Goal: Information Seeking & Learning: Compare options

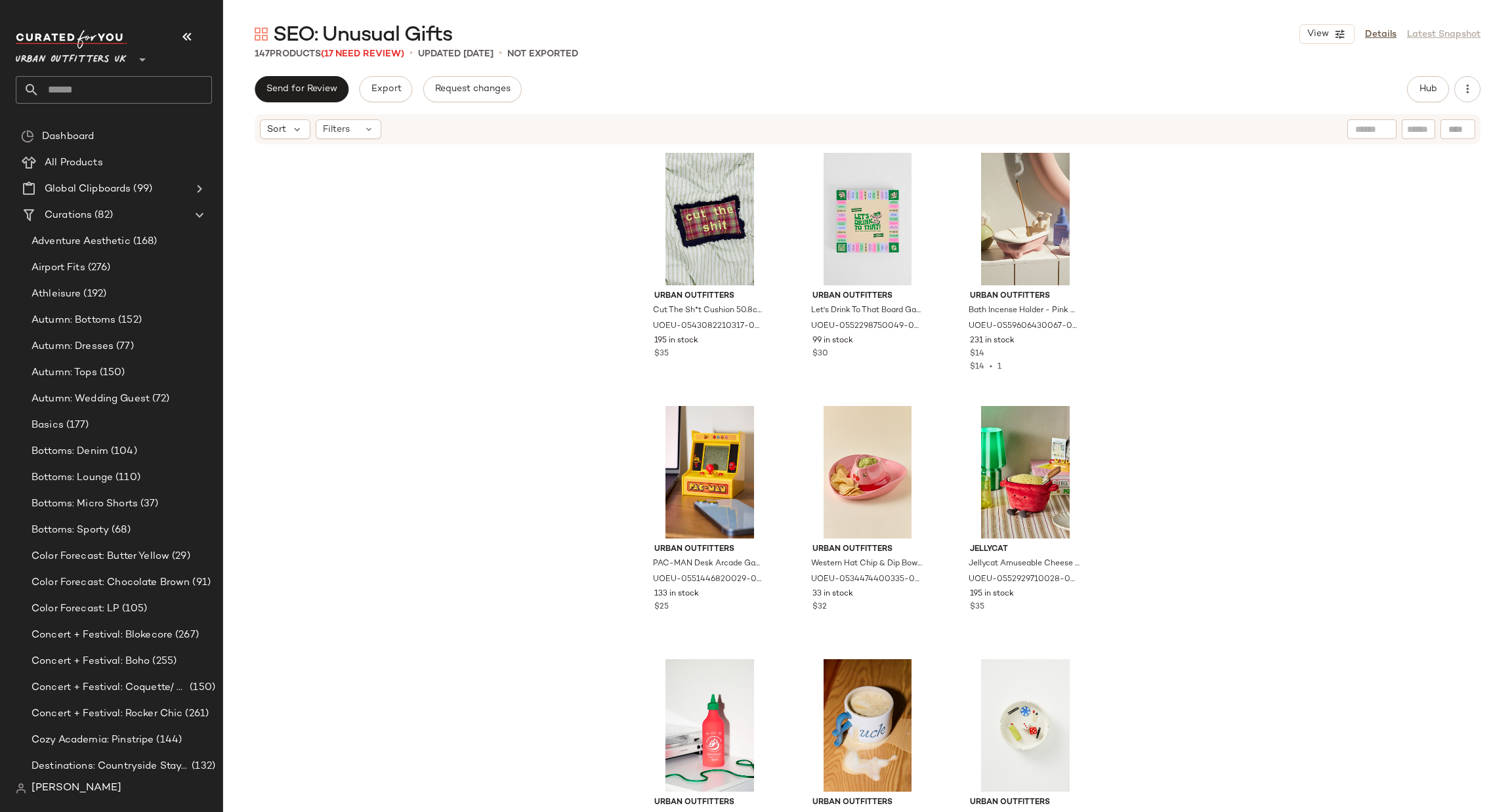
scroll to position [2443, 0]
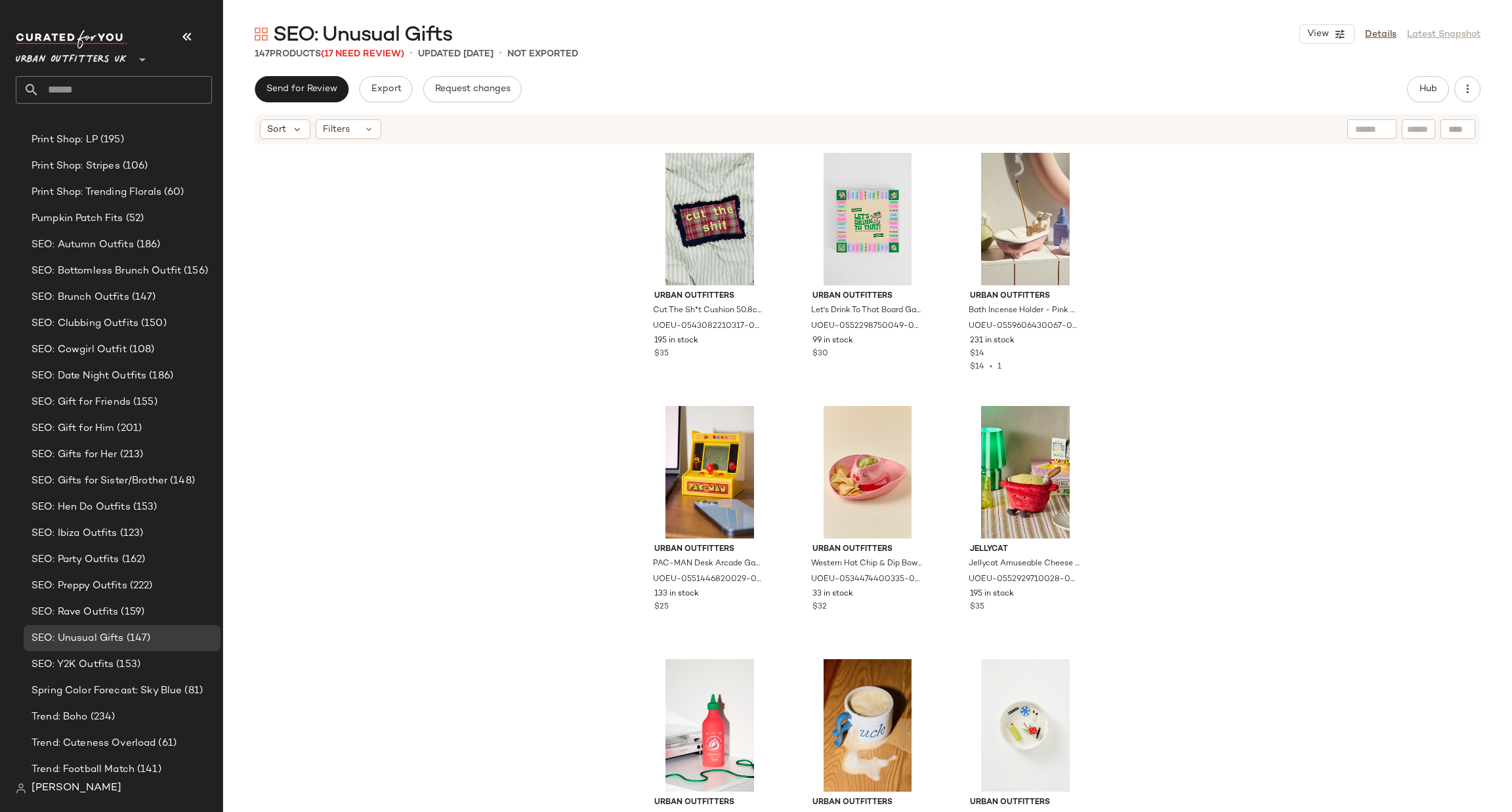
scroll to position [1603, 0]
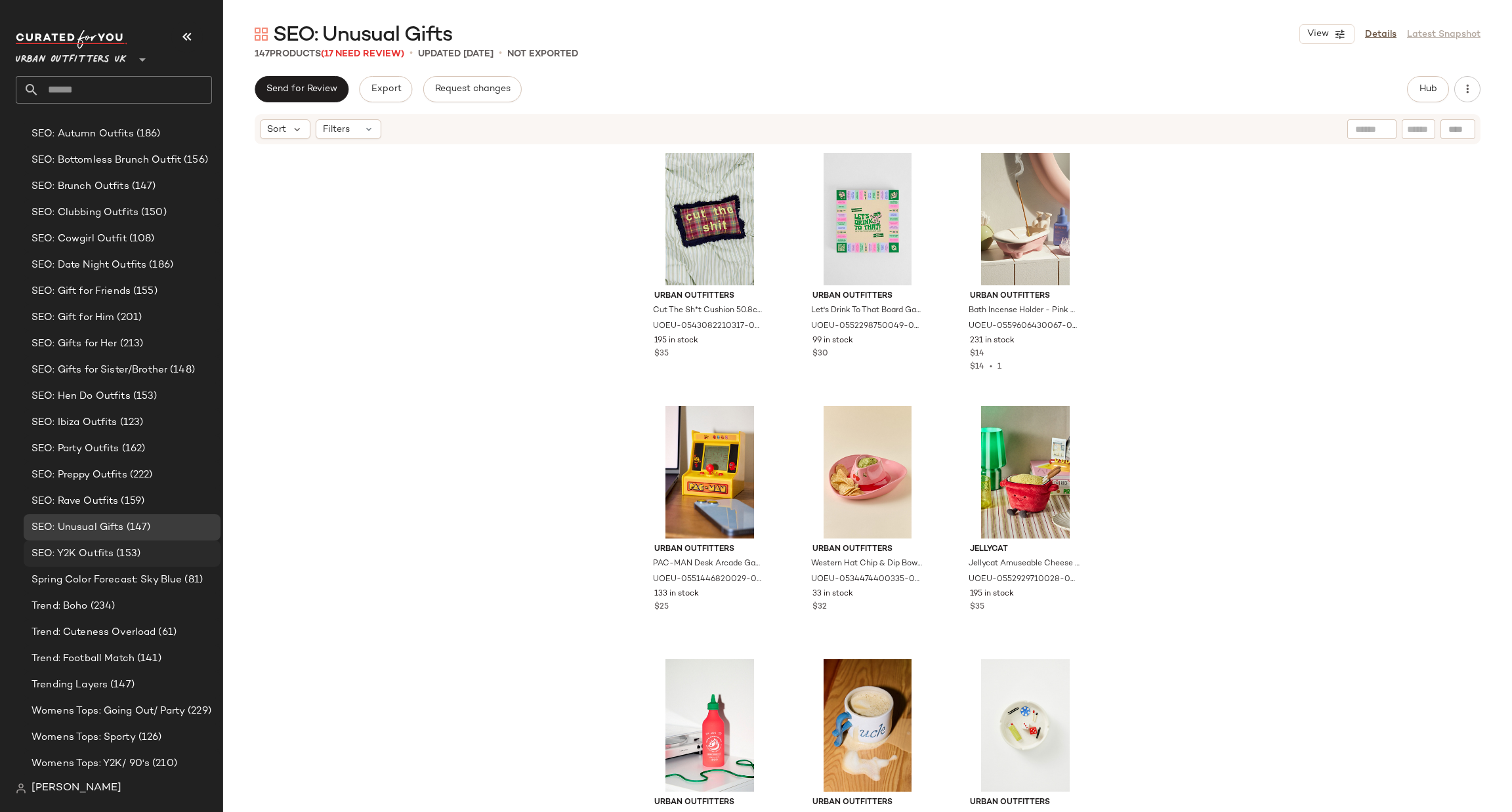
click at [153, 553] on div "SEO: Y2K Outfits (153)" at bounding box center [122, 554] width 188 height 15
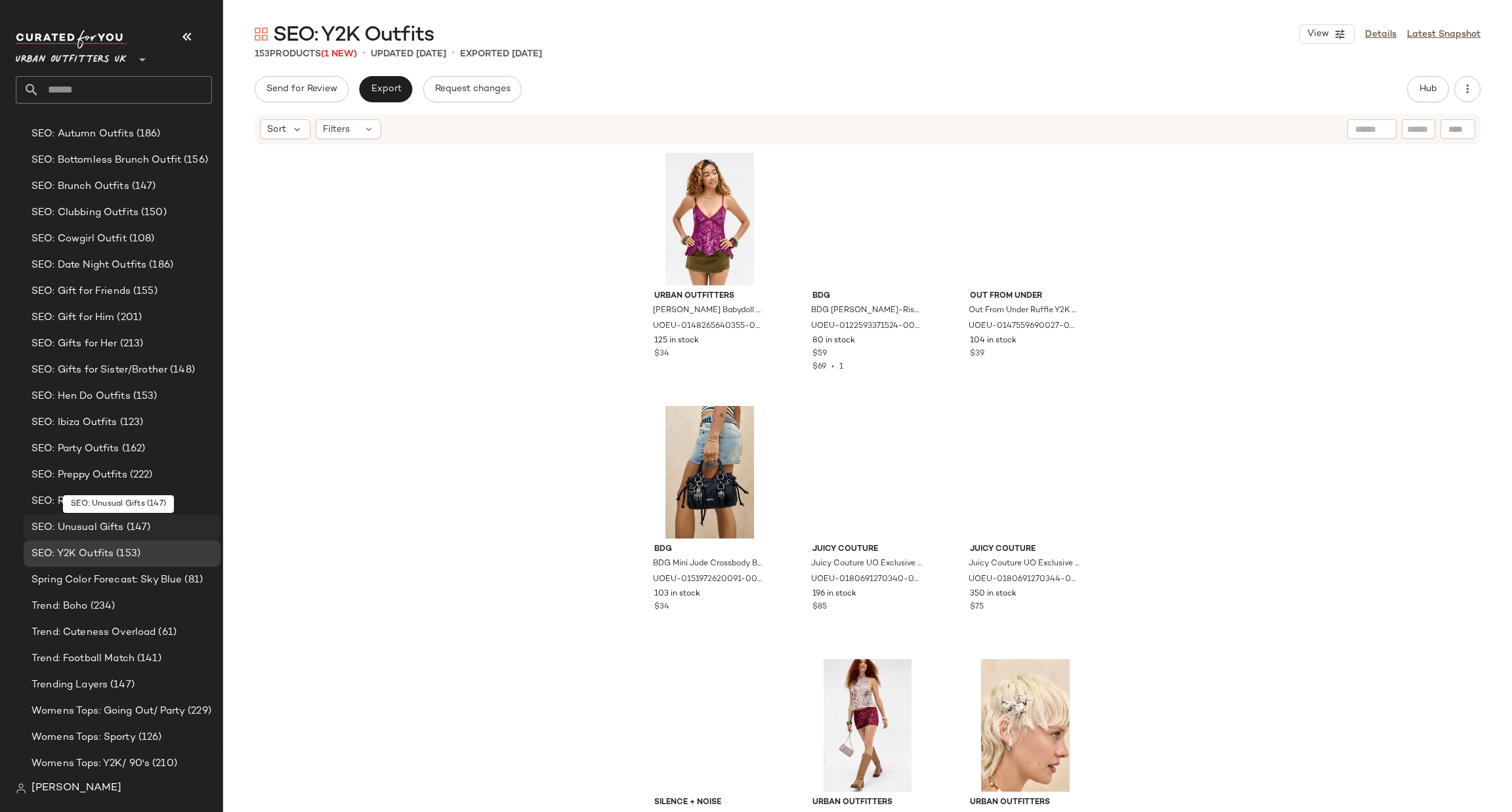
click at [168, 527] on div "SEO: Unusual Gifts (147)" at bounding box center [122, 527] width 188 height 15
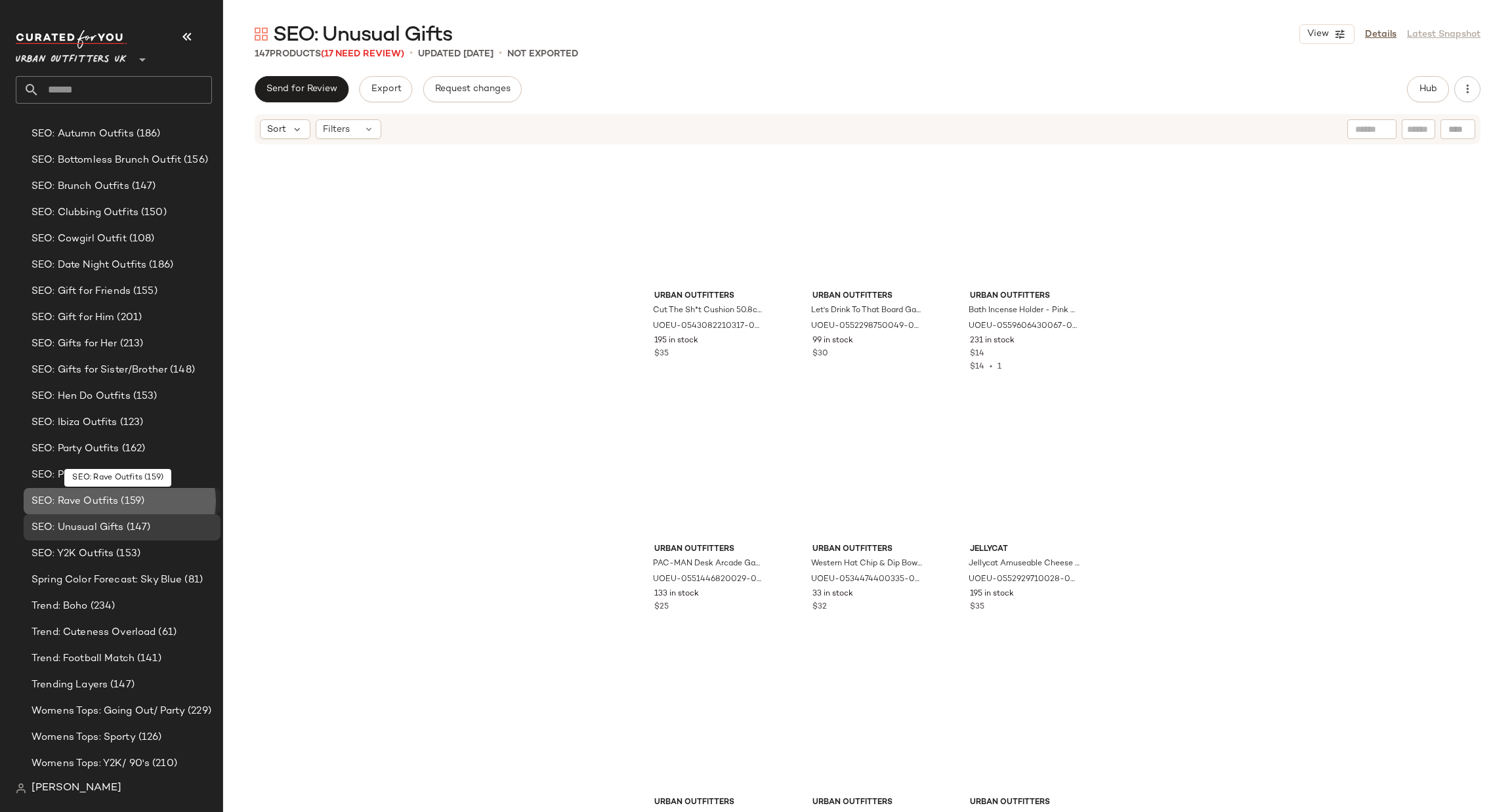
click at [174, 494] on div "SEO: Rave Outfits (159)" at bounding box center [122, 502] width 188 height 15
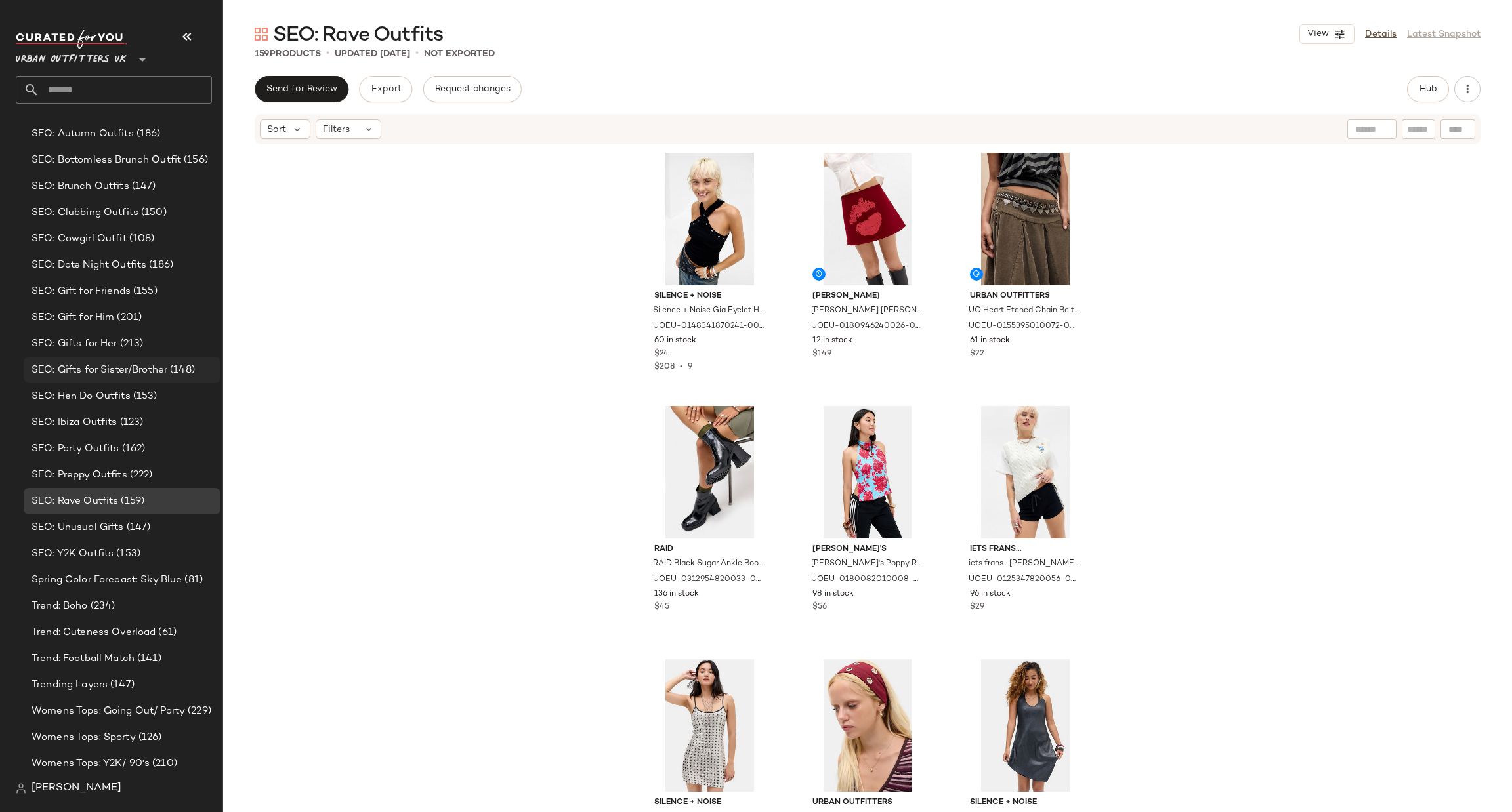
click at [190, 367] on span "(148)" at bounding box center [181, 370] width 28 height 15
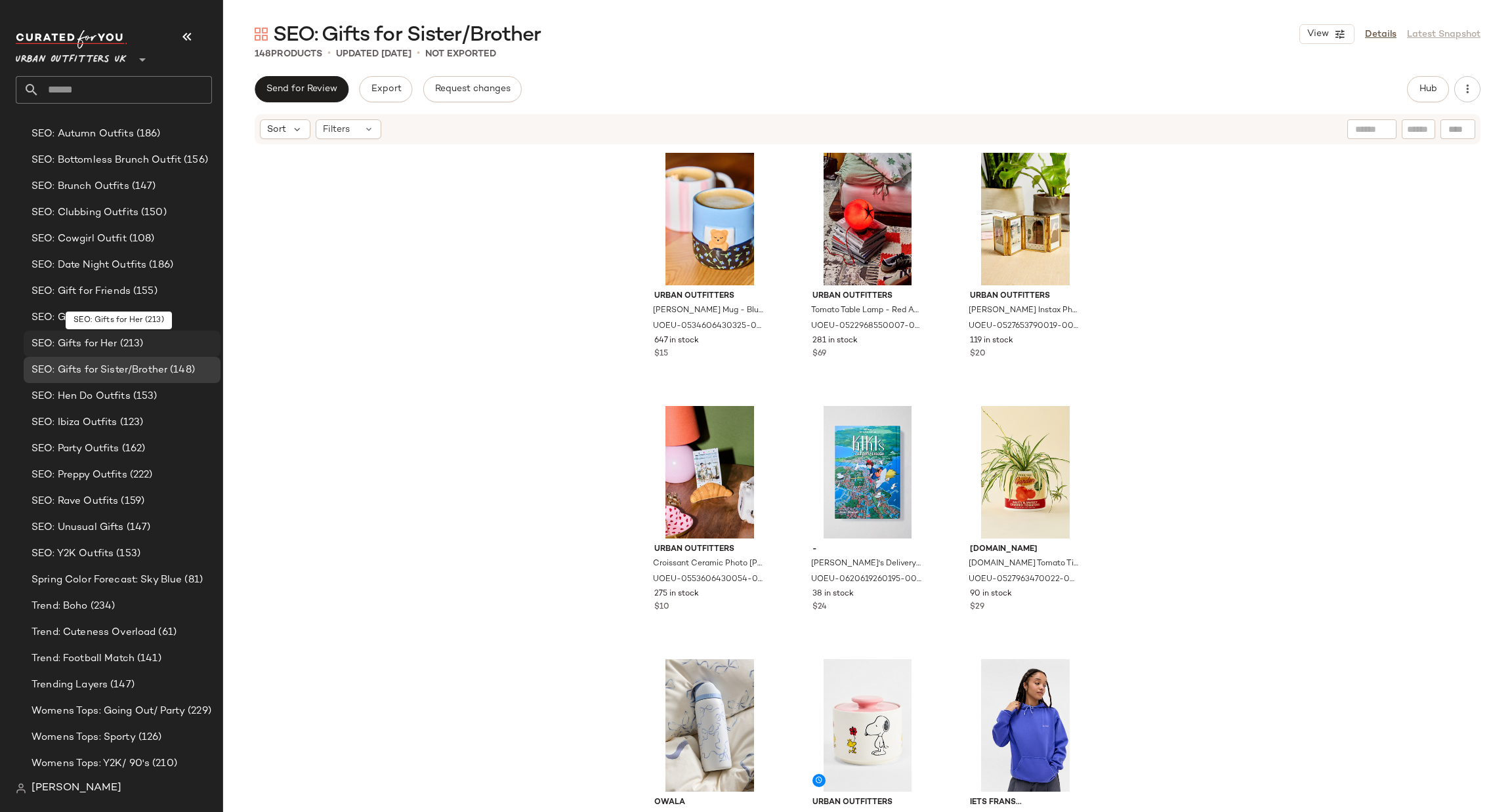
click at [202, 334] on div "SEO: Gifts for Her (213)" at bounding box center [122, 344] width 197 height 26
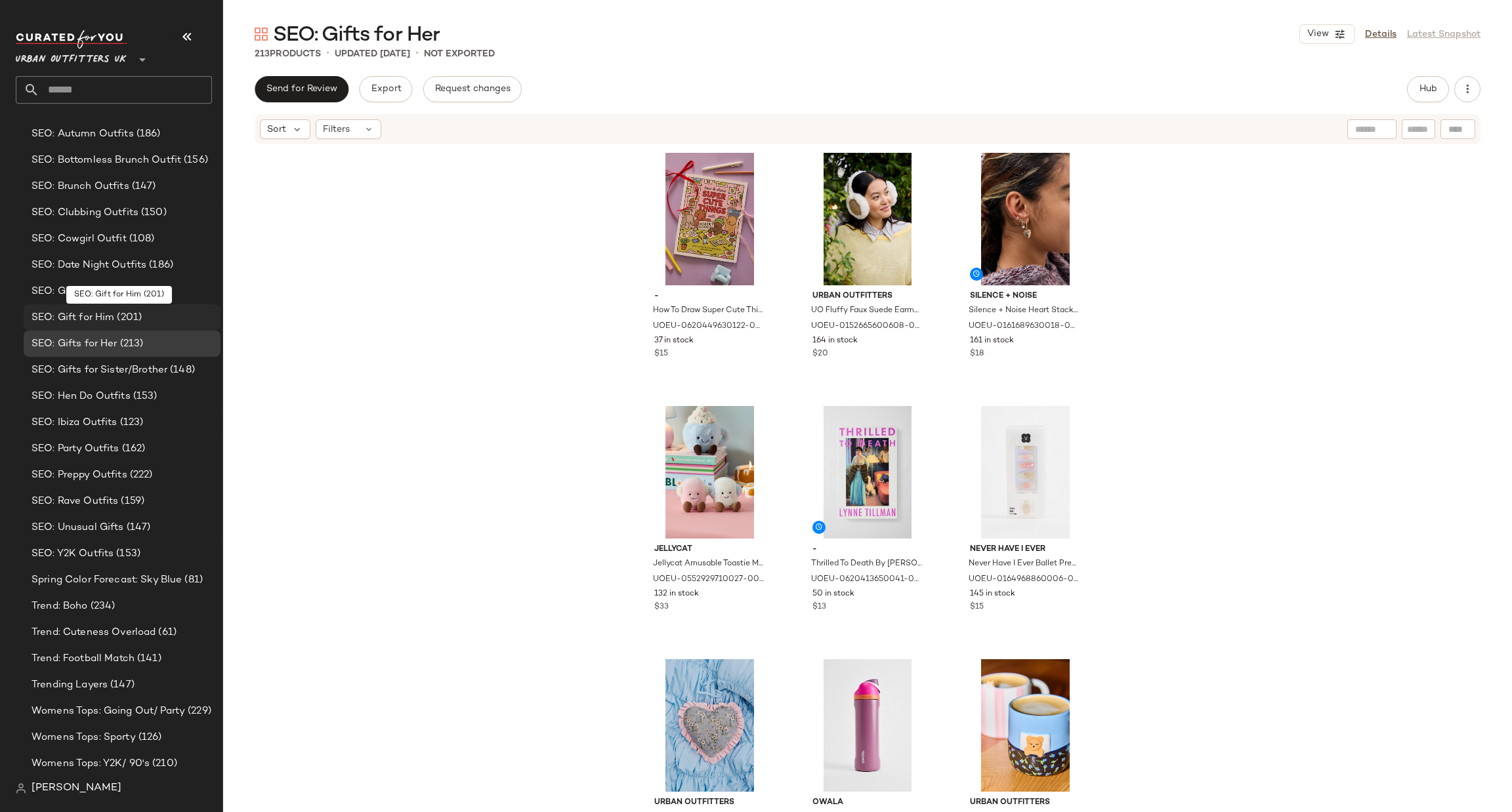
click at [191, 315] on div "SEO: Gift for Him (201)" at bounding box center [122, 318] width 188 height 15
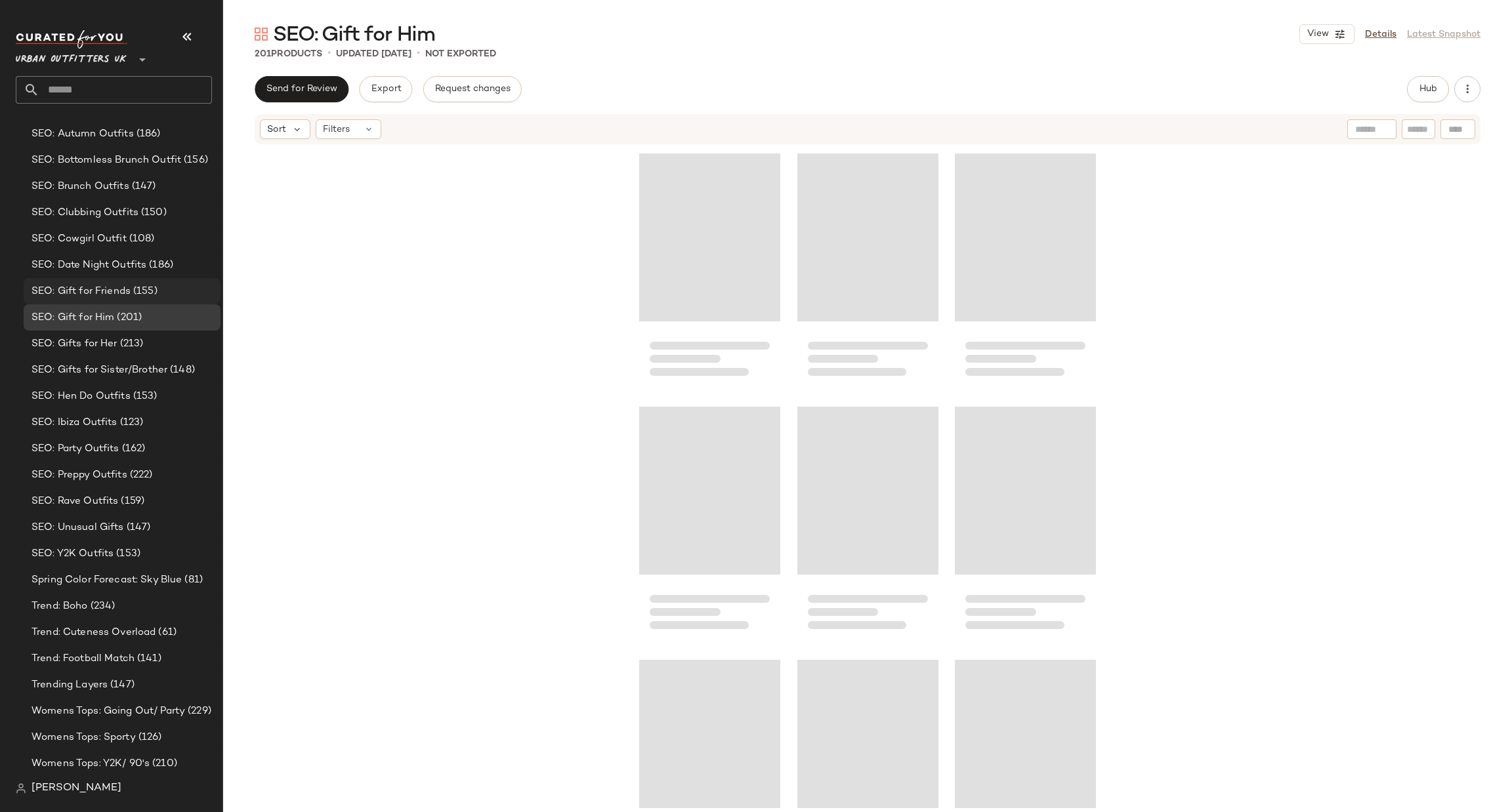
click at [200, 296] on div "SEO: Gift for Friends (155)" at bounding box center [122, 291] width 188 height 15
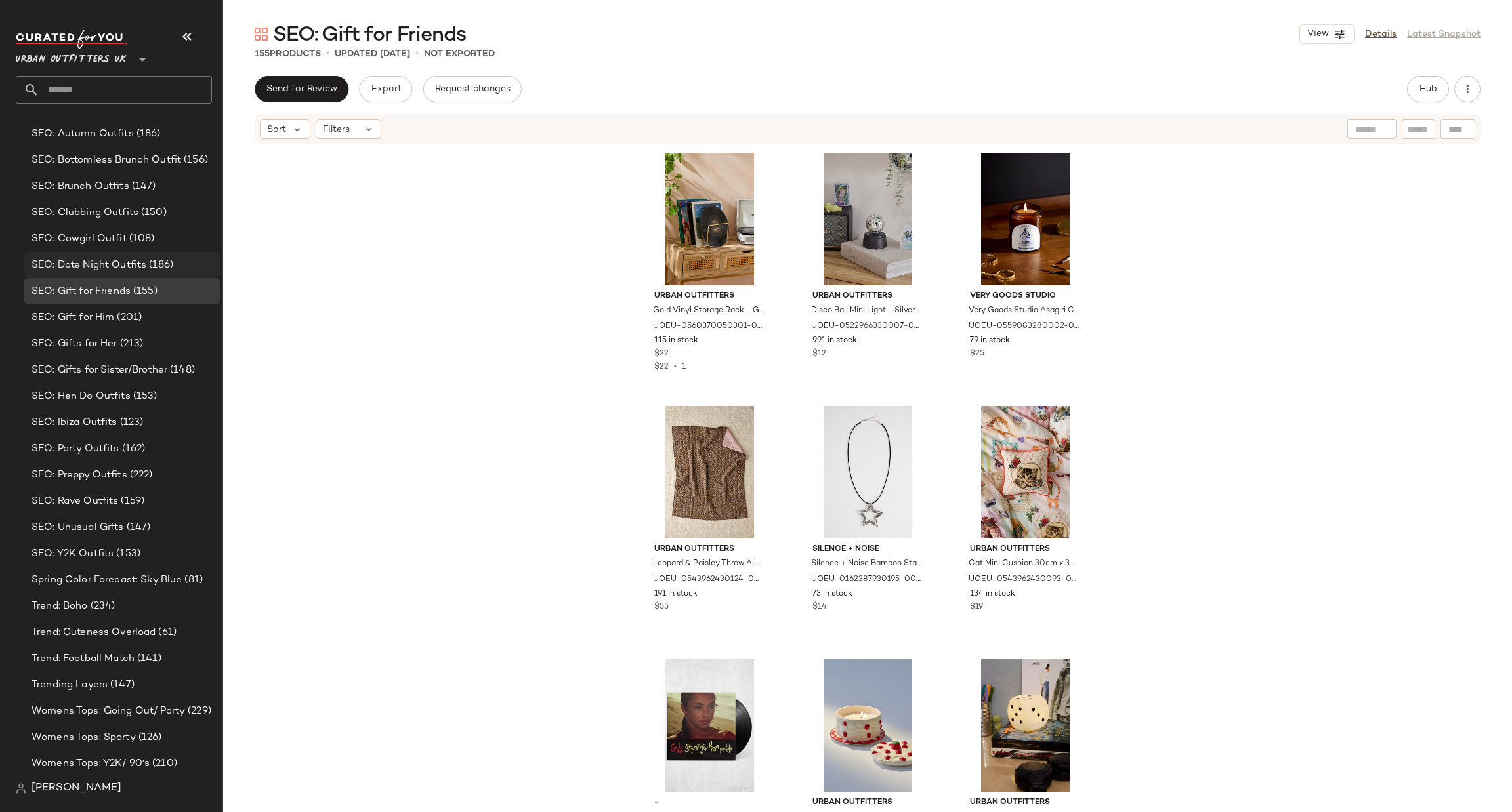
click at [211, 264] on div "SEO: Date Night Outfits (186)" at bounding box center [122, 266] width 197 height 26
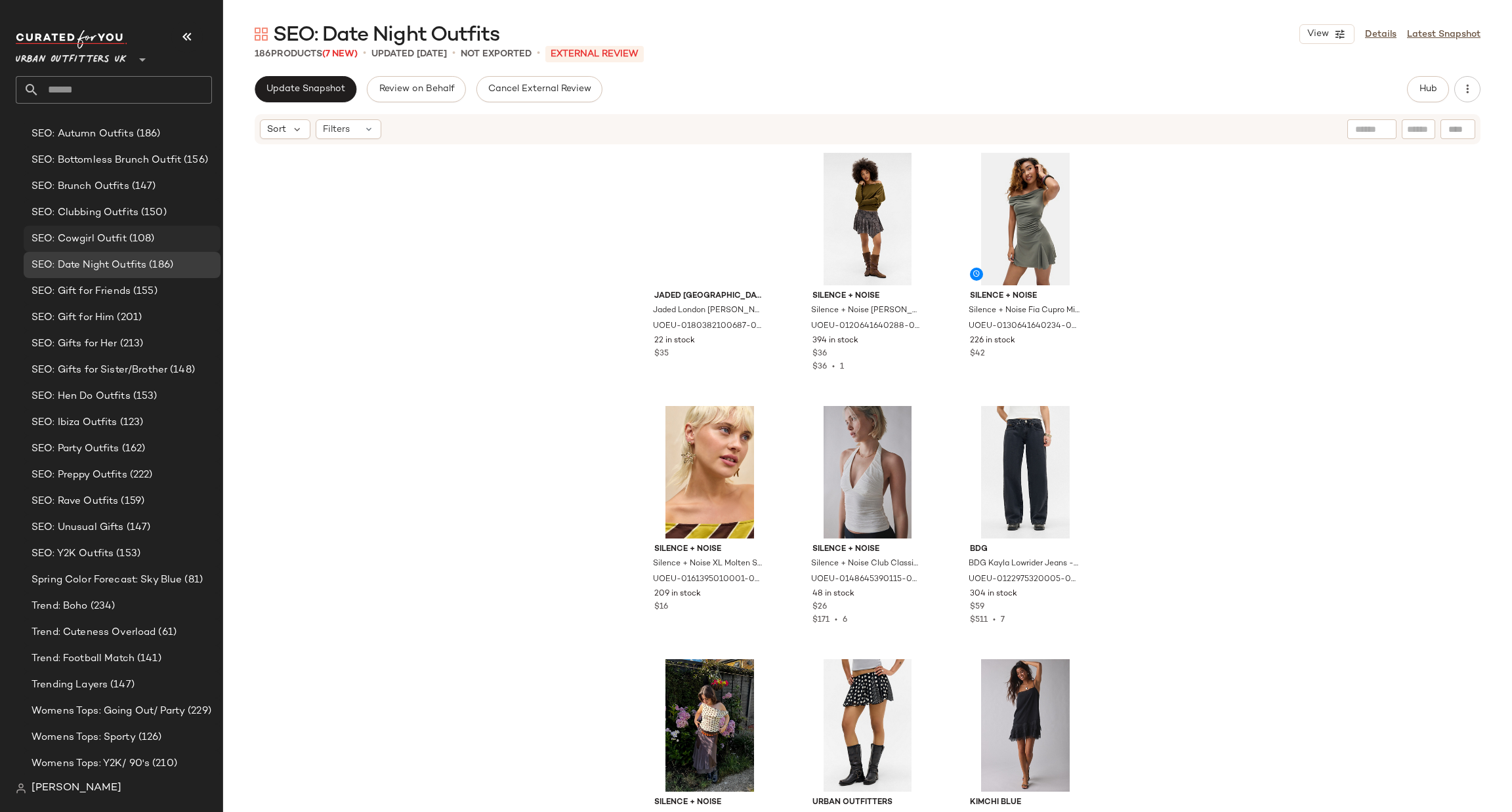
click at [188, 235] on div "SEO: Cowgirl Outfit (108)" at bounding box center [122, 239] width 188 height 15
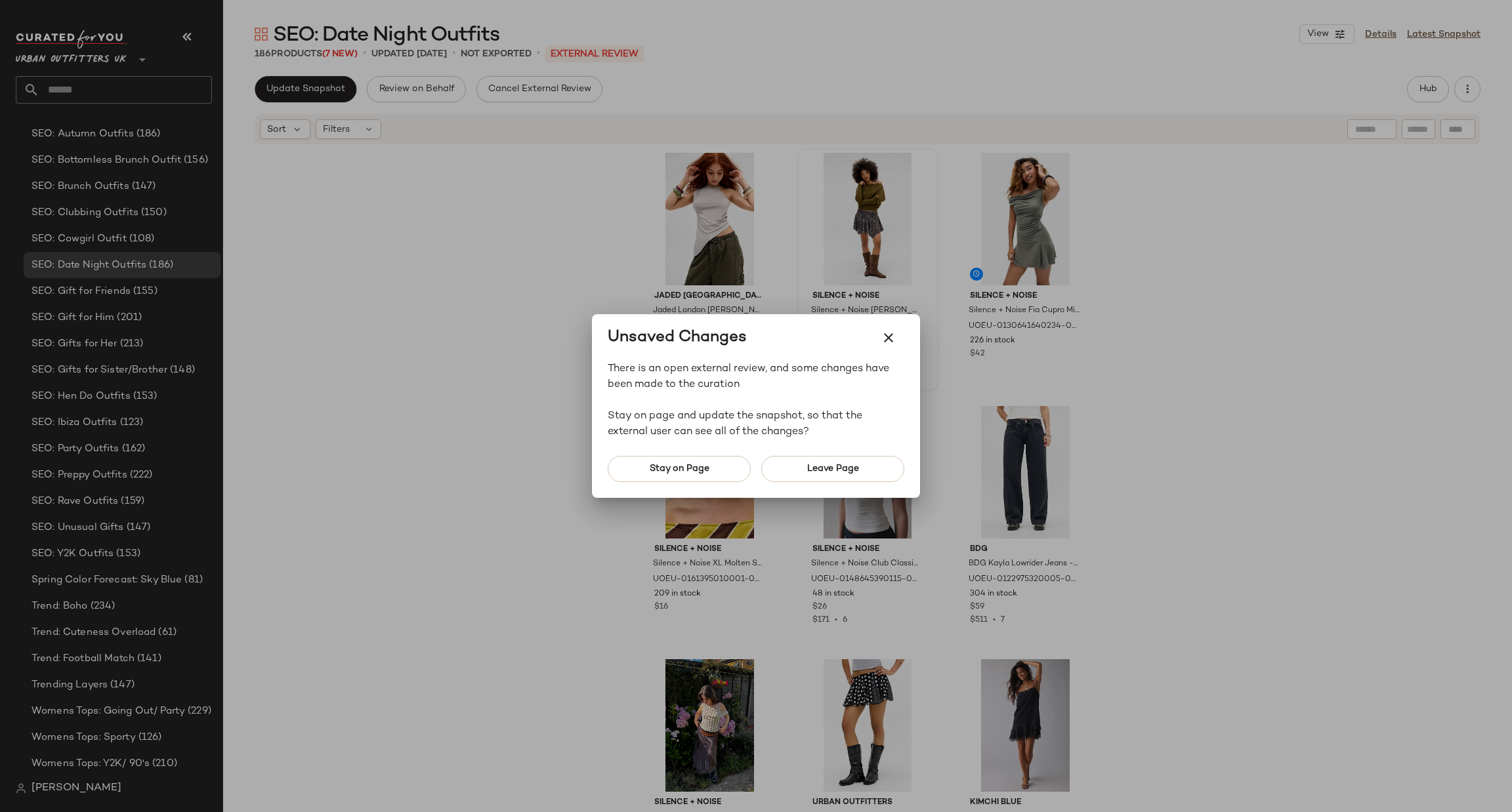
click at [893, 334] on icon "button" at bounding box center [888, 337] width 15 height 15
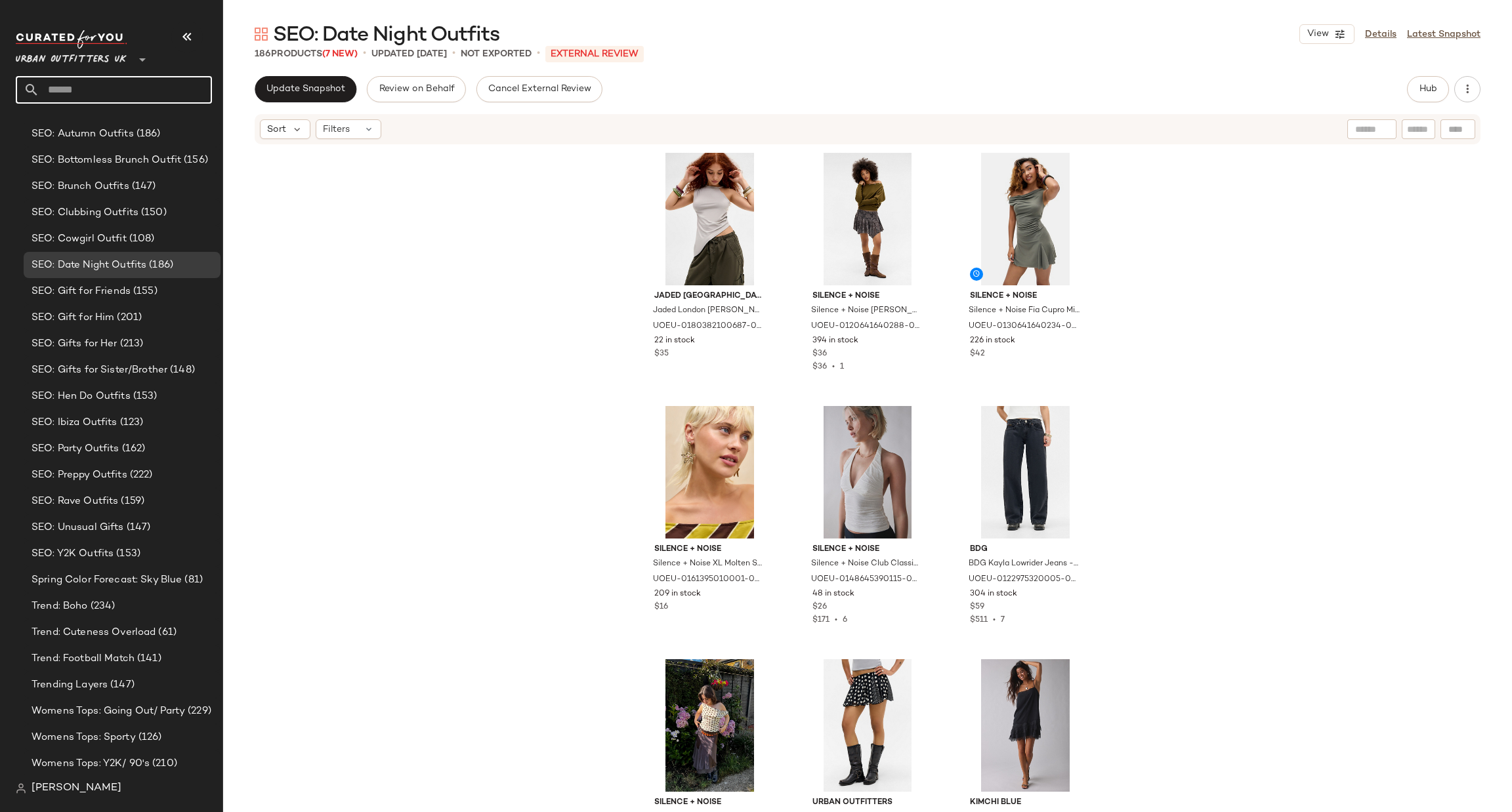
click at [54, 88] on input "text" at bounding box center [125, 90] width 172 height 28
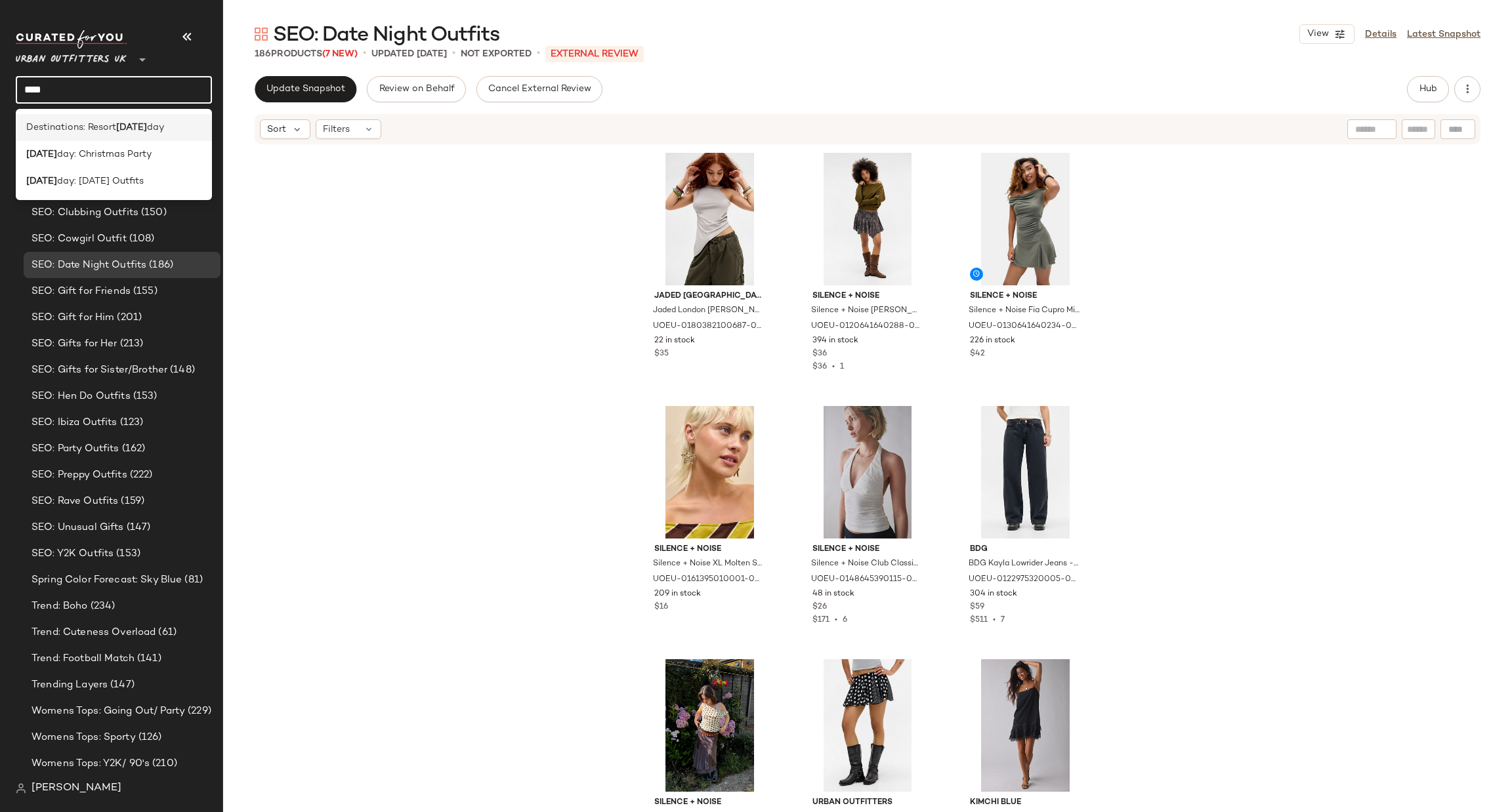
type input "****"
click at [147, 130] on span "day" at bounding box center [155, 128] width 17 height 14
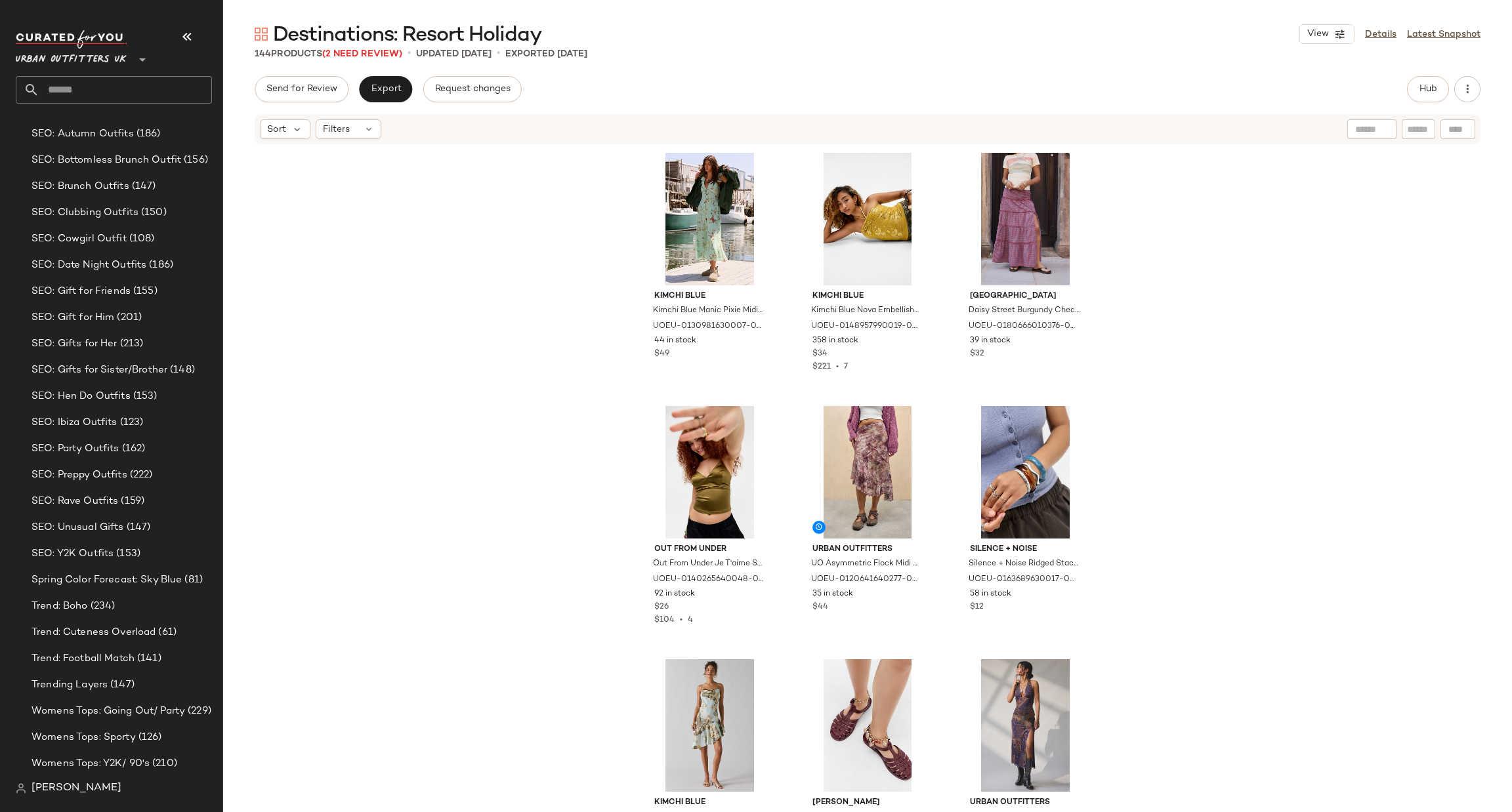
click at [120, 86] on input "text" at bounding box center [125, 90] width 172 height 28
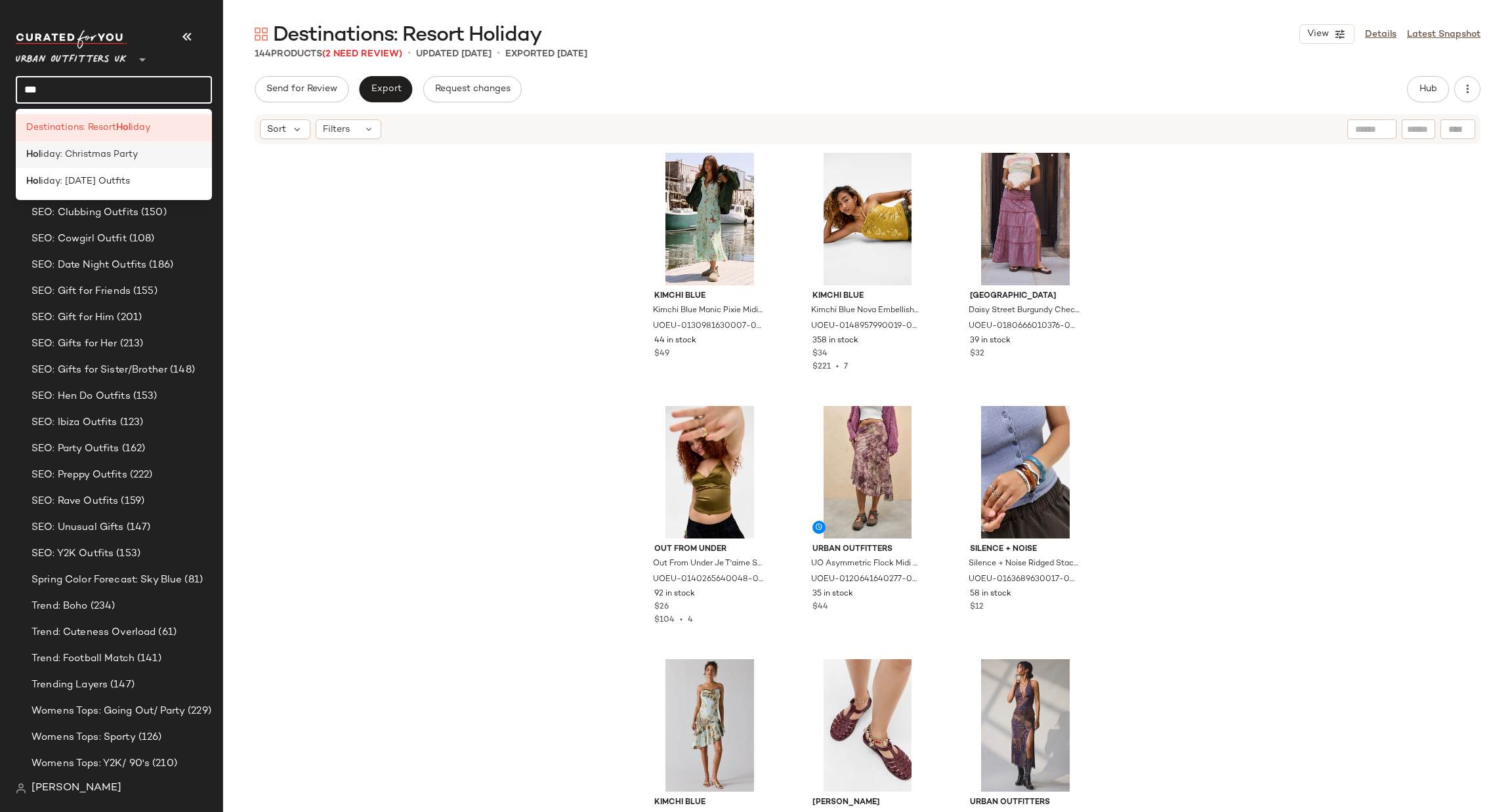
type input "***"
click at [120, 156] on span "iday: Christmas Party" at bounding box center [89, 154] width 97 height 14
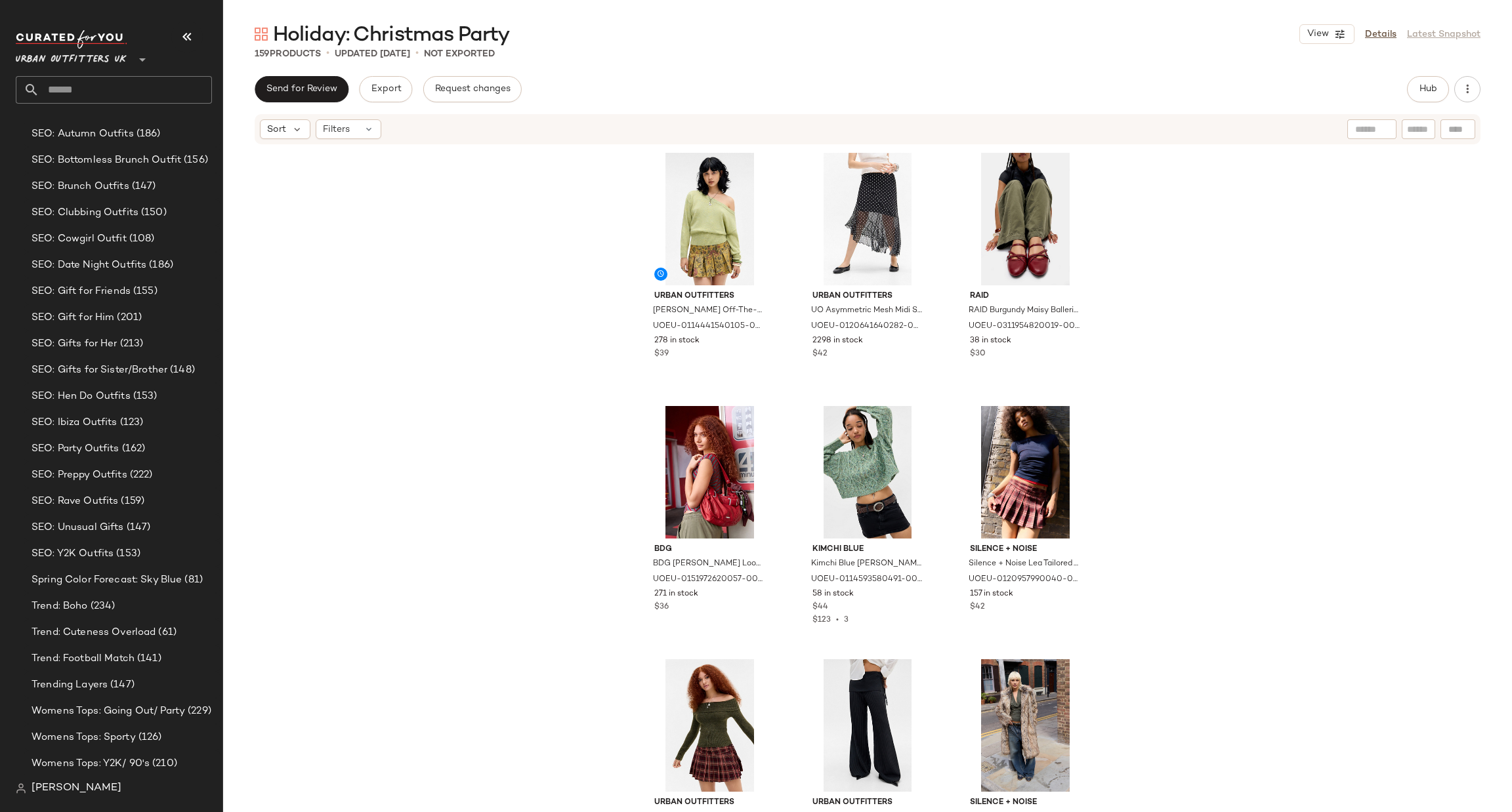
click at [159, 84] on input "text" at bounding box center [125, 90] width 172 height 28
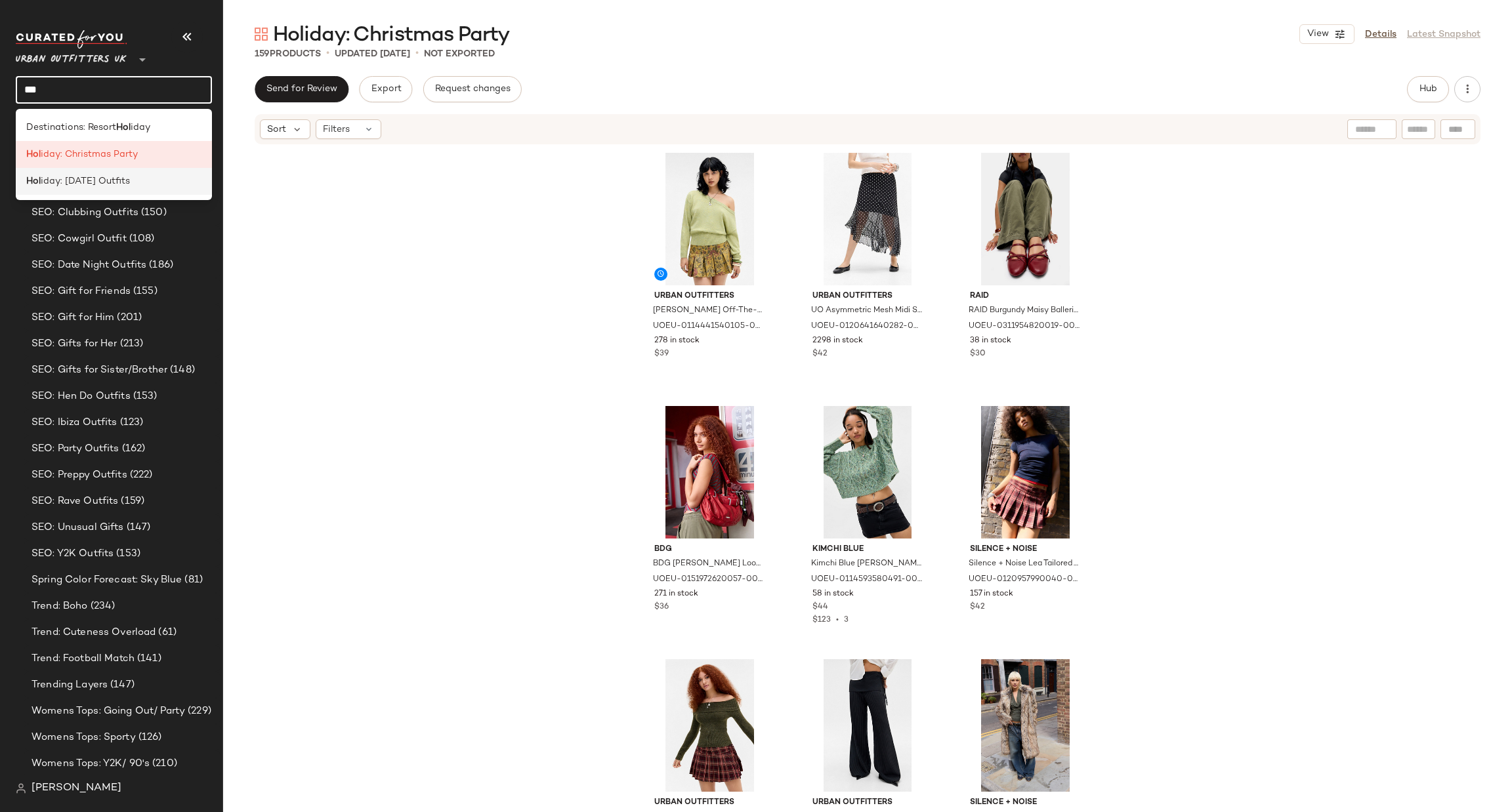
type input "***"
click at [128, 181] on span "iday: New Year's Eve Outfits" at bounding box center [85, 181] width 90 height 14
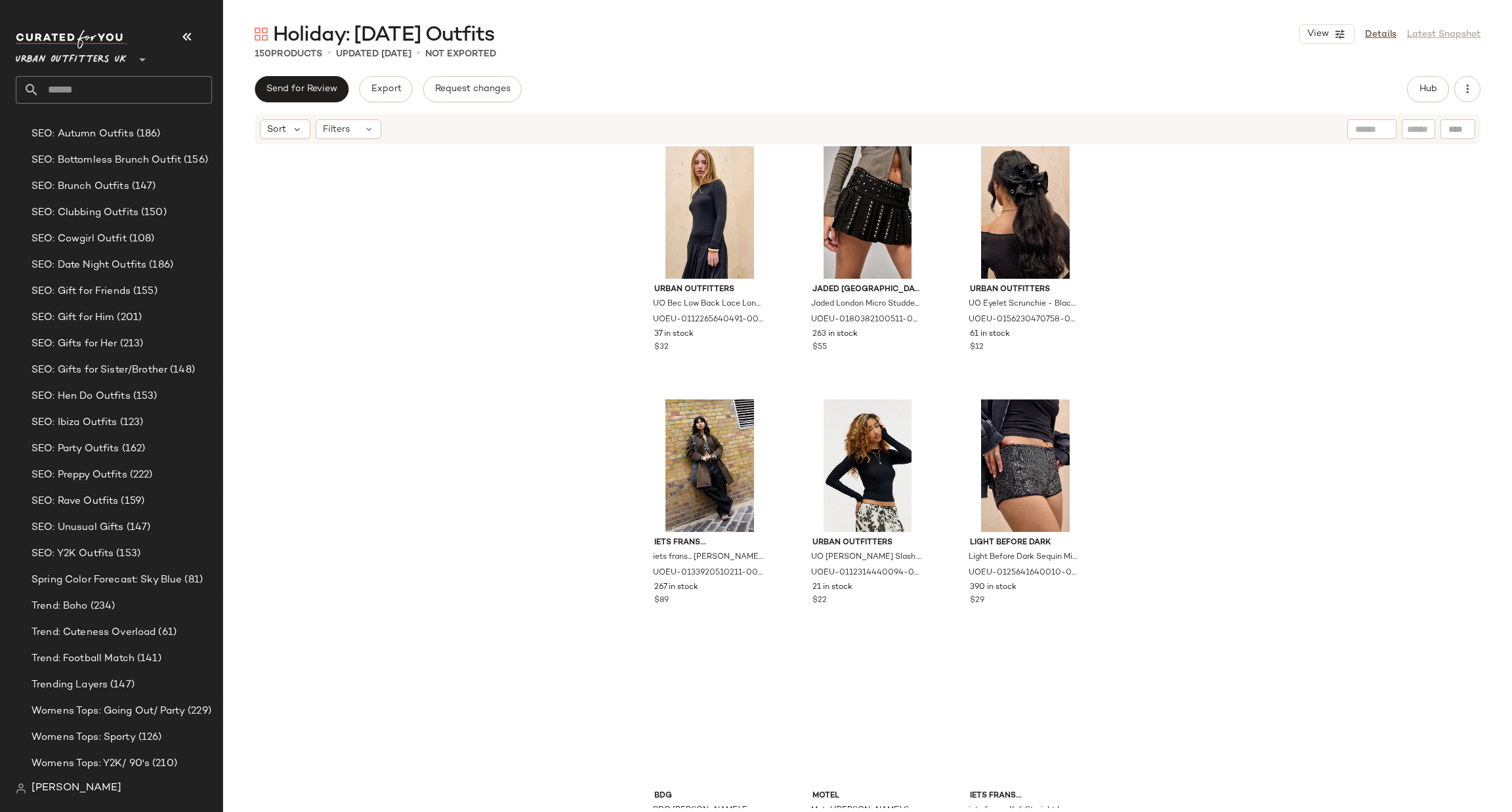
scroll to position [797, 0]
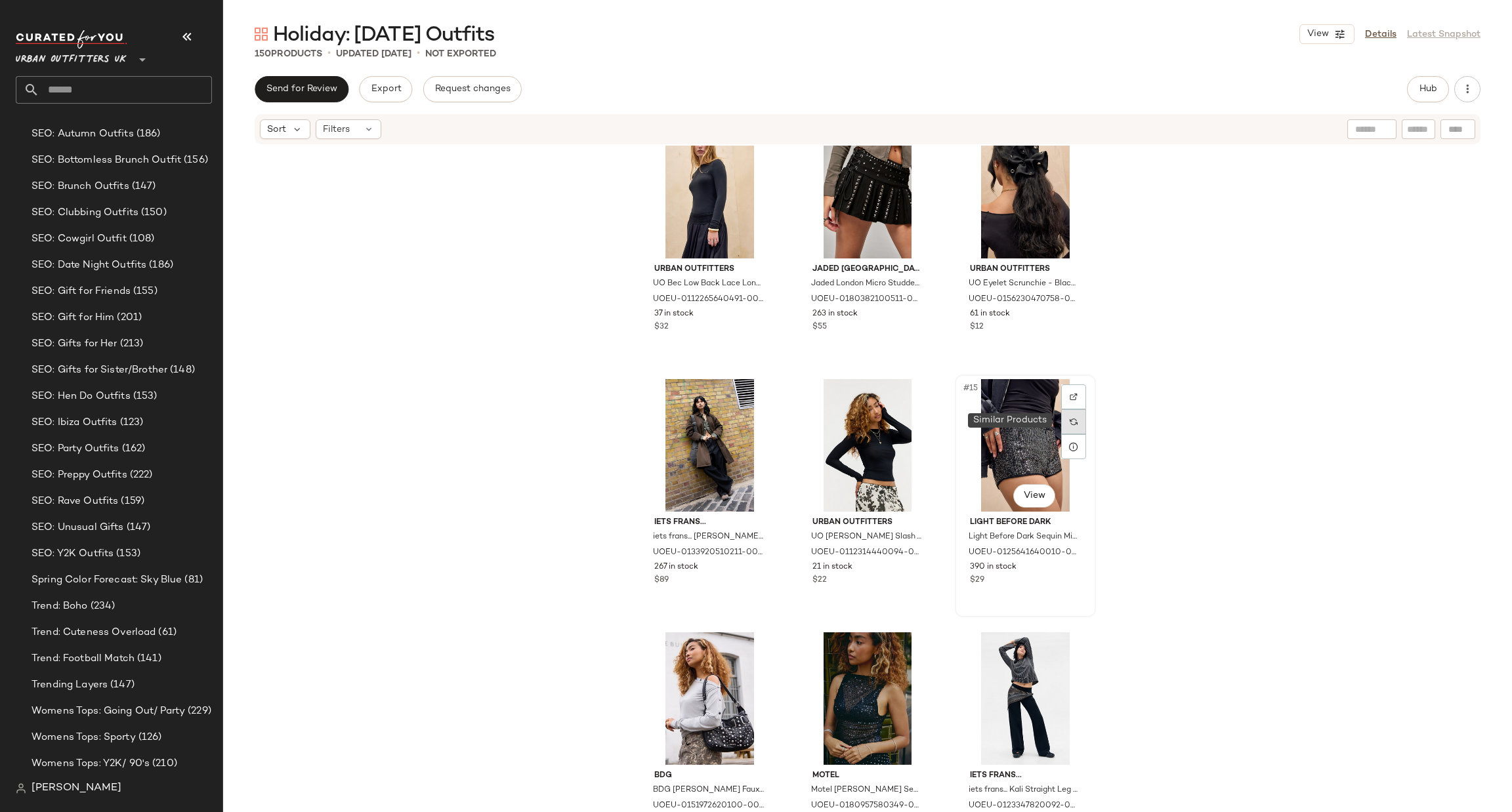
click at [1070, 420] on img at bounding box center [1073, 422] width 8 height 8
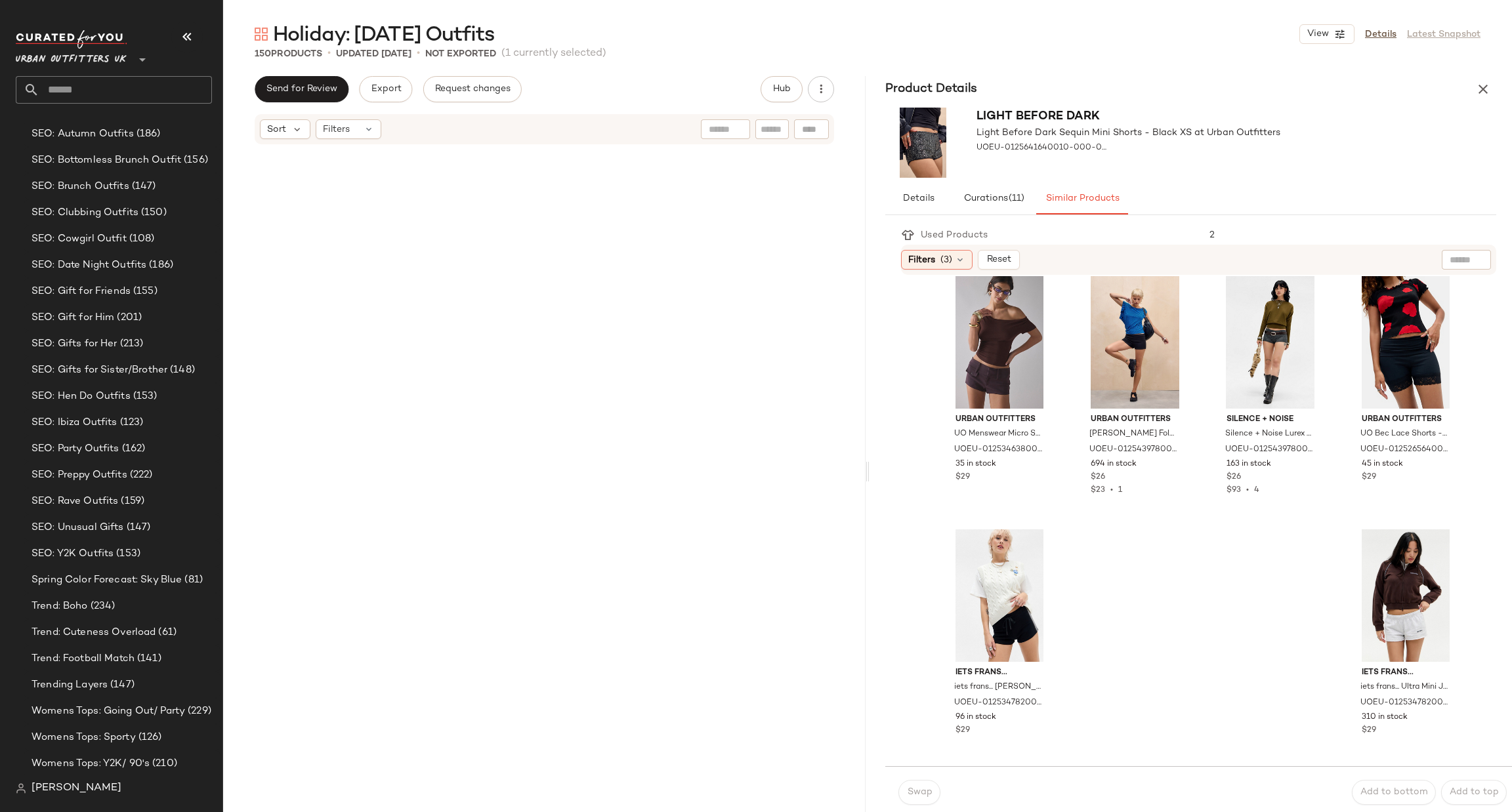
scroll to position [994, 0]
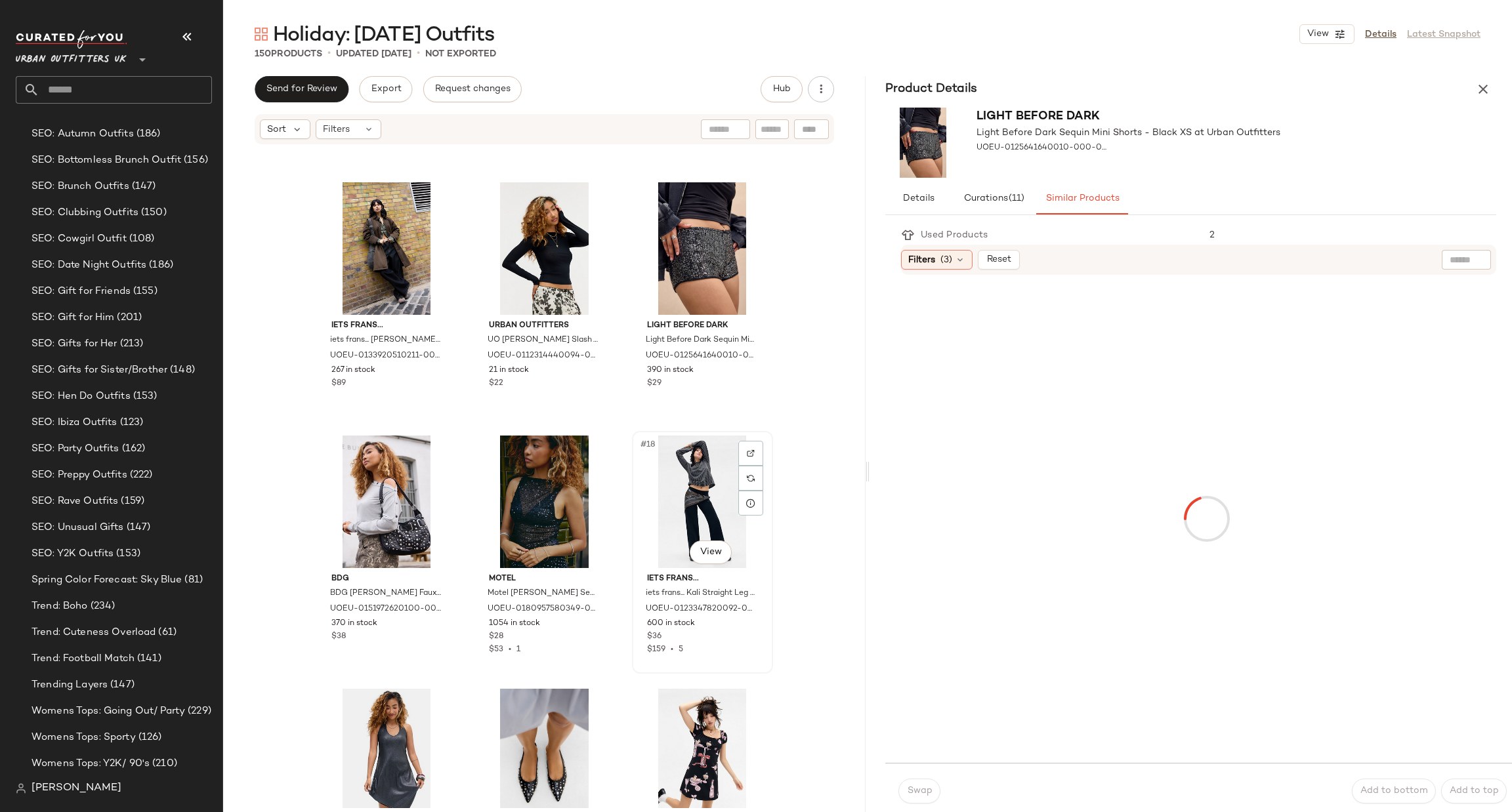
click at [686, 500] on div "#18 View" at bounding box center [703, 502] width 132 height 133
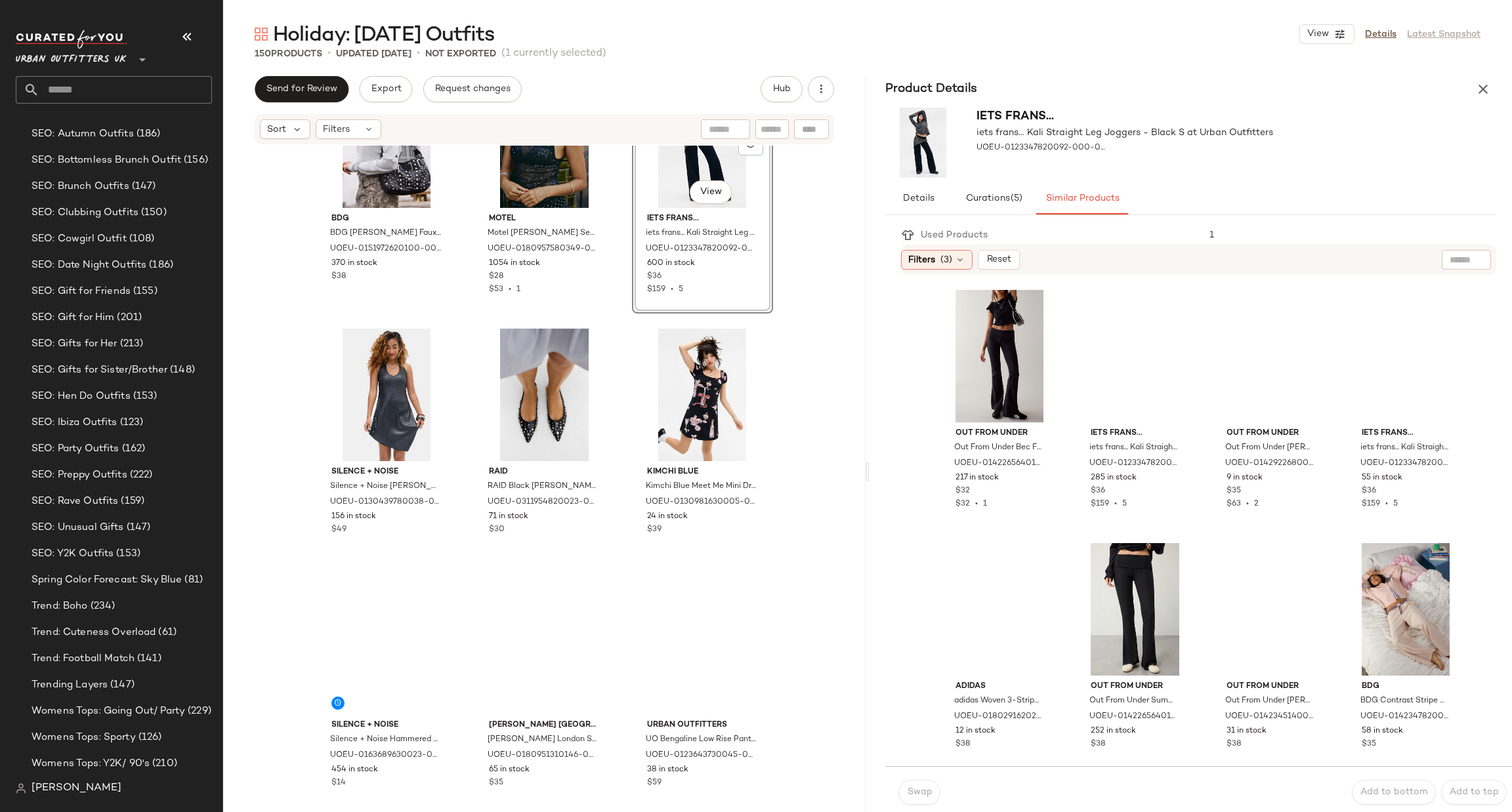
scroll to position [1388, 0]
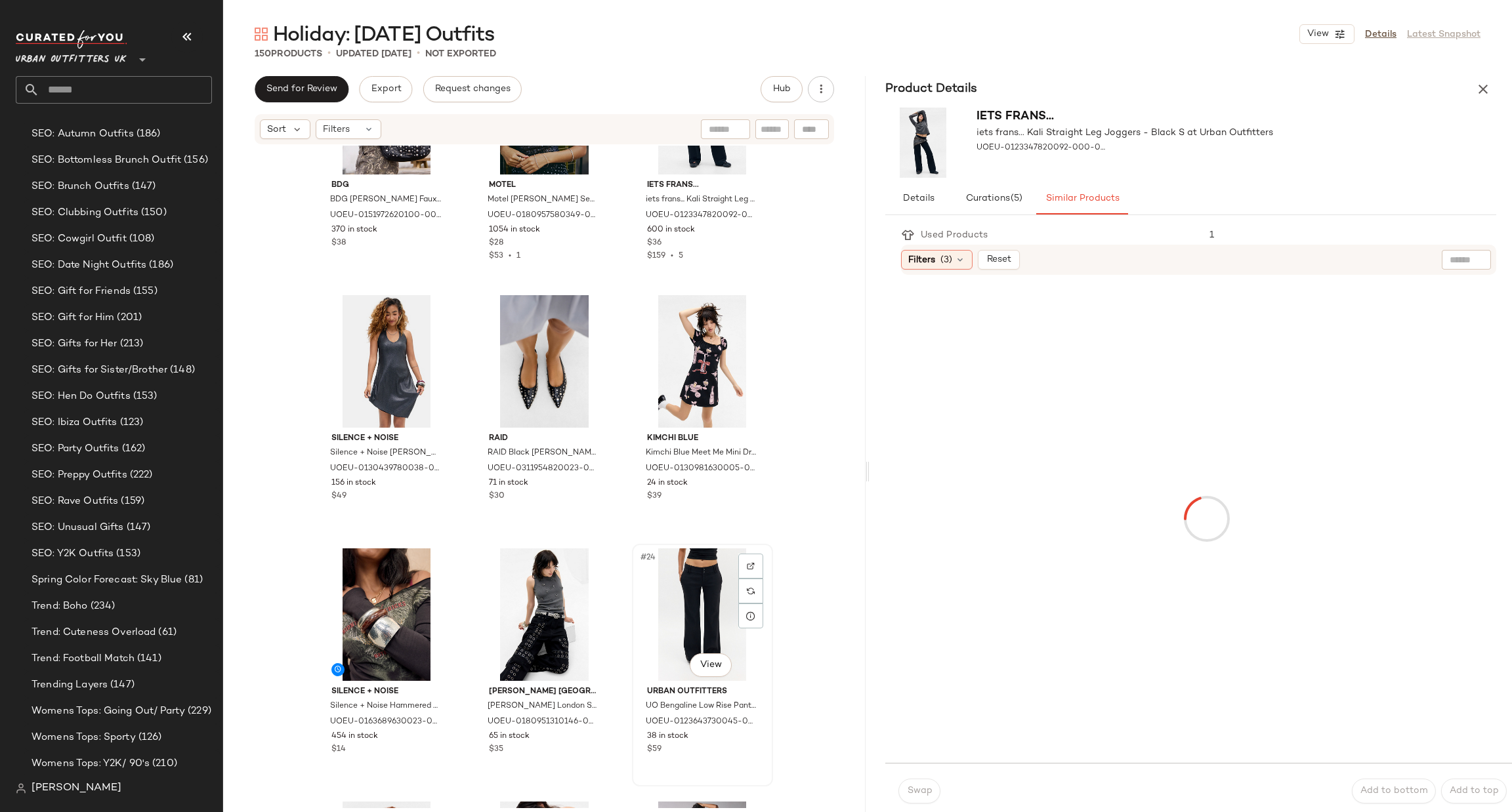
click at [676, 586] on div "#24 View" at bounding box center [703, 615] width 132 height 133
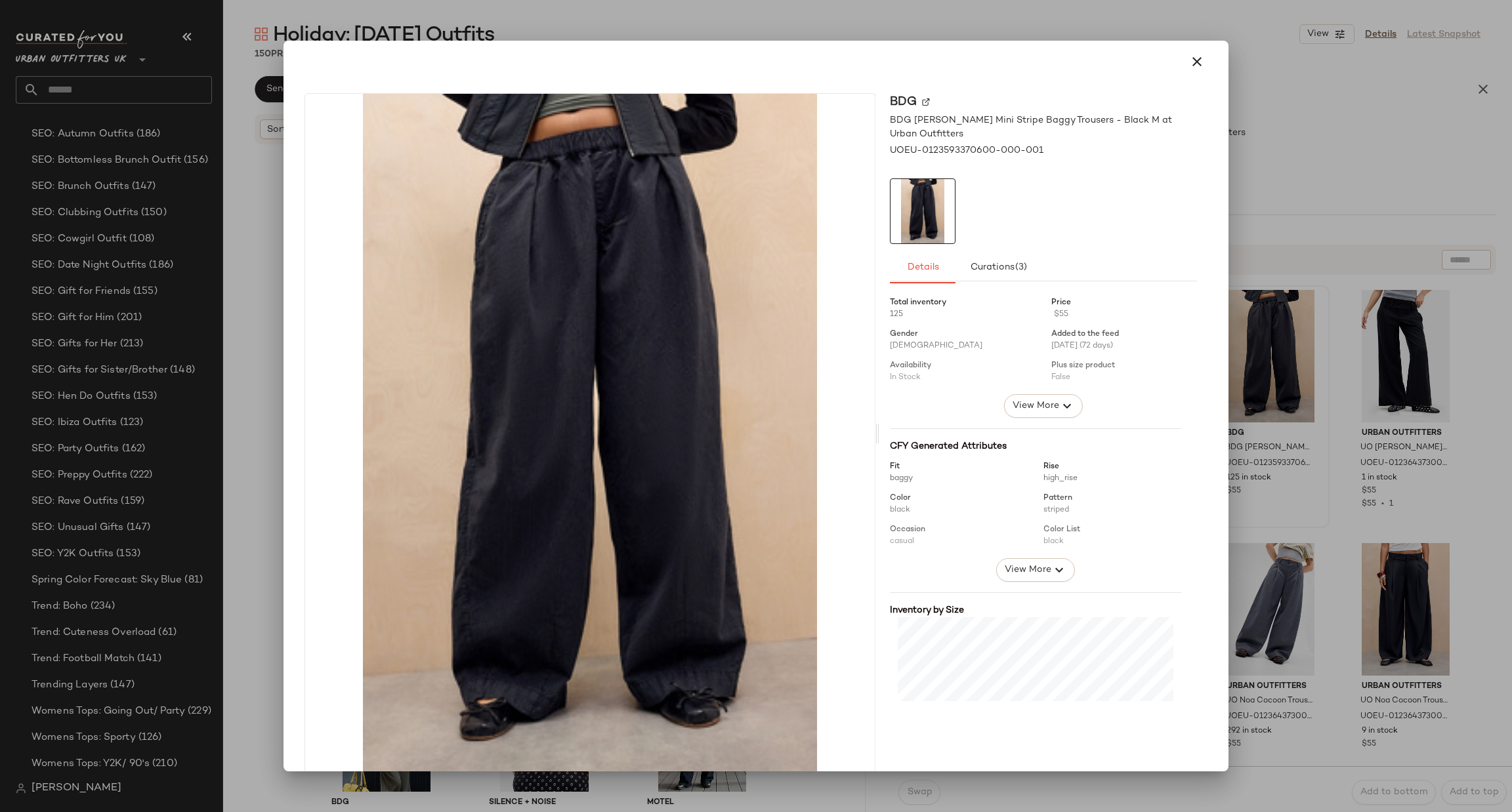
click at [1285, 433] on div at bounding box center [756, 406] width 1512 height 812
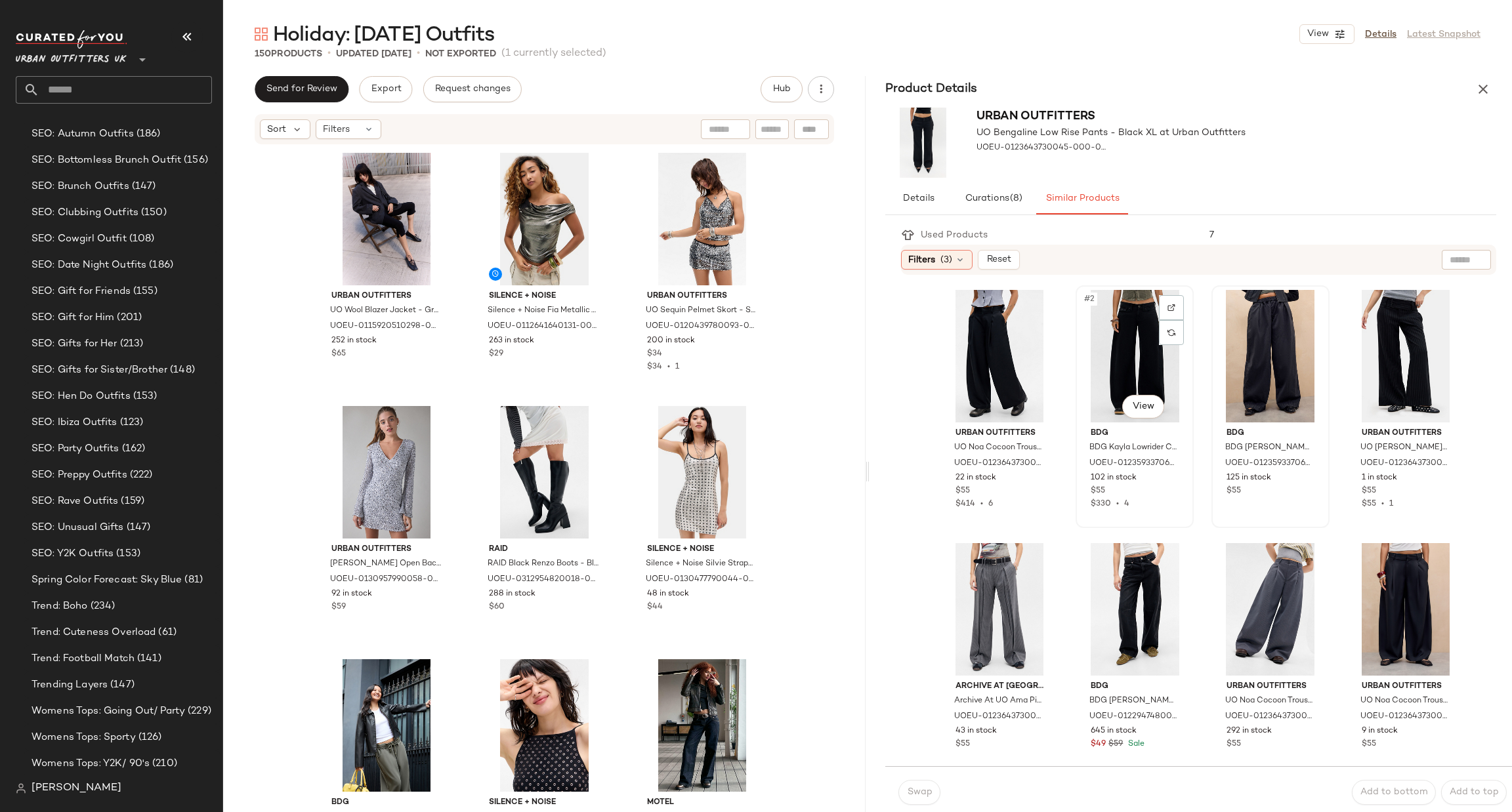
click at [1151, 421] on div "#2 View" at bounding box center [1134, 356] width 109 height 133
click at [1143, 401] on body "Urban Outfitters UK ** Dashboard All Products Global Clipboards (99) Curations …" at bounding box center [756, 406] width 1512 height 812
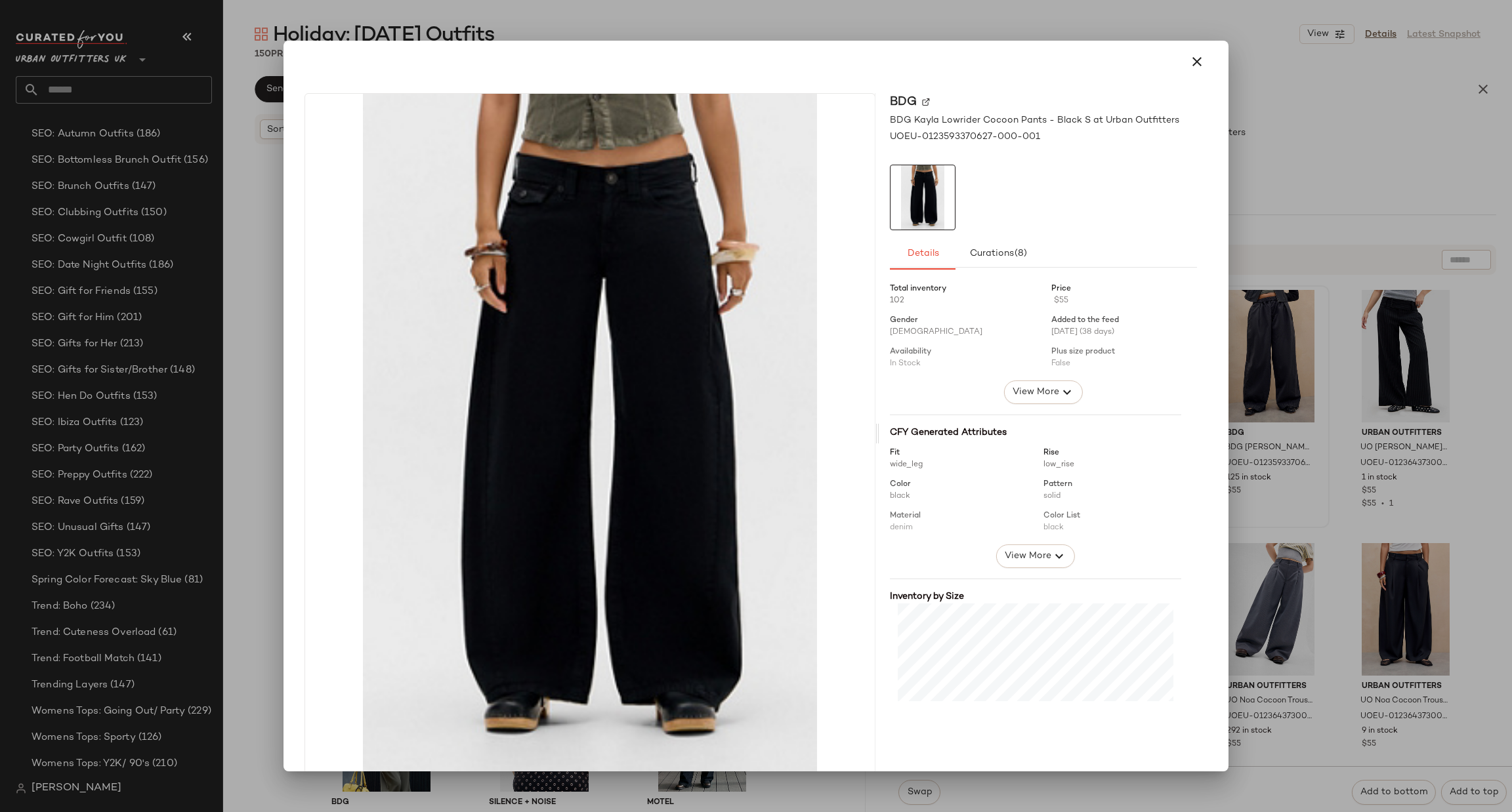
click at [1293, 435] on div at bounding box center [756, 406] width 1512 height 812
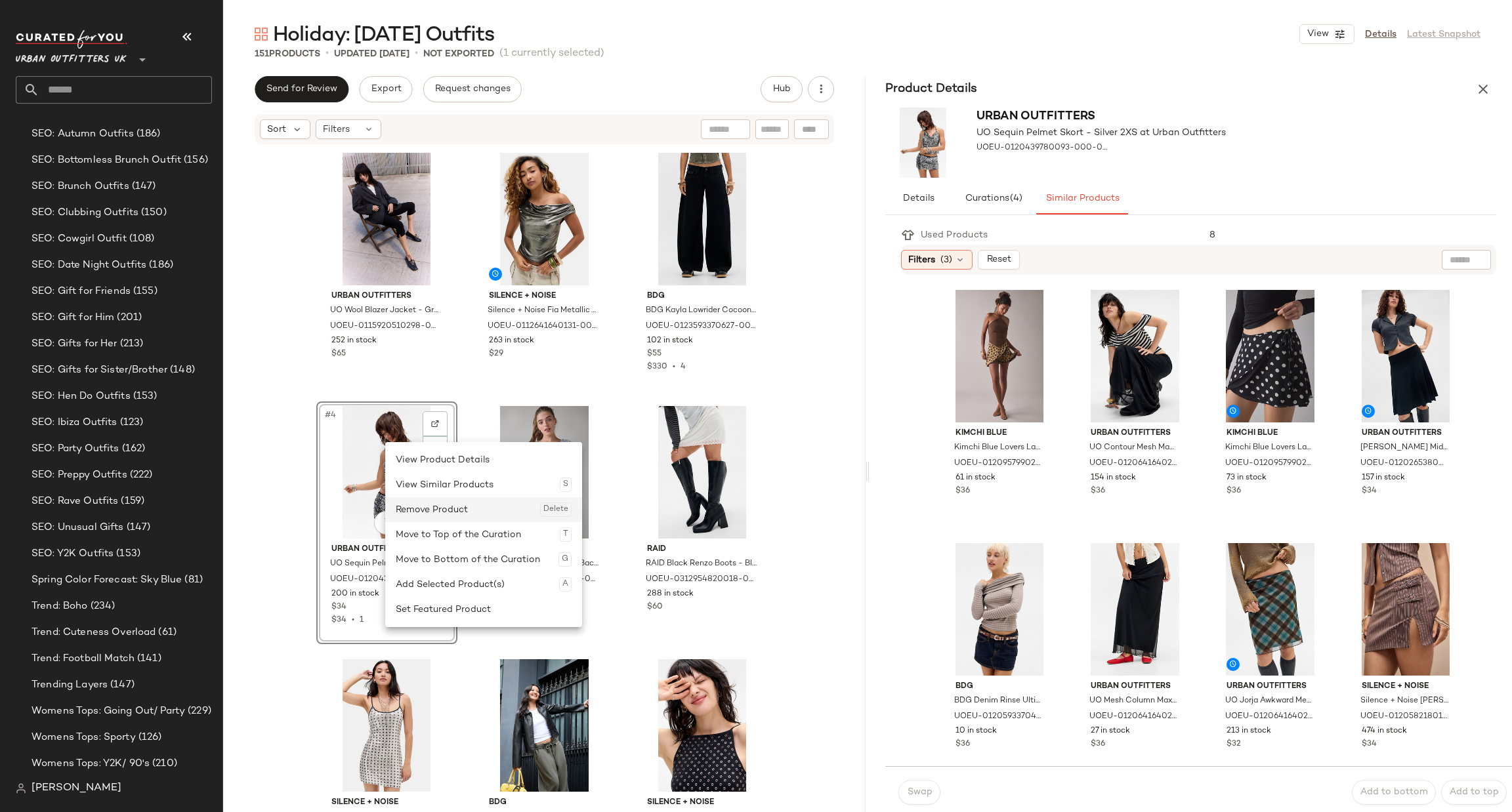
click at [437, 502] on div "Remove Product Delete" at bounding box center [483, 510] width 176 height 25
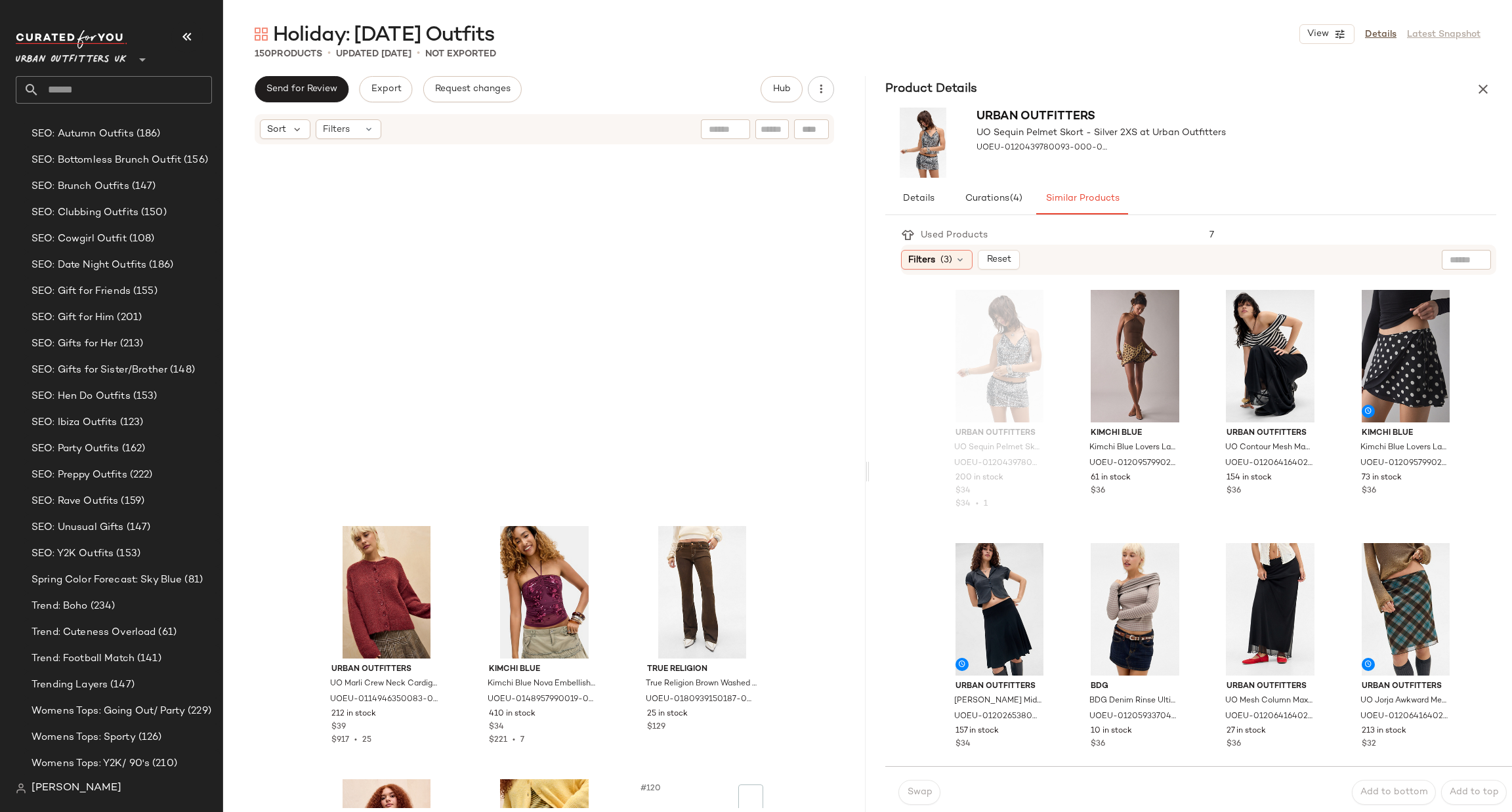
scroll to position [9852, 0]
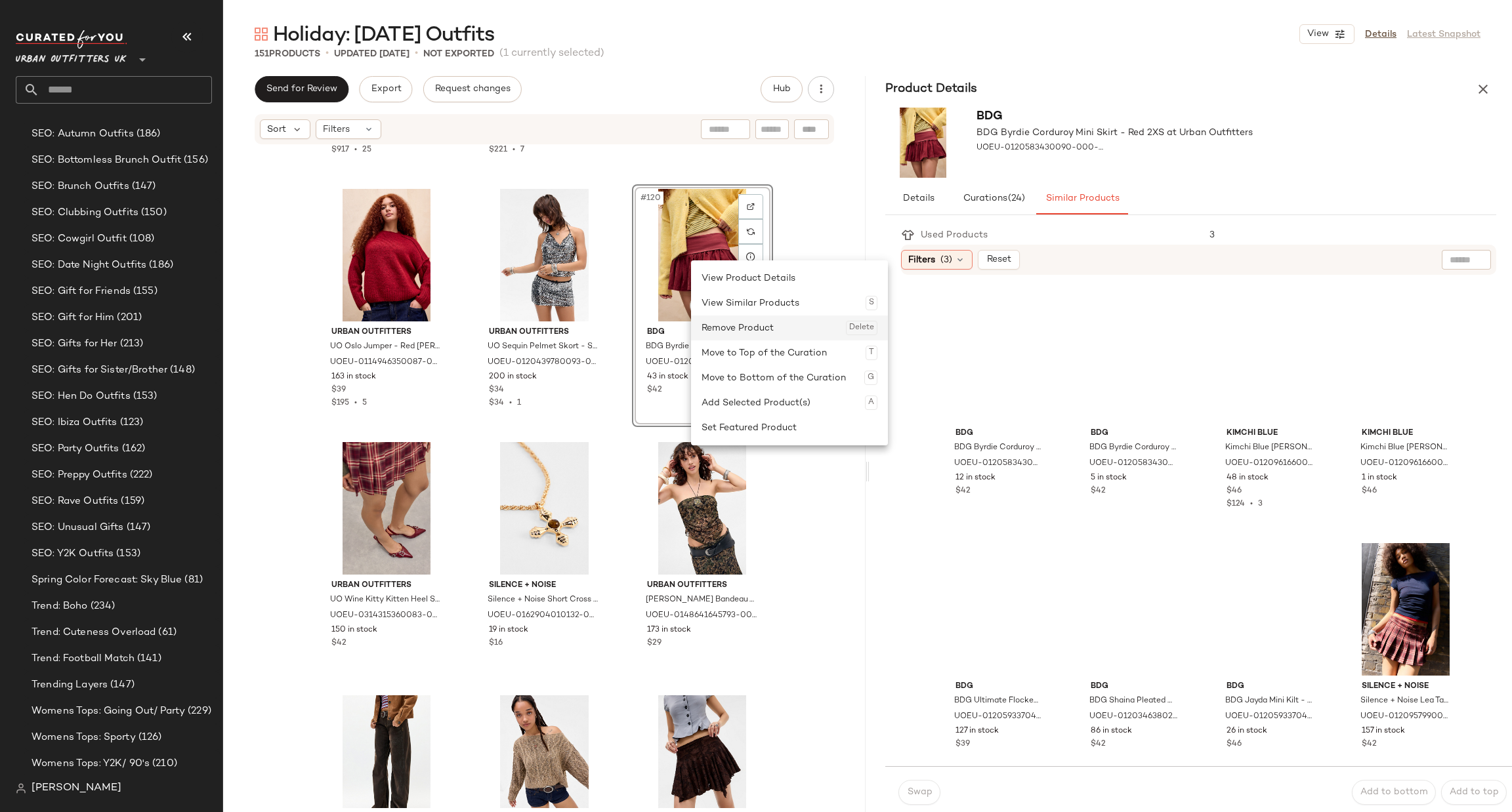
click at [715, 326] on div "Remove Product Delete" at bounding box center [789, 328] width 176 height 25
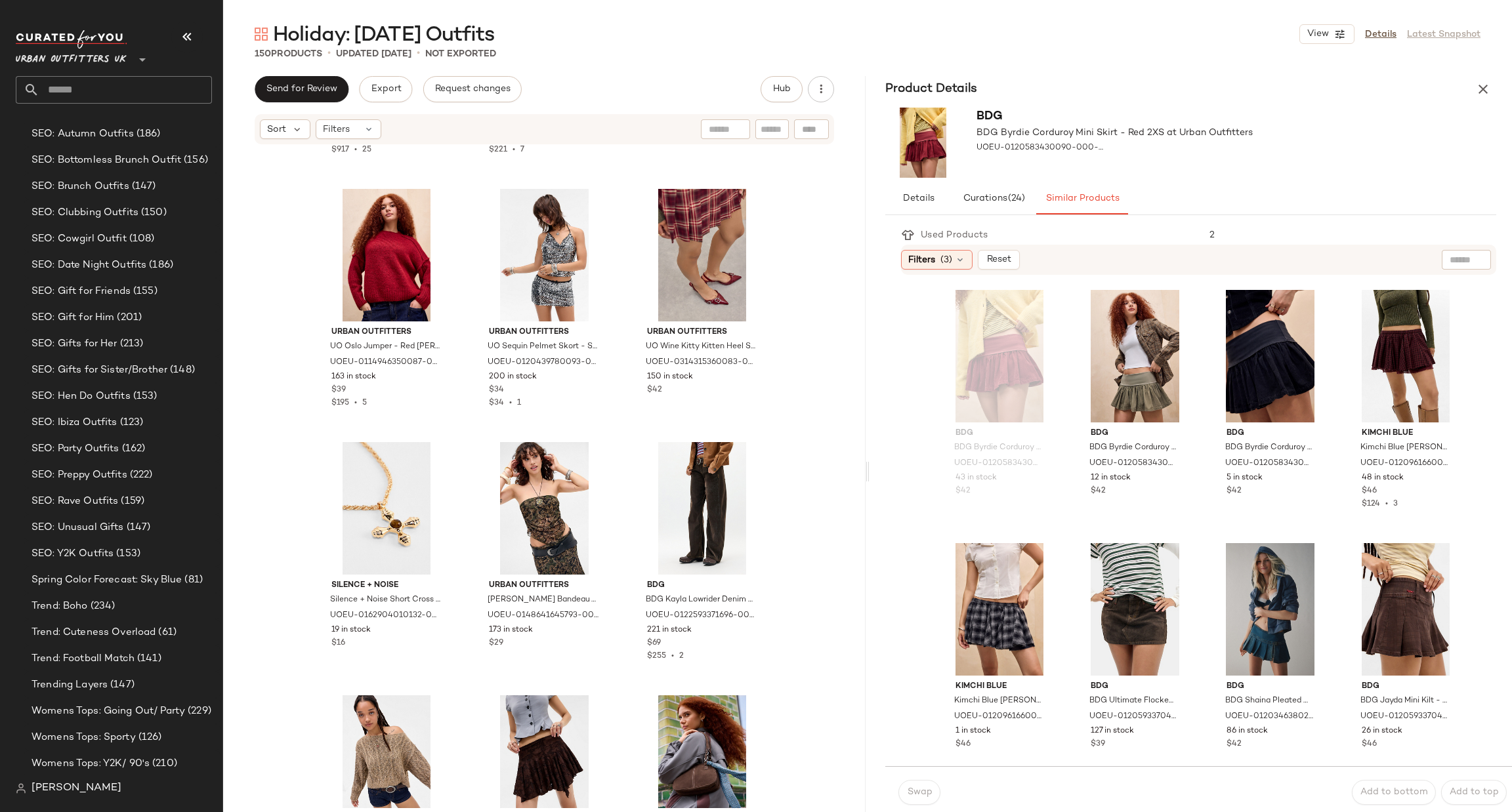
scroll to position [9261, 0]
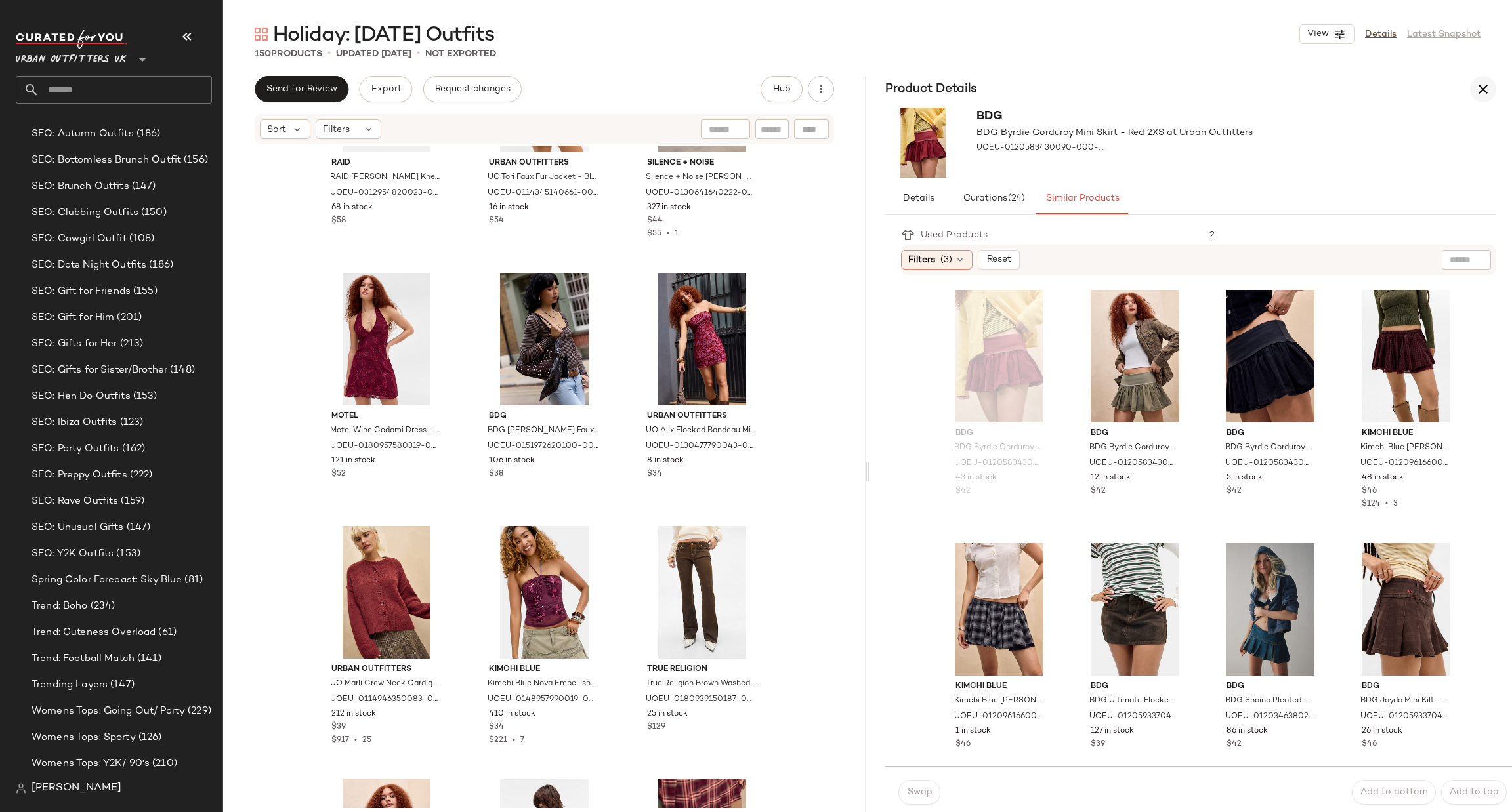
click at [1490, 94] on icon "button" at bounding box center [1483, 89] width 15 height 15
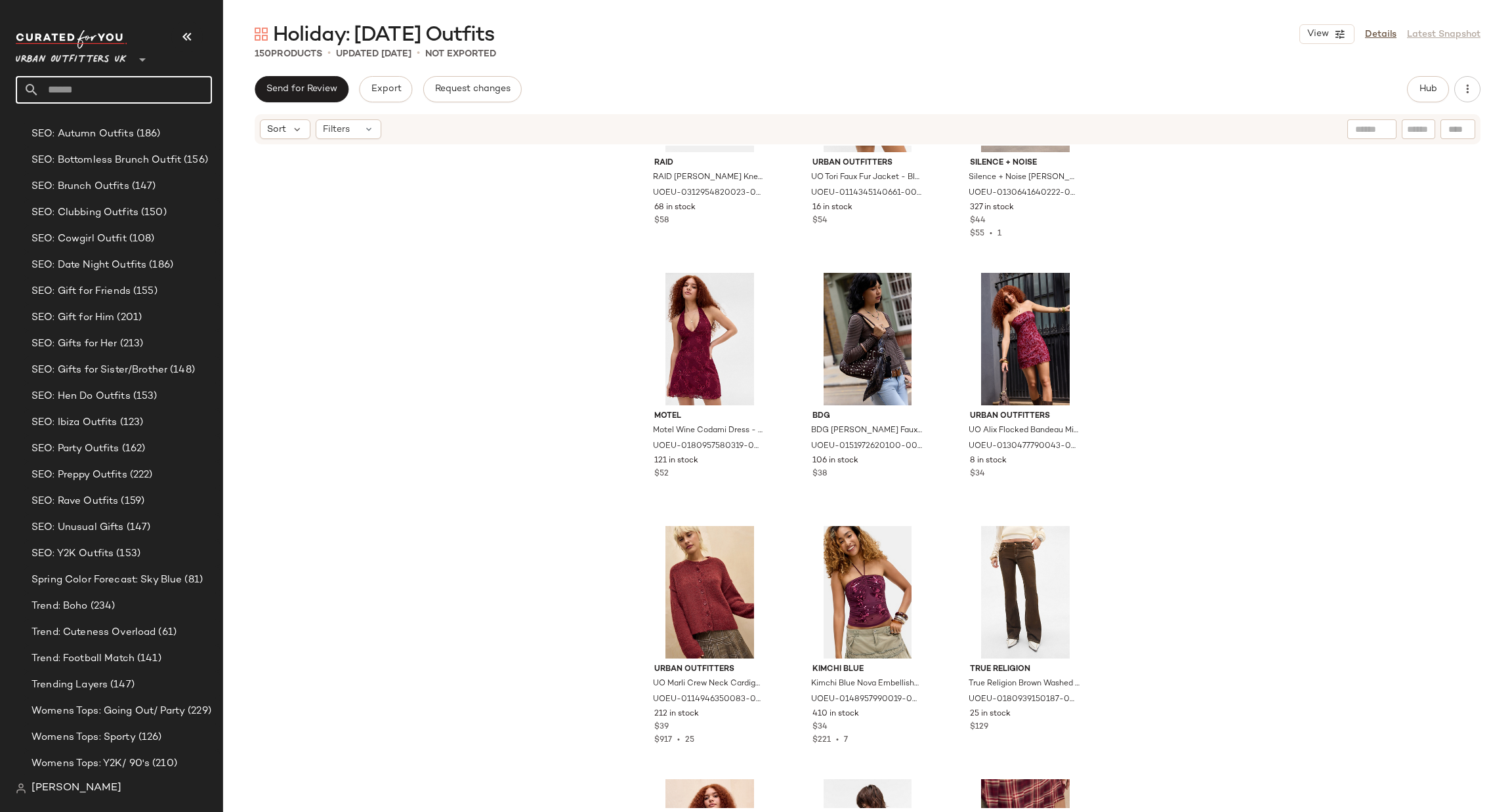
click at [79, 84] on input "text" at bounding box center [125, 90] width 172 height 28
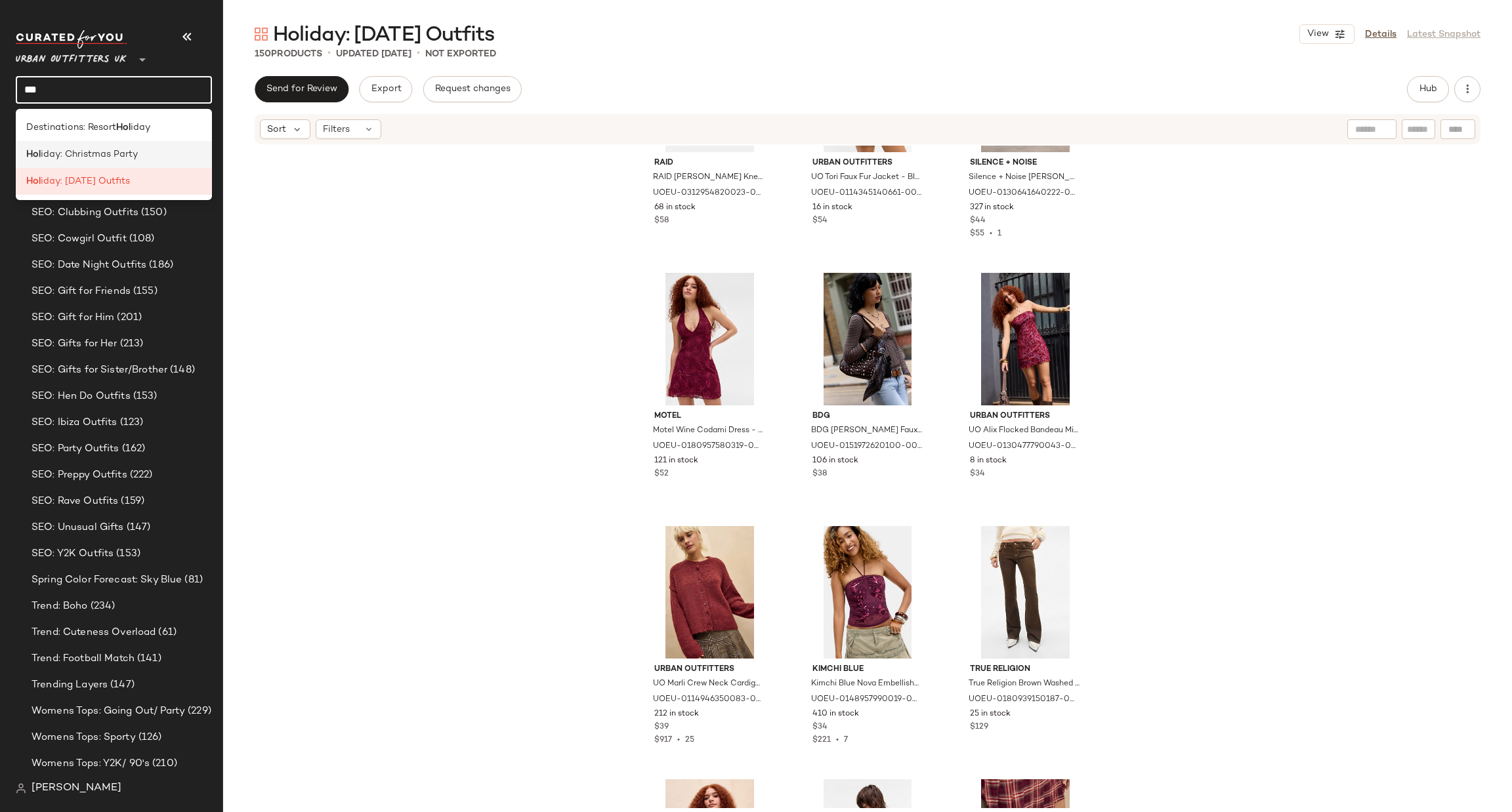
type input "***"
click at [152, 144] on div "Hol iday: Christmas Party" at bounding box center [113, 154] width 196 height 27
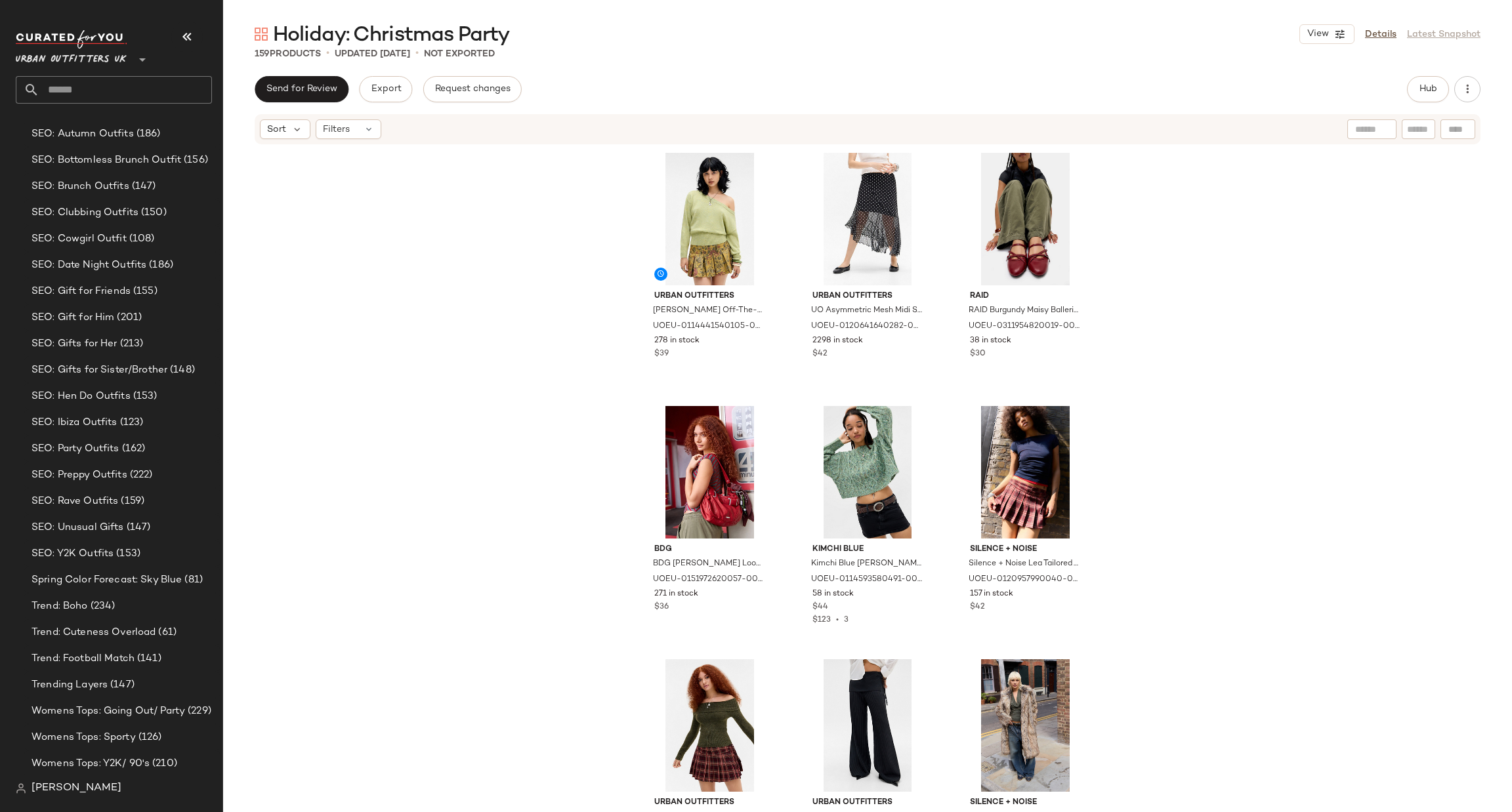
click at [119, 53] on span "Urban Outfitters UK" at bounding box center [70, 56] width 111 height 23
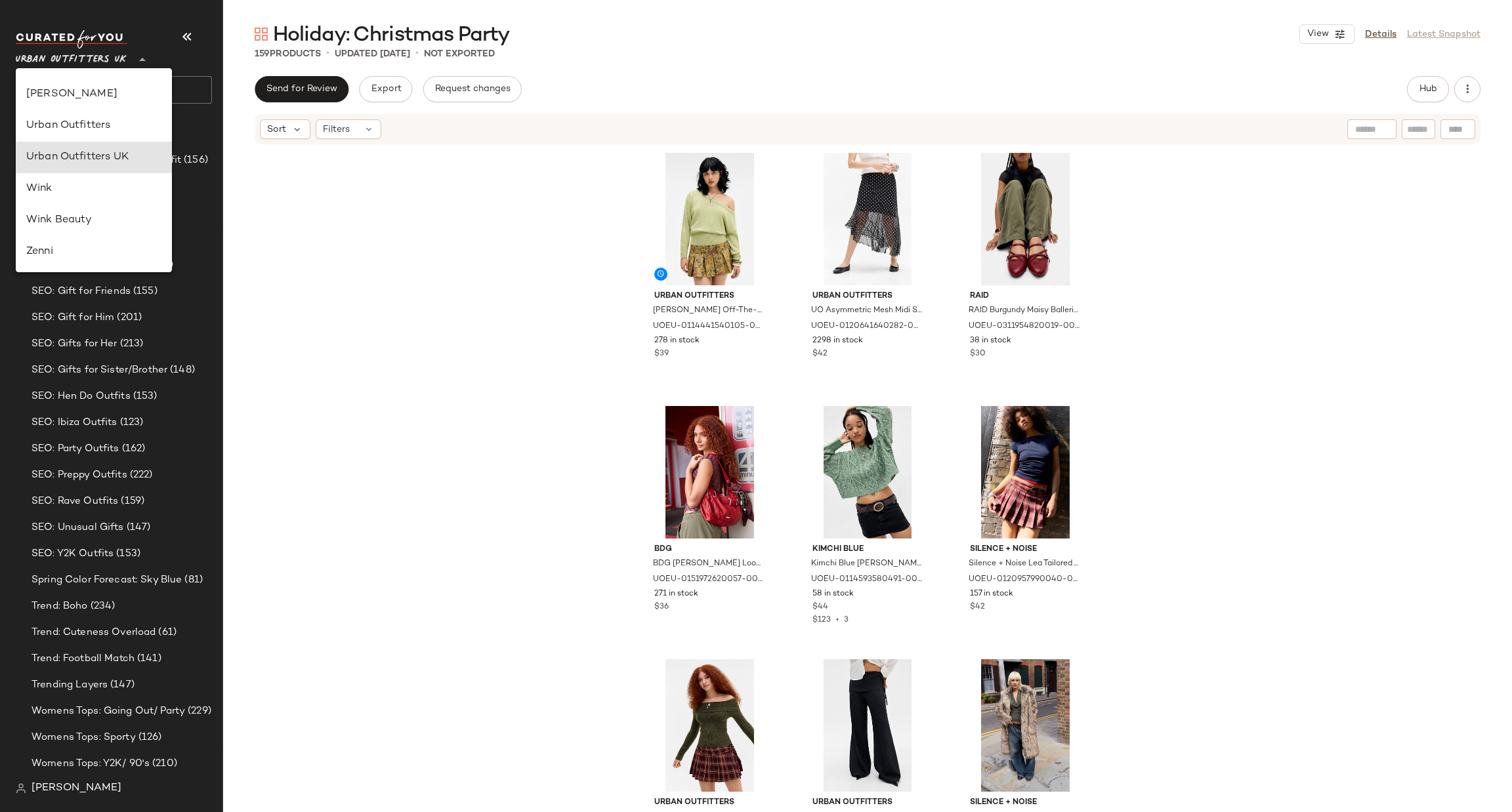
type input "**"
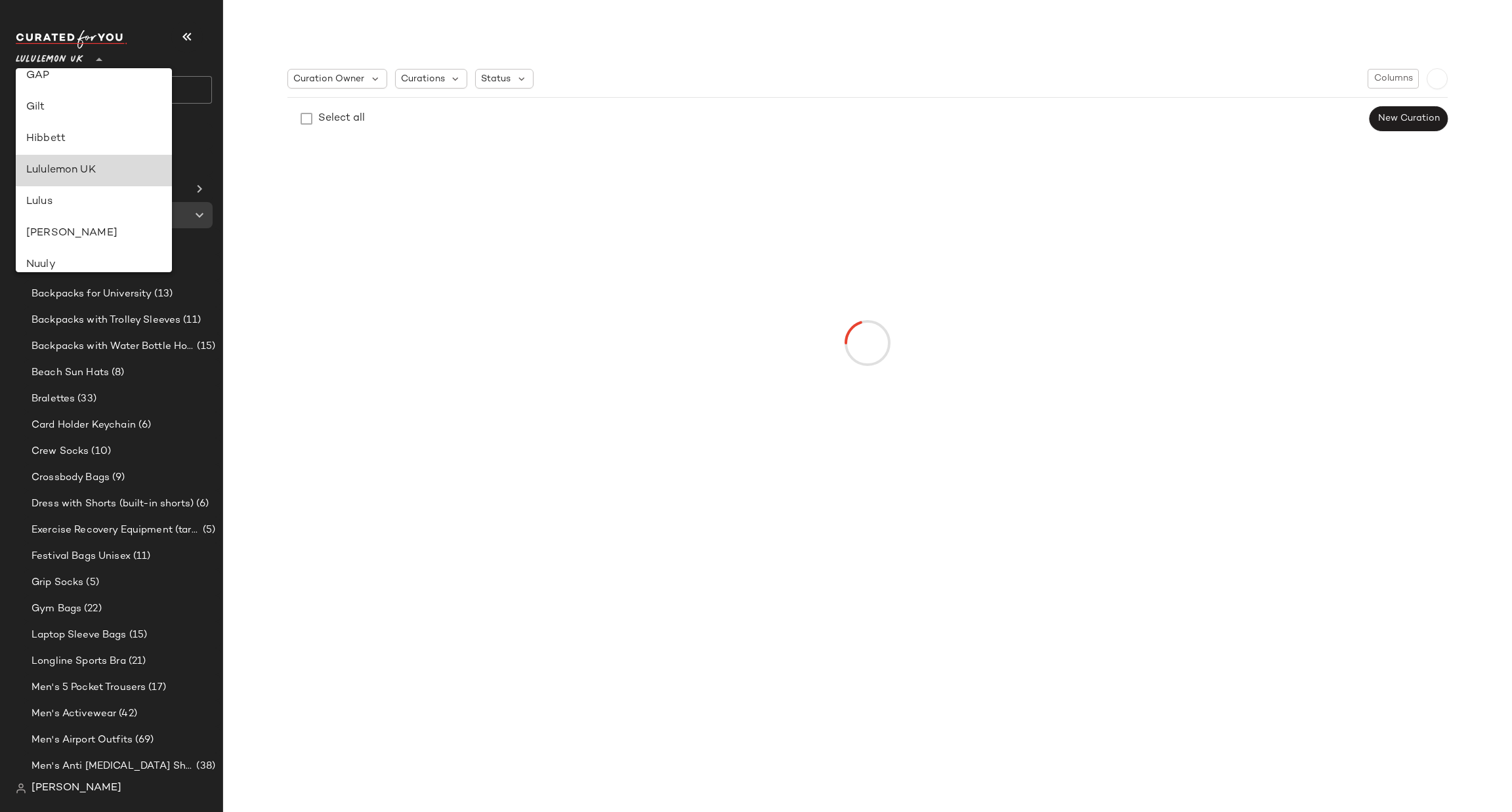
click at [148, 177] on div "Lululemon UK" at bounding box center [94, 170] width 135 height 15
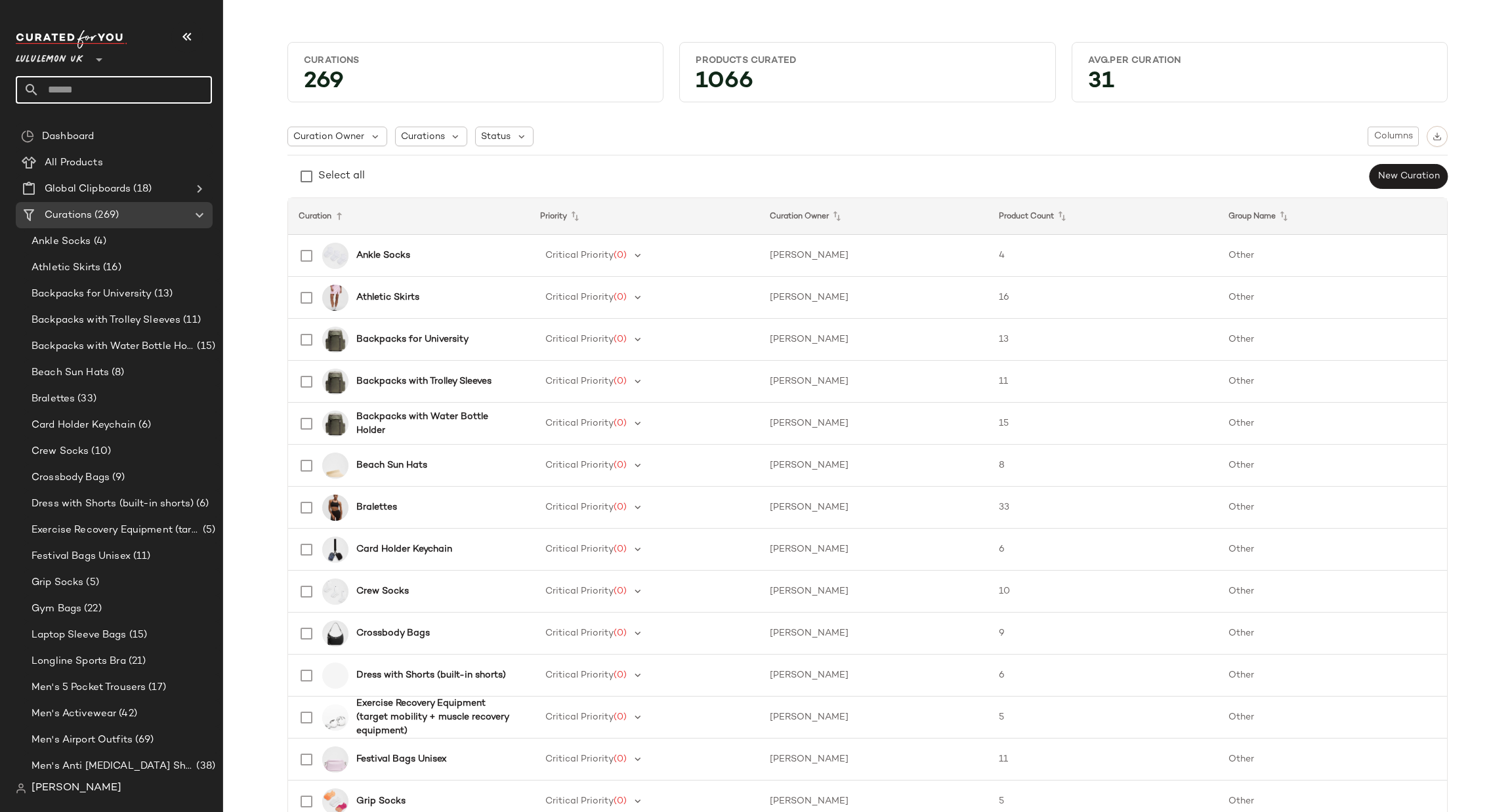
click at [148, 80] on input "text" at bounding box center [125, 90] width 172 height 28
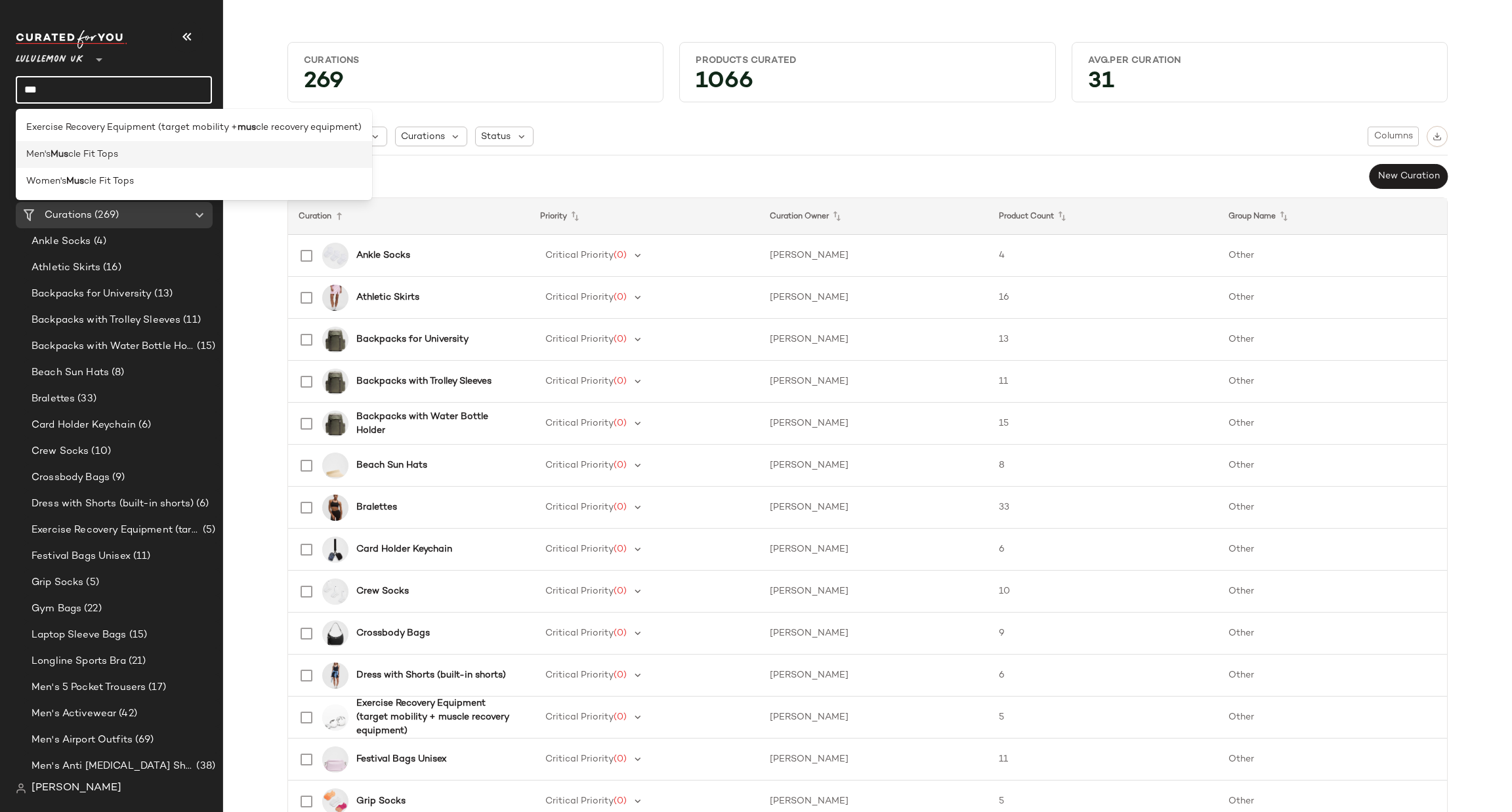
type input "***"
click at [125, 153] on div "Men's Mus cle Fit Tops" at bounding box center [194, 154] width 335 height 14
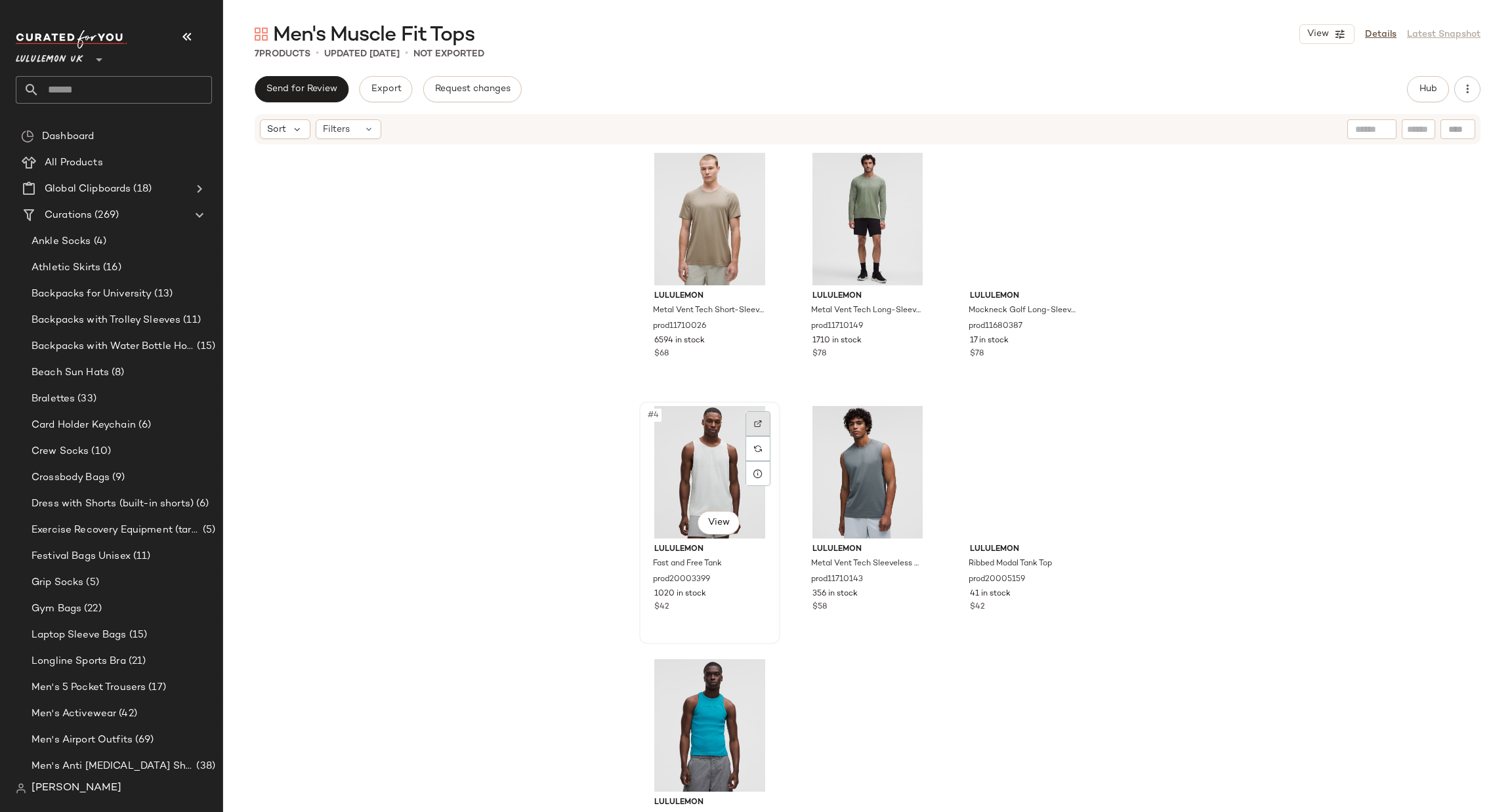
click at [745, 417] on div at bounding box center [758, 424] width 25 height 25
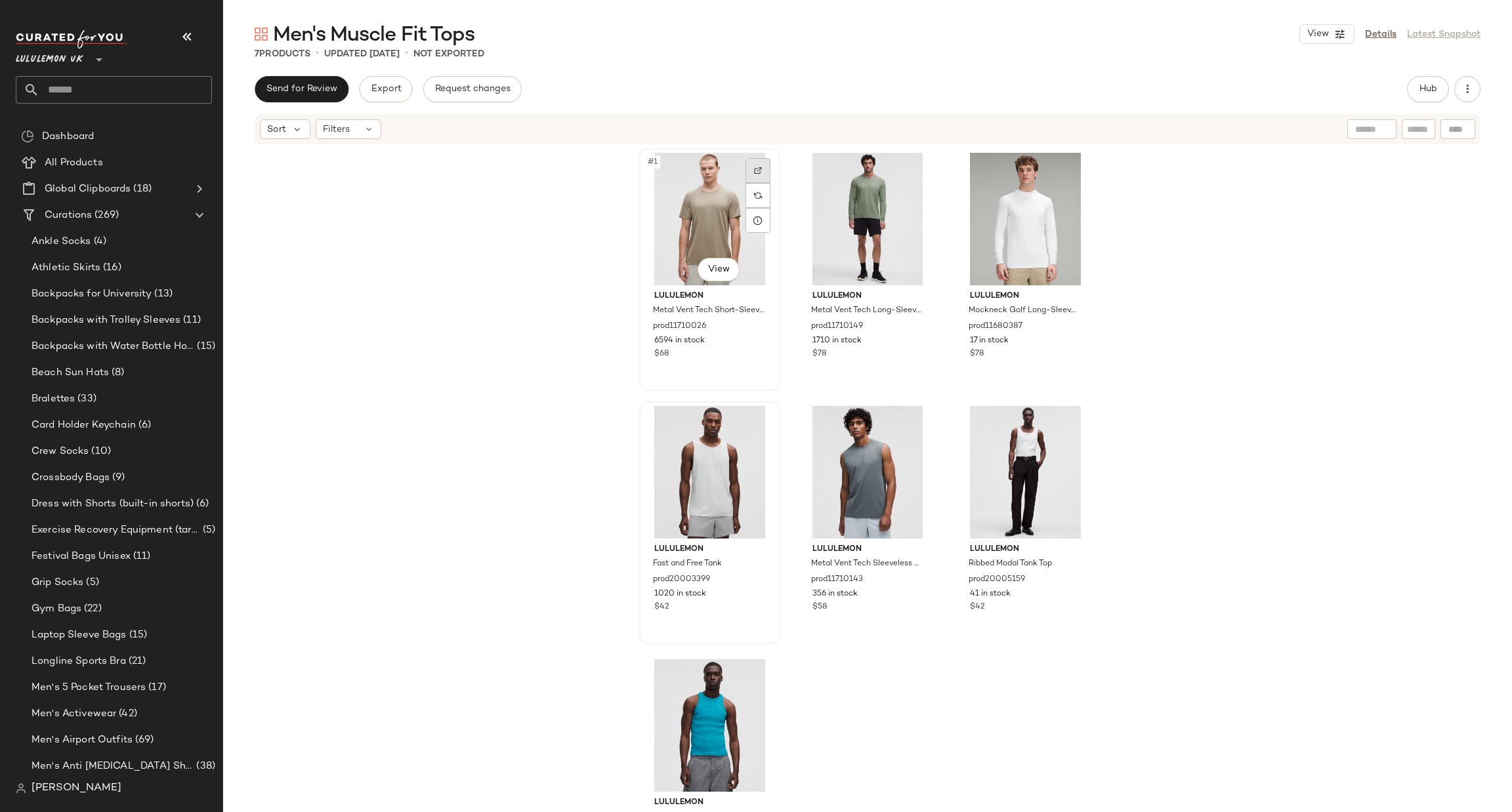
click at [754, 169] on img at bounding box center [758, 170] width 8 height 8
click at [906, 177] on div at bounding box center [916, 171] width 25 height 25
click at [1068, 158] on div at bounding box center [1073, 171] width 25 height 25
click at [917, 417] on div at bounding box center [916, 424] width 25 height 25
click at [1081, 421] on div at bounding box center [1073, 424] width 25 height 25
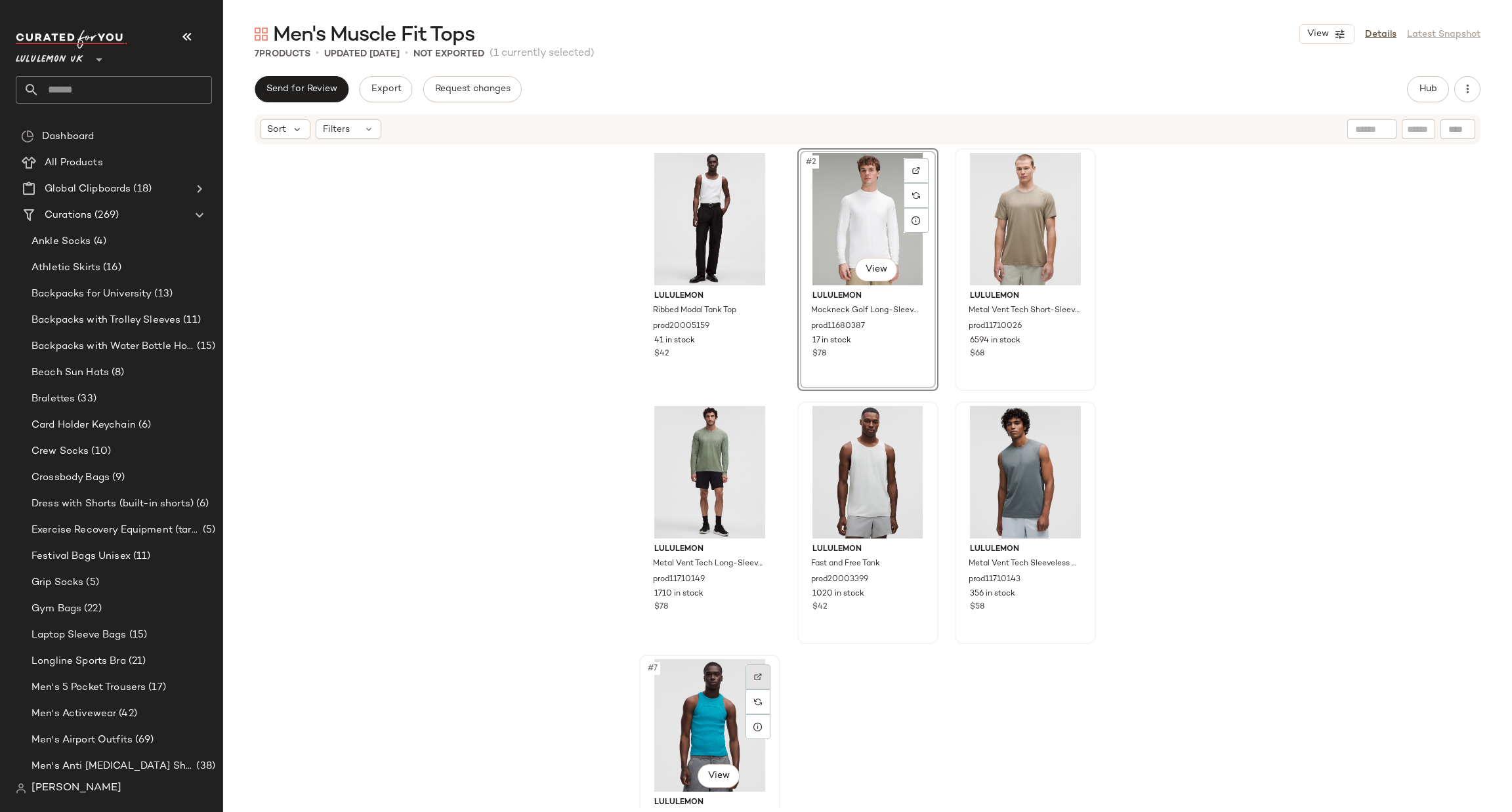
click at [762, 681] on div at bounding box center [758, 677] width 25 height 25
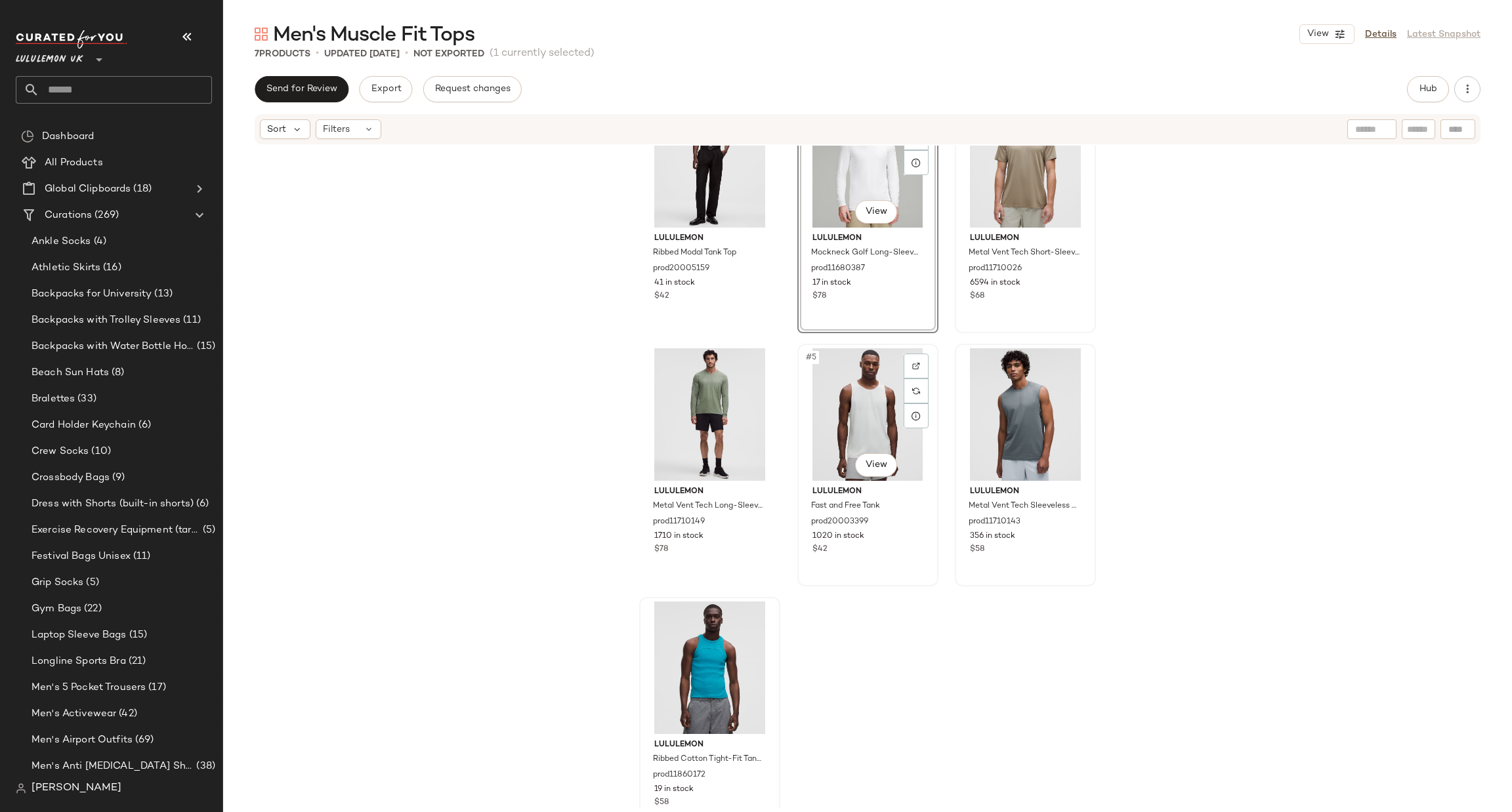
scroll to position [89, 0]
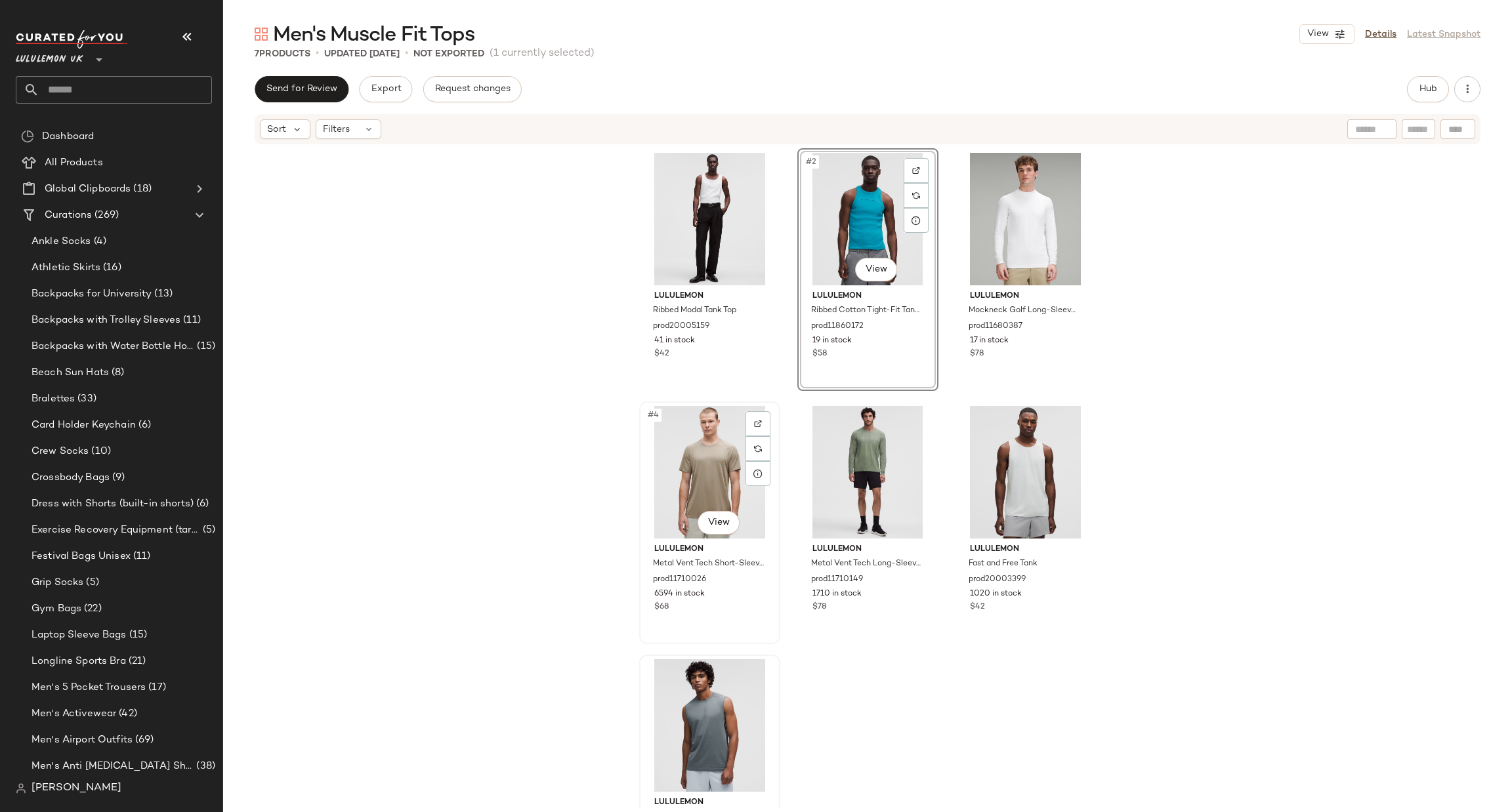
click at [706, 458] on div "#4 View" at bounding box center [710, 472] width 132 height 133
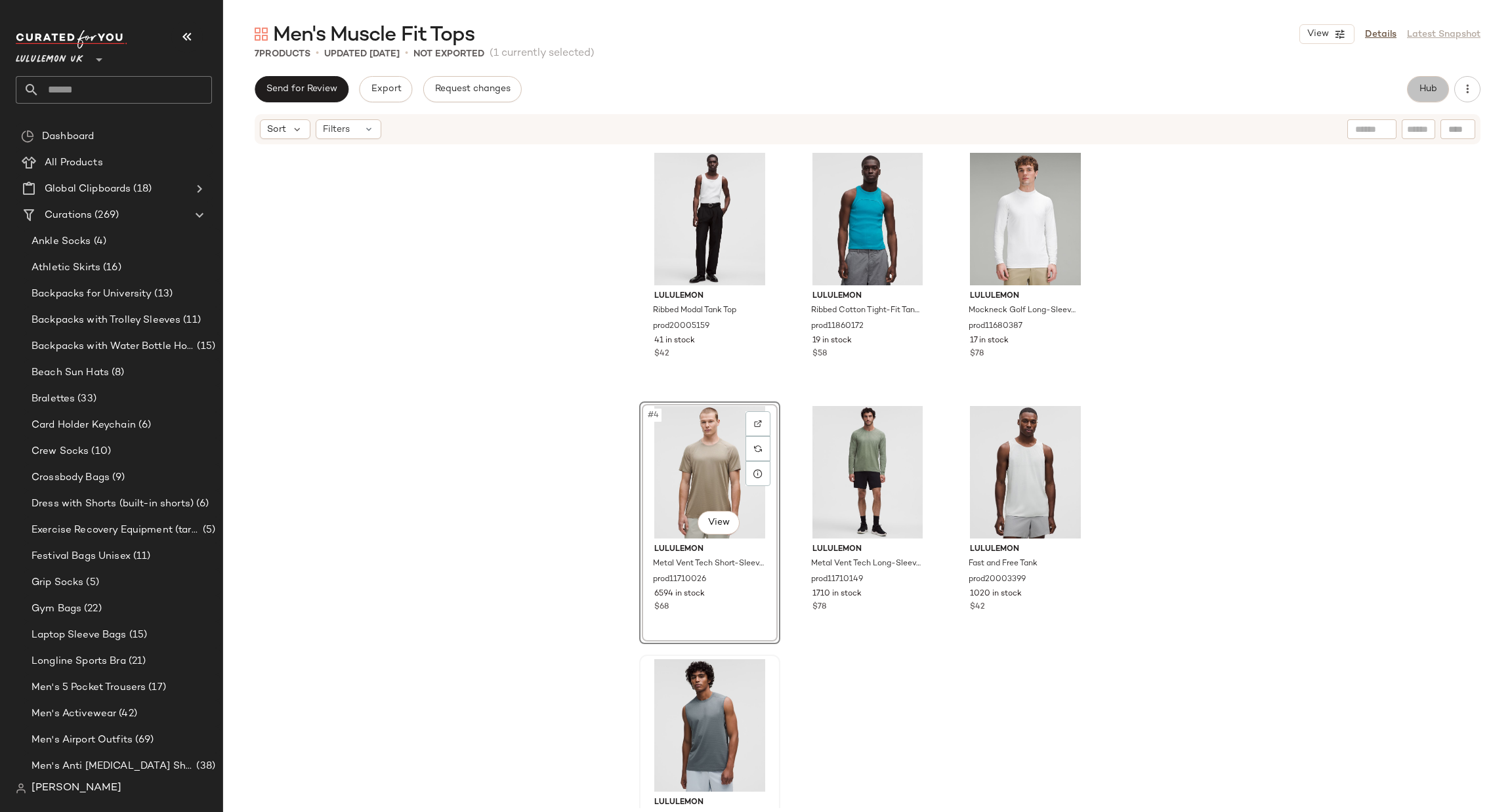
click at [1422, 95] on button "Hub" at bounding box center [1428, 89] width 42 height 26
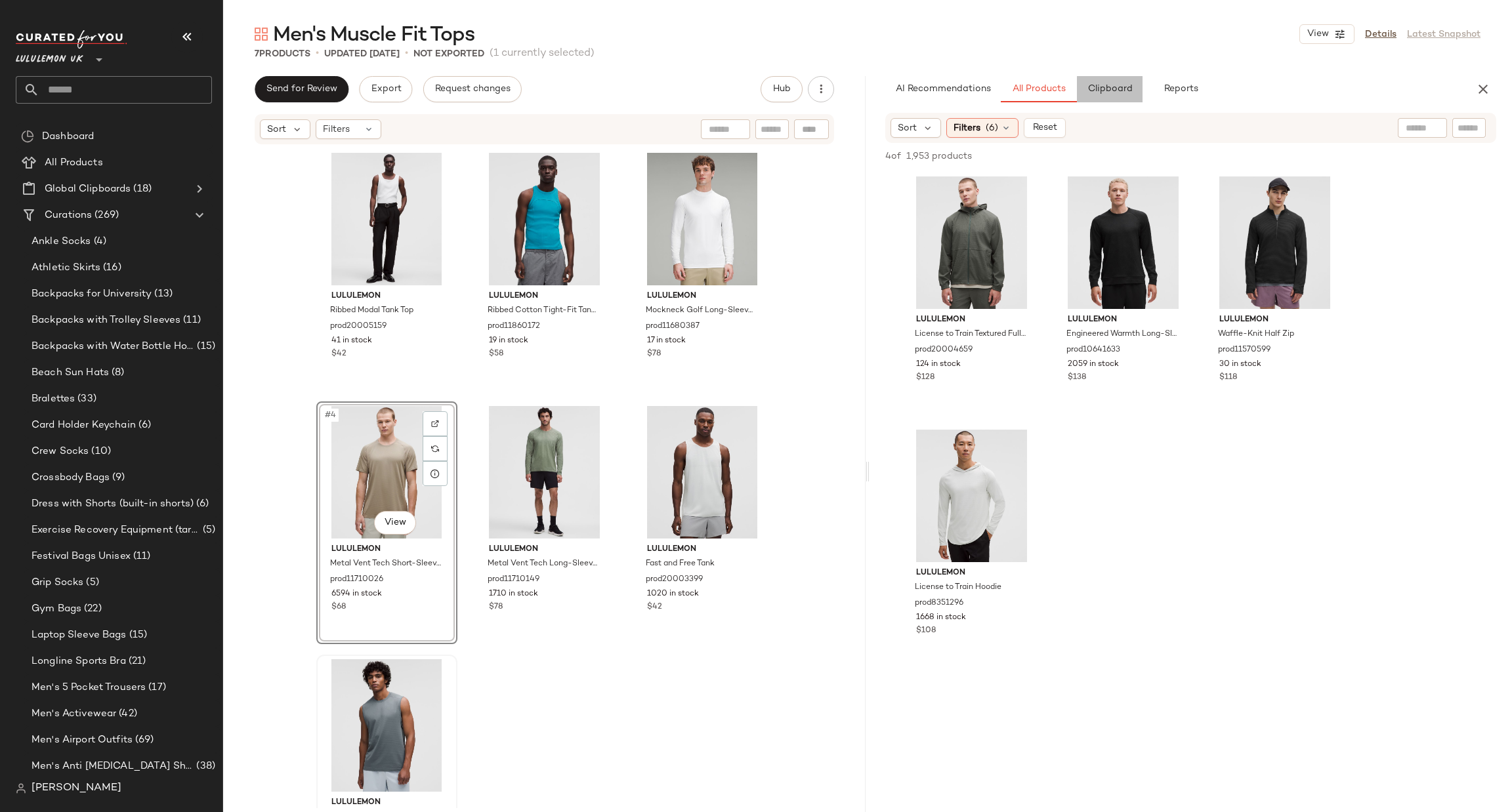
click at [1092, 92] on span "Clipboard" at bounding box center [1109, 89] width 45 height 10
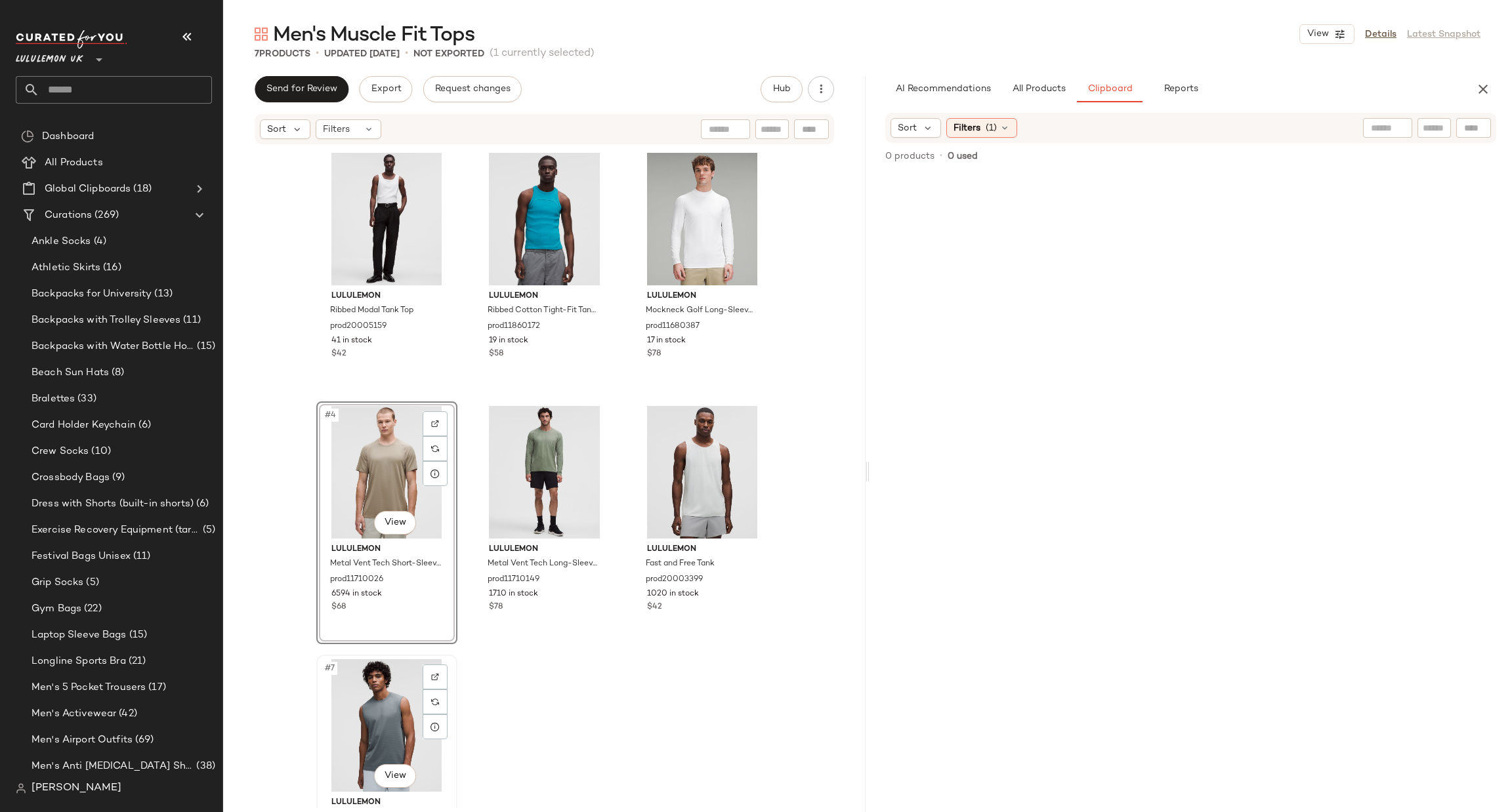
click at [370, 720] on div "#7 View" at bounding box center [387, 725] width 132 height 133
click at [361, 469] on div "#4 View" at bounding box center [387, 472] width 132 height 133
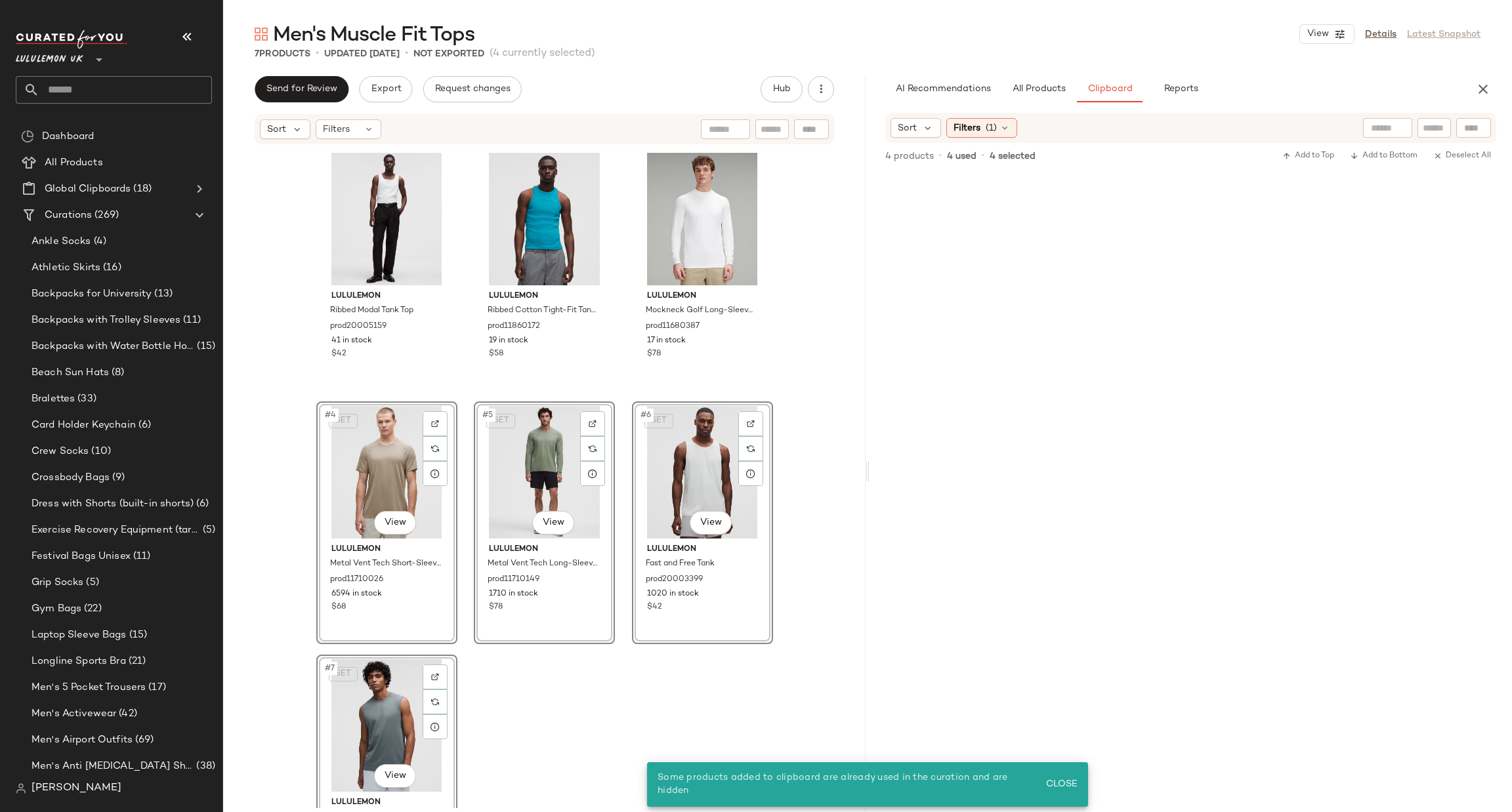
click at [769, 619] on div "SET #6 View lululemon Fast and Free Tank prod20003399 1020 in stock $42" at bounding box center [702, 522] width 141 height 243
click at [767, 688] on div "lululemon Ribbed Modal Tank Top prod20005159 41 in stock $42 lululemon Ribbed C…" at bounding box center [544, 478] width 457 height 660
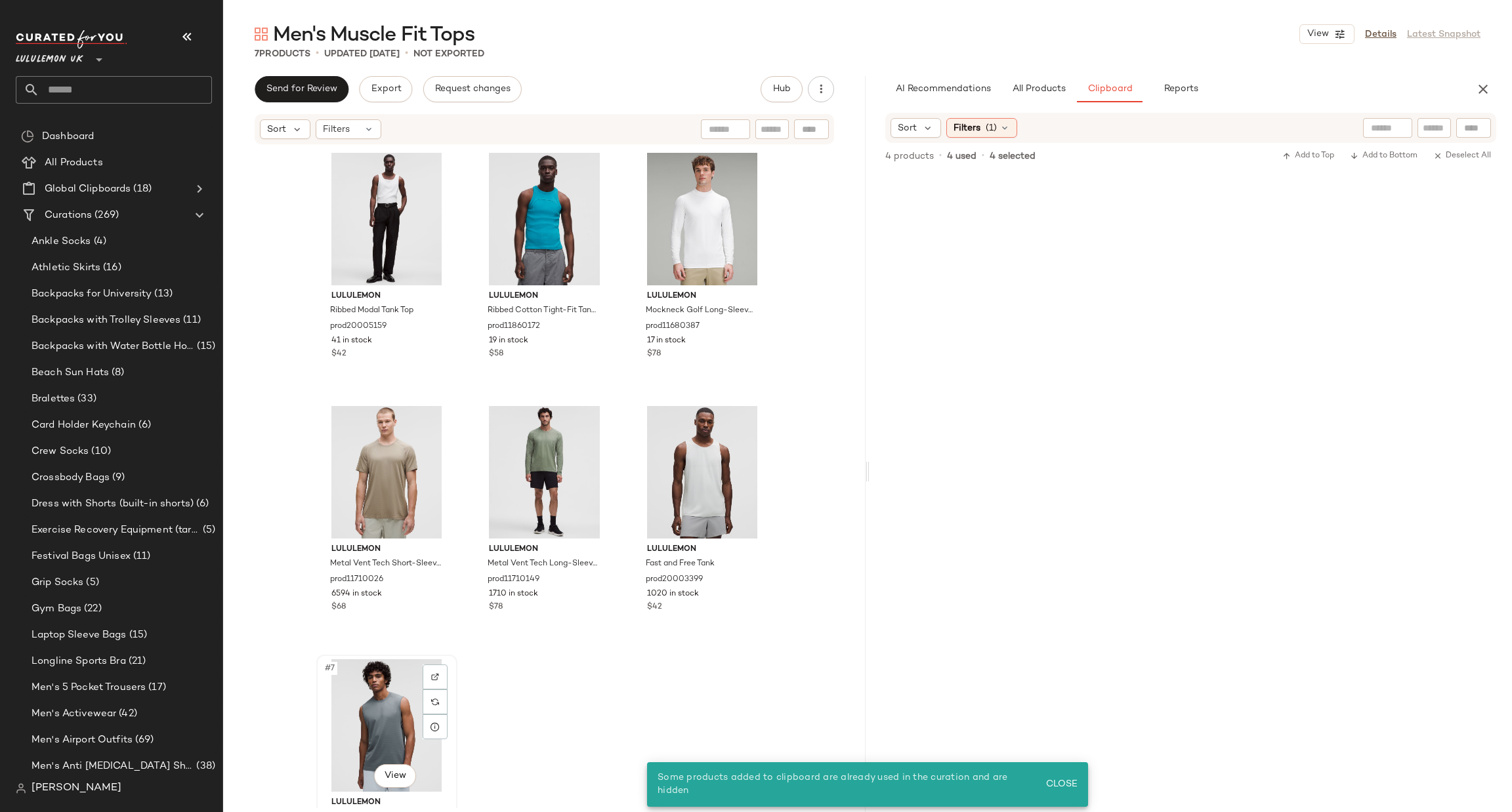
click at [361, 701] on div "#7 View" at bounding box center [387, 725] width 132 height 133
click at [381, 449] on div "#4 View" at bounding box center [387, 472] width 132 height 133
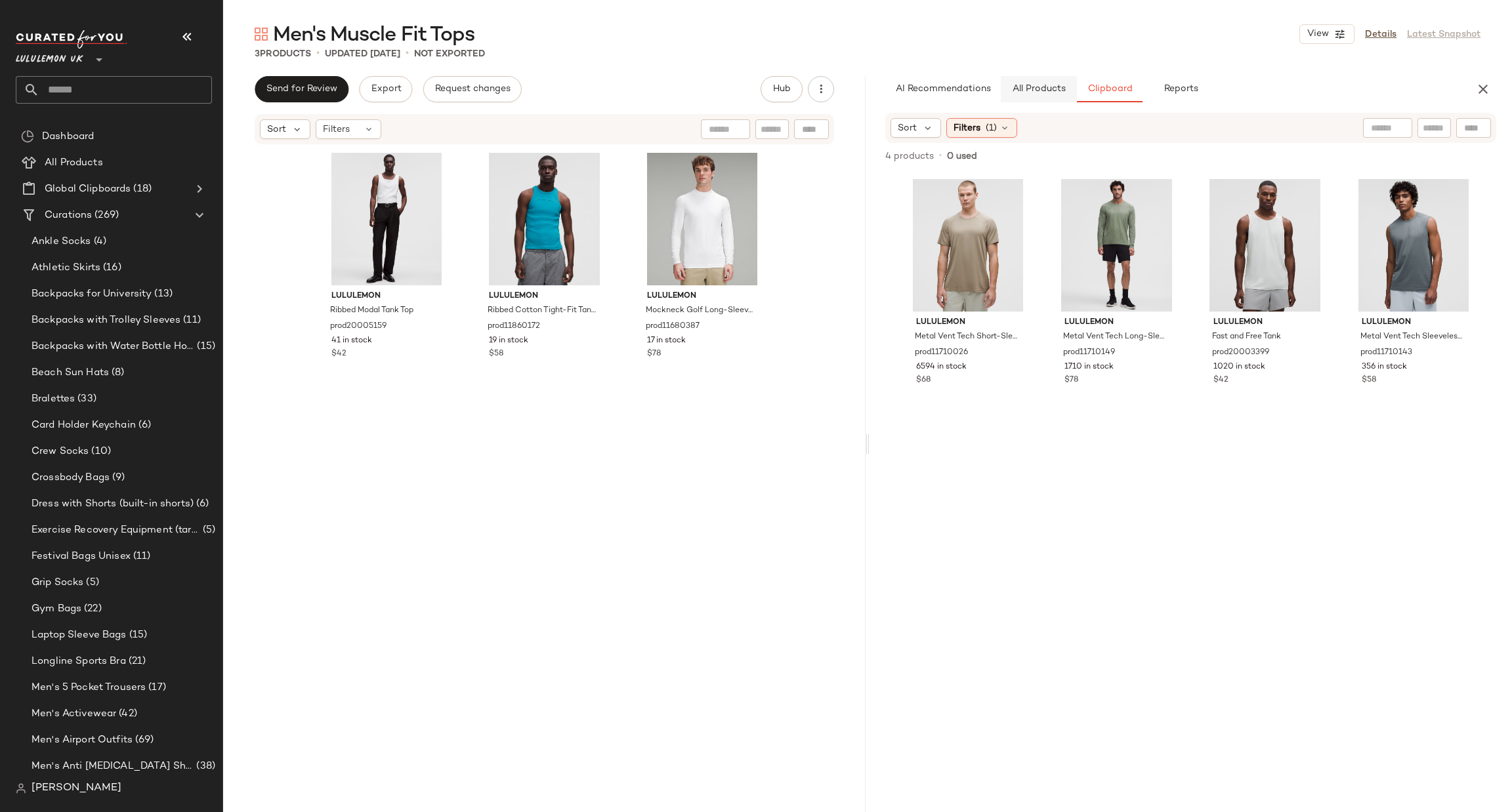
click at [1041, 88] on span "All Products" at bounding box center [1038, 89] width 54 height 10
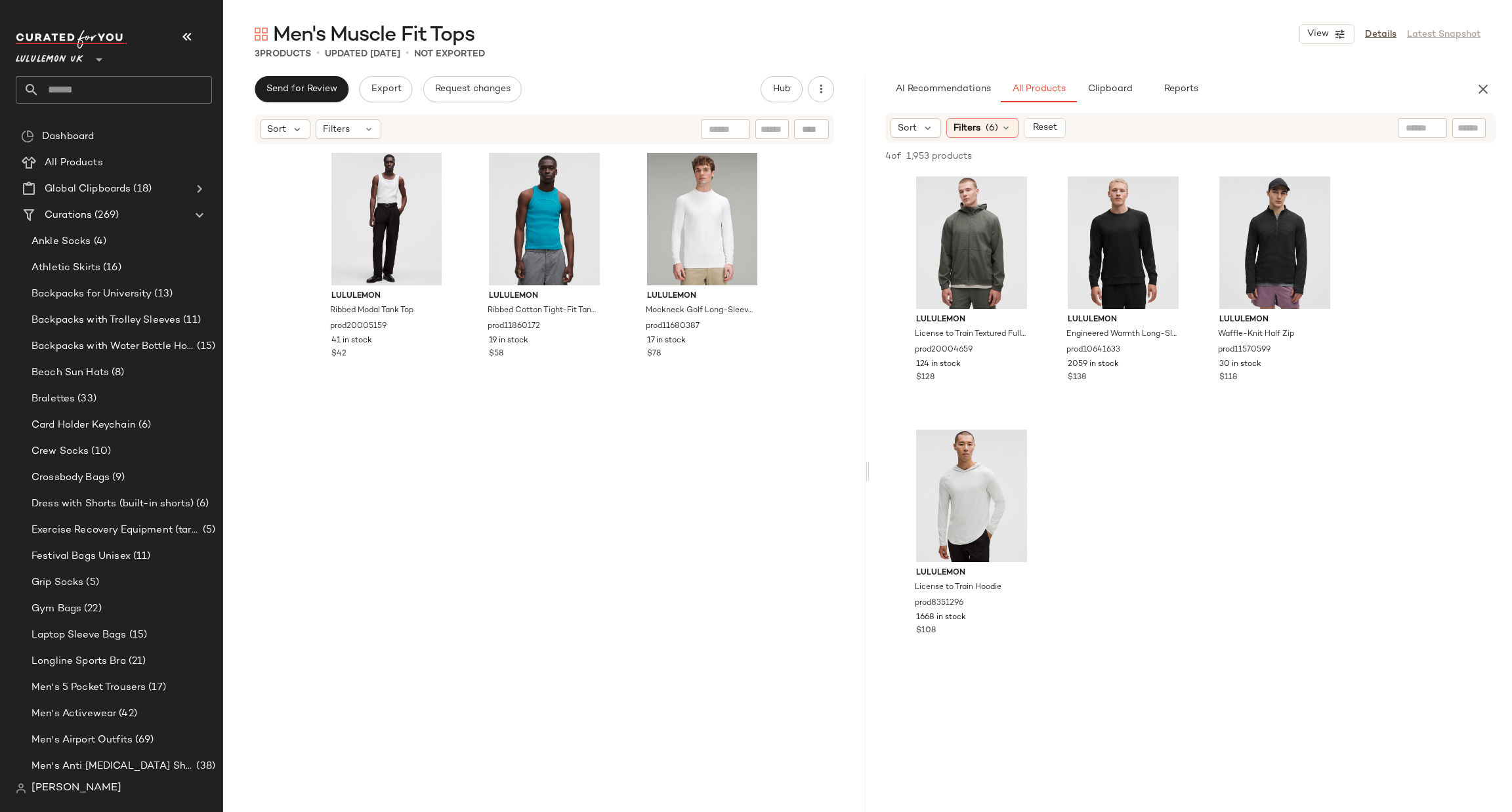
click at [993, 115] on div "Sort Filters (6) Reset" at bounding box center [1191, 128] width 611 height 30
click at [992, 122] on span "(6)" at bounding box center [992, 128] width 12 height 14
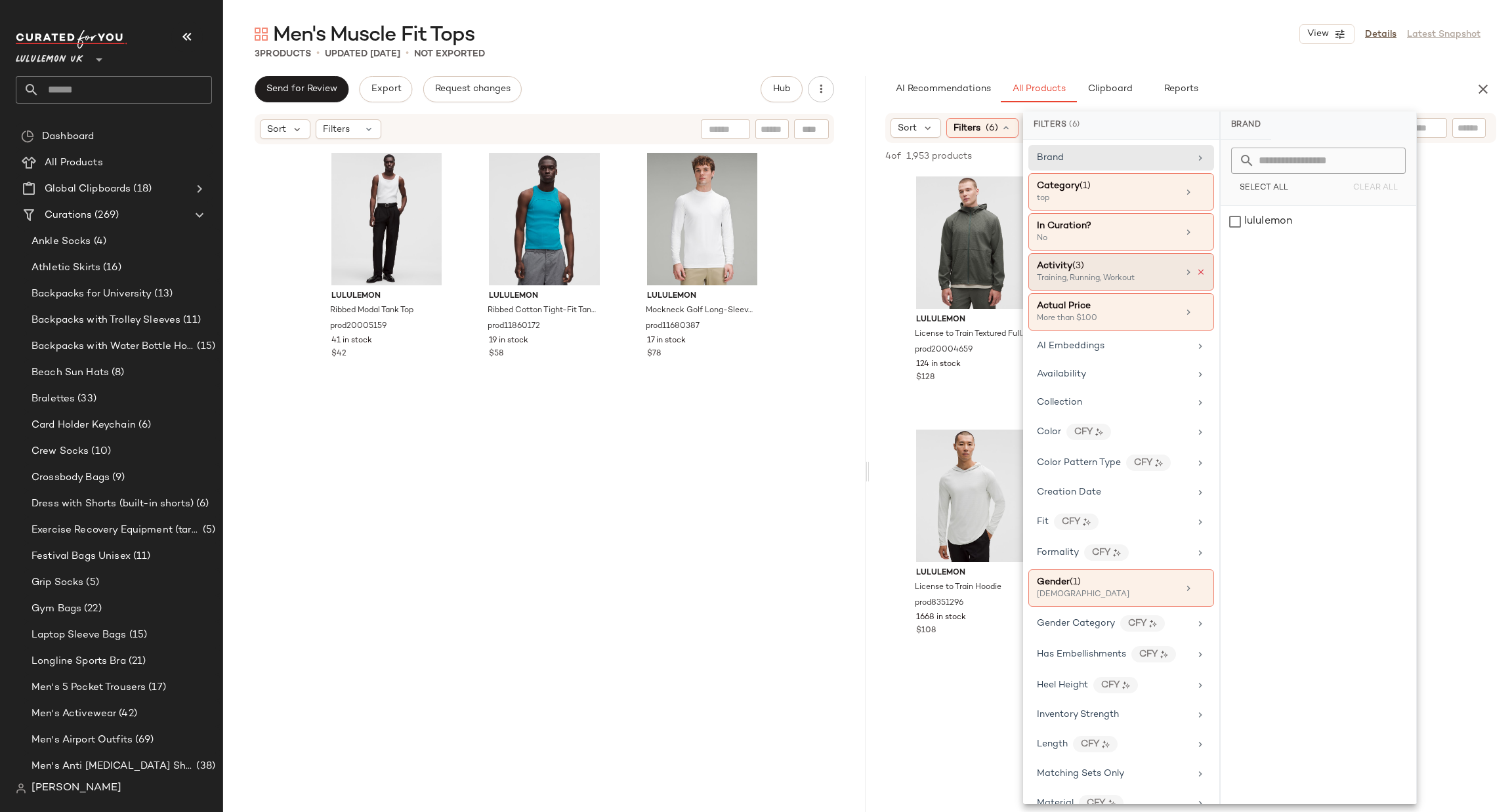
click at [1197, 272] on icon at bounding box center [1201, 272] width 10 height 10
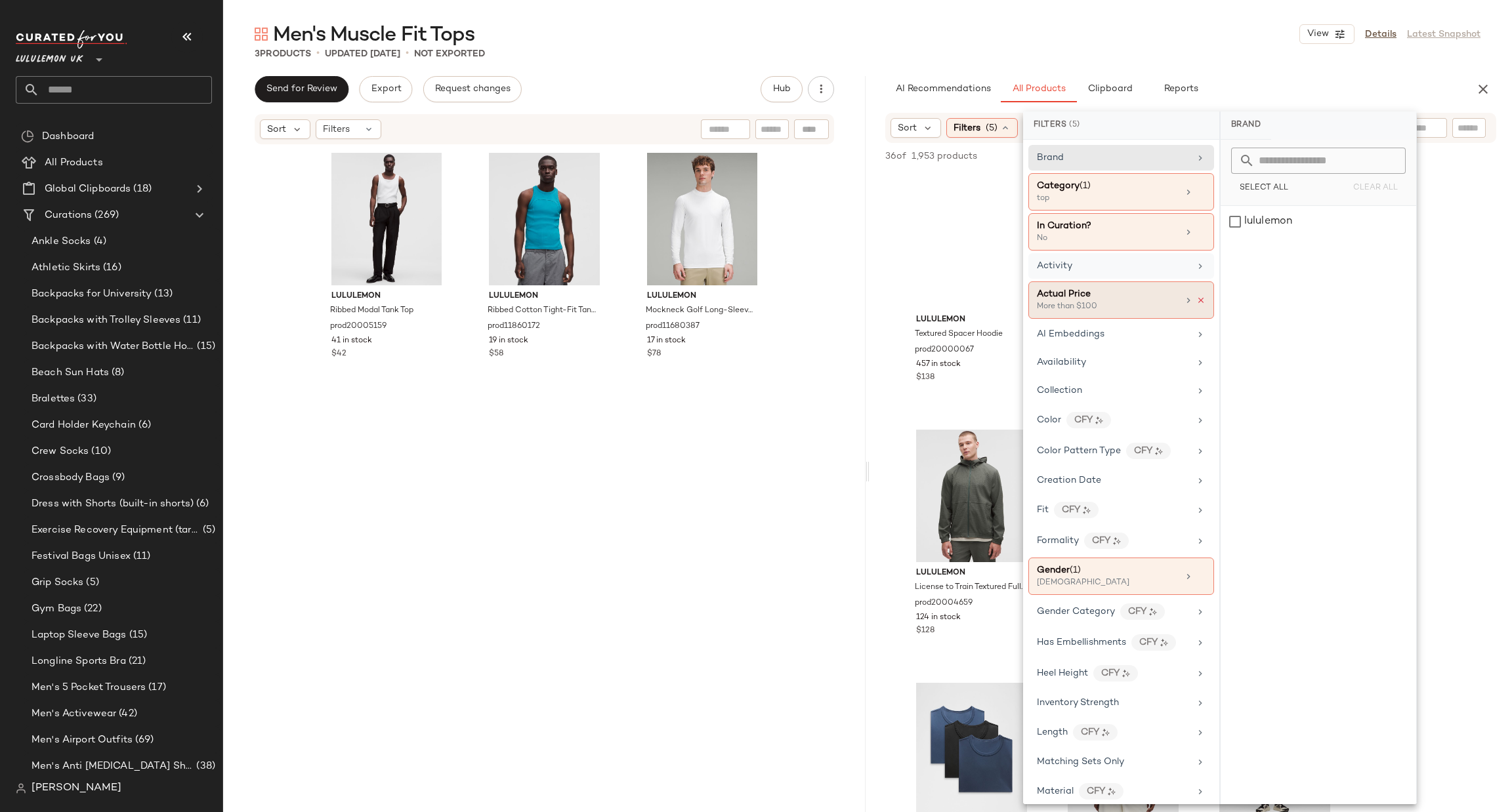
click at [1197, 301] on icon at bounding box center [1201, 300] width 10 height 10
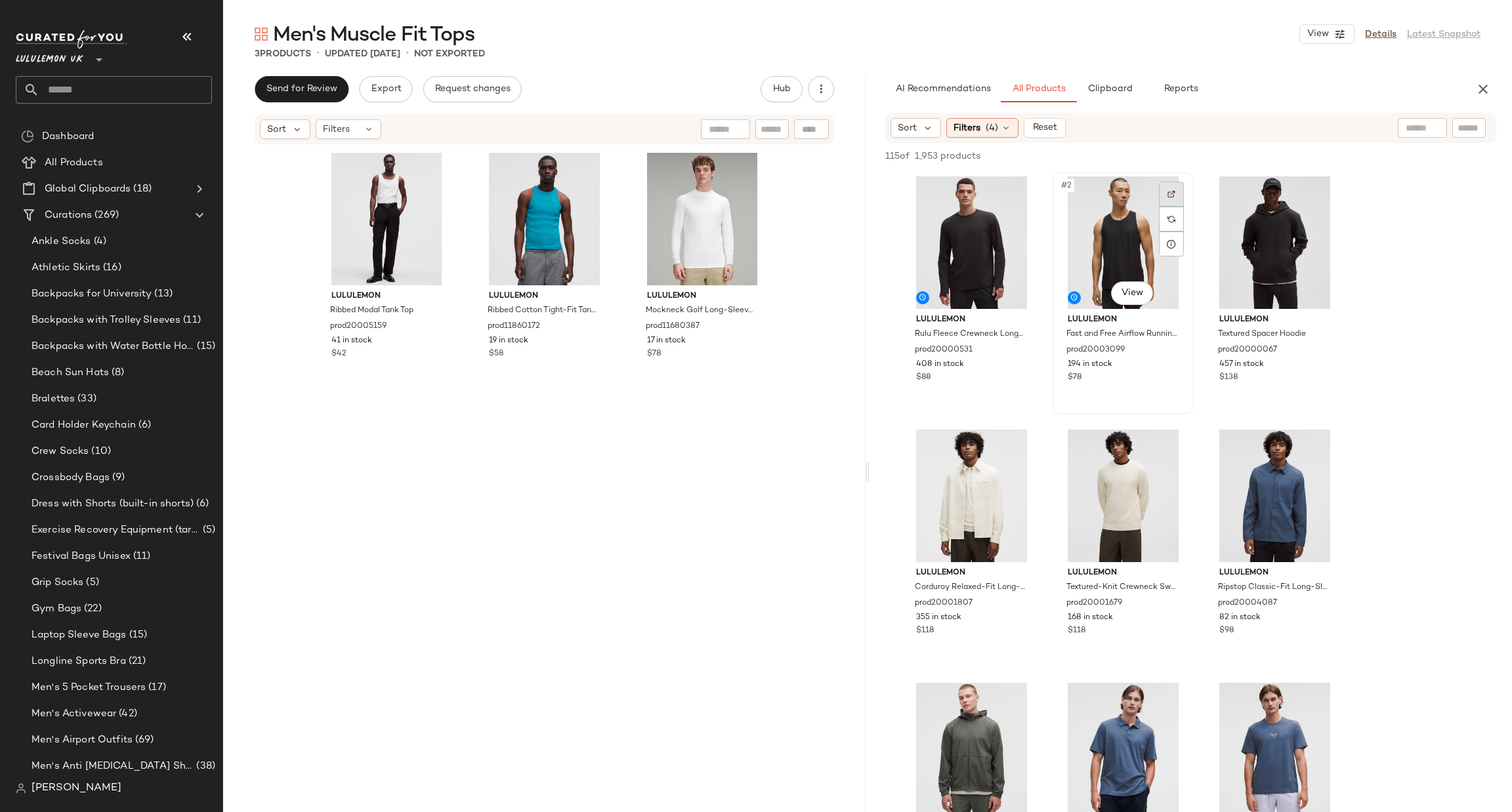
click at [1178, 192] on div at bounding box center [1172, 194] width 25 height 25
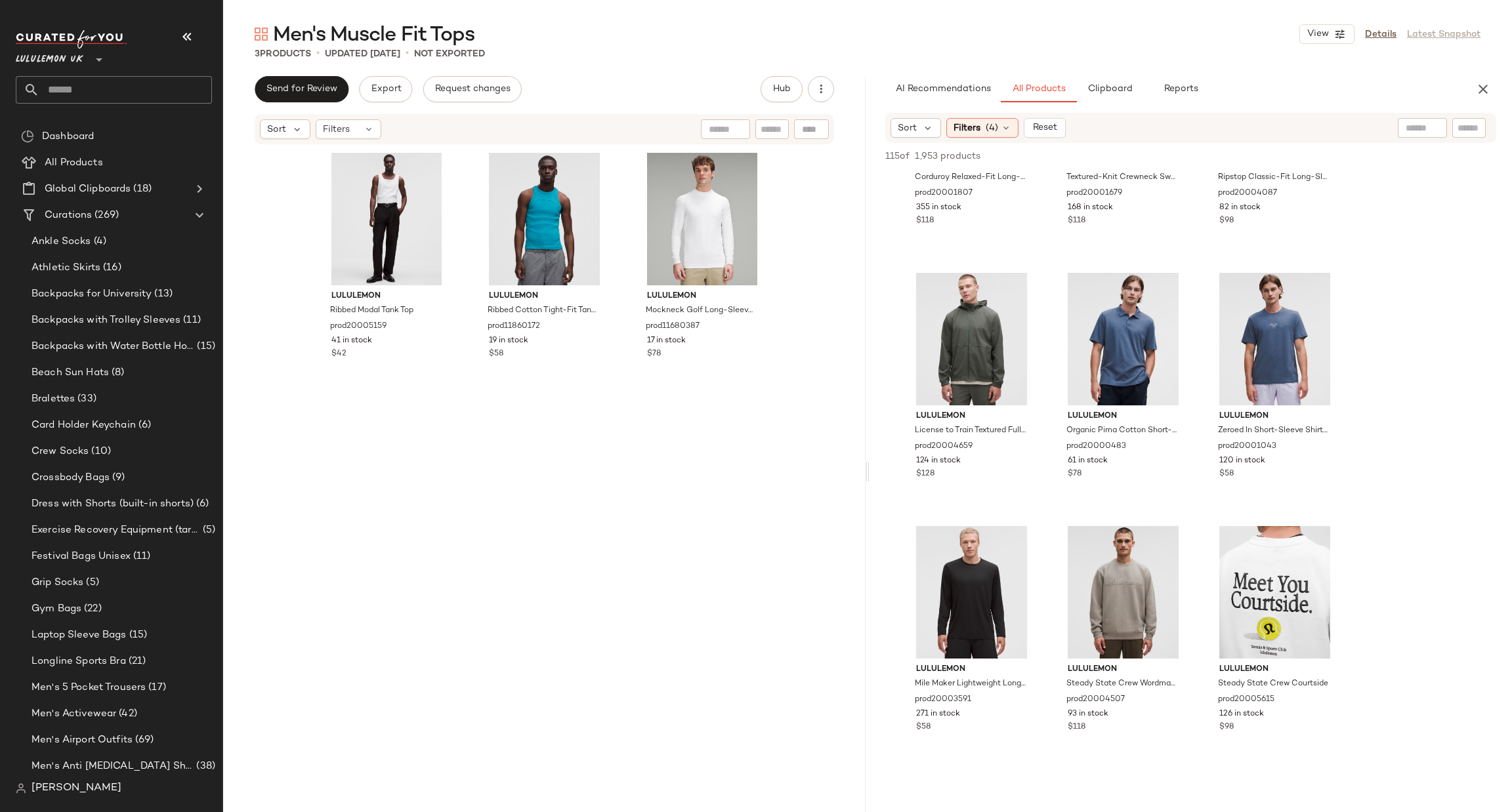
scroll to position [590, 0]
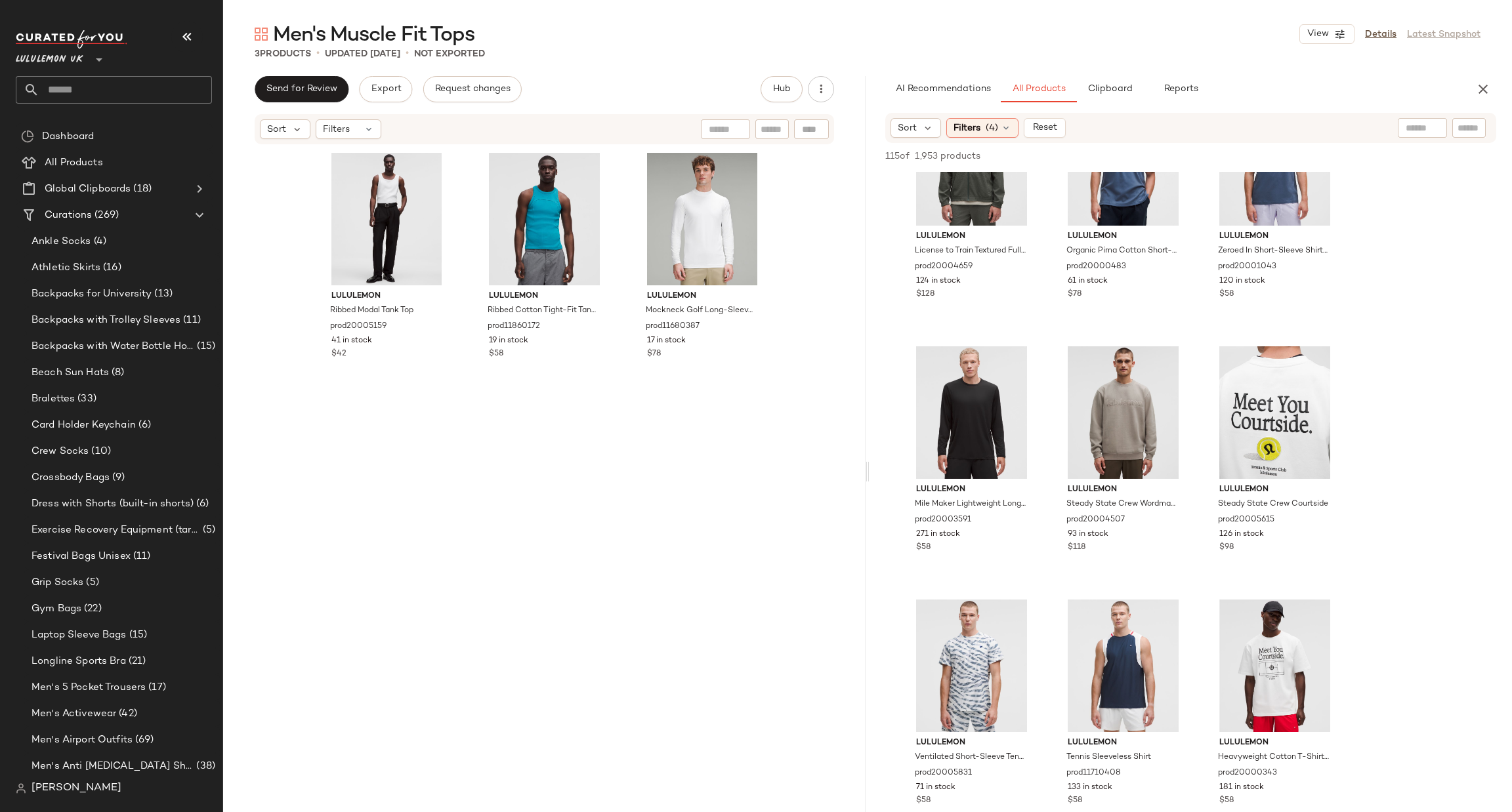
click at [1393, 110] on div "AI Recommendations All Products Clipboard Reports Sort Filters (4) Reset 115 of…" at bounding box center [1191, 472] width 643 height 791
click at [1408, 128] on input "text" at bounding box center [1422, 128] width 34 height 14
type input "*********"
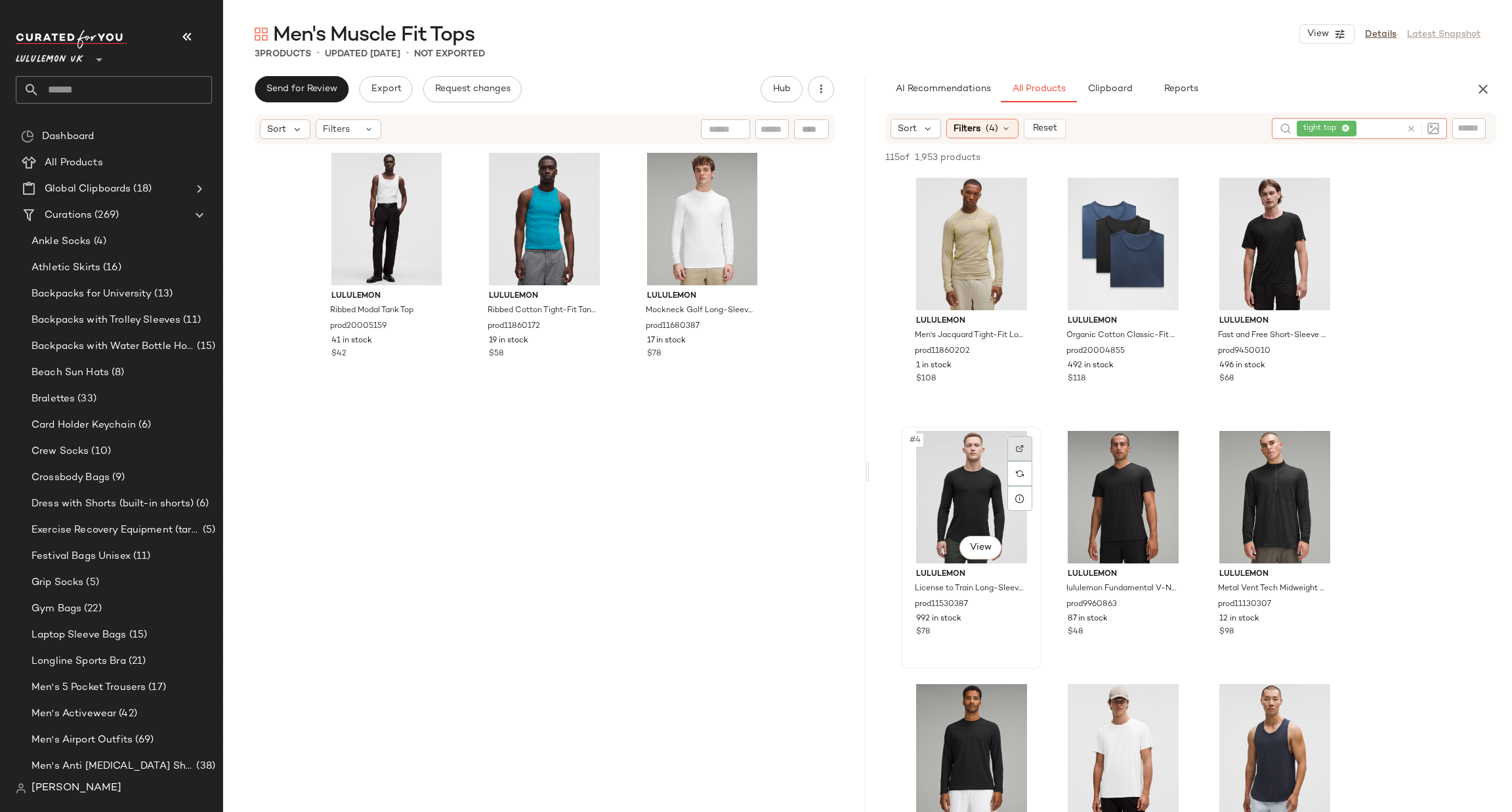
click at [1031, 451] on div at bounding box center [1020, 449] width 25 height 25
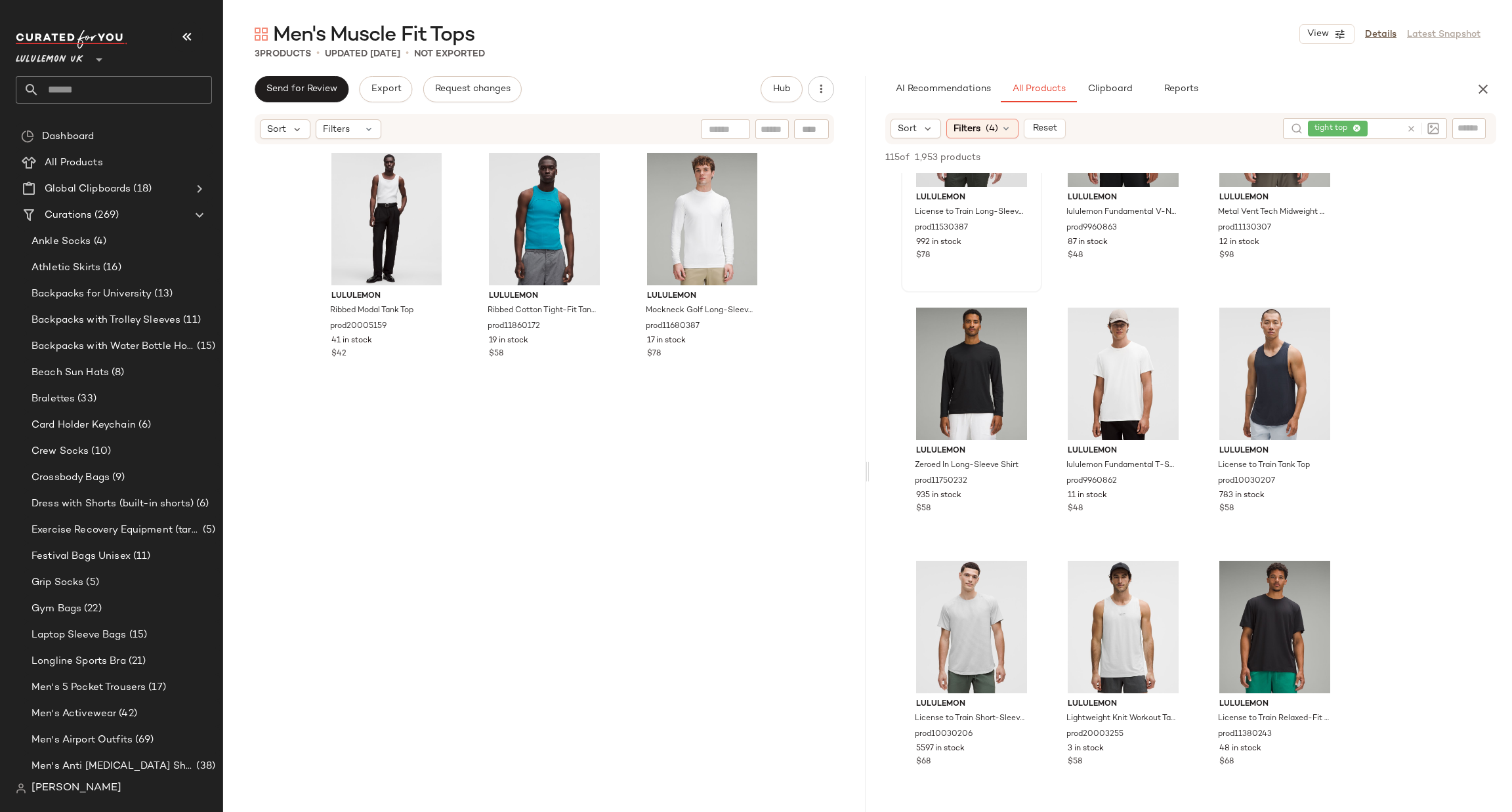
scroll to position [394, 0]
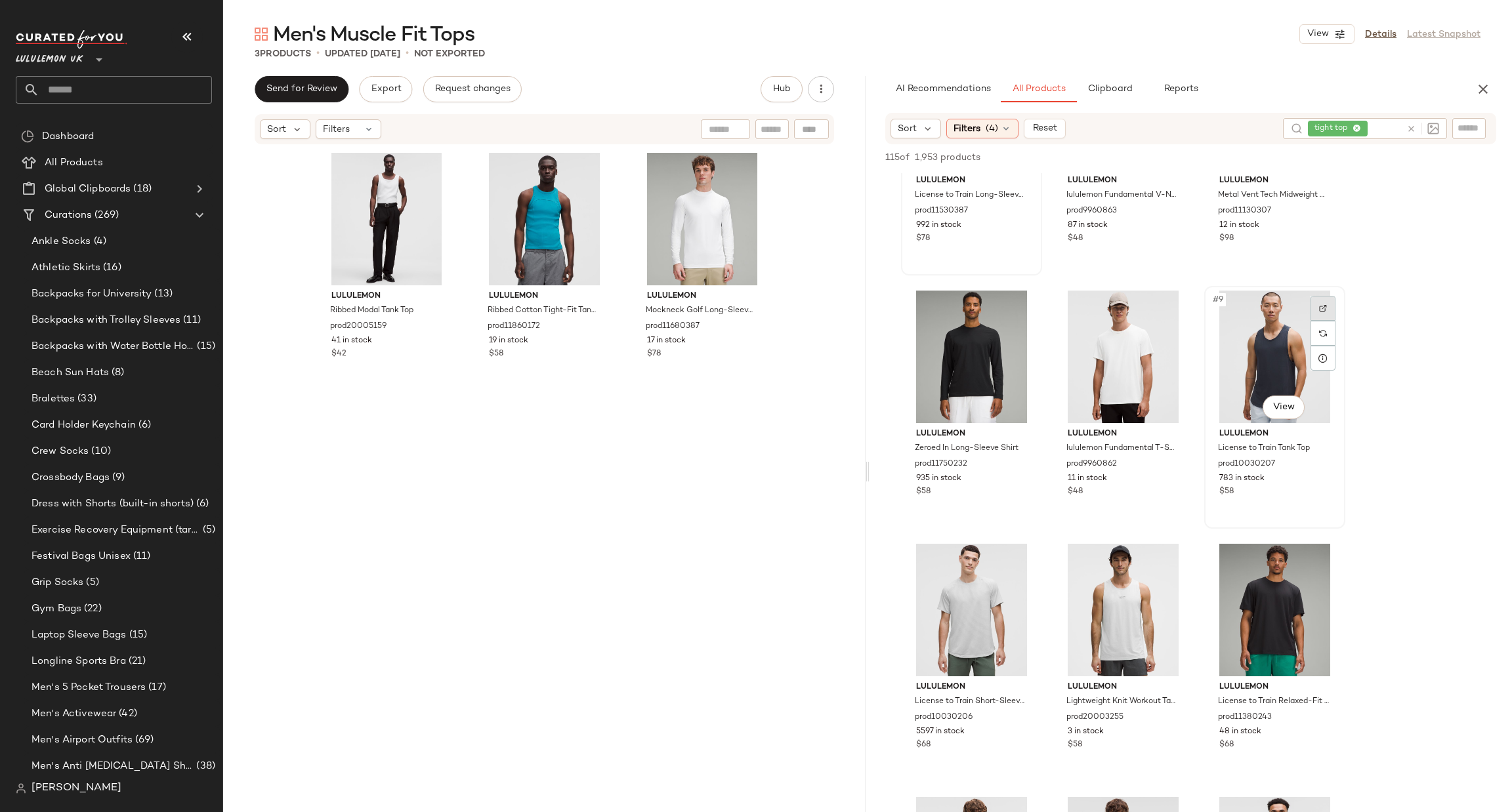
click at [1321, 307] on img at bounding box center [1323, 308] width 8 height 8
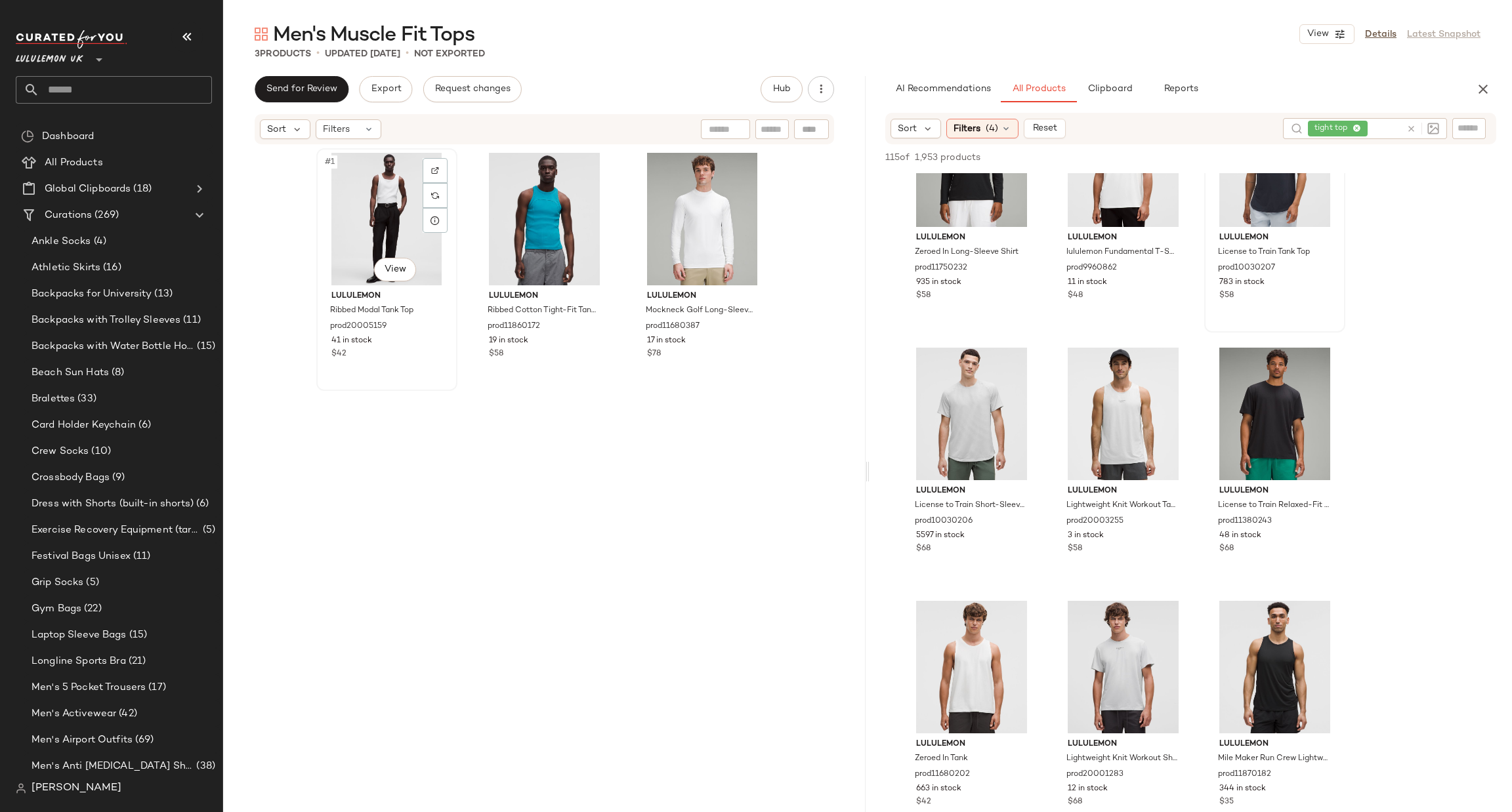
click at [396, 189] on div "#1 View" at bounding box center [387, 219] width 132 height 133
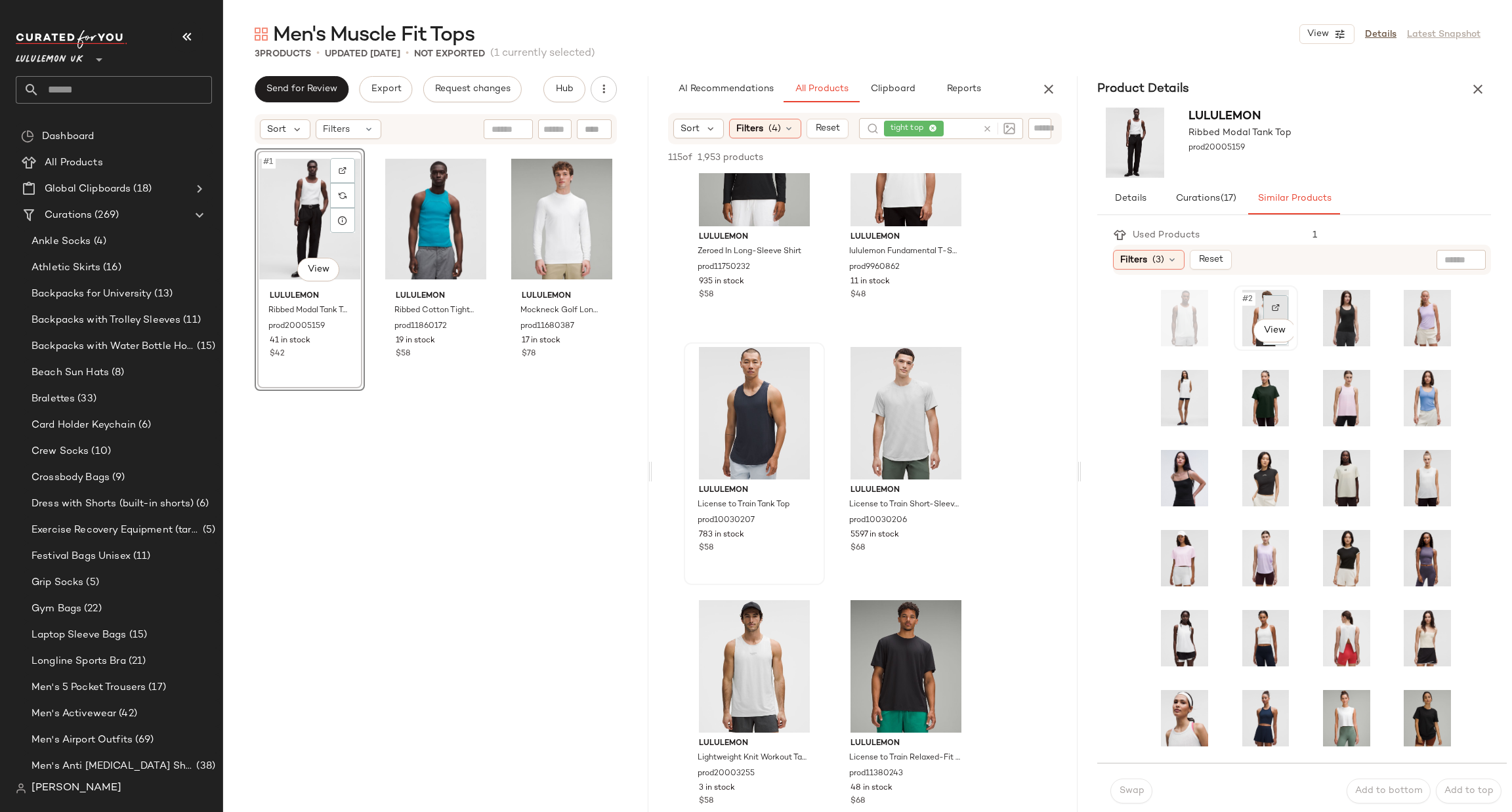
click at [1272, 305] on img at bounding box center [1276, 307] width 8 height 8
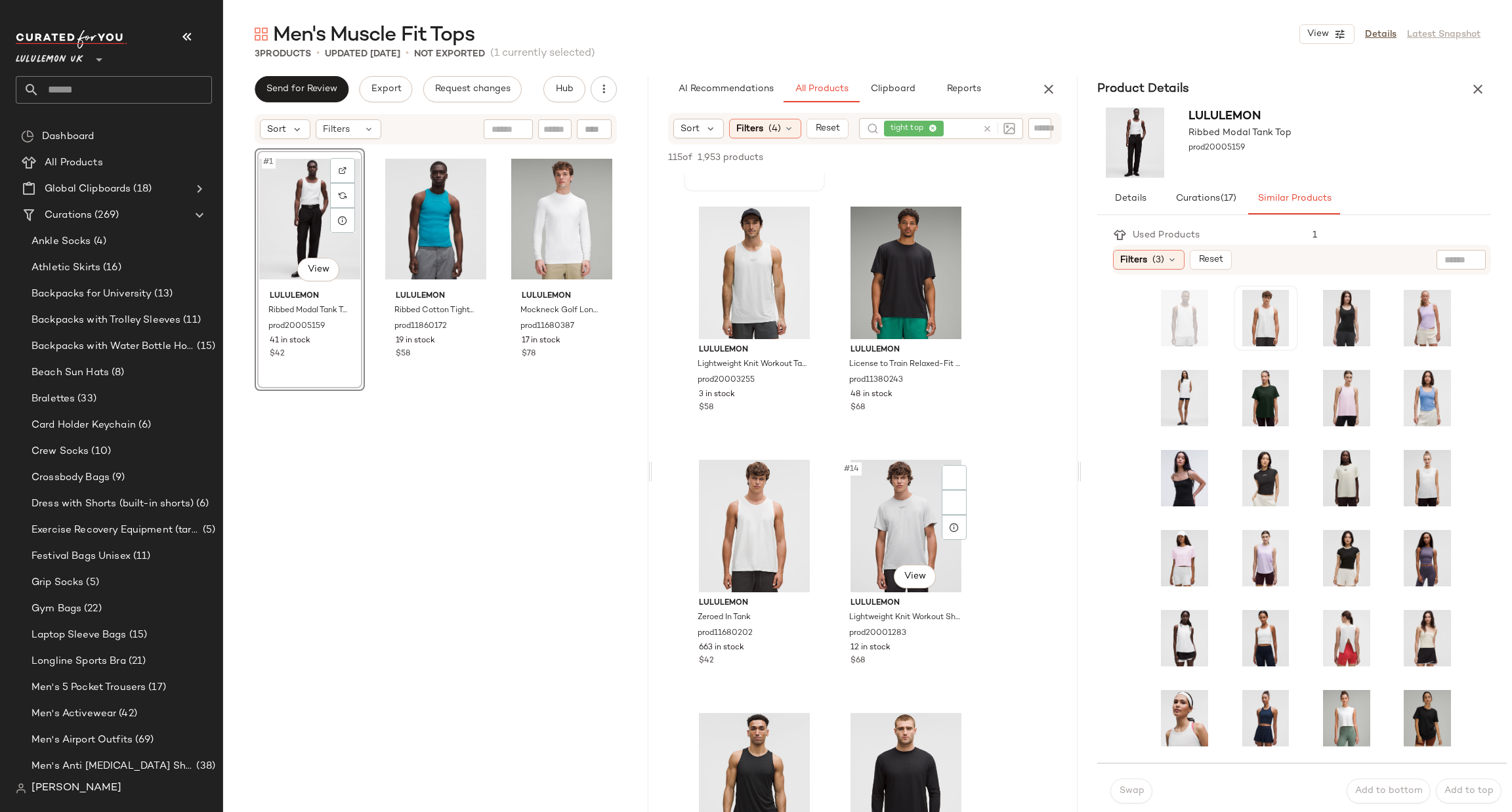
scroll to position [1631, 0]
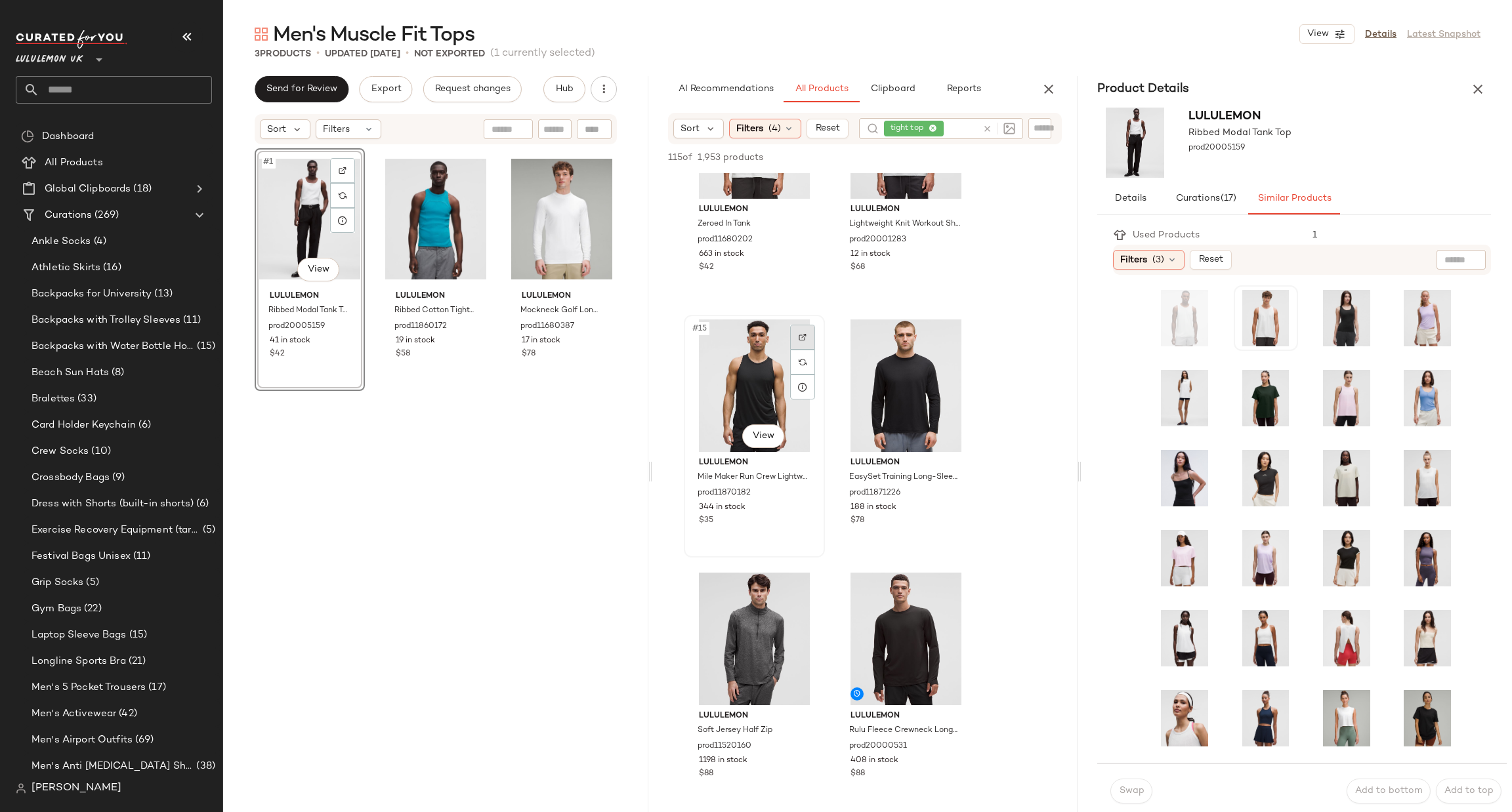
click at [804, 333] on img at bounding box center [803, 337] width 8 height 8
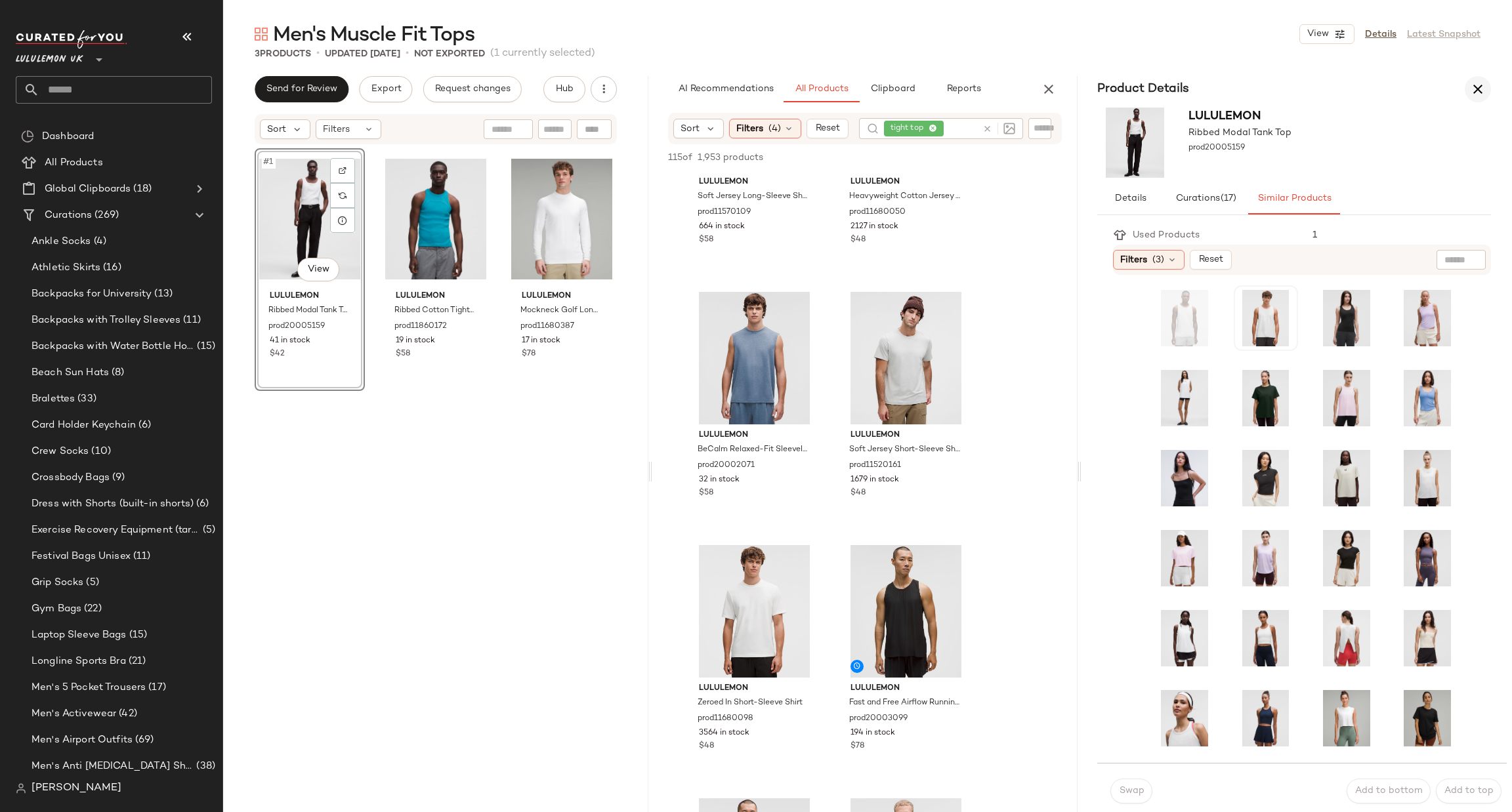
click at [1489, 87] on button "button" at bounding box center [1478, 89] width 26 height 26
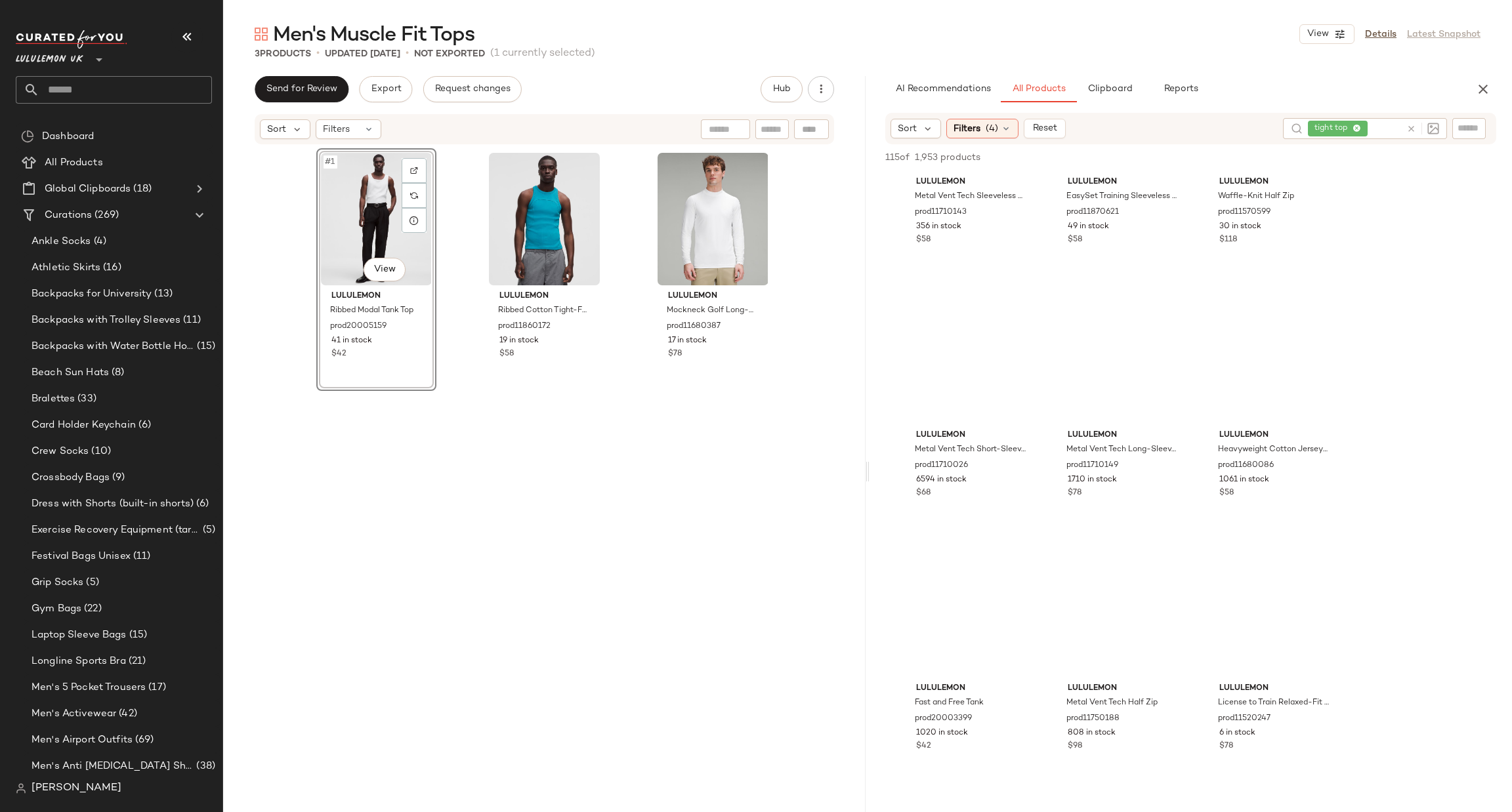
scroll to position [1658, 0]
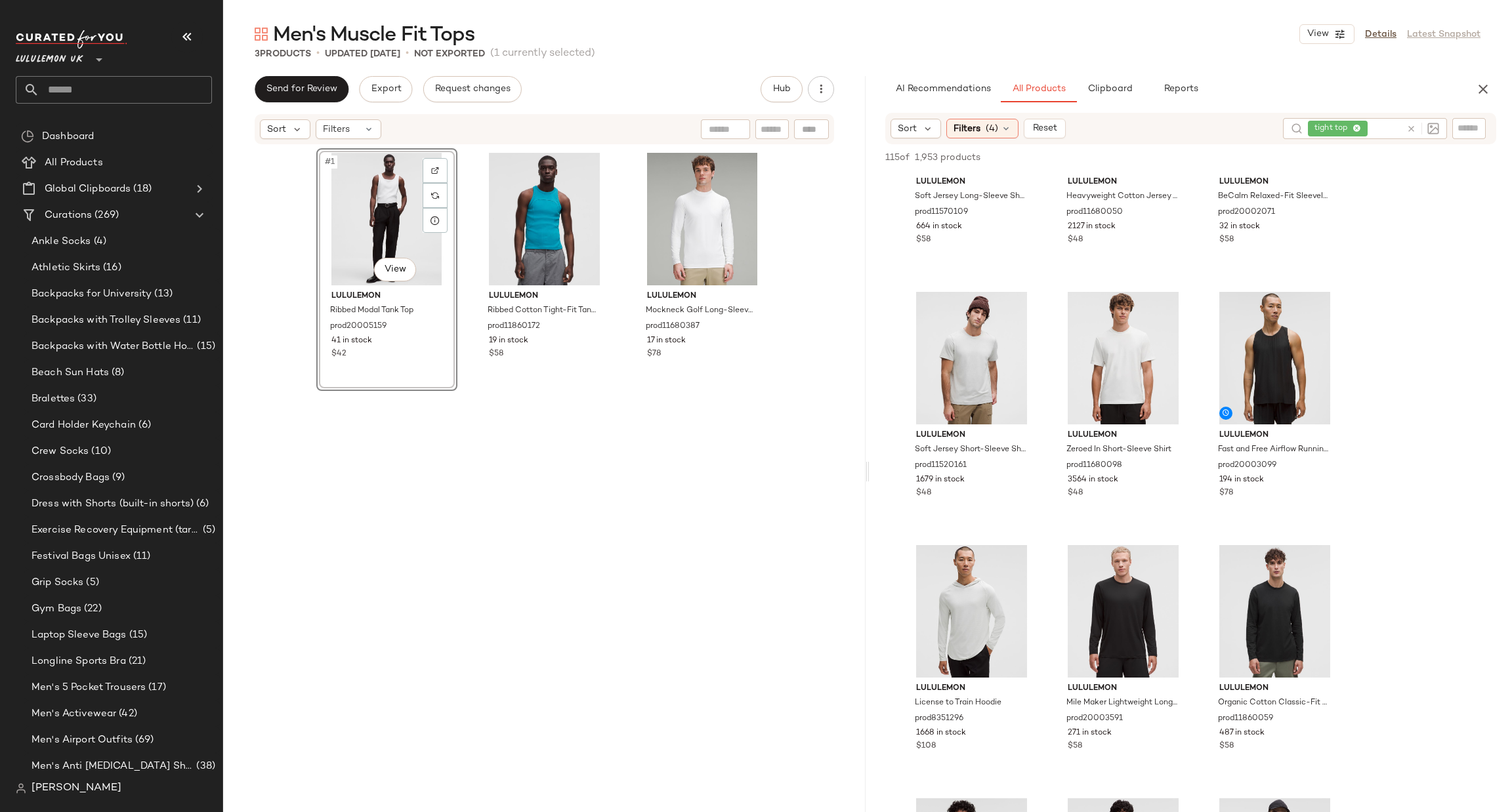
click at [1486, 90] on icon "button" at bounding box center [1483, 89] width 15 height 15
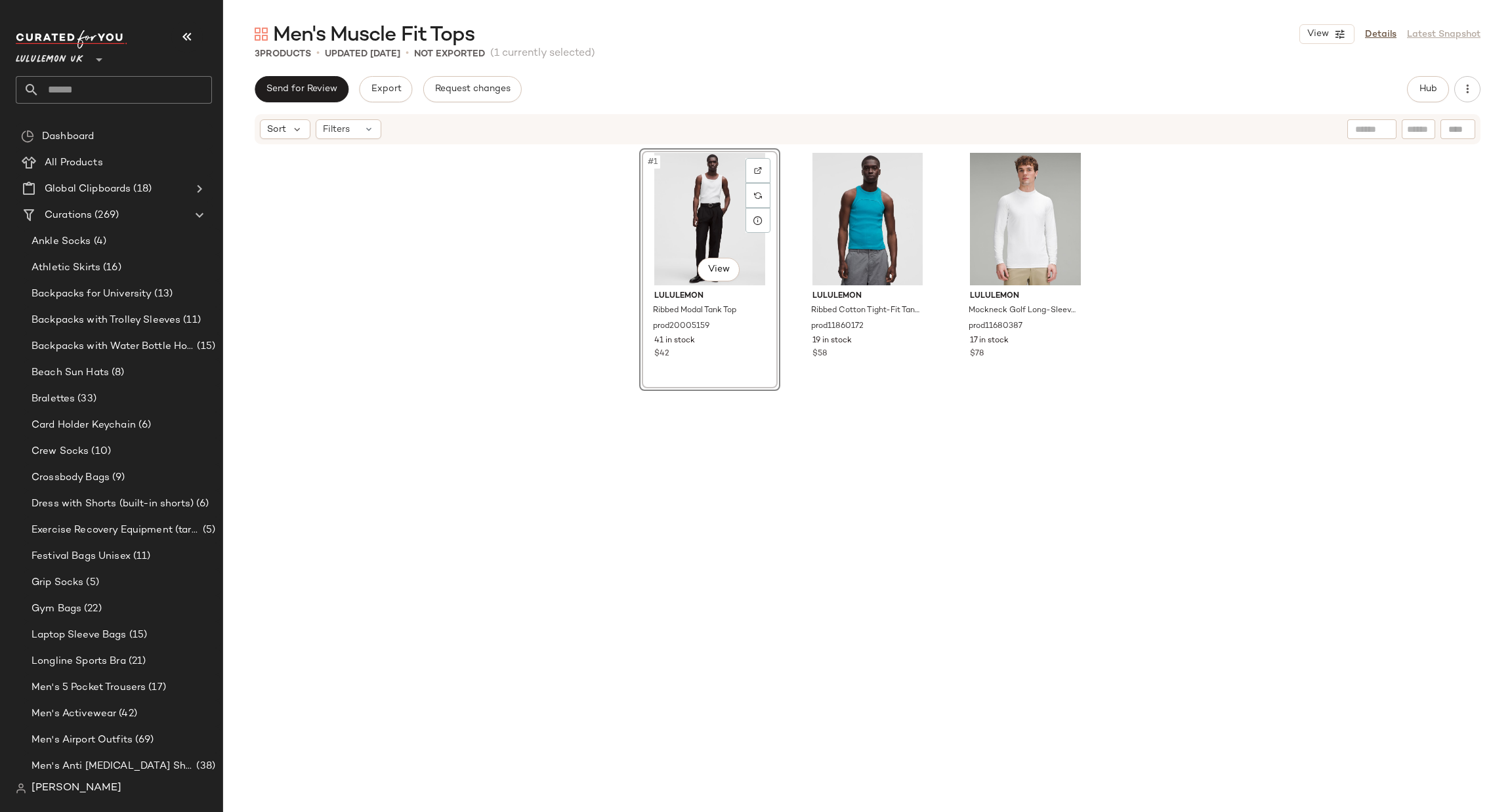
click at [161, 77] on input "text" at bounding box center [125, 90] width 172 height 28
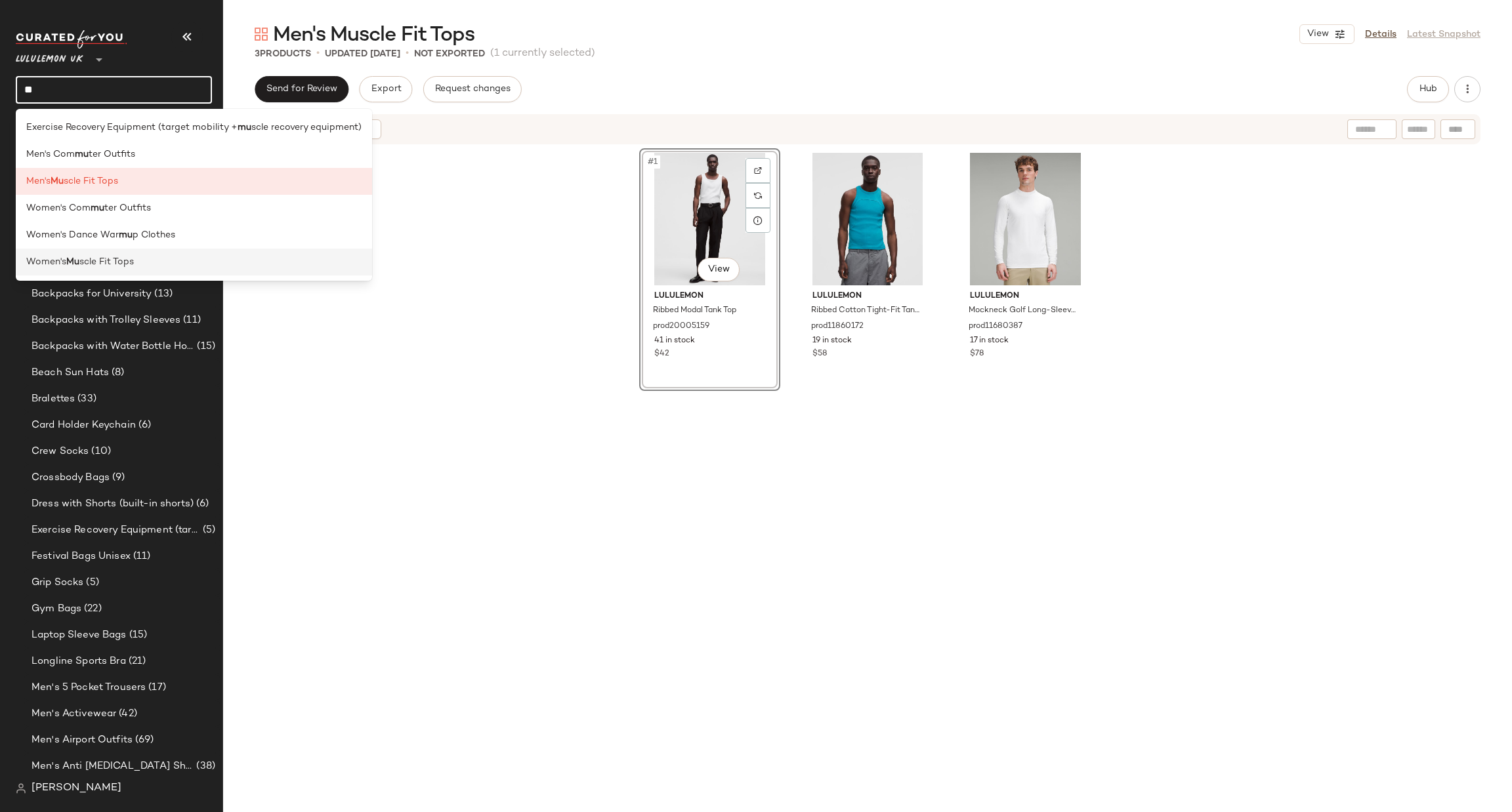
type input "**"
click at [172, 261] on div "Women's Mu scle Fit Tops" at bounding box center [194, 262] width 335 height 14
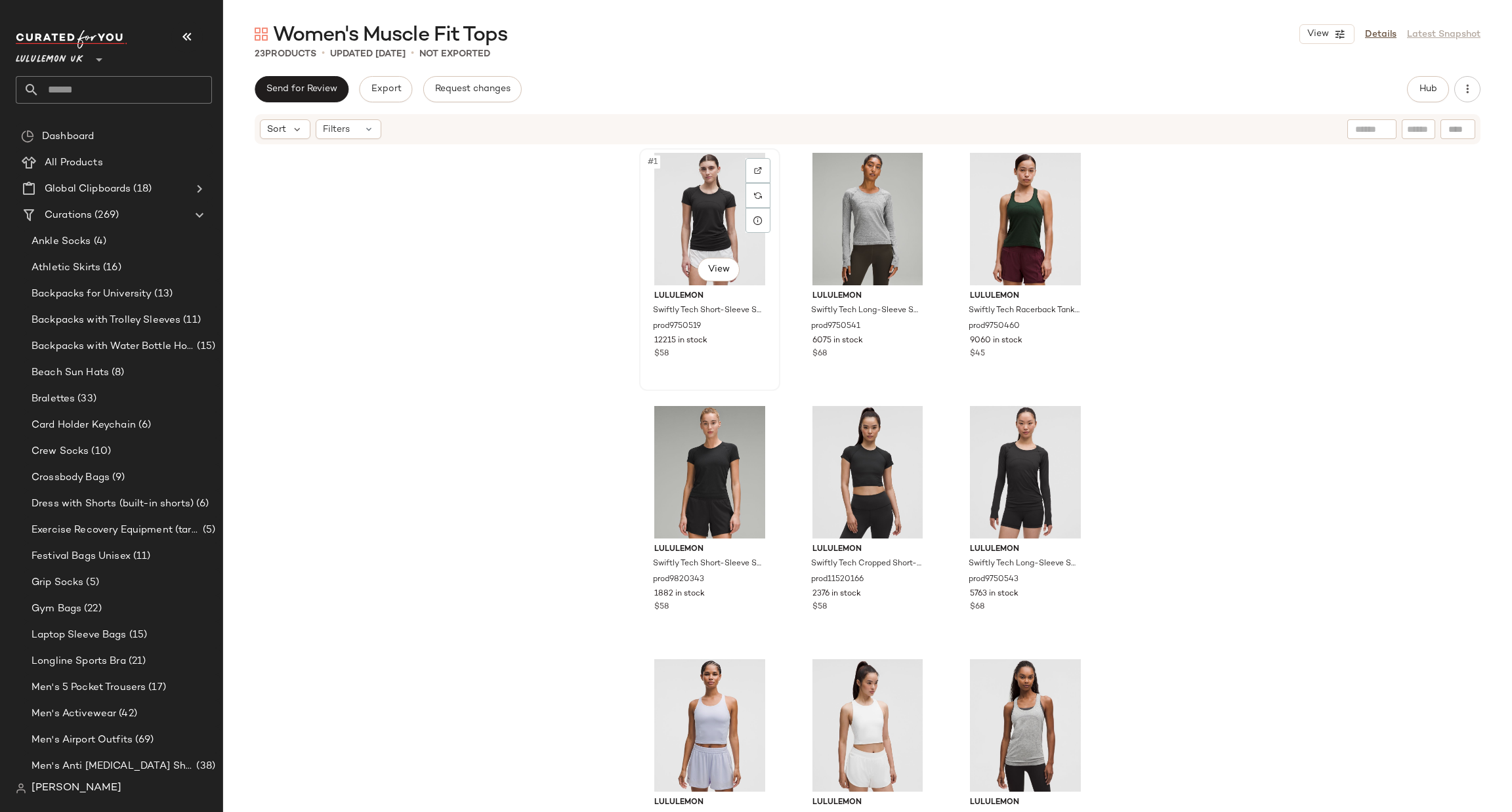
click at [738, 172] on div "#1 View" at bounding box center [710, 219] width 132 height 133
click at [745, 162] on div at bounding box center [758, 171] width 25 height 25
click at [863, 207] on div "#2 View" at bounding box center [868, 219] width 132 height 133
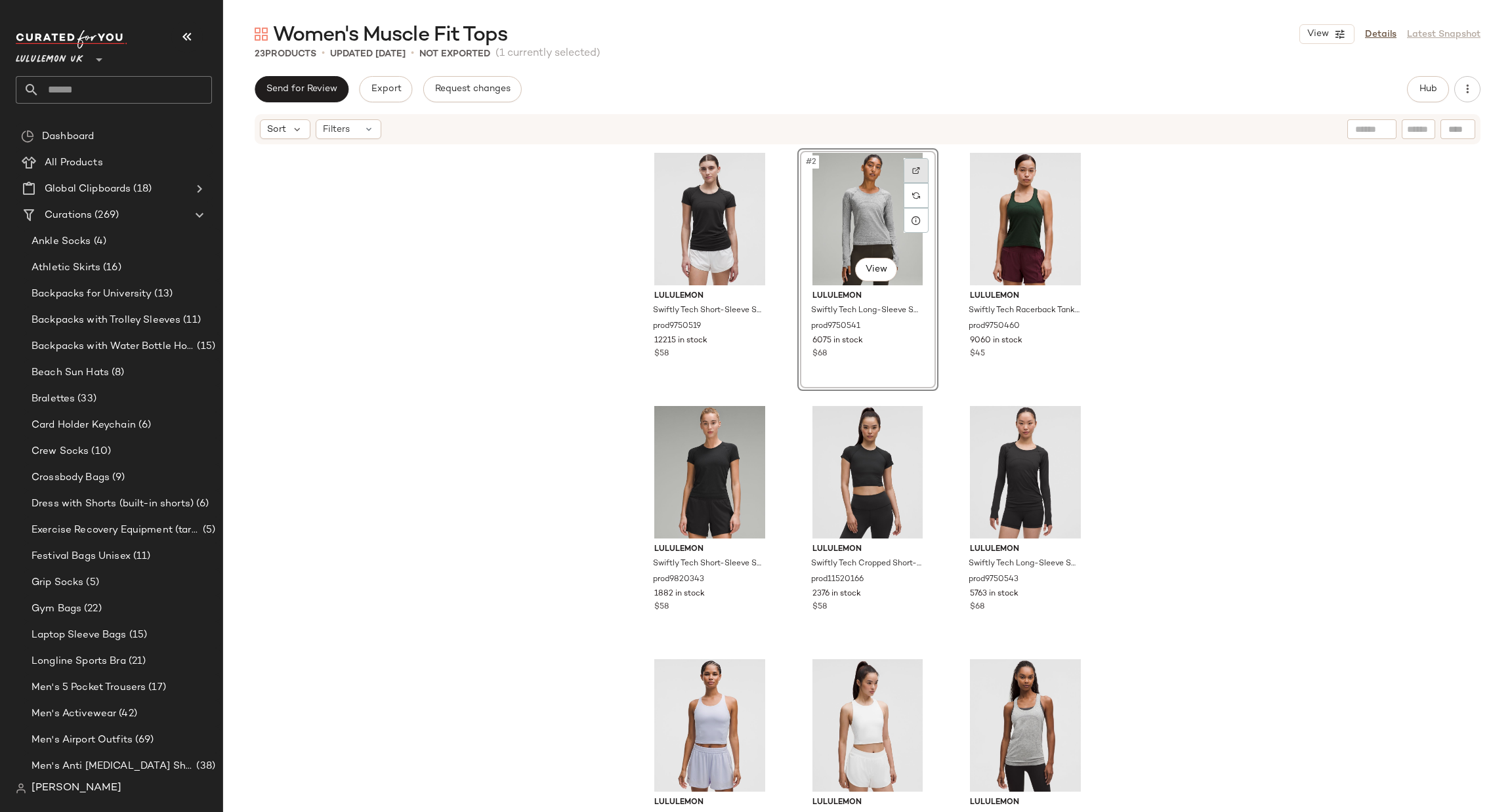
click at [912, 169] on img at bounding box center [916, 170] width 8 height 8
click at [1064, 173] on div at bounding box center [1073, 171] width 25 height 25
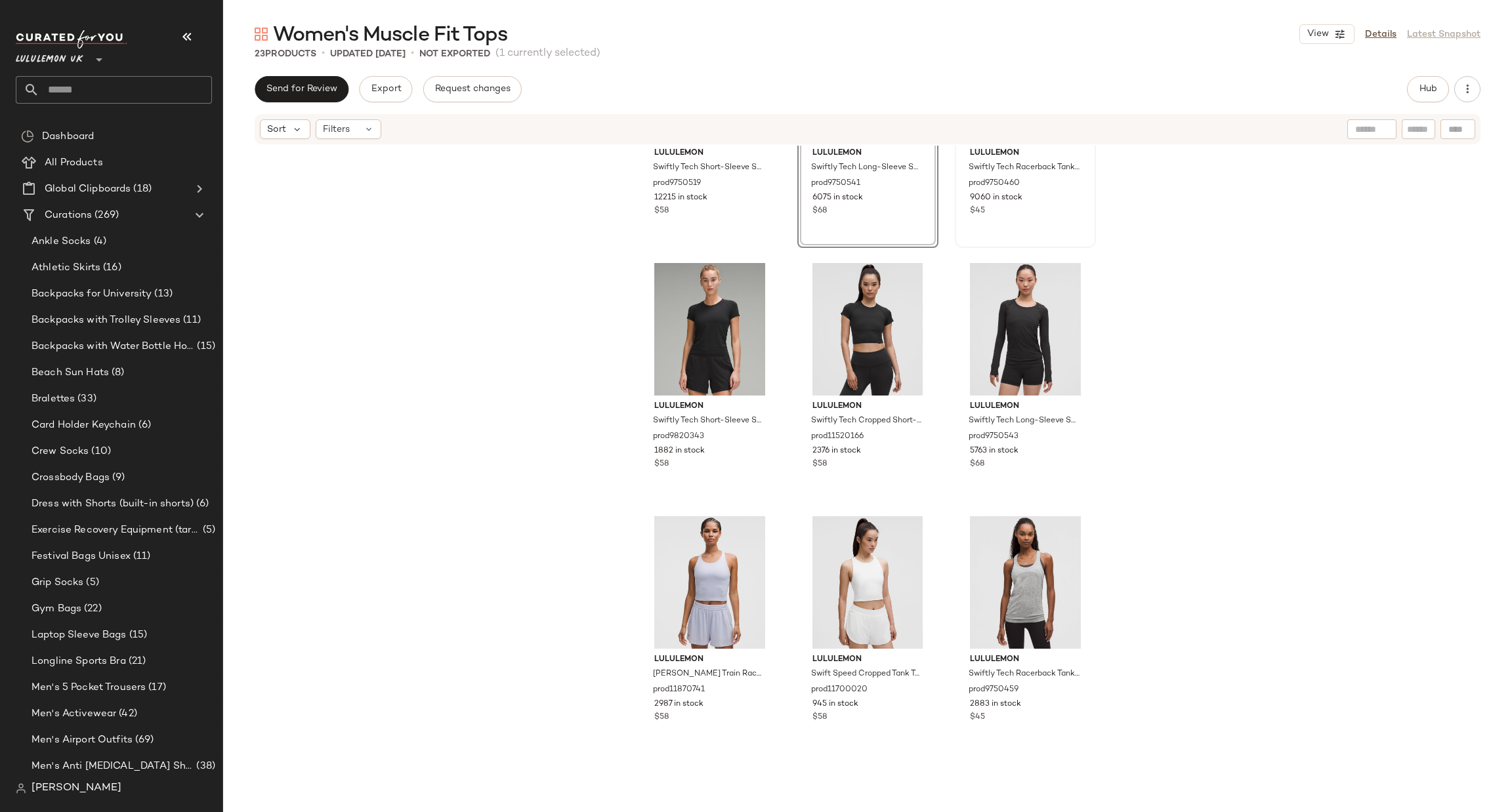
scroll to position [197, 0]
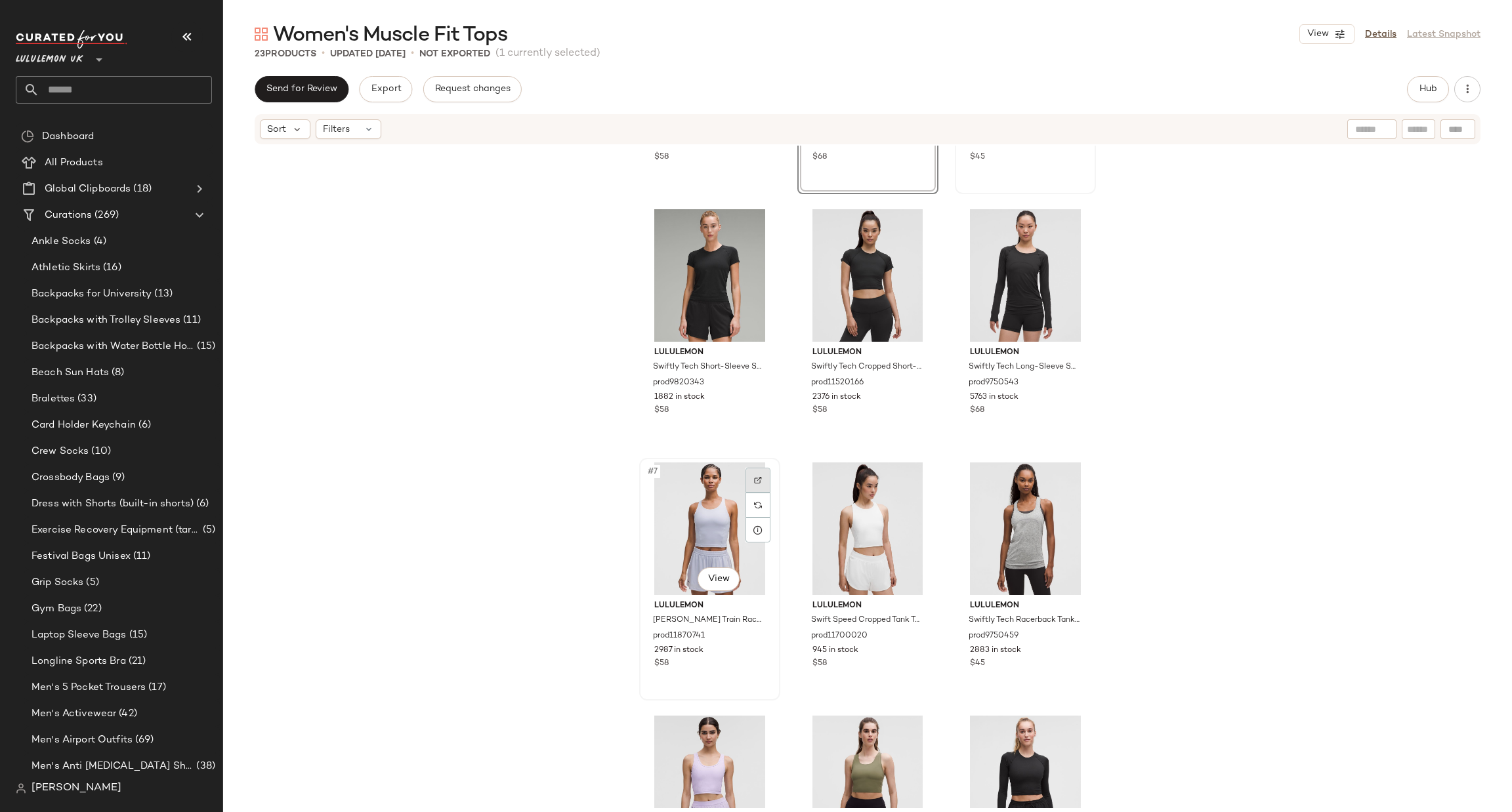
click at [762, 469] on div at bounding box center [758, 480] width 25 height 25
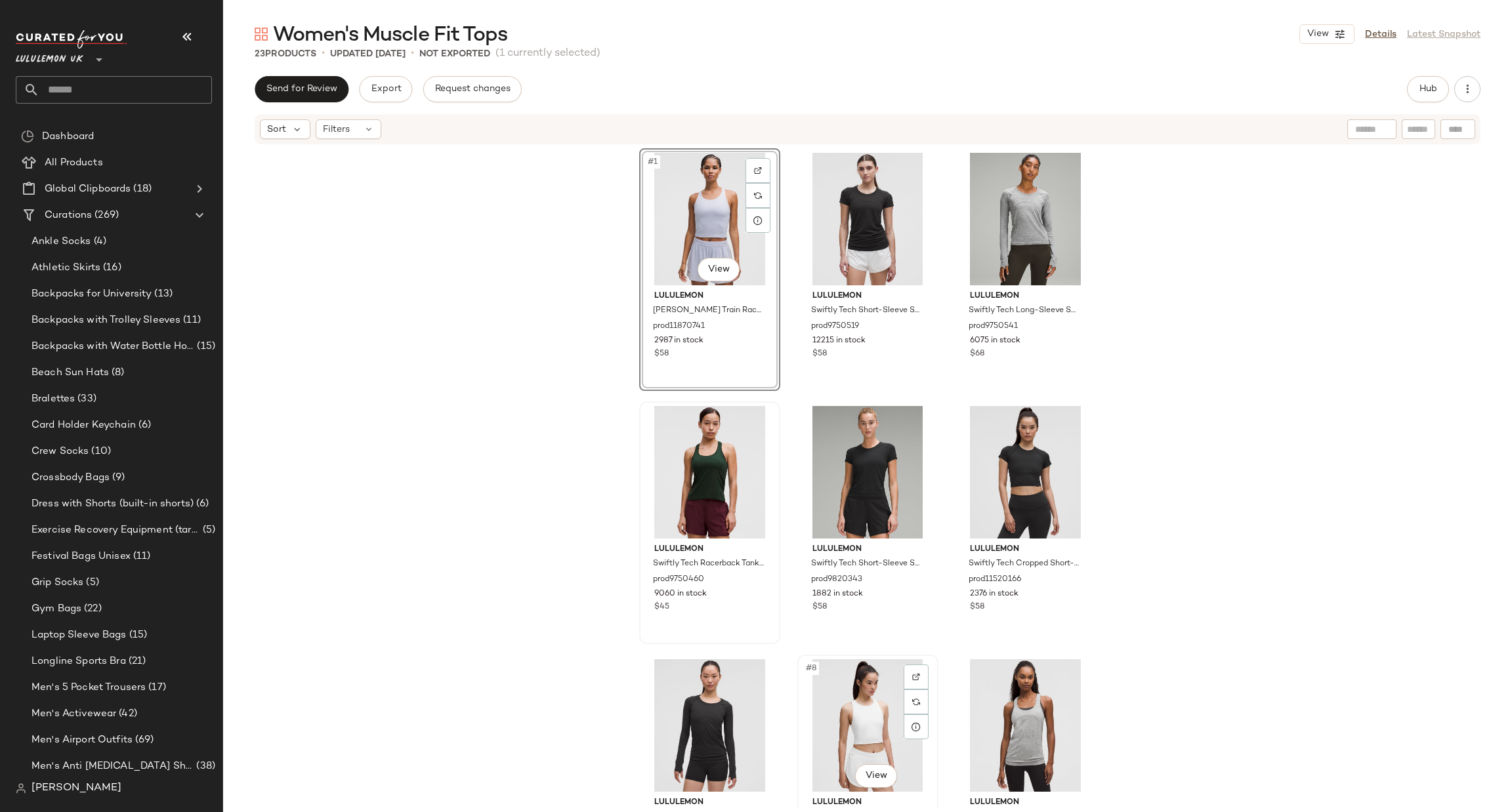
click at [913, 673] on img at bounding box center [916, 677] width 8 height 8
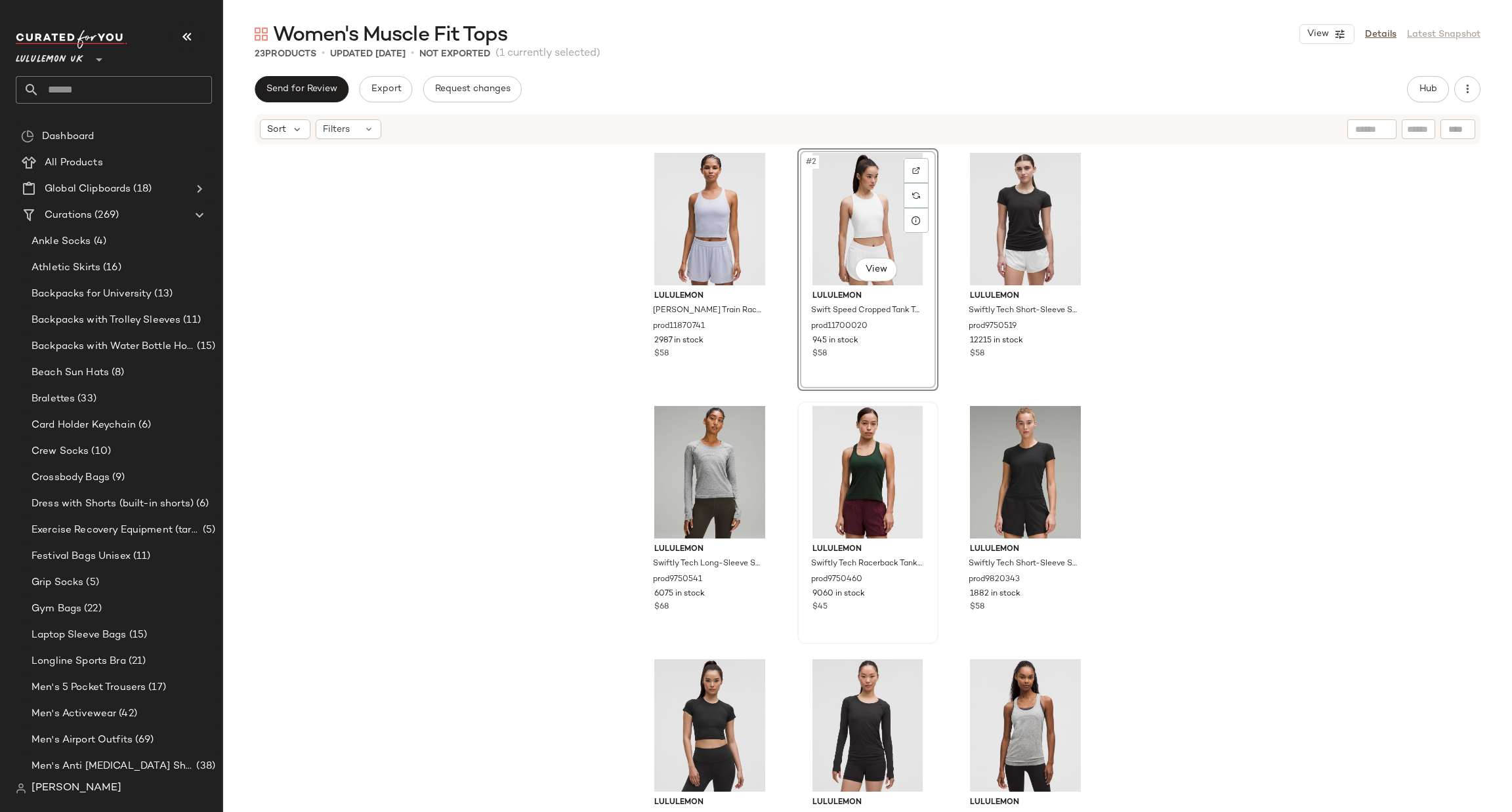
scroll to position [601, 0]
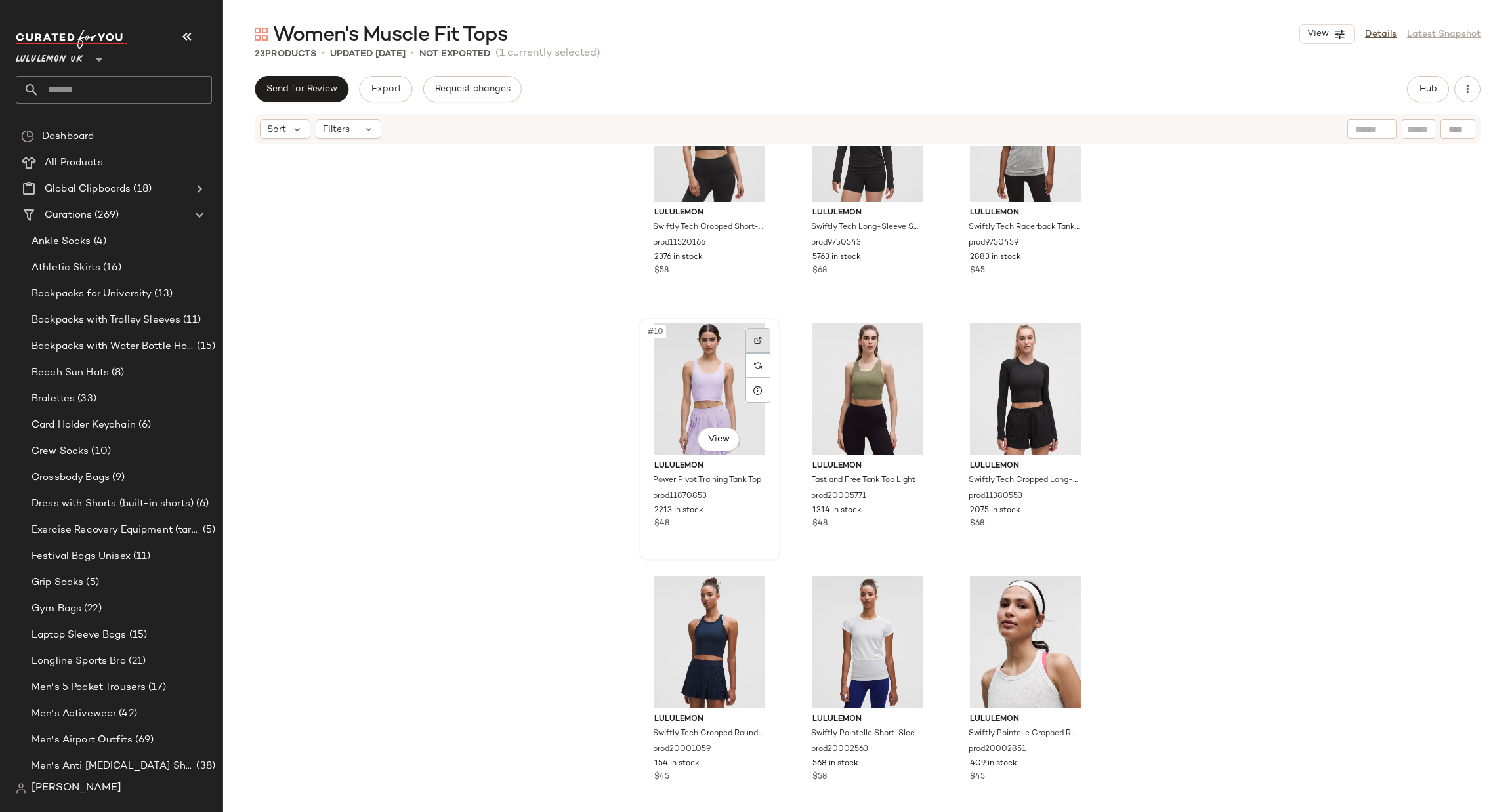
click at [754, 337] on img at bounding box center [758, 340] width 8 height 8
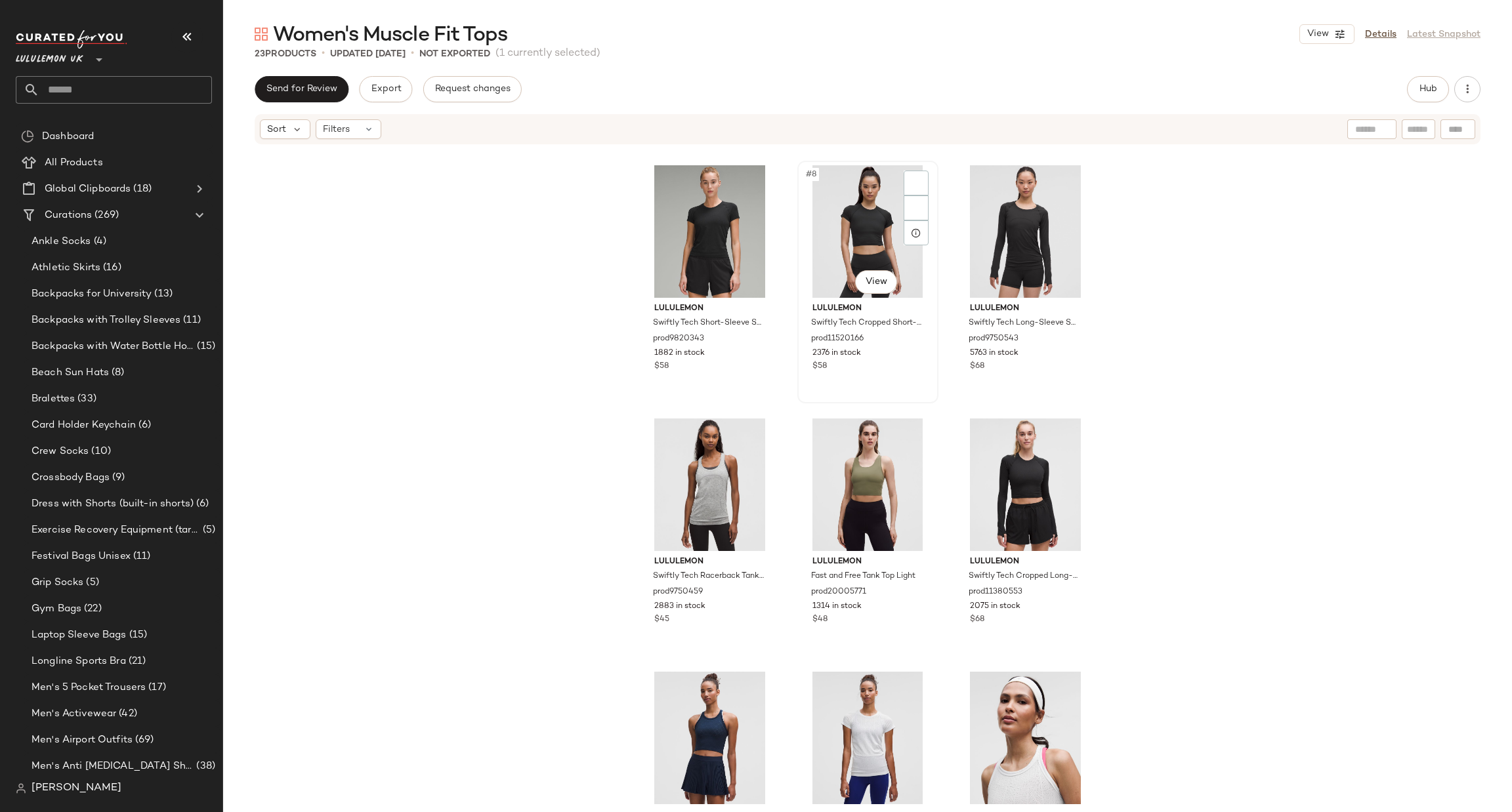
scroll to position [601, 0]
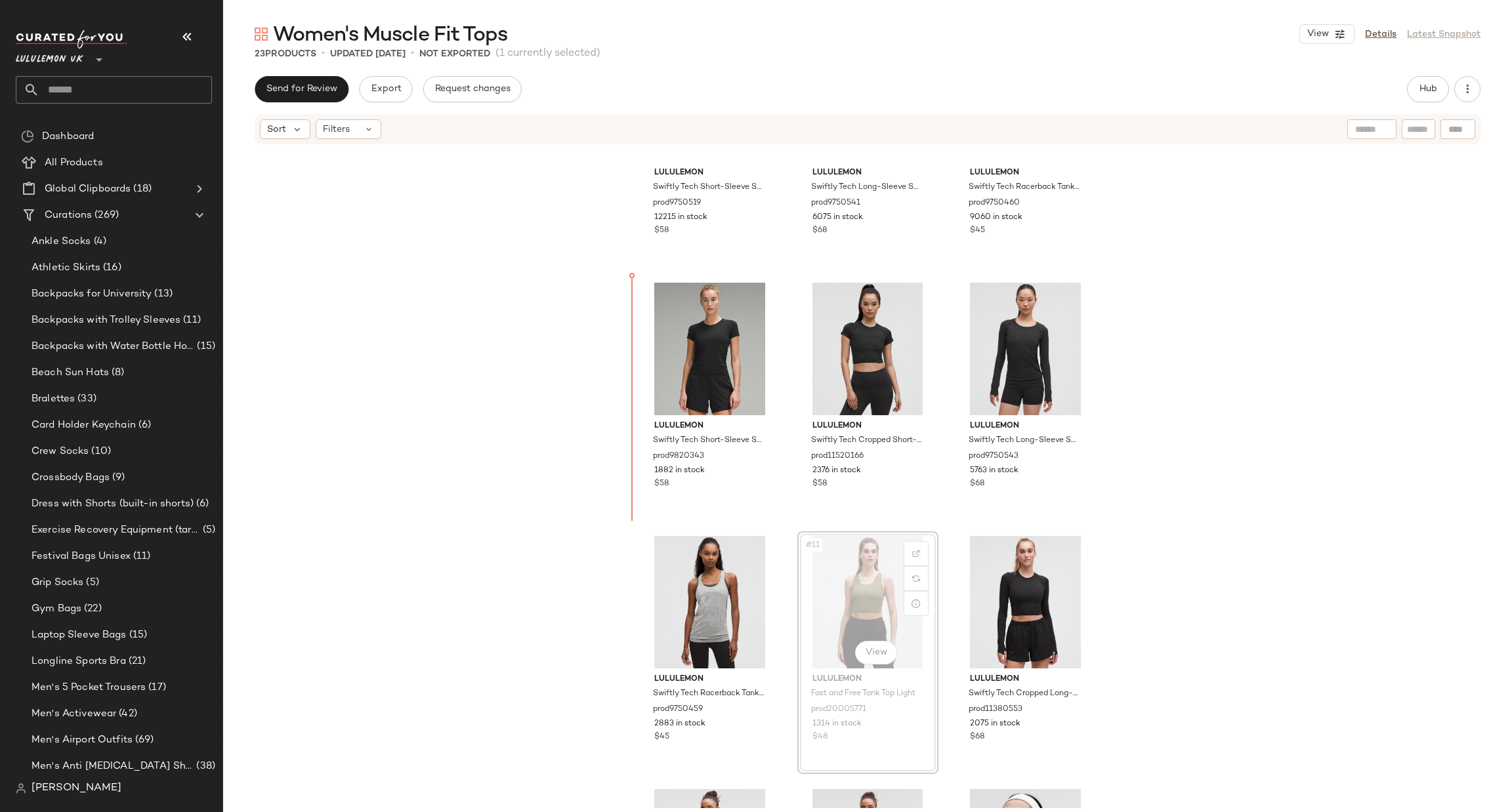
scroll to position [323, 0]
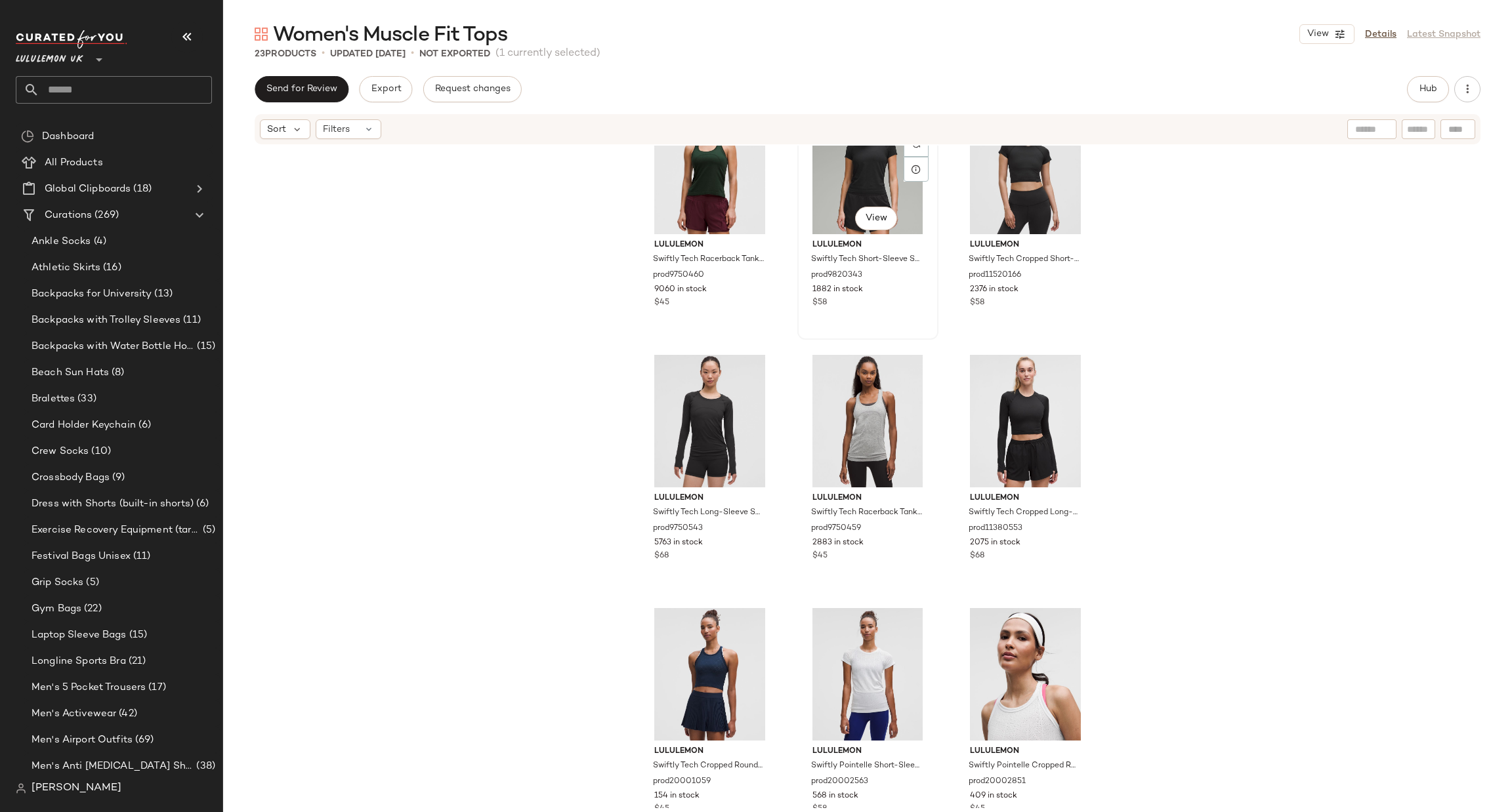
scroll to position [601, 0]
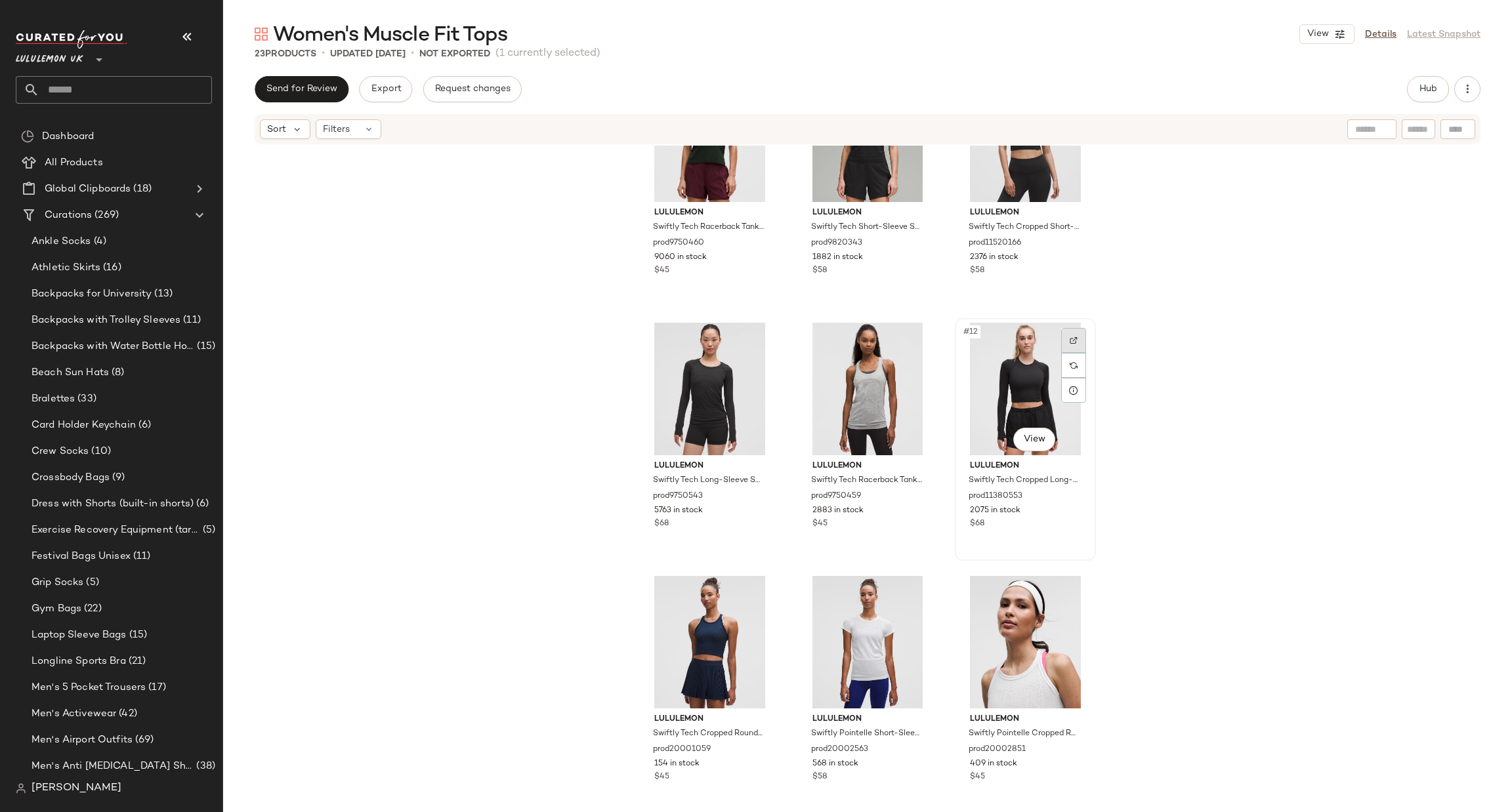
click at [1061, 340] on div at bounding box center [1073, 340] width 25 height 25
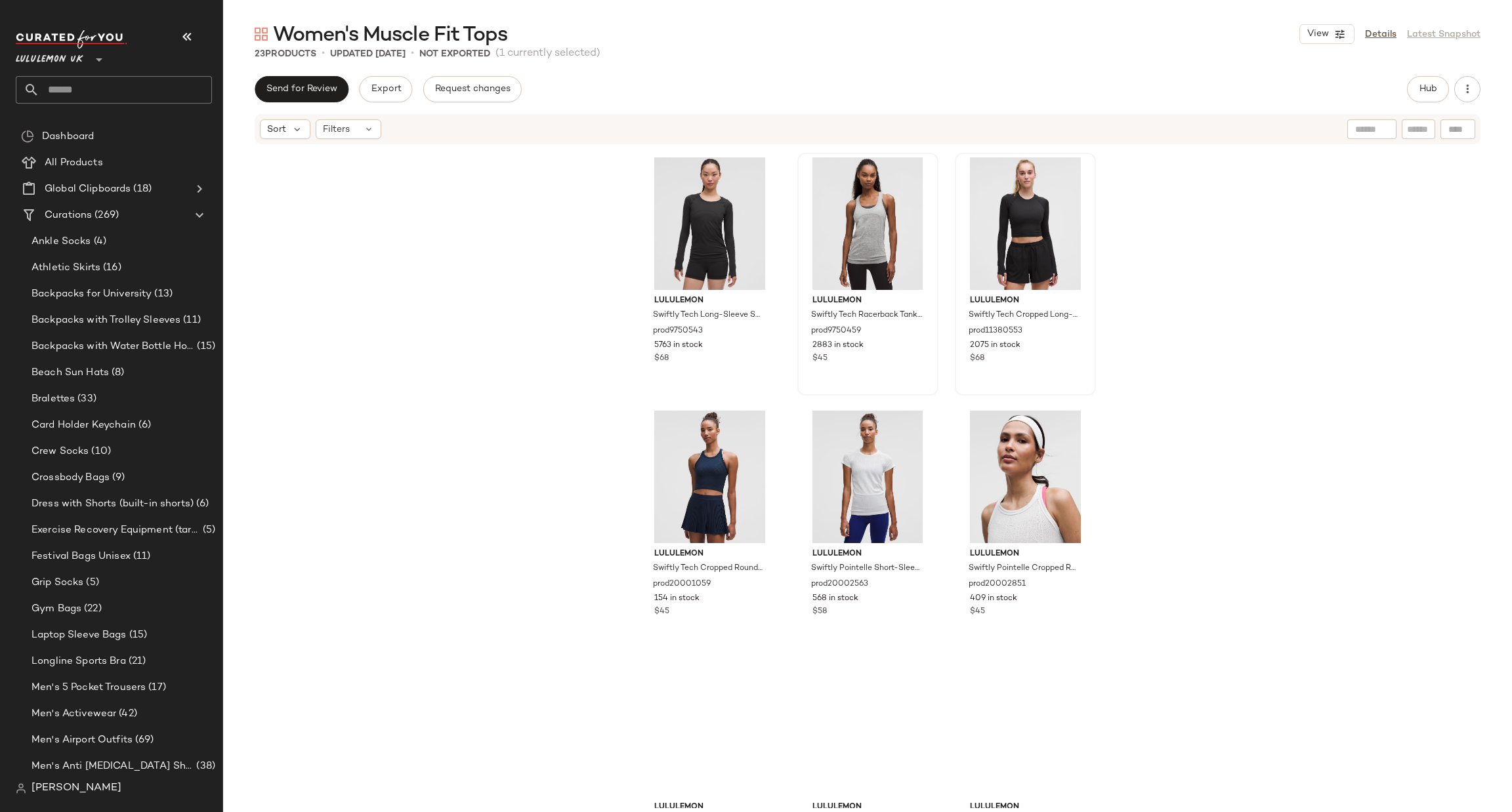
scroll to position [797, 0]
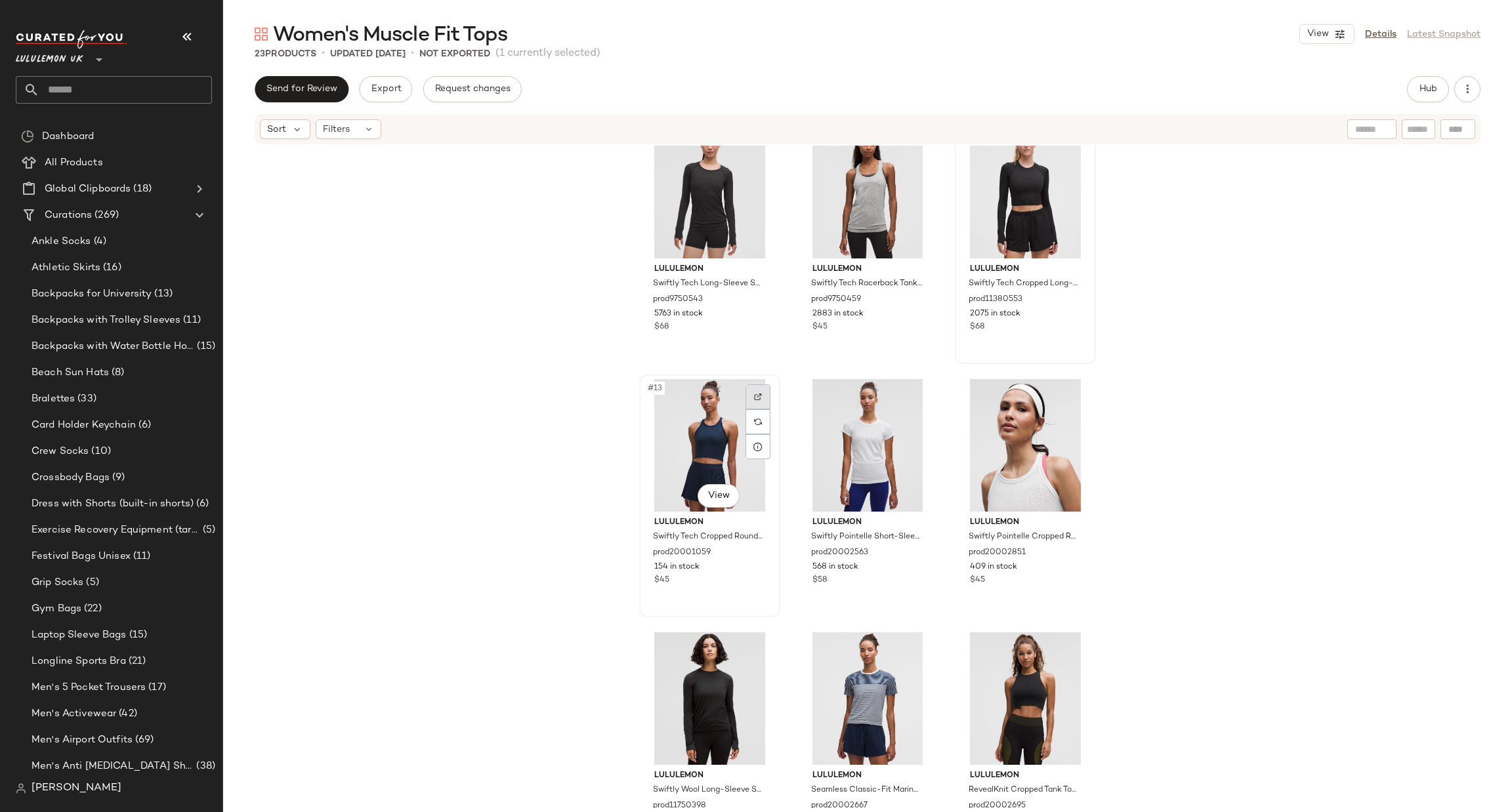
click at [759, 390] on div at bounding box center [758, 397] width 25 height 25
click at [896, 398] on div "#14 View" at bounding box center [868, 445] width 132 height 133
click at [920, 391] on div at bounding box center [916, 397] width 25 height 25
click at [1074, 381] on div "#15 View" at bounding box center [1026, 445] width 132 height 133
click at [1078, 395] on div at bounding box center [1073, 397] width 25 height 25
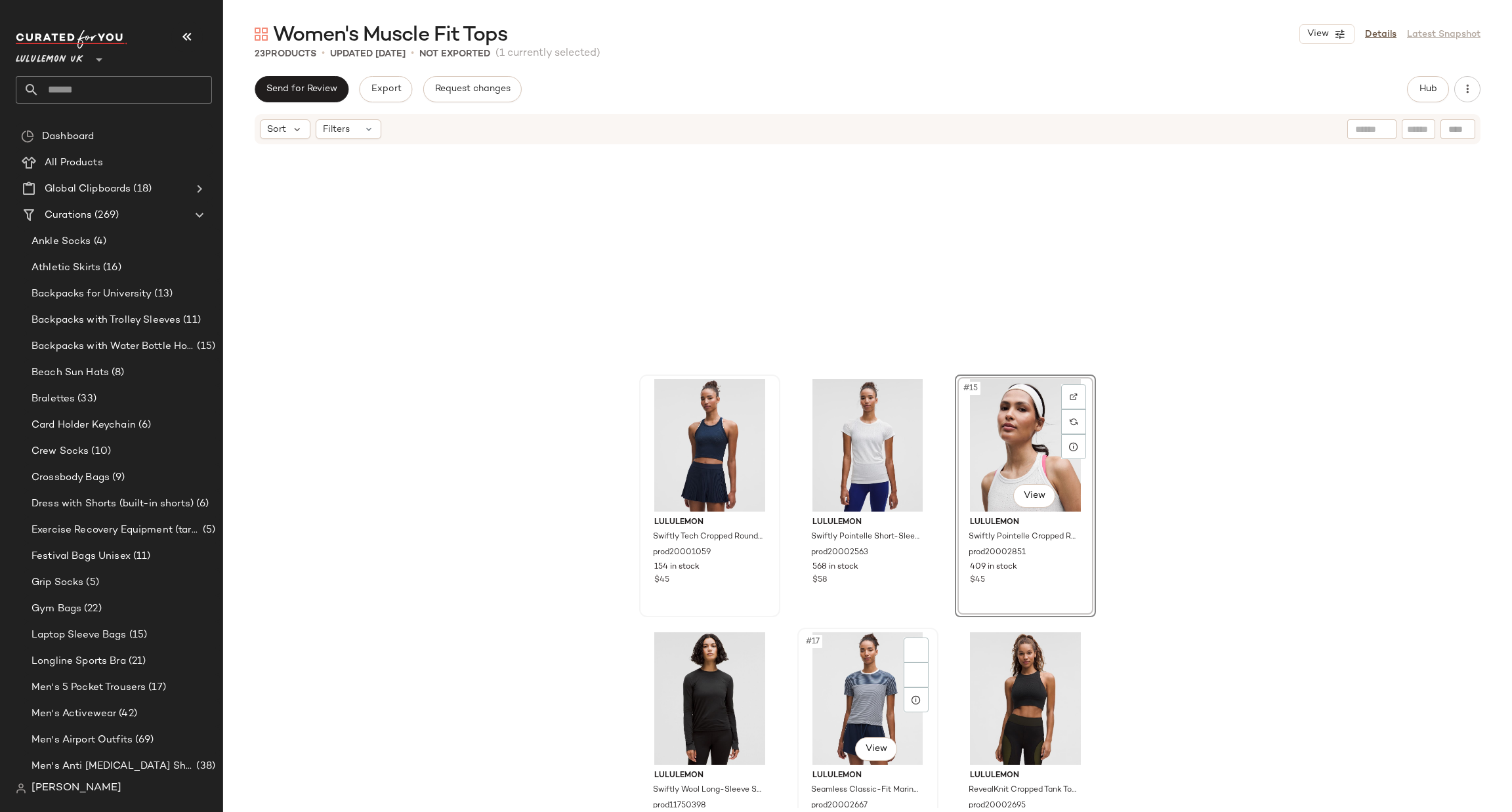
scroll to position [1191, 0]
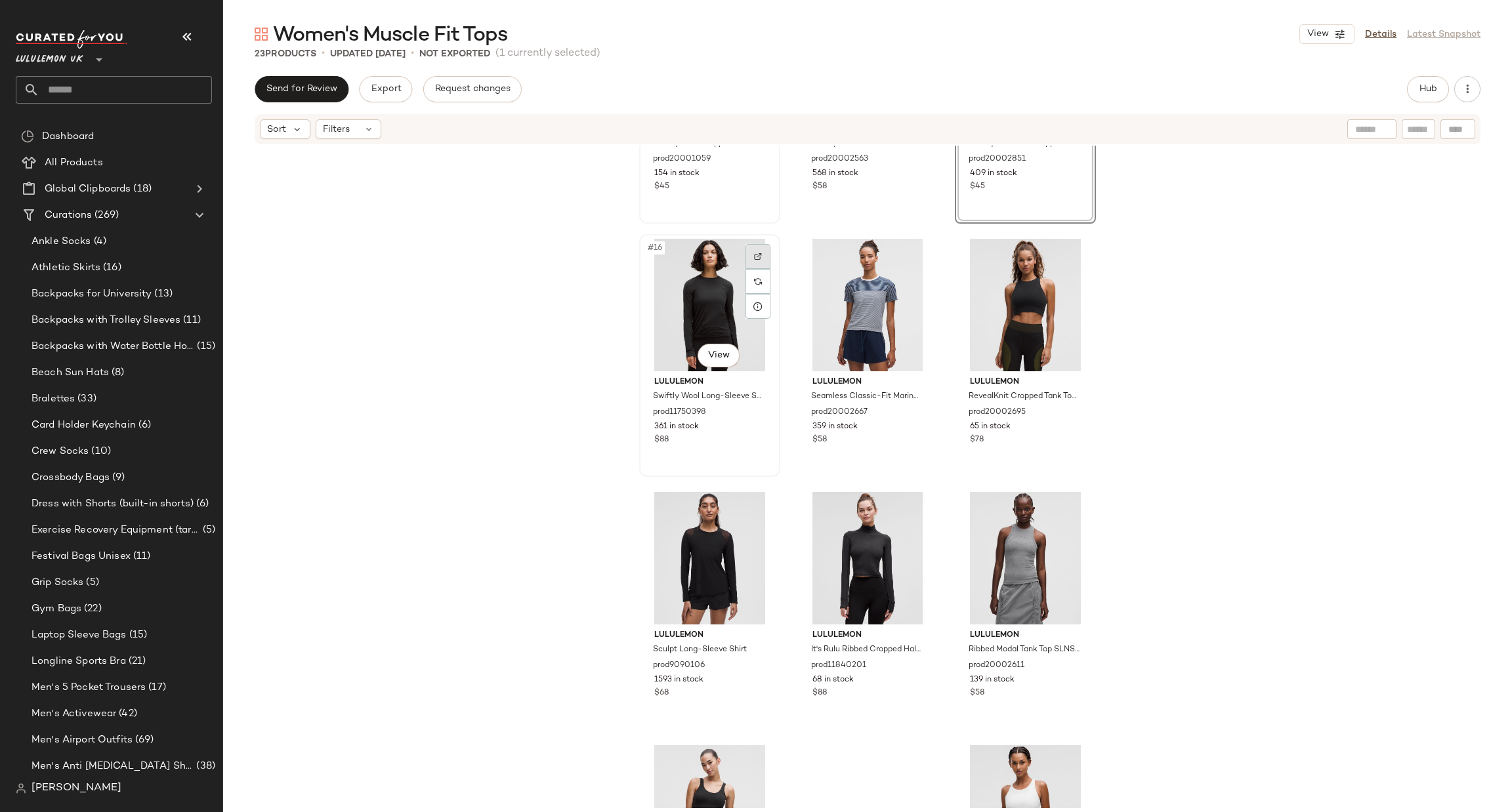
click at [745, 253] on div at bounding box center [758, 257] width 25 height 25
click at [907, 501] on div at bounding box center [916, 510] width 25 height 25
click at [1065, 506] on div at bounding box center [1073, 510] width 25 height 25
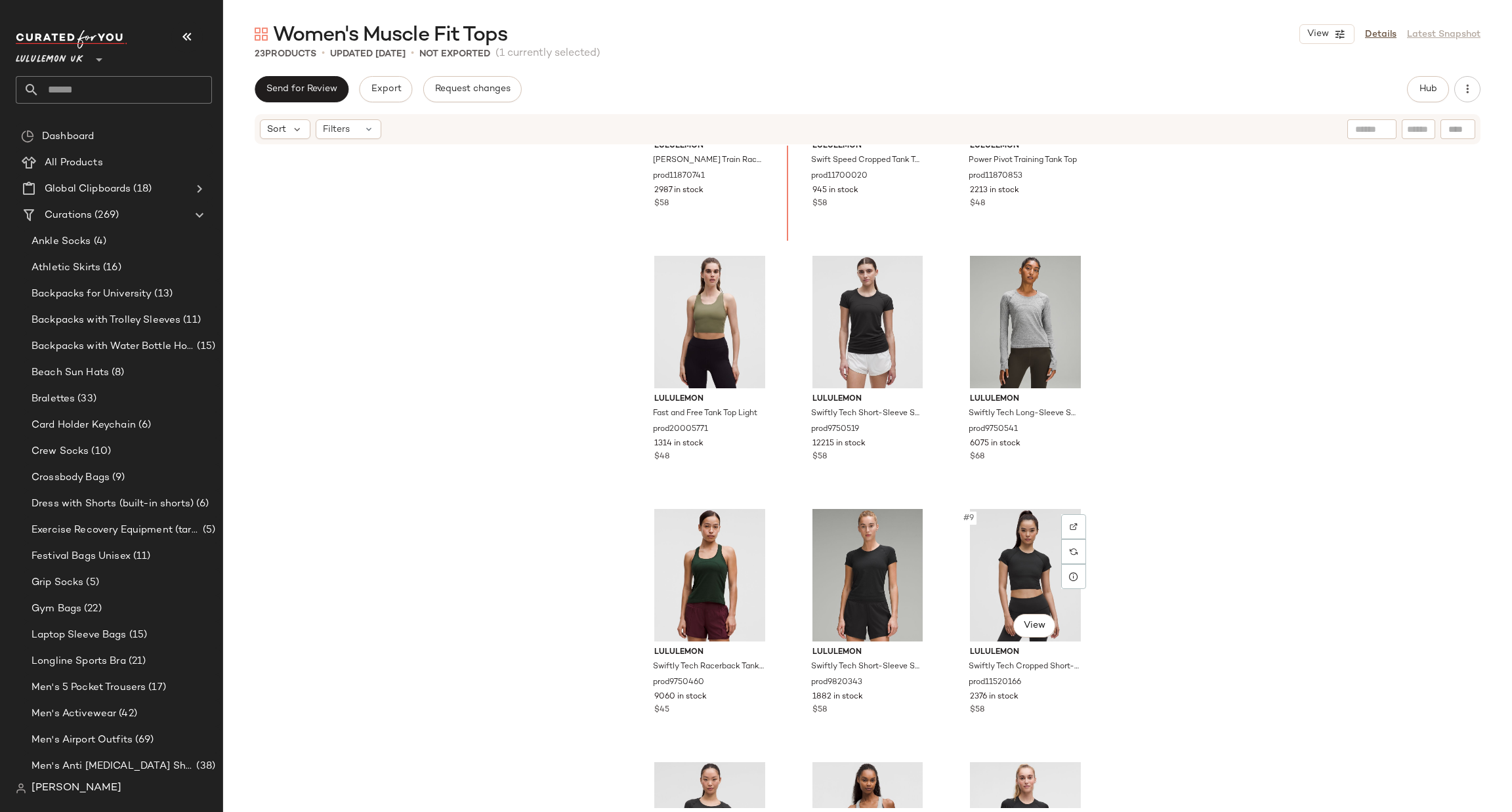
scroll to position [140, 0]
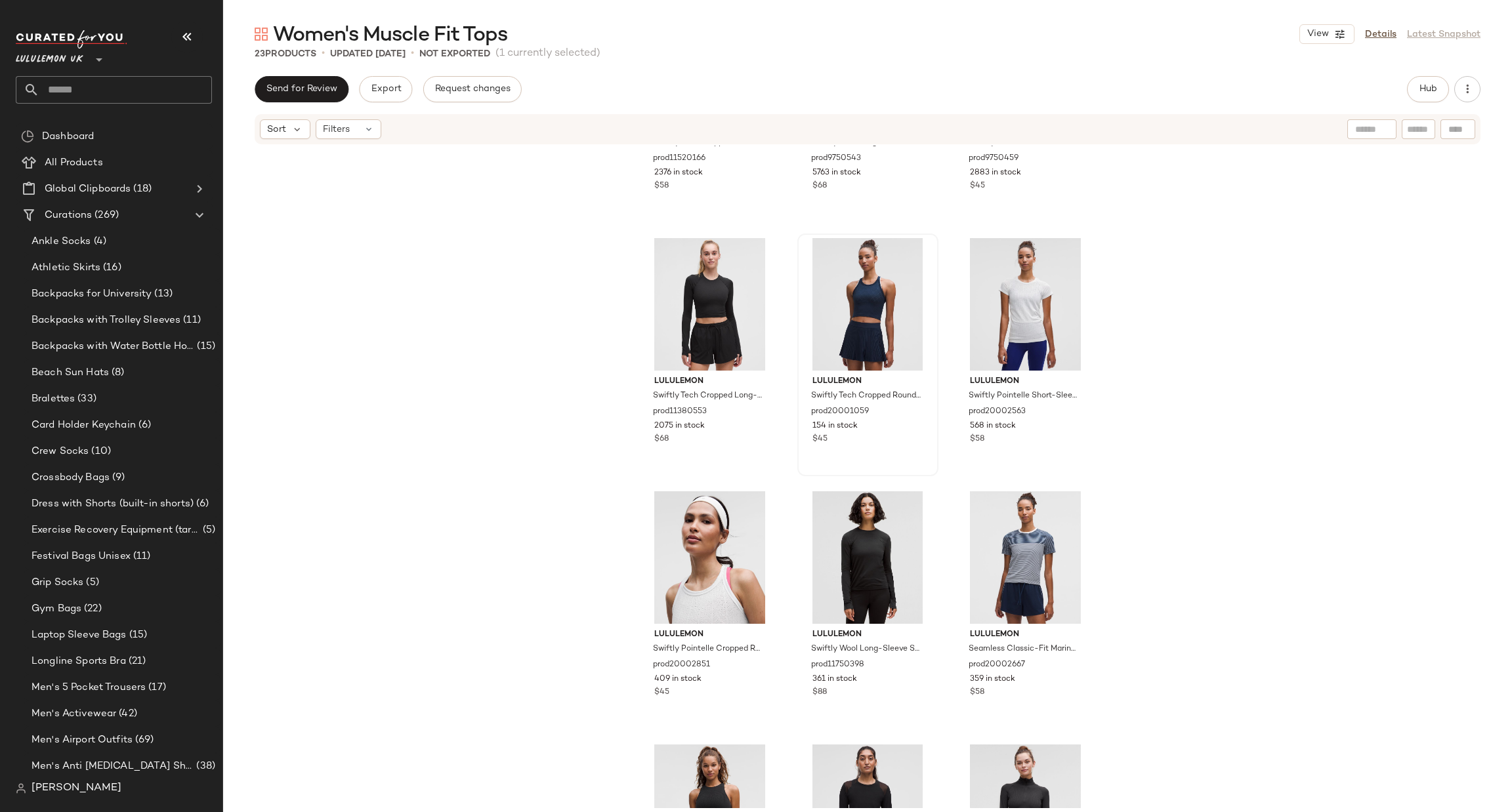
scroll to position [1135, 0]
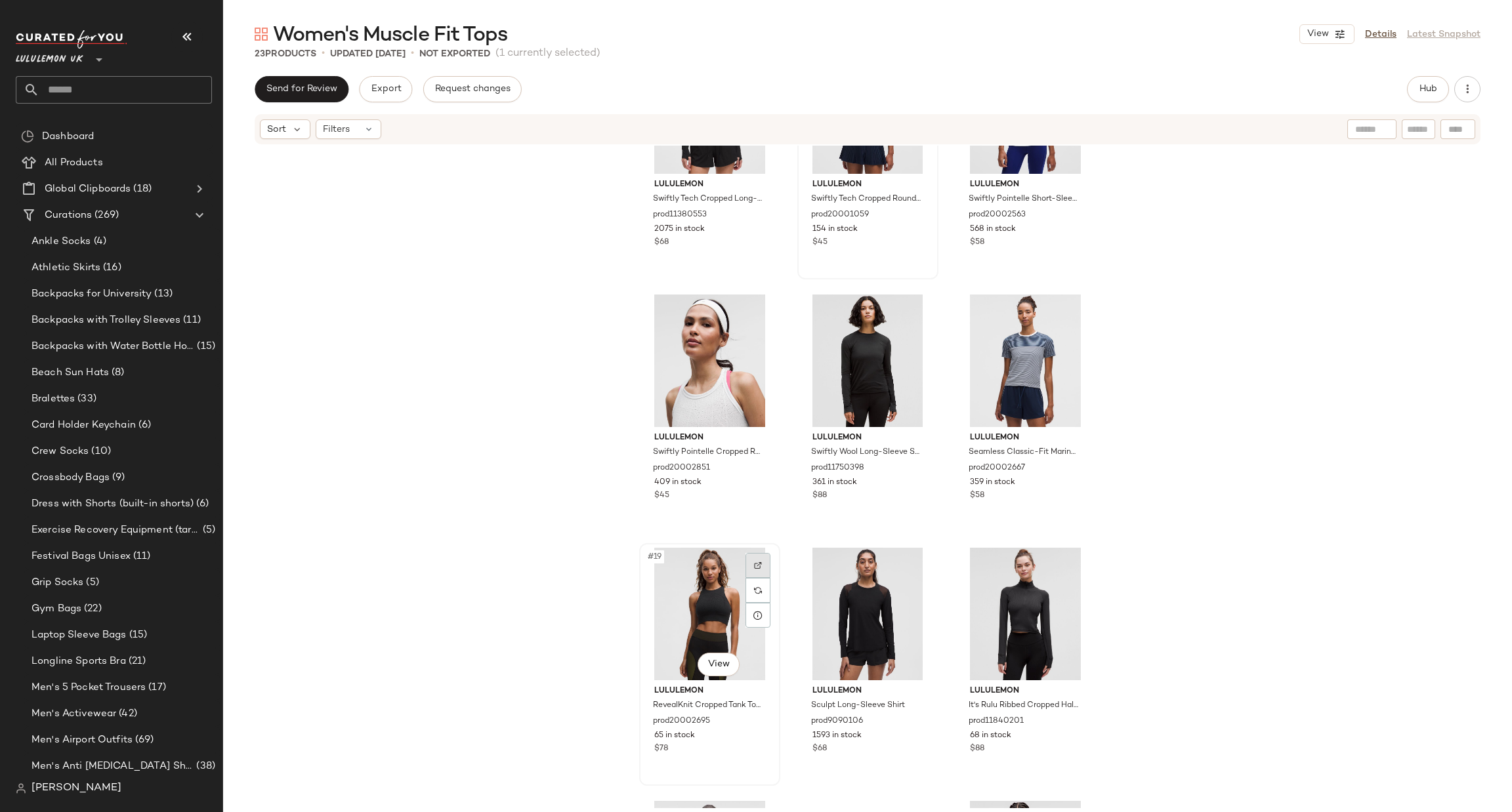
click at [756, 562] on img at bounding box center [758, 566] width 8 height 8
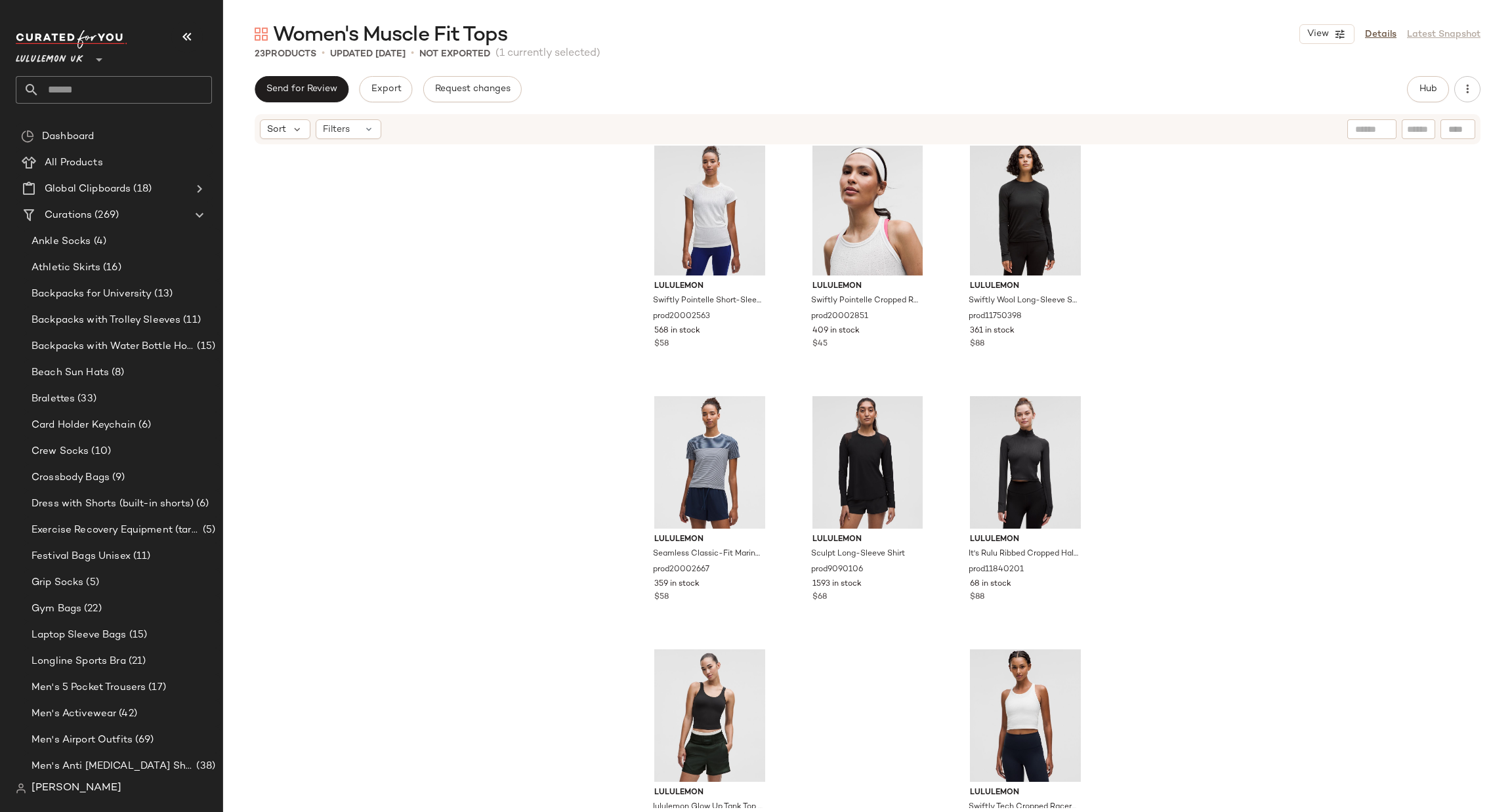
scroll to position [1366, 0]
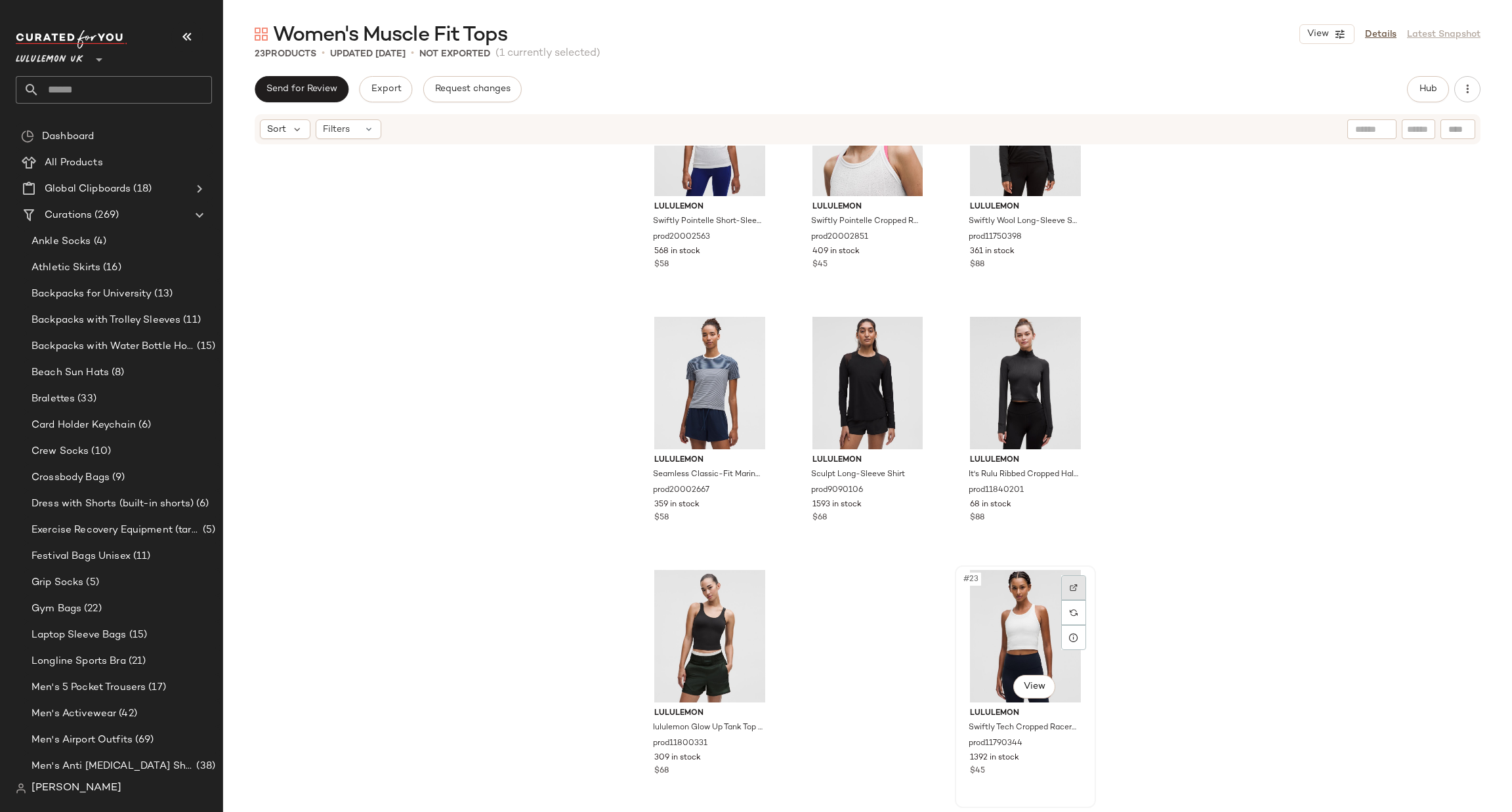
click at [1074, 584] on div at bounding box center [1073, 588] width 25 height 25
click at [762, 594] on div at bounding box center [758, 588] width 25 height 25
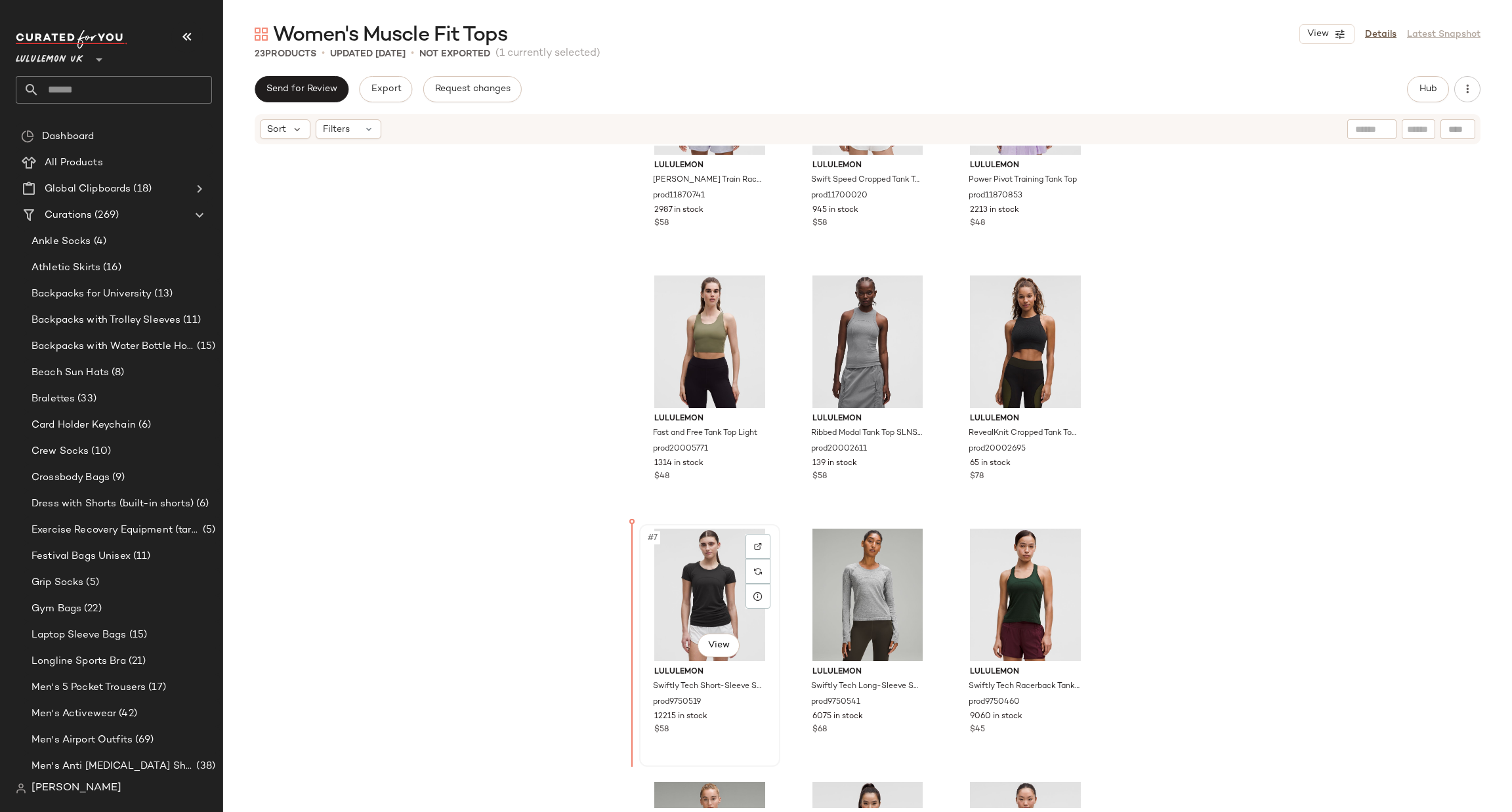
scroll to position [132, 0]
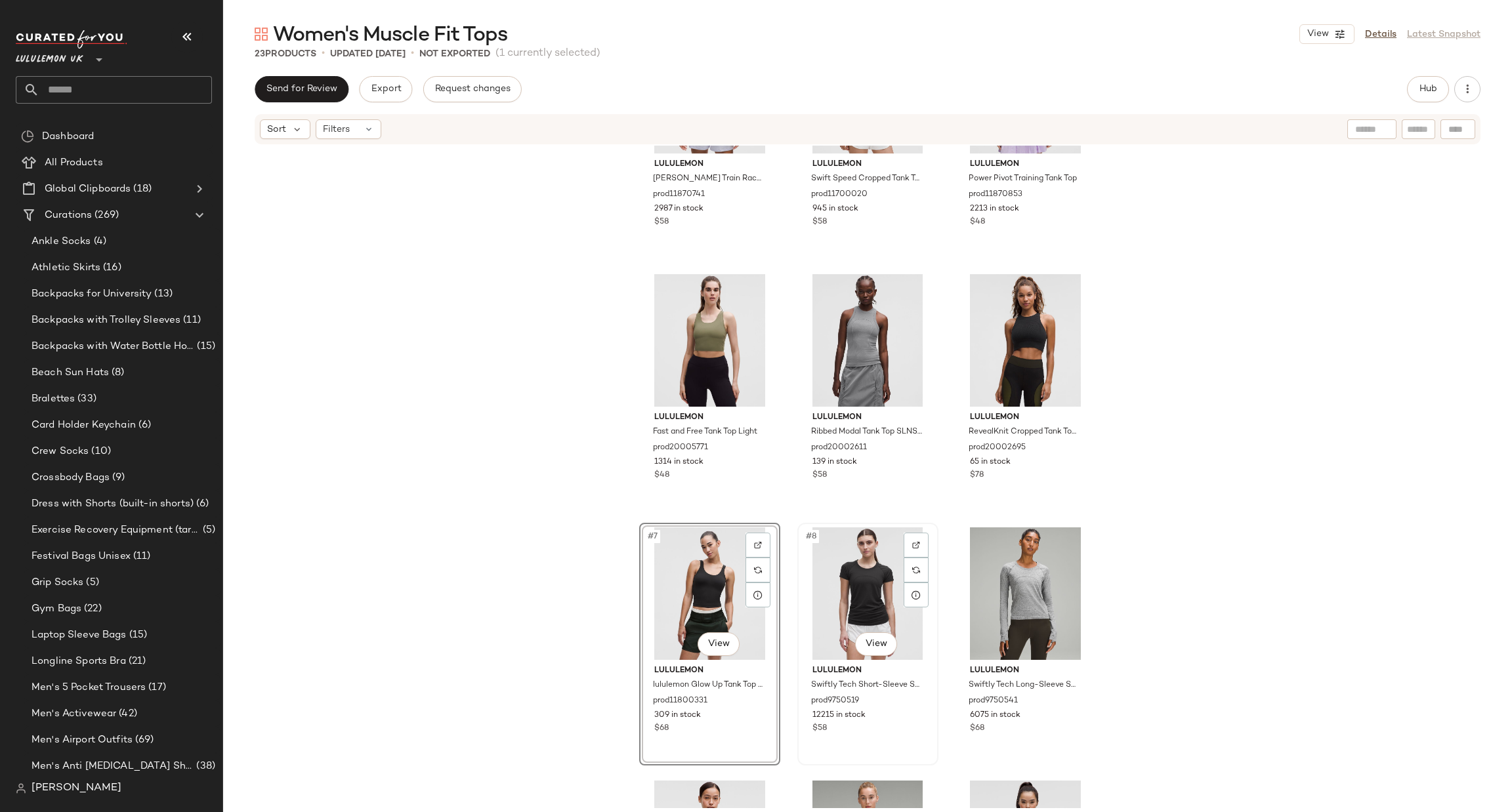
click at [845, 593] on div "#8 View" at bounding box center [868, 593] width 132 height 133
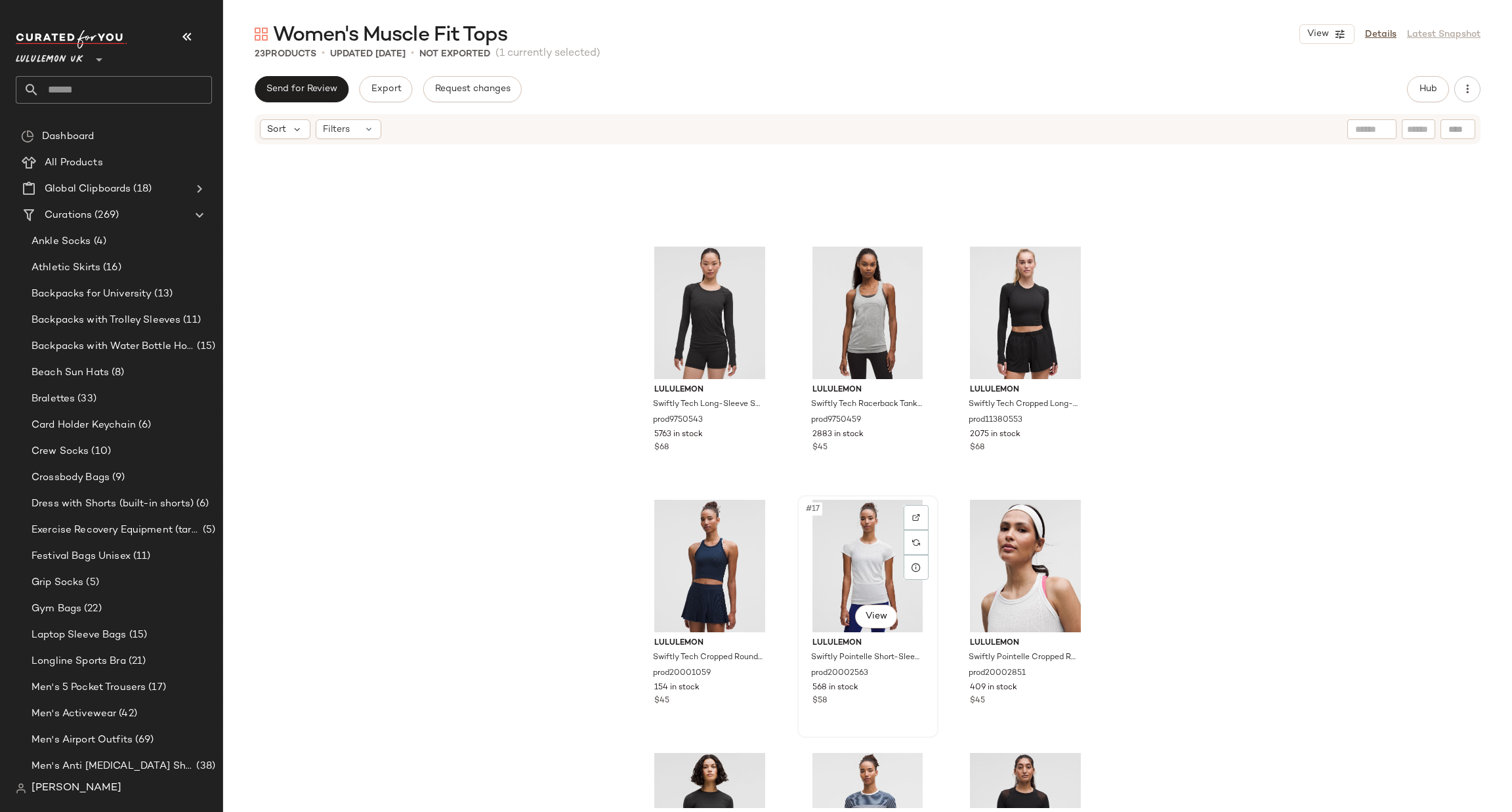
scroll to position [1366, 0]
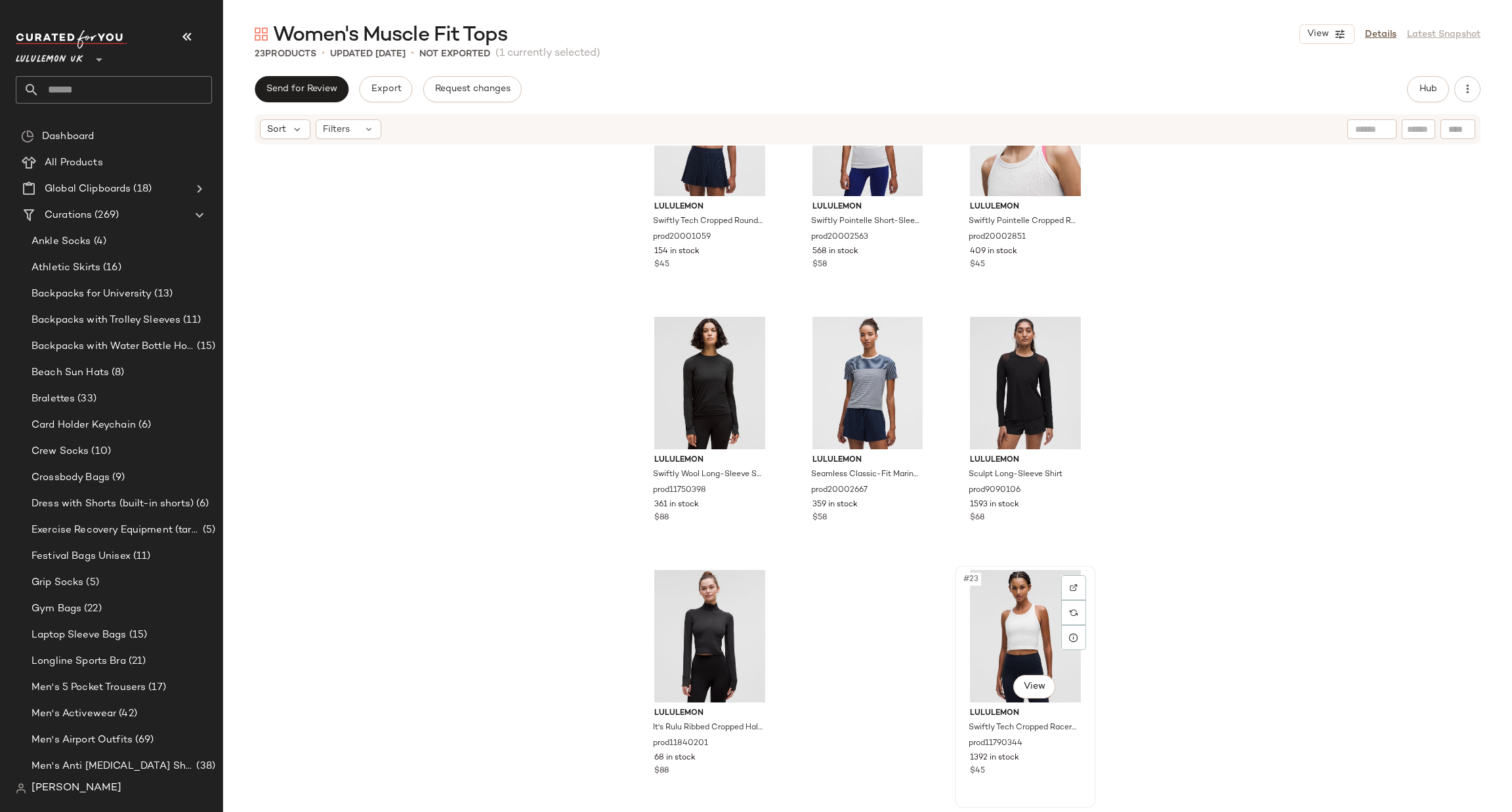
click at [1007, 594] on div "#23 View" at bounding box center [1026, 636] width 132 height 133
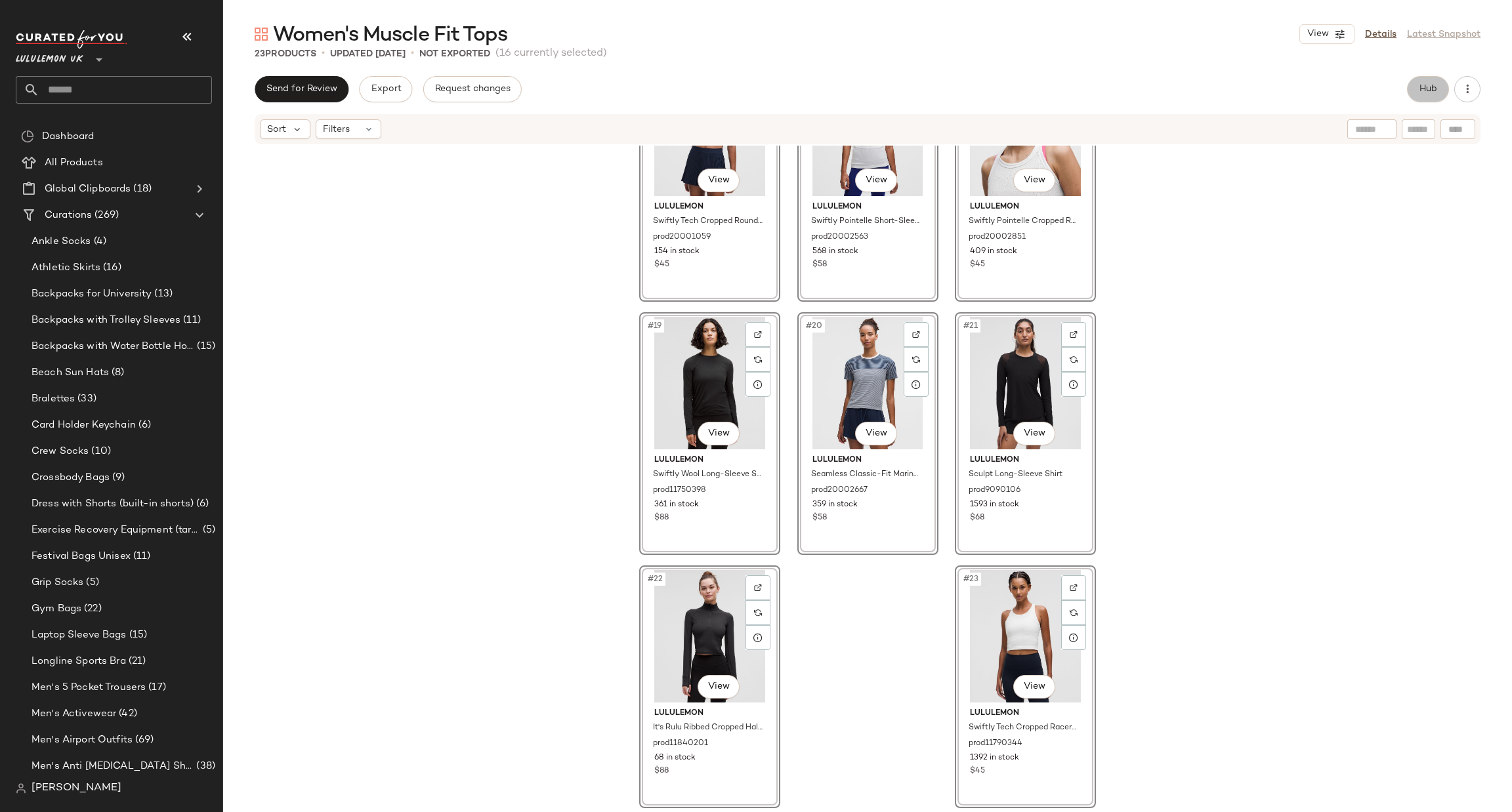
drag, startPoint x: 1416, startPoint y: 84, endPoint x: 1420, endPoint y: 92, distance: 8.9
click at [1420, 92] on button "Hub" at bounding box center [1428, 89] width 42 height 26
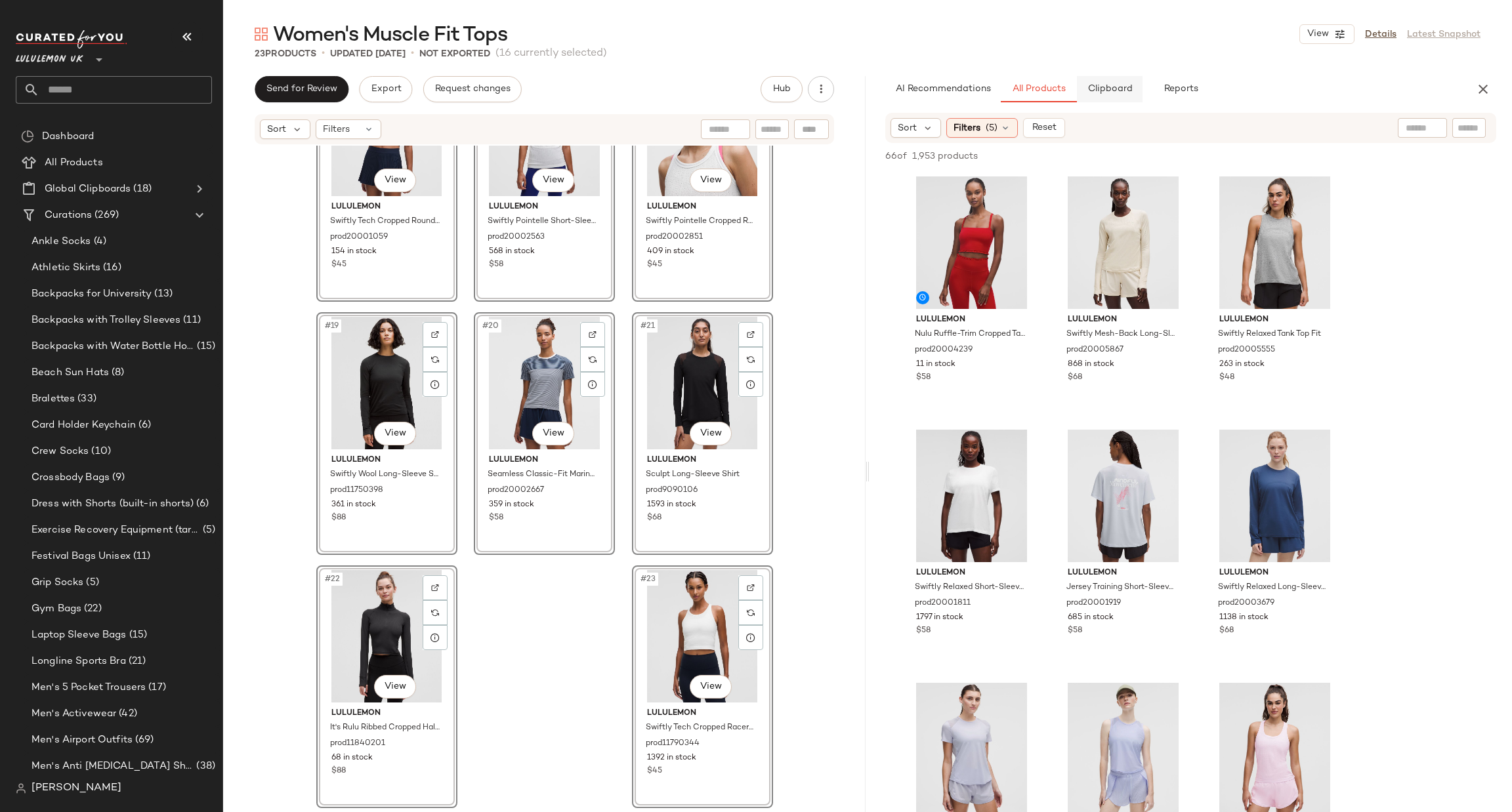
click at [1123, 92] on span "Clipboard" at bounding box center [1109, 89] width 45 height 10
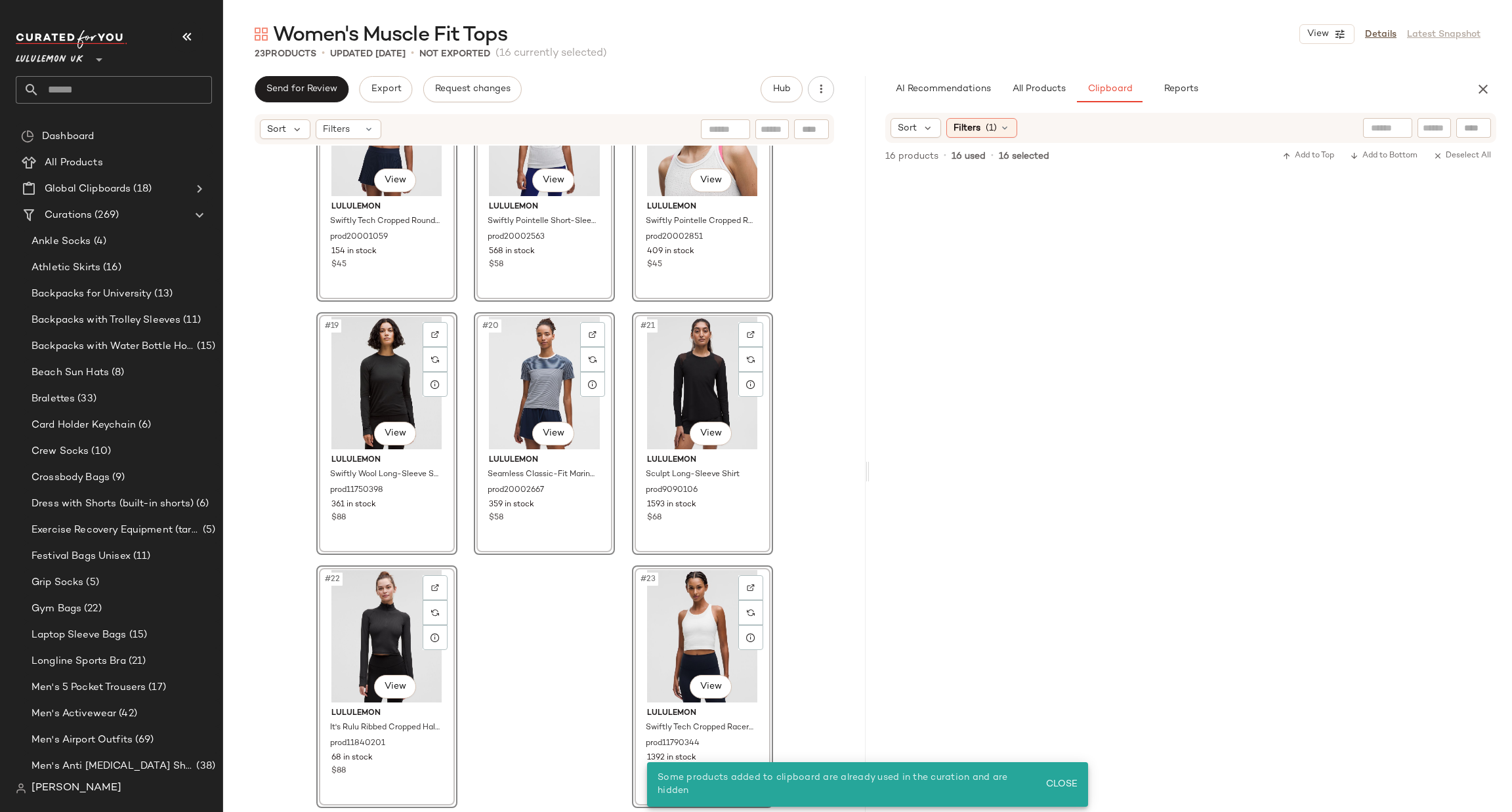
click at [781, 585] on div "#16 View lululemon Swiftly Tech Cropped Round-Neck Tank Top 2.0 prod20001059 15…" at bounding box center [544, 477] width 643 height 662
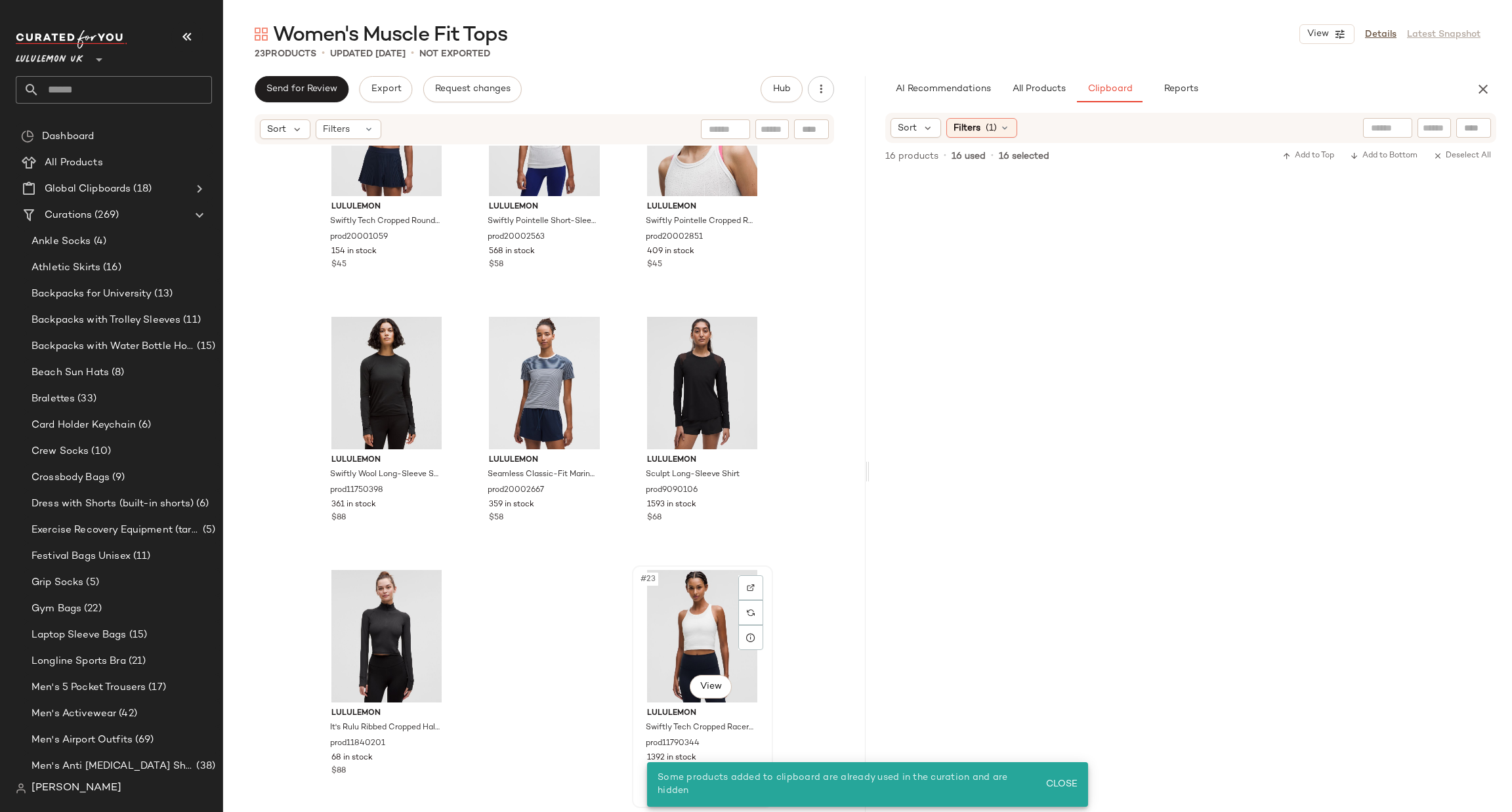
click at [683, 641] on div "#23 View" at bounding box center [703, 636] width 132 height 133
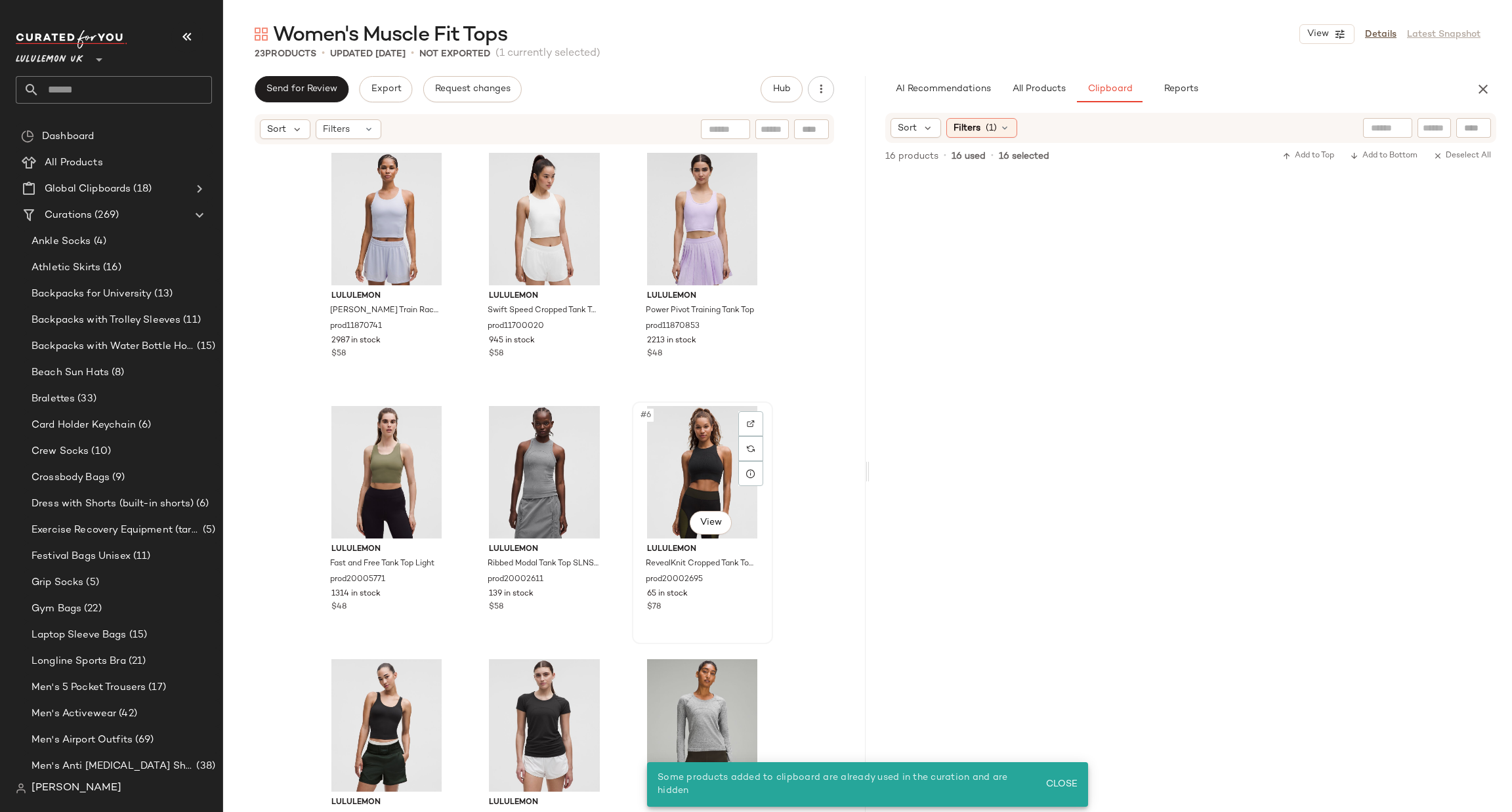
scroll to position [197, 0]
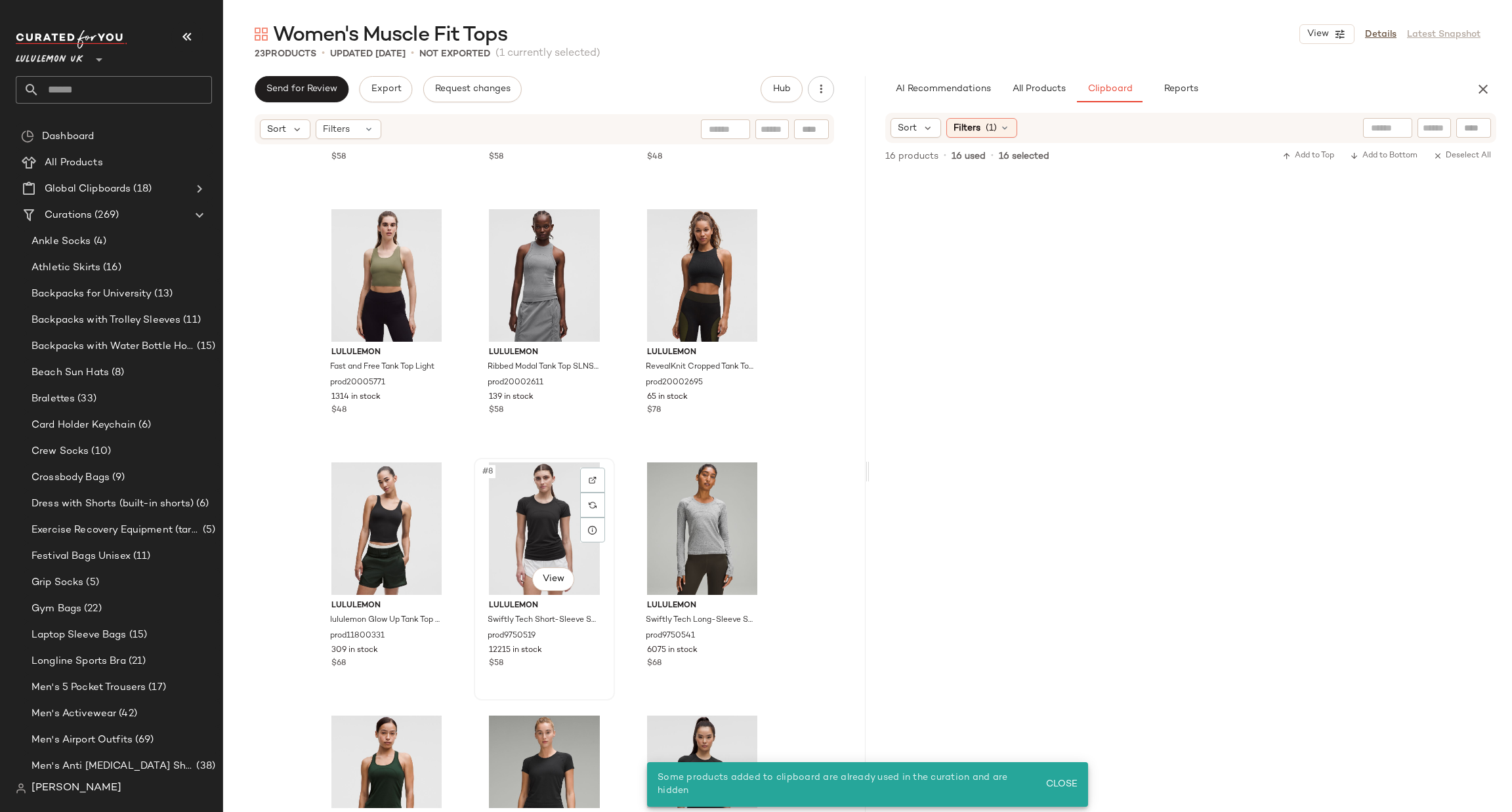
click at [522, 507] on div "#8 View" at bounding box center [544, 529] width 132 height 133
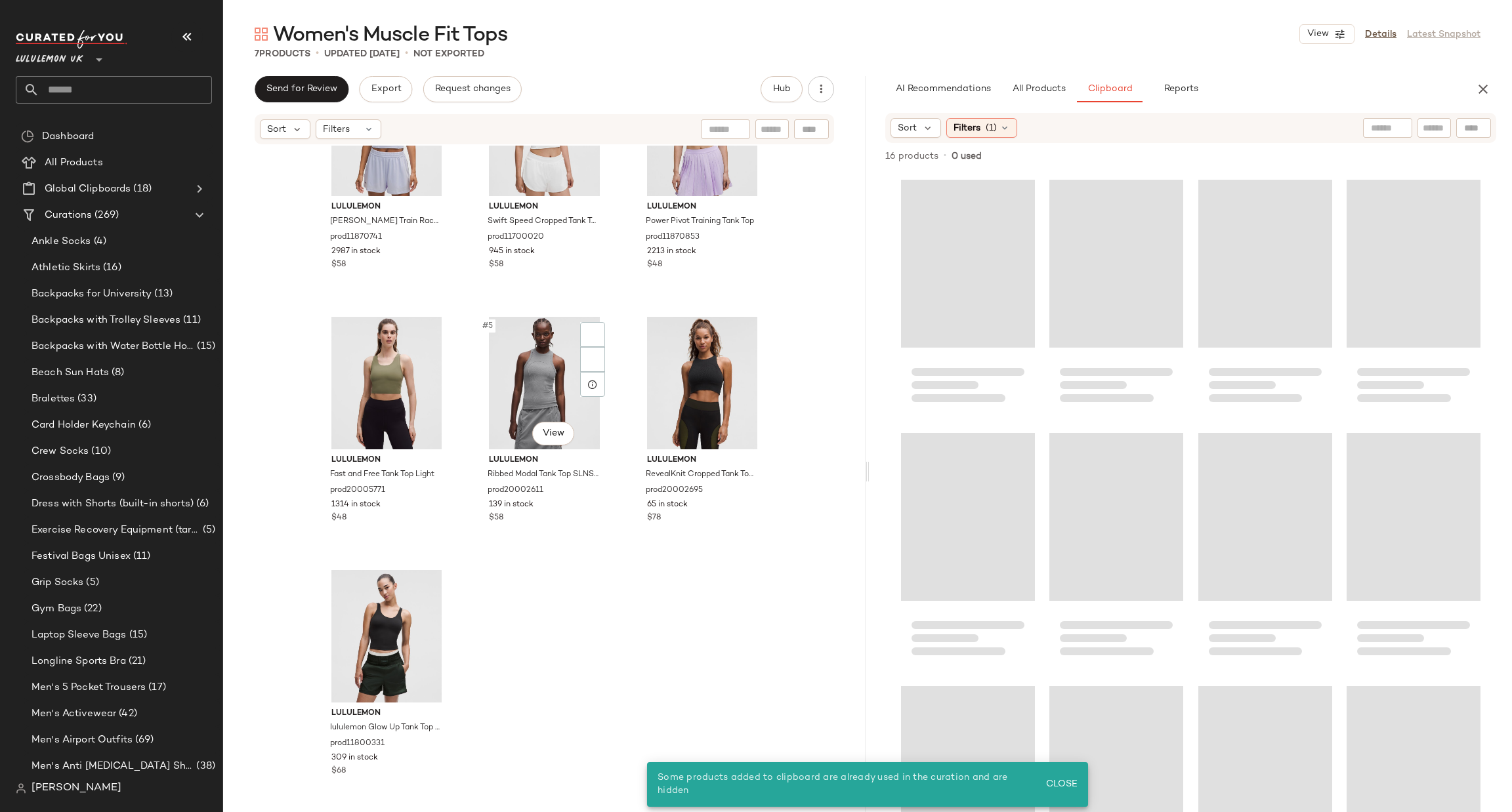
scroll to position [89, 0]
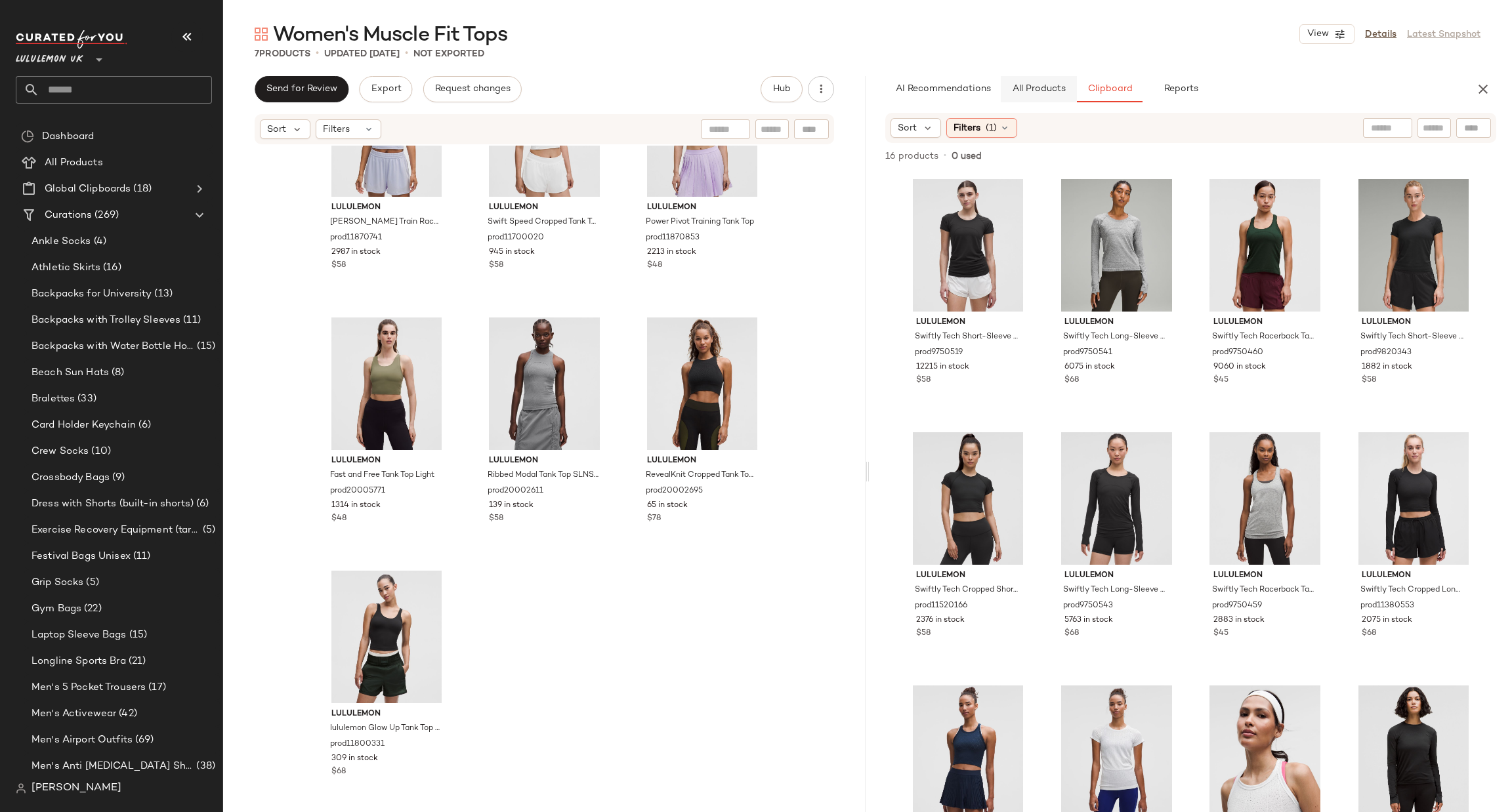
click at [1061, 80] on button "All Products" at bounding box center [1039, 89] width 76 height 26
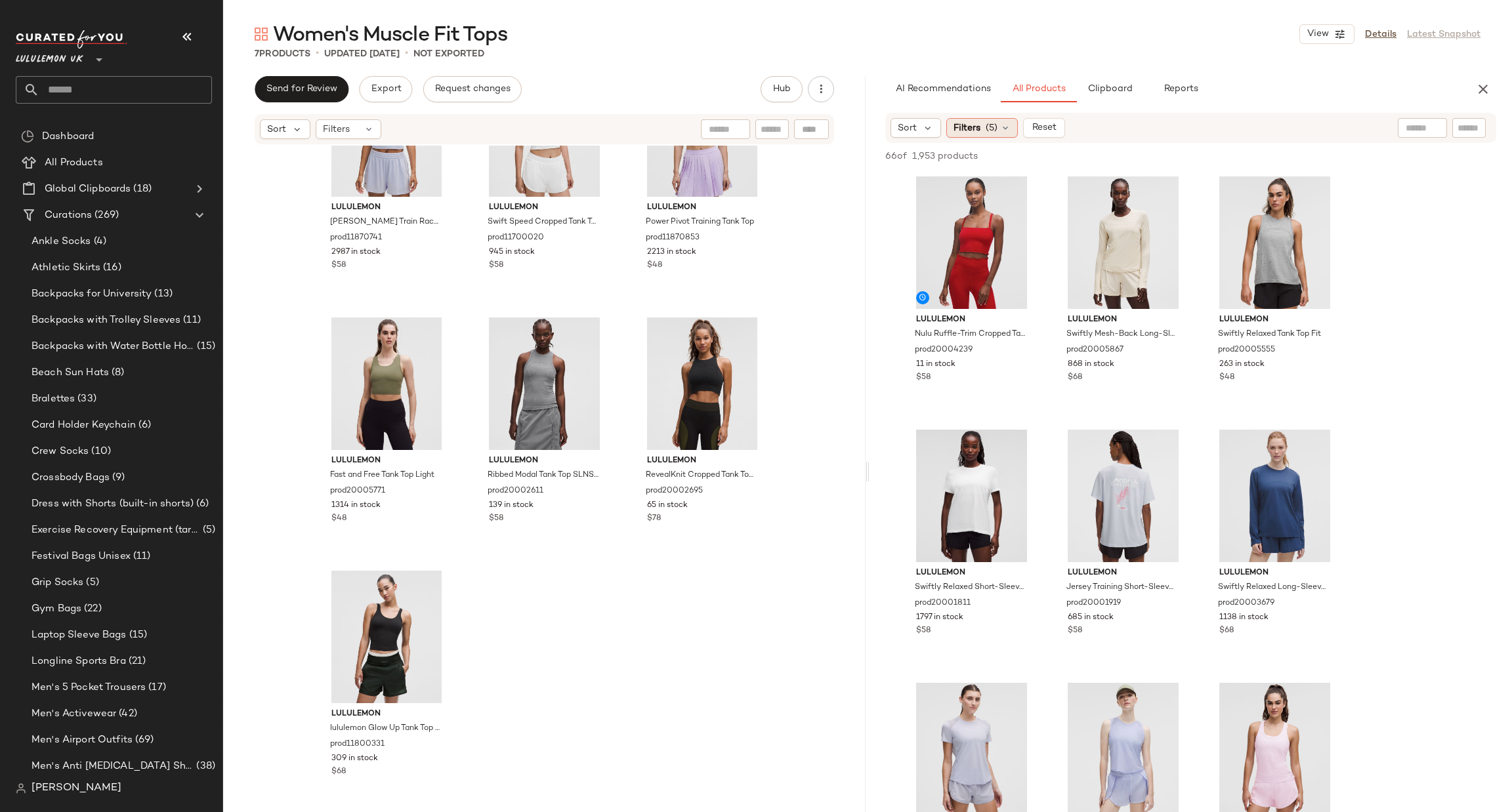
click at [982, 122] on div "Filters (5)" at bounding box center [982, 128] width 72 height 20
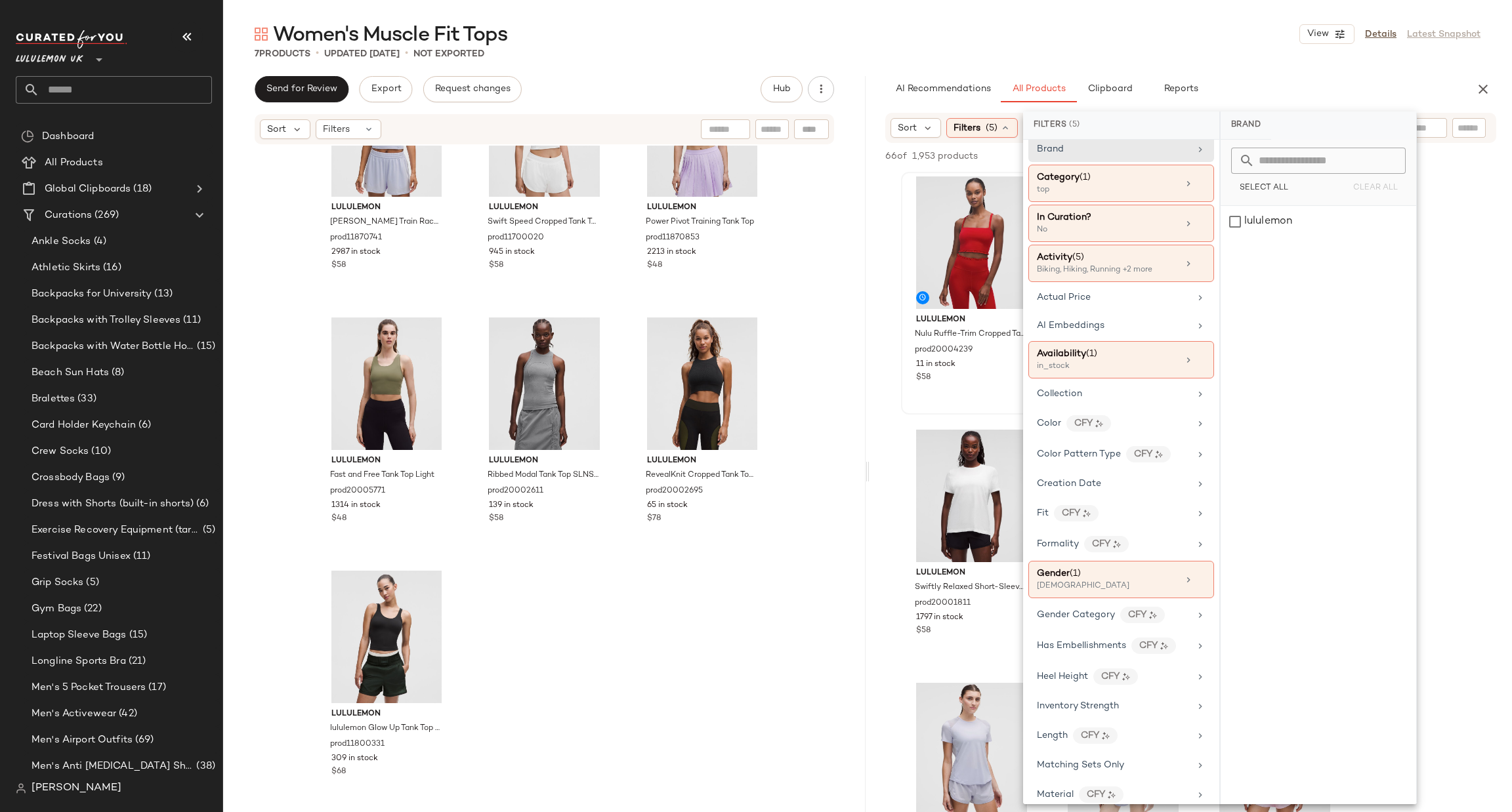
scroll to position [0, 0]
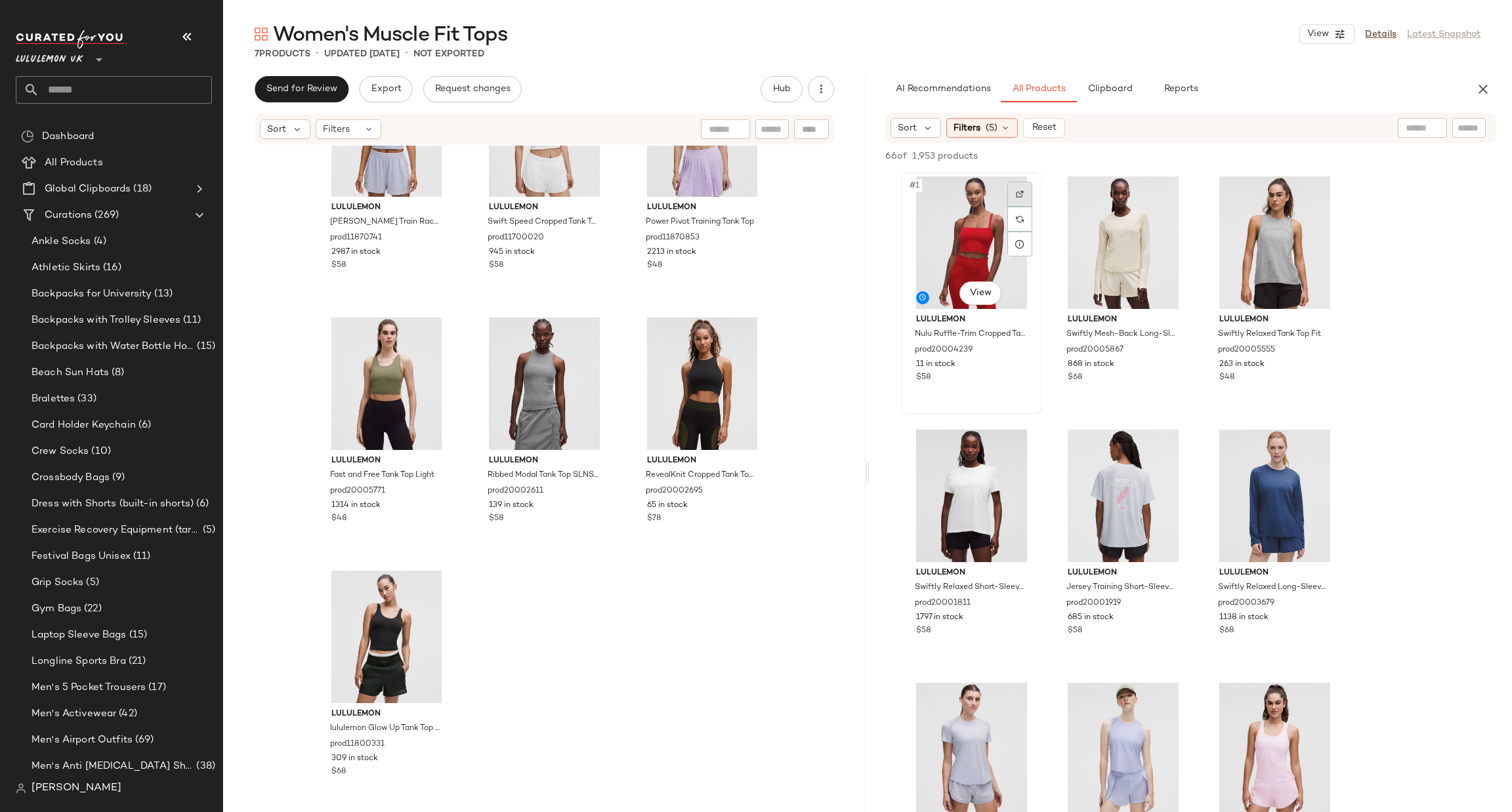
click at [1018, 197] on img at bounding box center [1020, 194] width 8 height 8
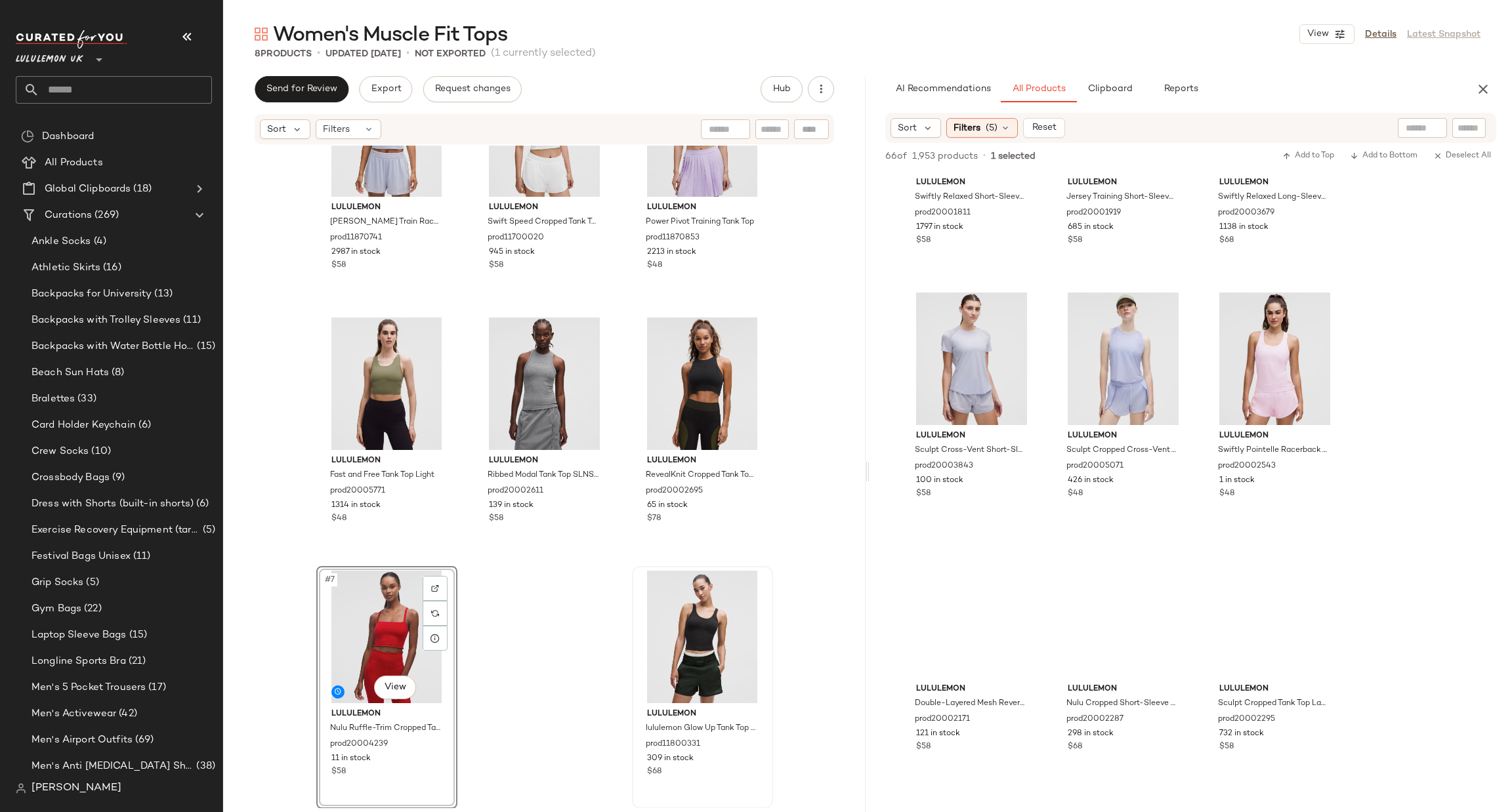
scroll to position [394, 0]
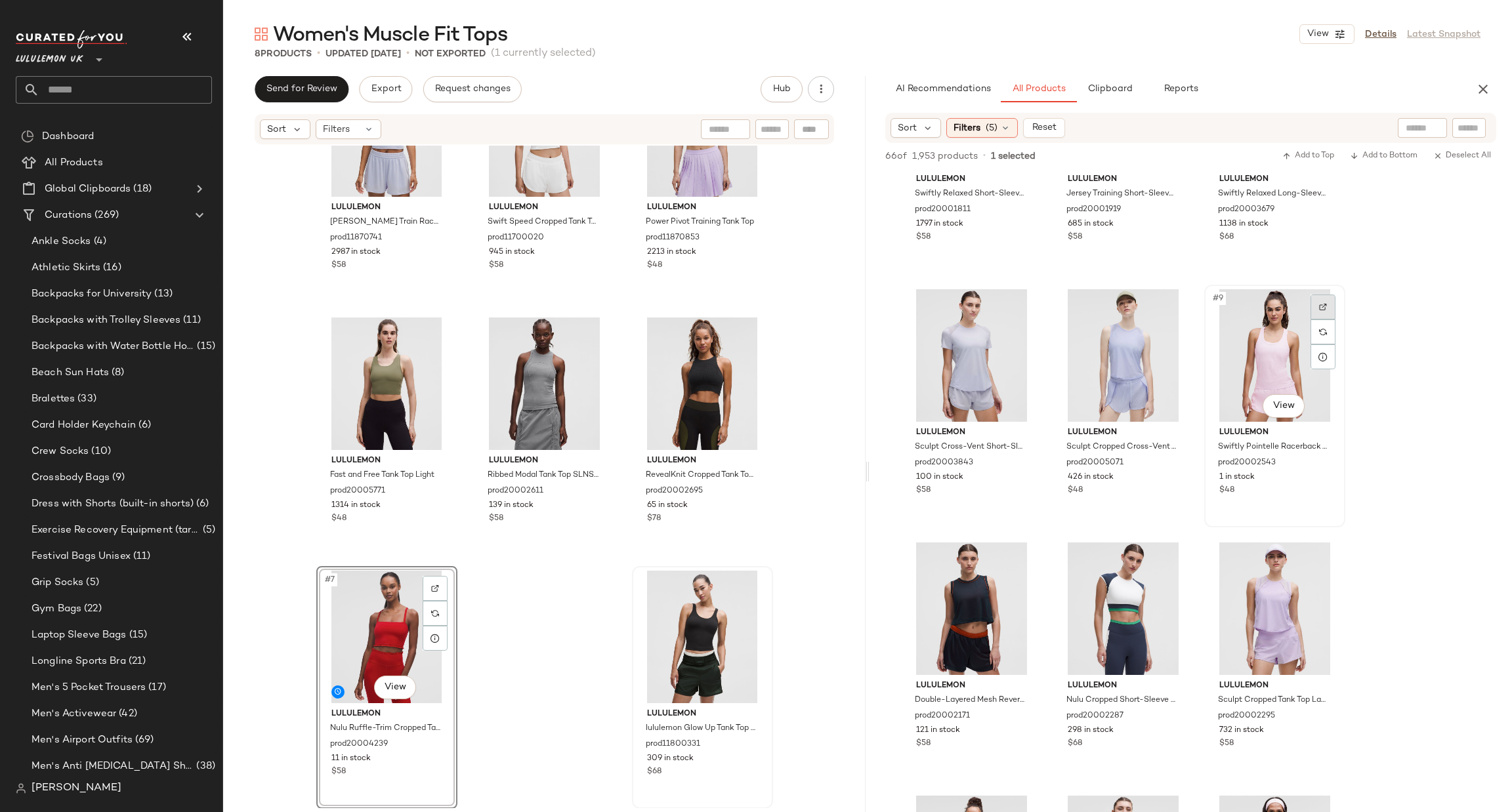
click at [1321, 303] on img at bounding box center [1323, 307] width 8 height 8
click at [1165, 560] on div at bounding box center [1172, 560] width 25 height 25
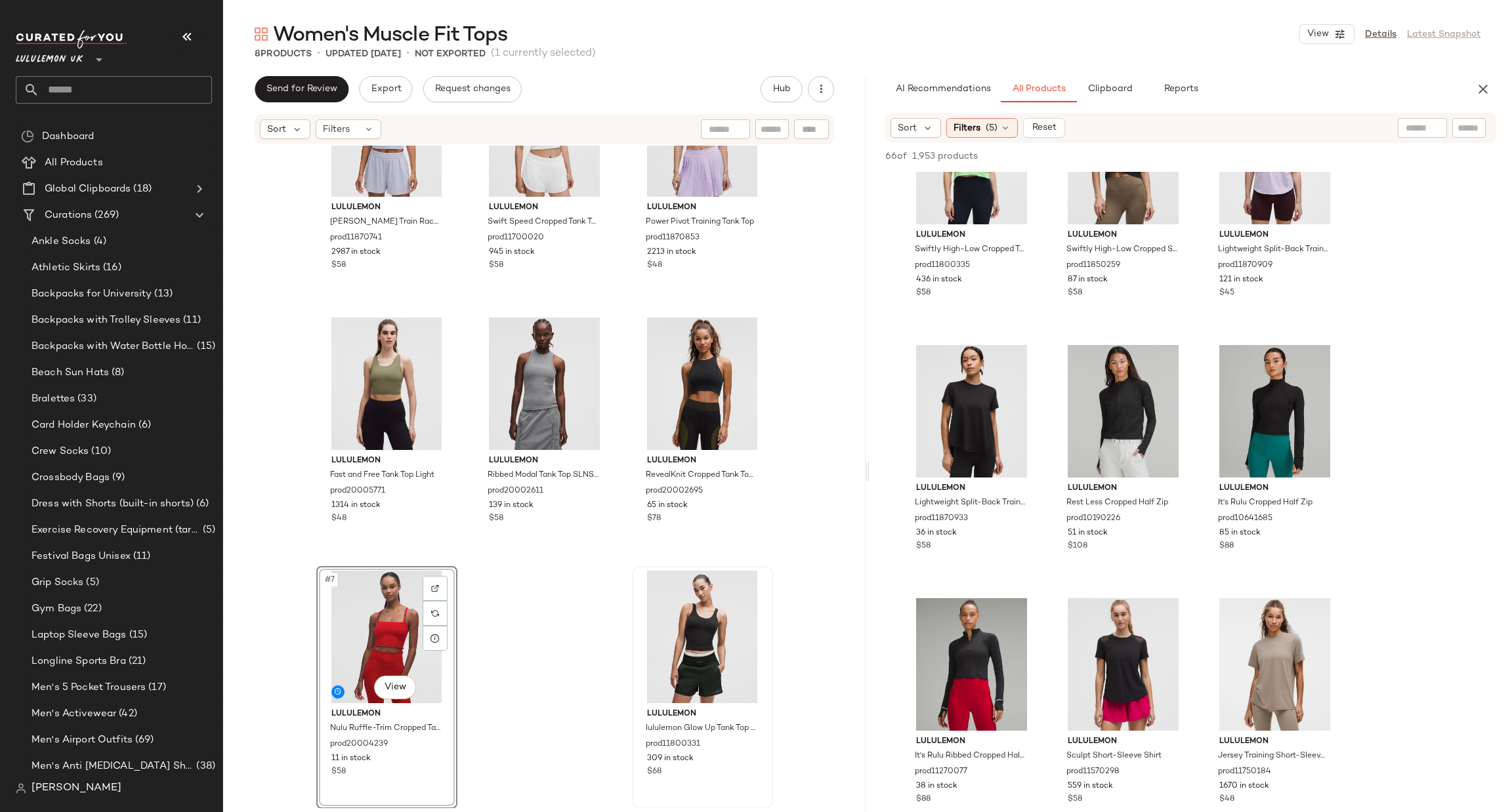
scroll to position [2361, 0]
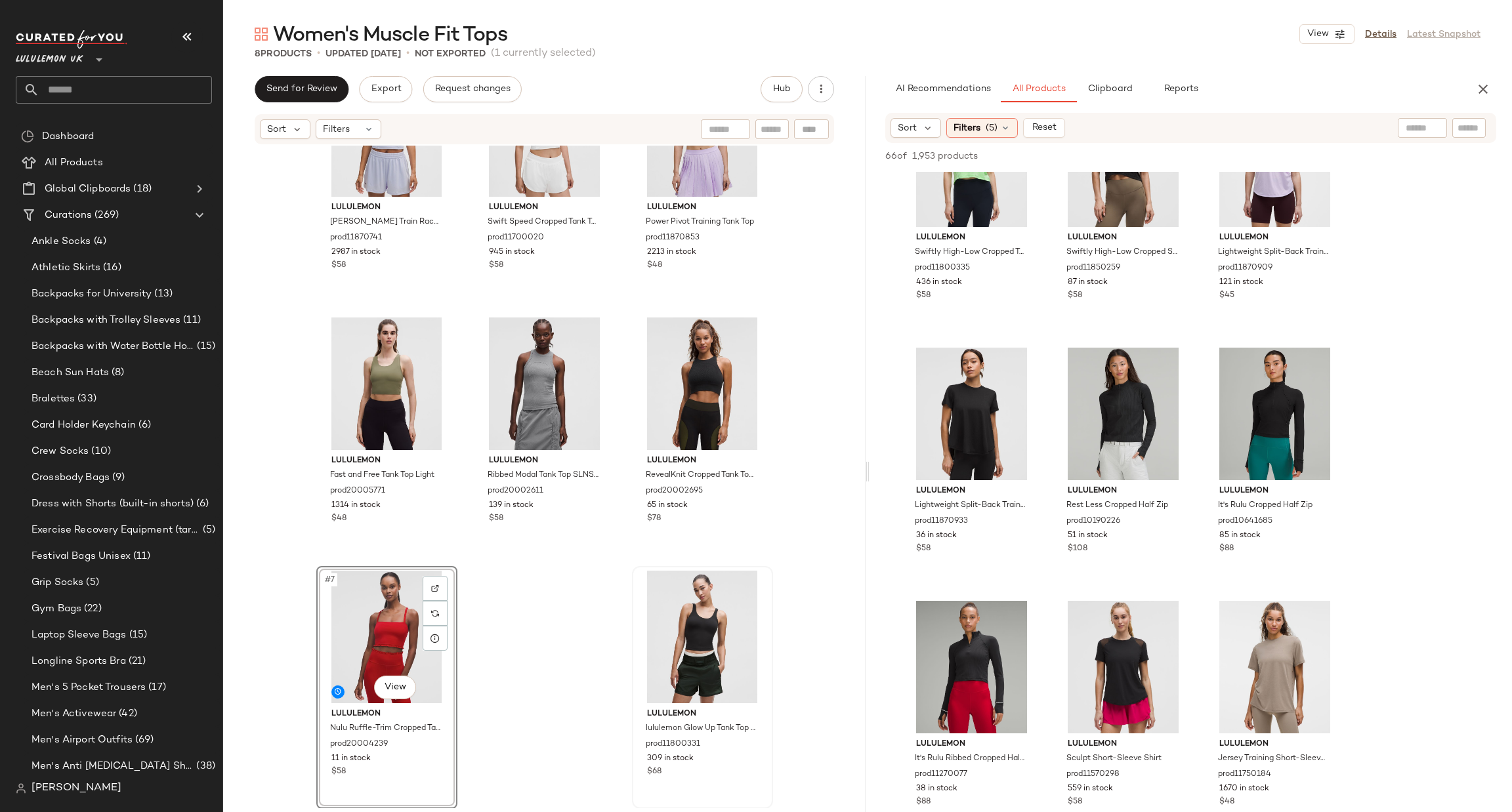
click at [978, 114] on div "Sort Filters (5) Reset" at bounding box center [1191, 128] width 611 height 30
click at [982, 128] on div "Filters (5)" at bounding box center [982, 128] width 72 height 20
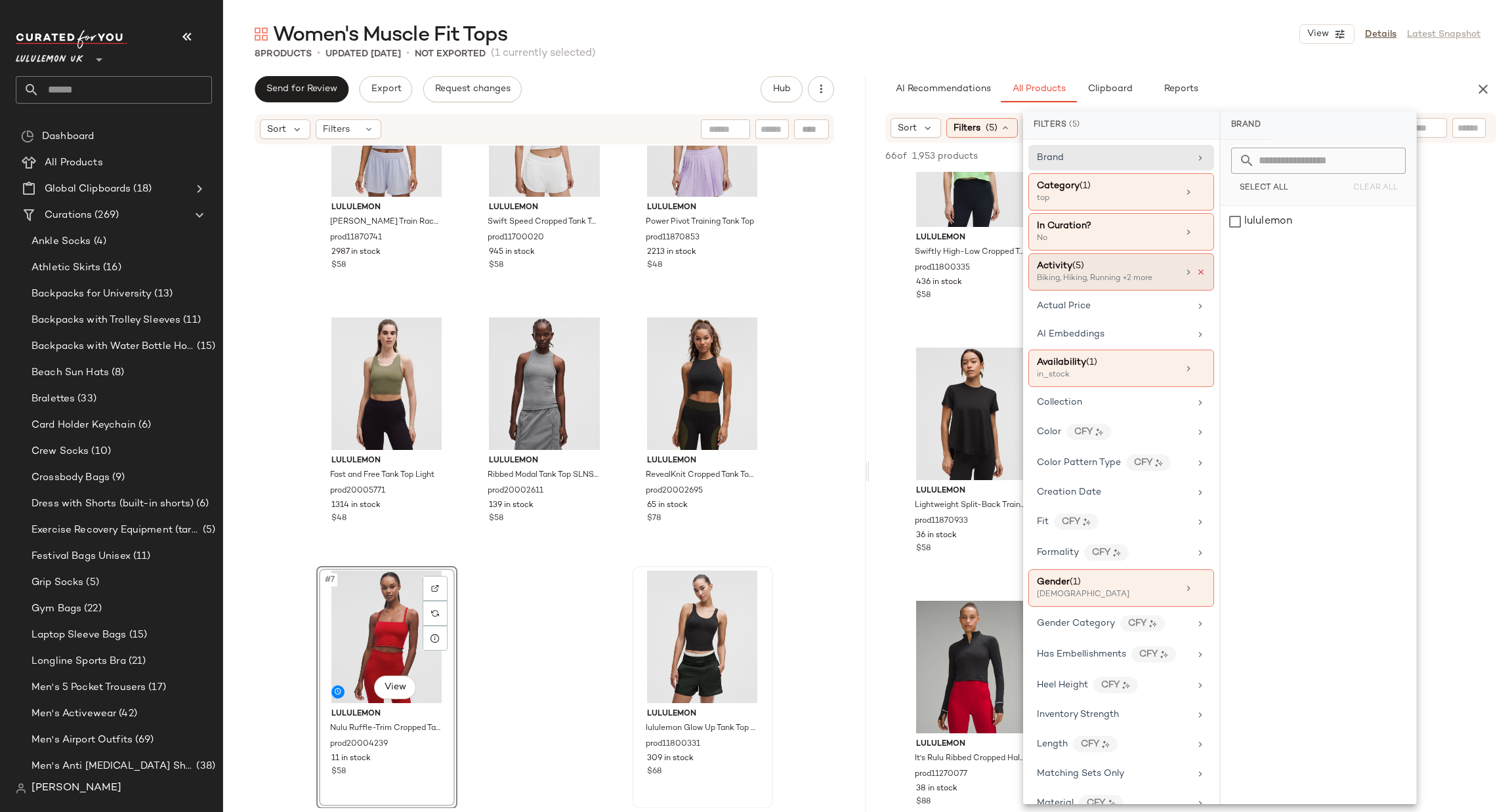
click at [1198, 277] on icon at bounding box center [1201, 272] width 10 height 10
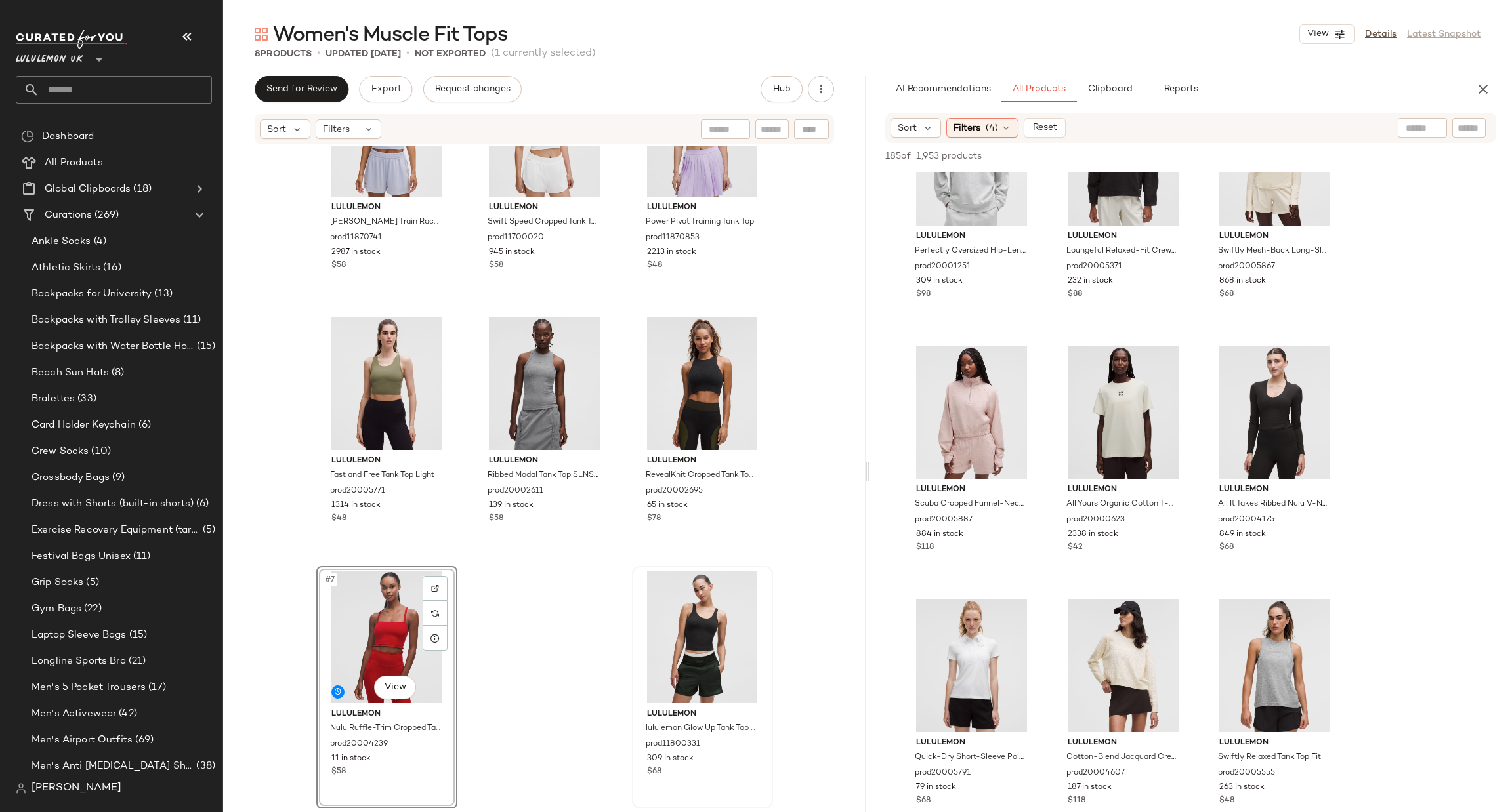
scroll to position [0, 0]
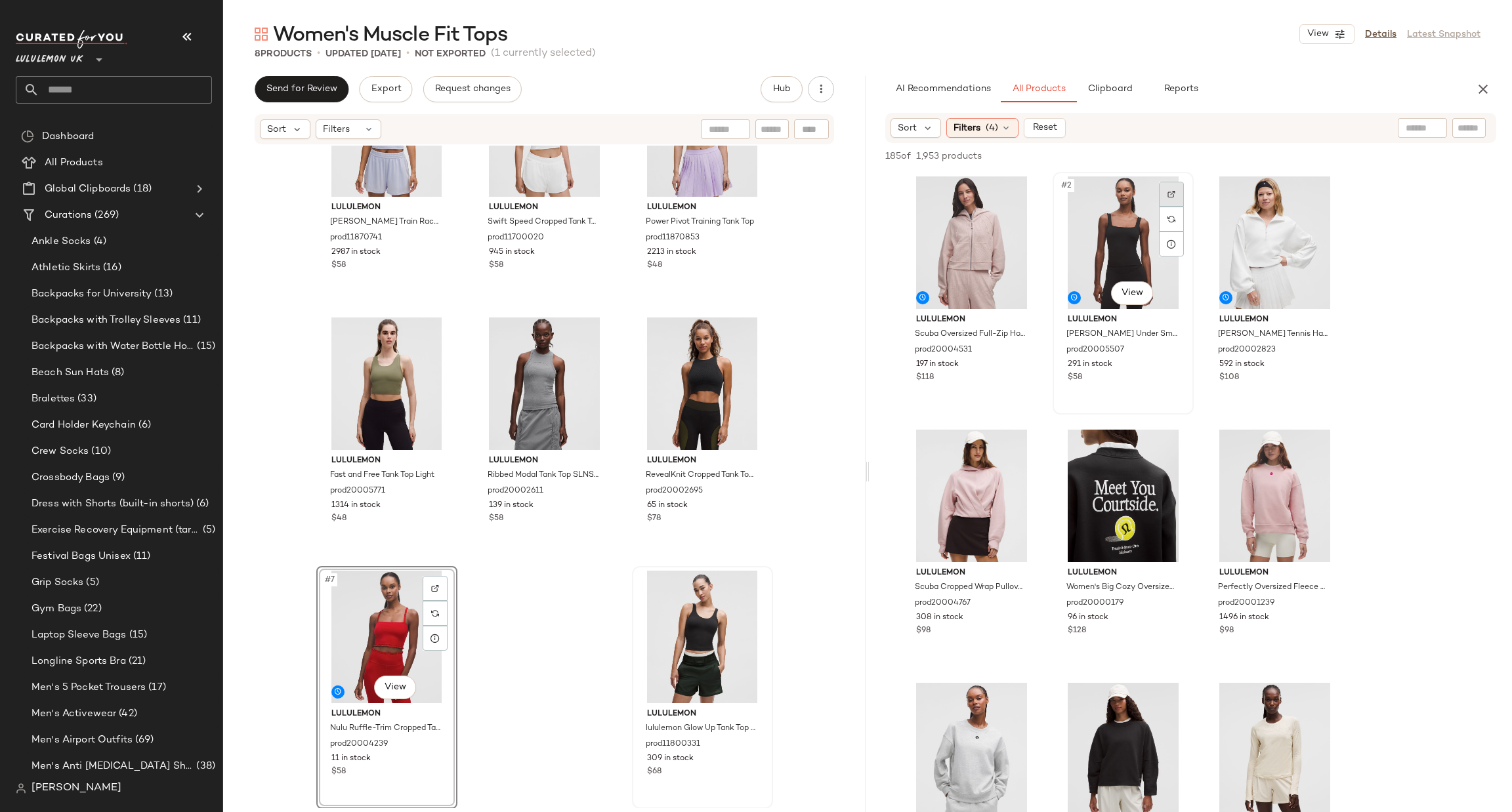
click at [1164, 197] on div at bounding box center [1172, 194] width 25 height 25
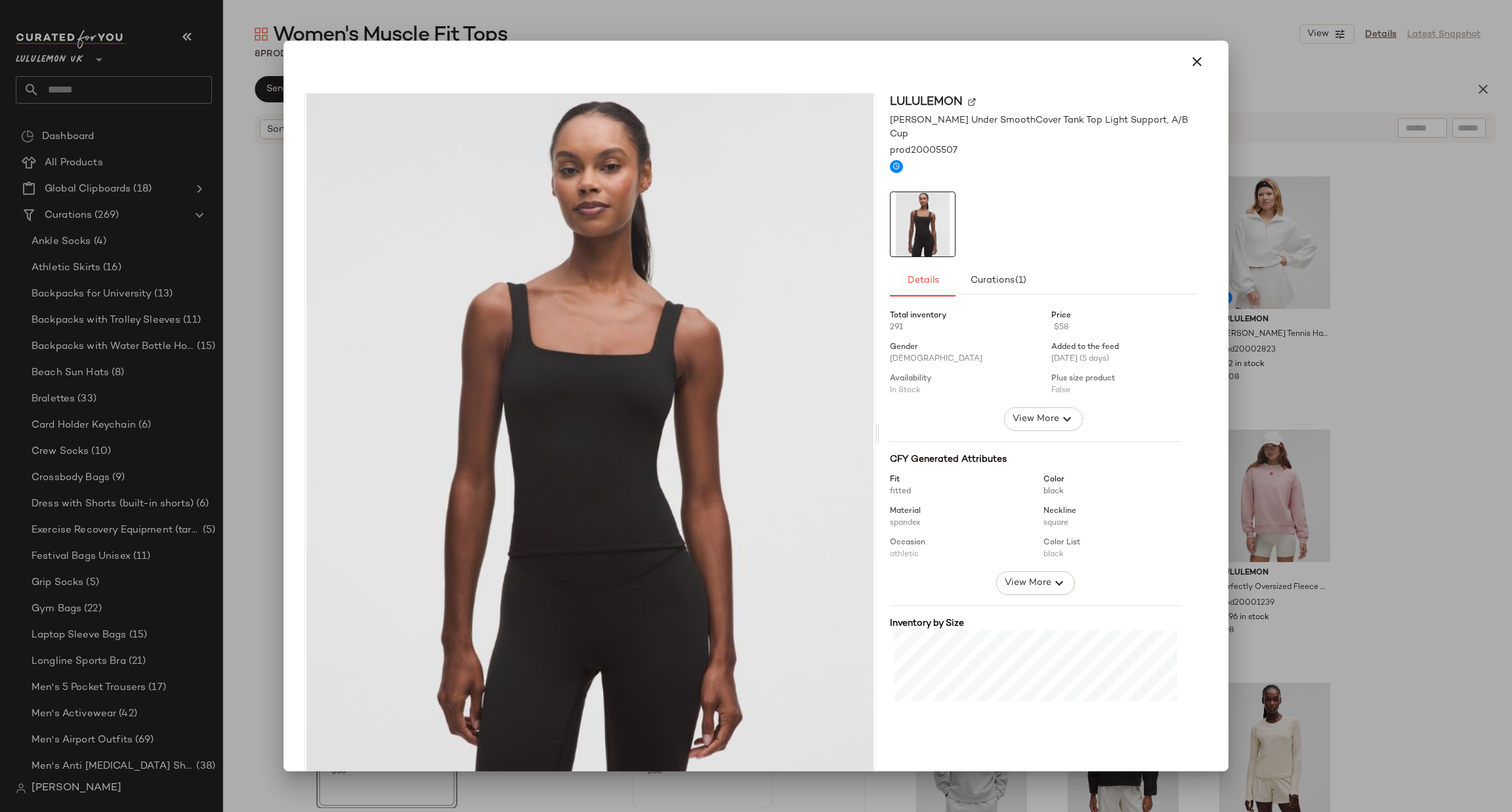
click at [277, 410] on div at bounding box center [756, 406] width 1512 height 812
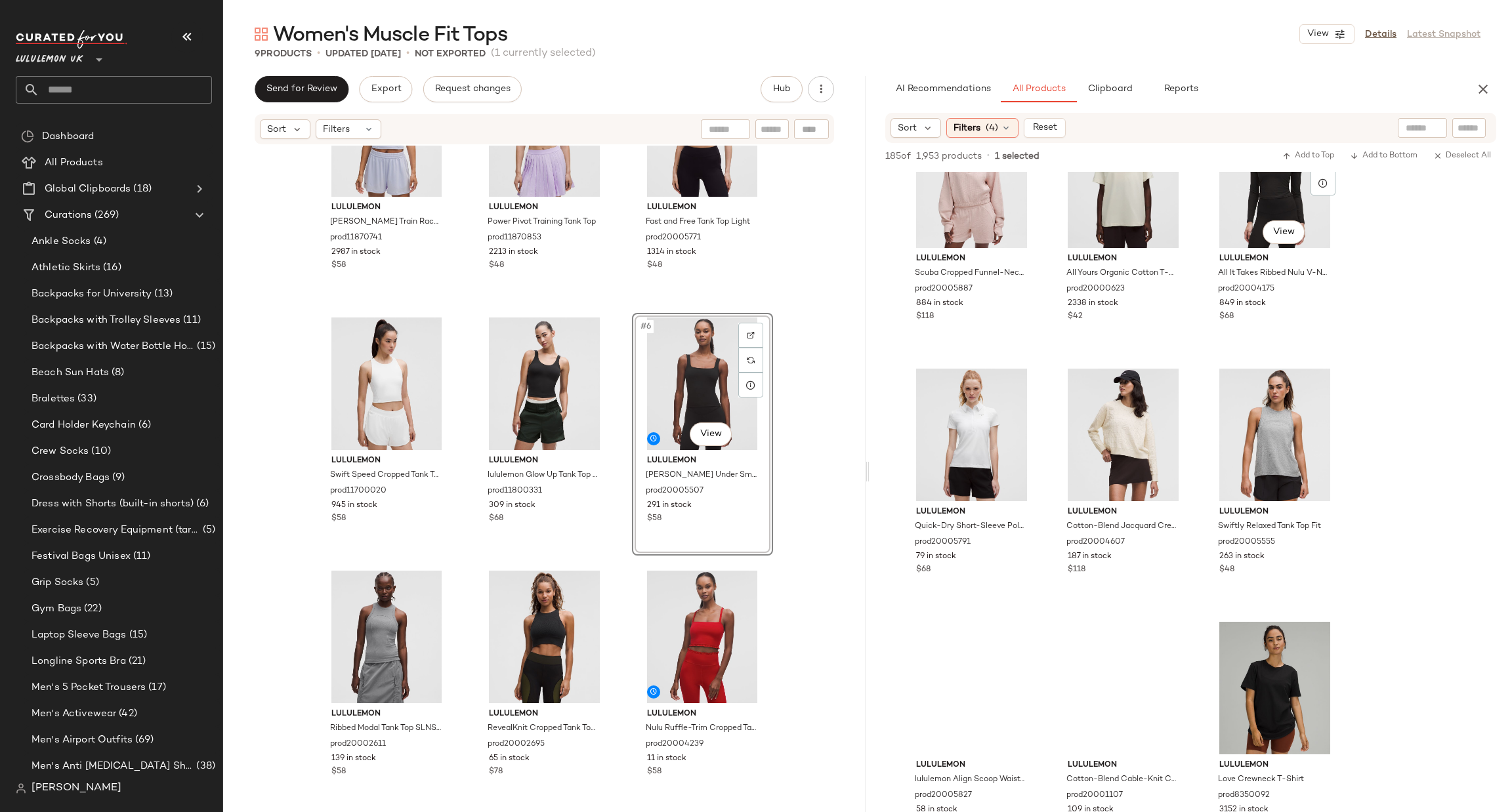
scroll to position [984, 0]
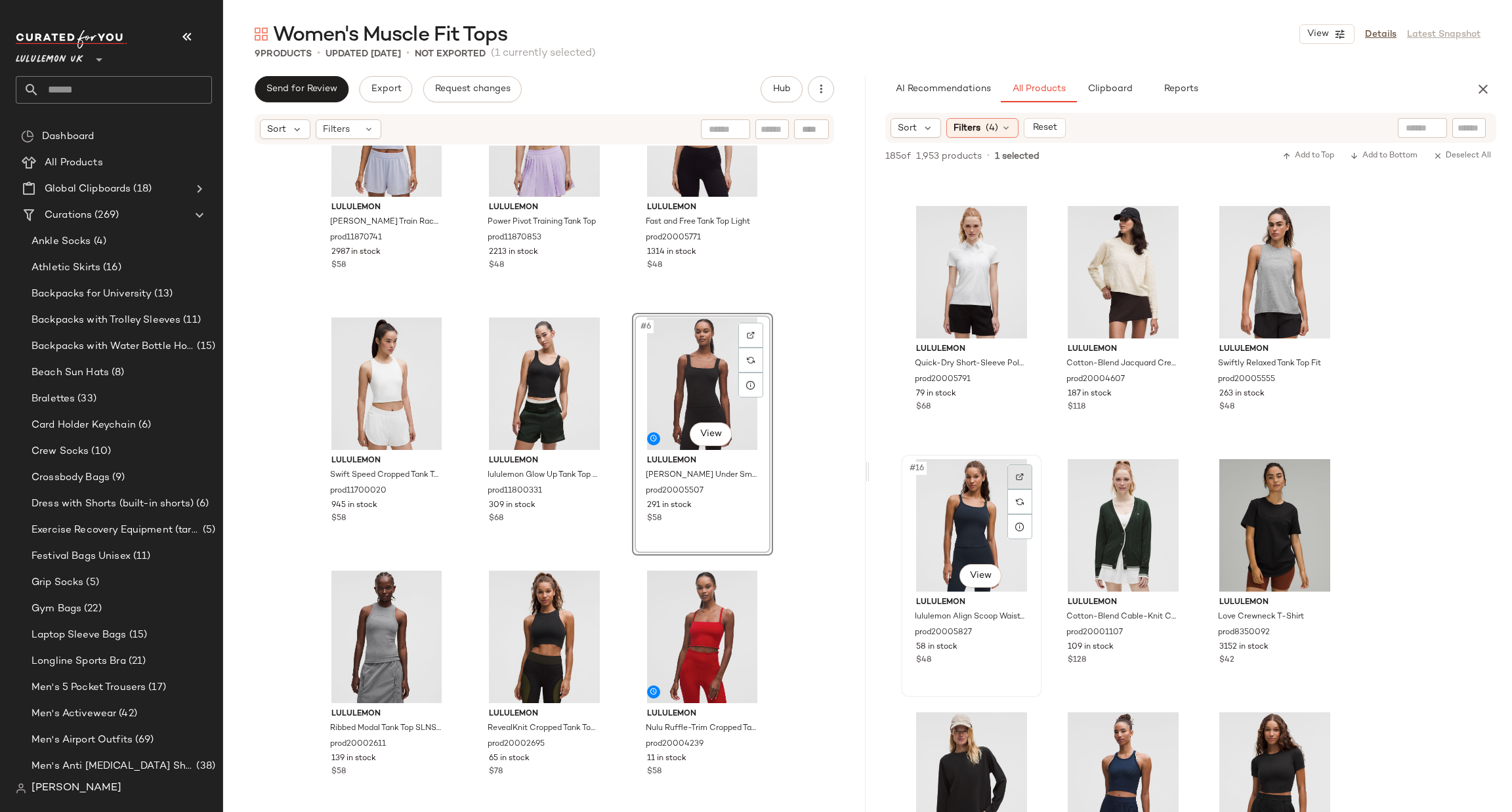
click at [1015, 482] on div at bounding box center [1020, 477] width 25 height 25
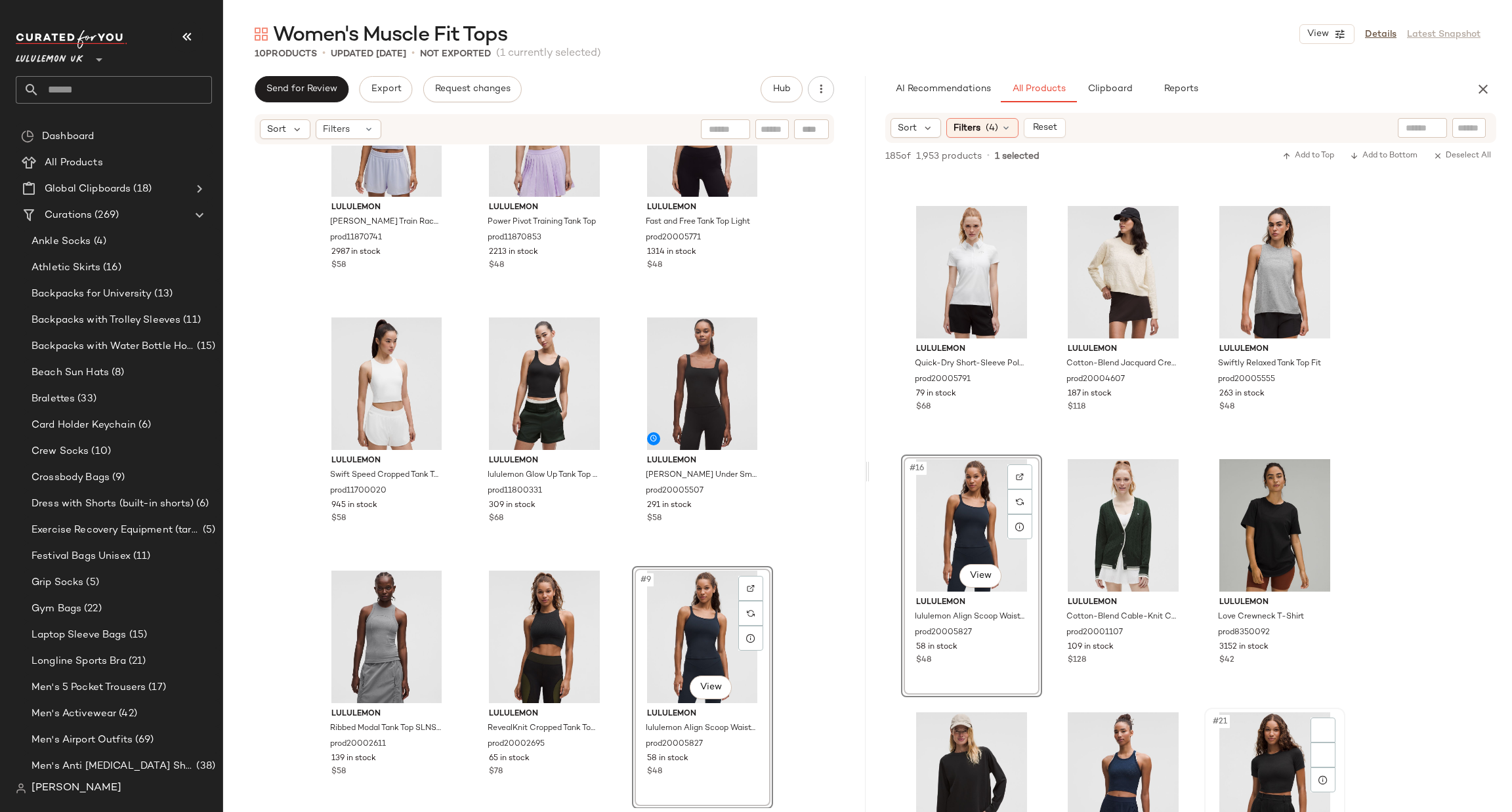
scroll to position [1378, 0]
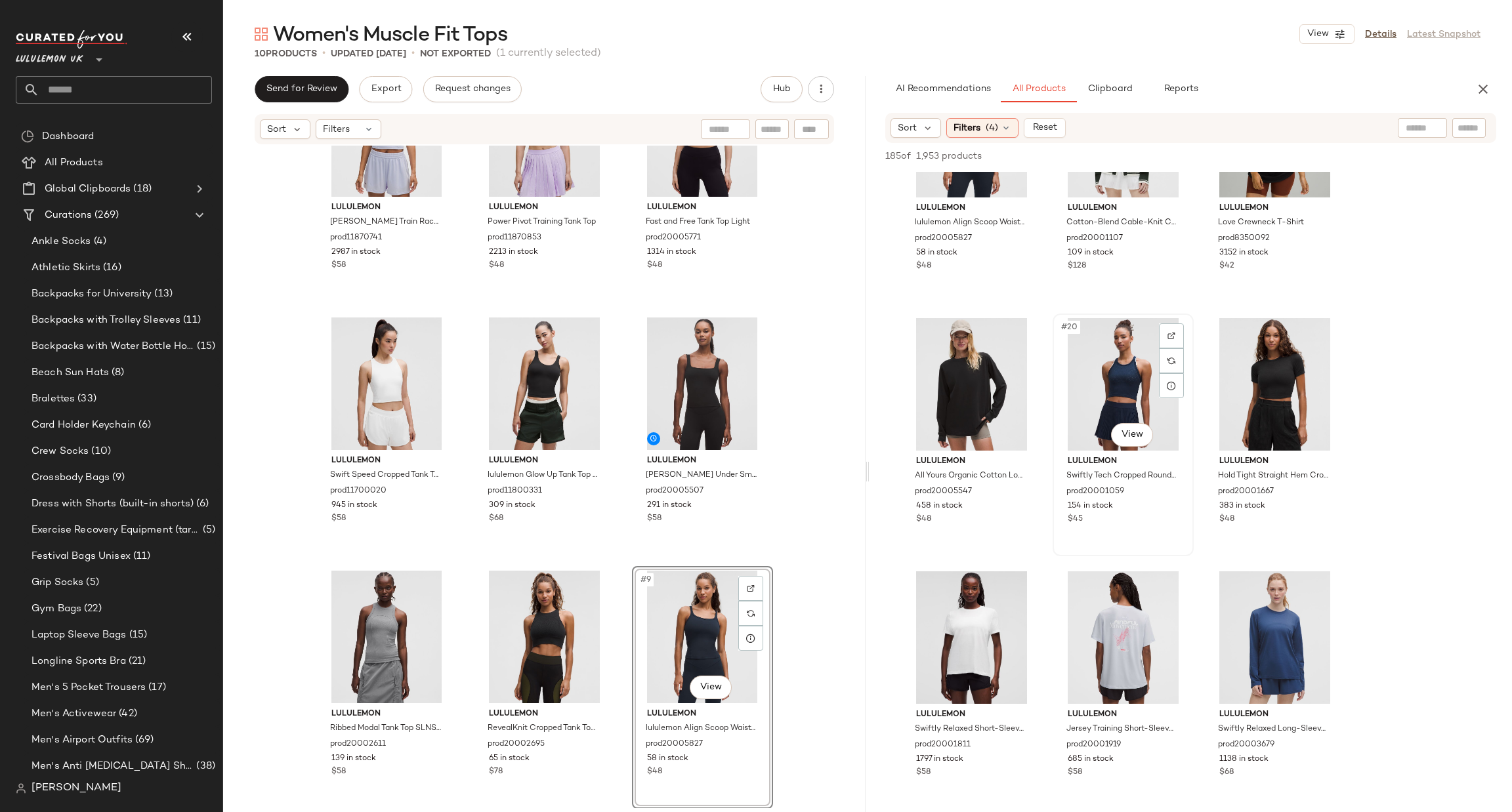
click at [1188, 326] on div "#20 View" at bounding box center [1123, 384] width 132 height 133
click at [1172, 334] on img at bounding box center [1171, 336] width 8 height 8
click at [1325, 332] on img at bounding box center [1323, 336] width 8 height 8
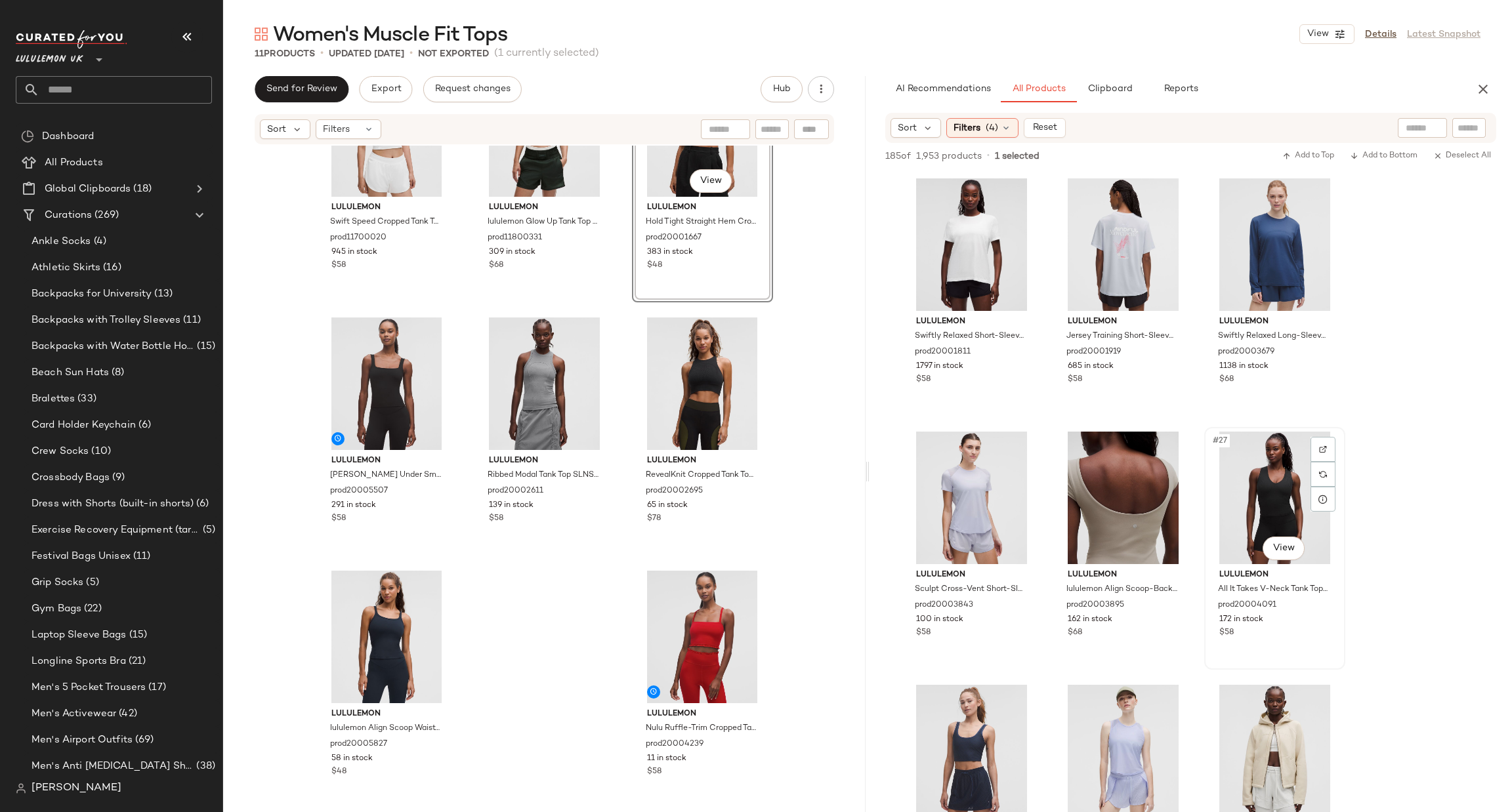
scroll to position [1968, 0]
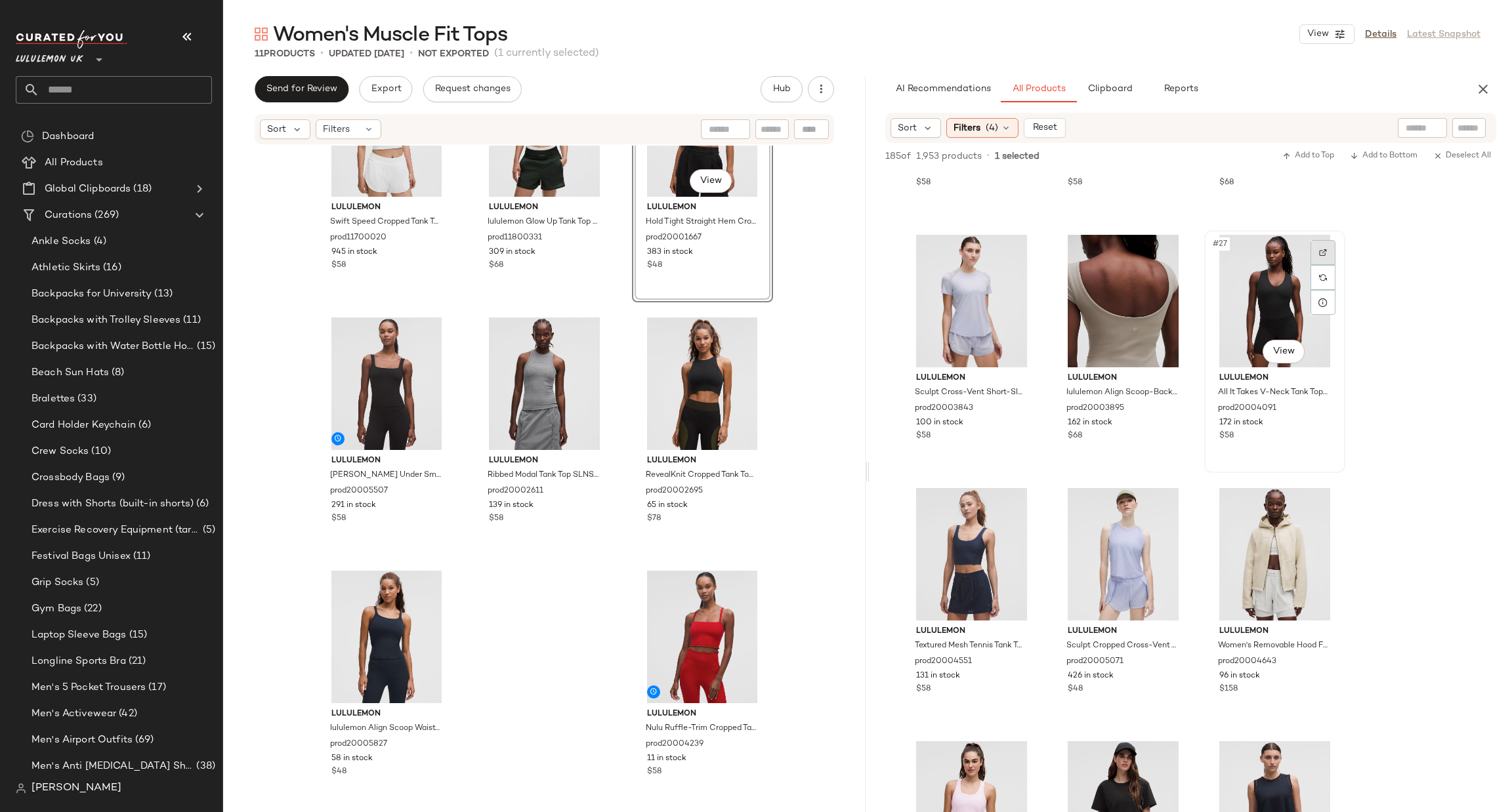
click at [1325, 249] on img at bounding box center [1323, 252] width 8 height 8
click at [1031, 501] on div at bounding box center [1020, 506] width 25 height 25
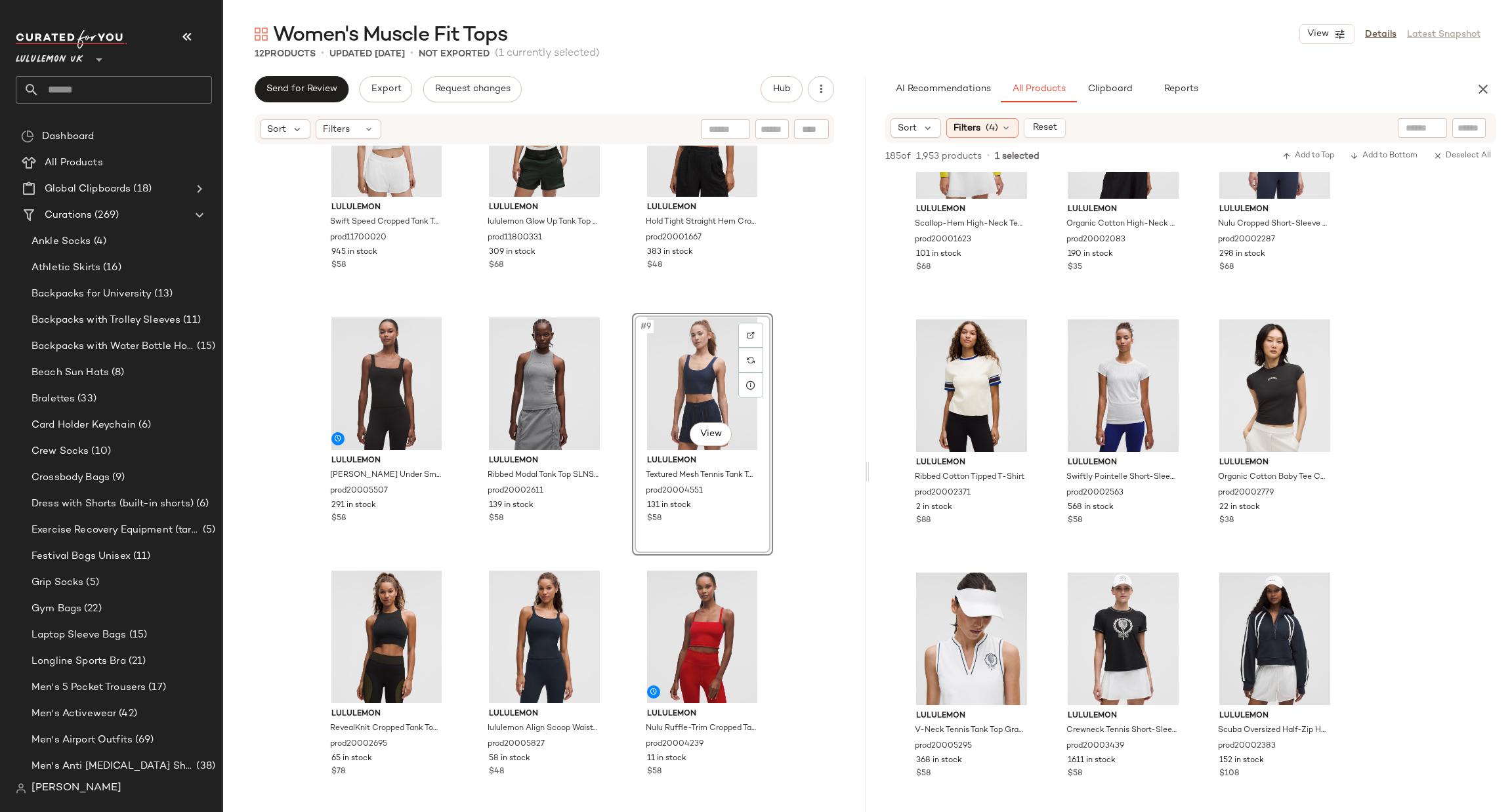
scroll to position [2756, 0]
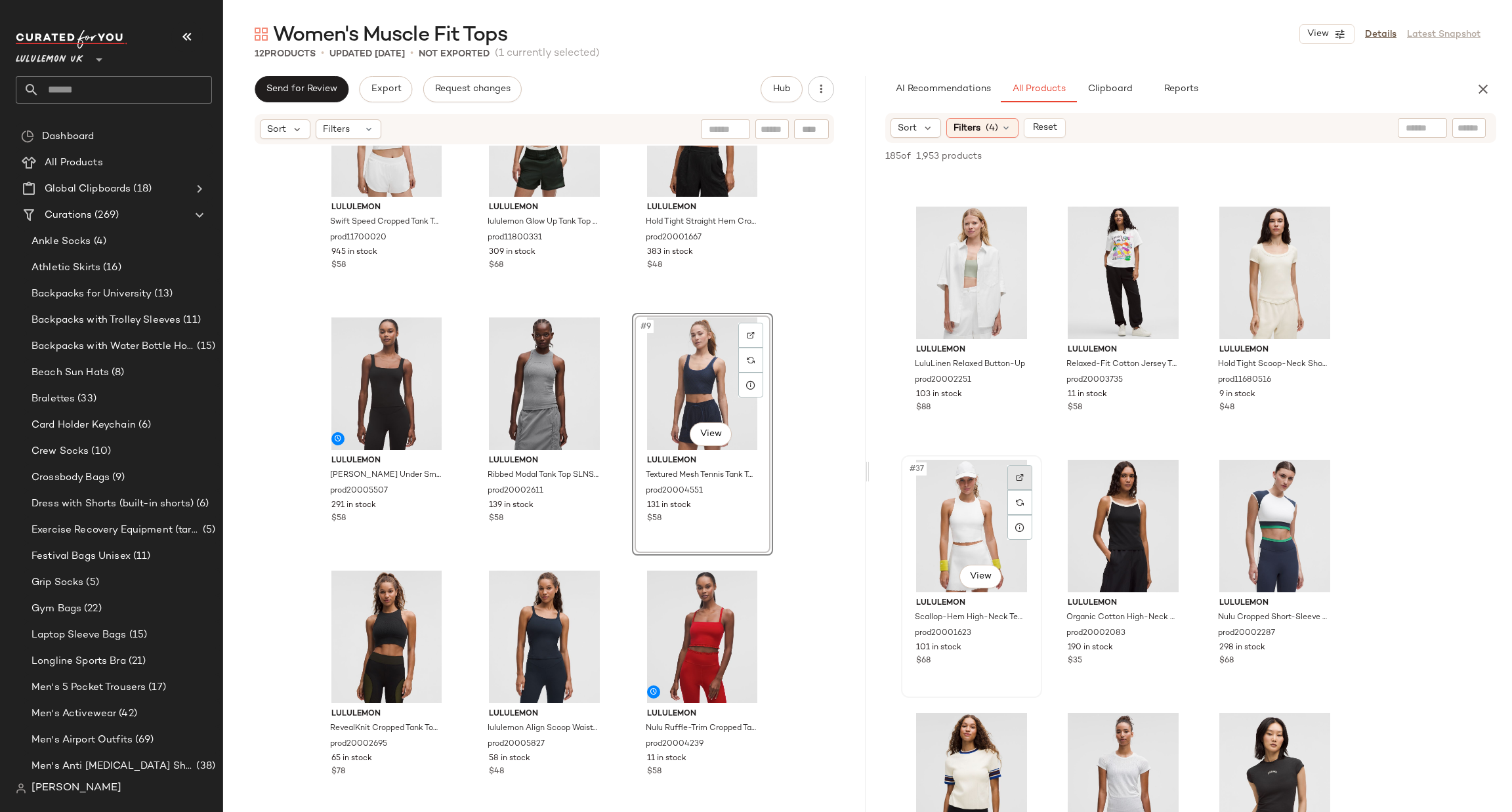
click at [1025, 473] on div at bounding box center [1020, 478] width 25 height 25
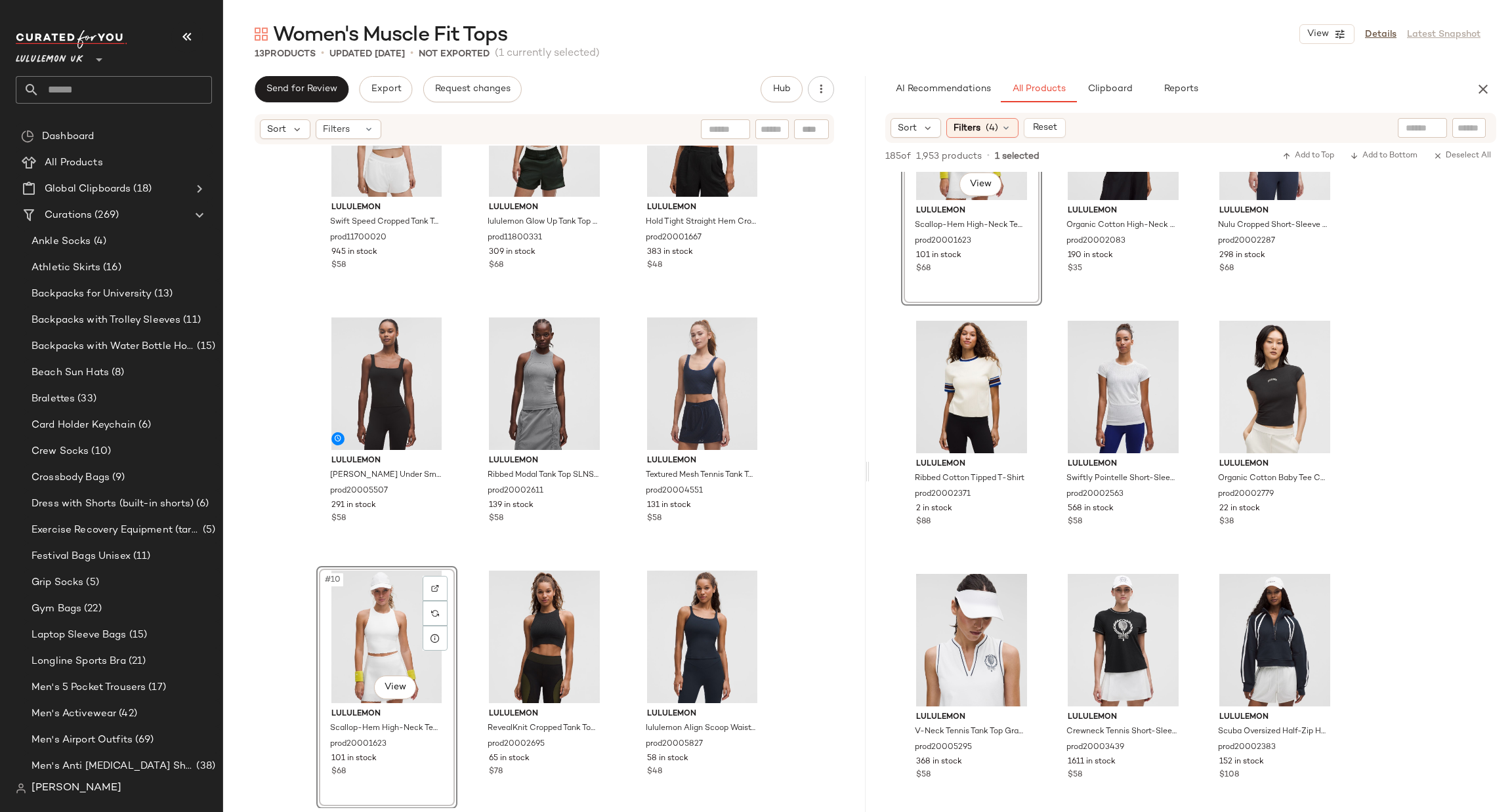
scroll to position [3150, 0]
click at [1316, 339] on div at bounding box center [1323, 337] width 25 height 25
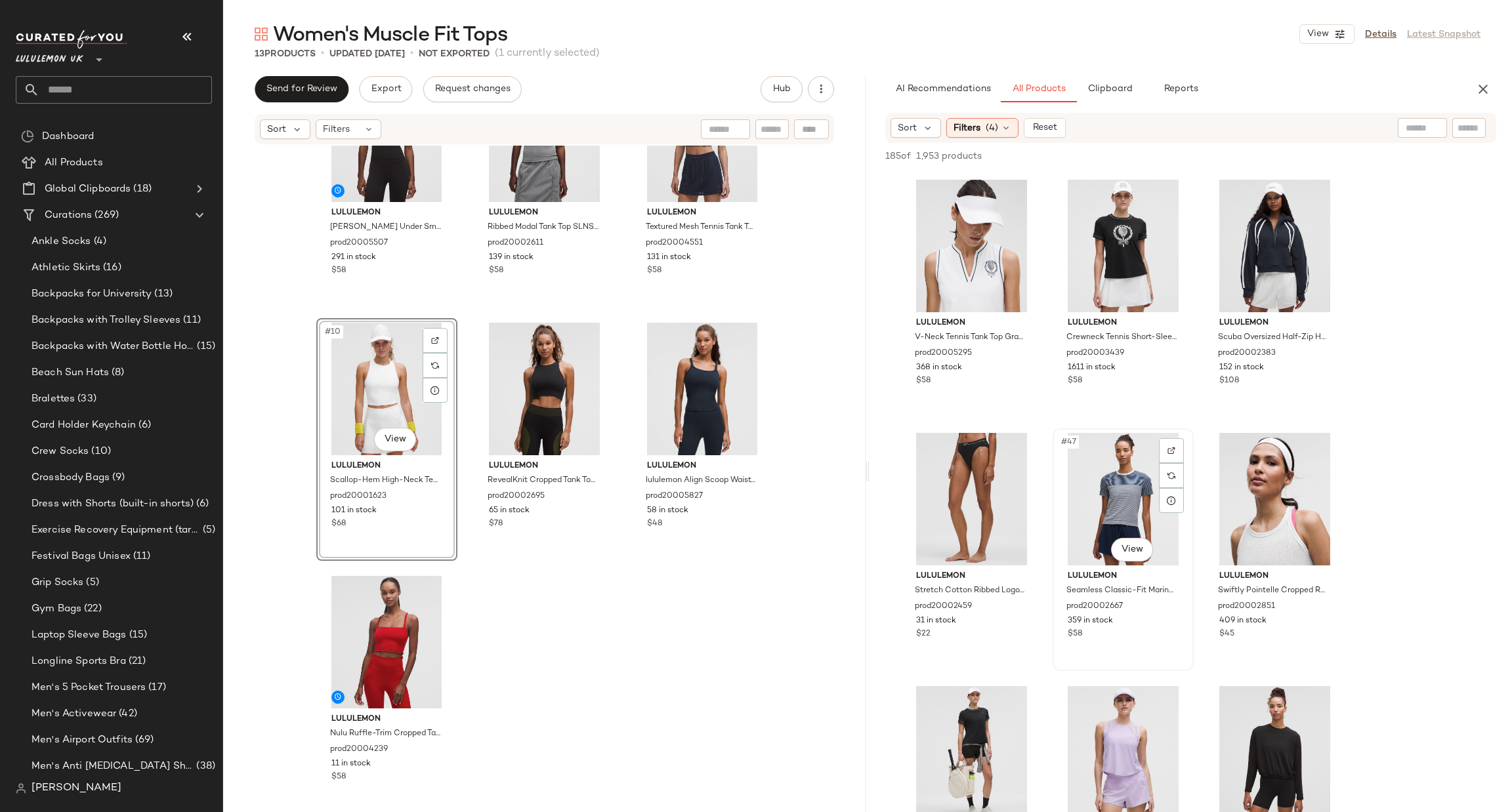
scroll to position [3936, 0]
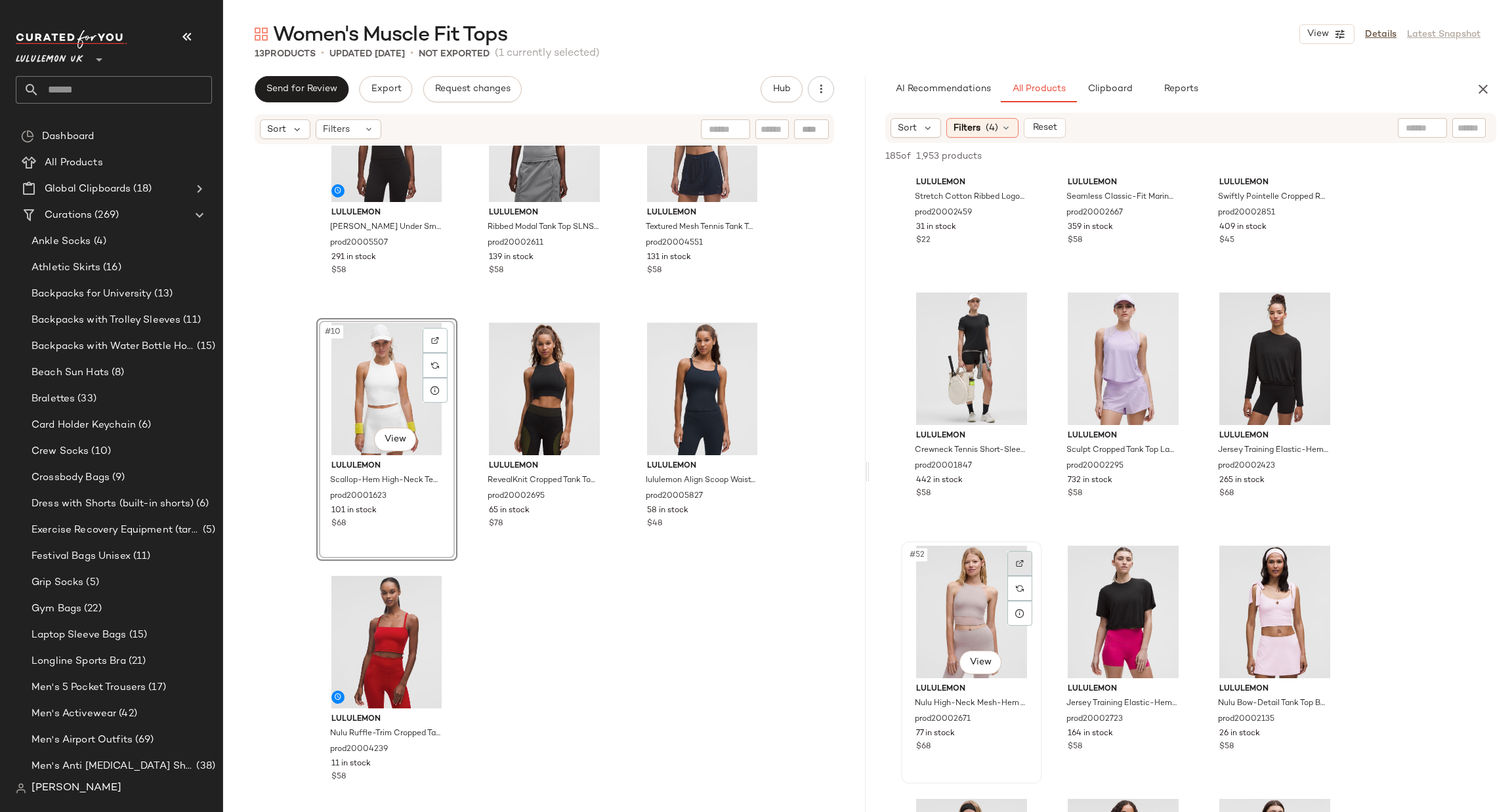
click at [1009, 560] on div at bounding box center [1020, 563] width 25 height 25
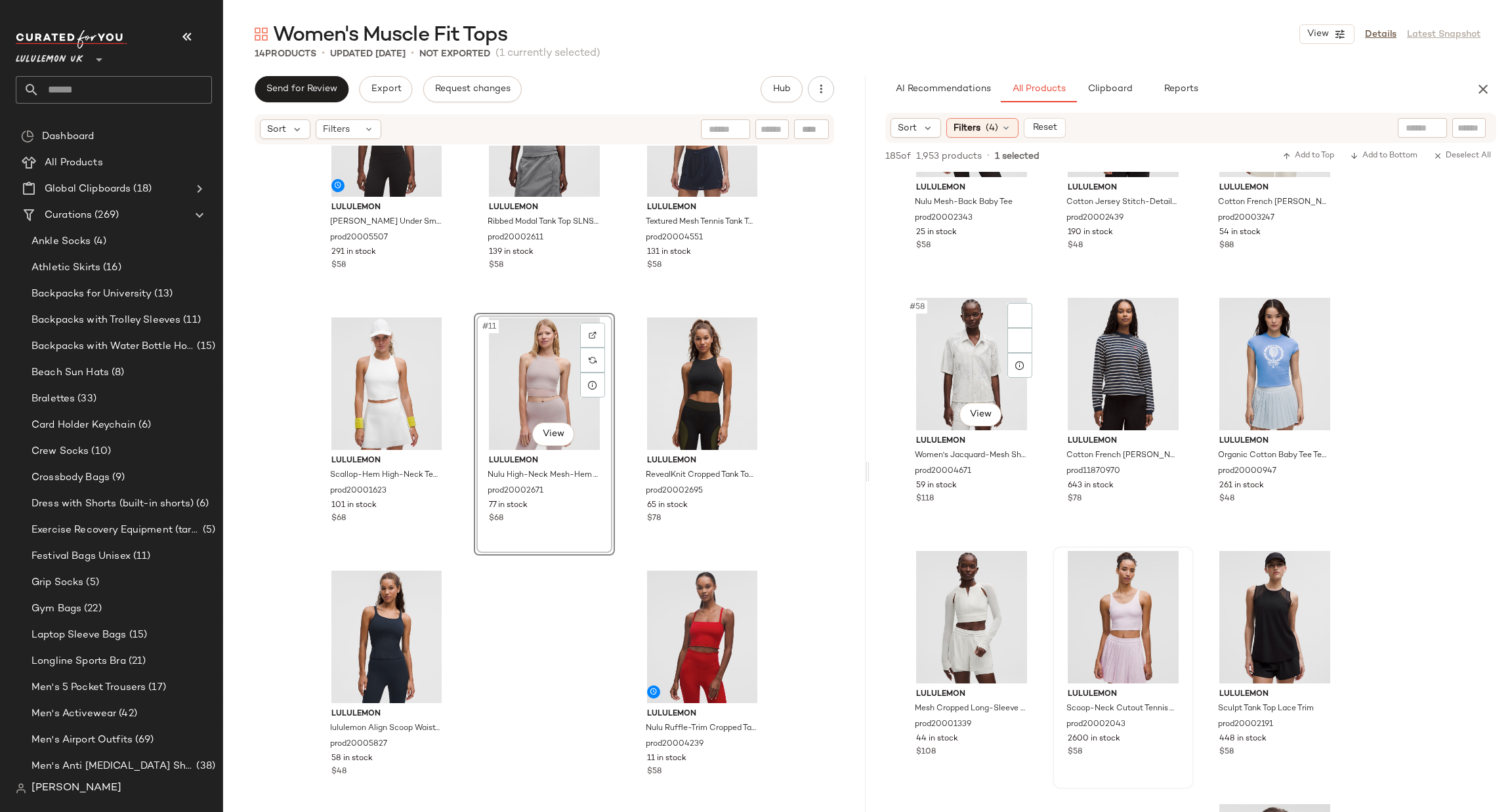
scroll to position [4920, 0]
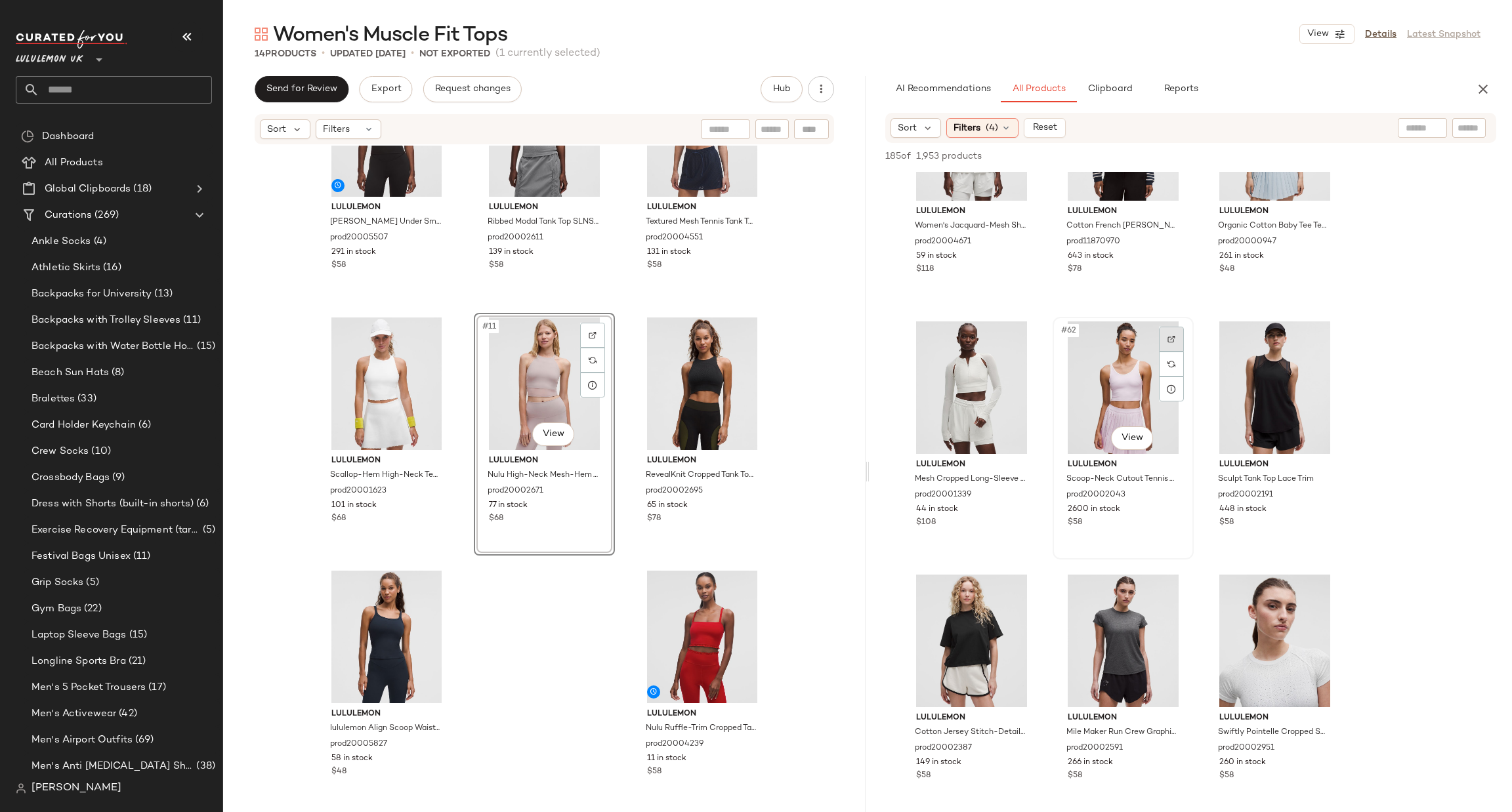
click at [1166, 339] on div at bounding box center [1172, 339] width 25 height 25
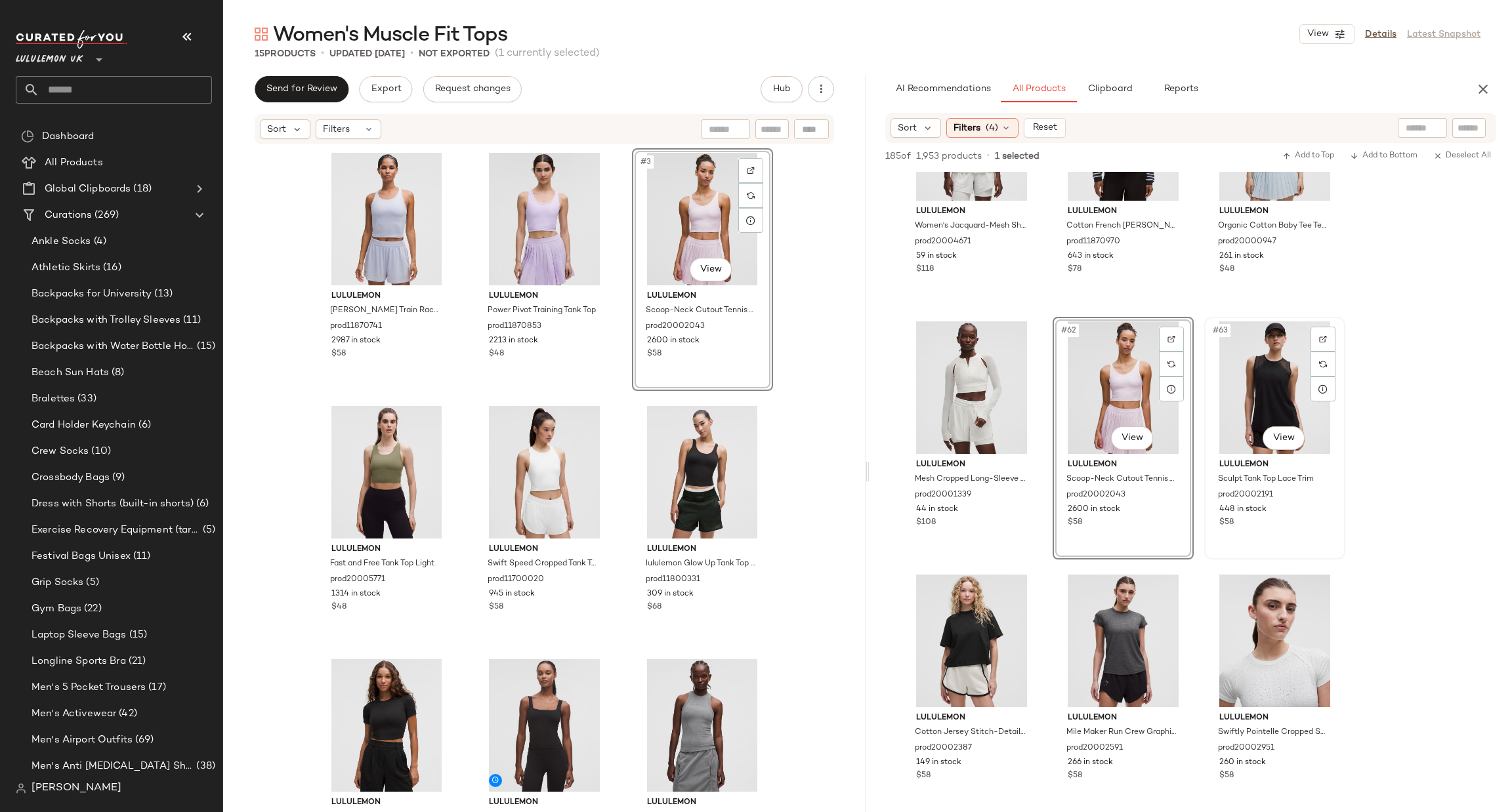
scroll to position [5314, 0]
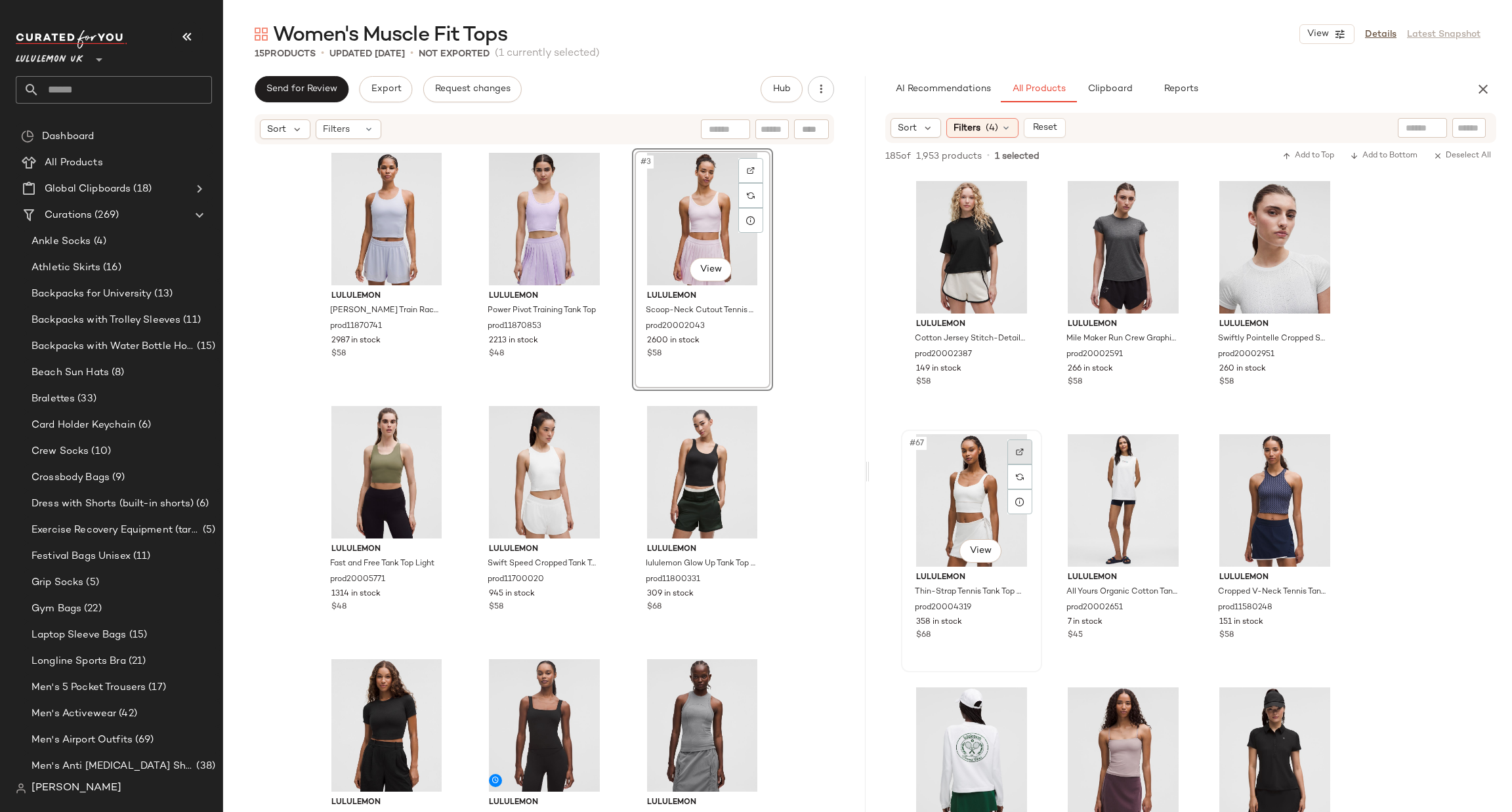
click at [1018, 445] on div at bounding box center [1020, 452] width 25 height 25
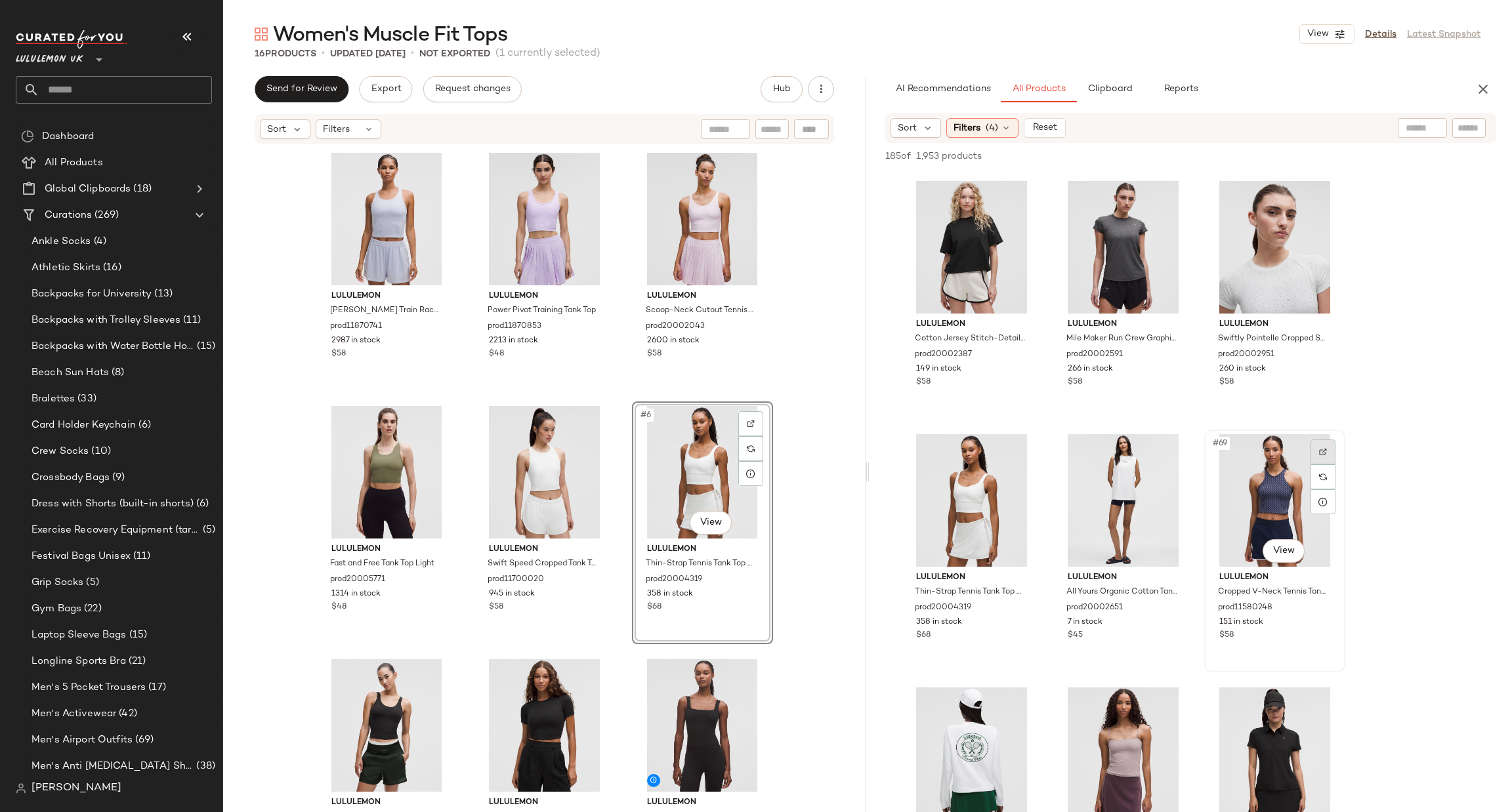
click at [1324, 449] on img at bounding box center [1323, 452] width 8 height 8
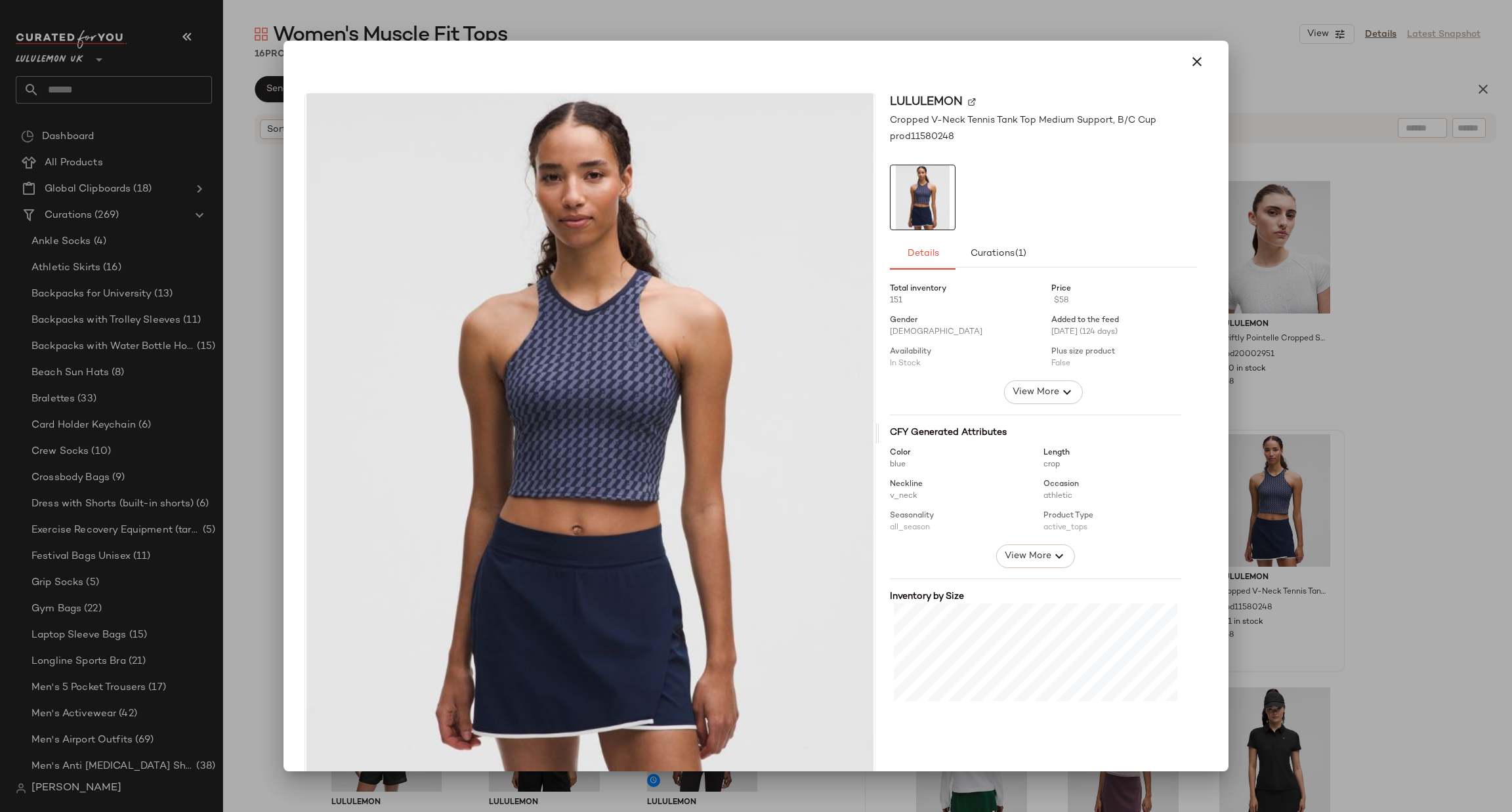
click at [1158, 555] on div "View More" at bounding box center [1035, 556] width 291 height 23
click at [1260, 521] on div at bounding box center [756, 406] width 1512 height 812
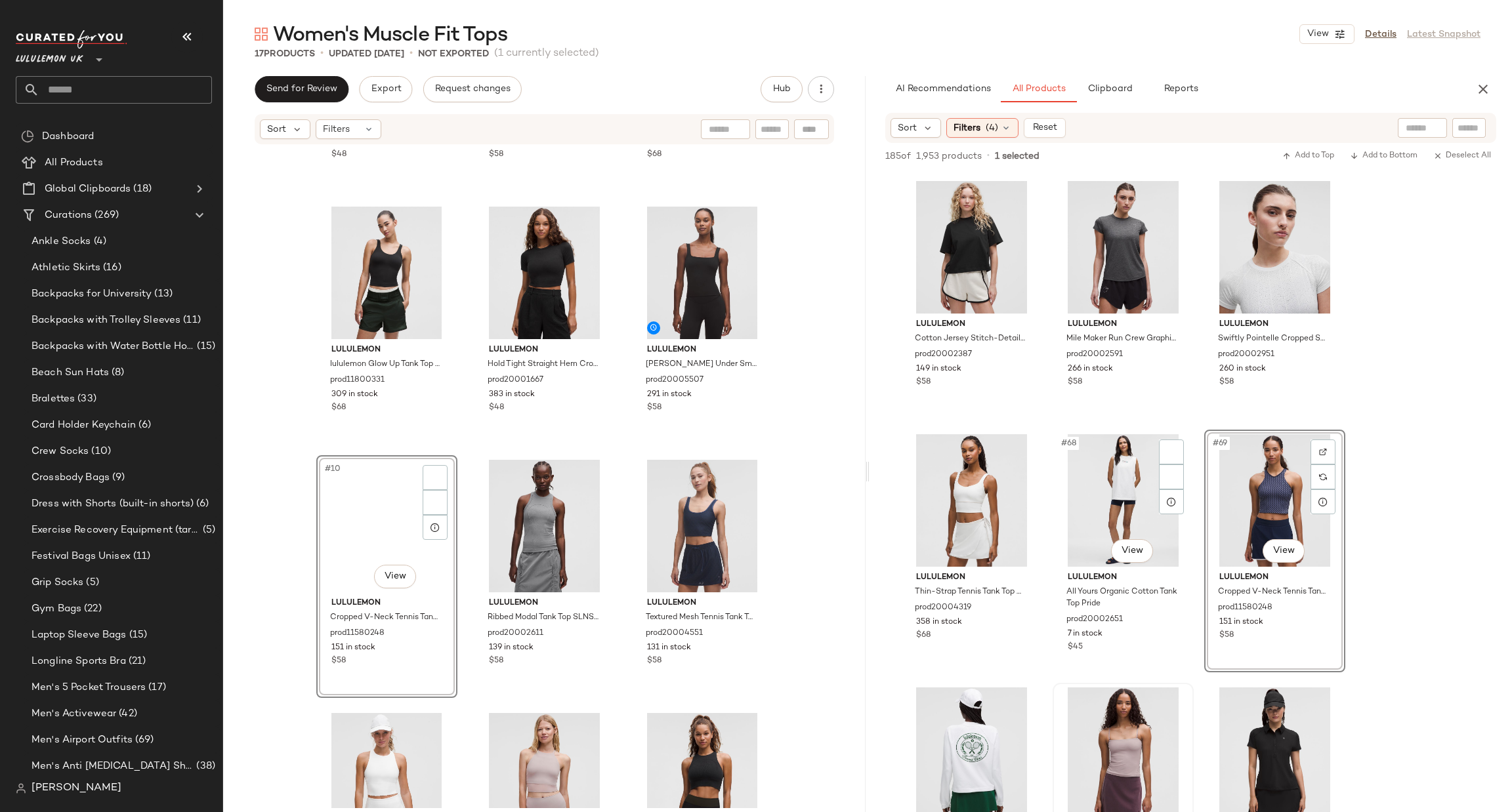
scroll to position [5708, 0]
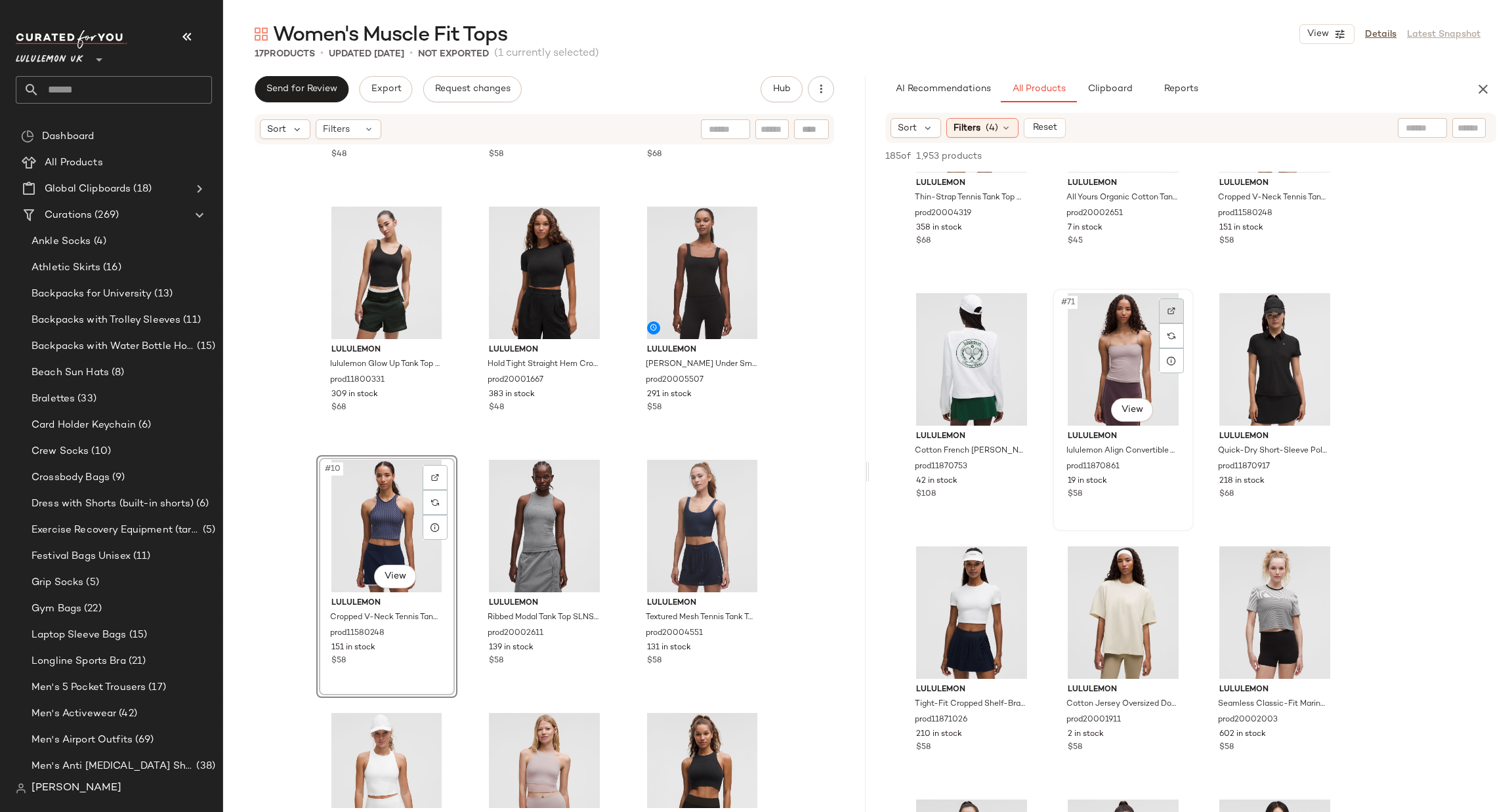
click at [1170, 301] on div at bounding box center [1172, 311] width 25 height 25
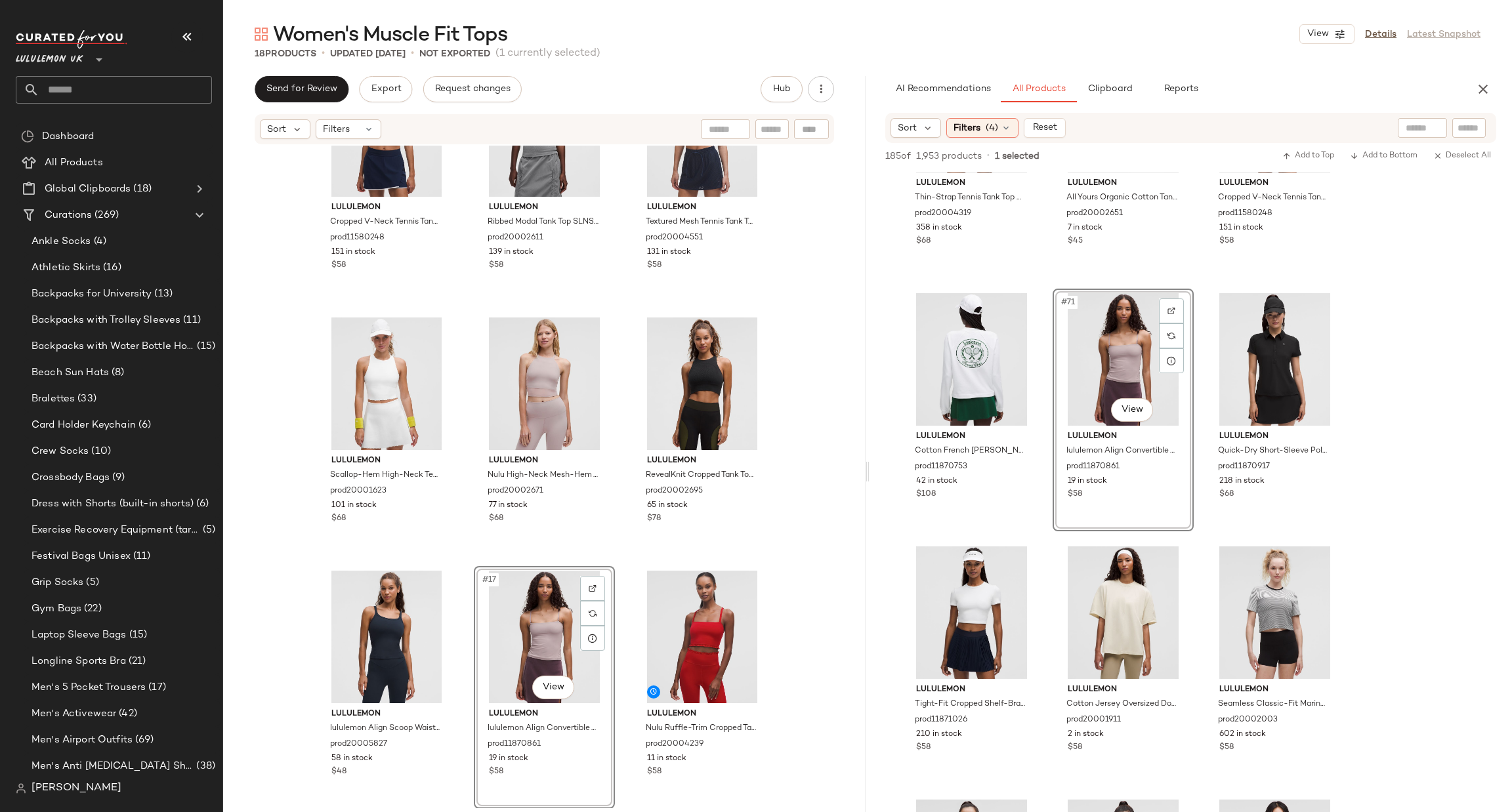
scroll to position [5906, 0]
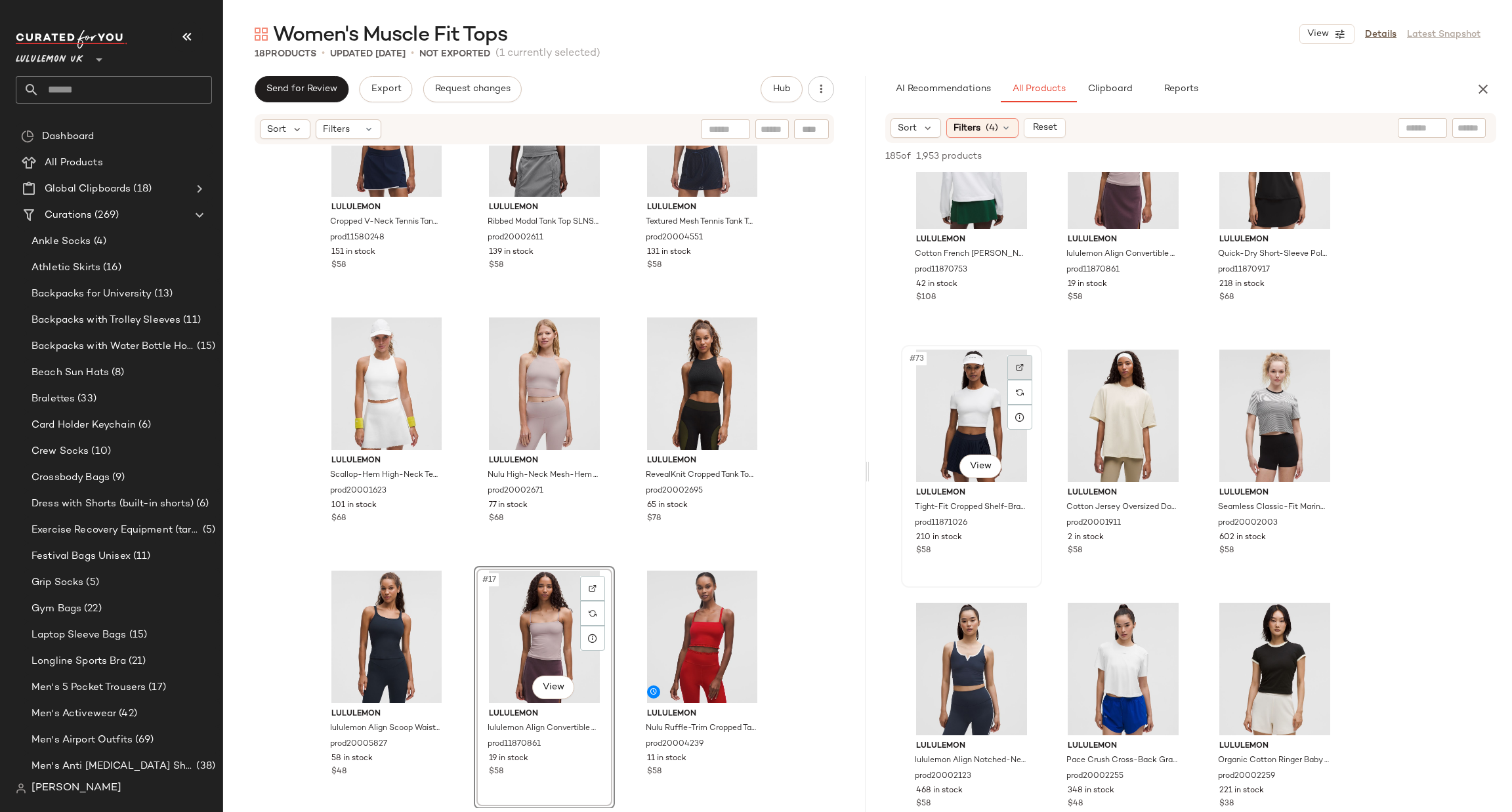
click at [1018, 367] on img at bounding box center [1020, 367] width 8 height 8
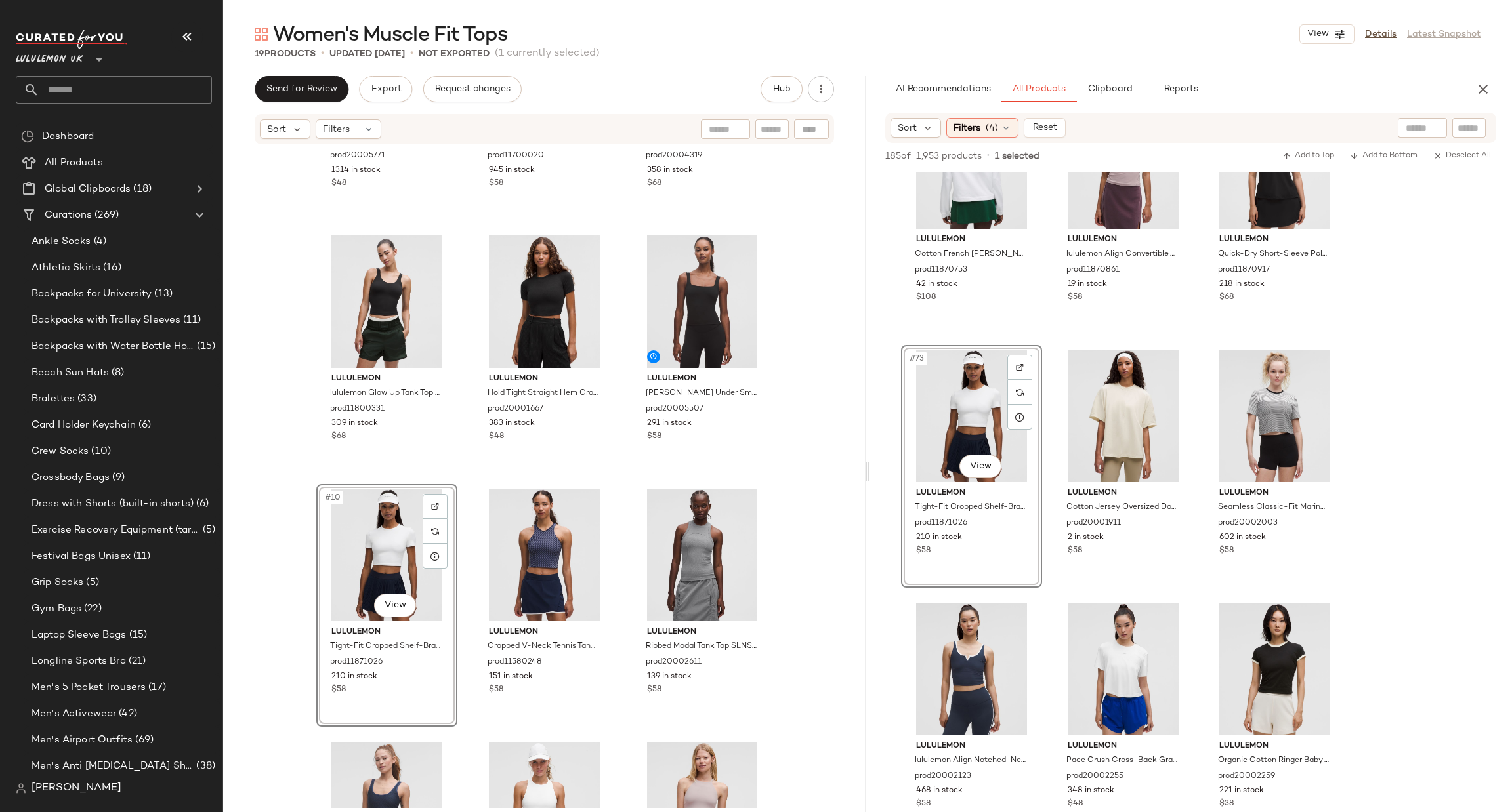
scroll to position [6102, 0]
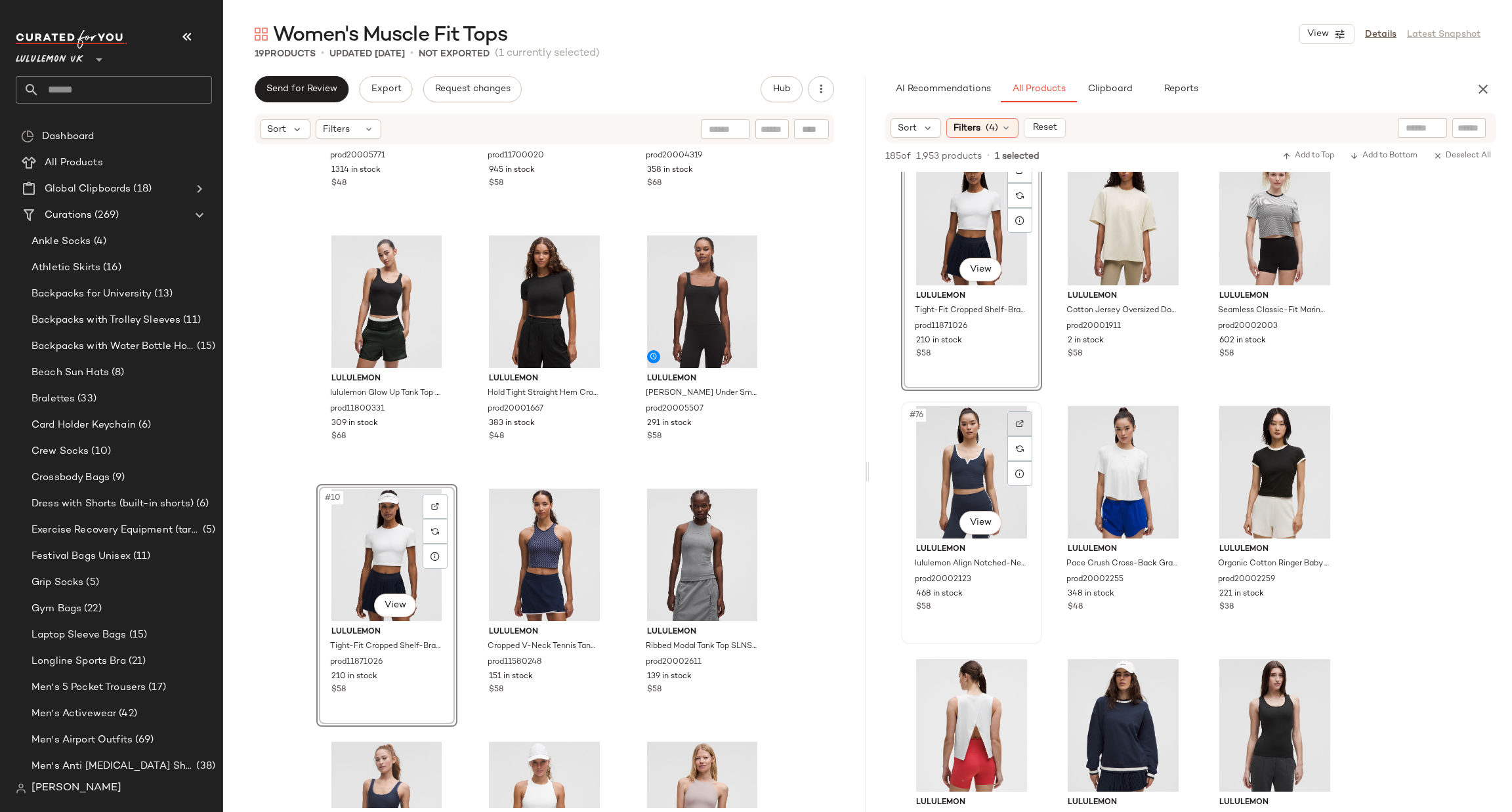
click at [1027, 421] on div at bounding box center [1020, 424] width 25 height 25
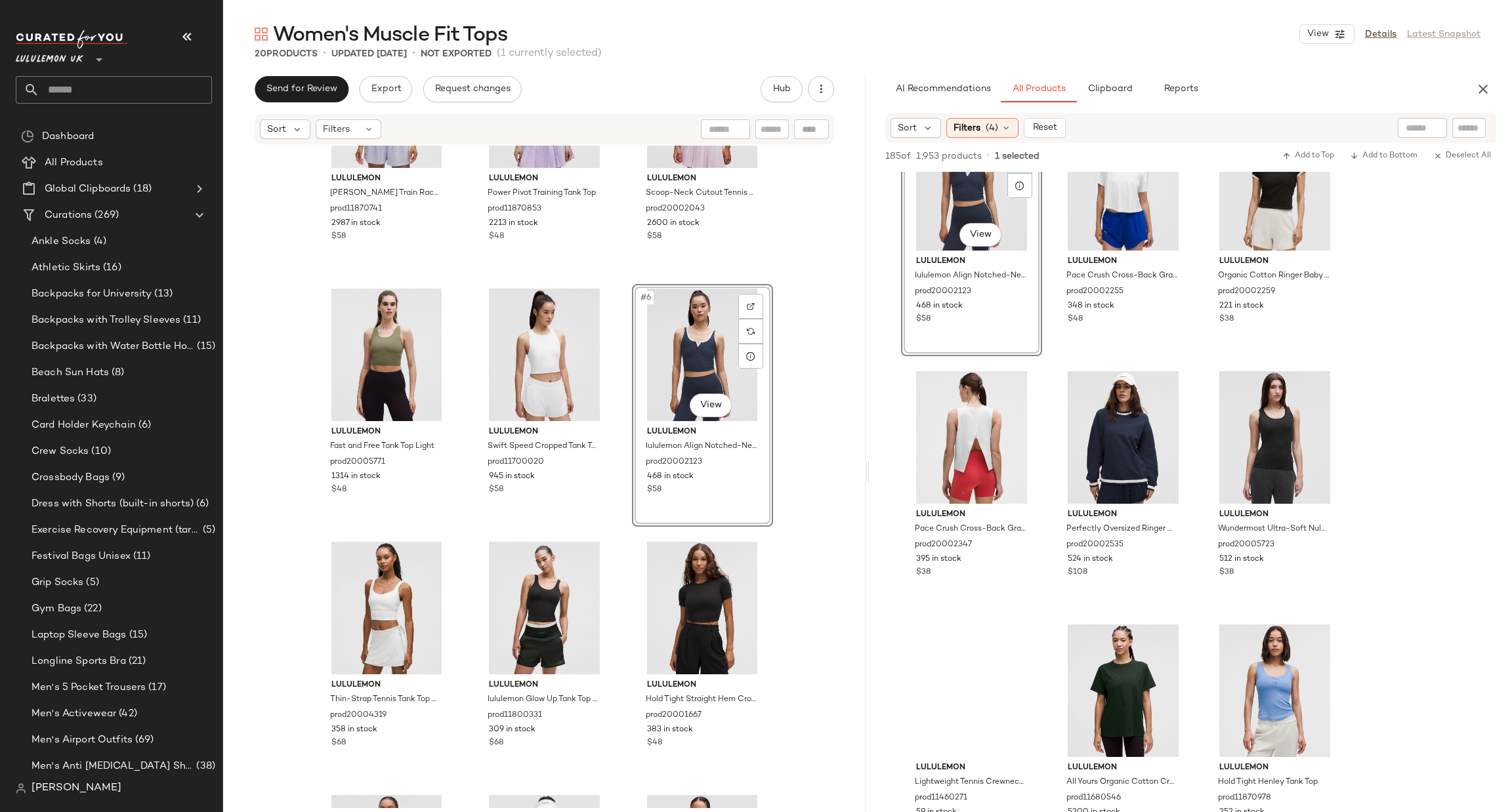
scroll to position [6496, 0]
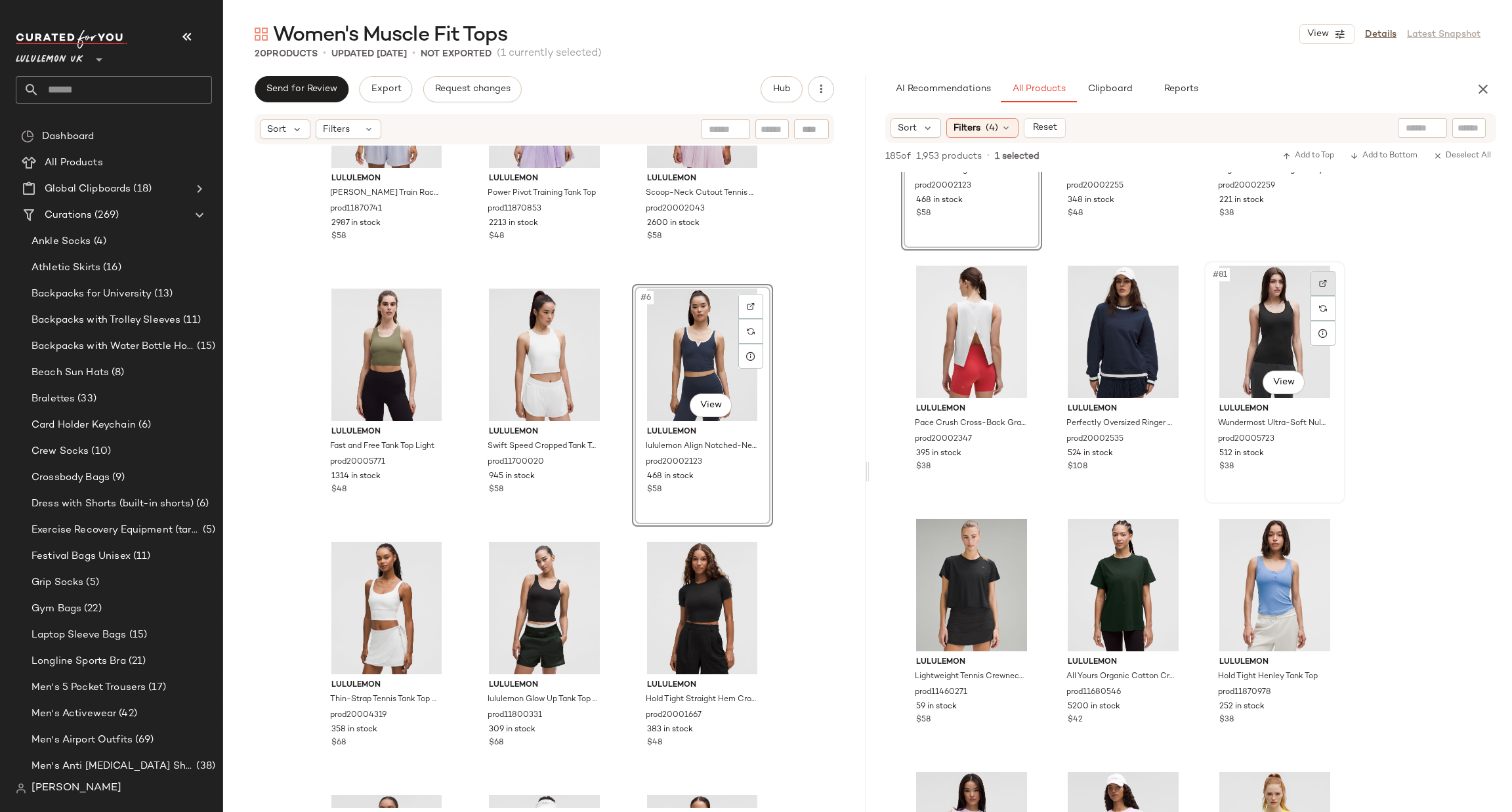
click at [1323, 287] on div at bounding box center [1323, 283] width 25 height 25
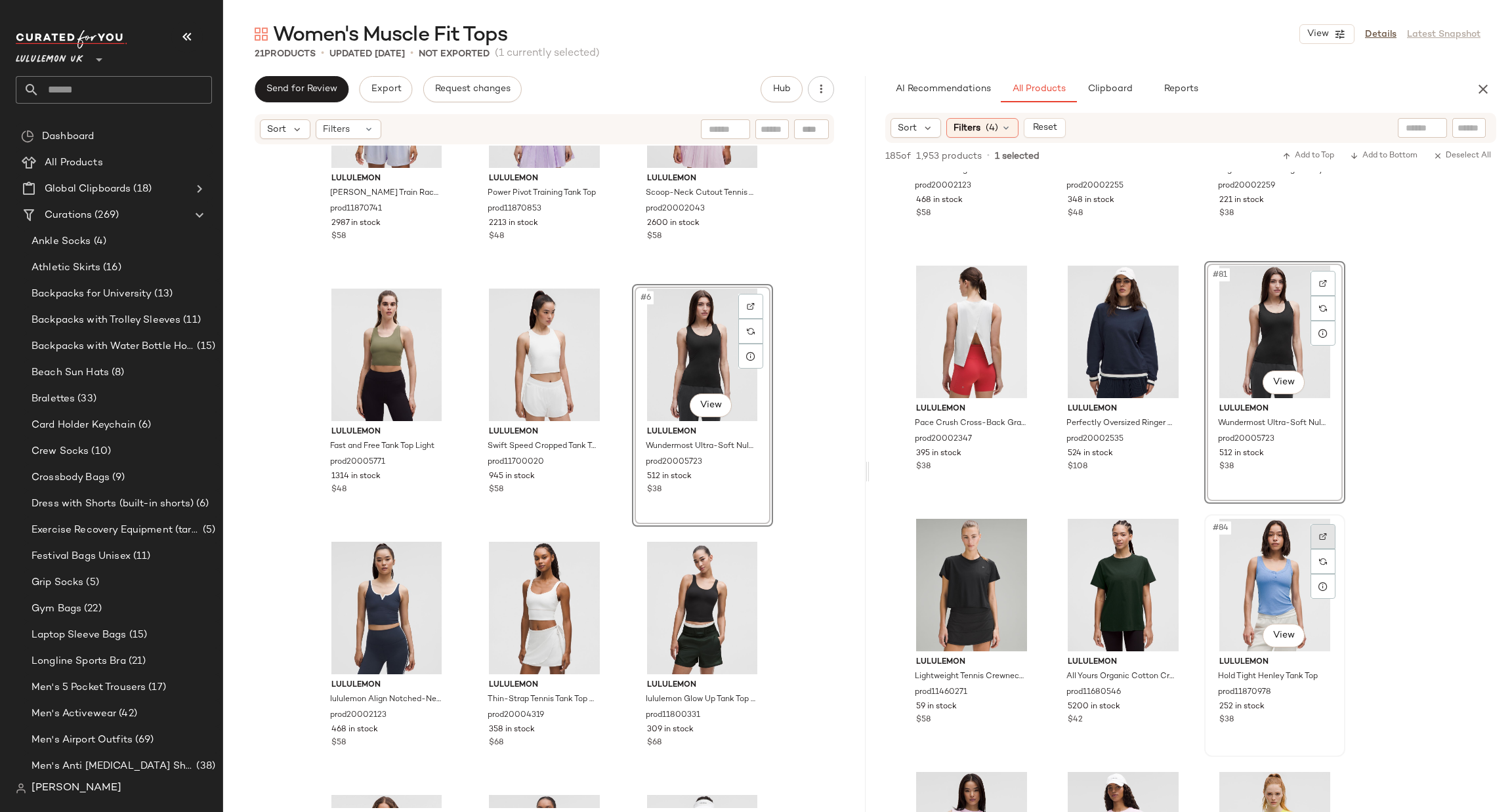
click at [1320, 537] on img at bounding box center [1323, 536] width 8 height 8
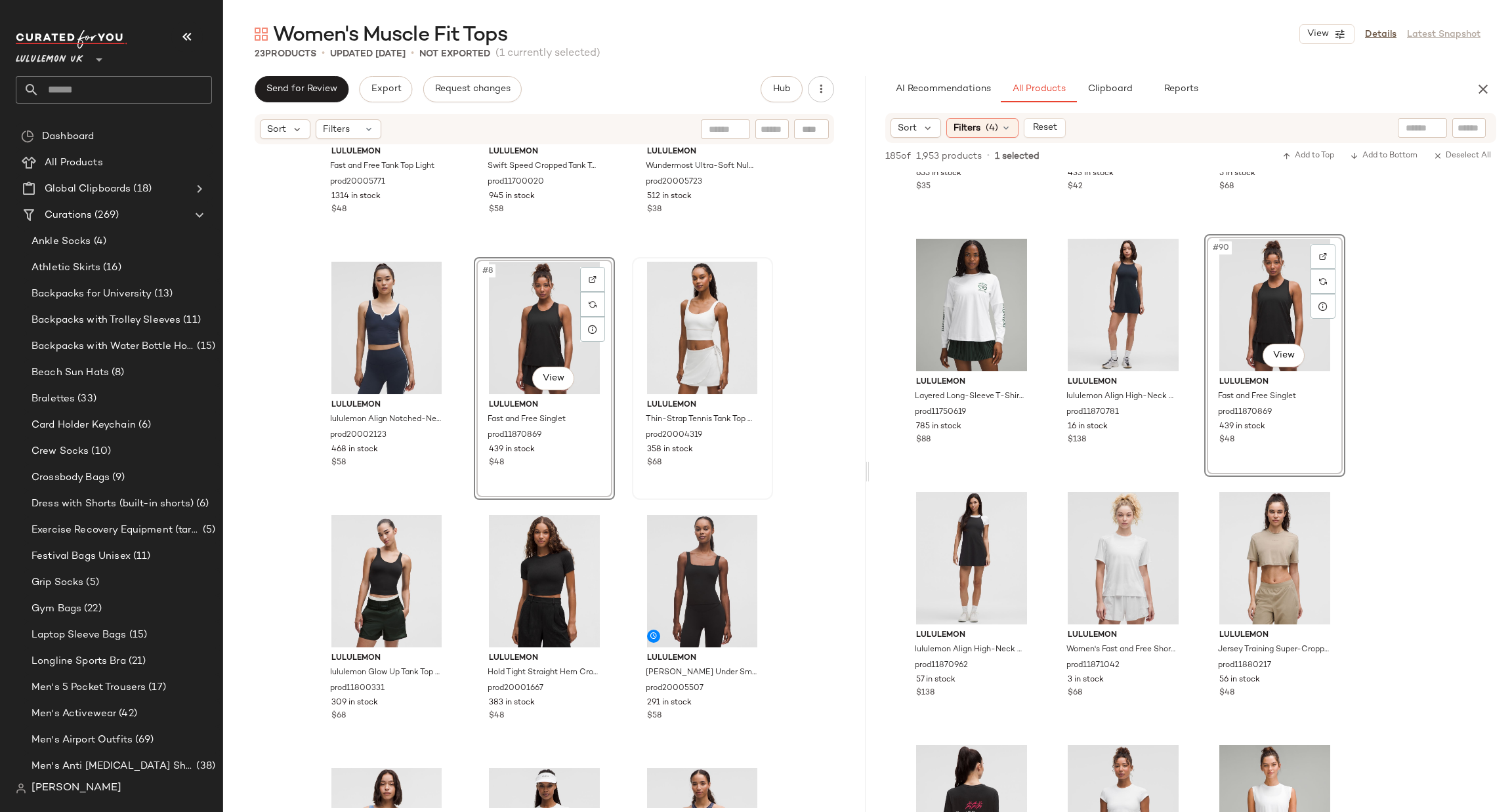
scroll to position [357, 0]
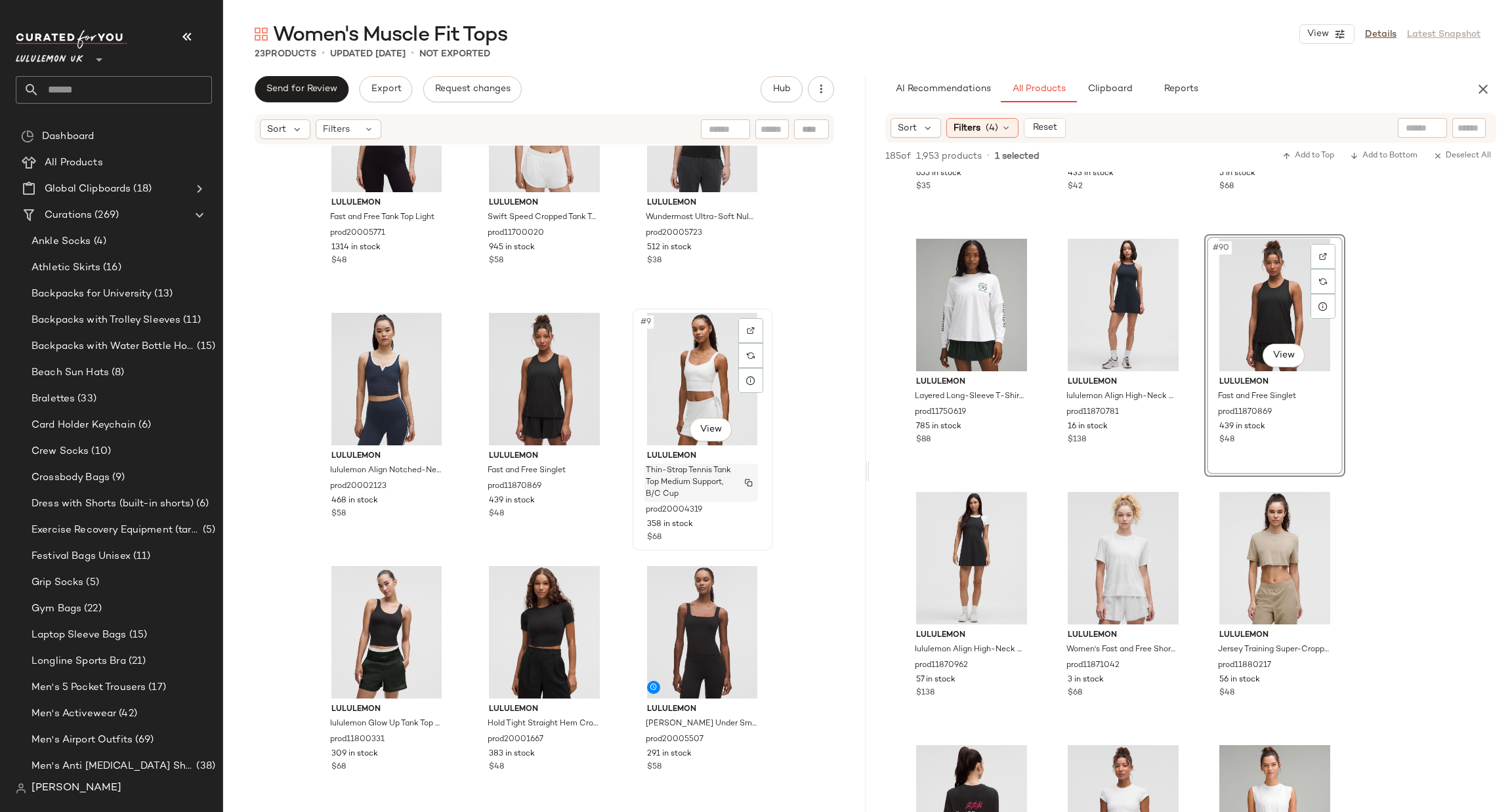
click at [662, 484] on span "Thin-Strap Tennis Tank Top Medium Support, B/C Cup" at bounding box center [688, 483] width 86 height 35
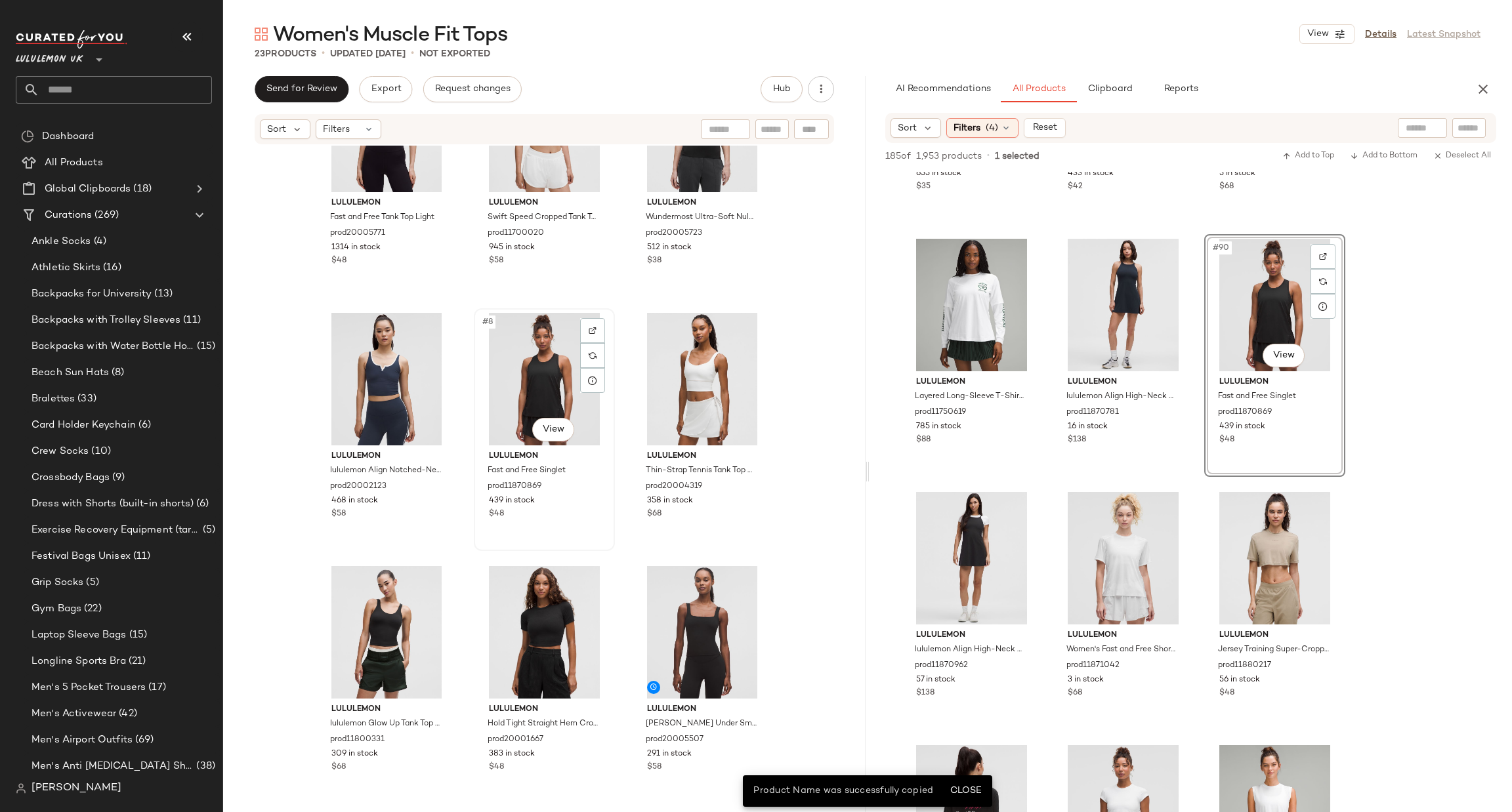
click at [525, 388] on div "#8 View" at bounding box center [544, 379] width 132 height 133
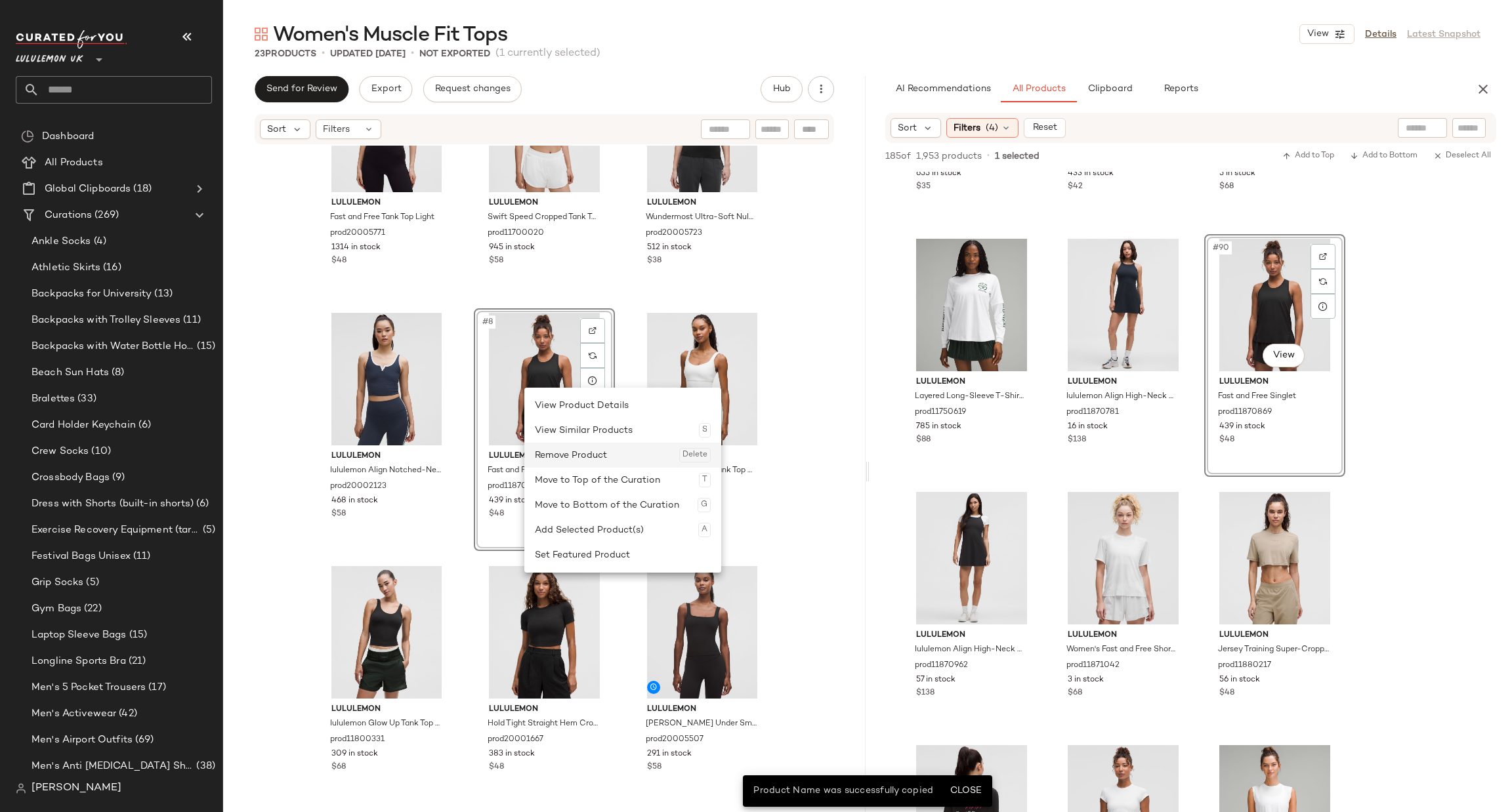
click at [597, 451] on div "Remove Product Delete" at bounding box center [623, 456] width 176 height 25
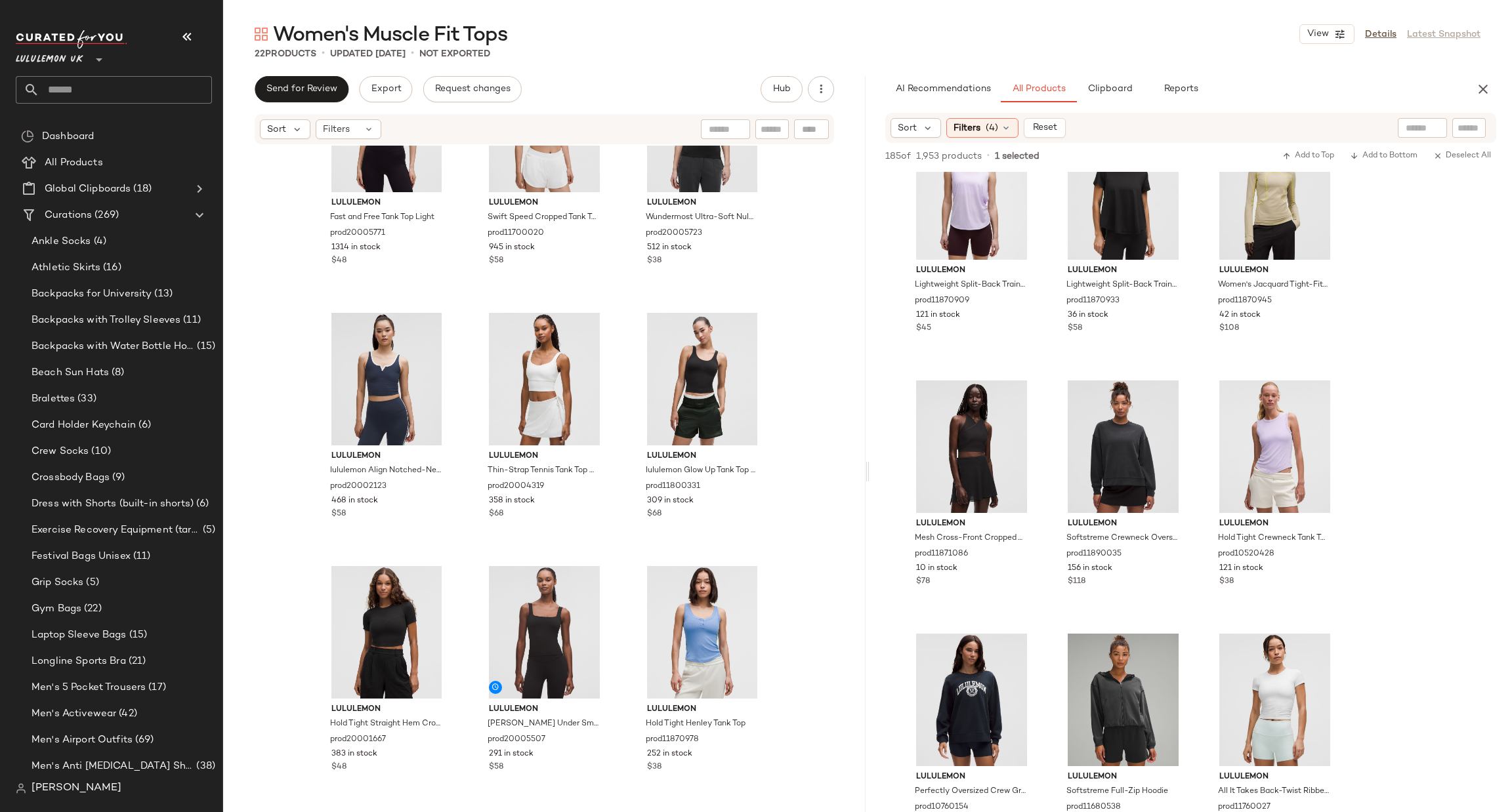
scroll to position [9054, 0]
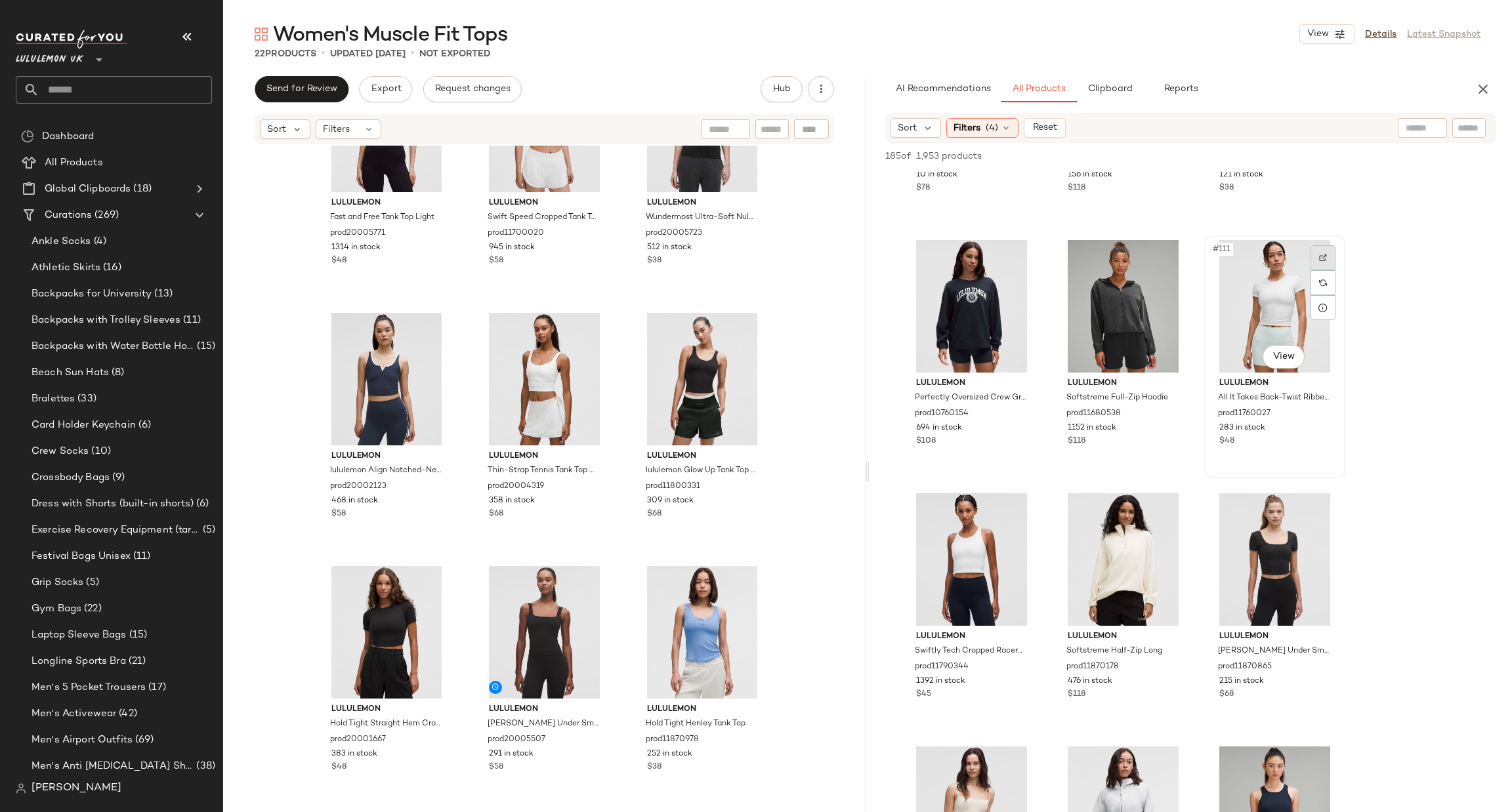
click at [1321, 257] on img at bounding box center [1323, 257] width 8 height 8
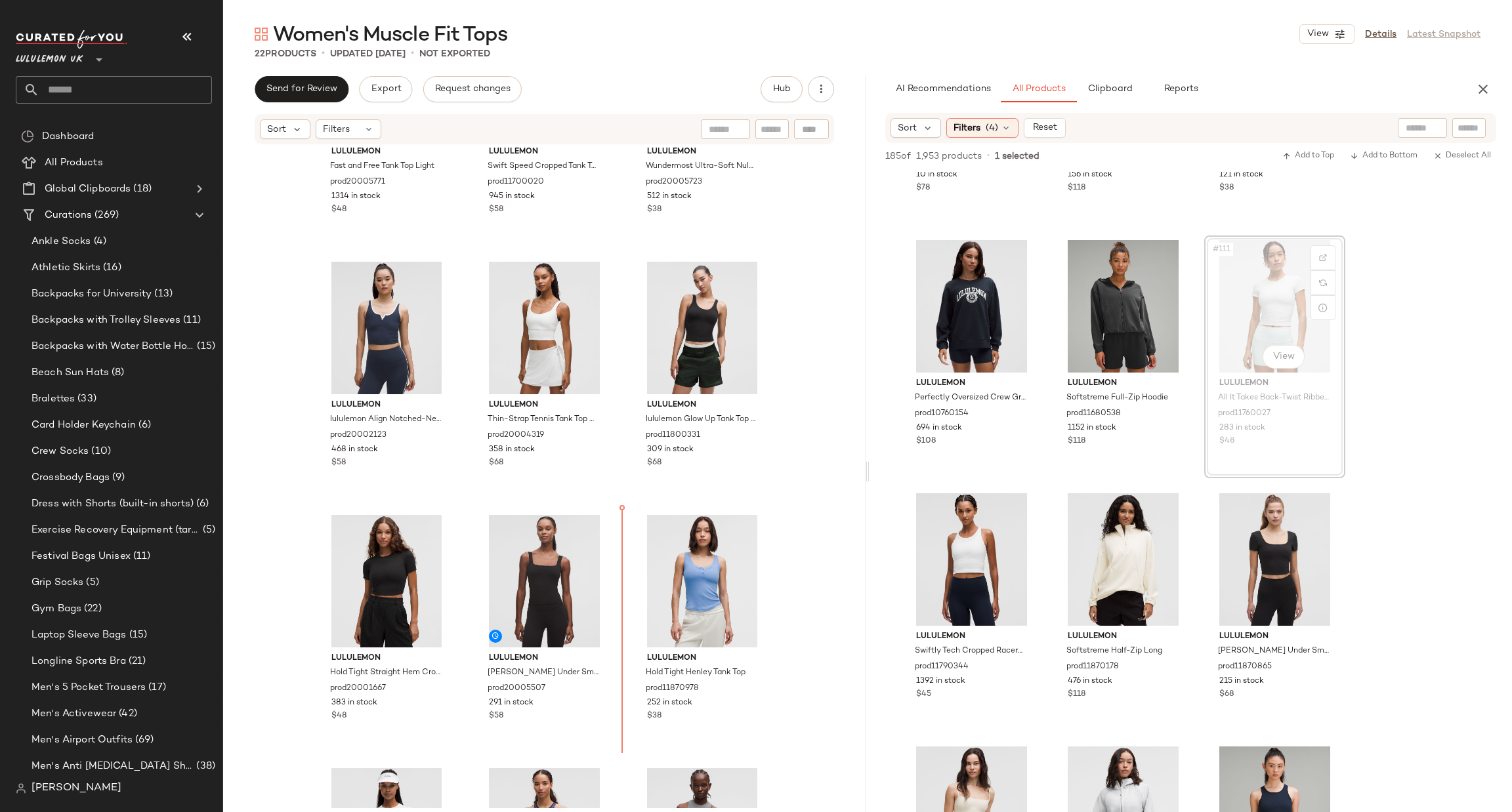
scroll to position [445, 0]
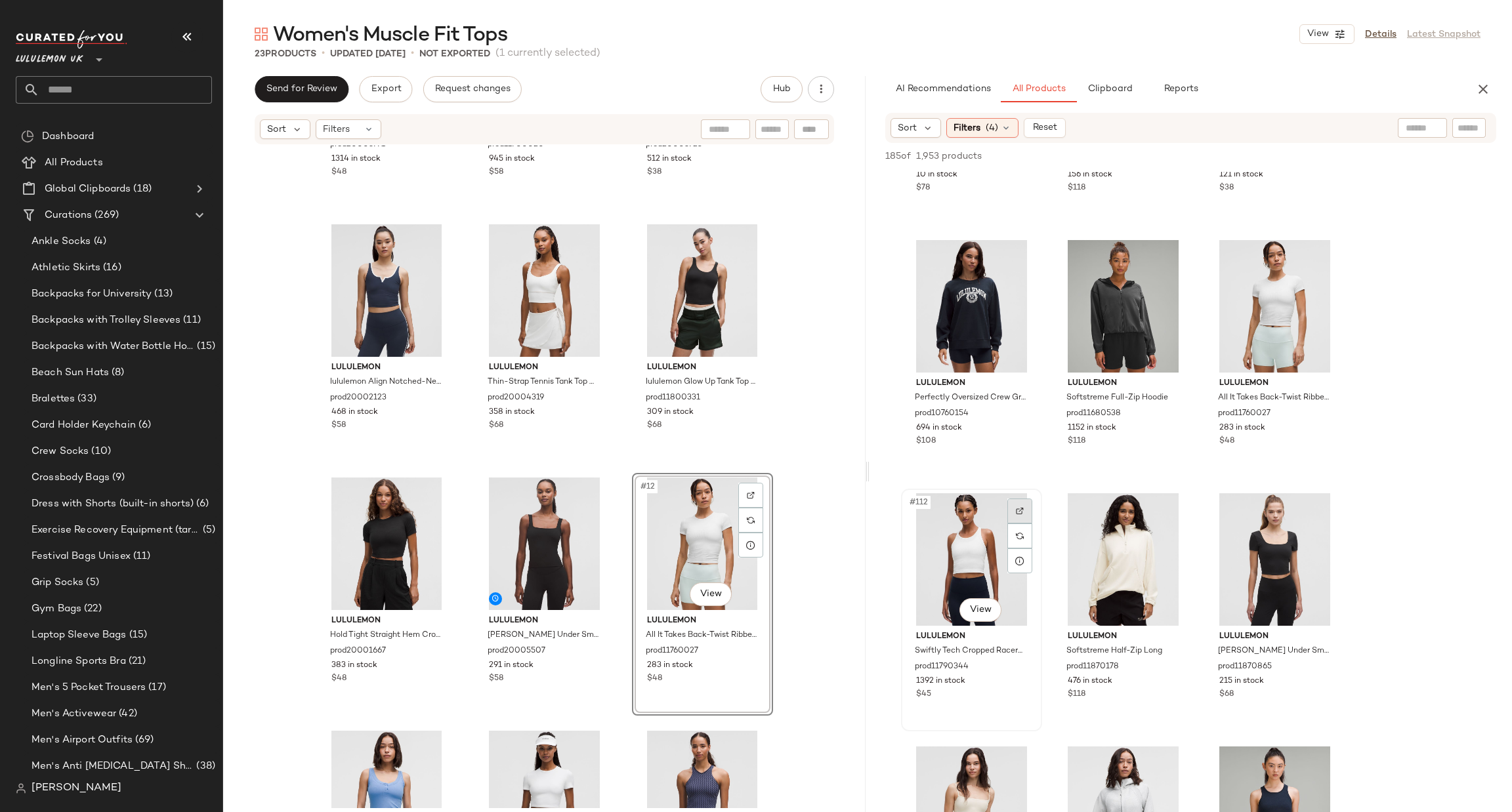
click at [1019, 513] on div at bounding box center [1020, 511] width 25 height 25
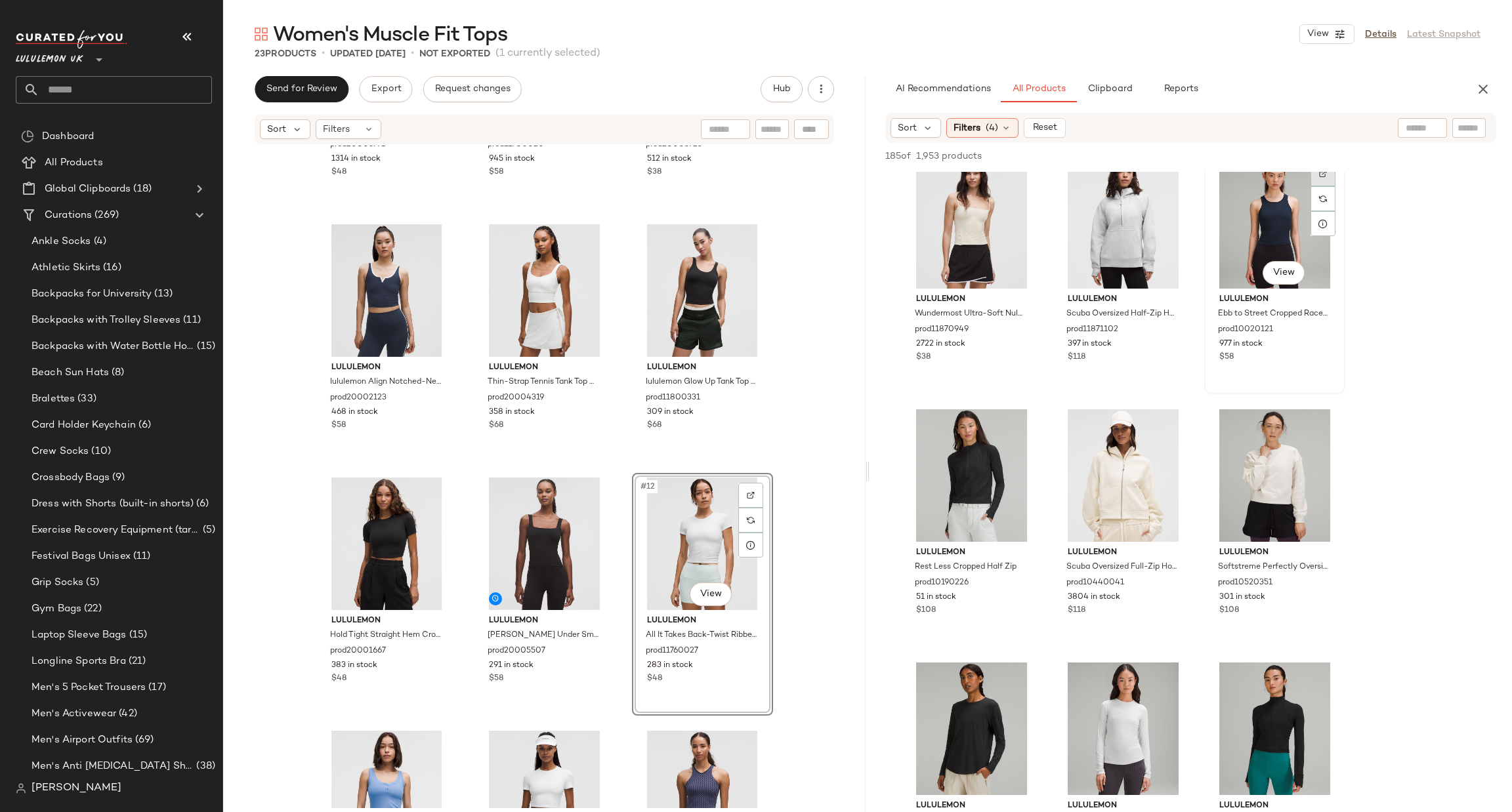
click at [1316, 174] on div at bounding box center [1323, 174] width 25 height 25
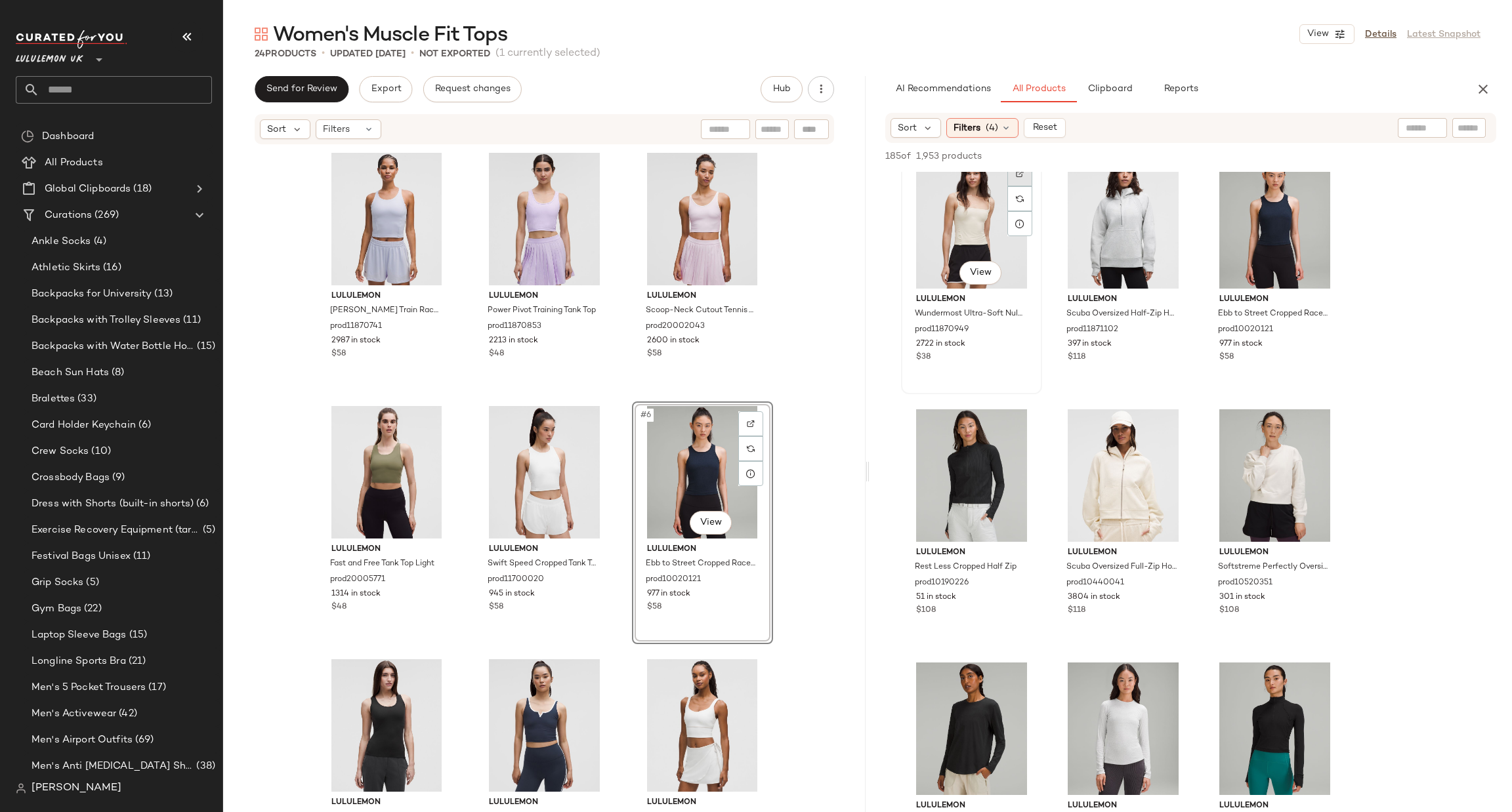
click at [1015, 178] on div at bounding box center [1020, 174] width 25 height 25
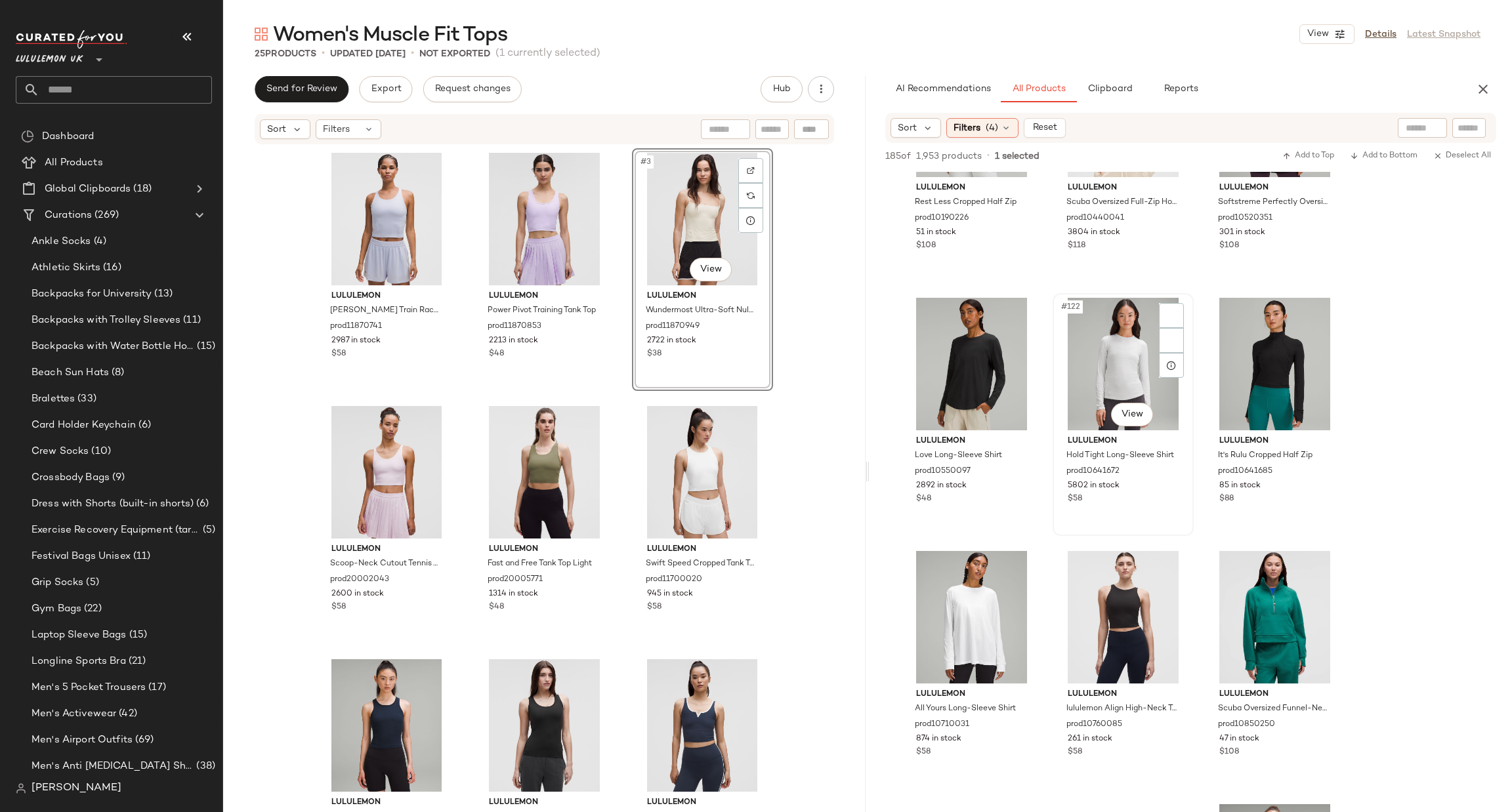
scroll to position [10039, 0]
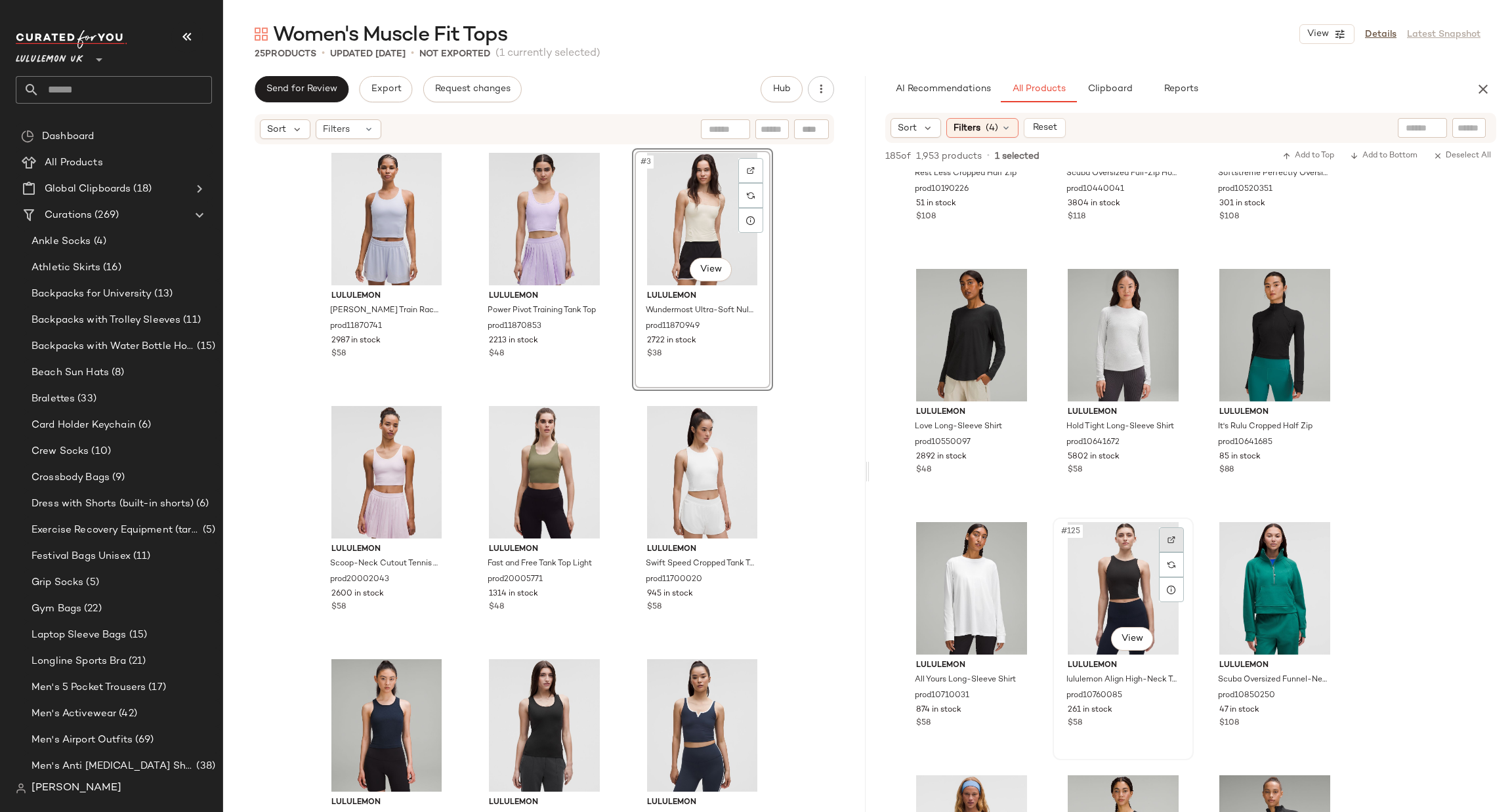
click at [1167, 544] on div at bounding box center [1172, 540] width 25 height 25
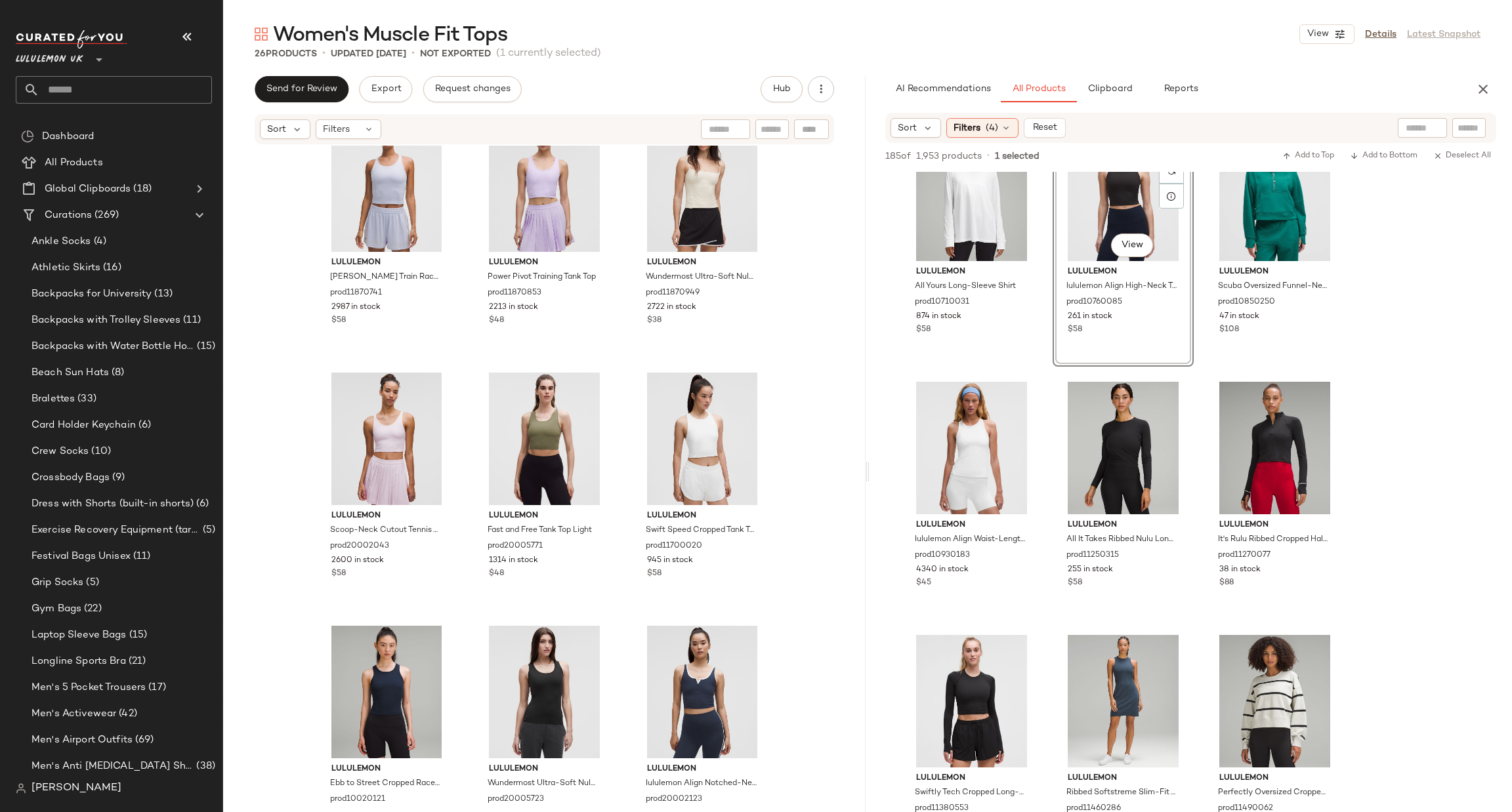
scroll to position [0, 0]
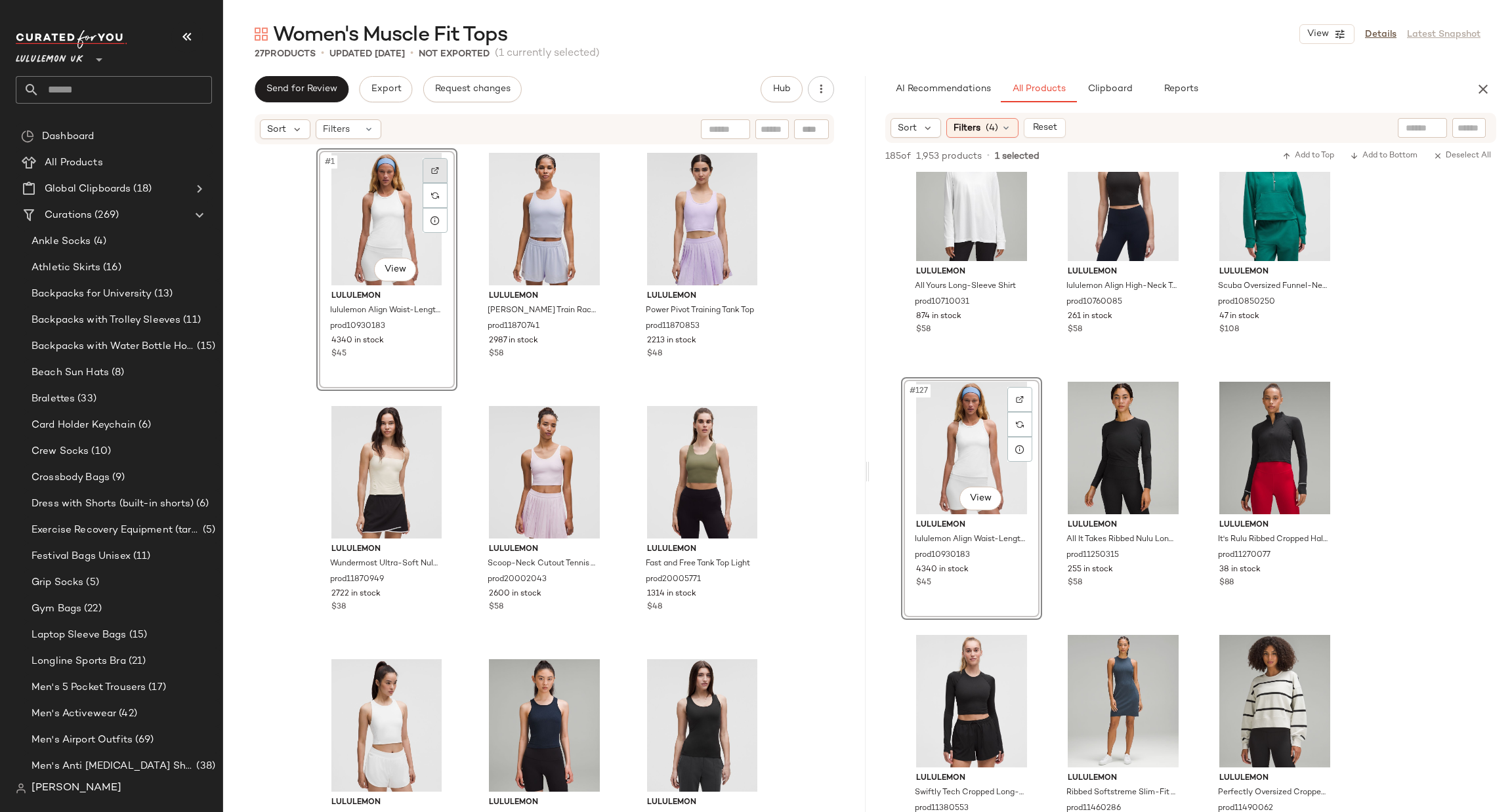
click at [438, 169] on div at bounding box center [435, 171] width 25 height 25
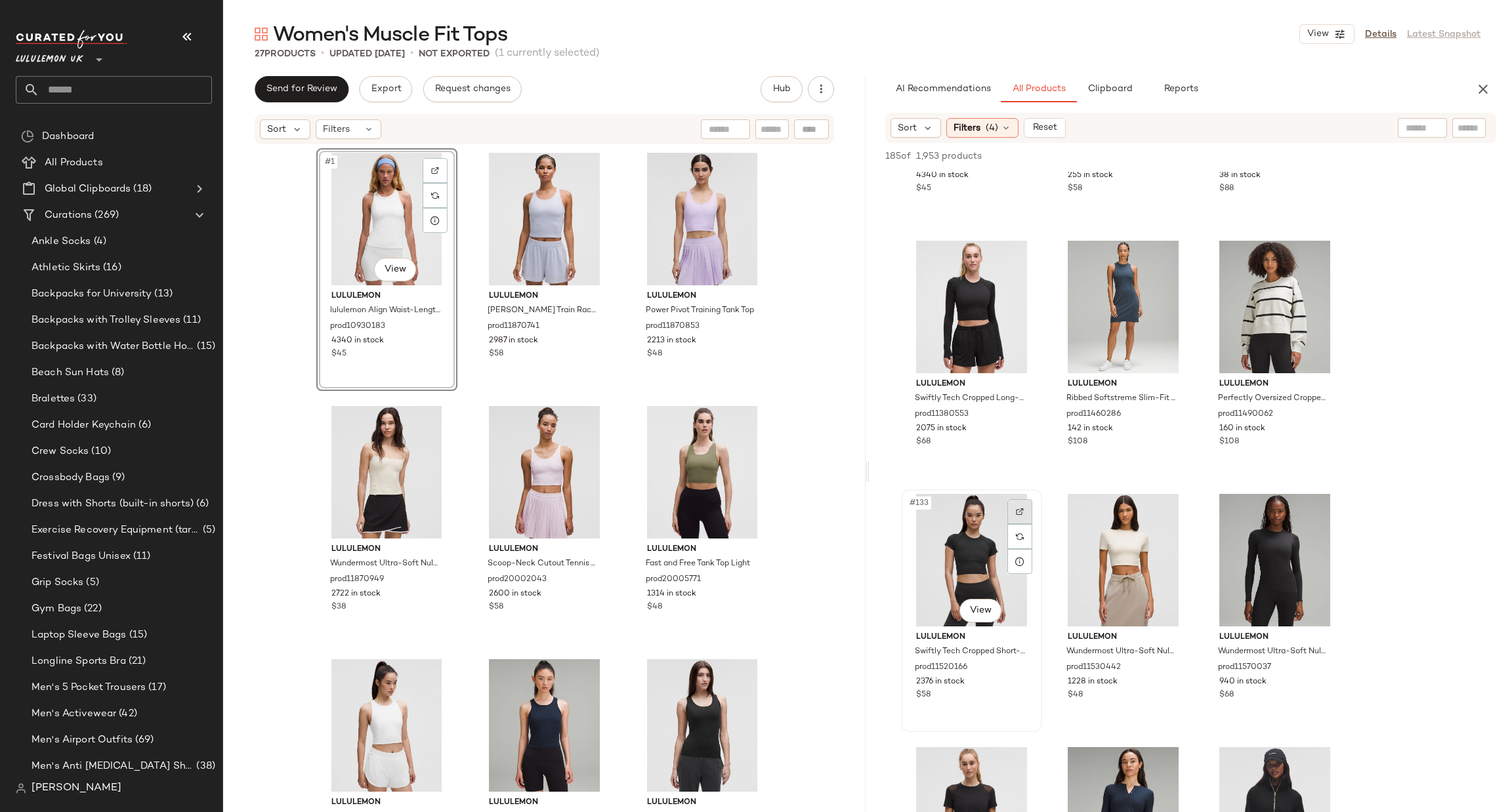
click at [1015, 502] on div at bounding box center [1020, 512] width 25 height 25
click at [1329, 500] on div at bounding box center [1323, 512] width 25 height 25
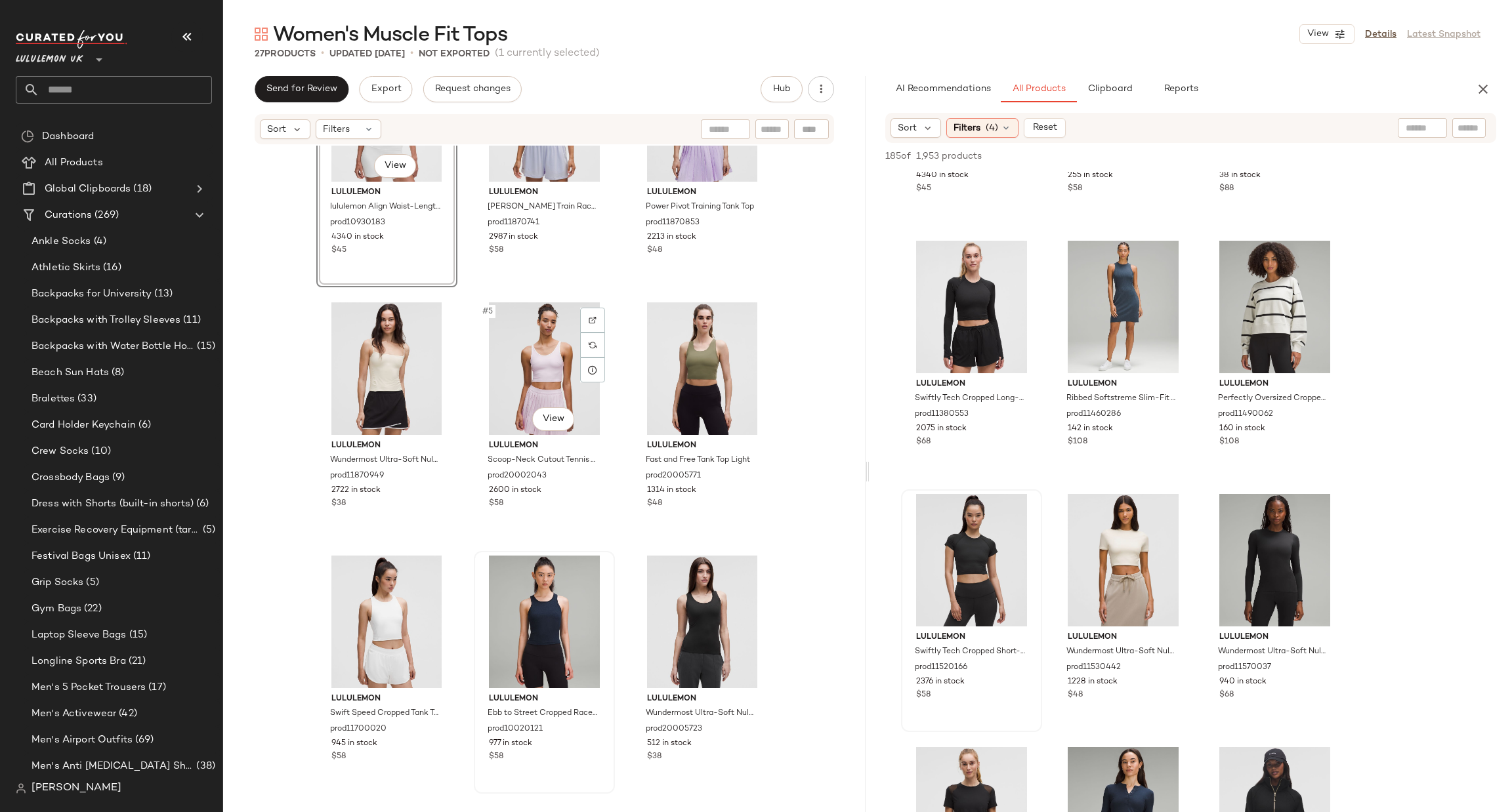
scroll to position [197, 0]
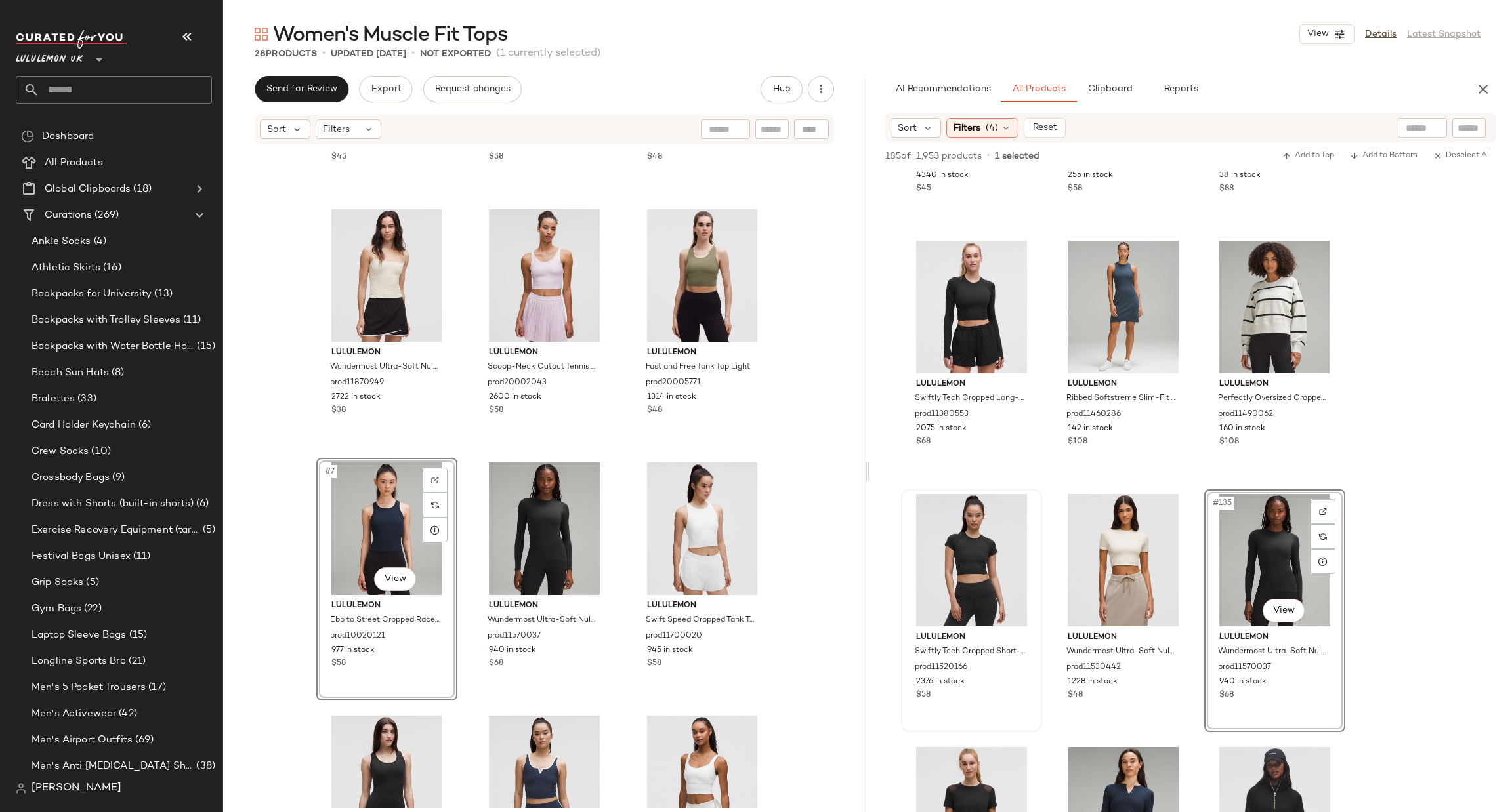
scroll to position [11417, 0]
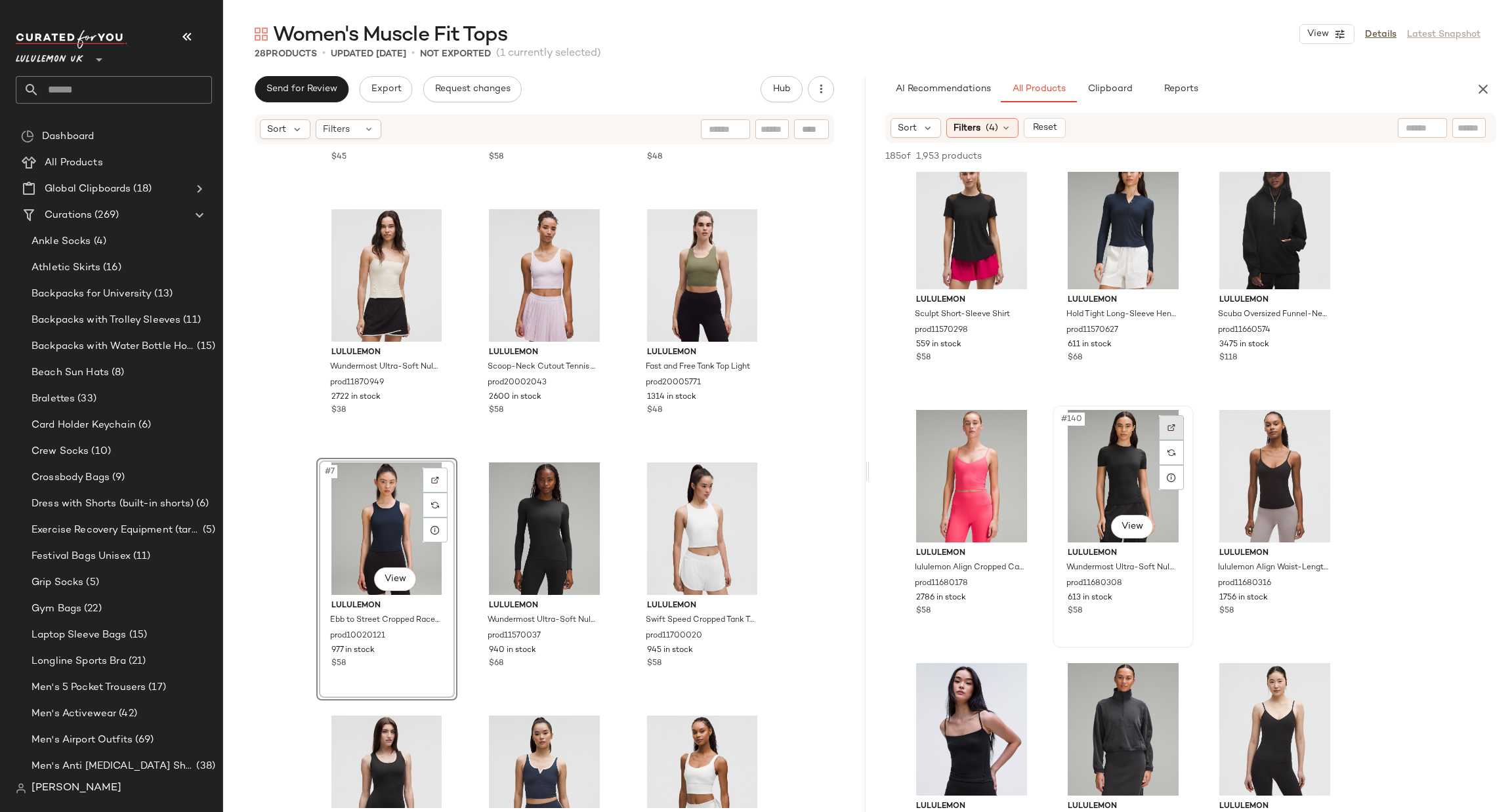
click at [1167, 420] on div at bounding box center [1172, 428] width 25 height 25
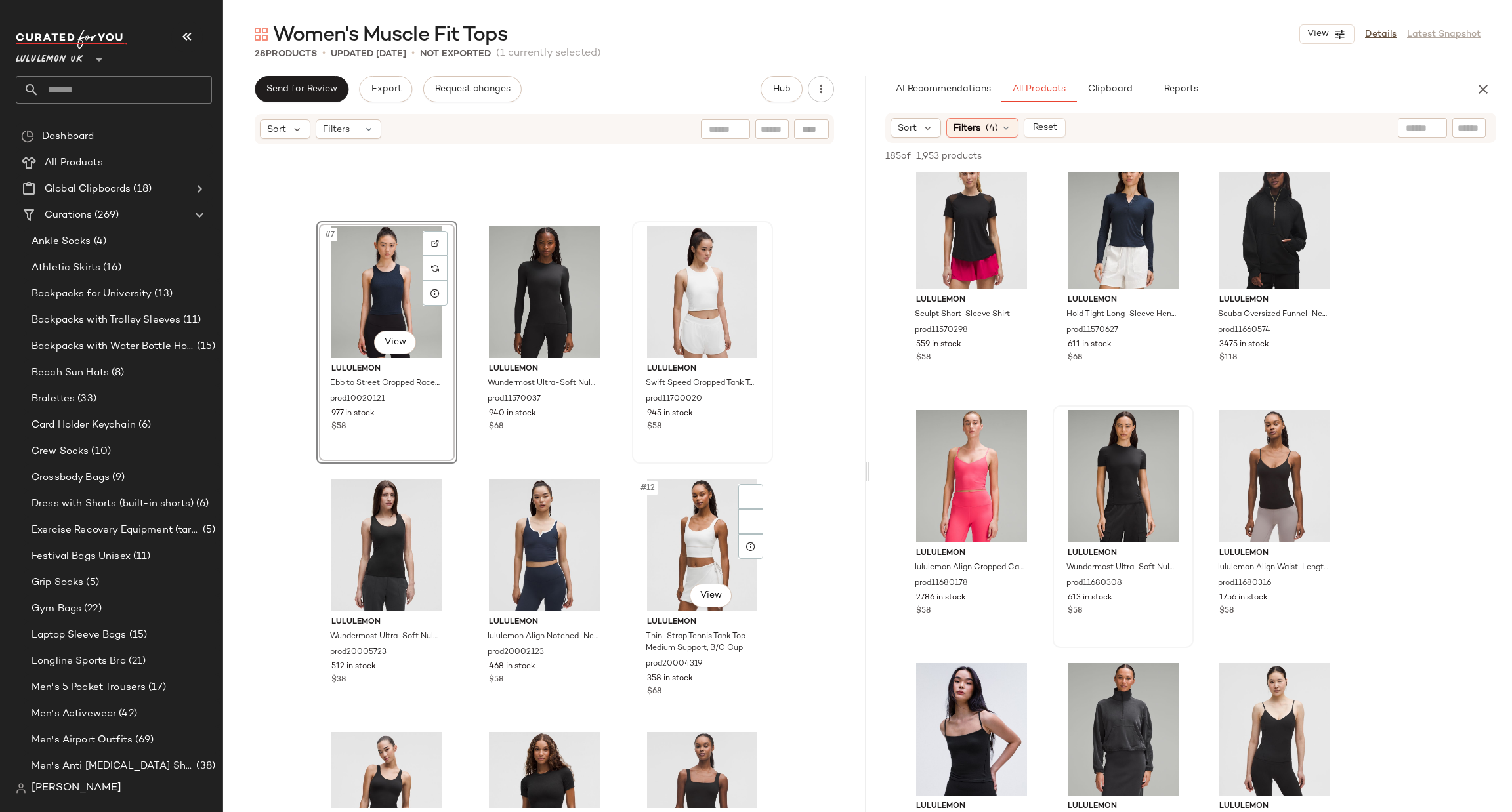
scroll to position [601, 0]
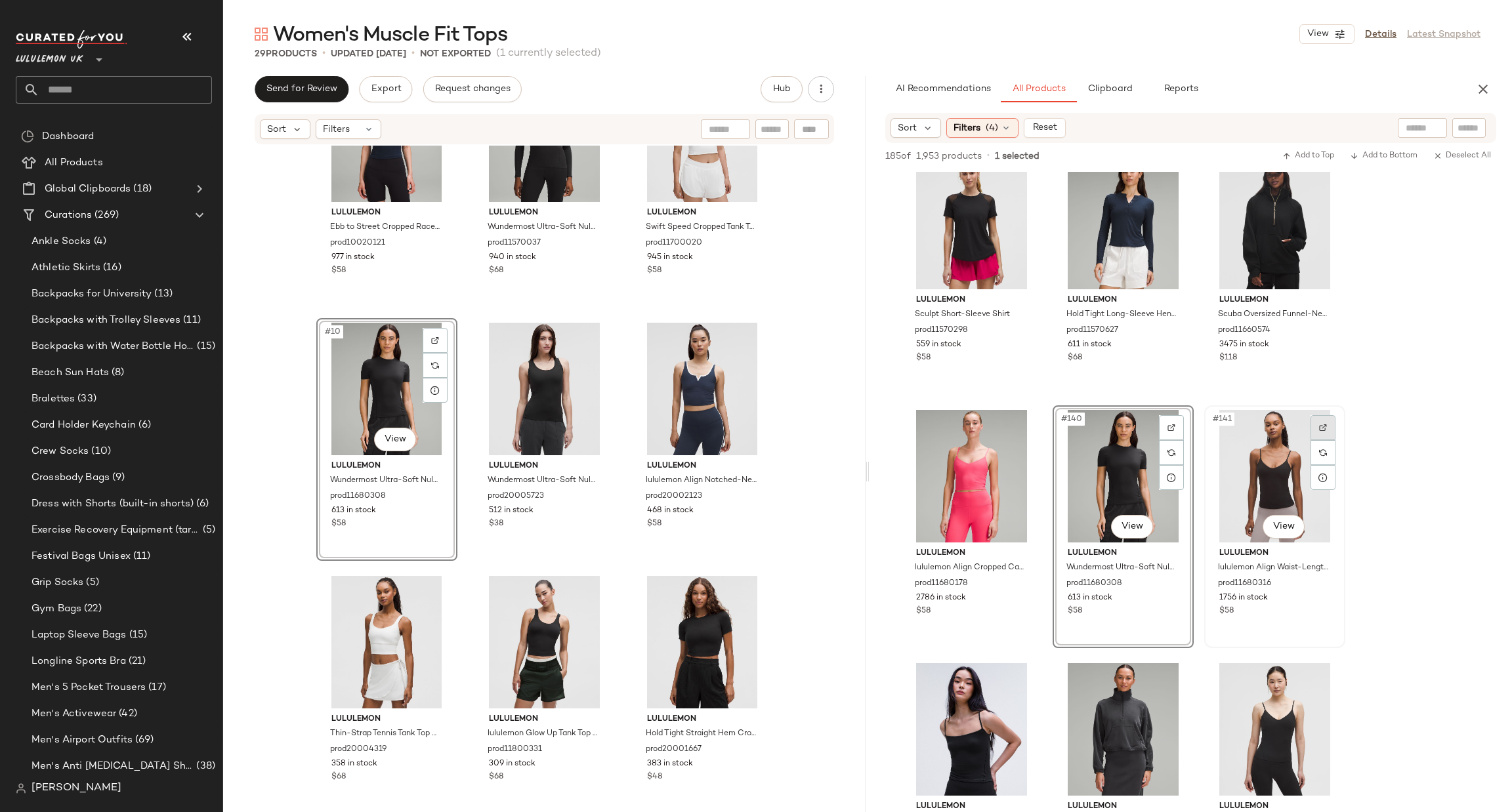
click at [1320, 427] on img at bounding box center [1323, 428] width 8 height 8
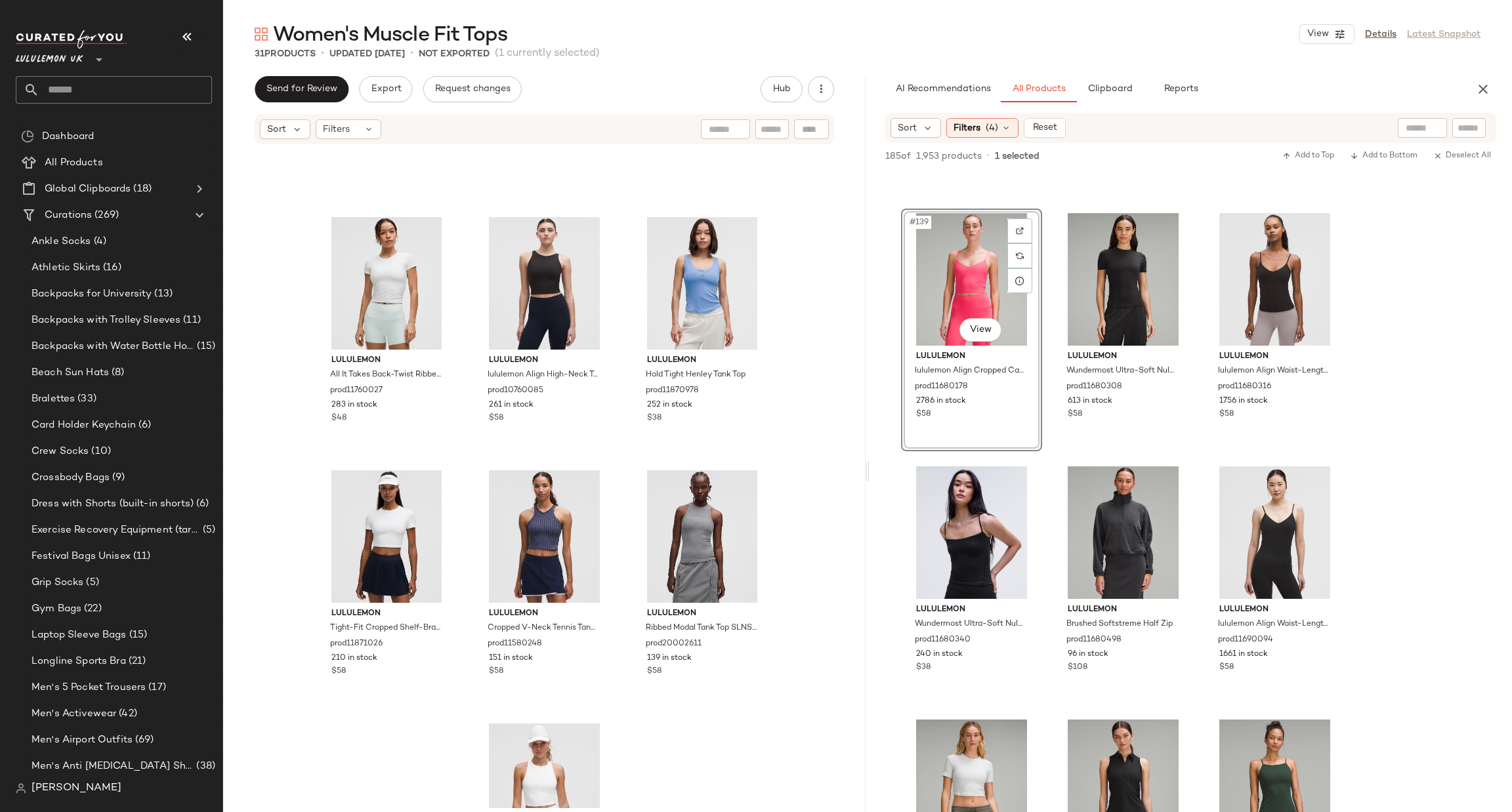
scroll to position [1675, 0]
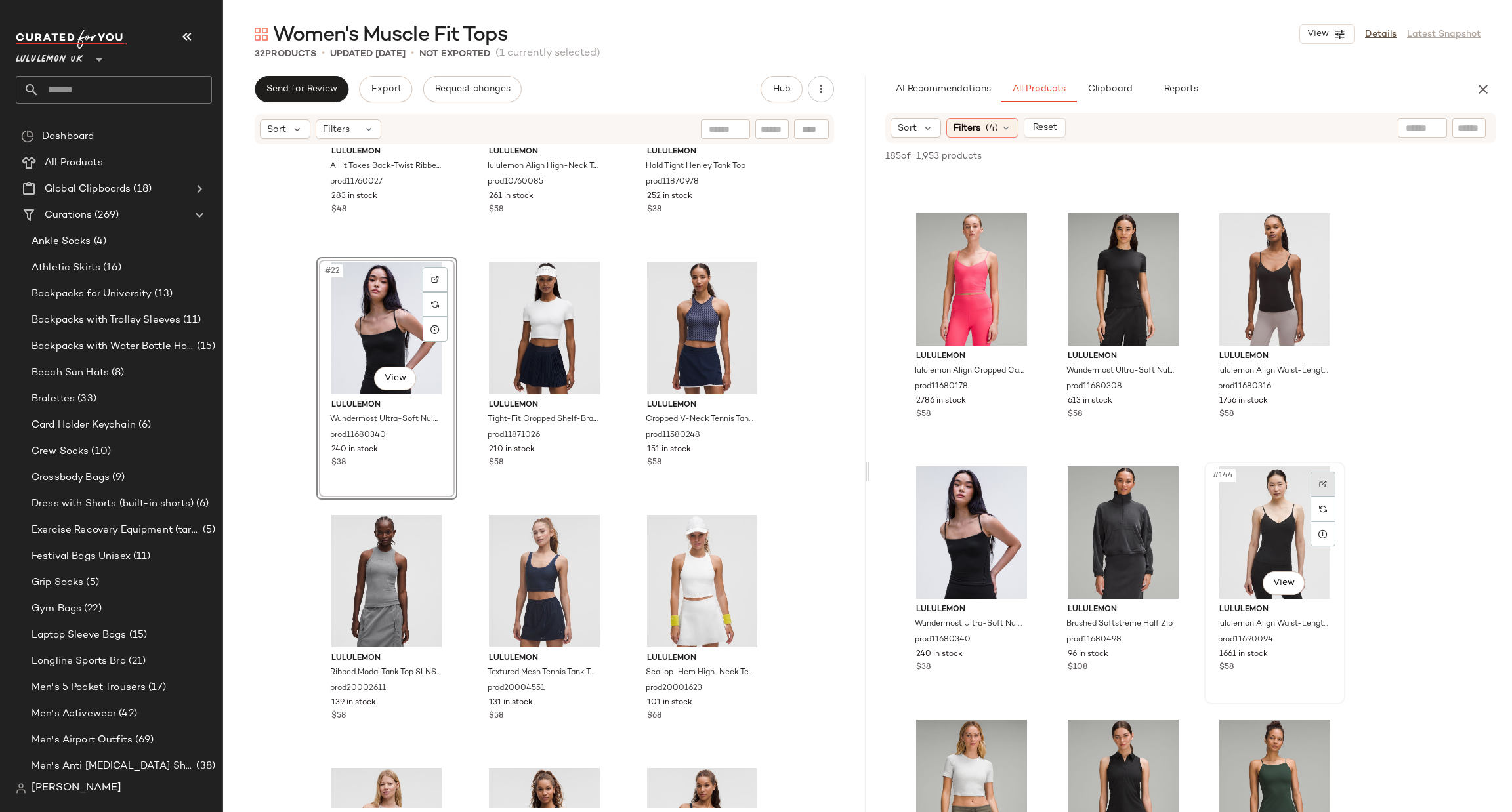
click at [1315, 482] on div at bounding box center [1323, 484] width 25 height 25
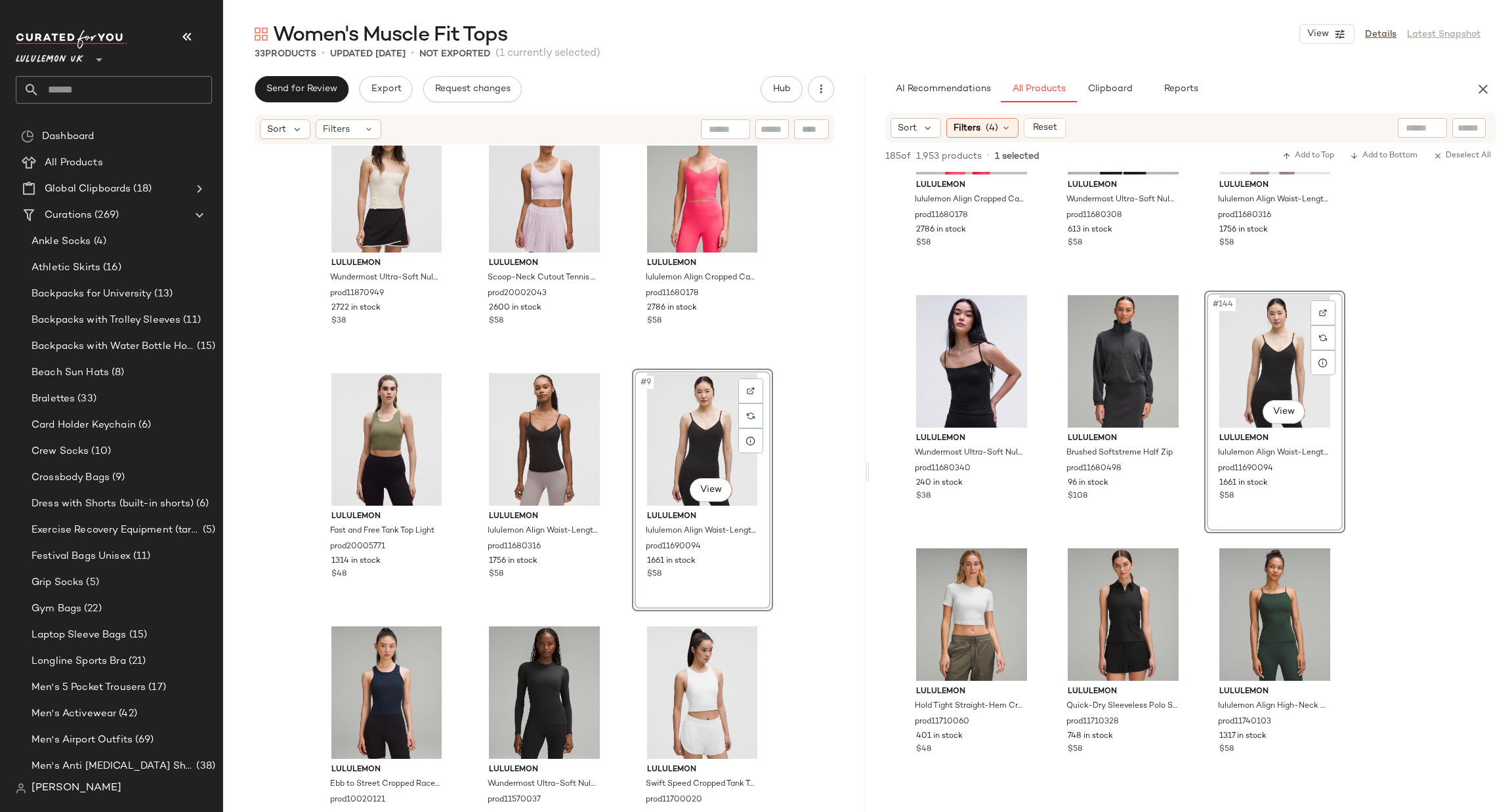
scroll to position [12008, 0]
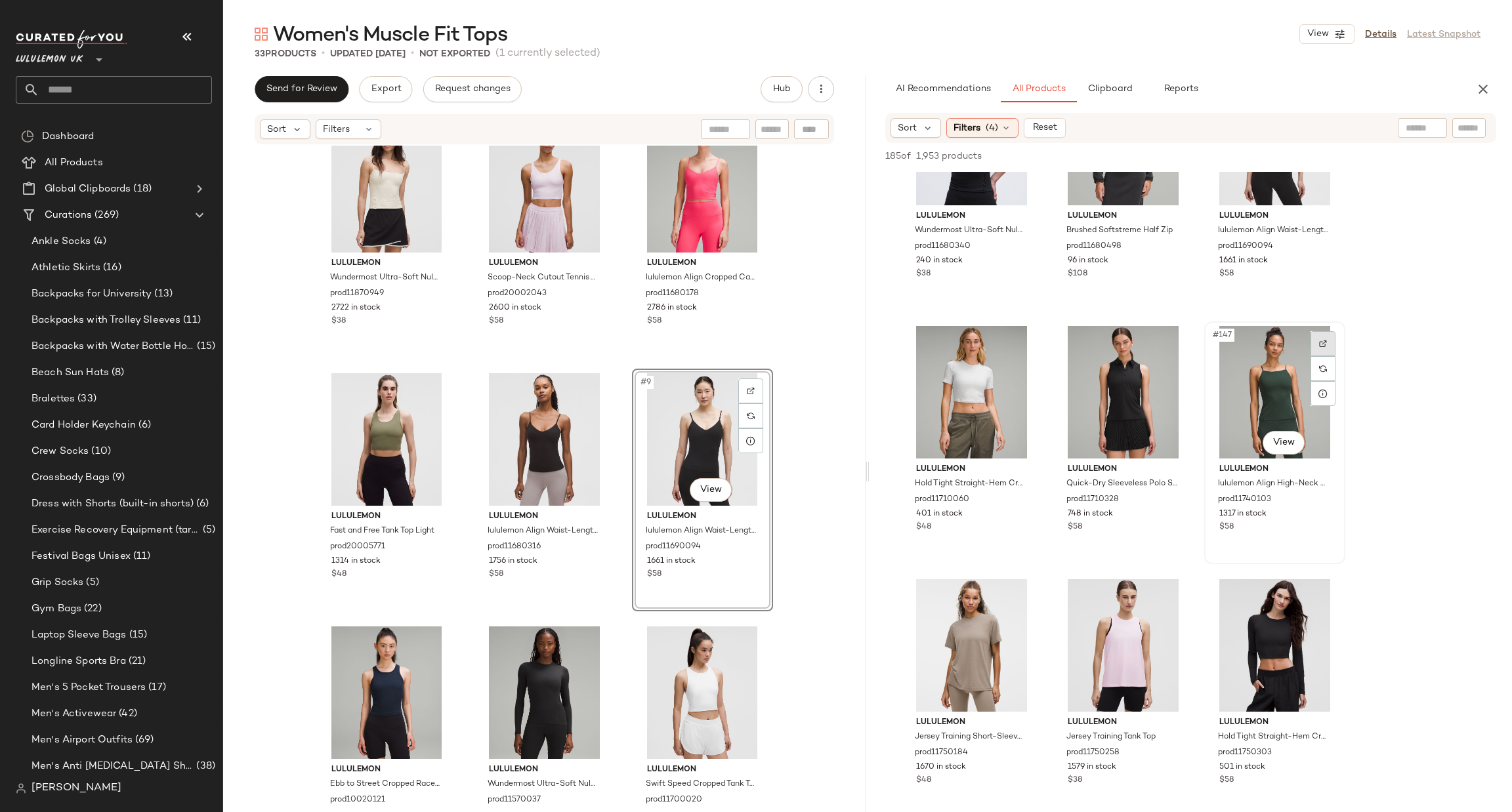
click at [1322, 344] on img at bounding box center [1323, 343] width 8 height 8
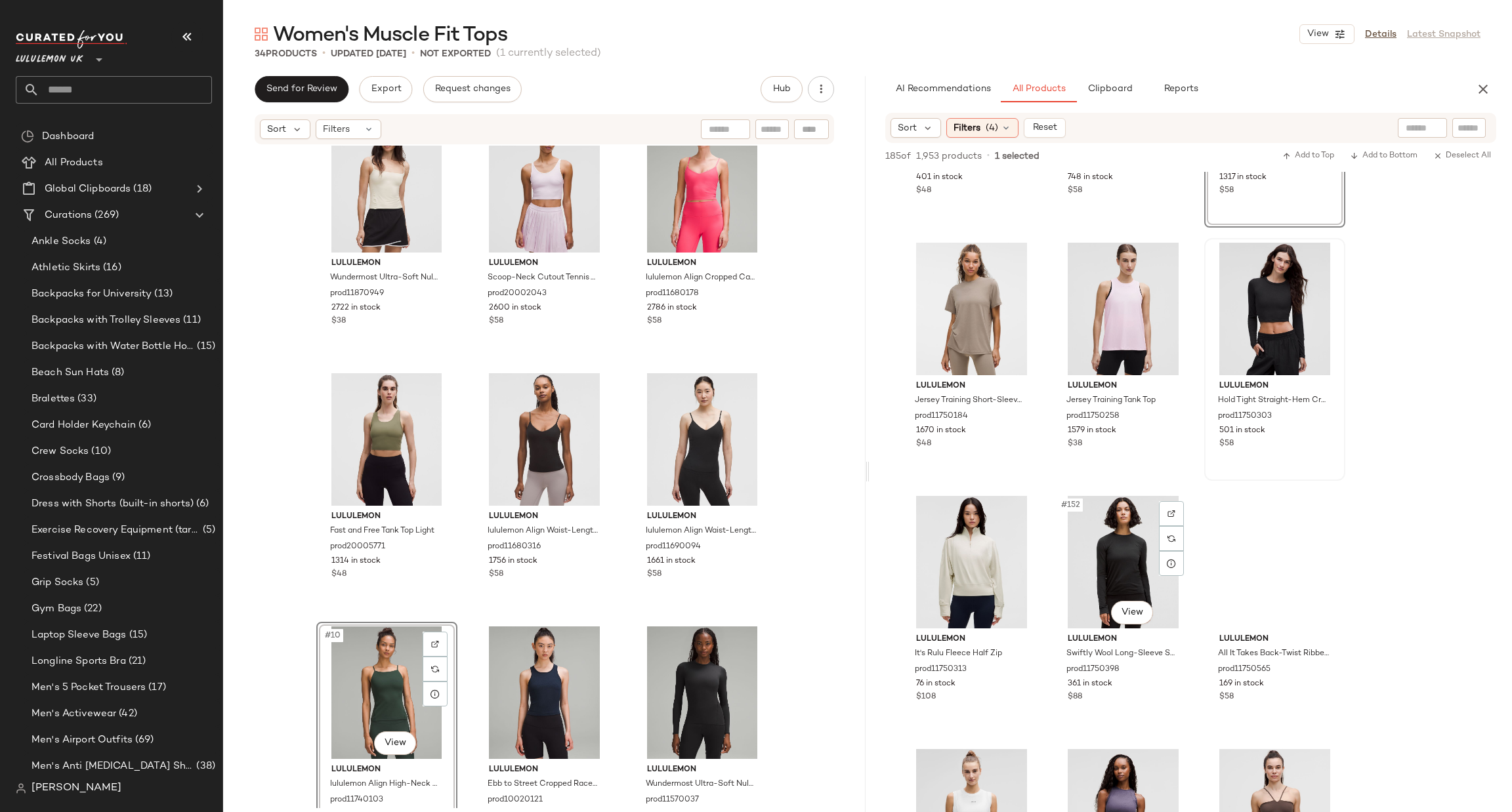
scroll to position [12402, 0]
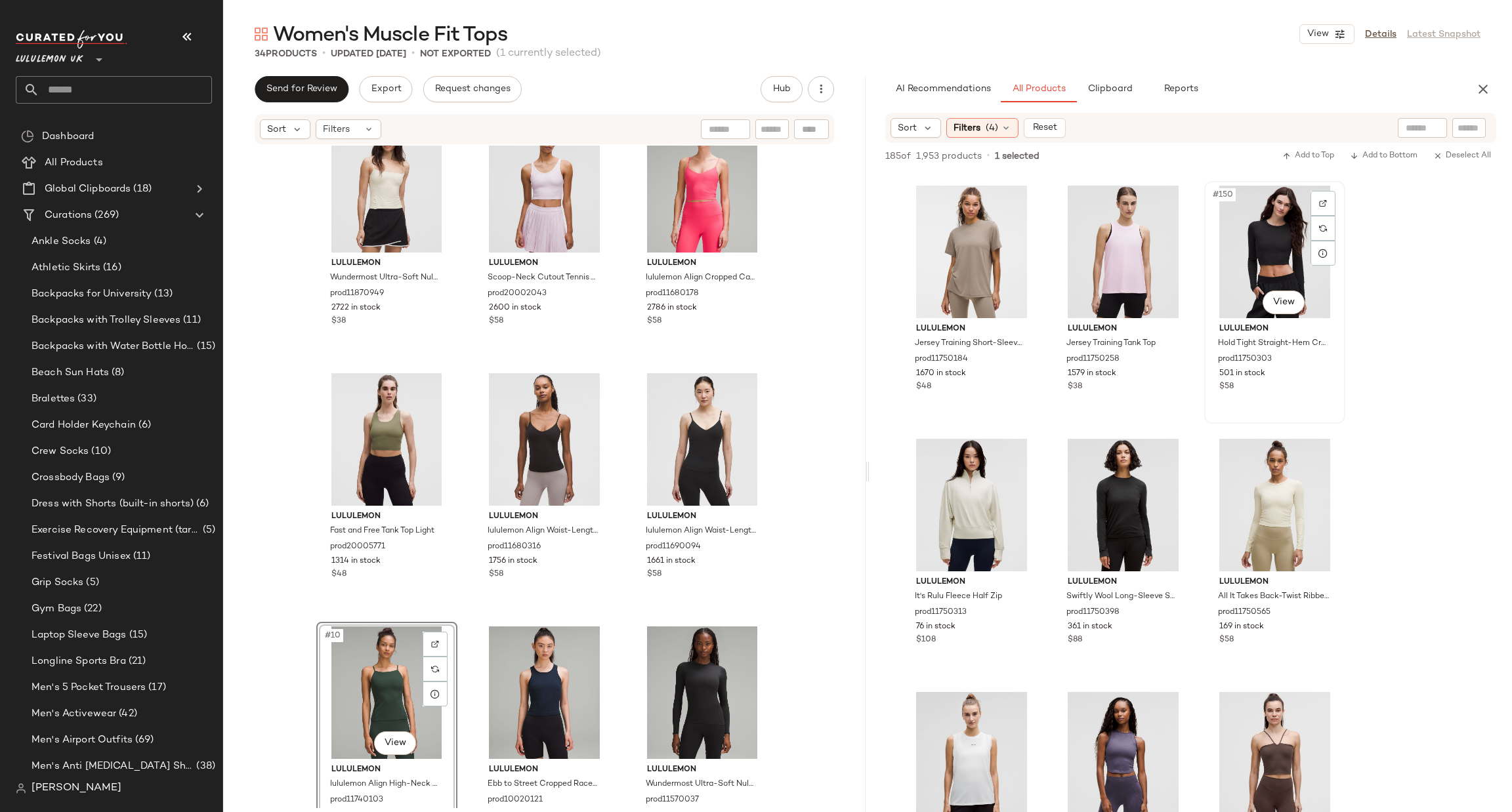
click at [1309, 193] on div "#150 View" at bounding box center [1275, 252] width 132 height 133
click at [1315, 196] on div at bounding box center [1323, 203] width 25 height 25
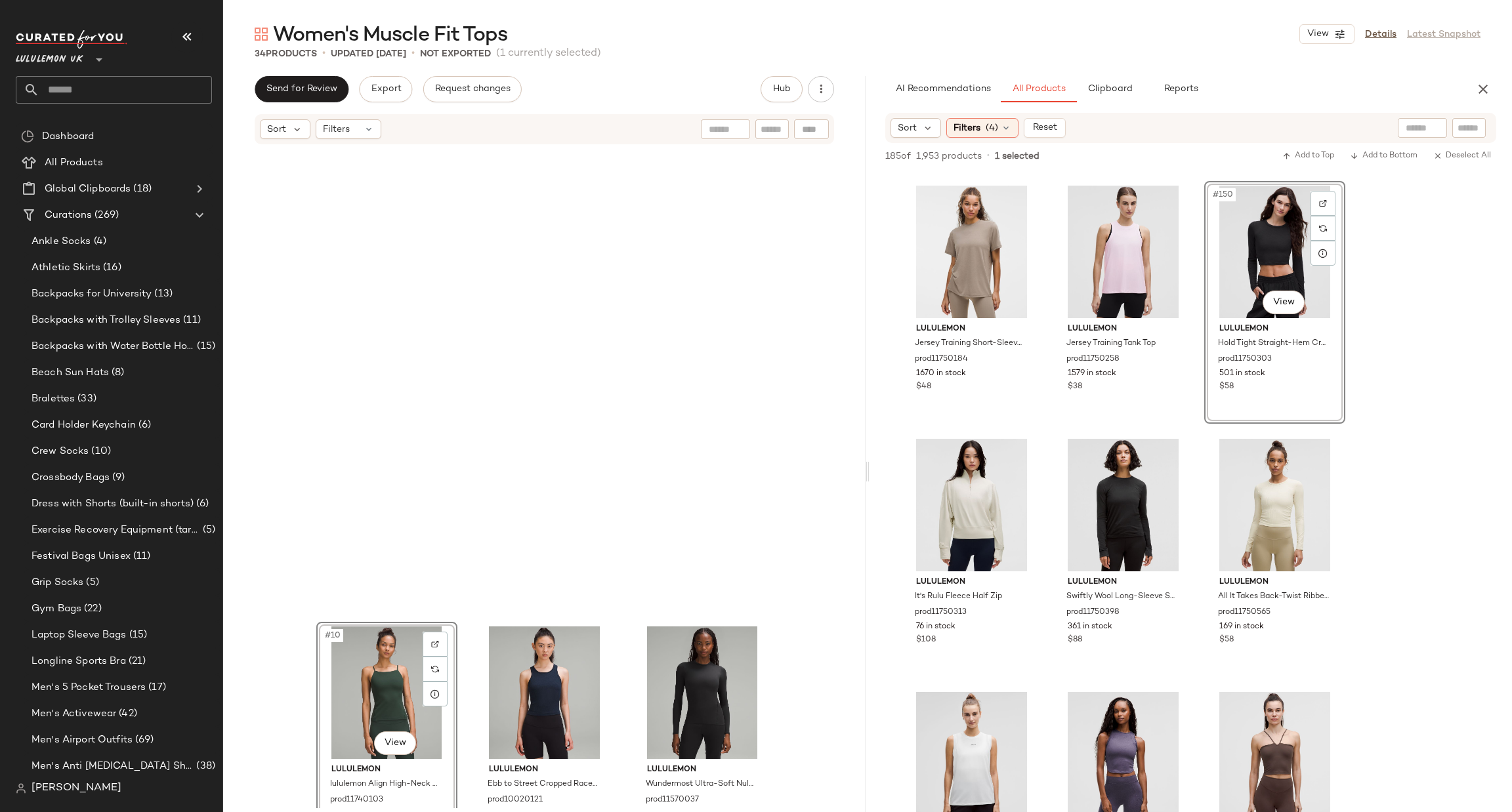
scroll to position [1084, 0]
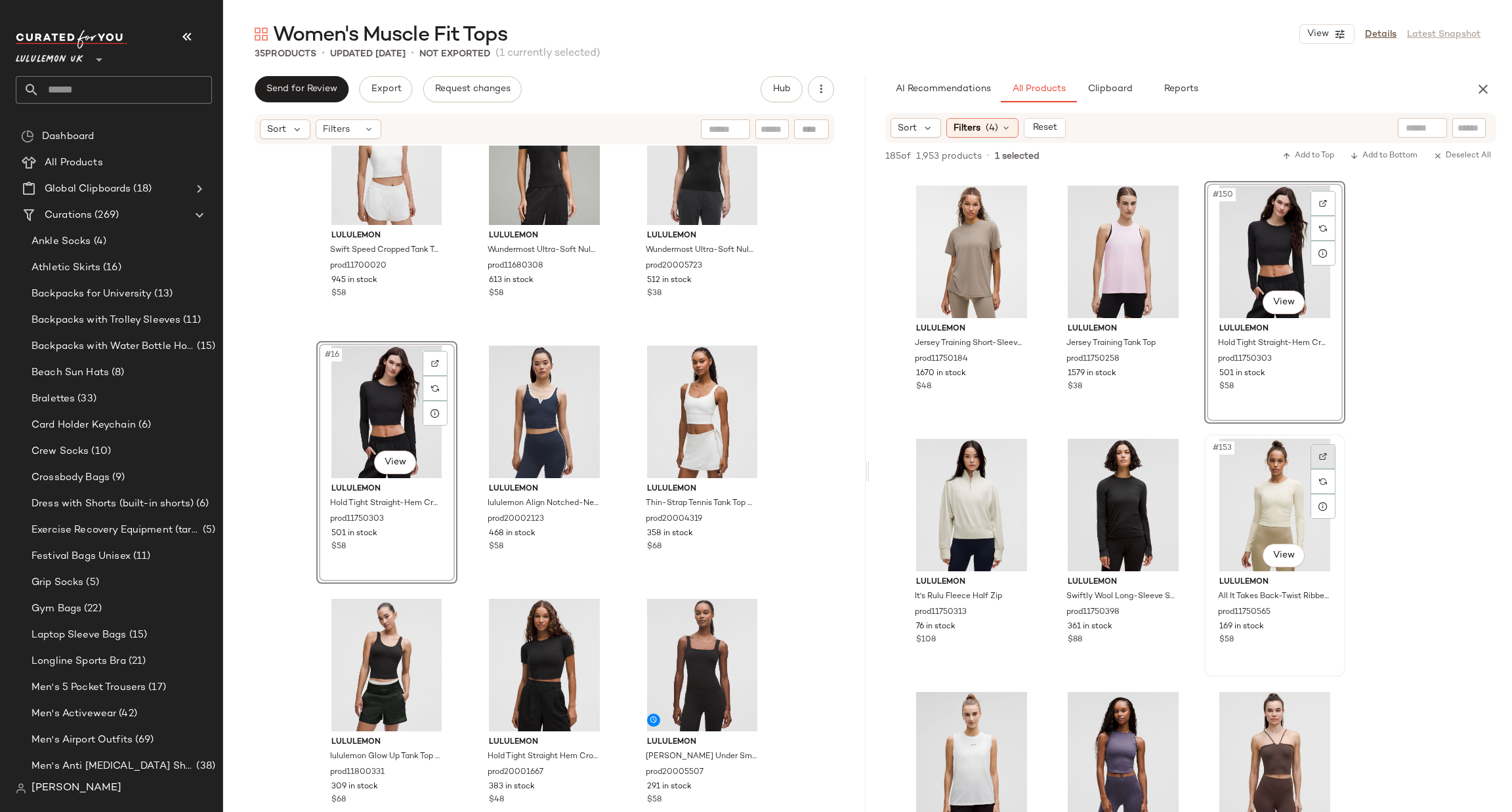
click at [1332, 453] on div at bounding box center [1323, 457] width 25 height 25
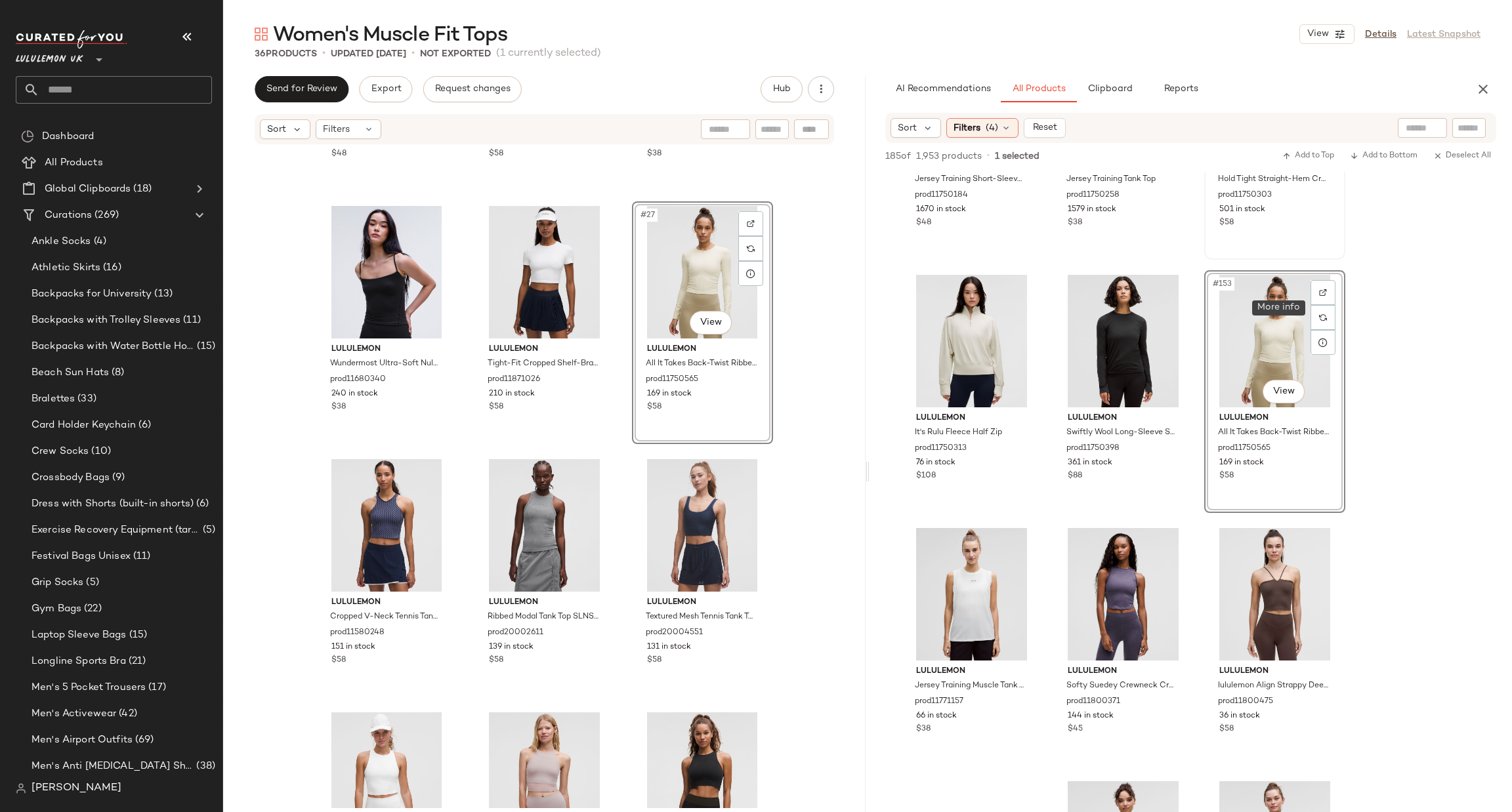
scroll to position [12598, 0]
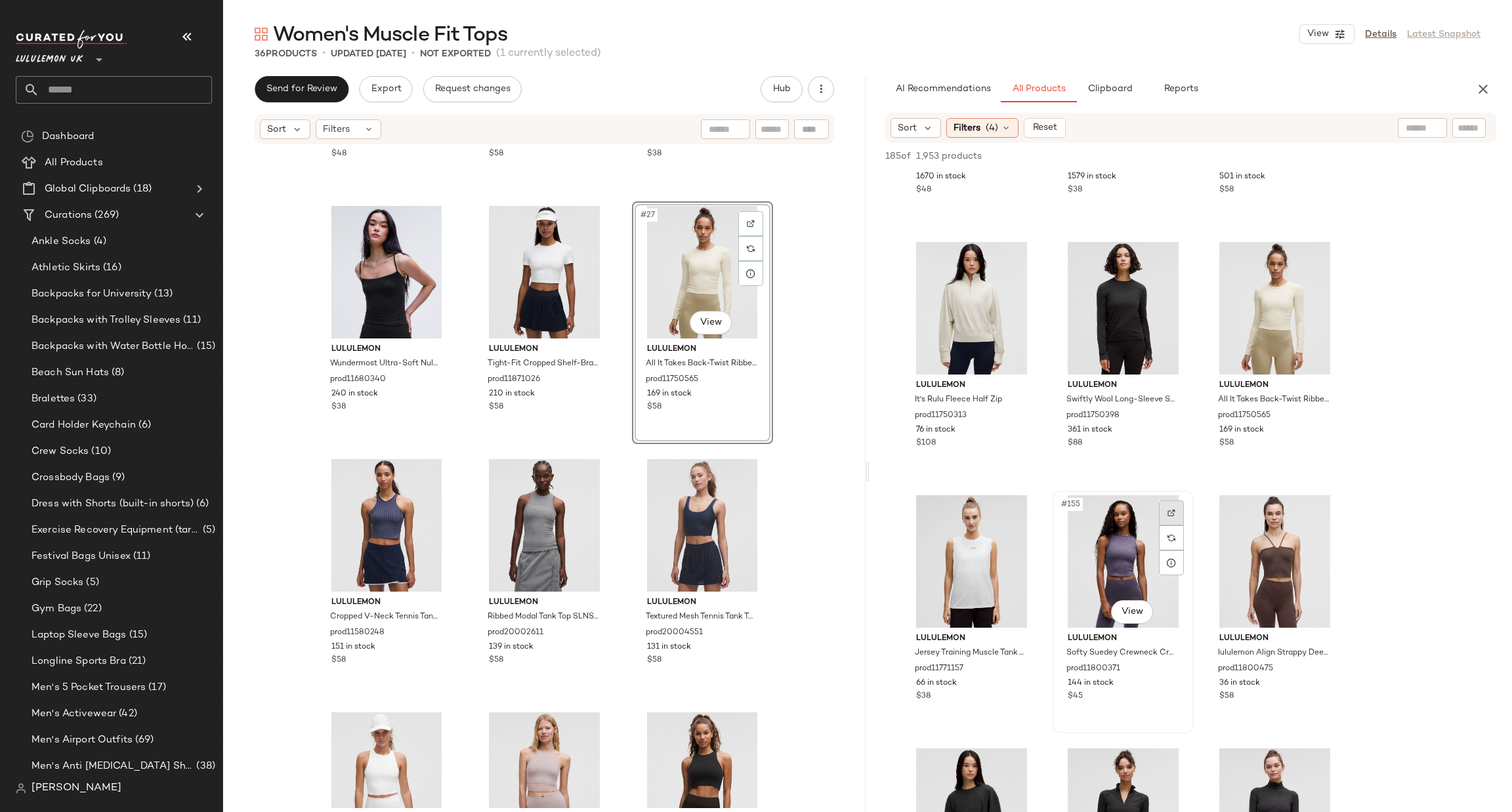
click at [1169, 516] on div at bounding box center [1172, 513] width 25 height 25
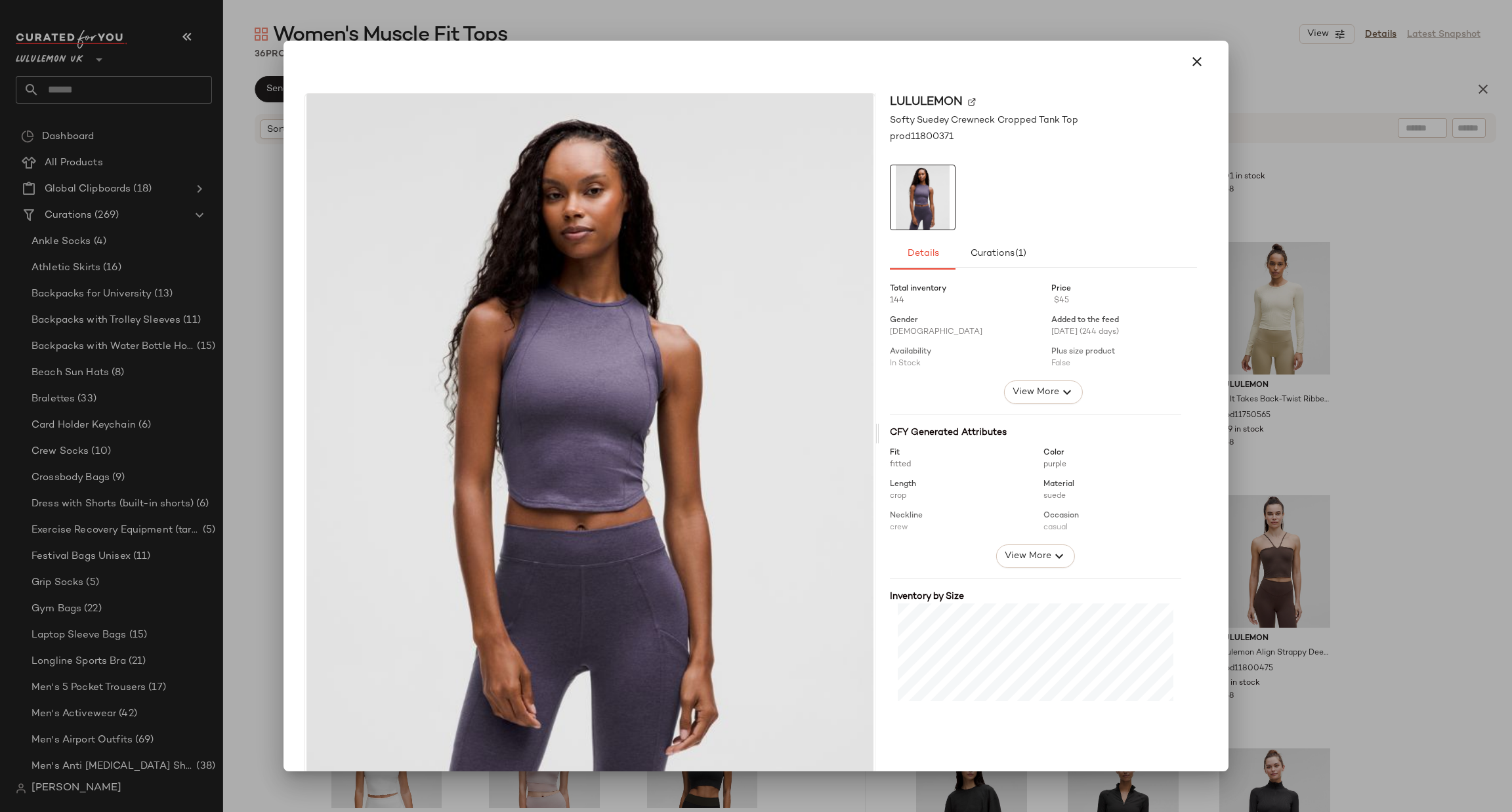
click at [1376, 414] on div at bounding box center [756, 406] width 1512 height 812
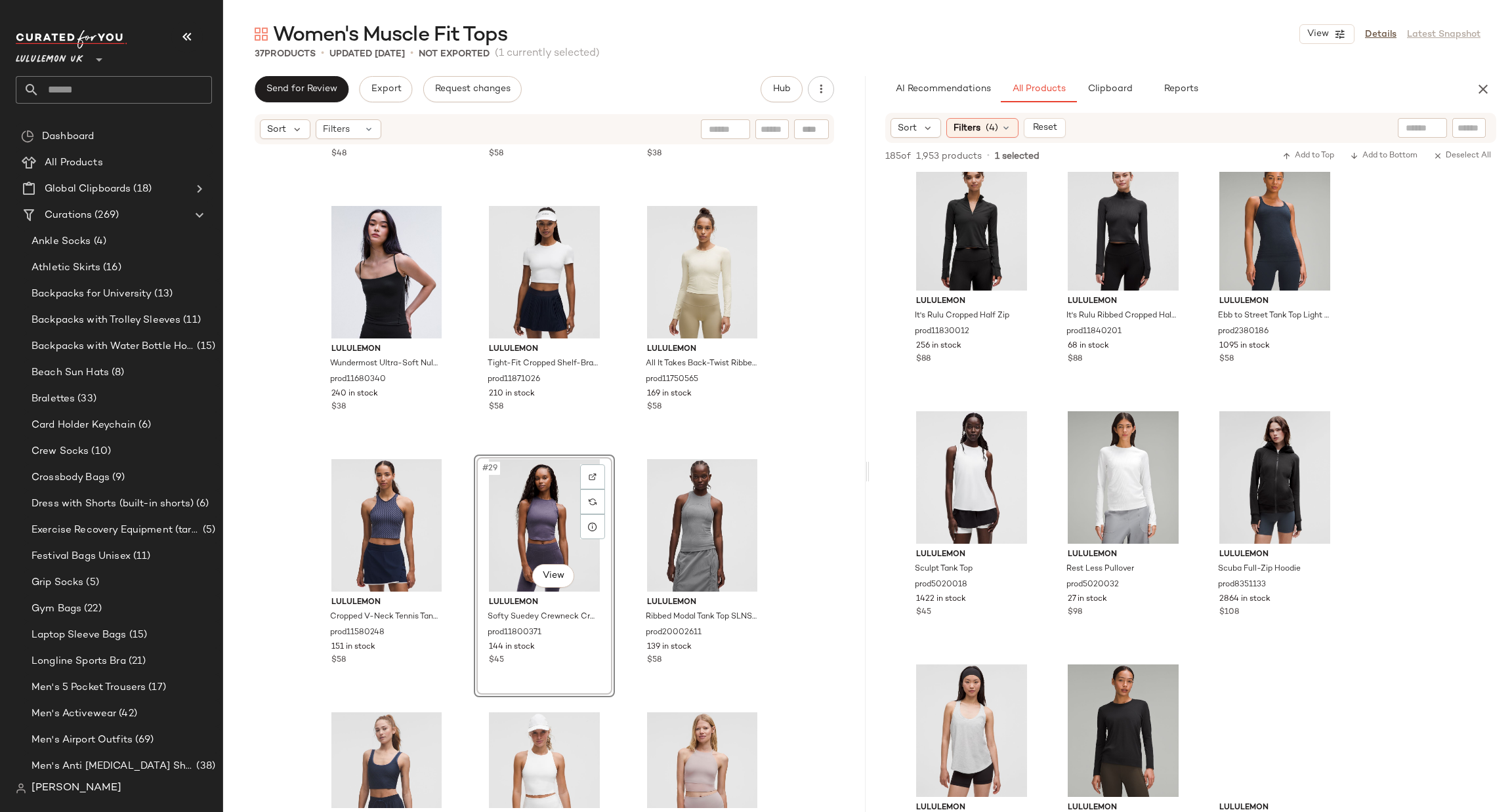
scroll to position [12936, 0]
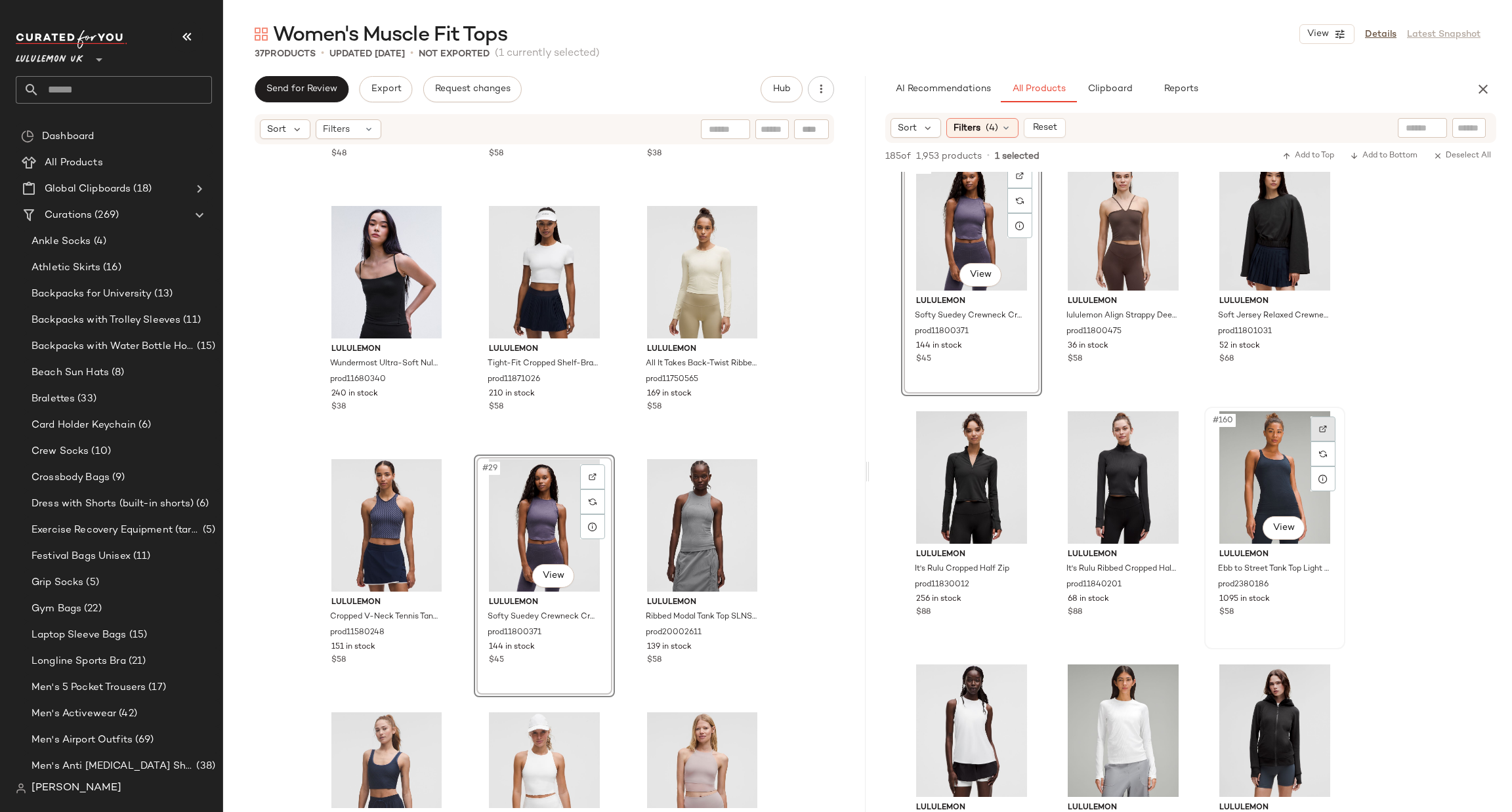
click at [1328, 417] on div at bounding box center [1323, 429] width 25 height 25
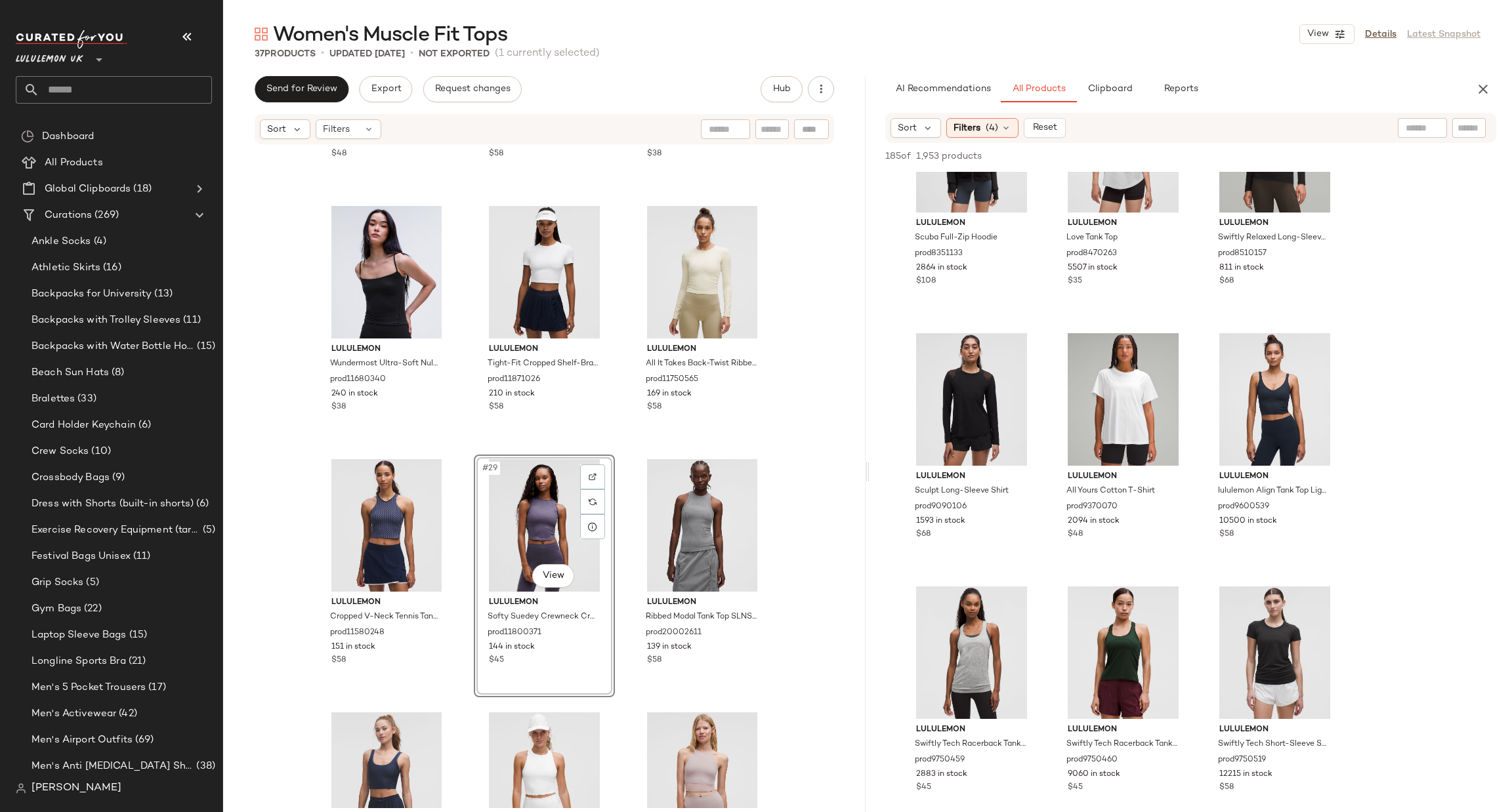
scroll to position [13615, 0]
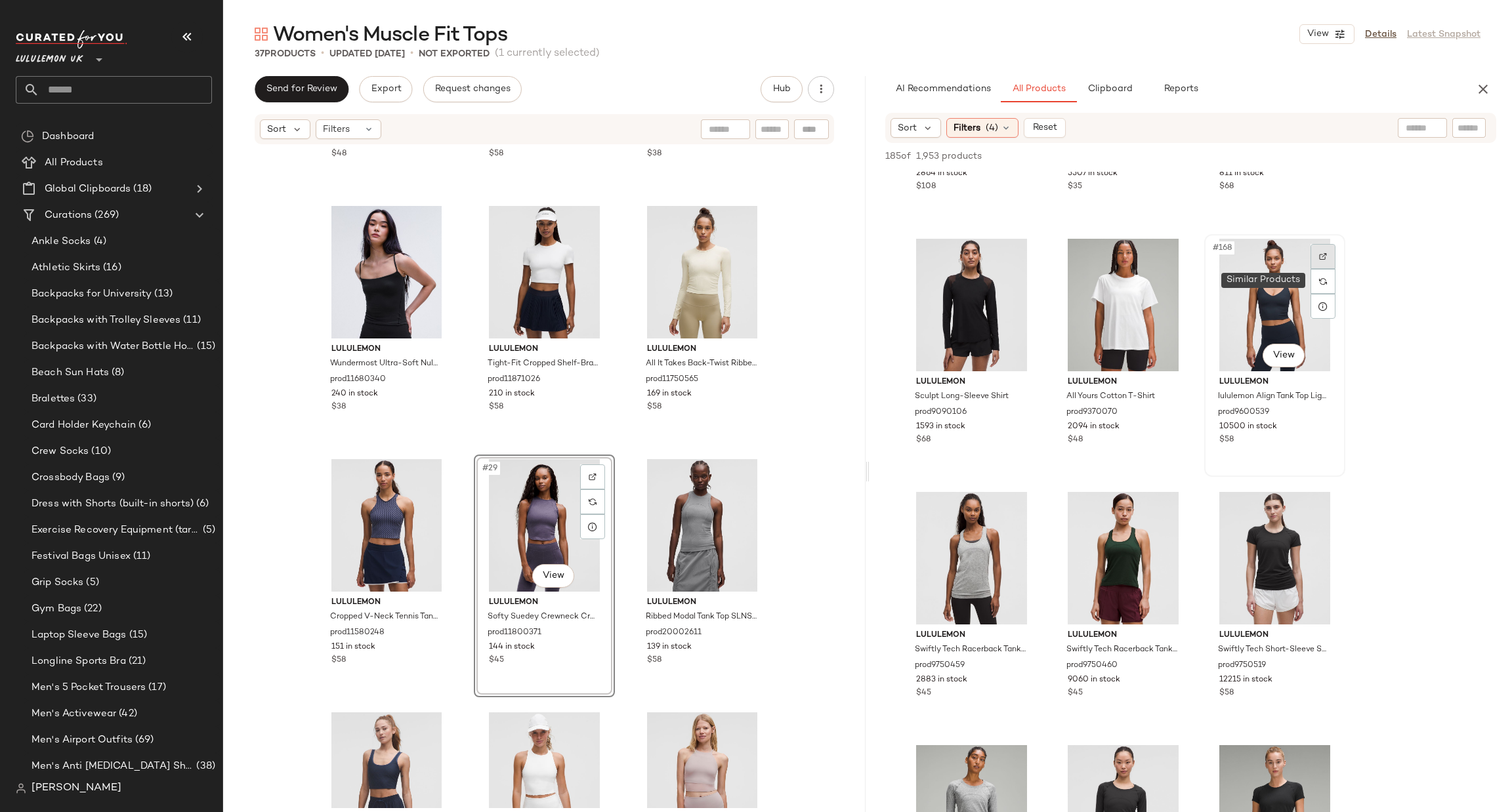
click at [1316, 246] on div at bounding box center [1323, 257] width 25 height 25
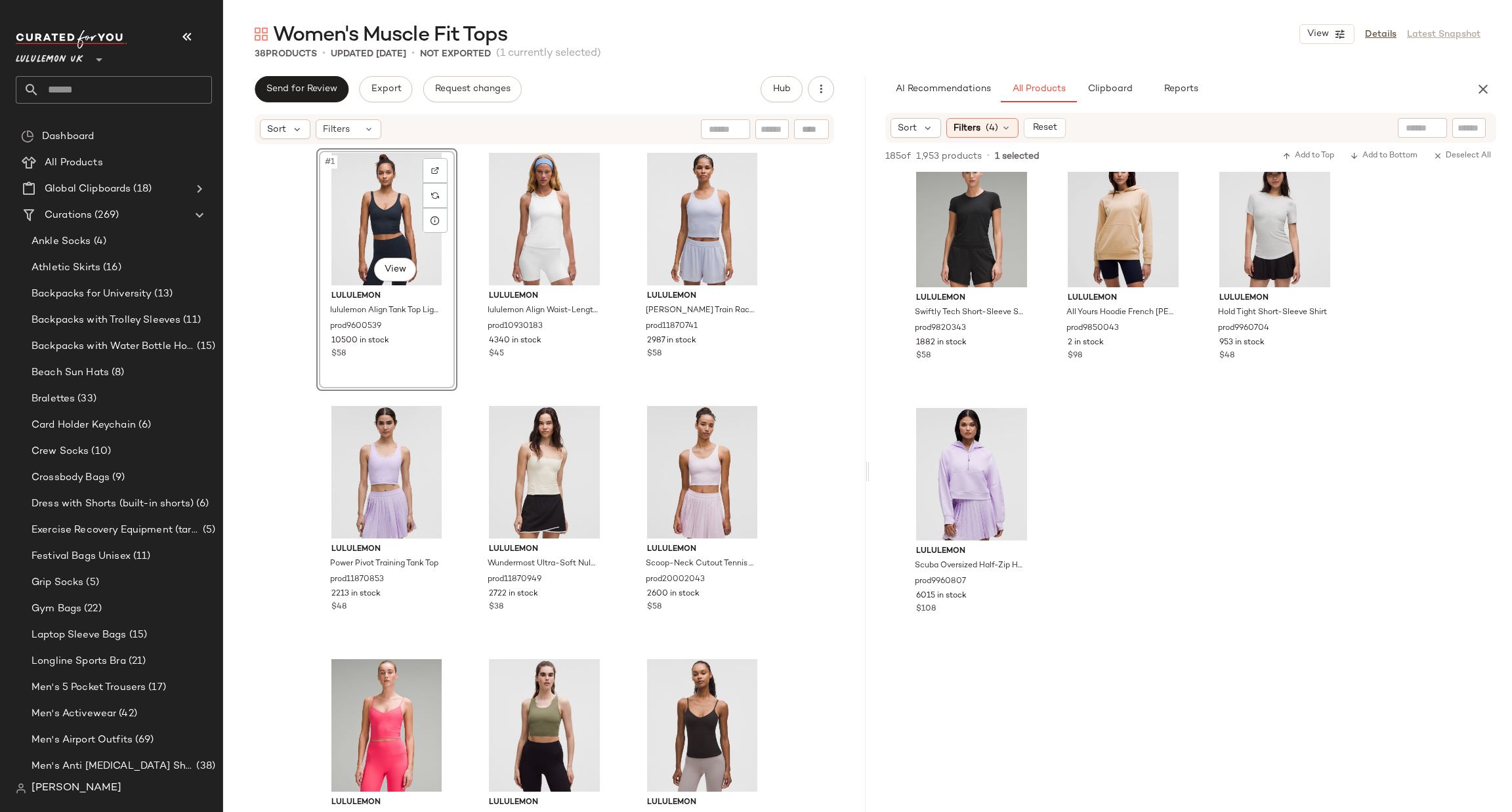
scroll to position [13951, 0]
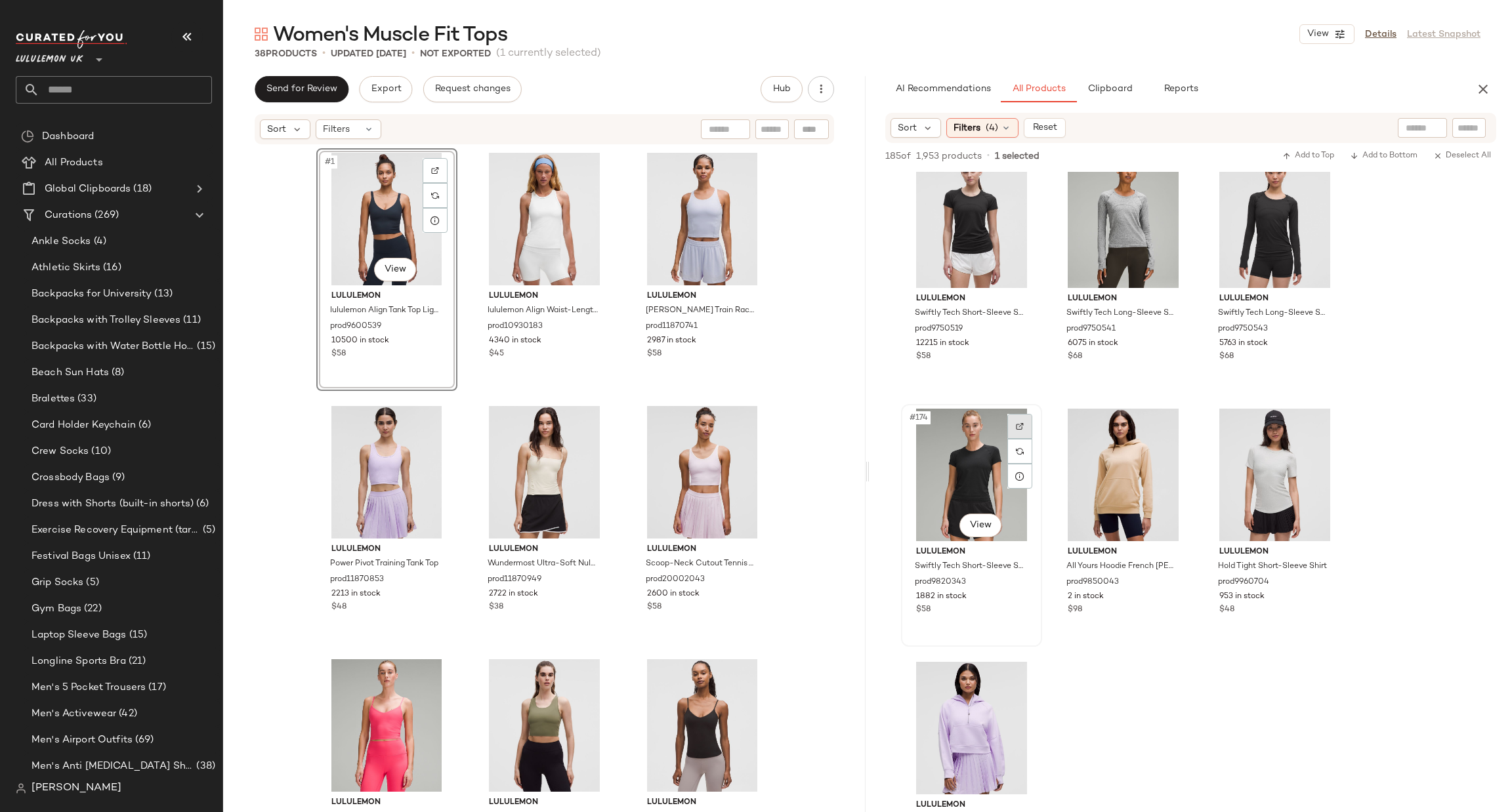
click at [1018, 426] on img at bounding box center [1020, 426] width 8 height 8
click at [1330, 425] on div at bounding box center [1323, 426] width 25 height 25
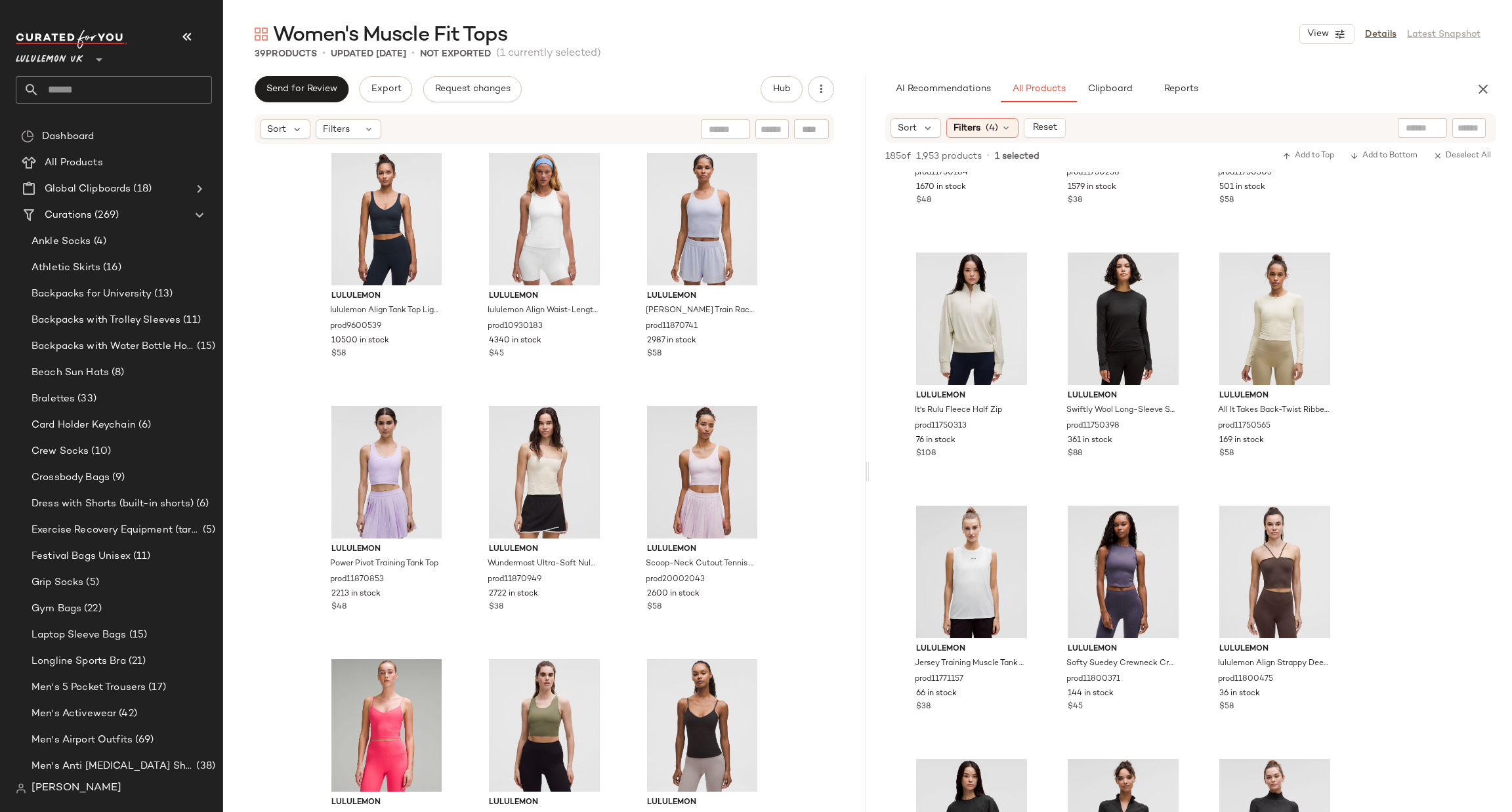
scroll to position [12573, 0]
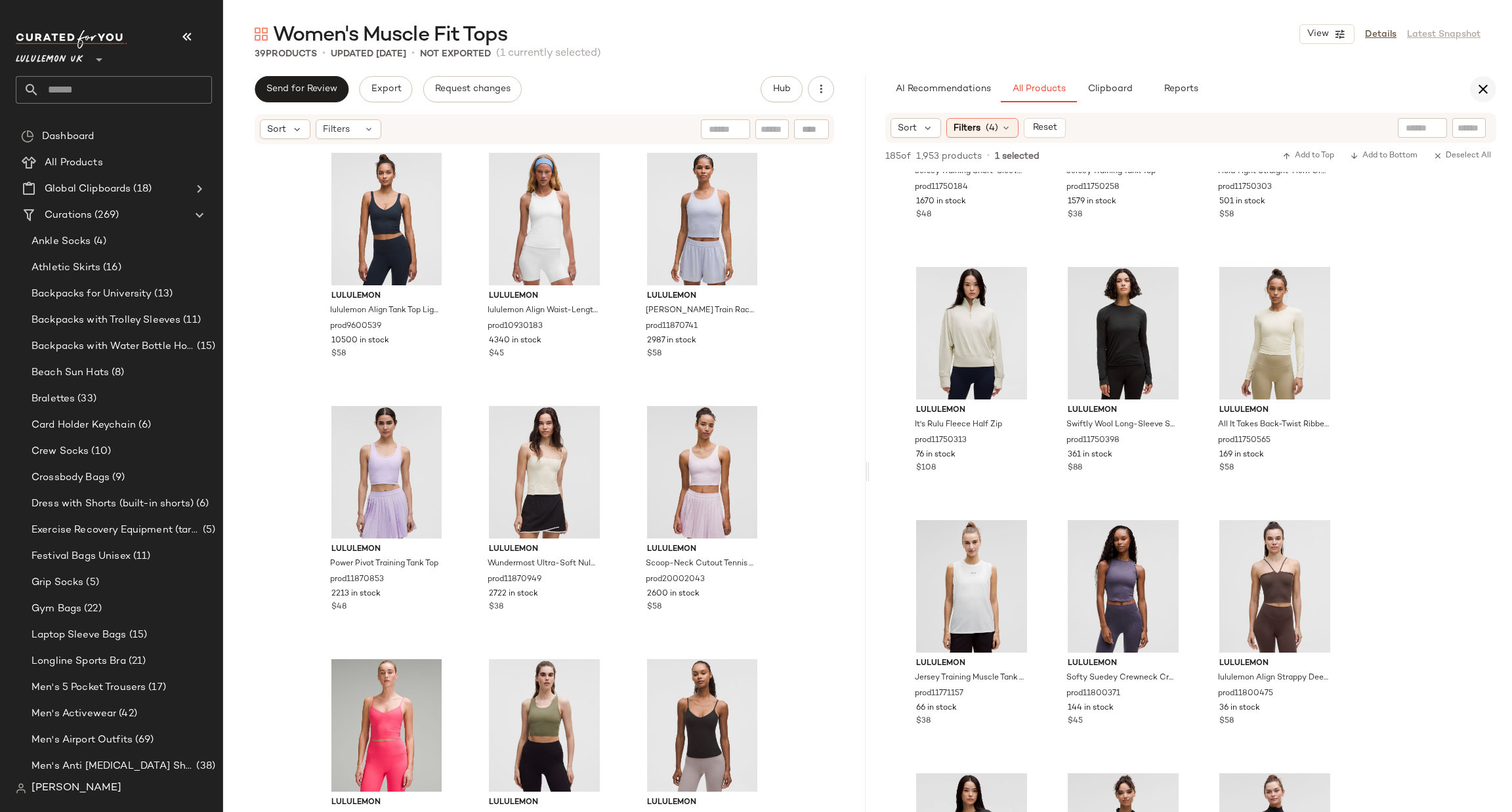
click at [1475, 81] on icon "button" at bounding box center [1483, 89] width 15 height 15
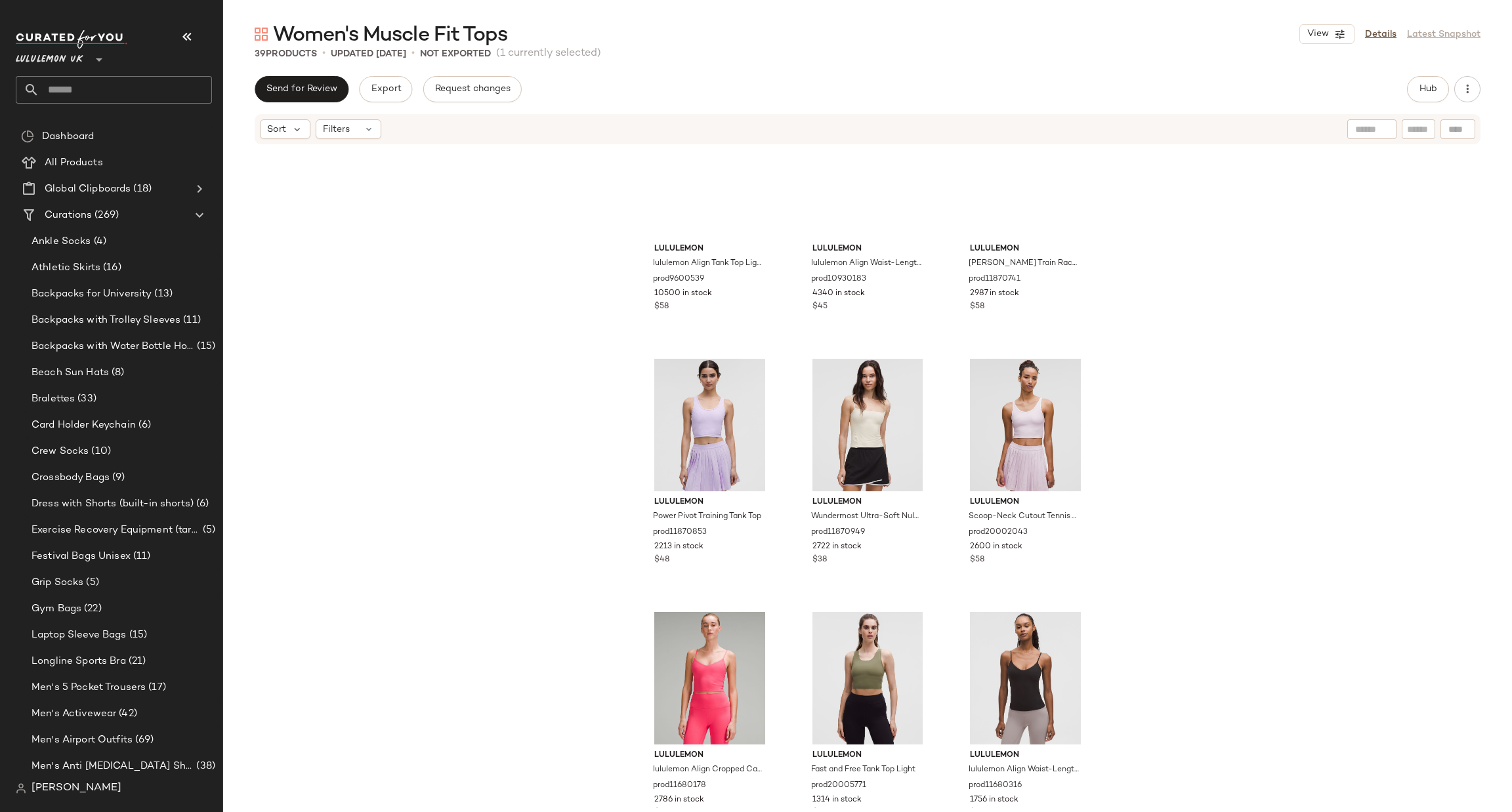
scroll to position [0, 0]
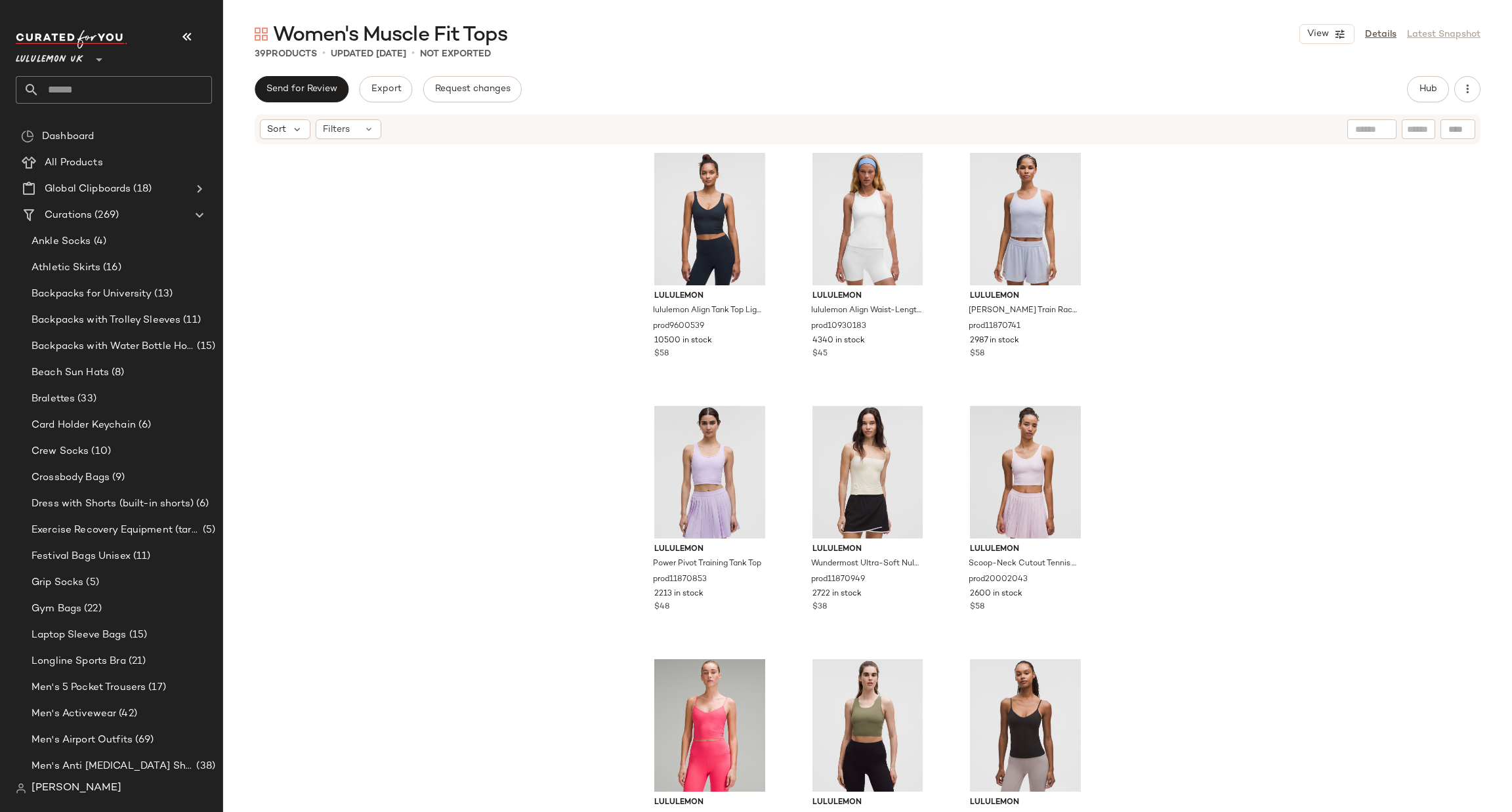
click at [186, 86] on input "text" at bounding box center [125, 90] width 172 height 28
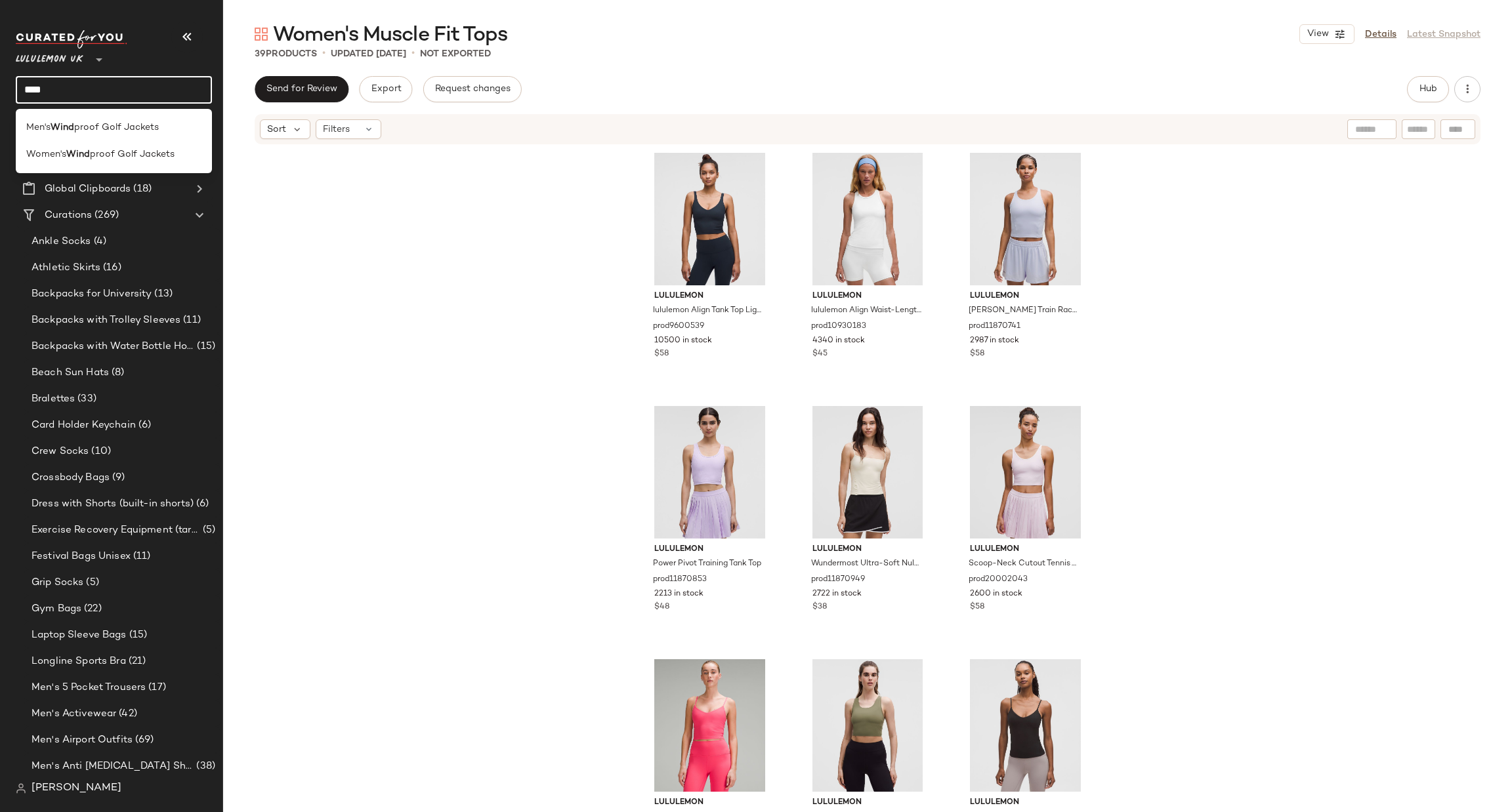
type input "****"
click at [128, 159] on span "proof Golf Jackets" at bounding box center [132, 154] width 84 height 14
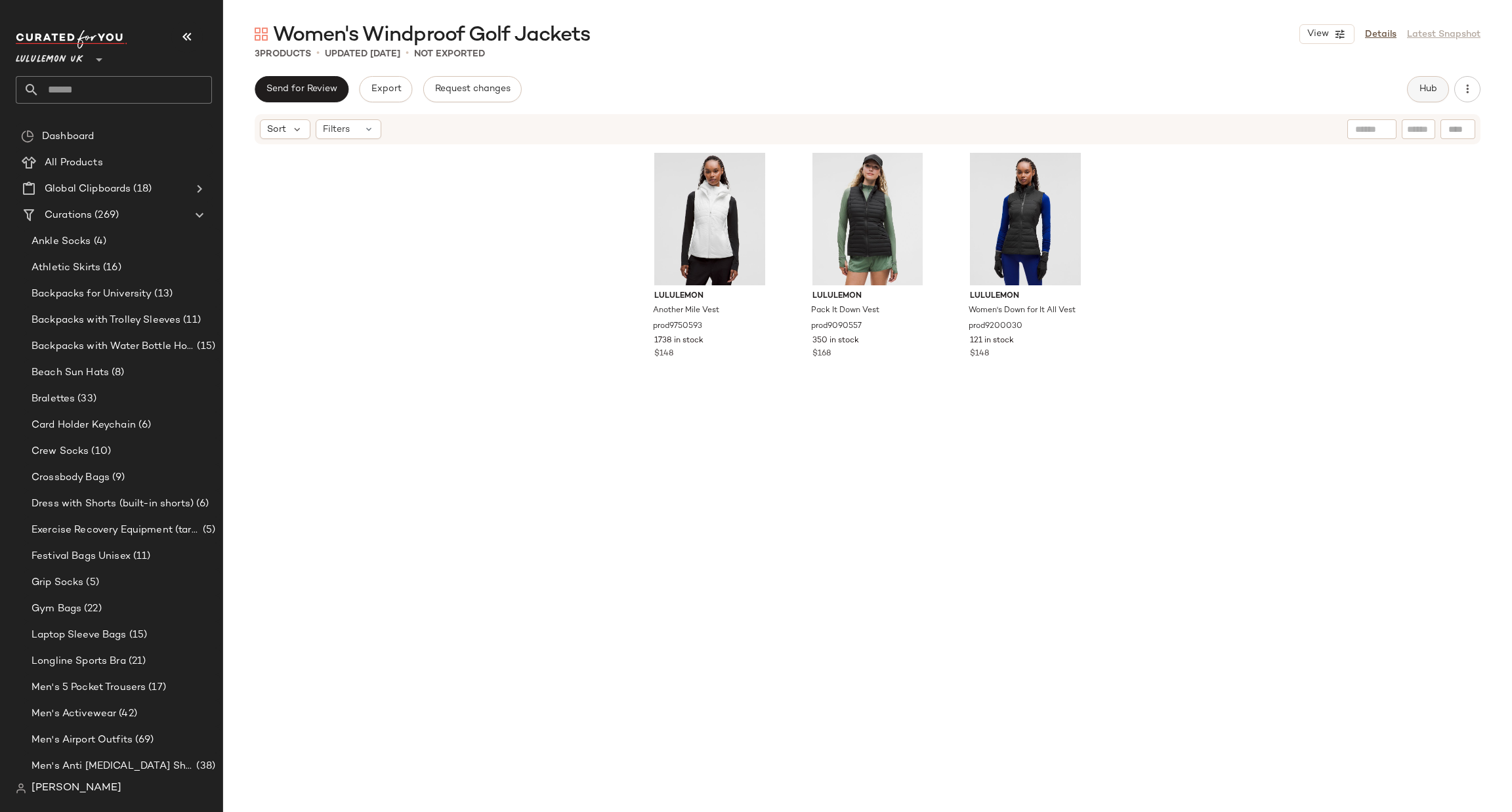
click at [1434, 96] on button "Hub" at bounding box center [1428, 89] width 42 height 26
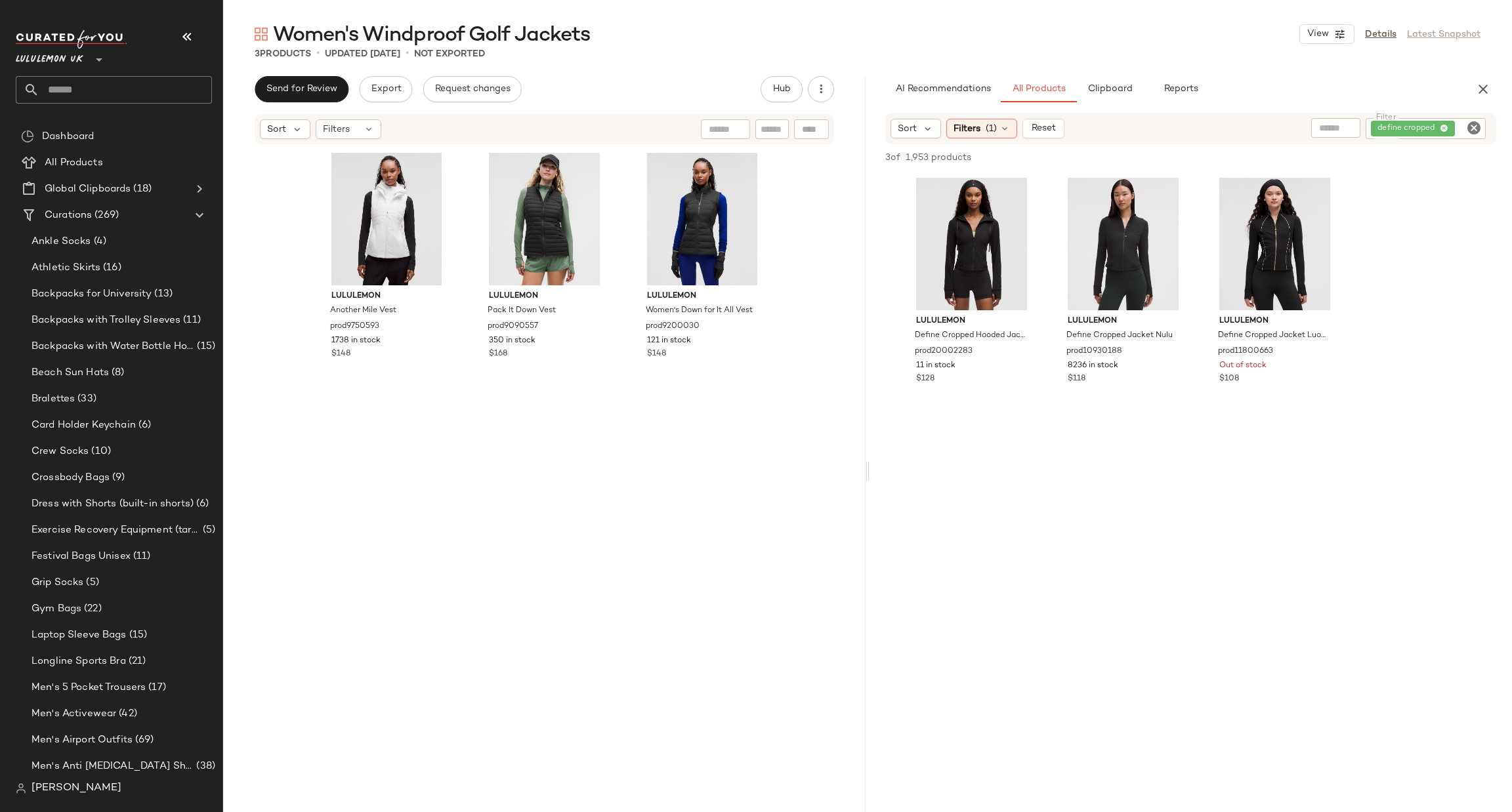
click at [1476, 126] on icon "Clear Filter" at bounding box center [1473, 128] width 15 height 15
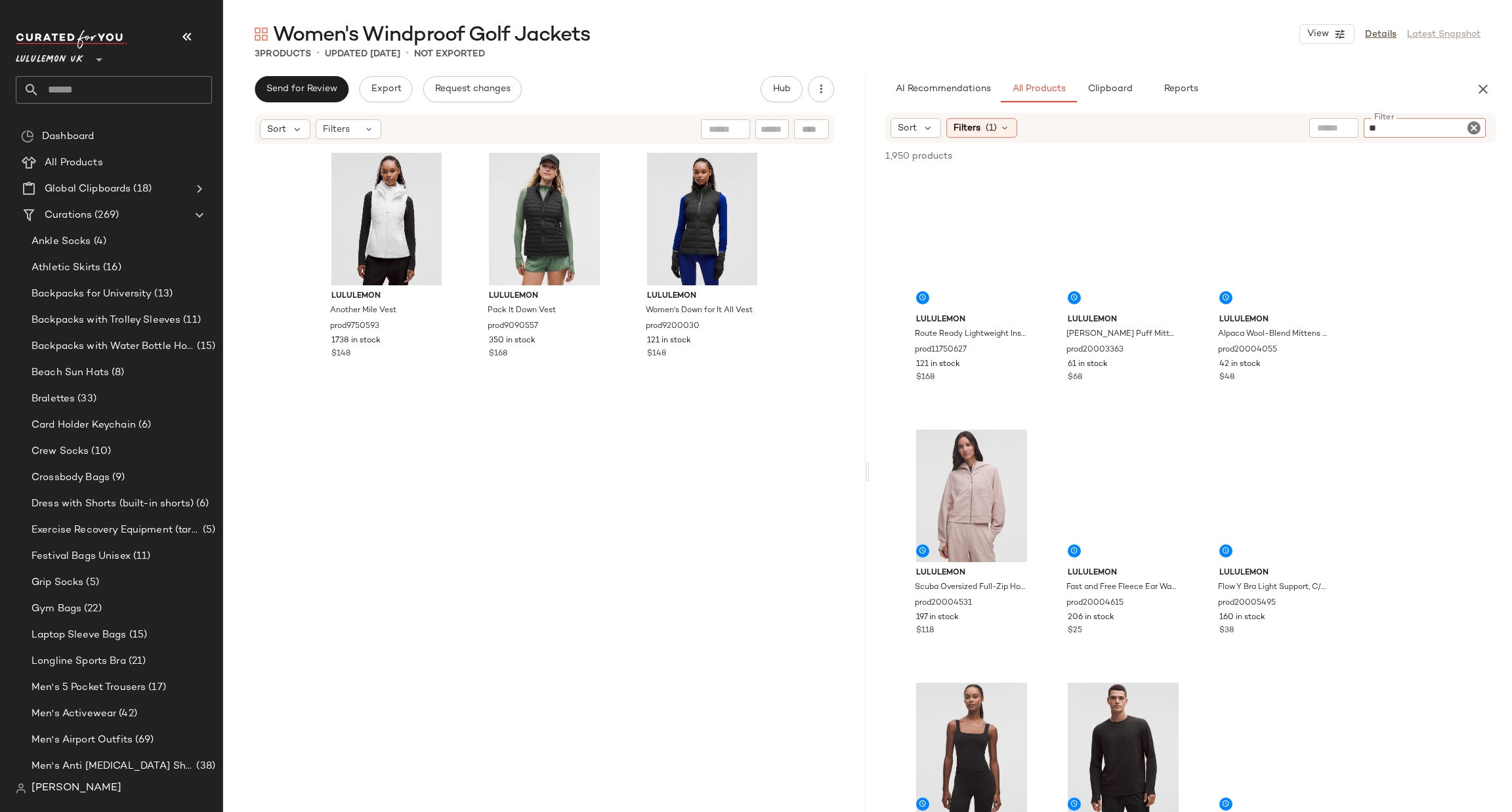
type input "***"
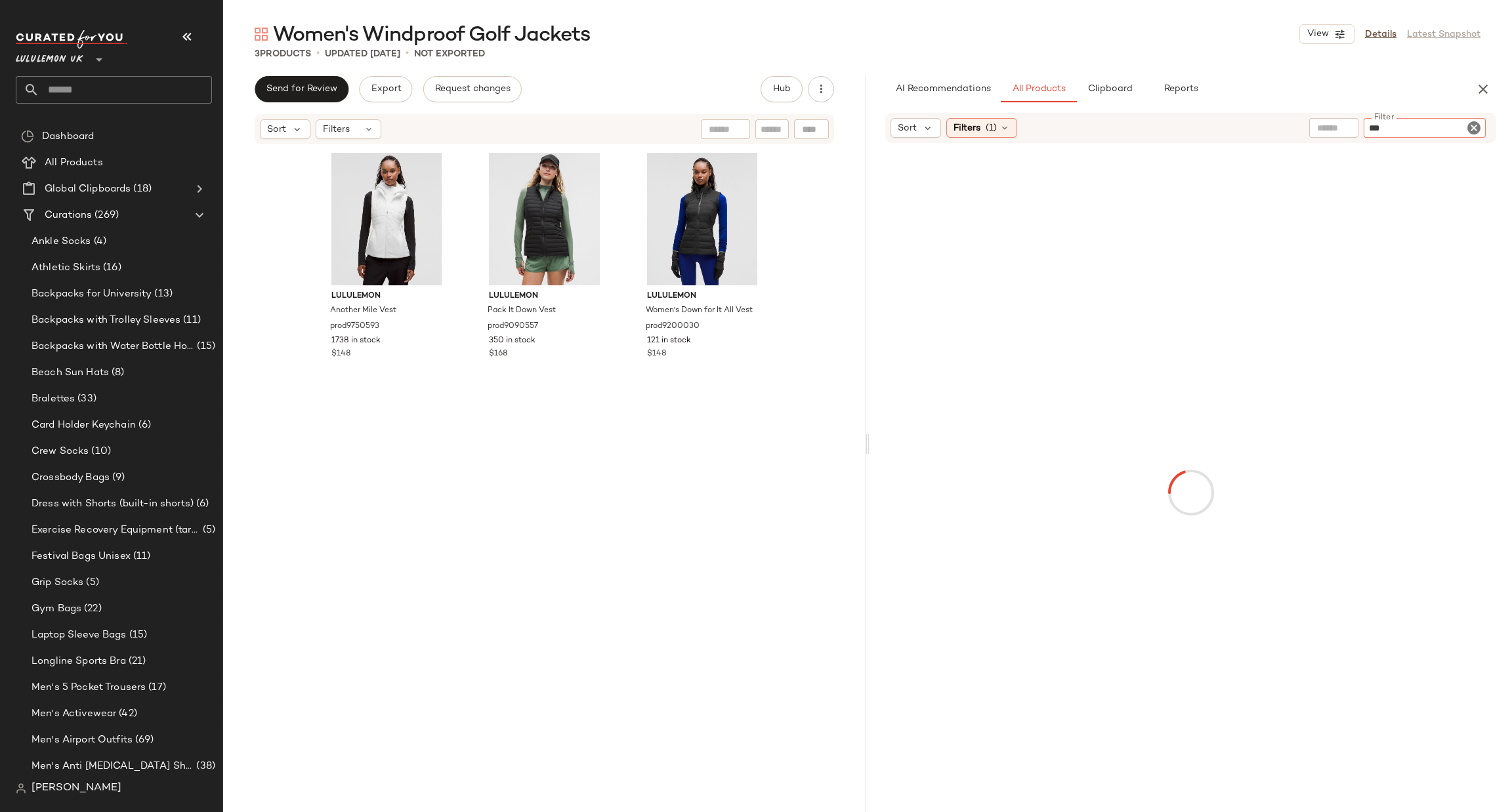
type input "****"
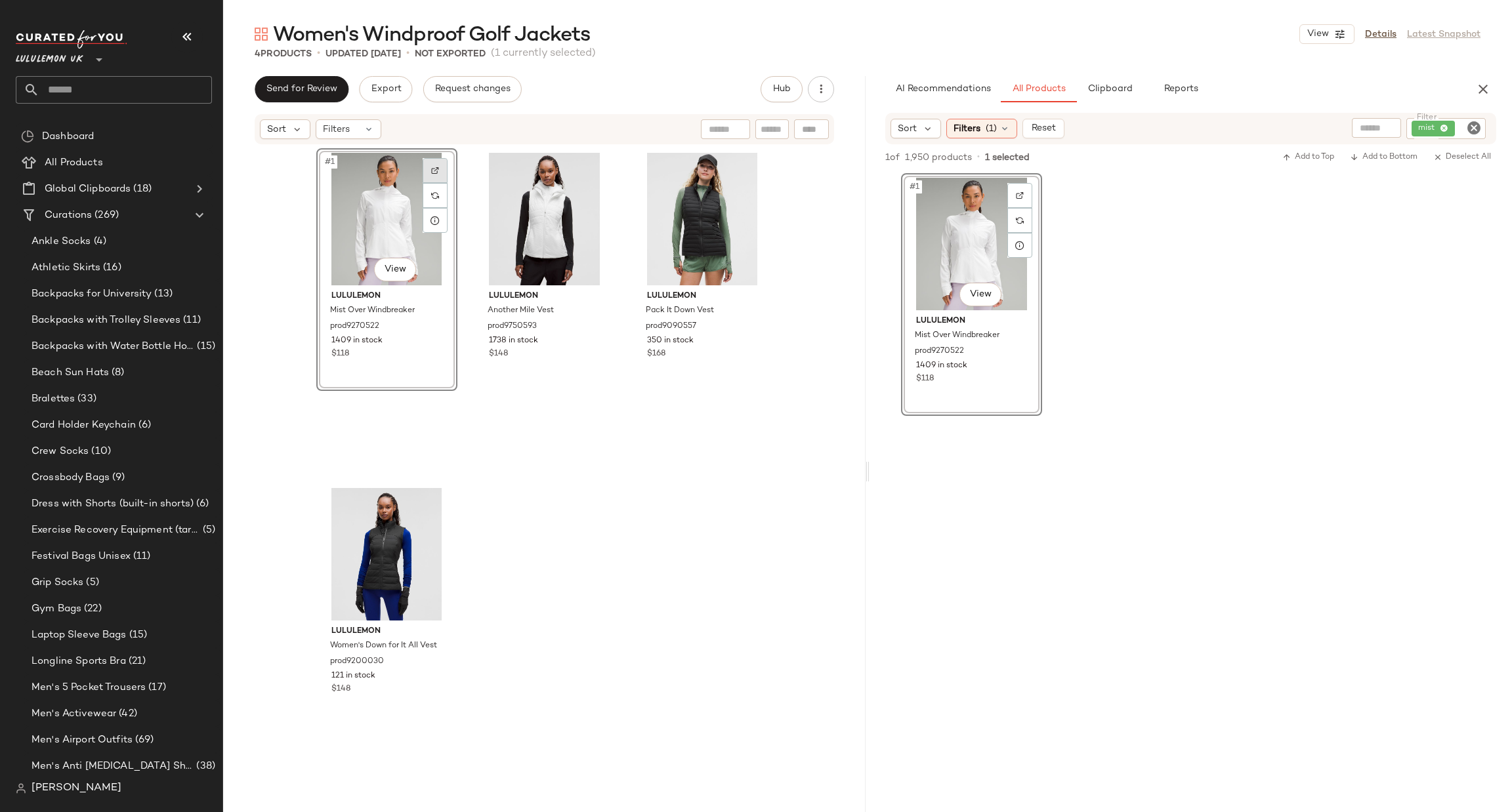
click at [431, 169] on img at bounding box center [435, 170] width 8 height 8
click at [1475, 126] on icon "Clear Filter" at bounding box center [1473, 128] width 15 height 15
click at [1478, 76] on button "button" at bounding box center [1483, 89] width 26 height 26
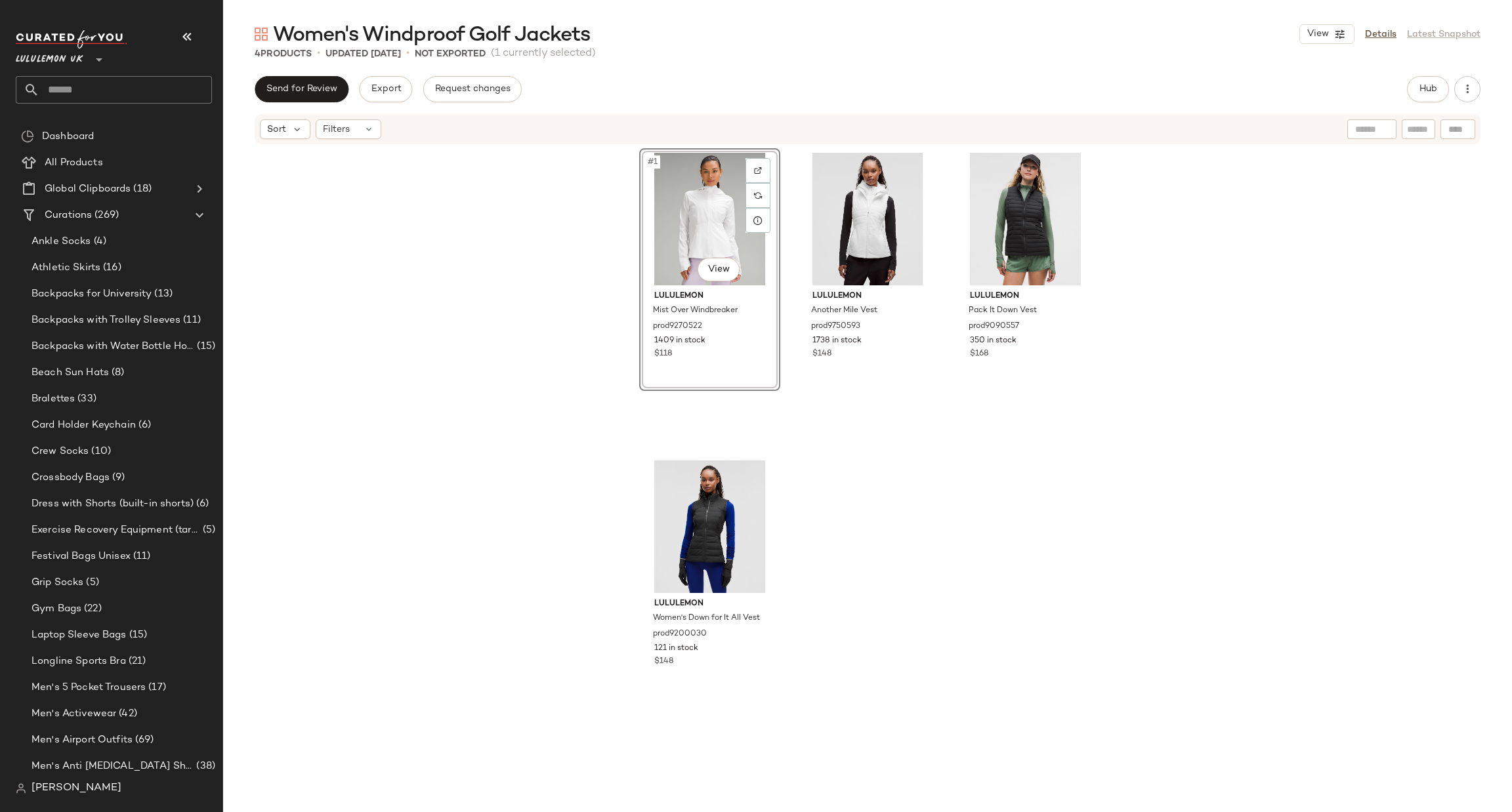
click at [159, 78] on input "text" at bounding box center [125, 90] width 172 height 28
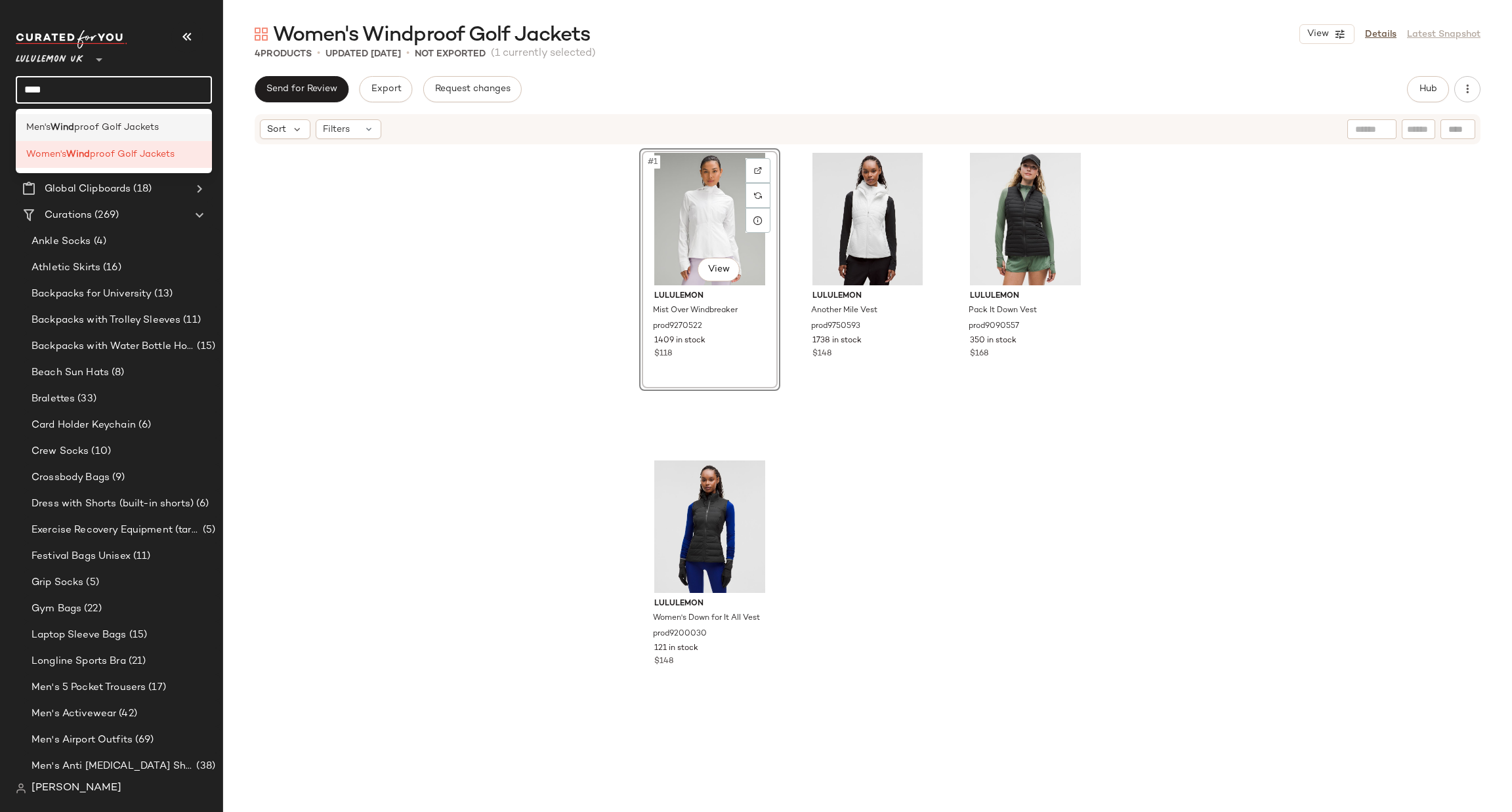
type input "****"
click at [166, 122] on div "Men's Wind proof Golf Jackets" at bounding box center [114, 128] width 175 height 14
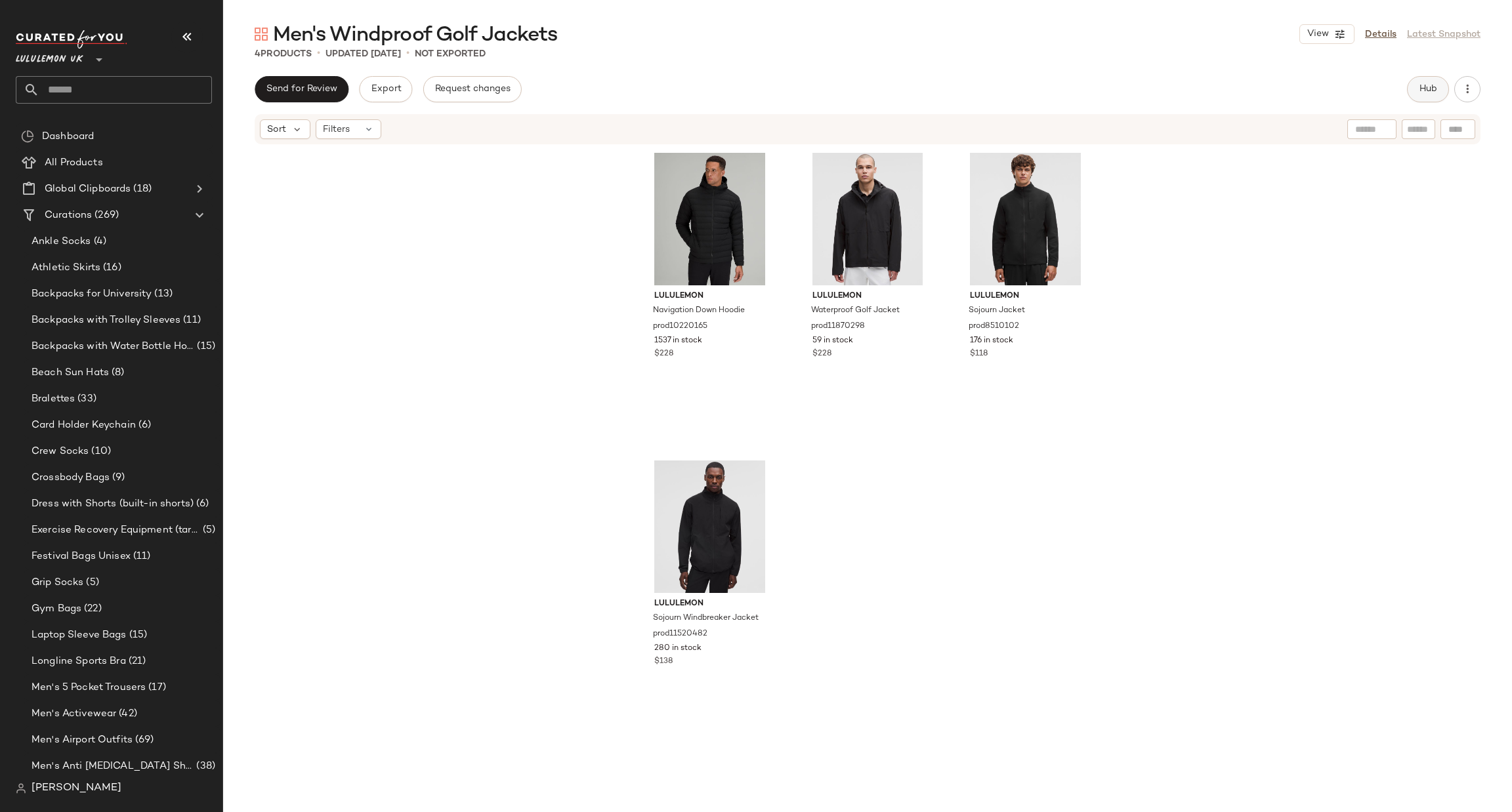
click at [1432, 84] on span "Hub" at bounding box center [1428, 89] width 18 height 10
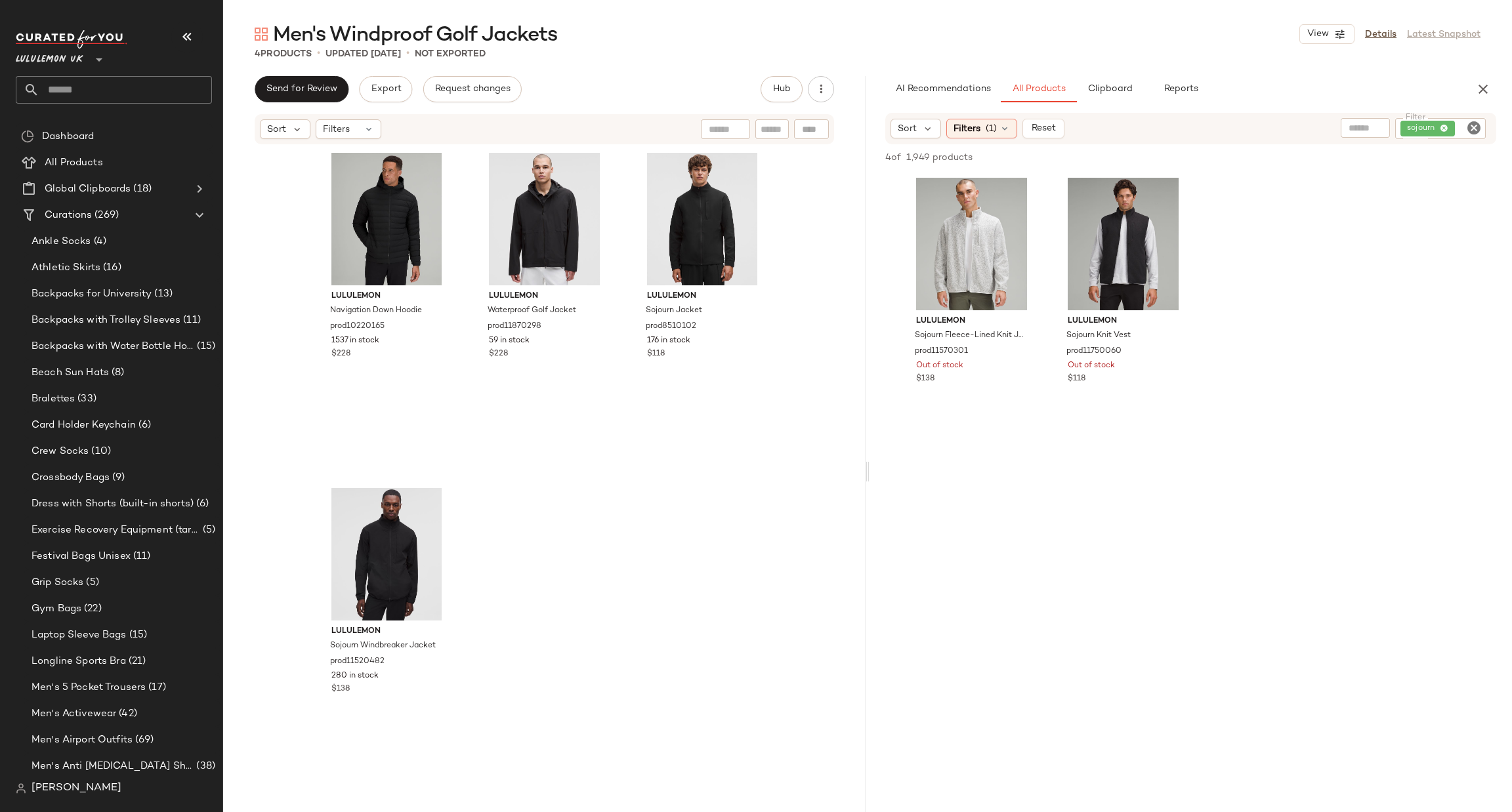
drag, startPoint x: 1480, startPoint y: 119, endPoint x: 1474, endPoint y: 126, distance: 9.2
click at [1479, 119] on div "sojourn" at bounding box center [1440, 128] width 90 height 21
click at [1472, 126] on icon "Clear Filter" at bounding box center [1473, 128] width 15 height 15
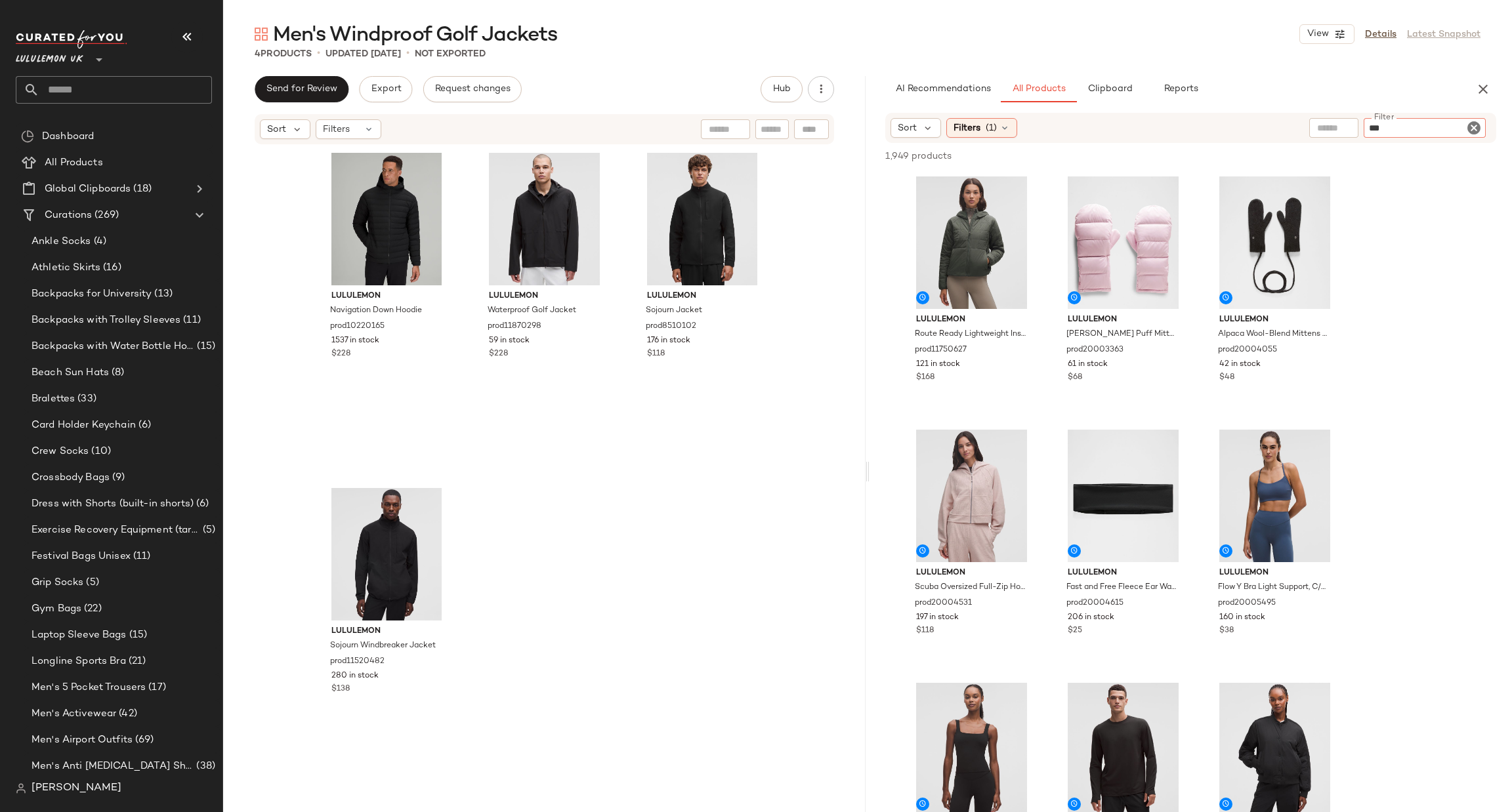
type input "****"
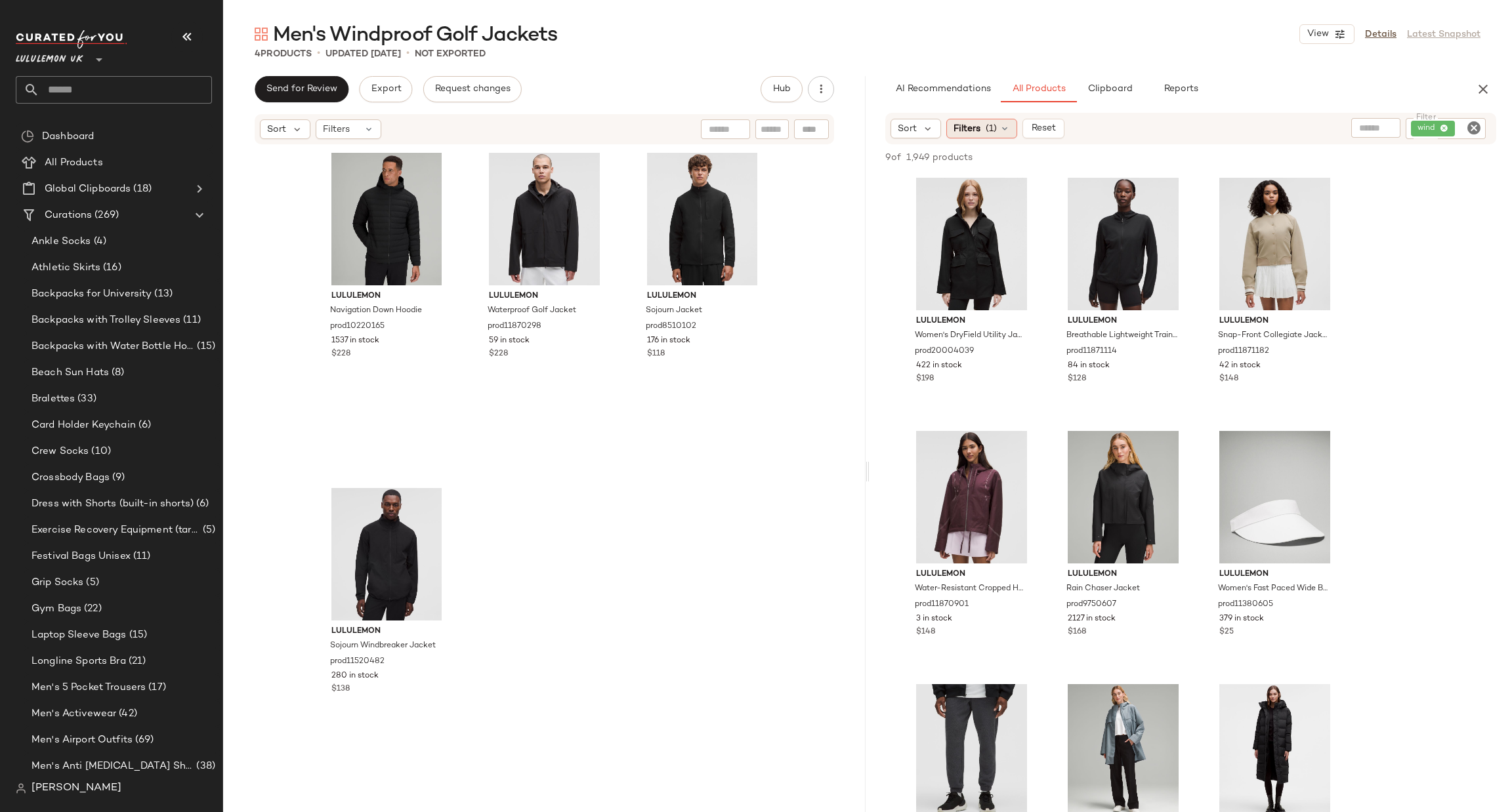
click at [990, 119] on div "Filters (1)" at bounding box center [982, 128] width 71 height 20
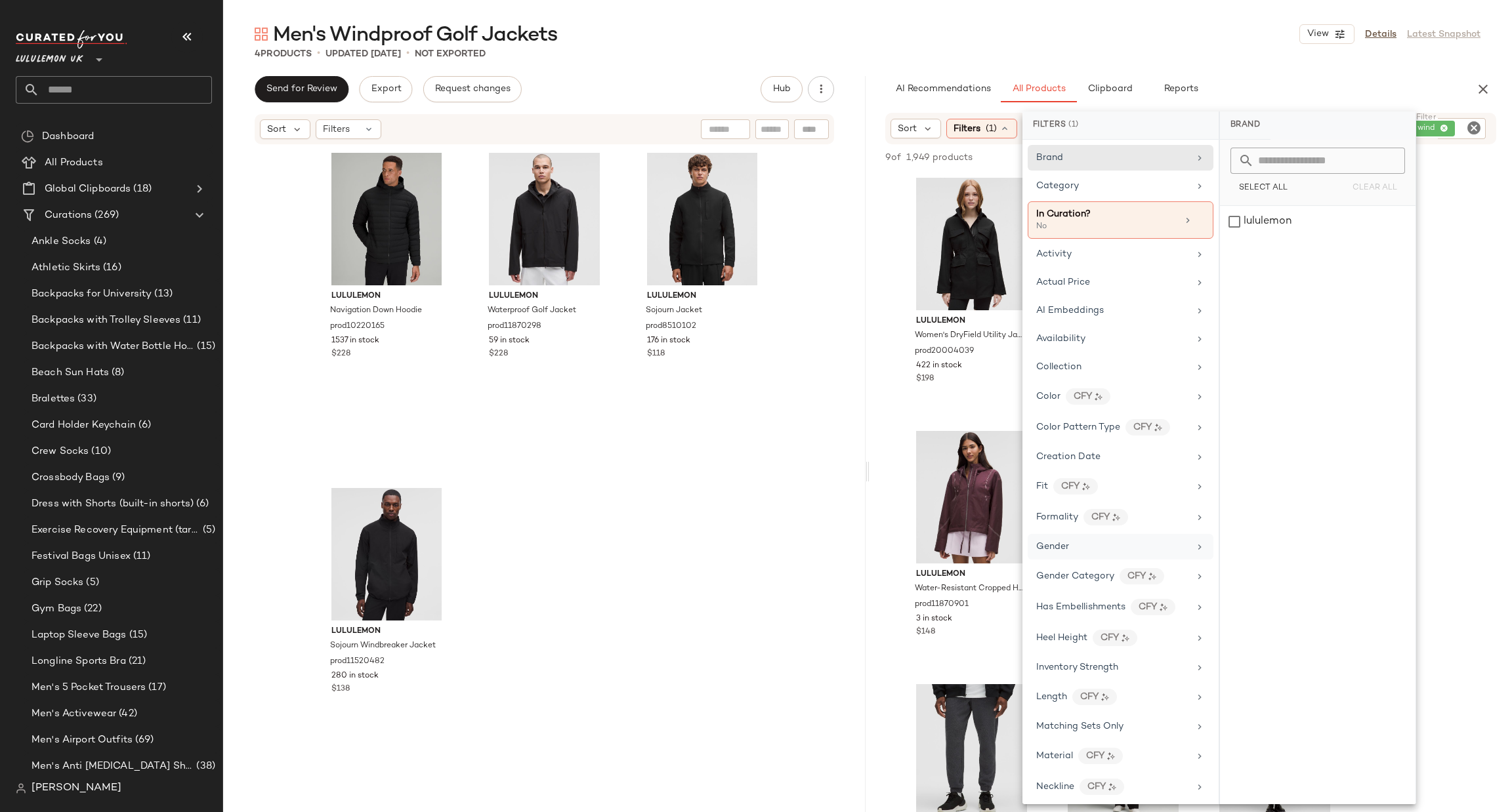
click at [1086, 544] on div "Gender" at bounding box center [1112, 546] width 153 height 14
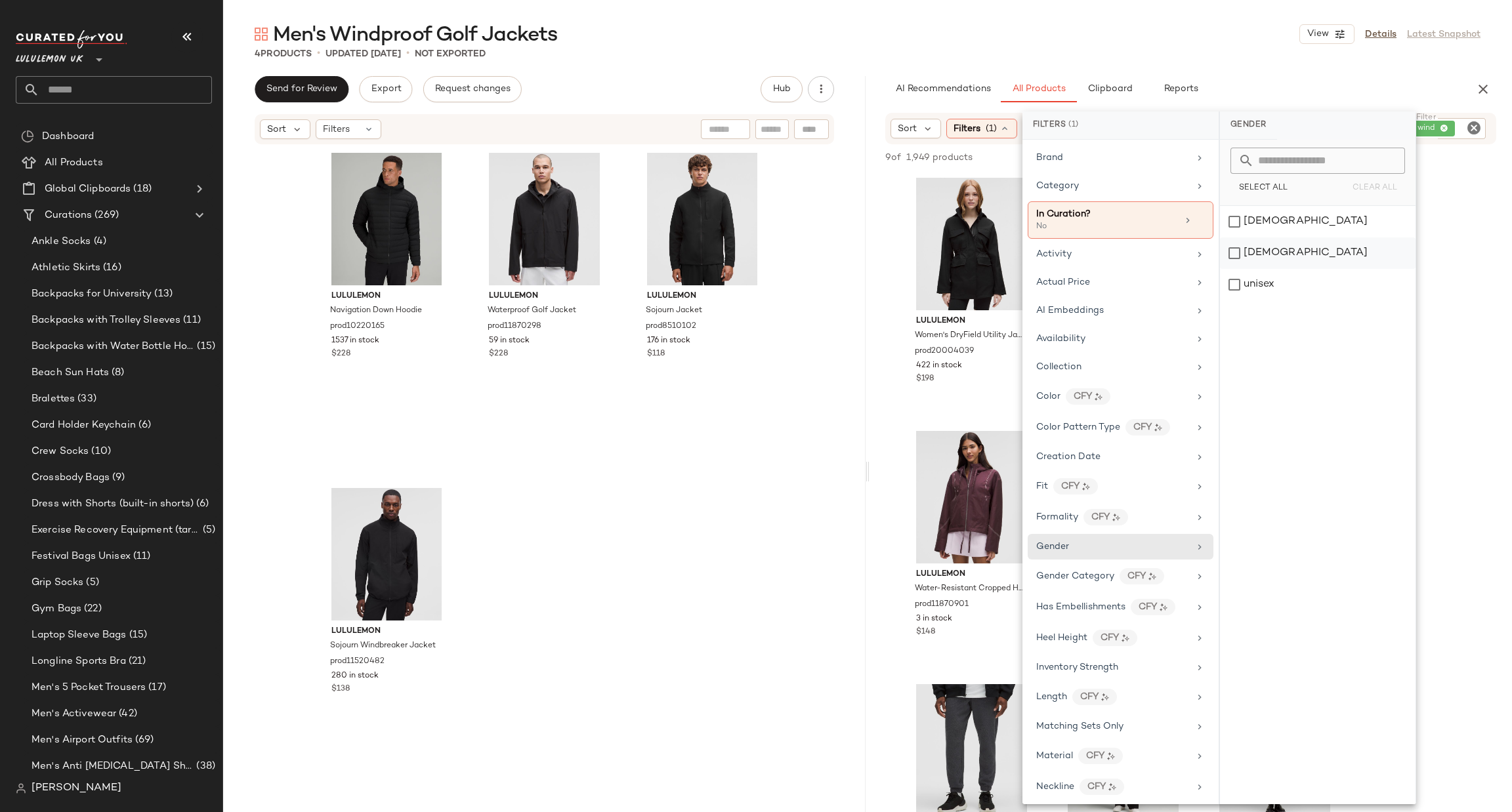
click at [1283, 248] on div "male" at bounding box center [1318, 253] width 196 height 32
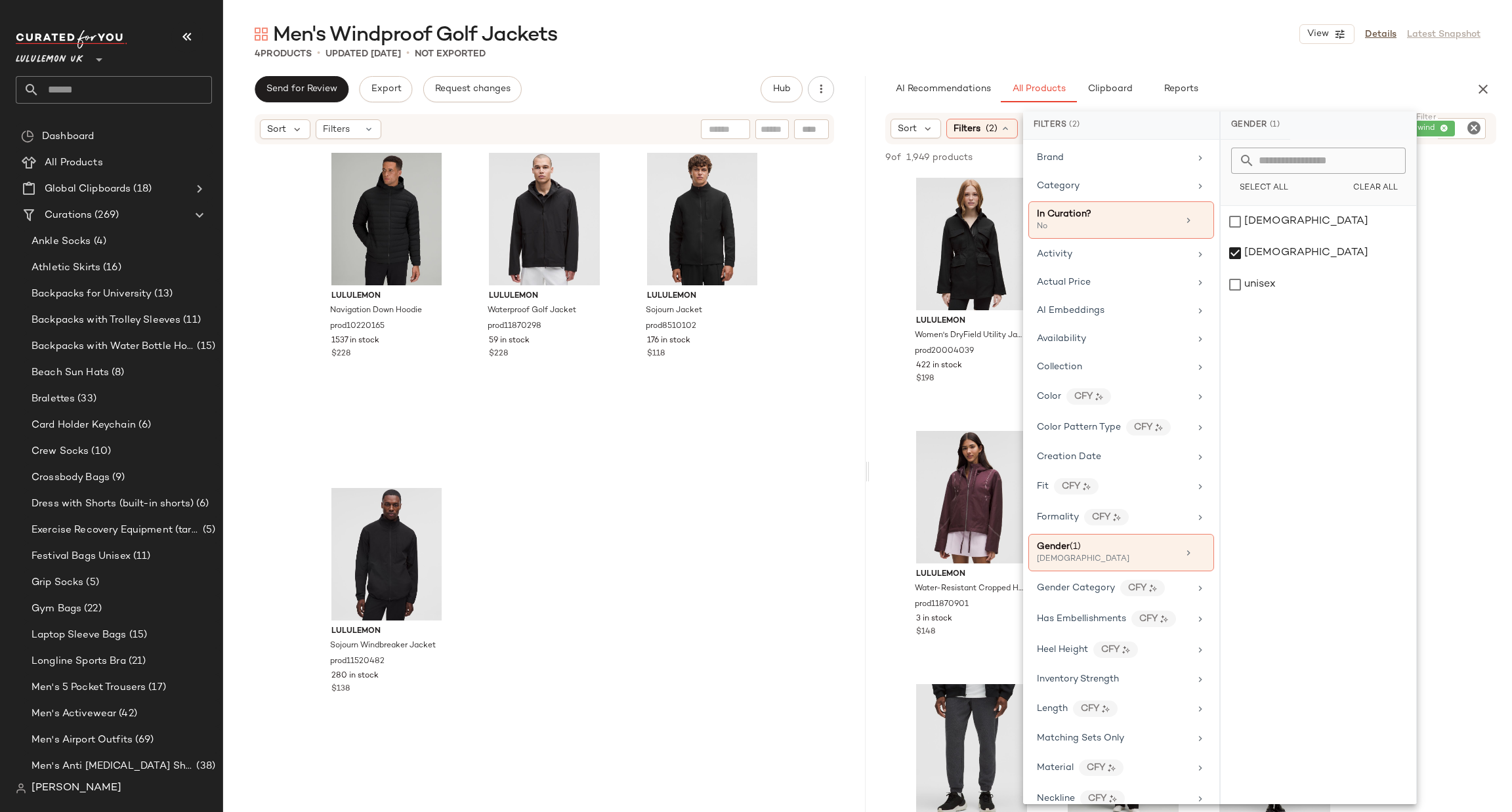
click at [1464, 281] on div "lululemon Women's DryField Utility Jacket prod20004039 422 in stock $198 lulule…" at bounding box center [1191, 548] width 643 height 750
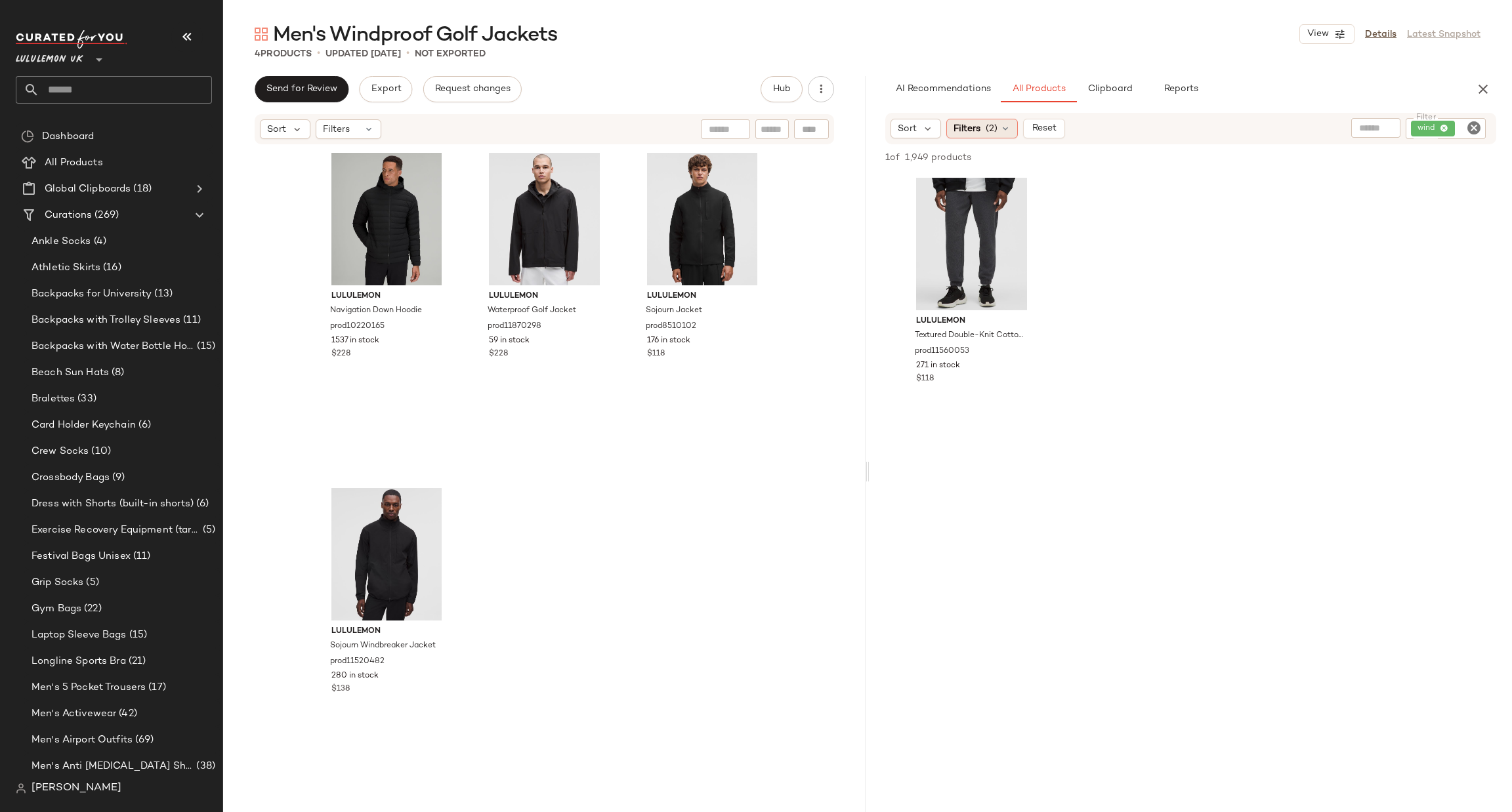
click at [970, 127] on span "Filters" at bounding box center [967, 128] width 27 height 14
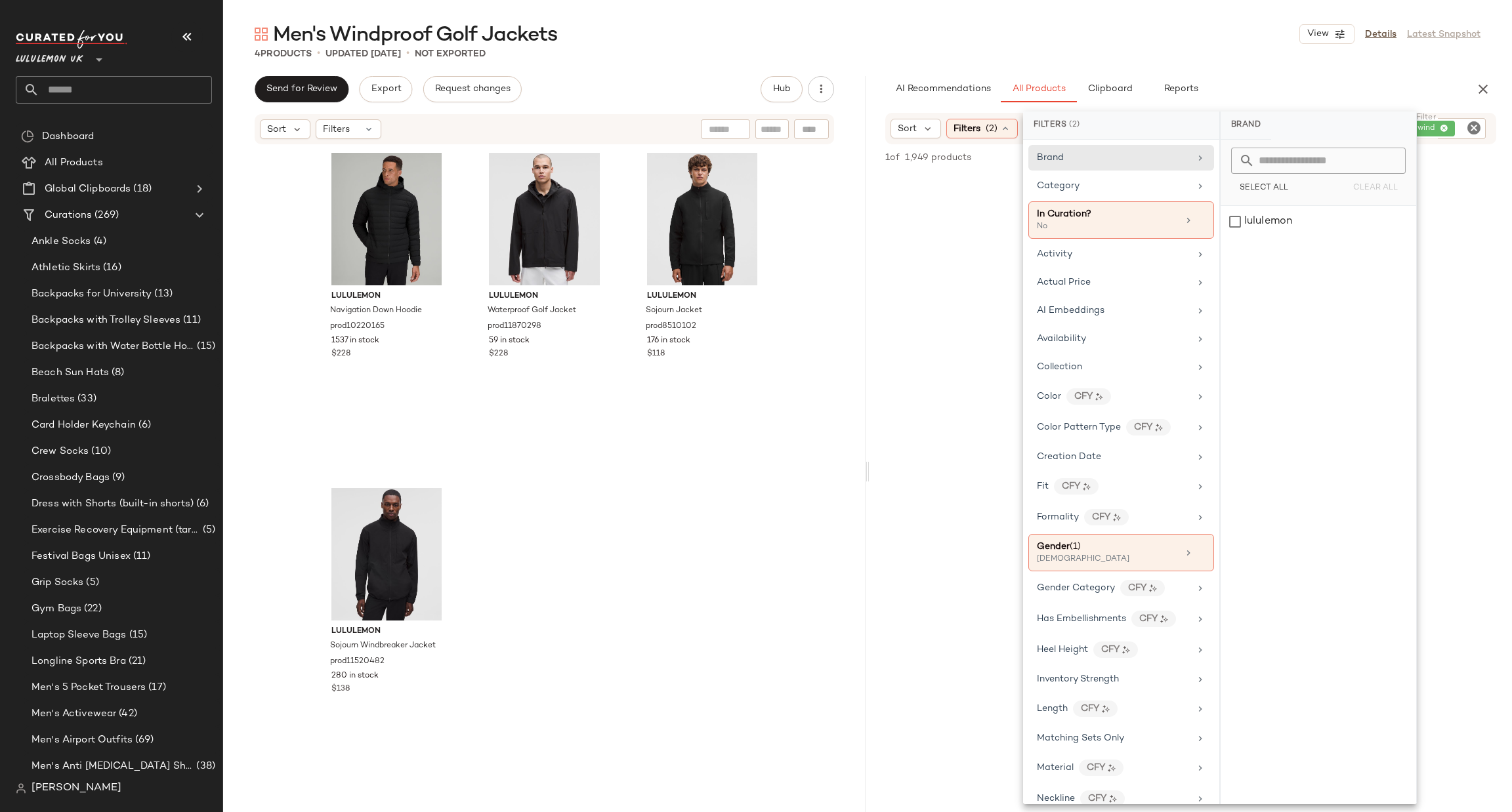
scroll to position [590, 0]
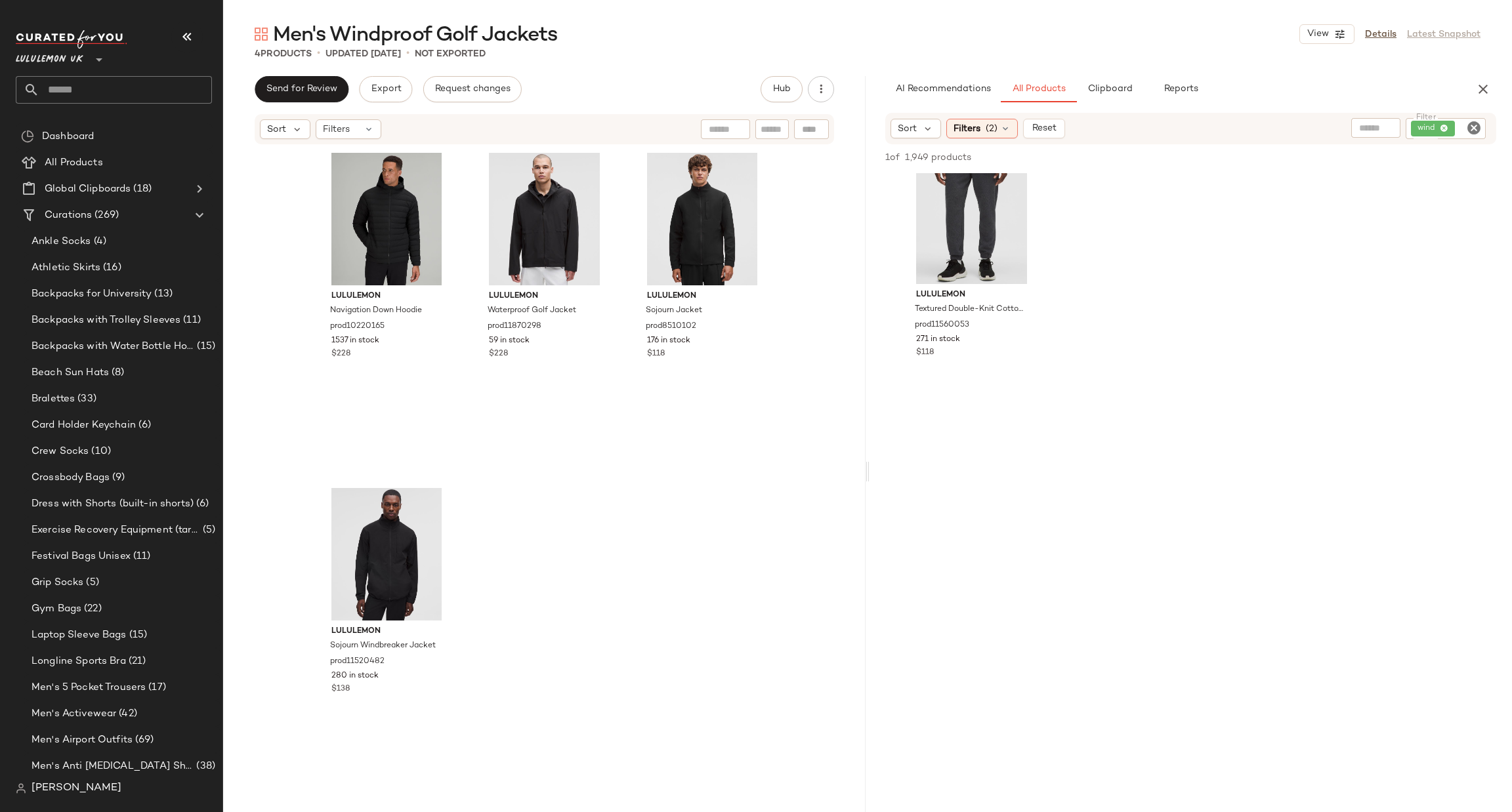
scroll to position [0, 0]
click at [1472, 125] on icon "Clear Filter" at bounding box center [1473, 128] width 15 height 15
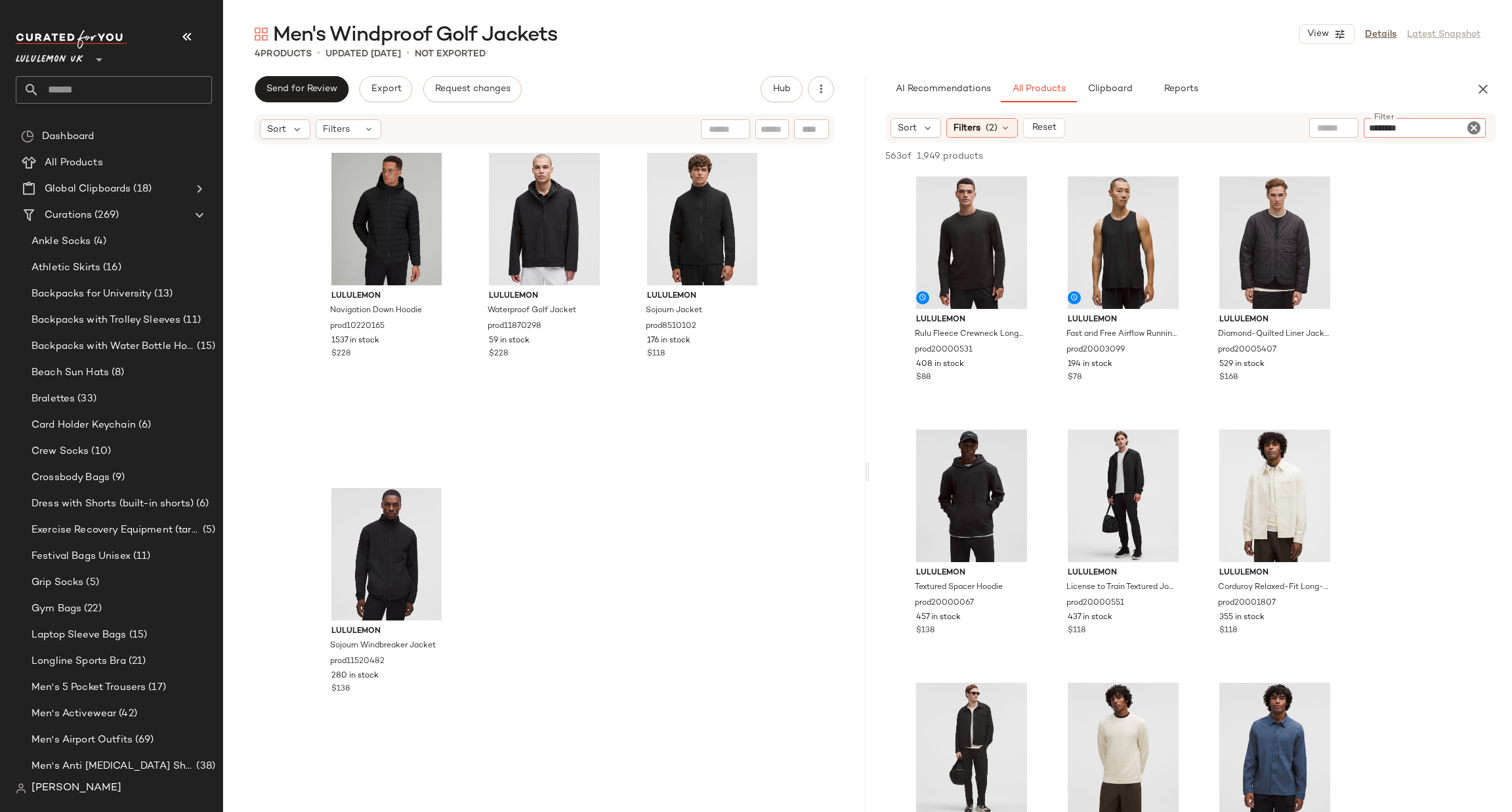
type input "*********"
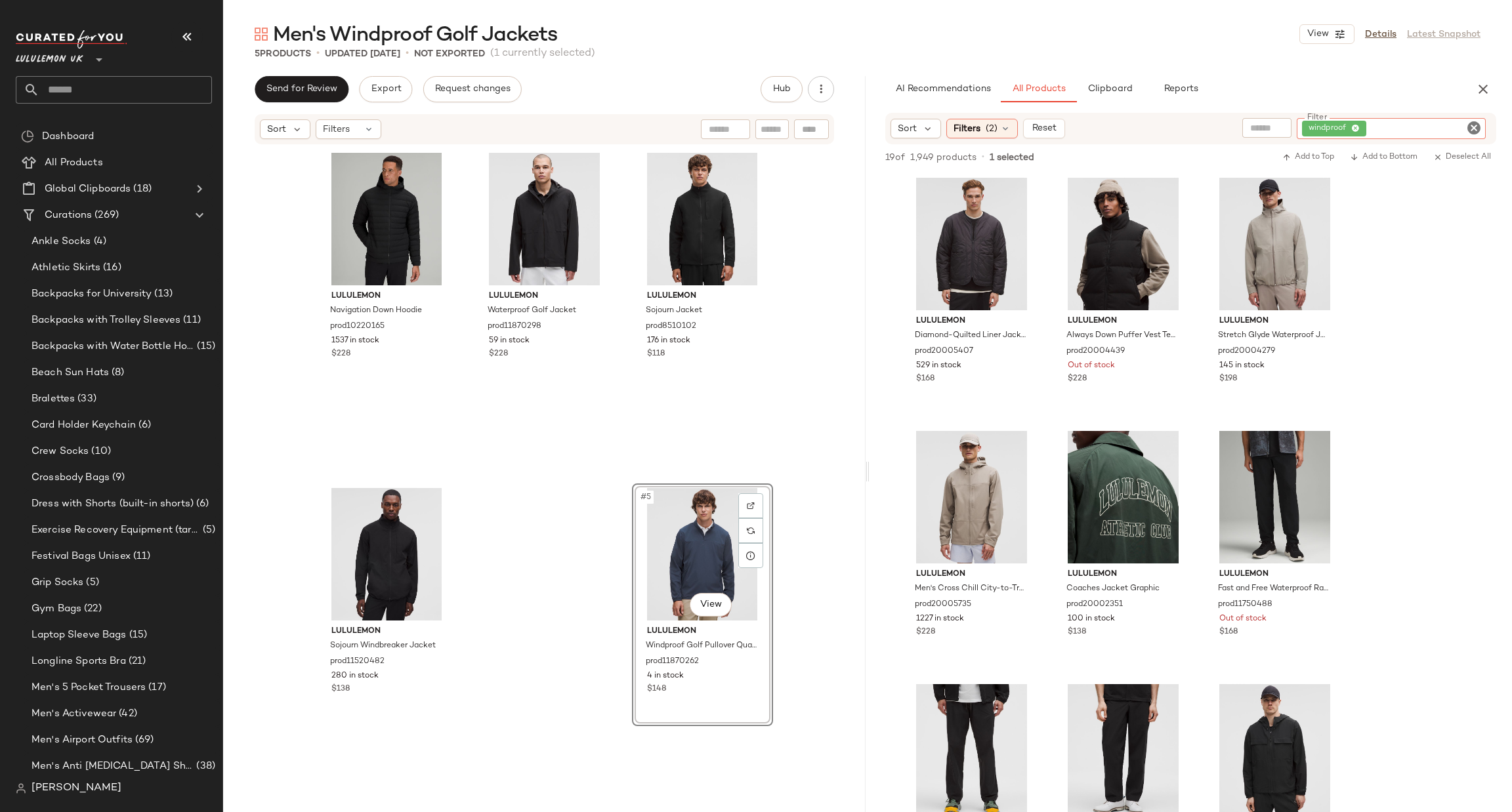
click at [1460, 130] on input "Filter" at bounding box center [1425, 128] width 112 height 14
type input "****"
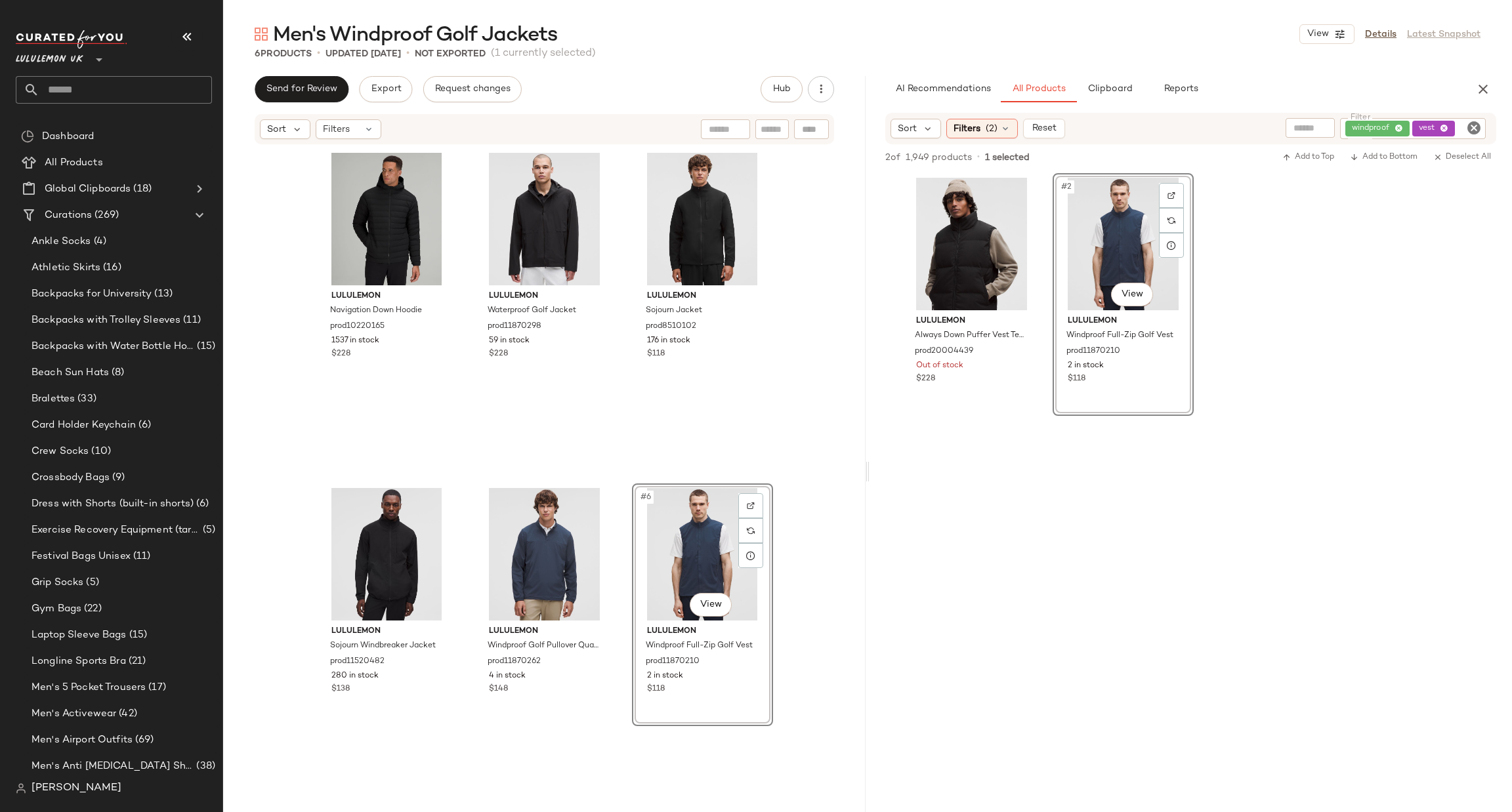
click at [131, 79] on input "text" at bounding box center [125, 90] width 172 height 28
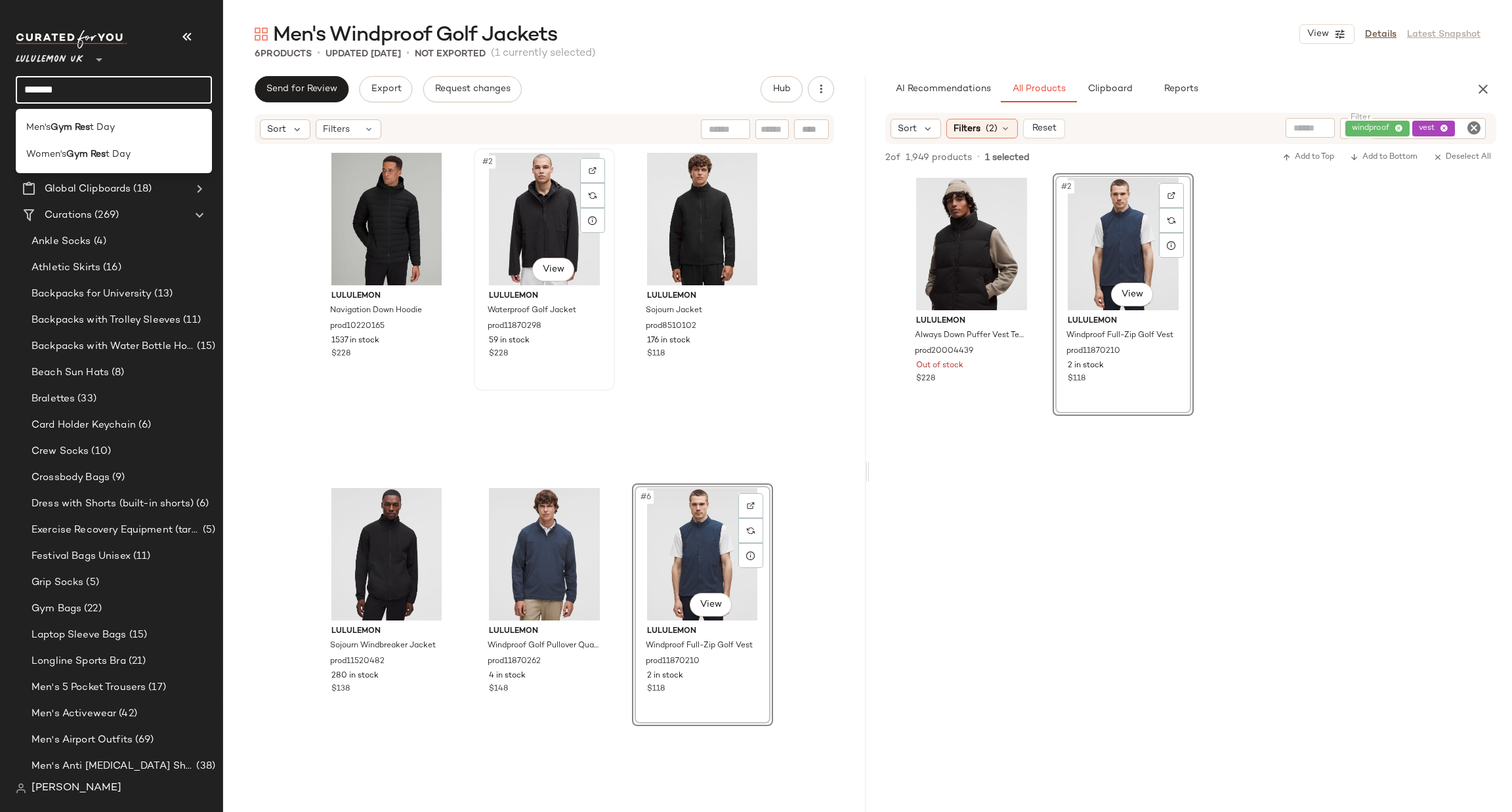
type input "*******"
click at [562, 386] on div "#2 View lululemon Waterproof Golf Jacket prod11870298 59 in stock $228" at bounding box center [544, 269] width 139 height 240
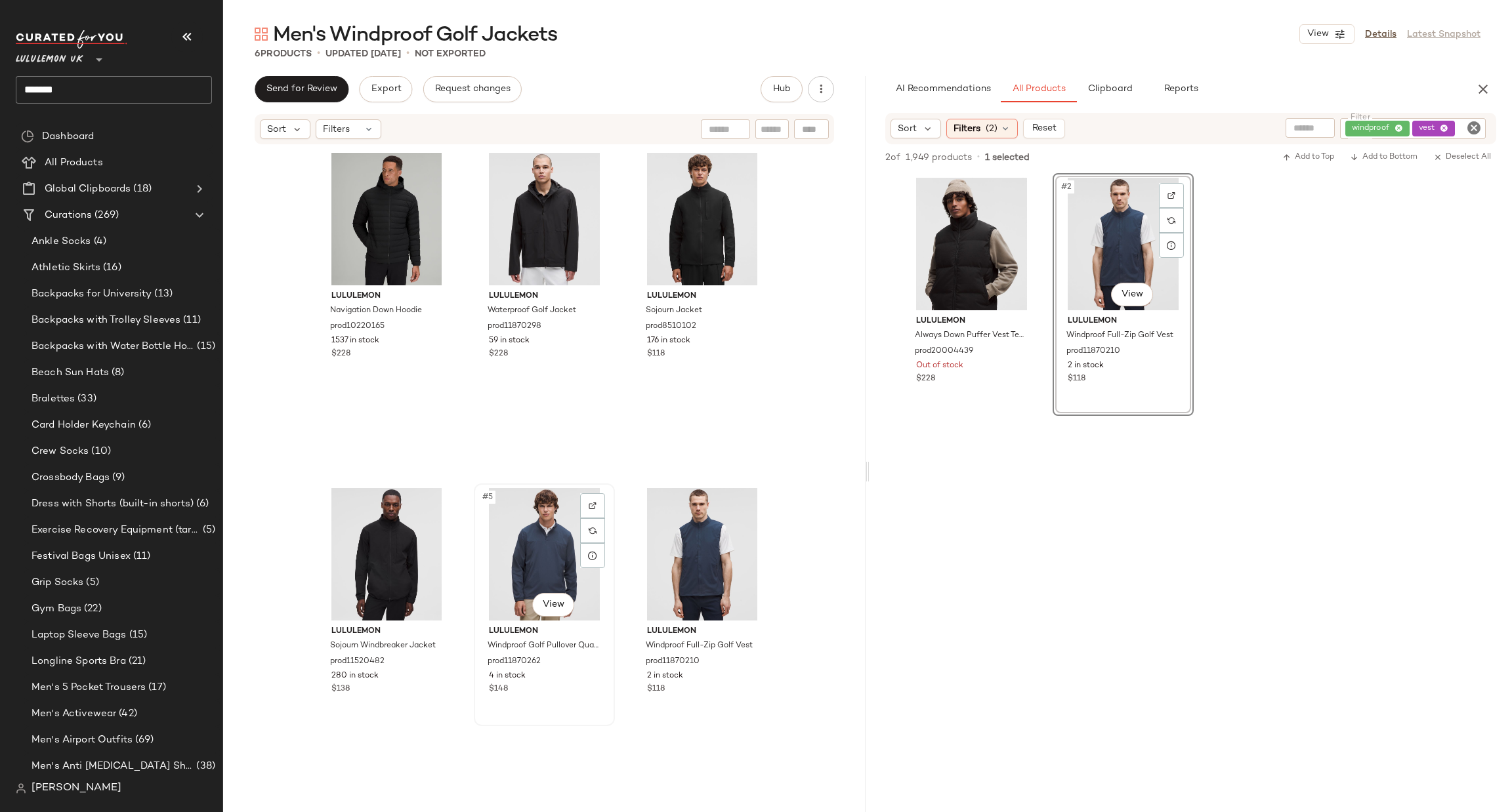
click at [554, 532] on div "#5 View" at bounding box center [544, 555] width 132 height 133
click at [684, 553] on div "#6 View" at bounding box center [703, 555] width 132 height 133
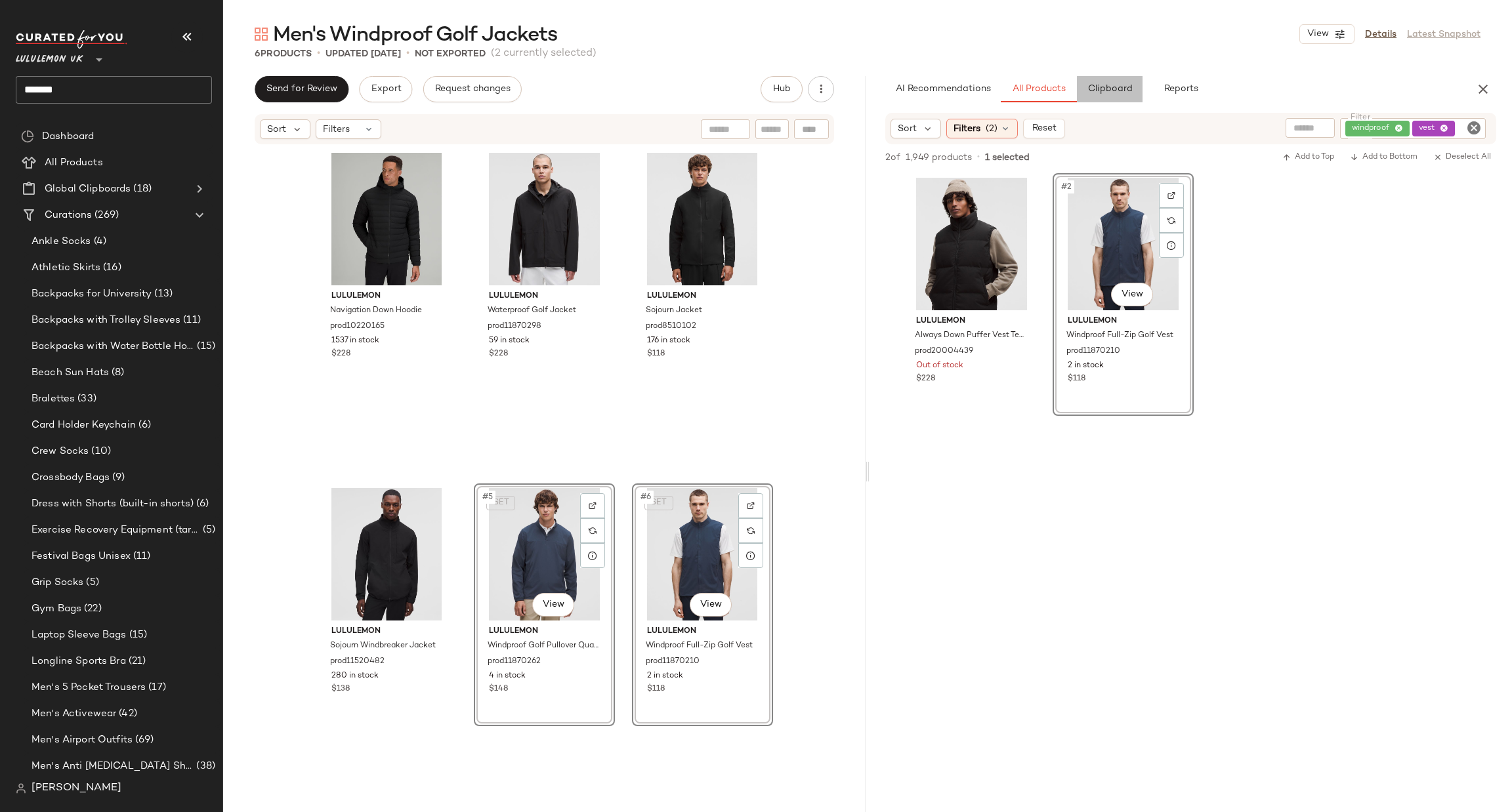
click at [1112, 98] on button "Clipboard" at bounding box center [1109, 89] width 65 height 26
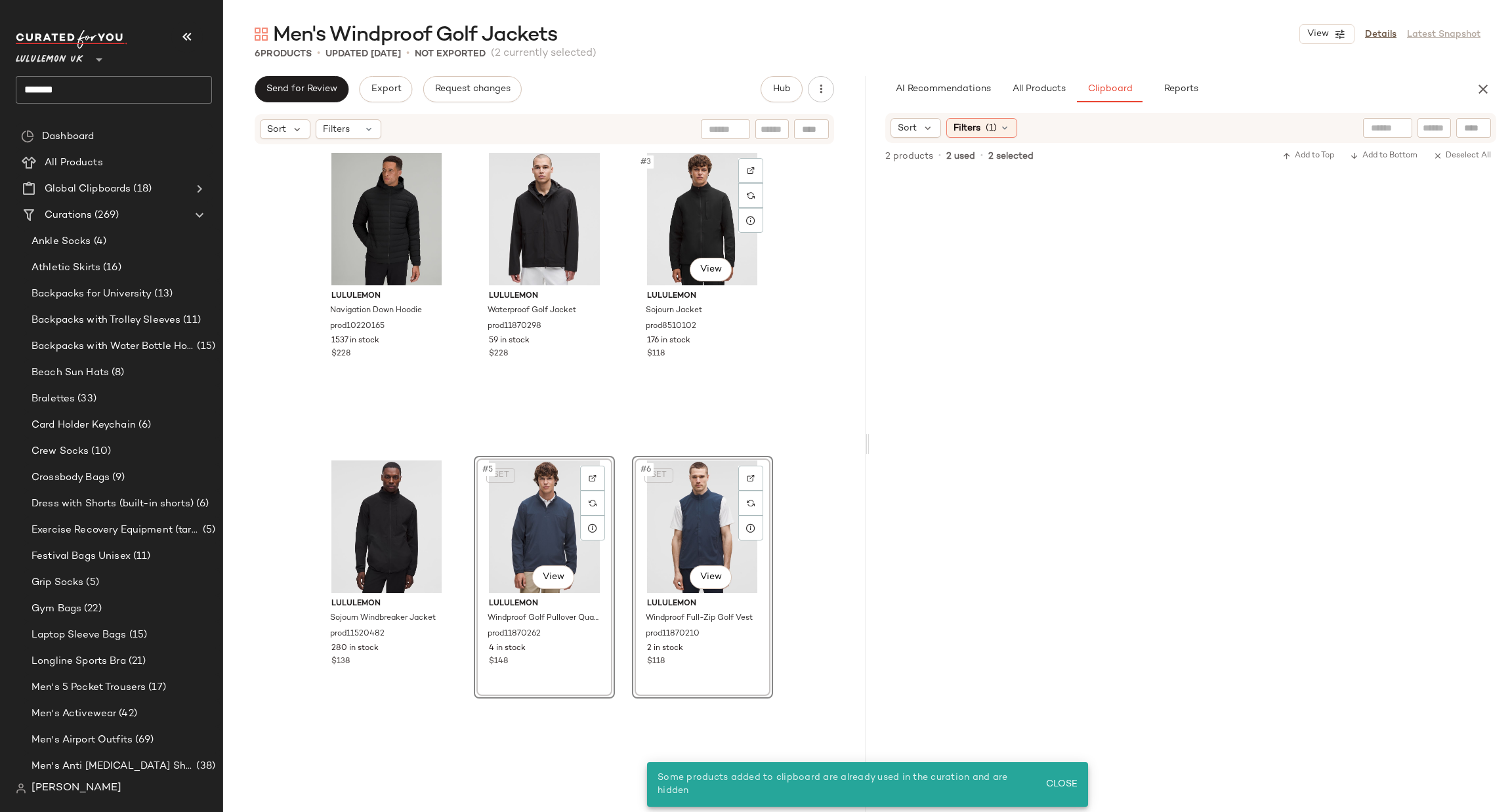
click at [669, 399] on div "#3 View lululemon Sojourn Jacket prod8510102 176 in stock $118" at bounding box center [702, 296] width 141 height 297
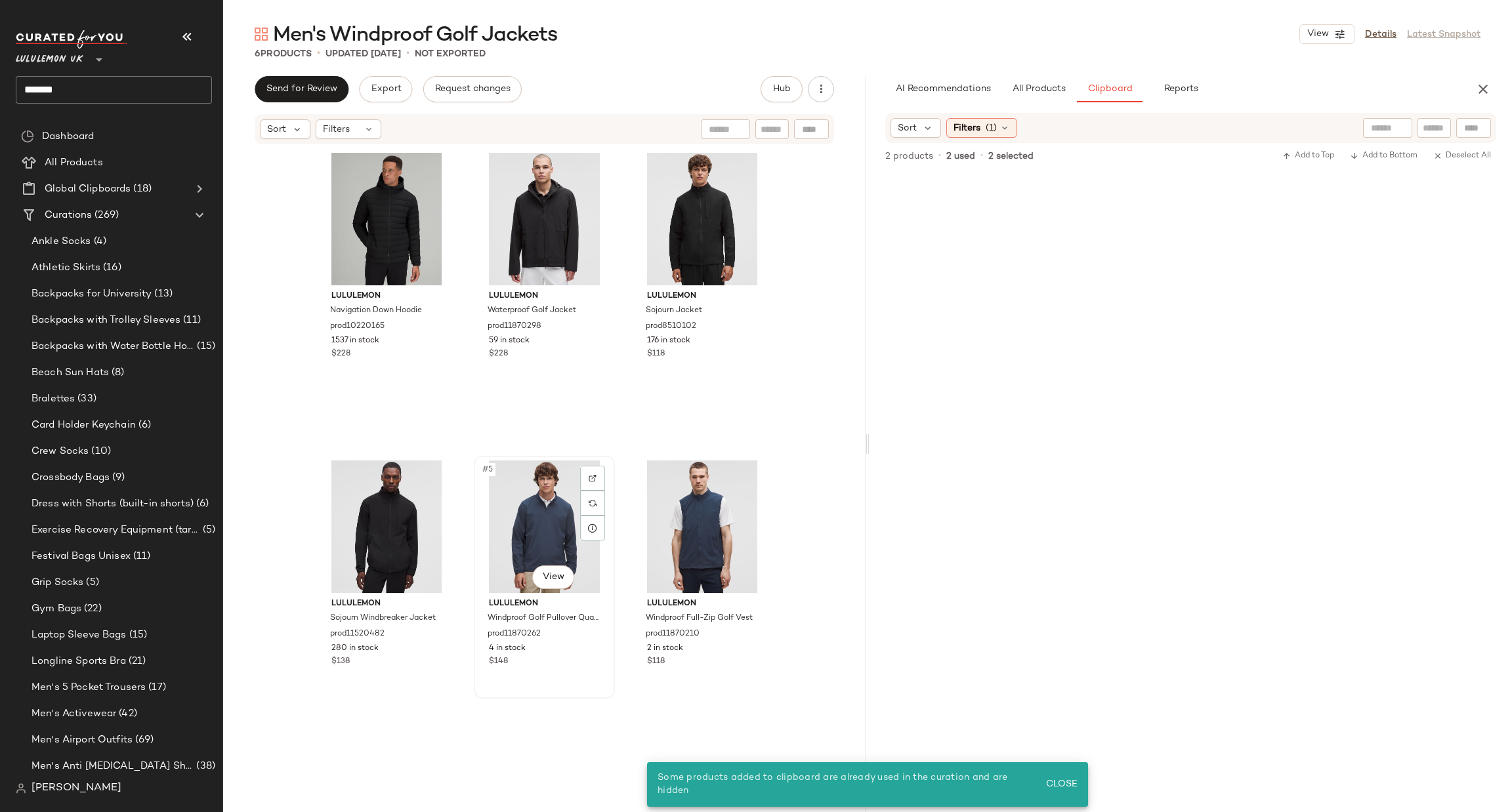
click at [515, 486] on div "#5 View" at bounding box center [544, 527] width 132 height 133
click at [695, 520] on div "#6 View" at bounding box center [703, 527] width 132 height 133
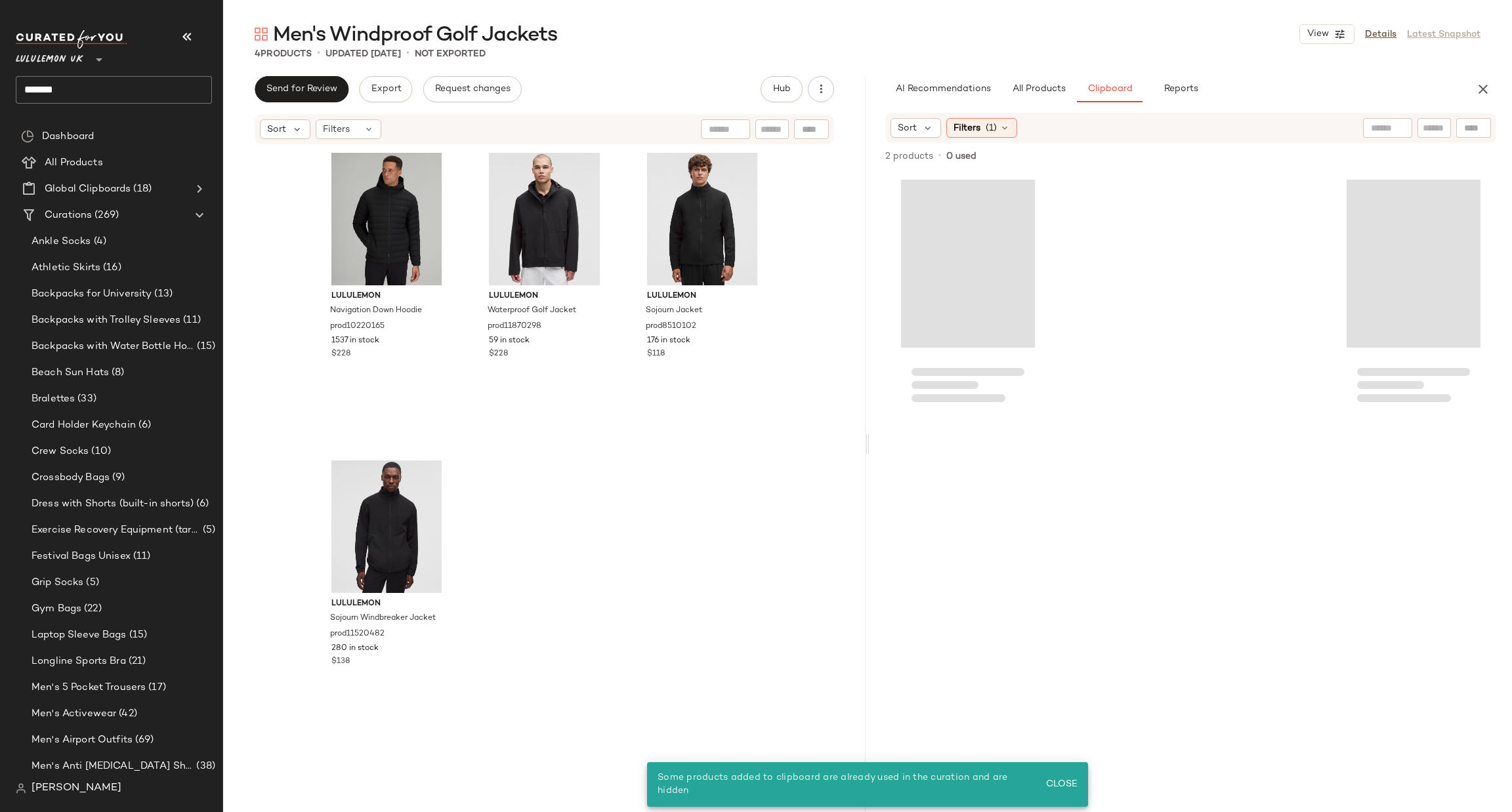
click at [743, 464] on div "lululemon Navigation Down Hoodie prod10220165 1537 in stock $228 lululemon Wate…" at bounding box center [544, 450] width 457 height 605
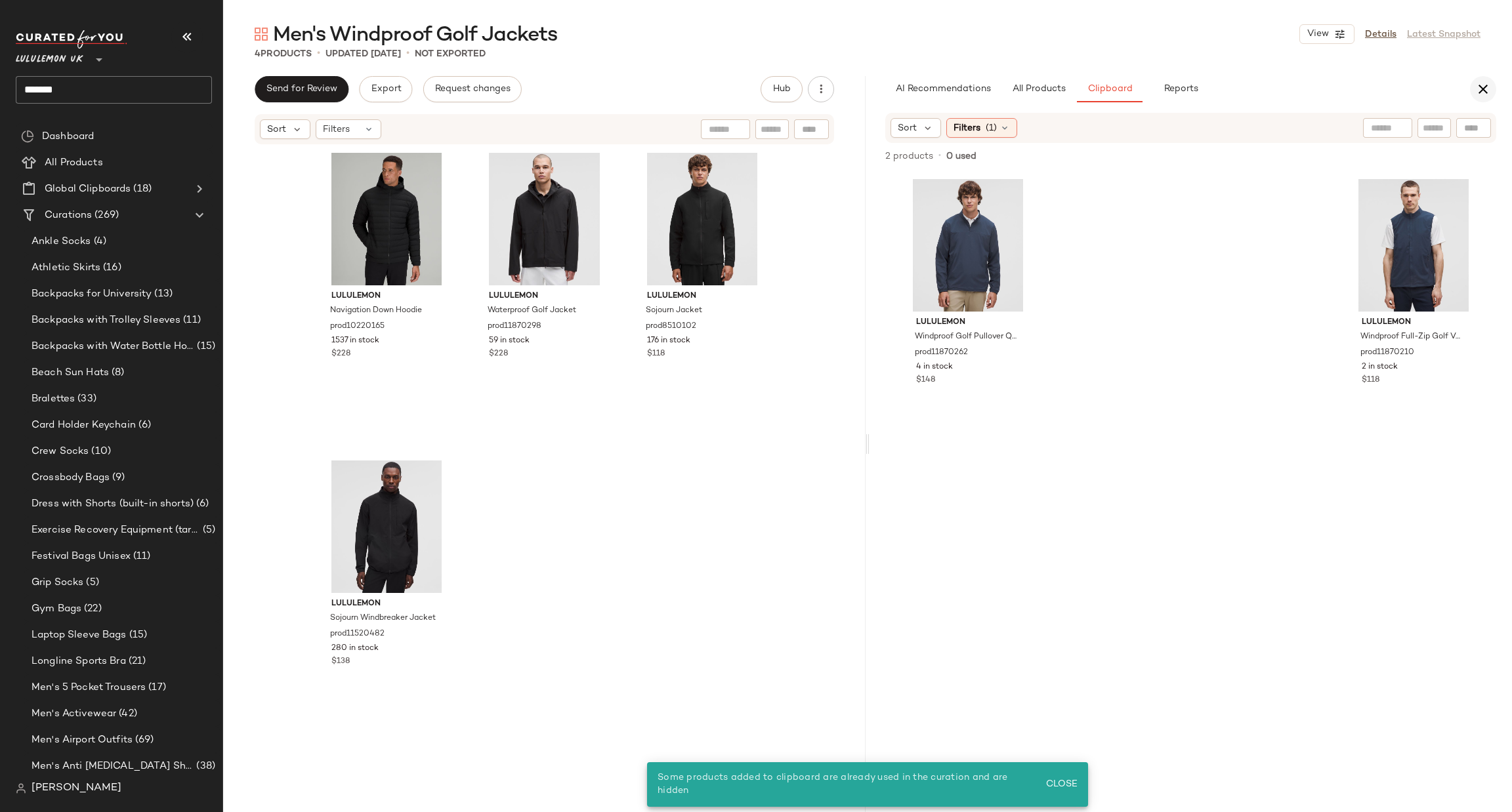
click at [1484, 86] on icon "button" at bounding box center [1483, 89] width 15 height 15
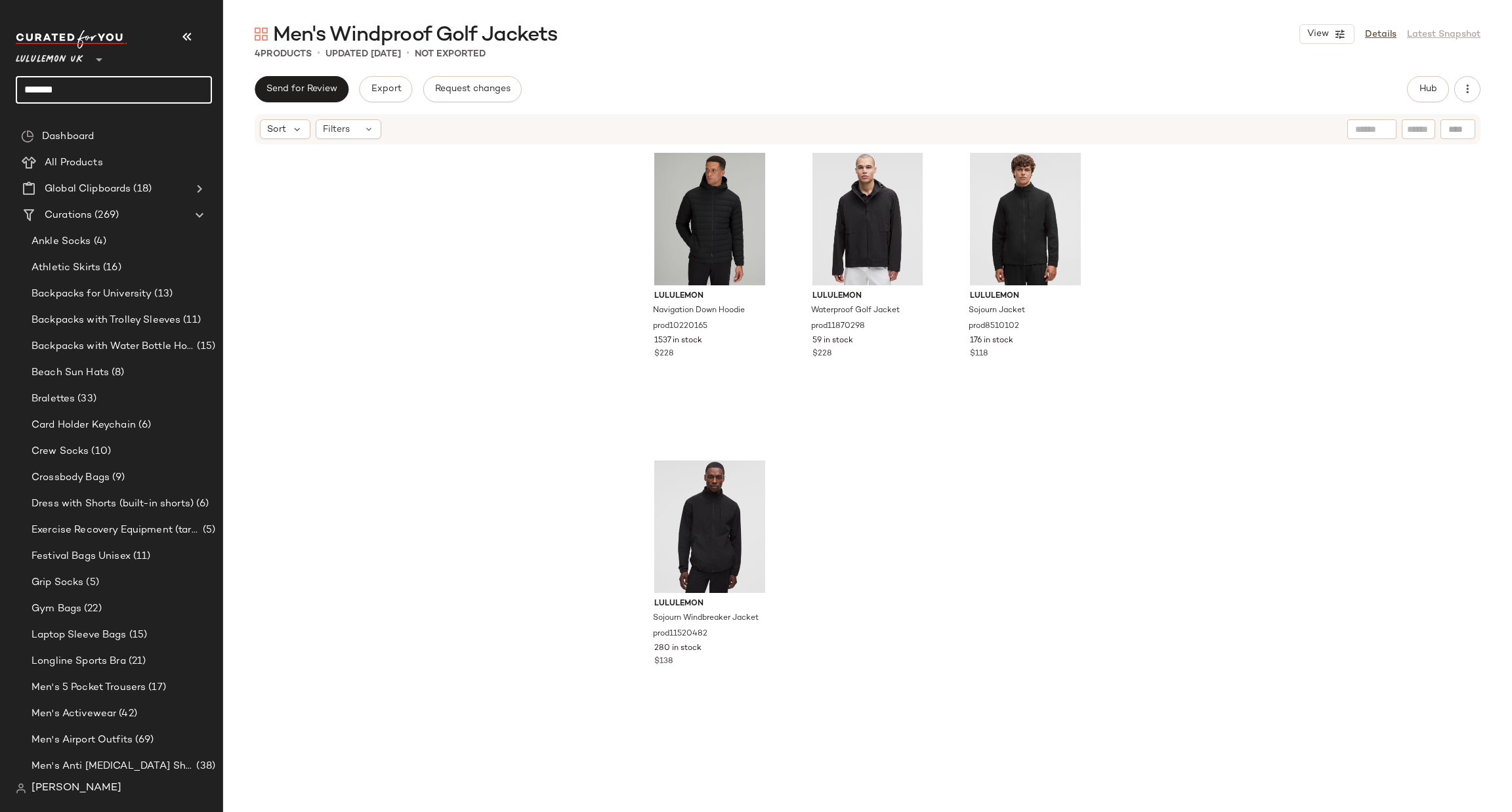
click at [115, 96] on input "*******" at bounding box center [113, 90] width 196 height 28
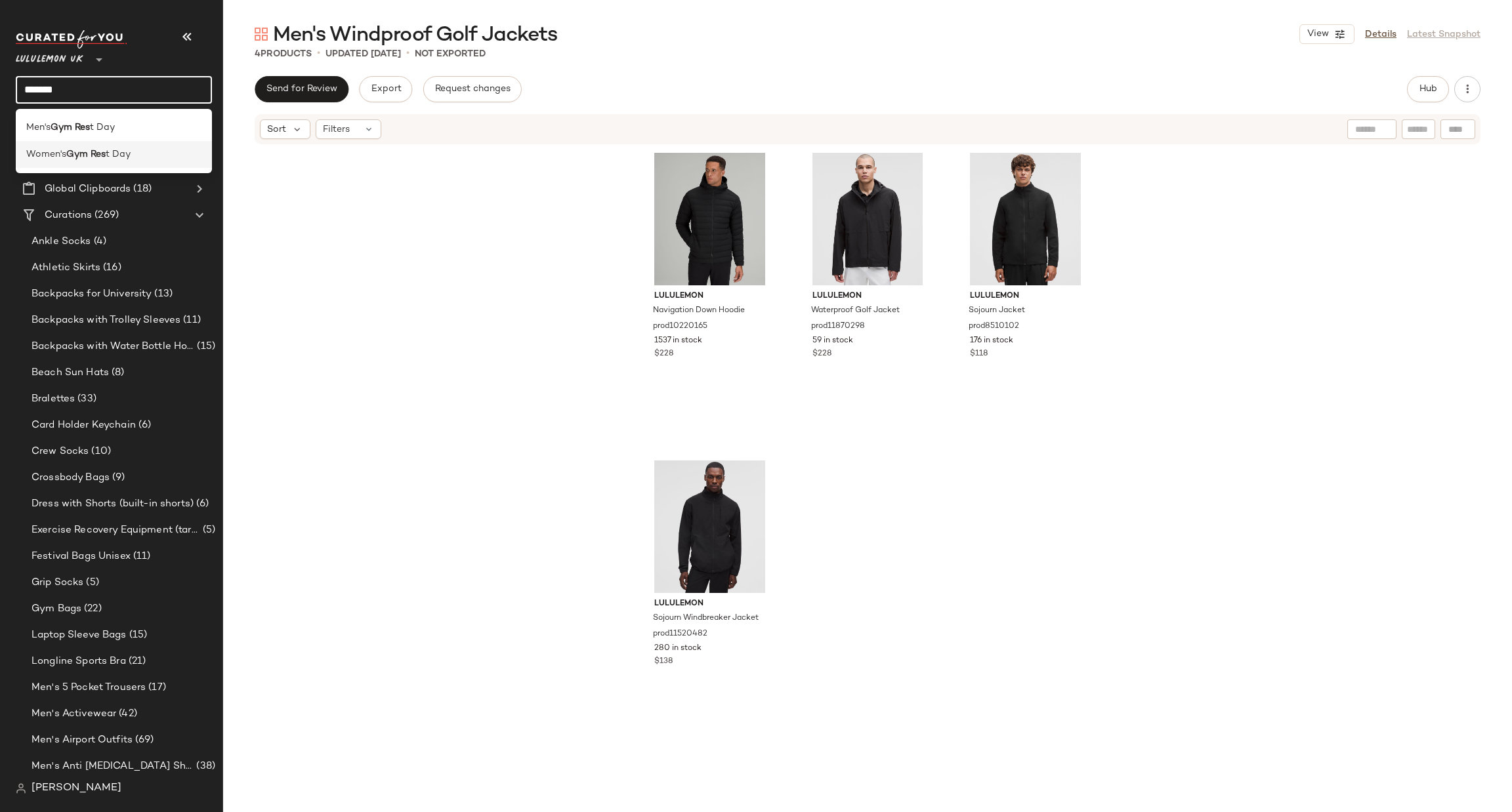
click at [121, 149] on span "t Day" at bounding box center [118, 154] width 25 height 14
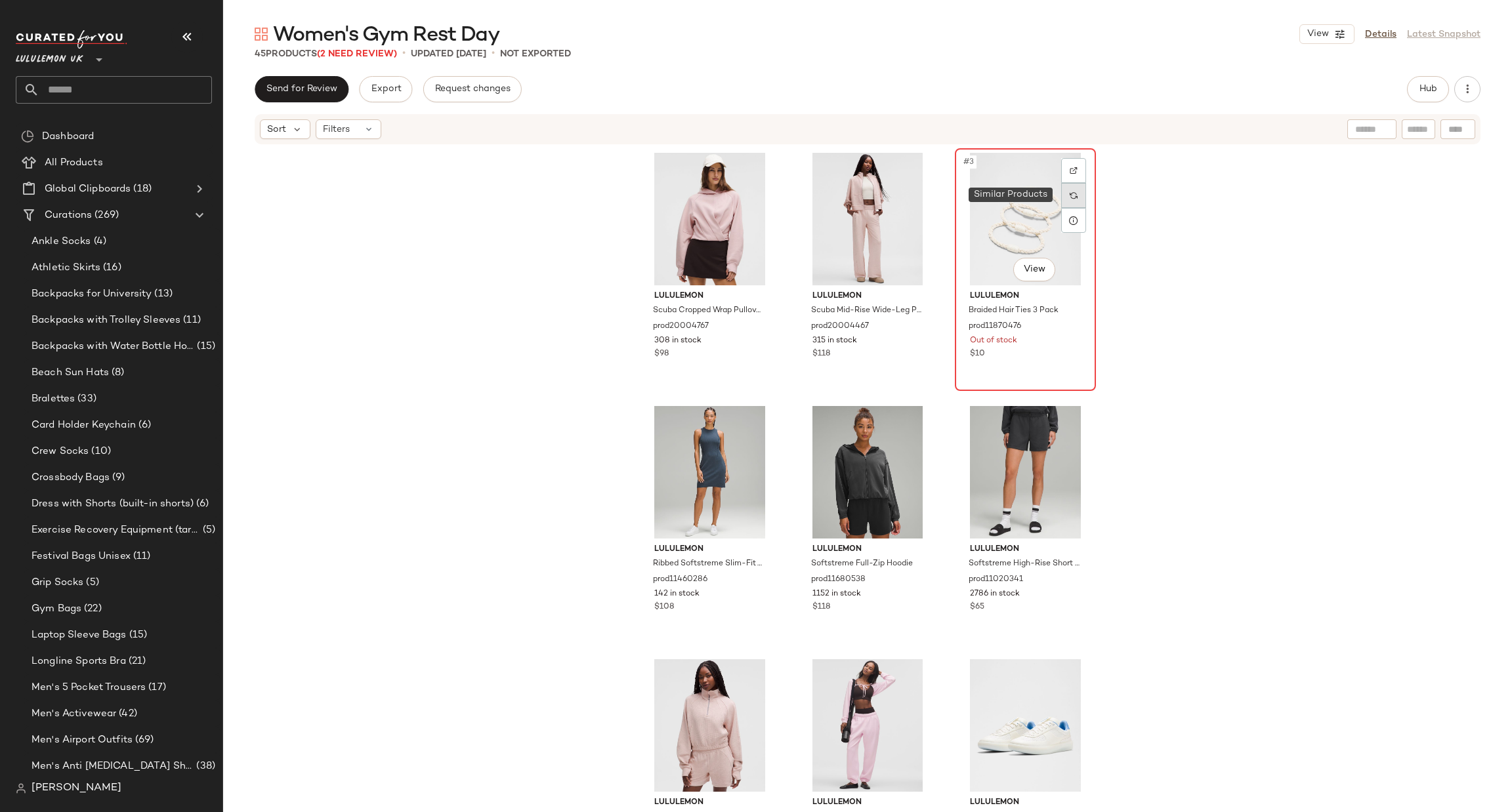
click at [1081, 190] on div at bounding box center [1073, 196] width 25 height 25
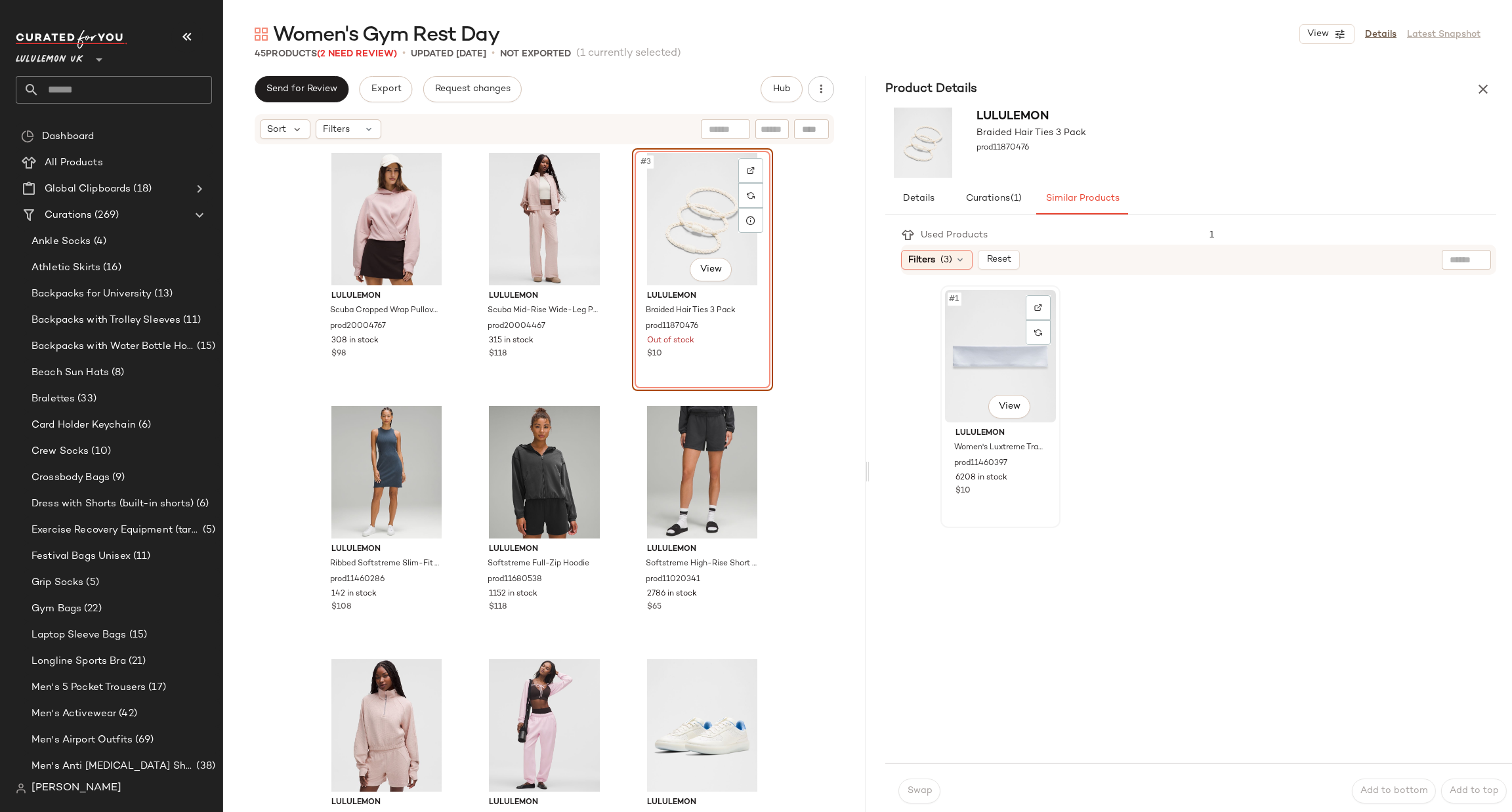
click at [986, 351] on div "#1 View" at bounding box center [1000, 356] width 111 height 133
click at [918, 786] on span "Swap" at bounding box center [918, 791] width 26 height 10
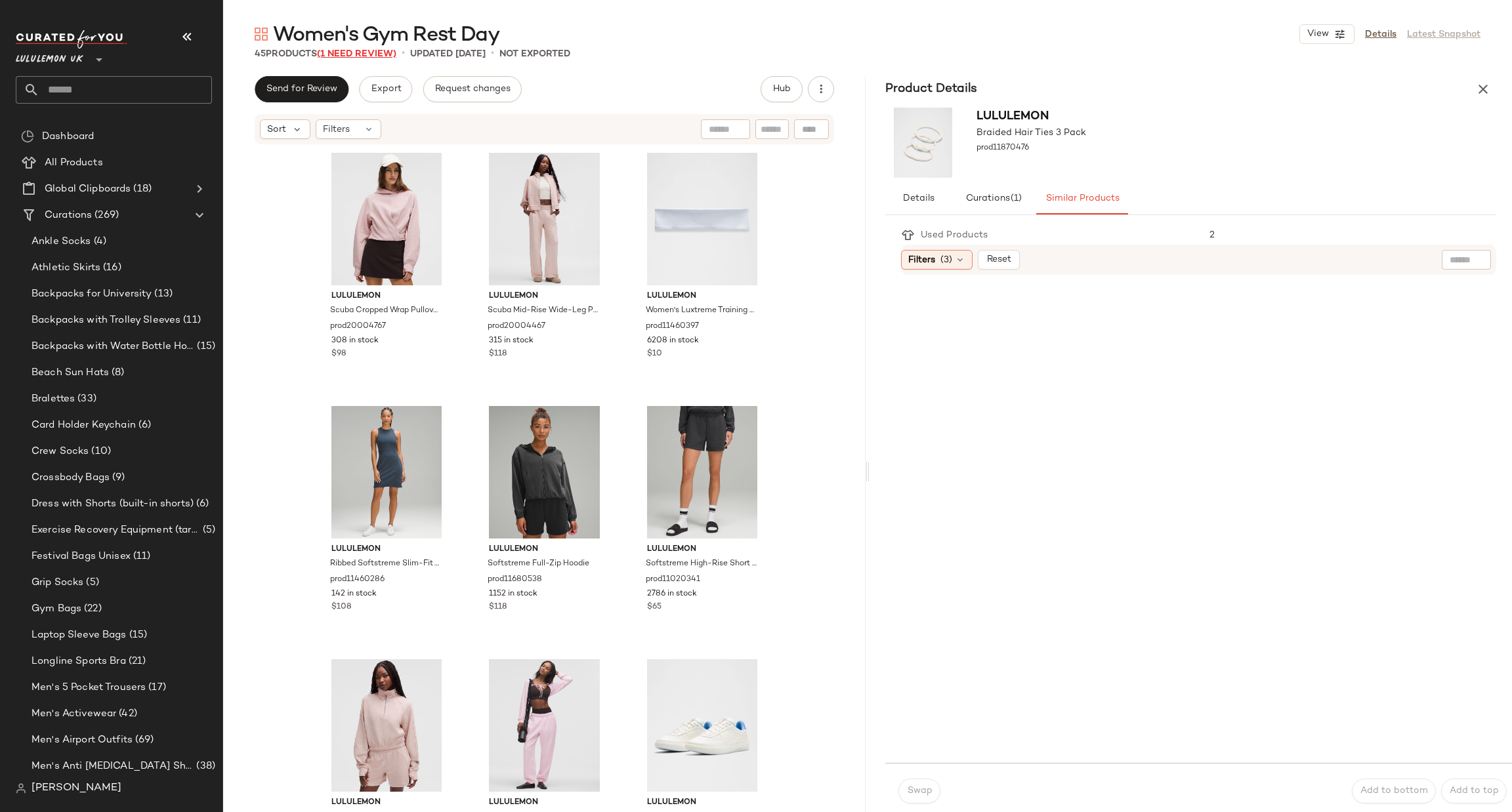
click at [379, 55] on span "(1 Need Review)" at bounding box center [357, 54] width 79 height 10
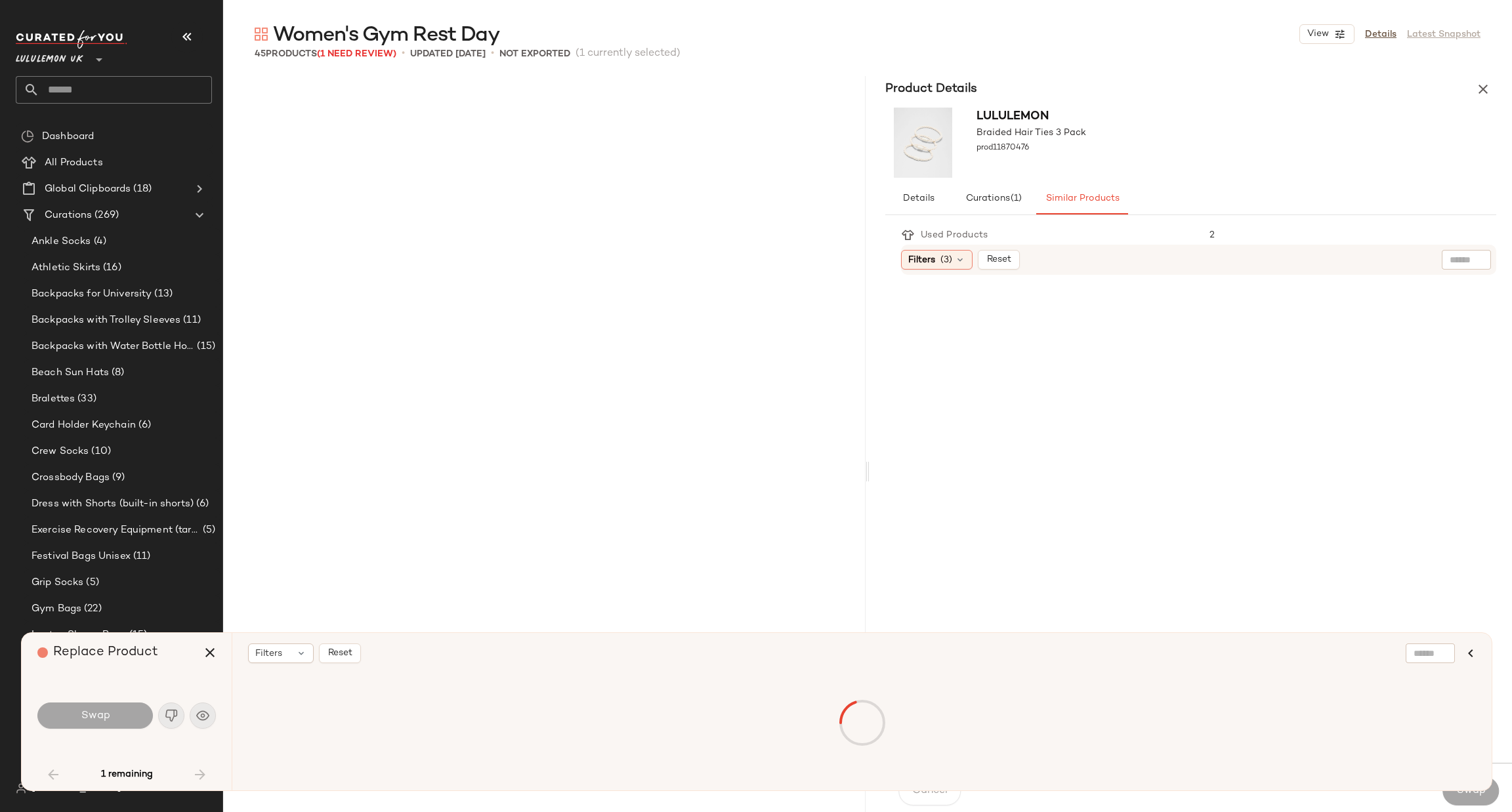
scroll to position [3101, 0]
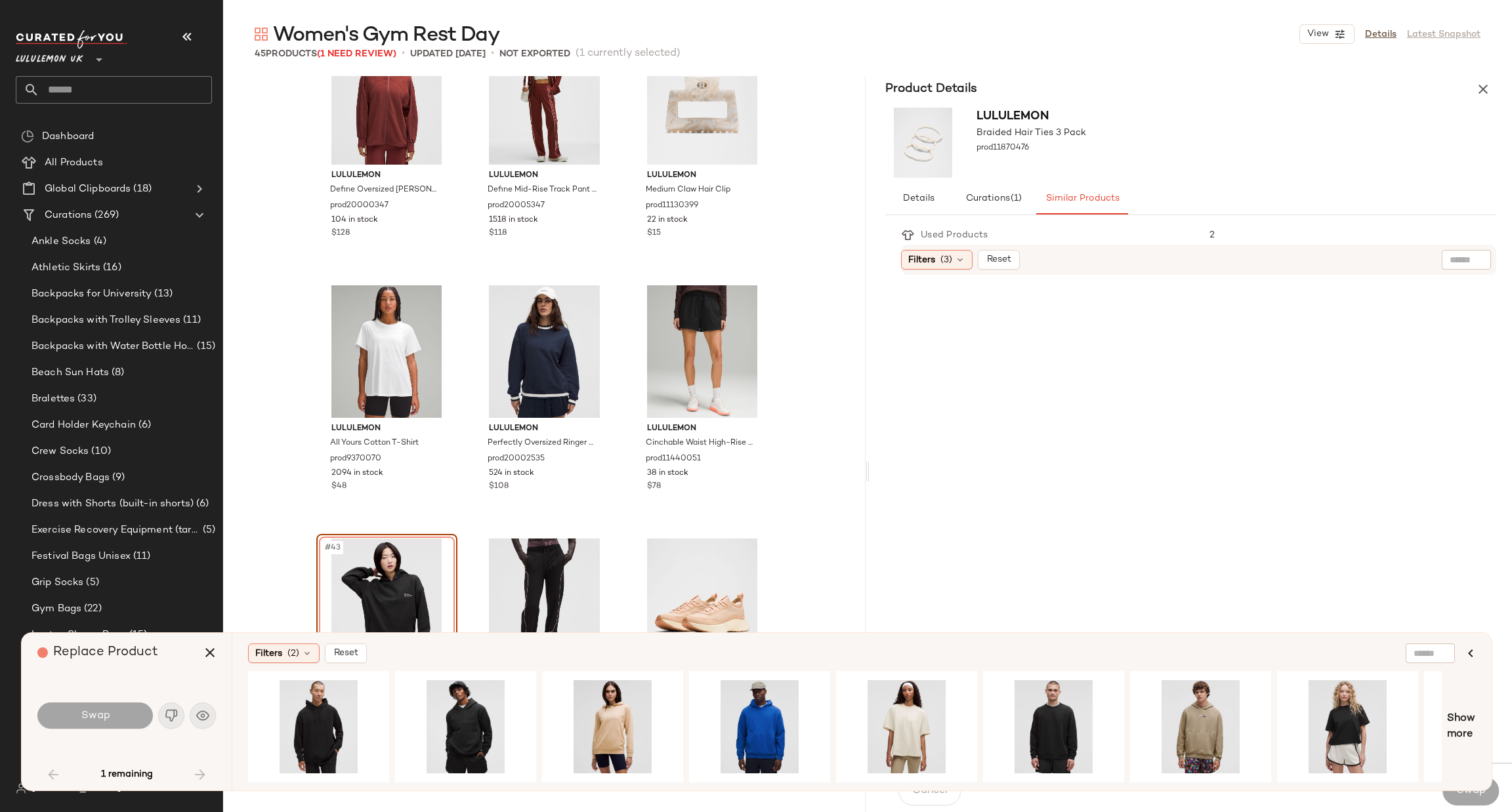
click at [808, 403] on div "lululemon Define Oversized Jacket Luon prod20000347 104 in stock $128 lululemon…" at bounding box center [544, 426] width 643 height 700
click at [1490, 87] on icon "button" at bounding box center [1483, 89] width 15 height 15
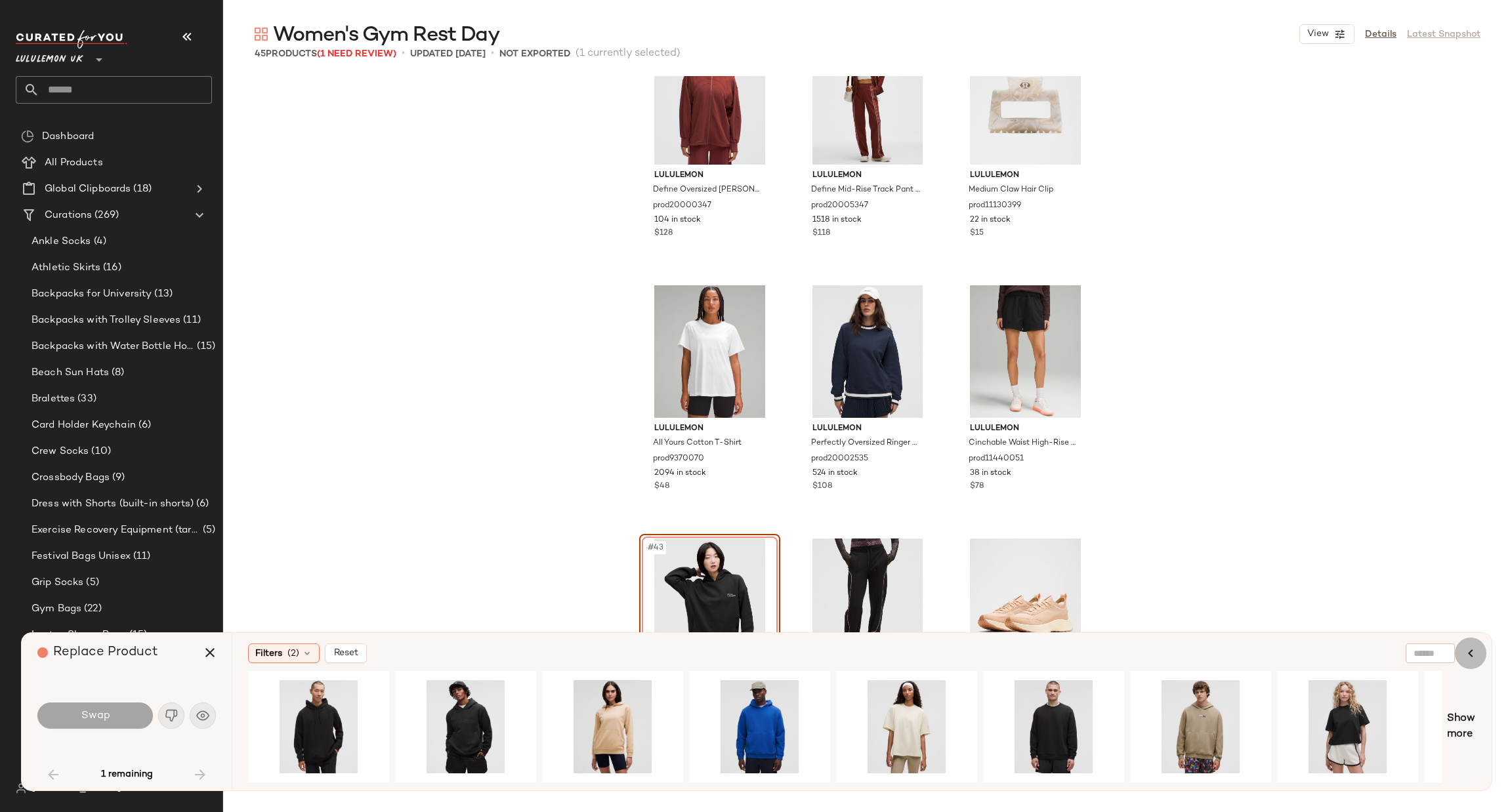
click at [1466, 651] on icon "button" at bounding box center [1470, 653] width 15 height 15
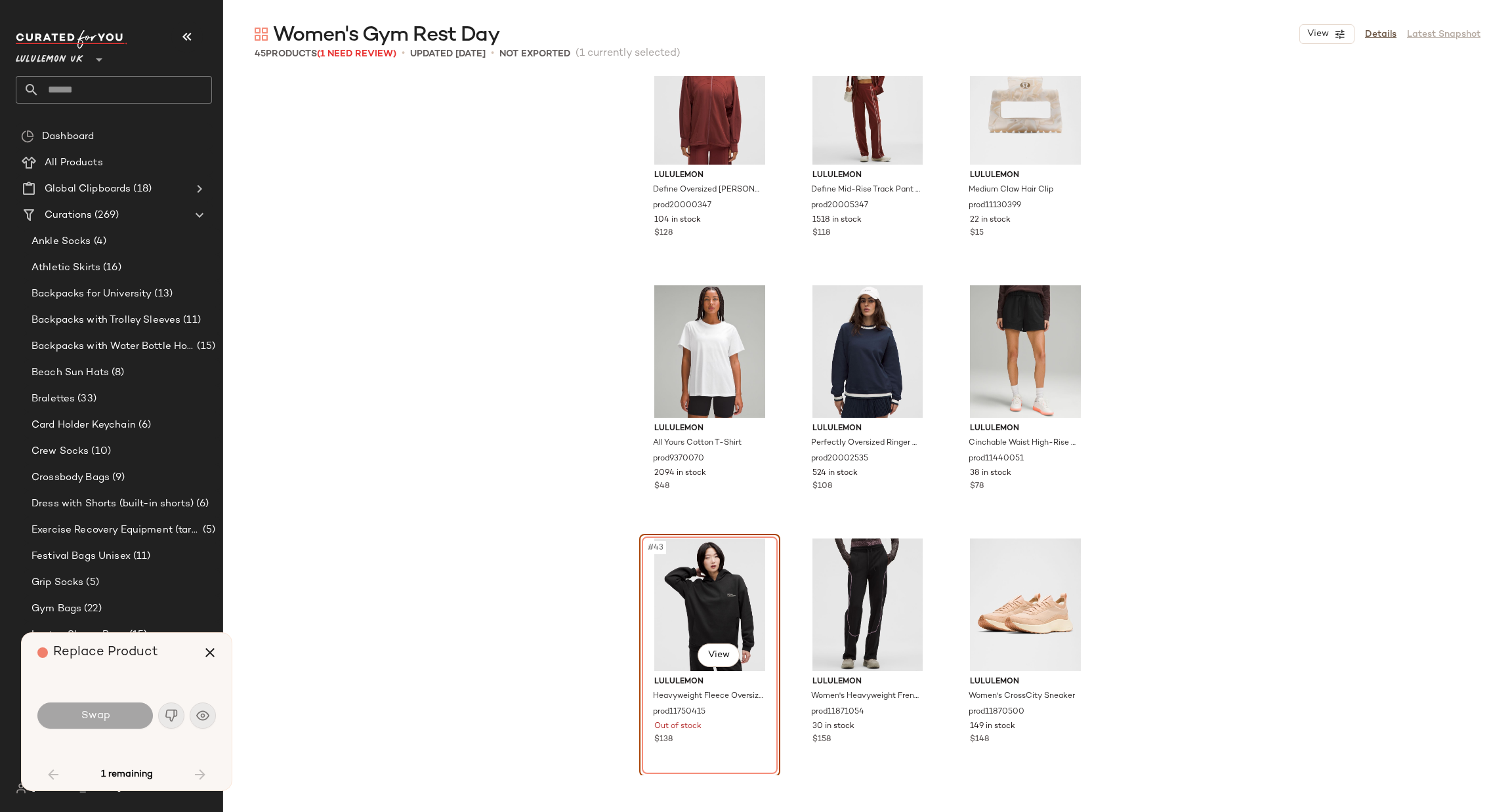
click at [1409, 503] on div "lululemon Define Oversized Jacket Luon prod20000347 104 in stock $128 lululemon…" at bounding box center [867, 426] width 1289 height 700
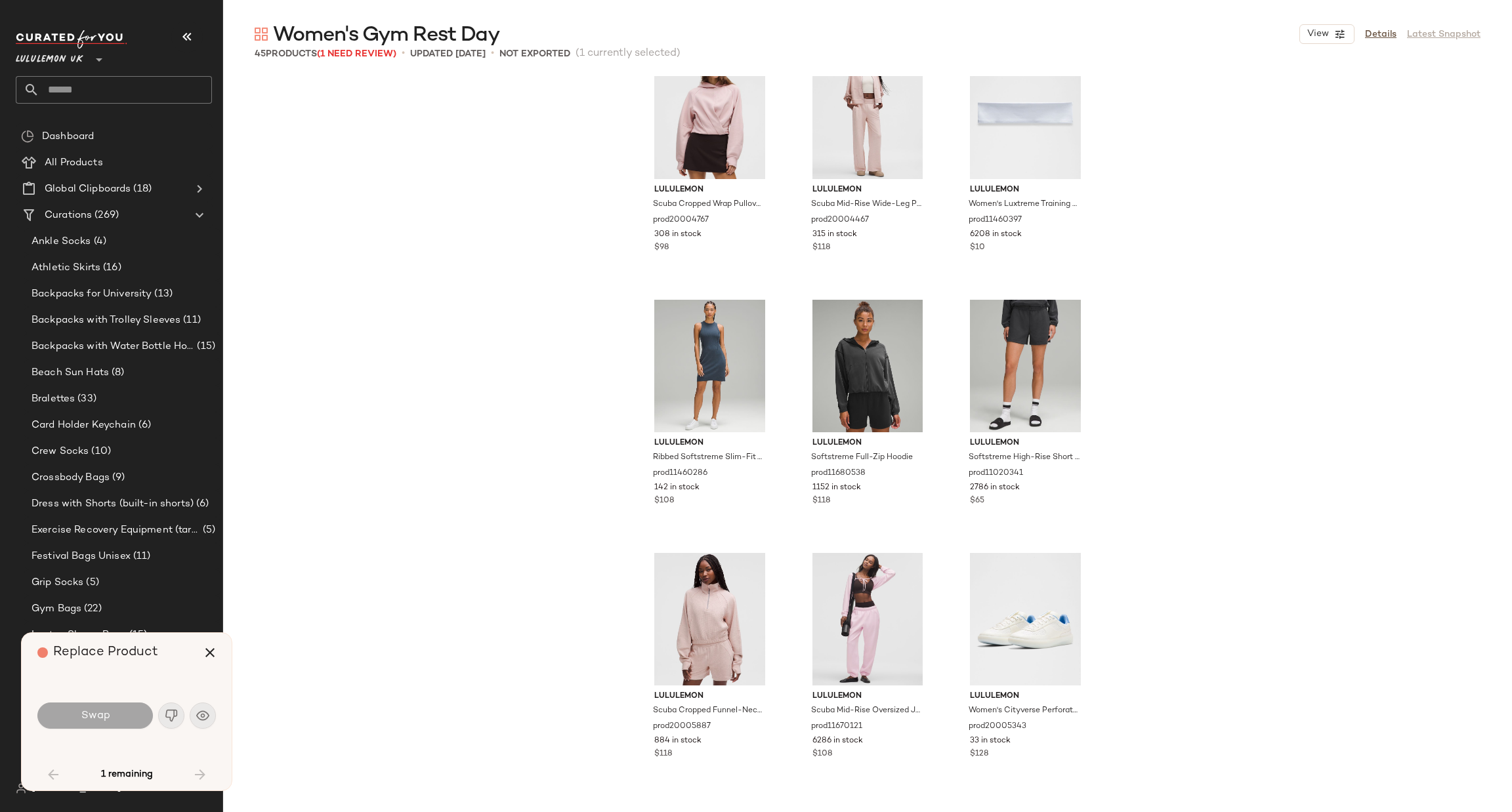
scroll to position [0, 0]
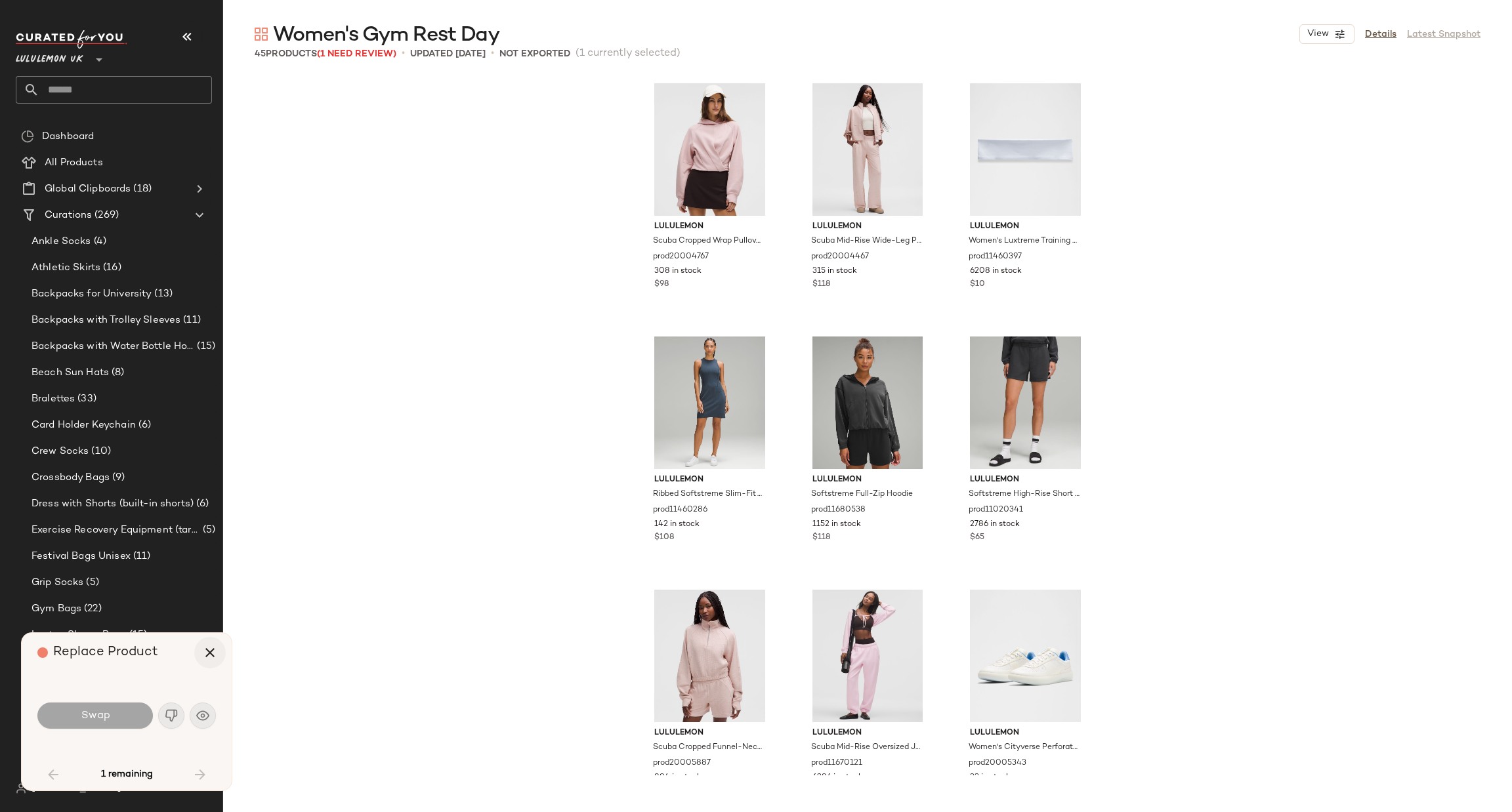
click at [206, 656] on icon "button" at bounding box center [210, 652] width 15 height 15
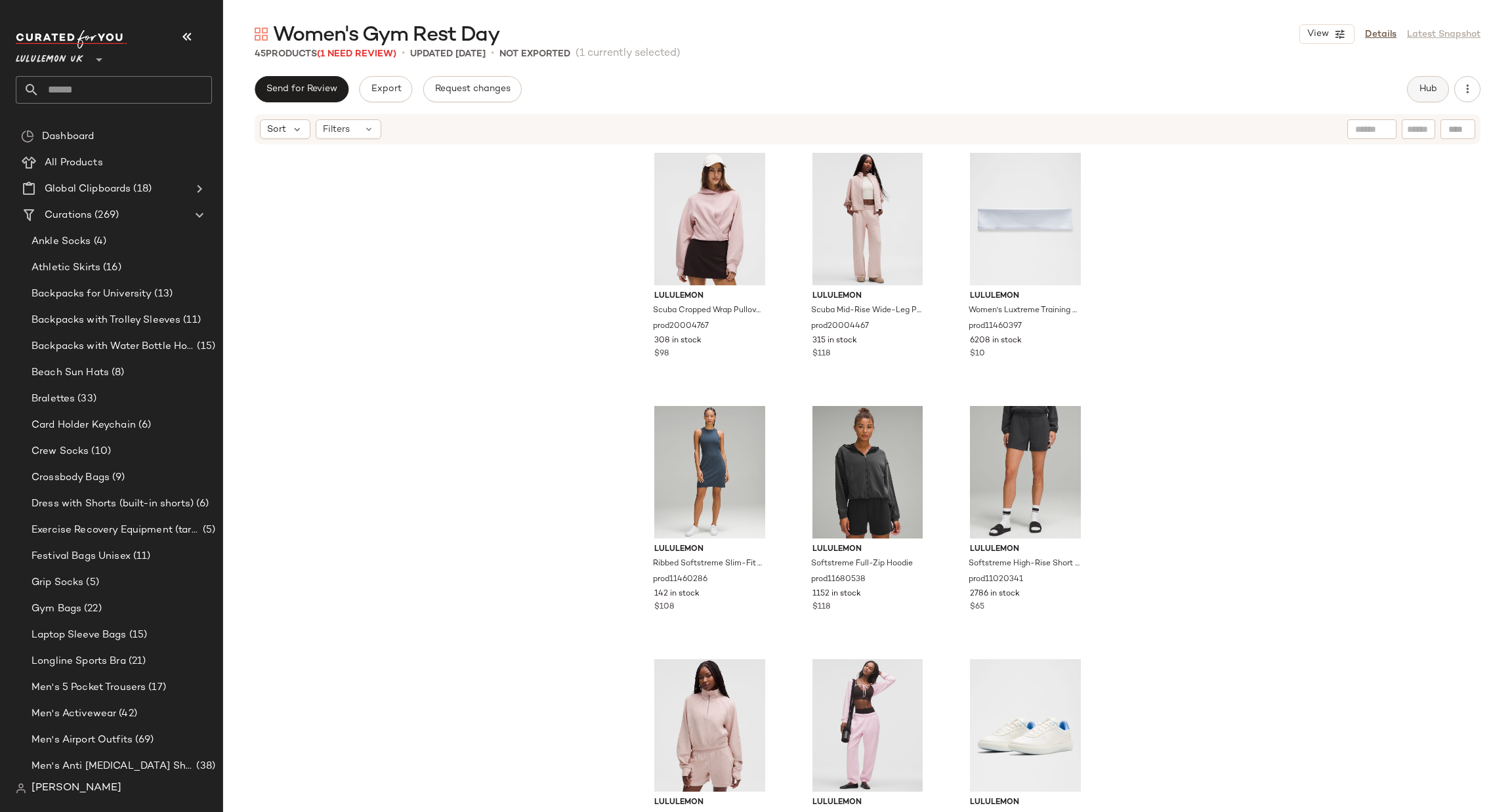
click at [1433, 83] on button "Hub" at bounding box center [1428, 89] width 42 height 26
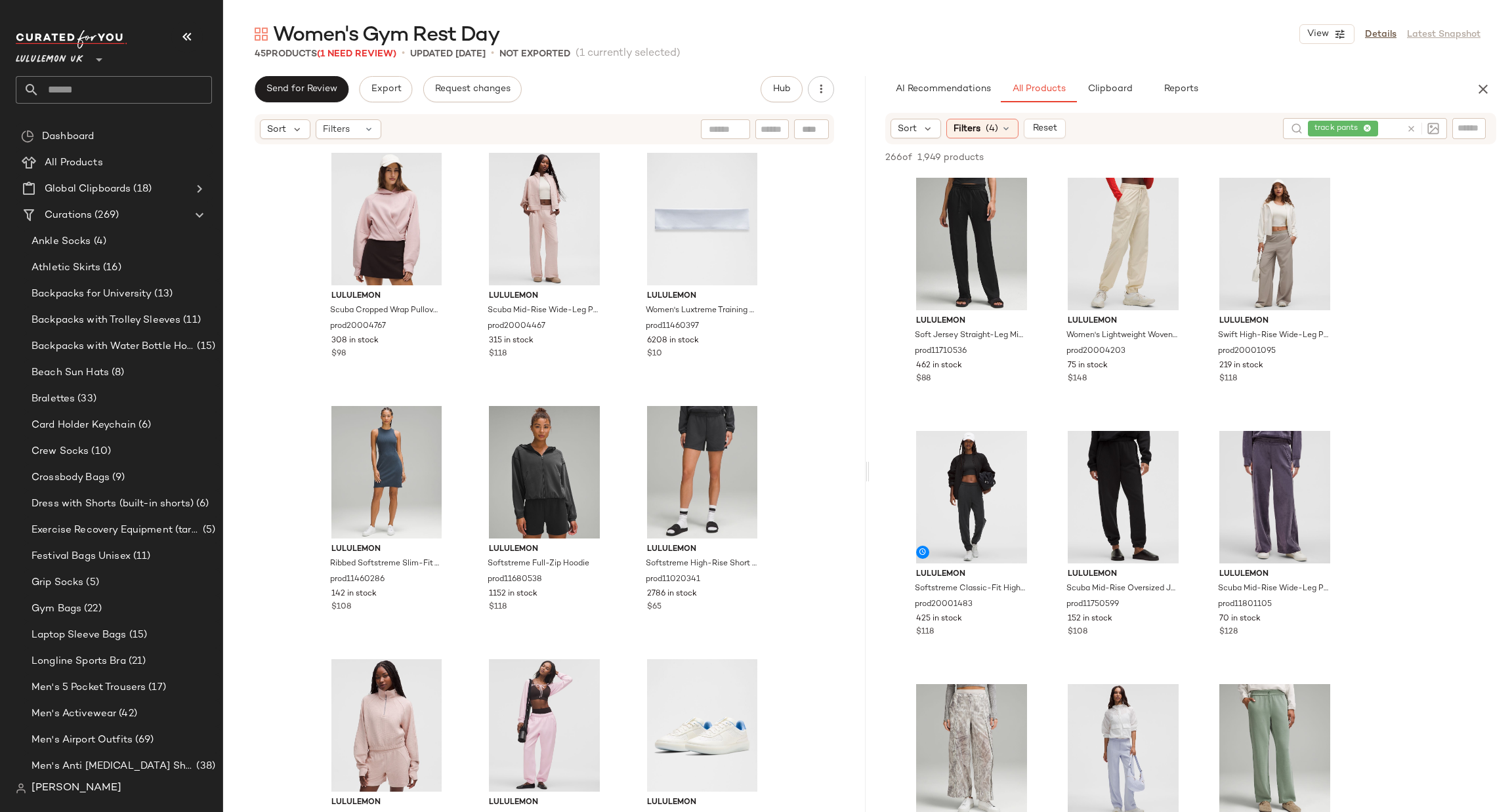
click at [1409, 132] on icon at bounding box center [1411, 128] width 10 height 10
click at [956, 128] on span "Filters" at bounding box center [967, 128] width 27 height 14
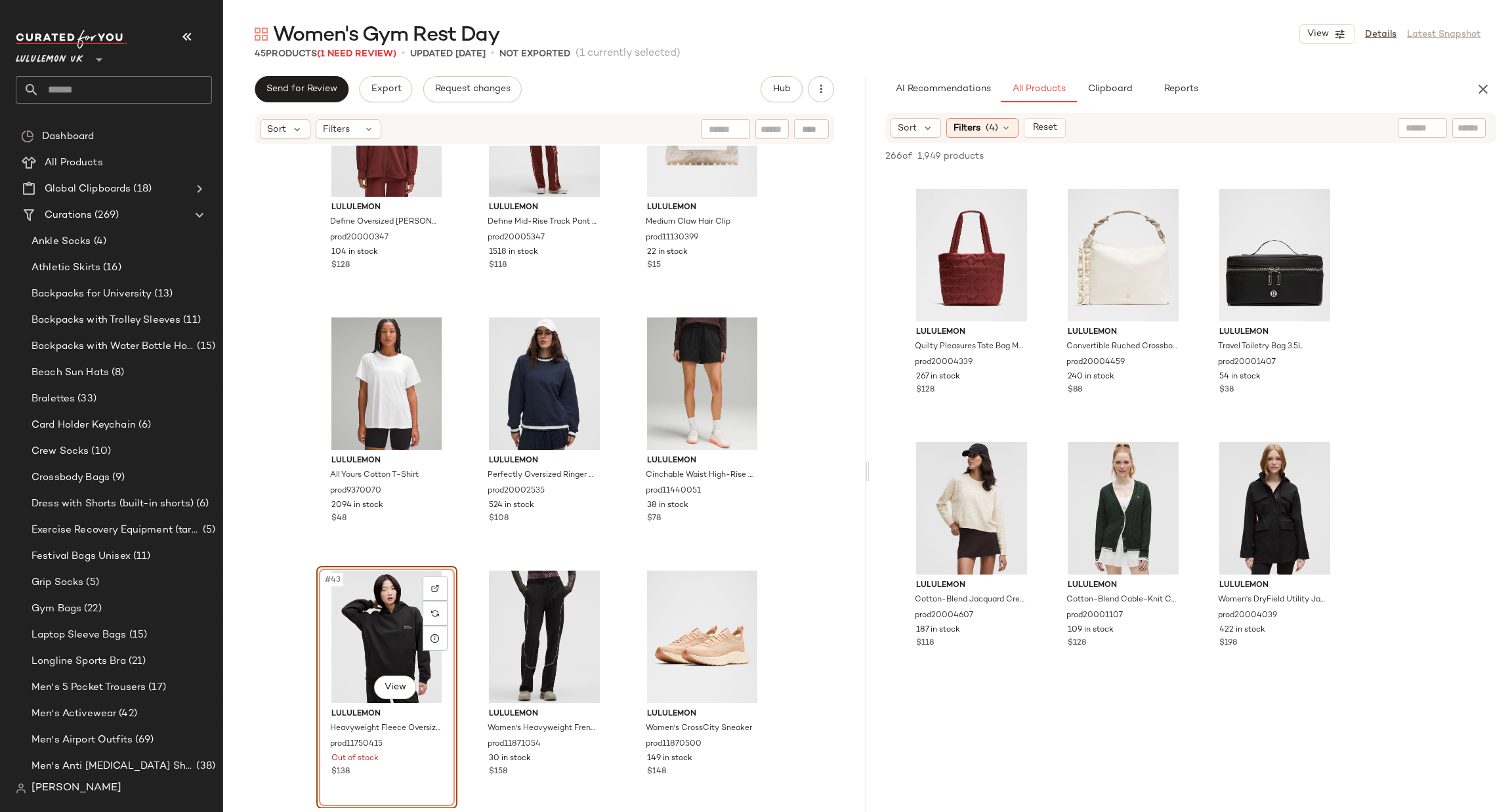
scroll to position [1575, 0]
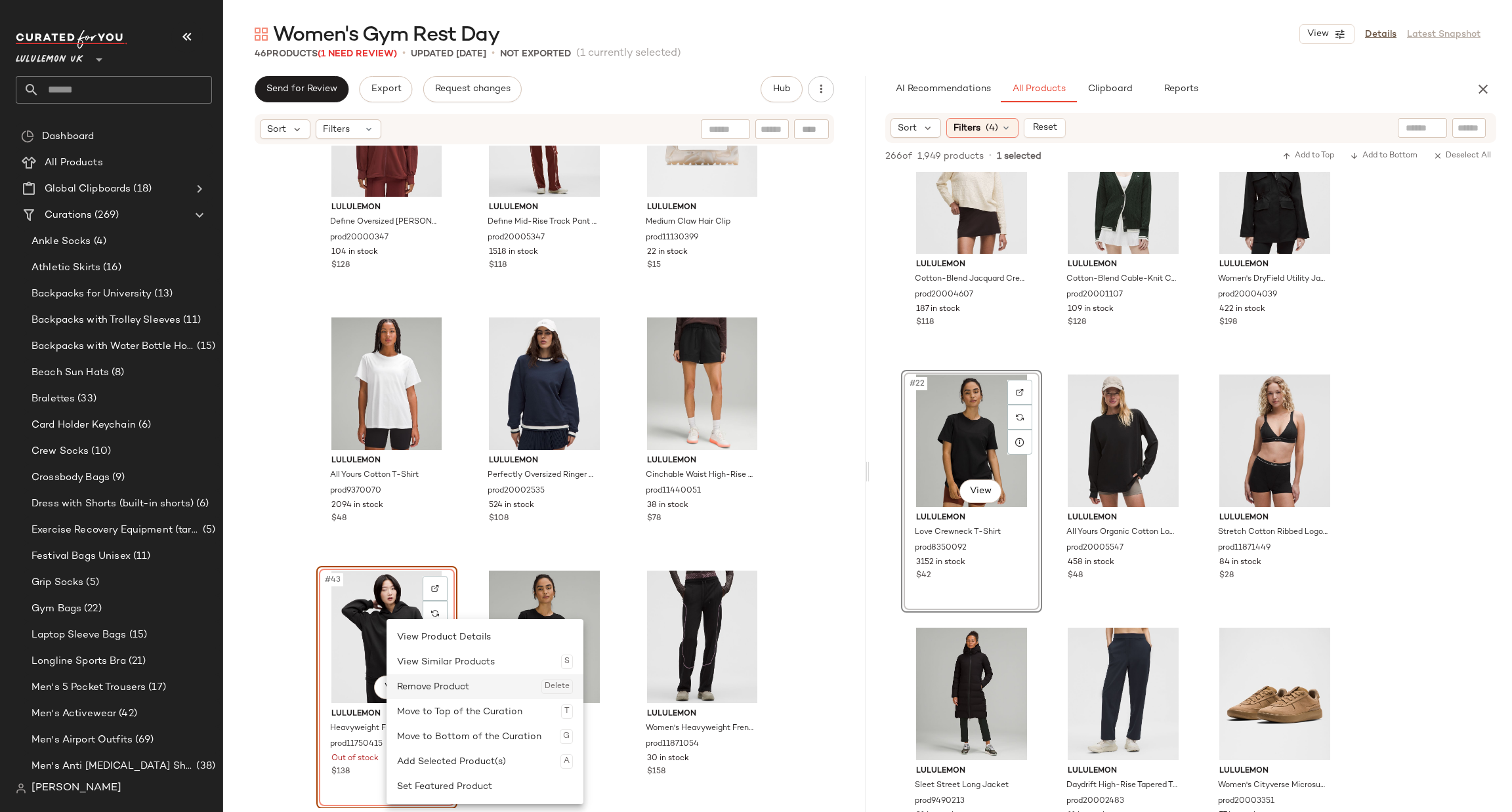
click at [451, 685] on div "Remove Product Delete" at bounding box center [485, 687] width 176 height 25
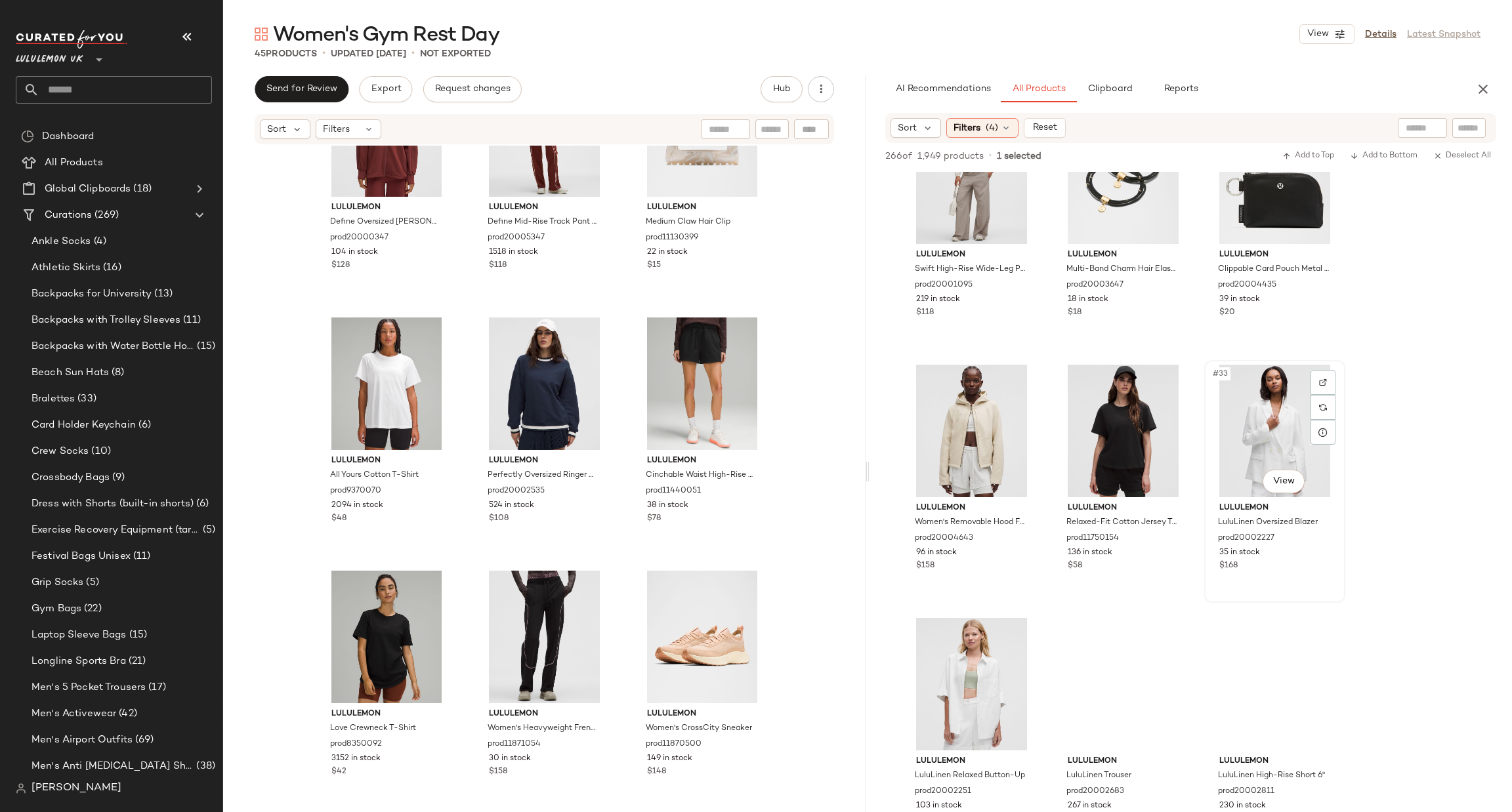
scroll to position [2361, 0]
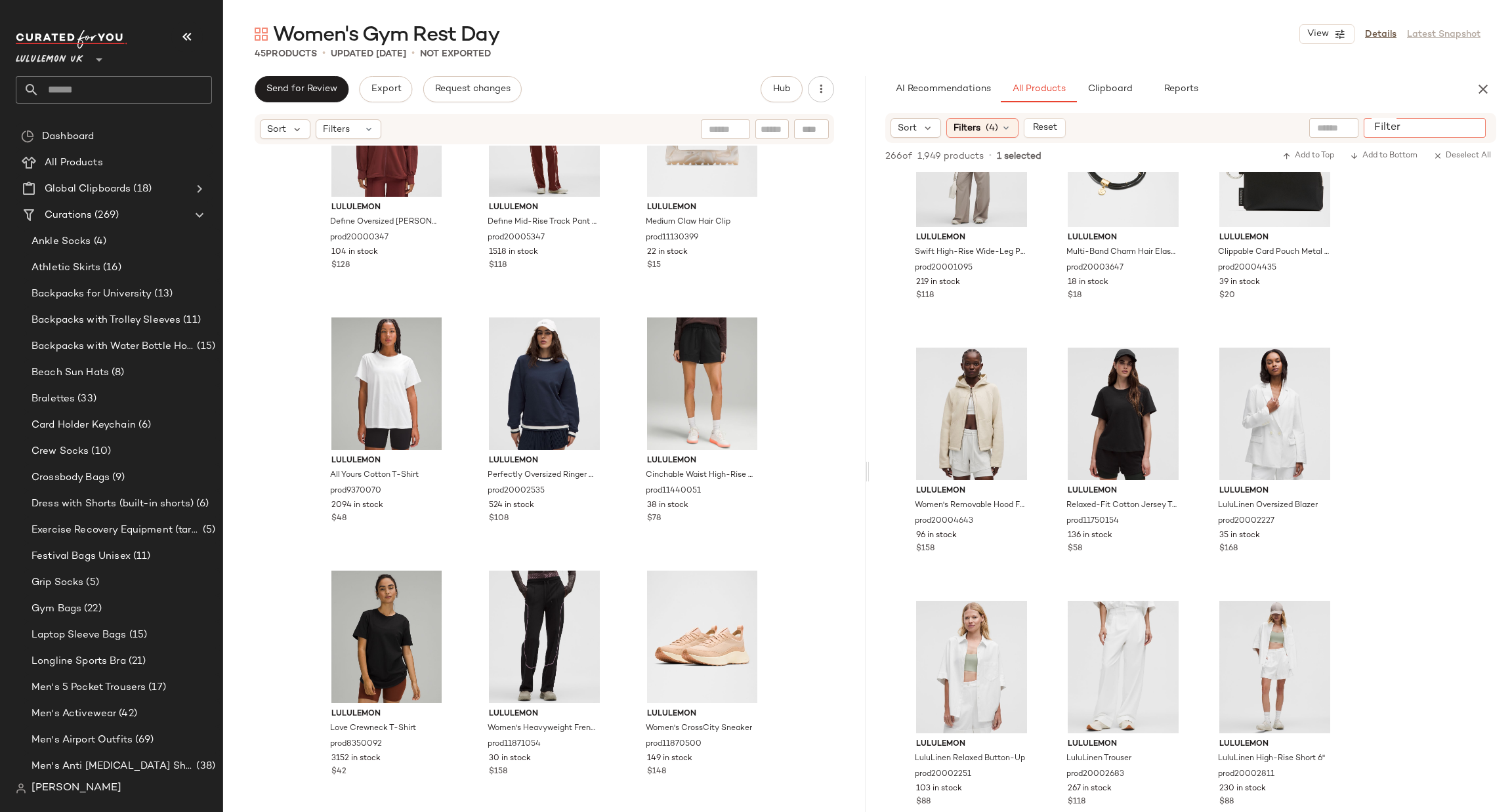
click at [1470, 133] on input "Filter" at bounding box center [1425, 128] width 112 height 14
type input "**********"
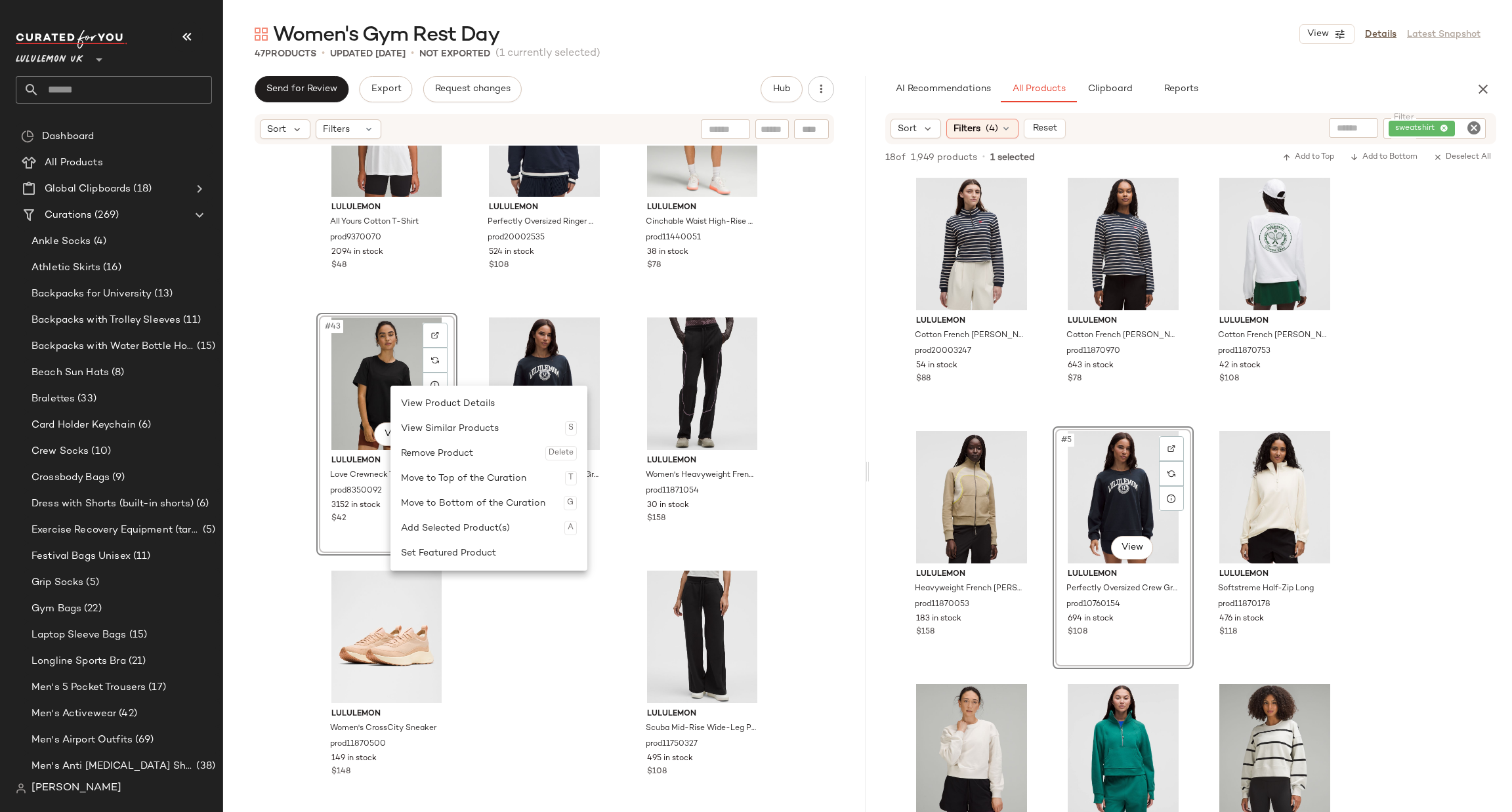
click at [361, 414] on div "#43 View" at bounding box center [387, 384] width 132 height 133
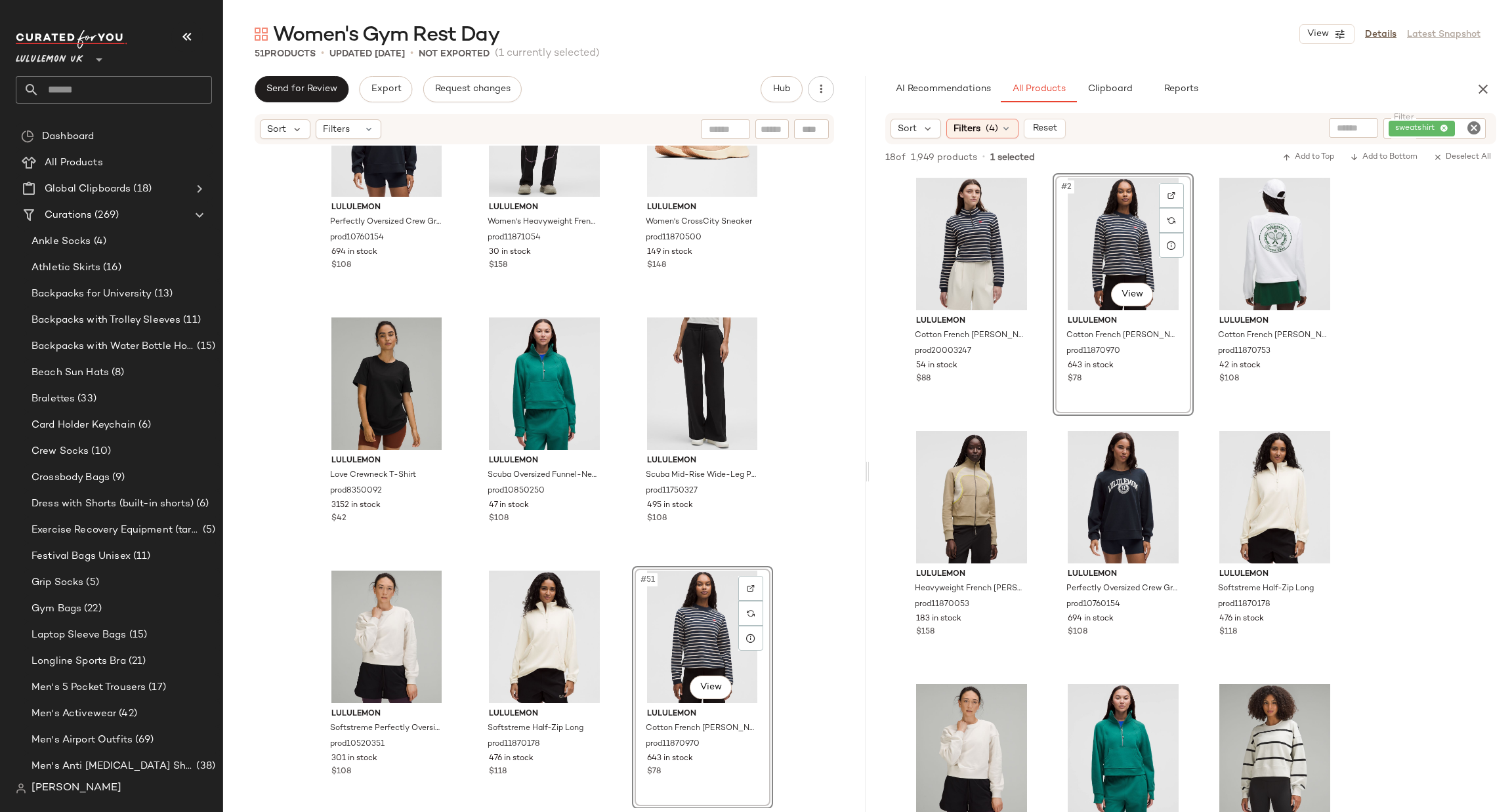
click at [1482, 126] on div "sweatshirt" at bounding box center [1435, 128] width 103 height 21
click at [1462, 125] on input "Filter" at bounding box center [1425, 128] width 112 height 14
click at [1475, 115] on div "Sort Filters (4) Reset Filter sweatshirt Filter" at bounding box center [1191, 128] width 611 height 32
click at [1478, 131] on icon "Clear Filter" at bounding box center [1473, 128] width 15 height 15
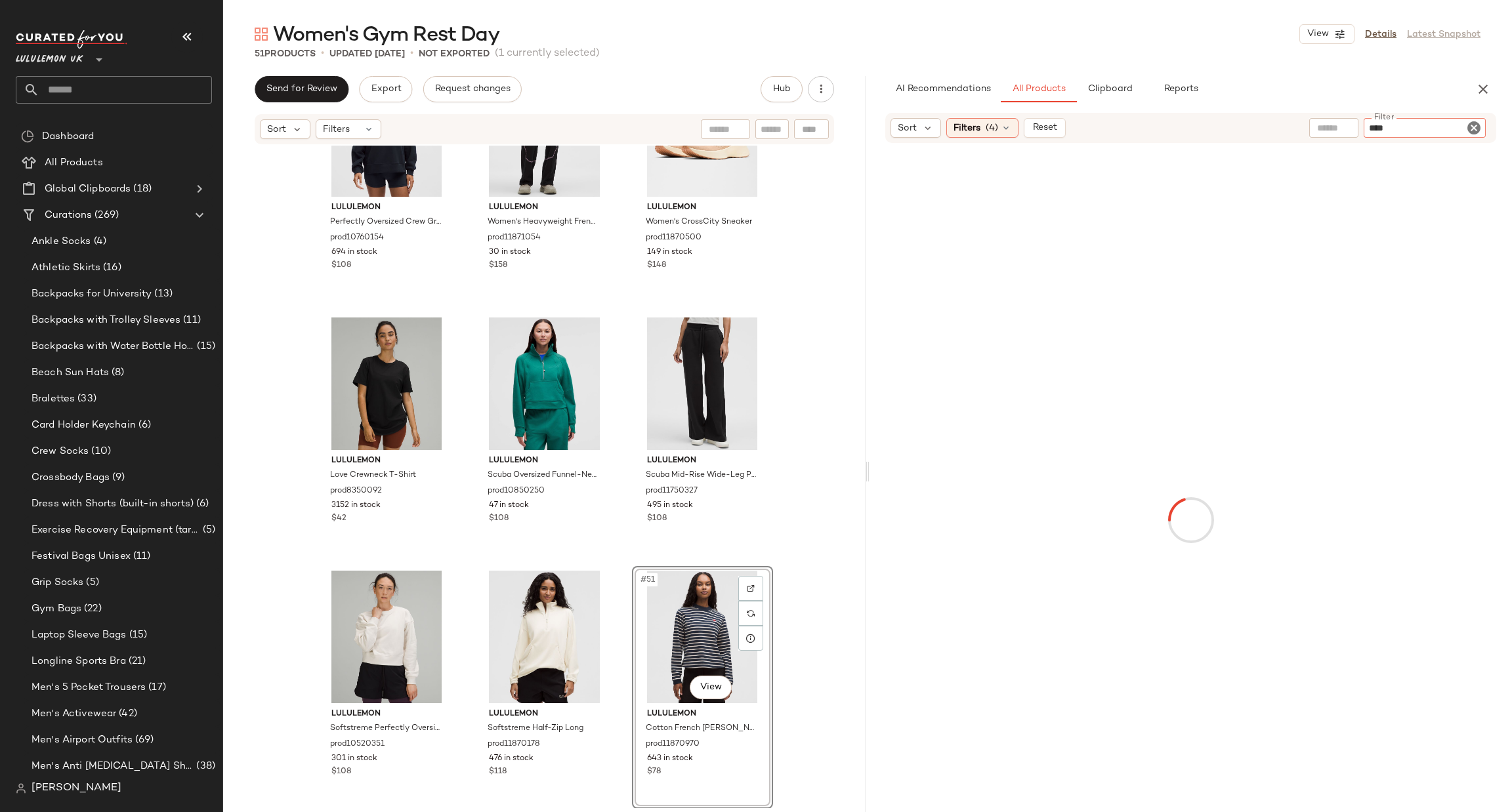
type input "*****"
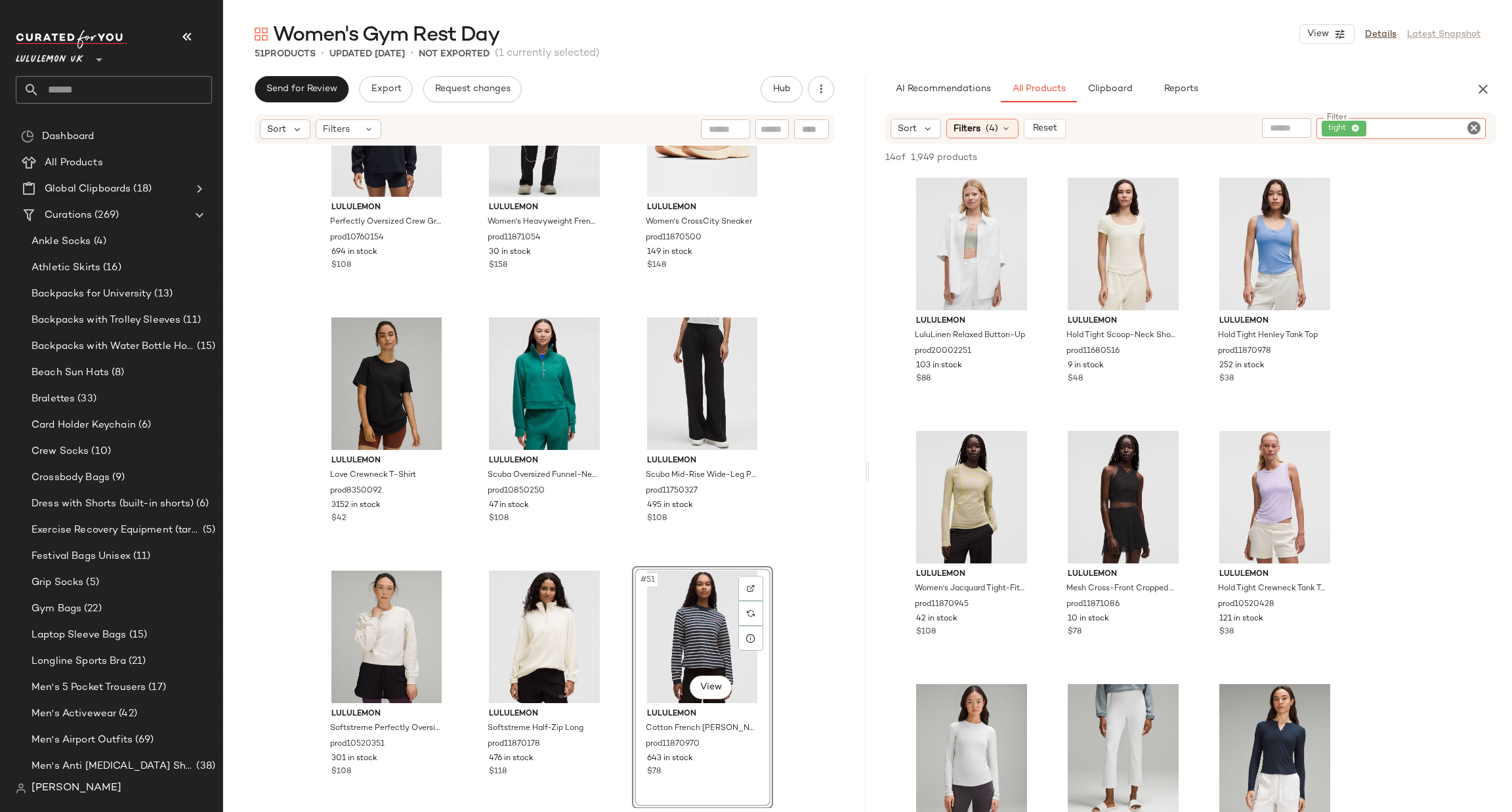
click at [1469, 131] on icon "Clear Filter" at bounding box center [1473, 128] width 15 height 15
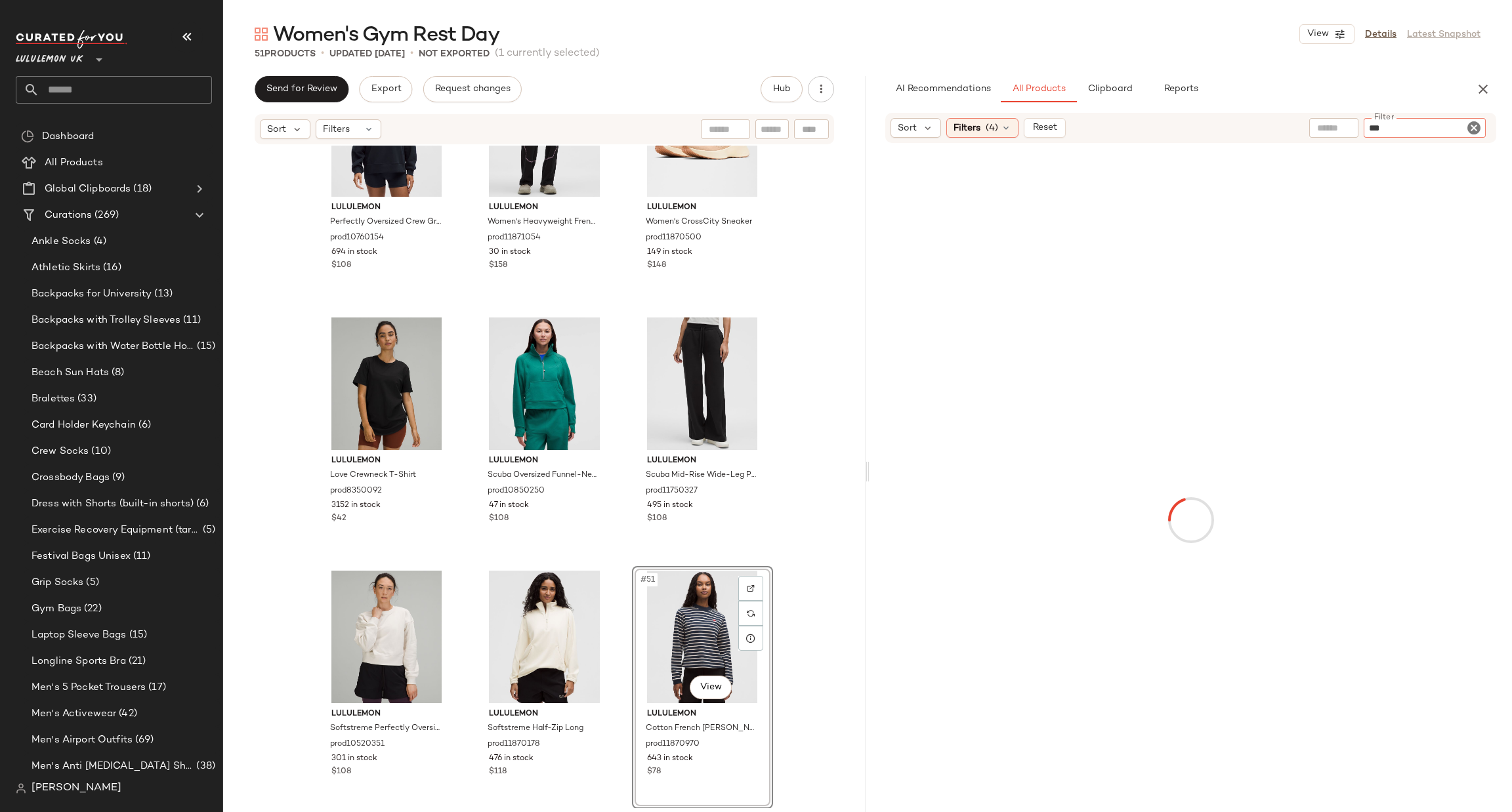
type input "****"
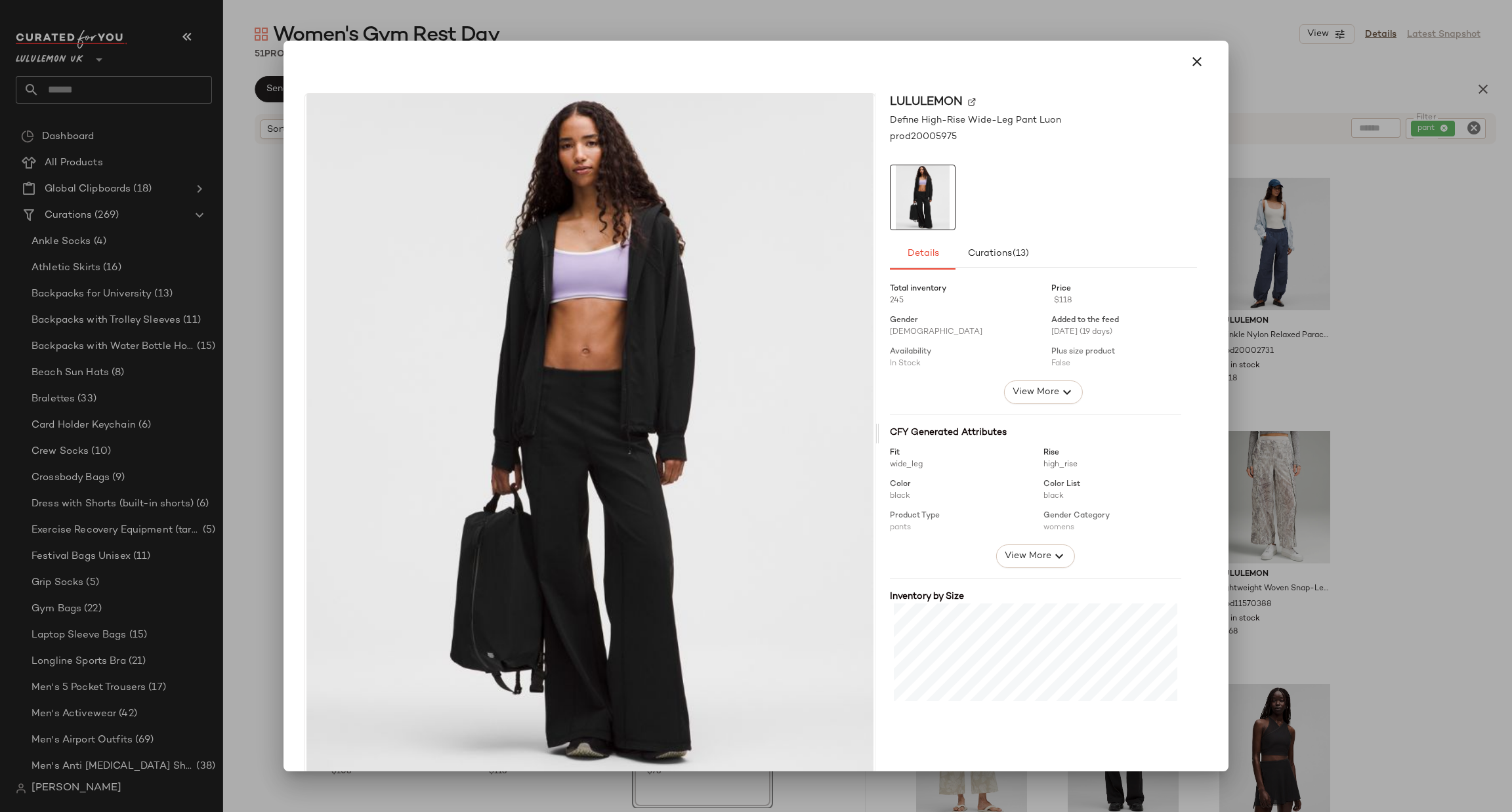
click at [1355, 307] on div at bounding box center [756, 406] width 1512 height 812
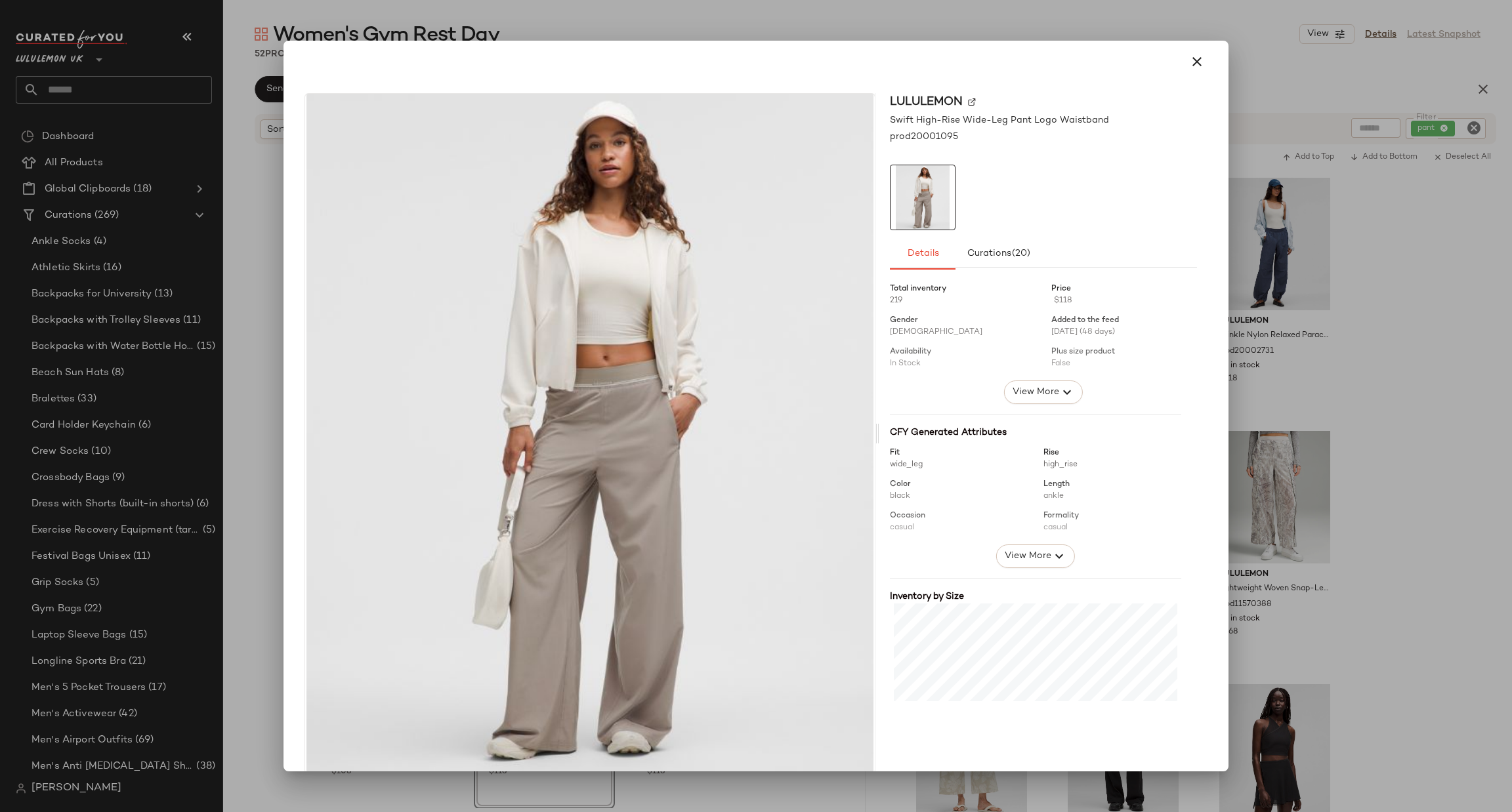
click at [1313, 354] on div at bounding box center [756, 406] width 1512 height 812
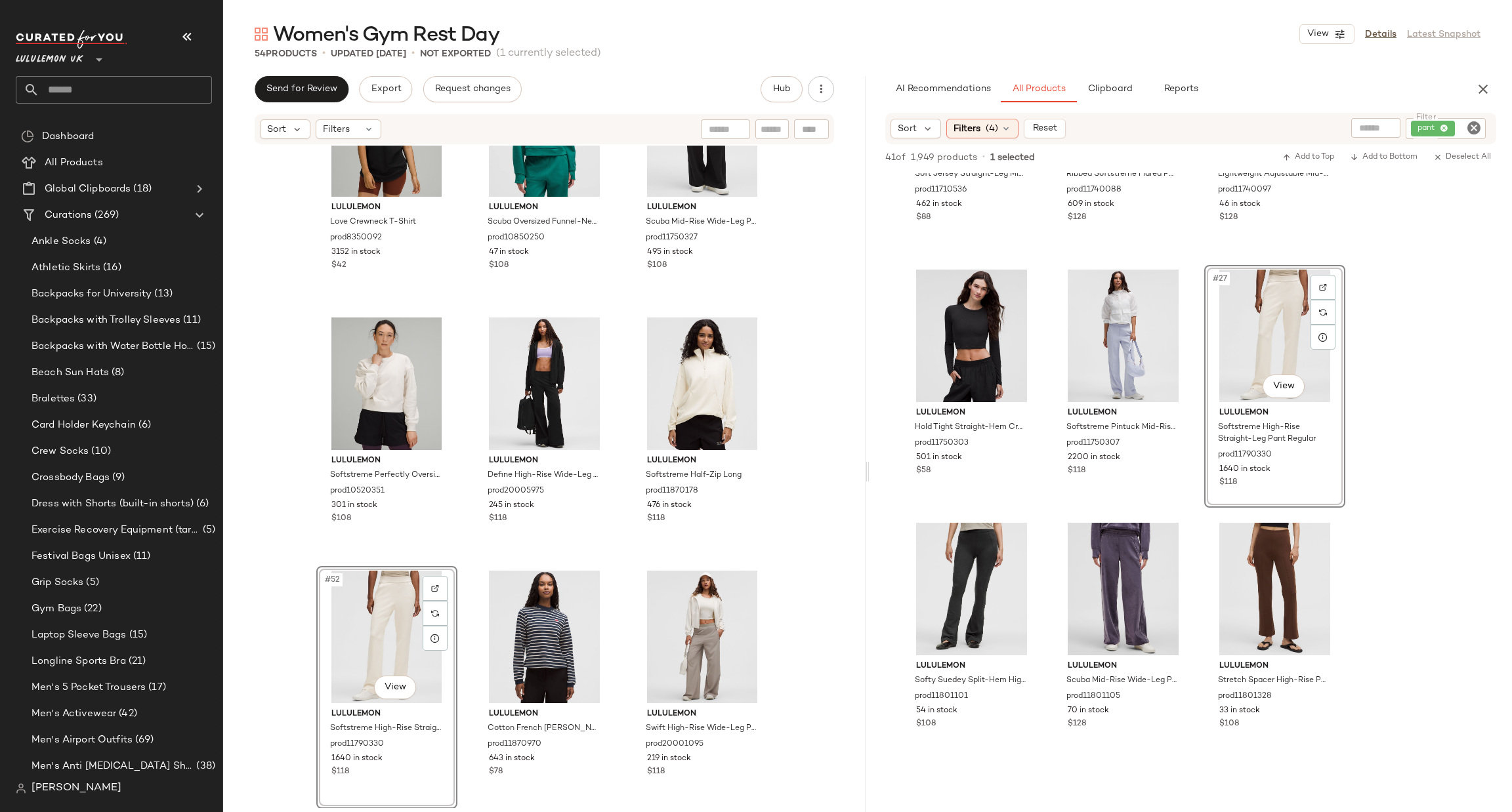
scroll to position [1968, 0]
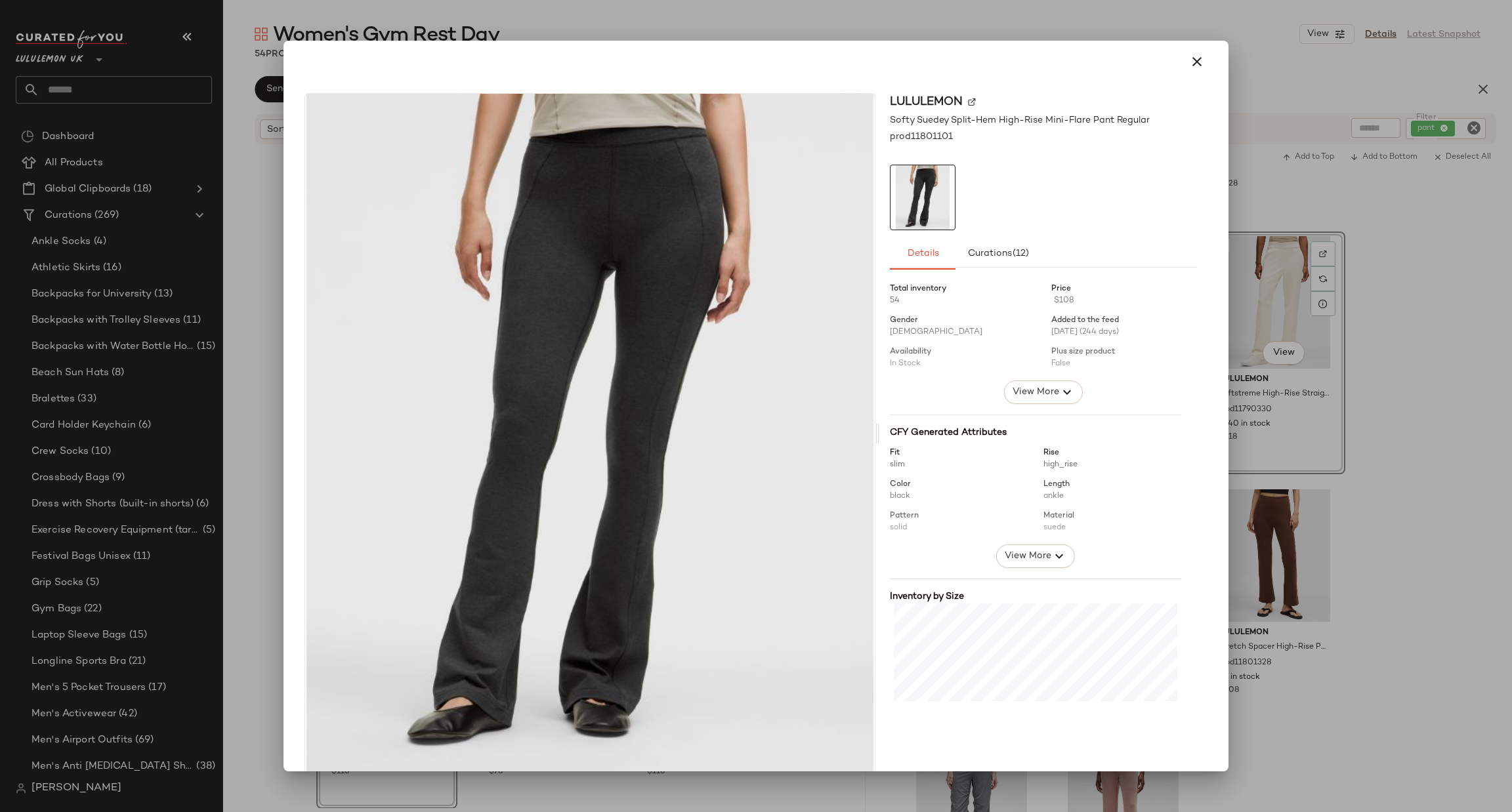
click at [1380, 461] on div at bounding box center [756, 406] width 1512 height 812
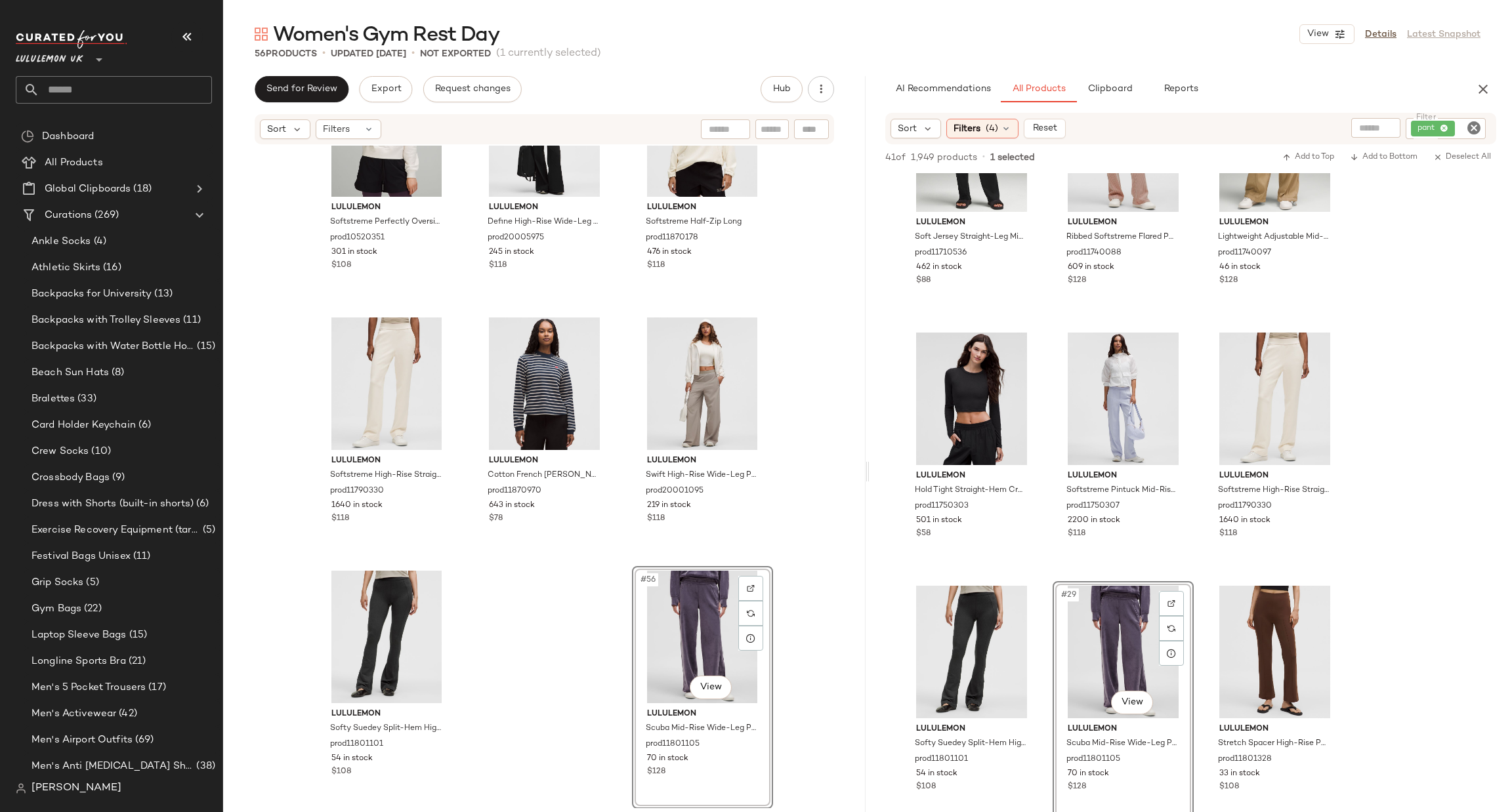
scroll to position [1771, 0]
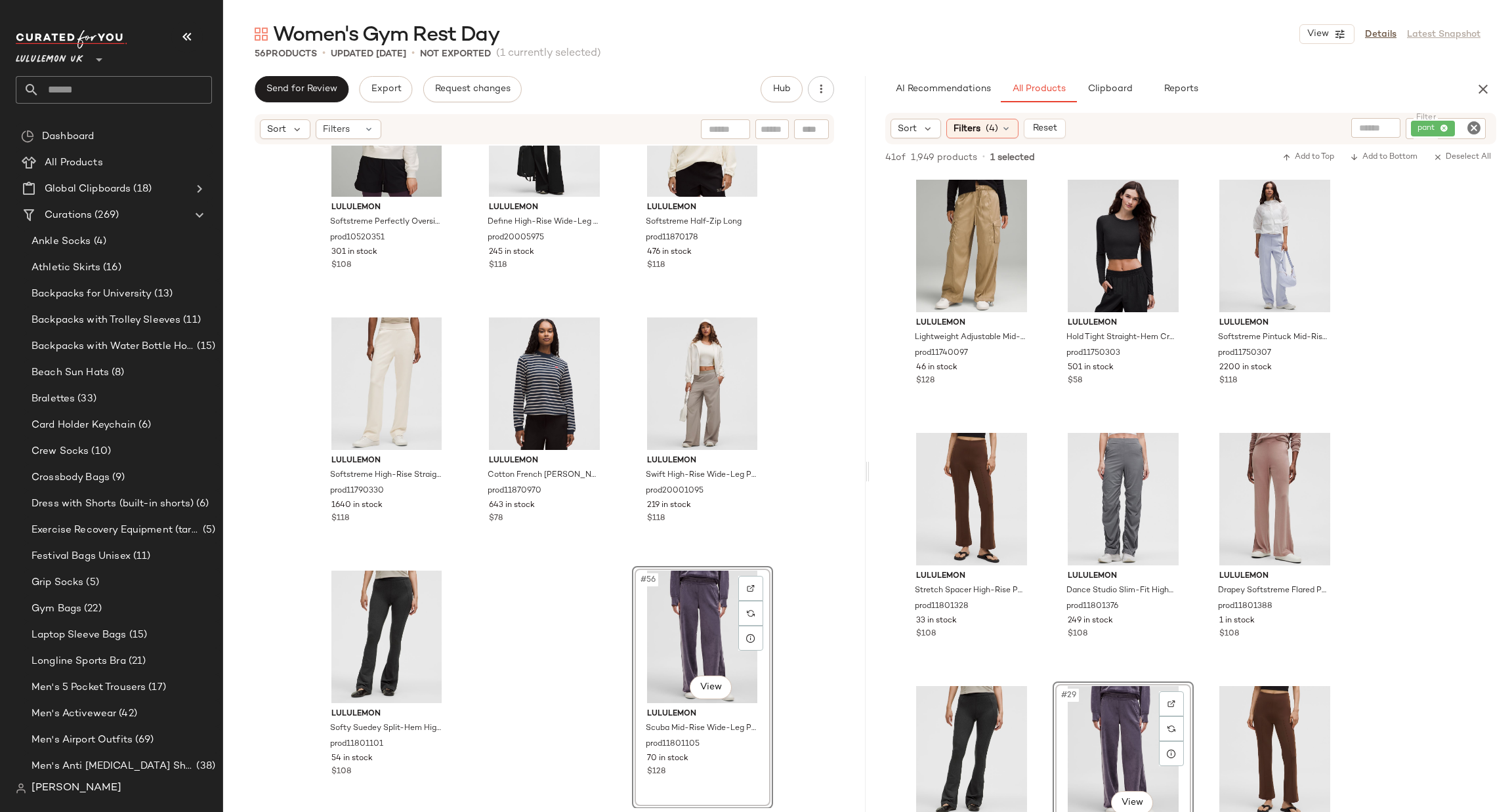
click at [1469, 121] on icon "Clear Filter" at bounding box center [1473, 128] width 15 height 15
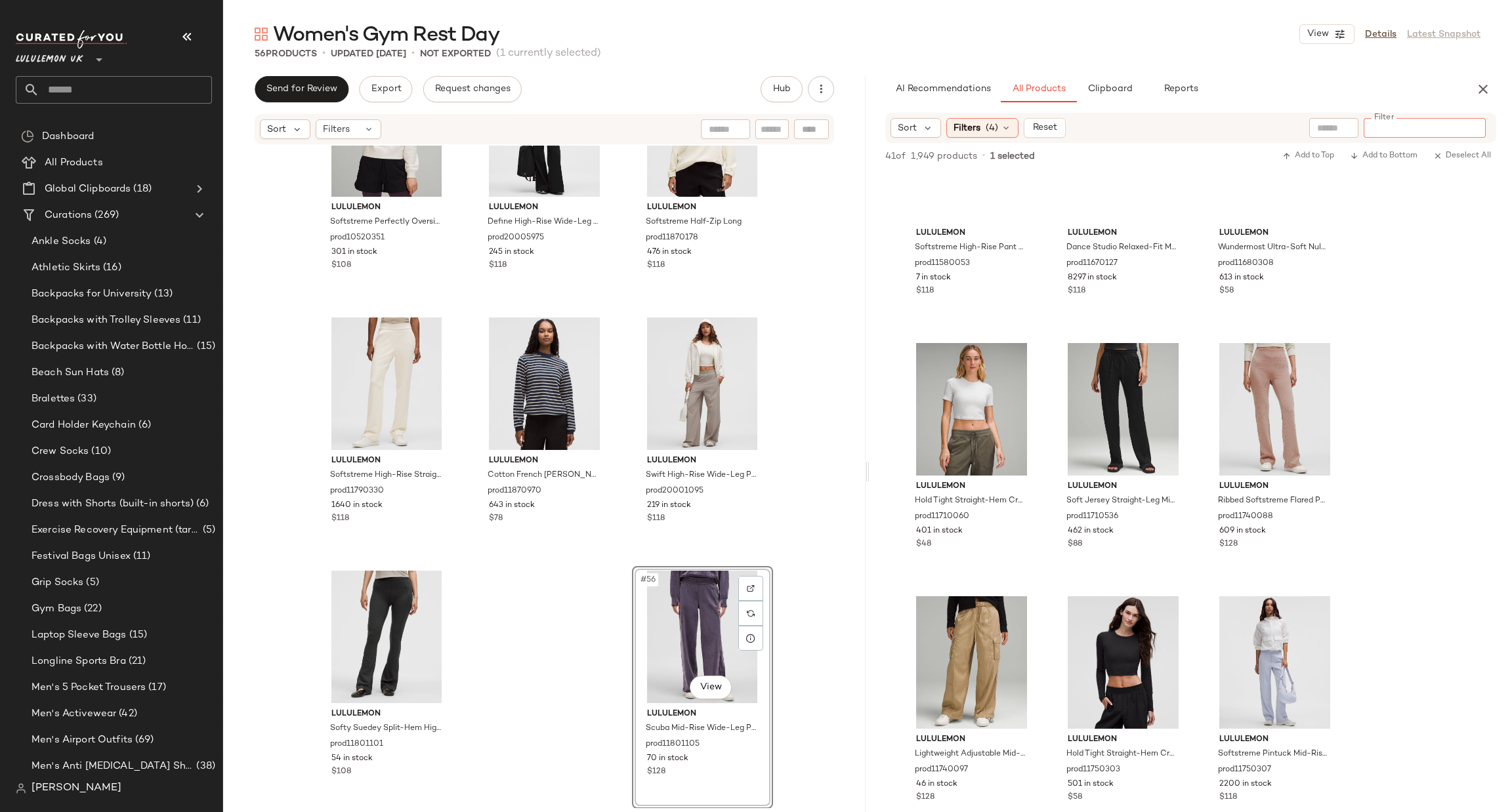
scroll to position [787, 0]
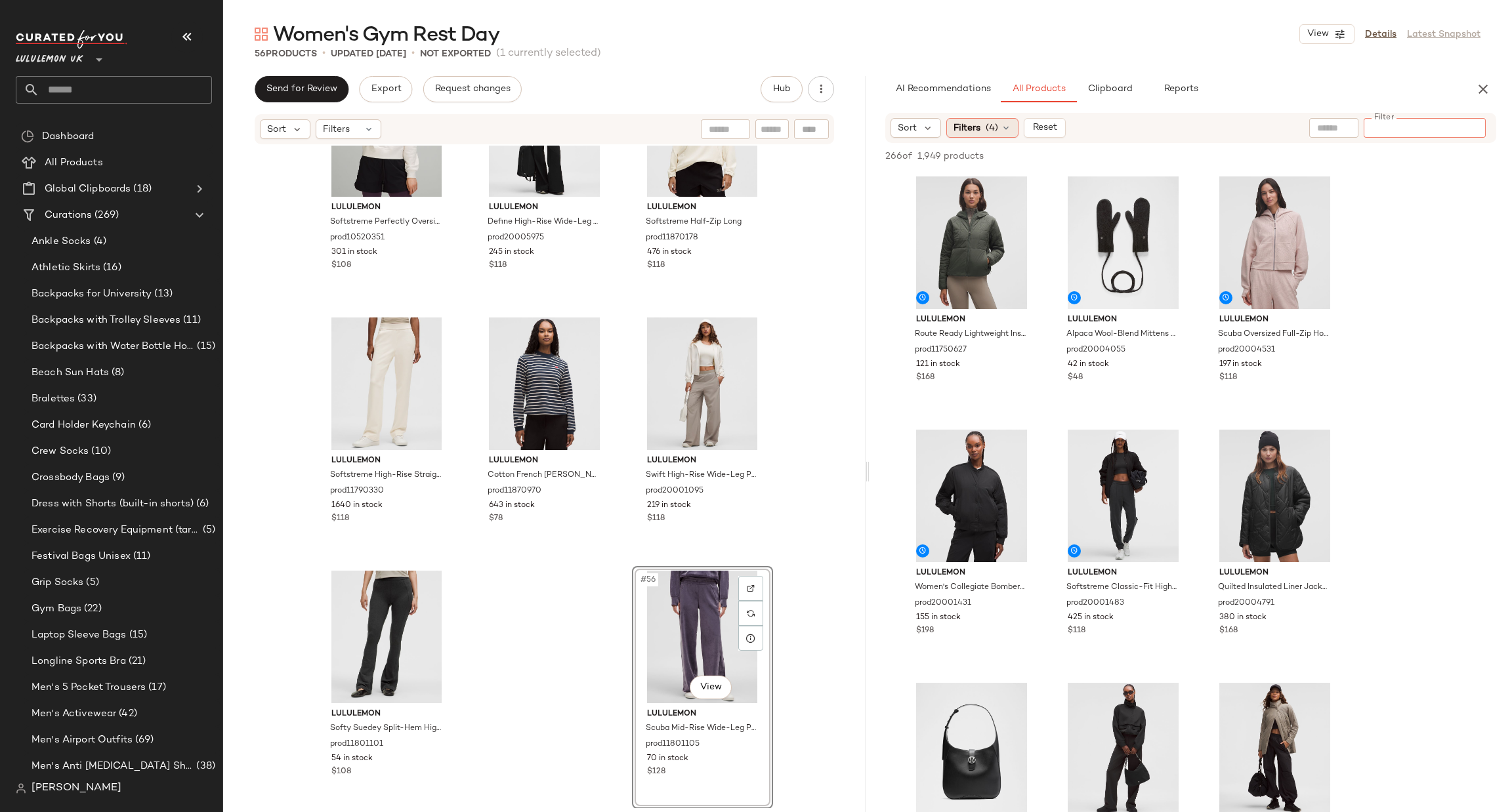
click at [966, 123] on span "Filters" at bounding box center [967, 128] width 27 height 14
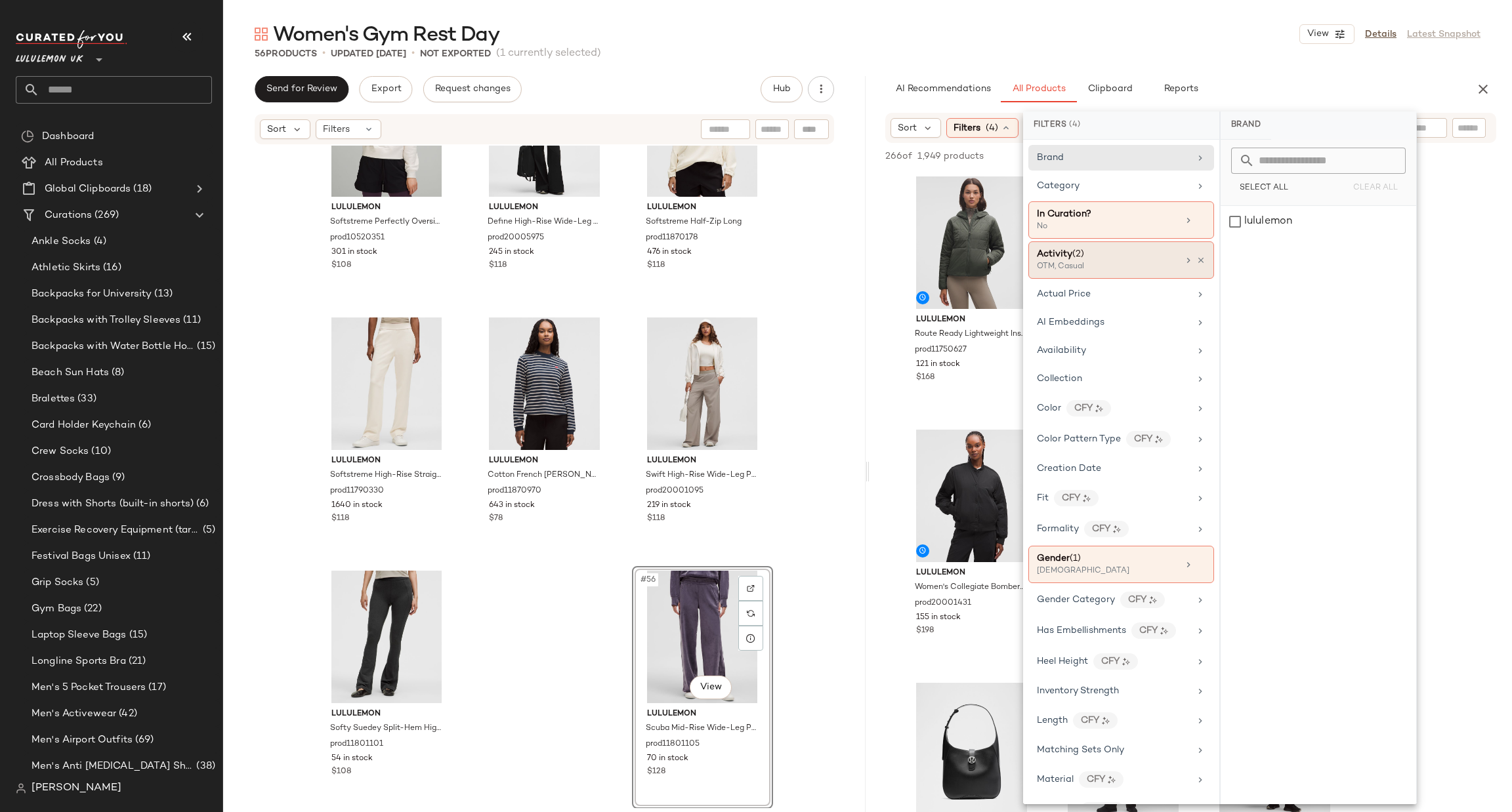
click at [1109, 255] on div "Activity (2)" at bounding box center [1107, 254] width 141 height 14
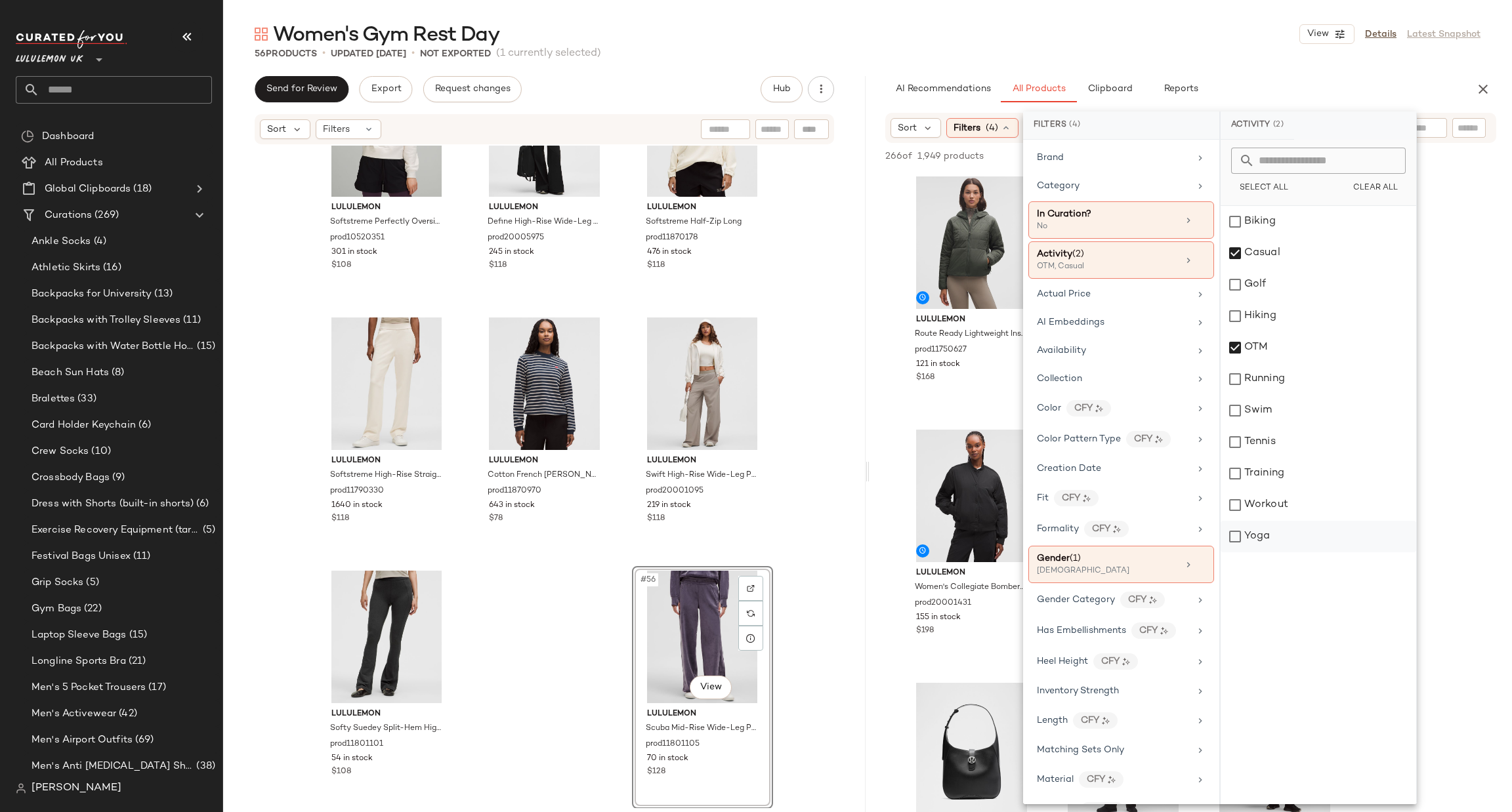
click at [1288, 537] on div "Yoga" at bounding box center [1318, 536] width 196 height 32
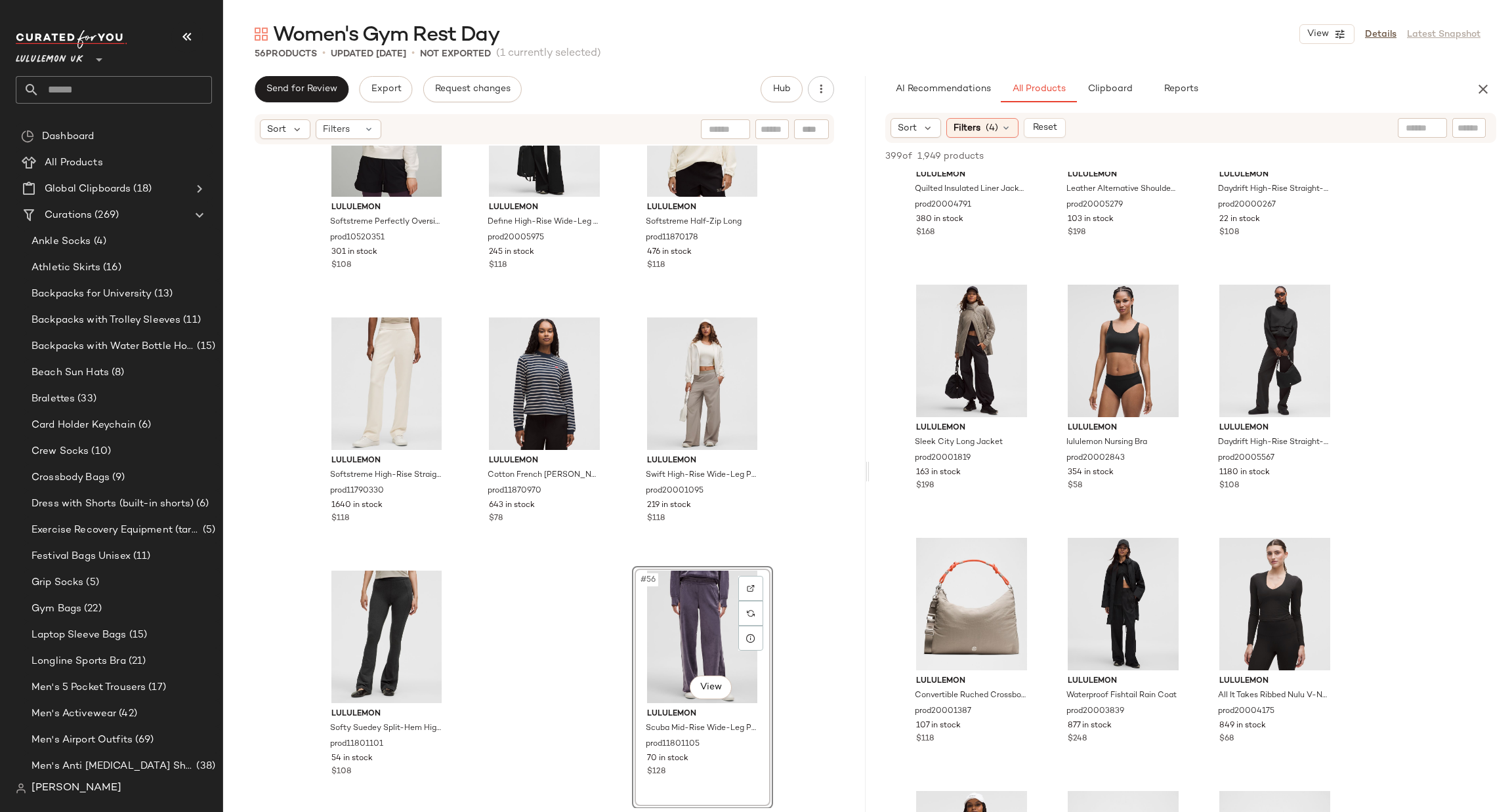
scroll to position [394, 0]
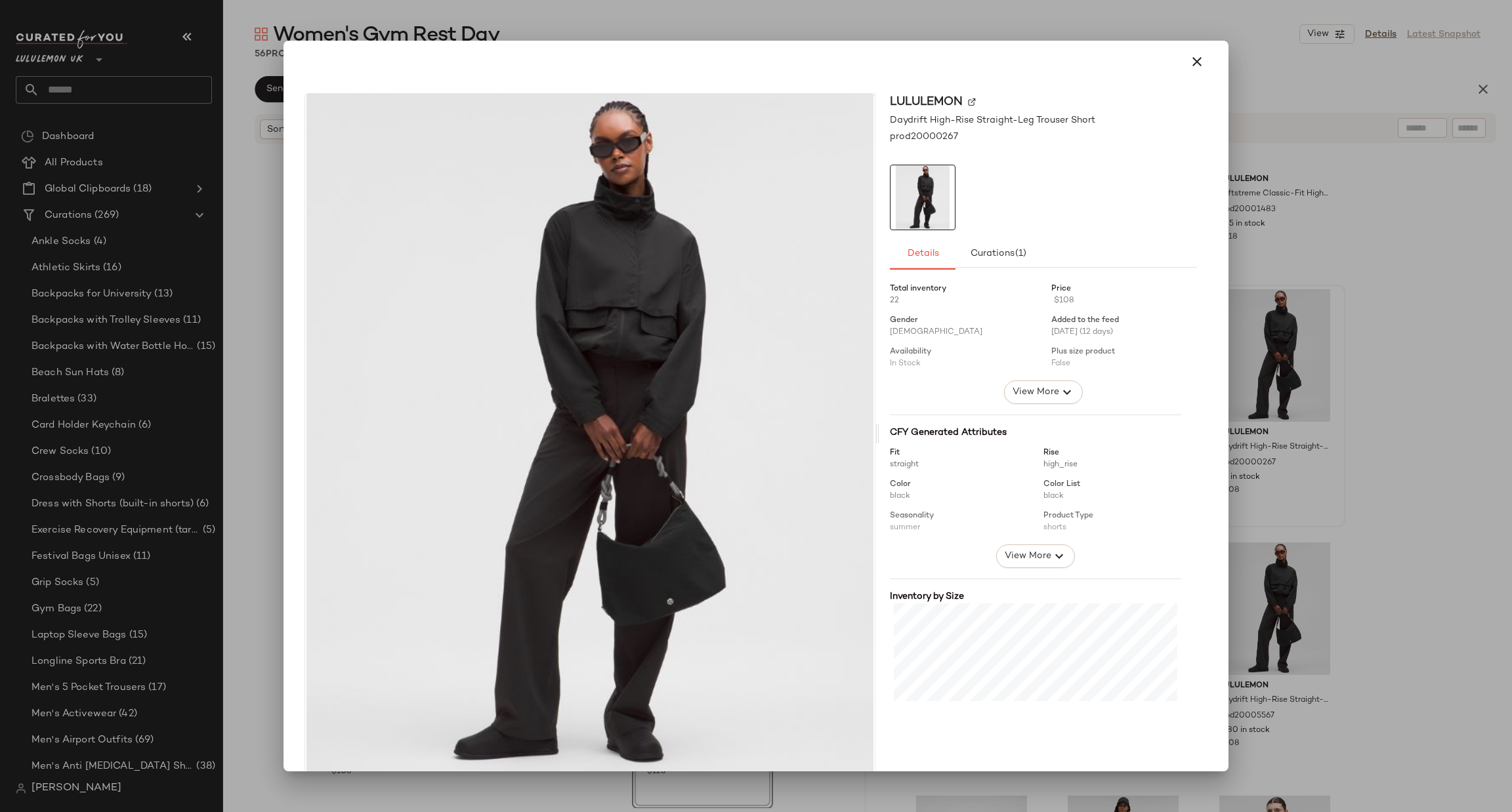
click at [1389, 422] on div at bounding box center [756, 406] width 1512 height 812
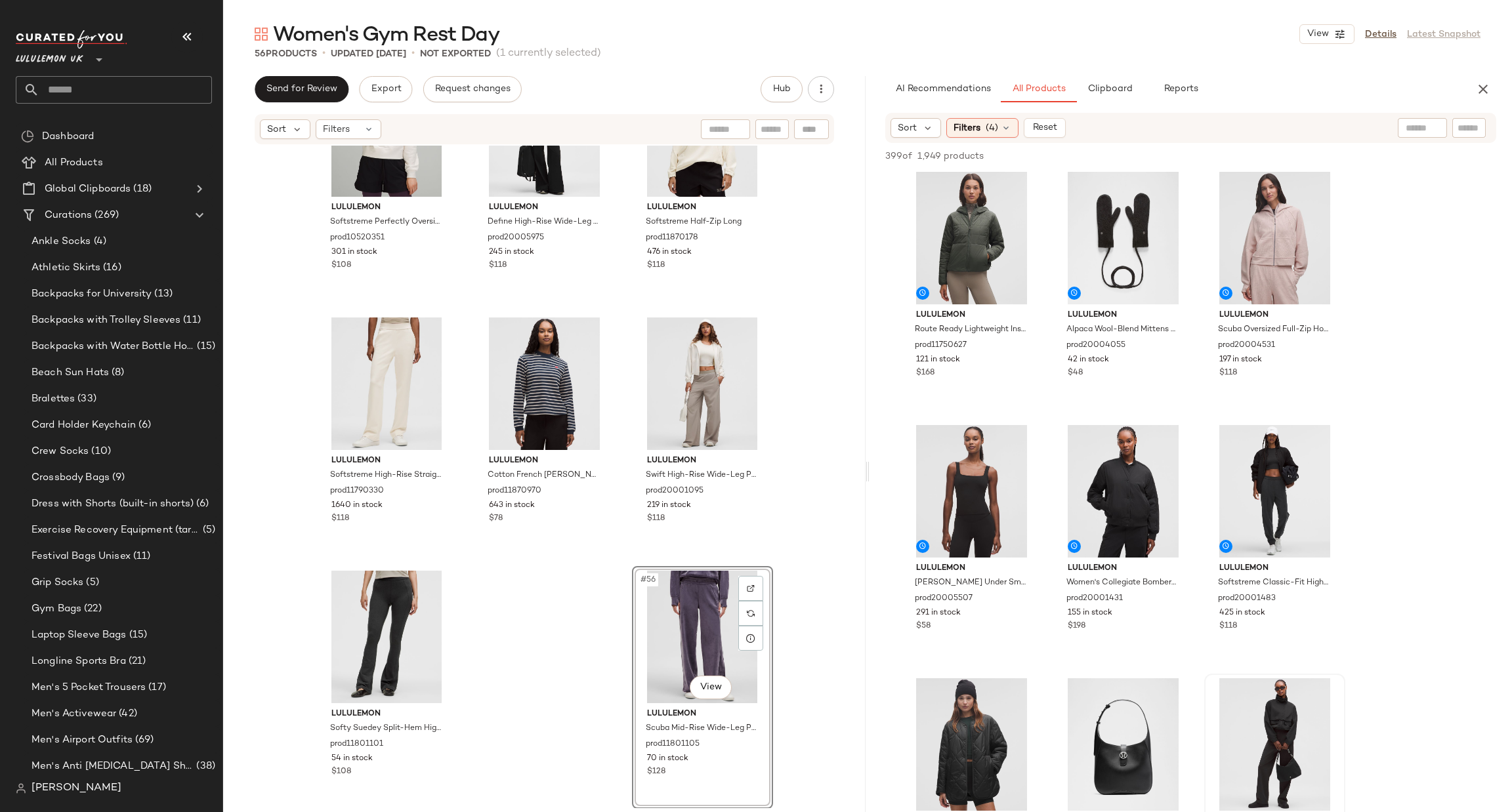
scroll to position [0, 0]
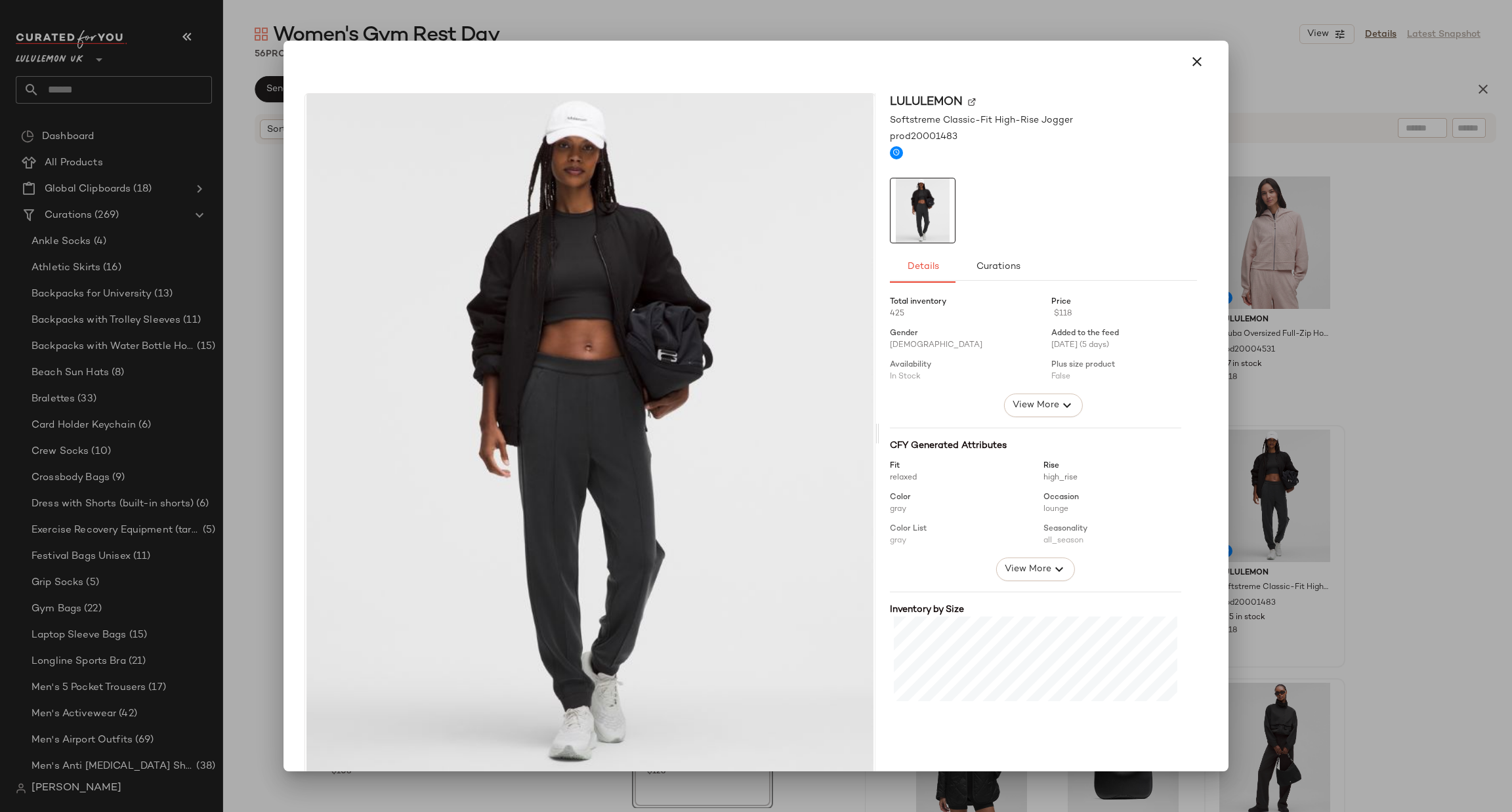
click at [1375, 507] on div at bounding box center [756, 406] width 1512 height 812
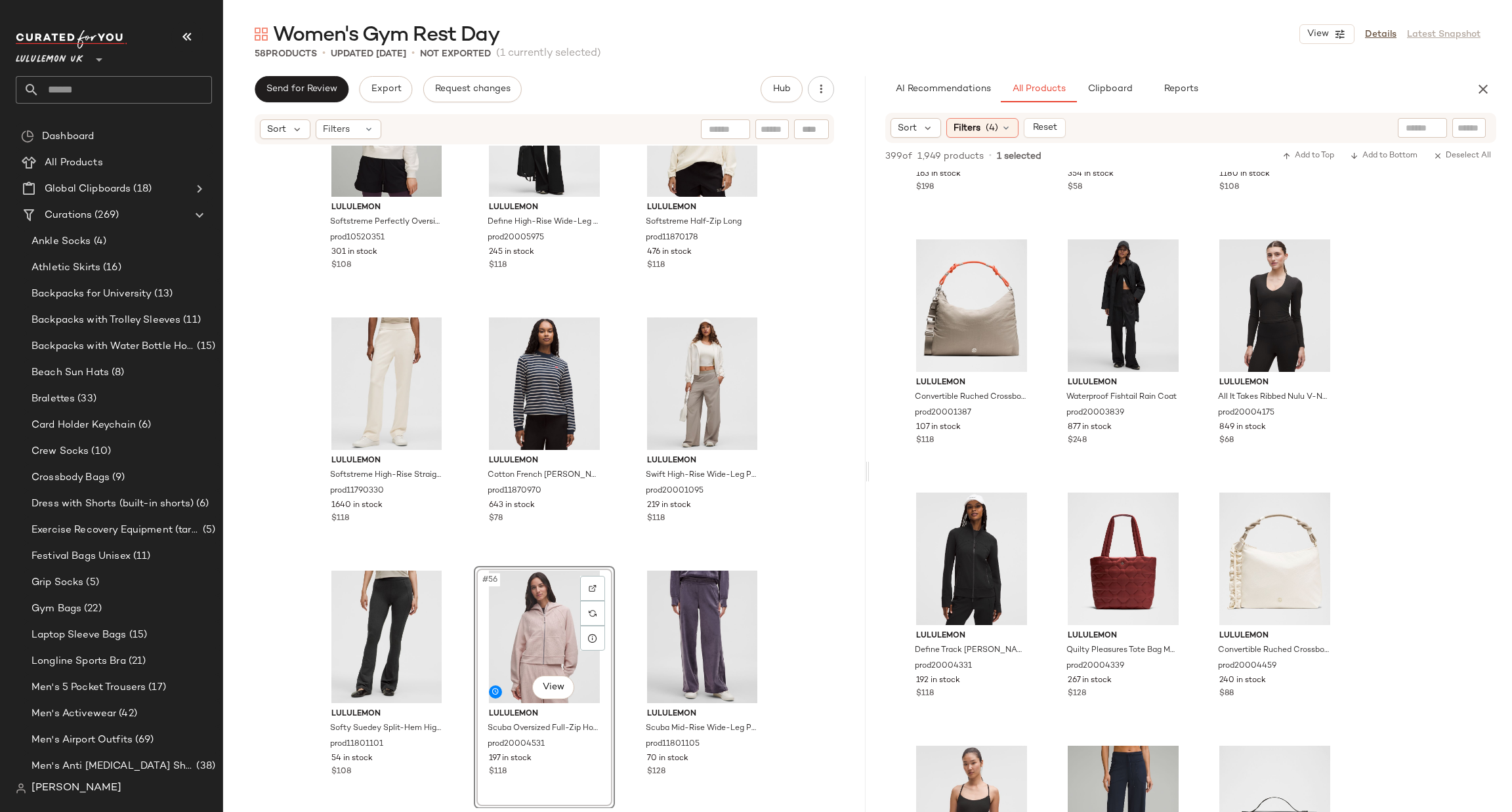
scroll to position [984, 0]
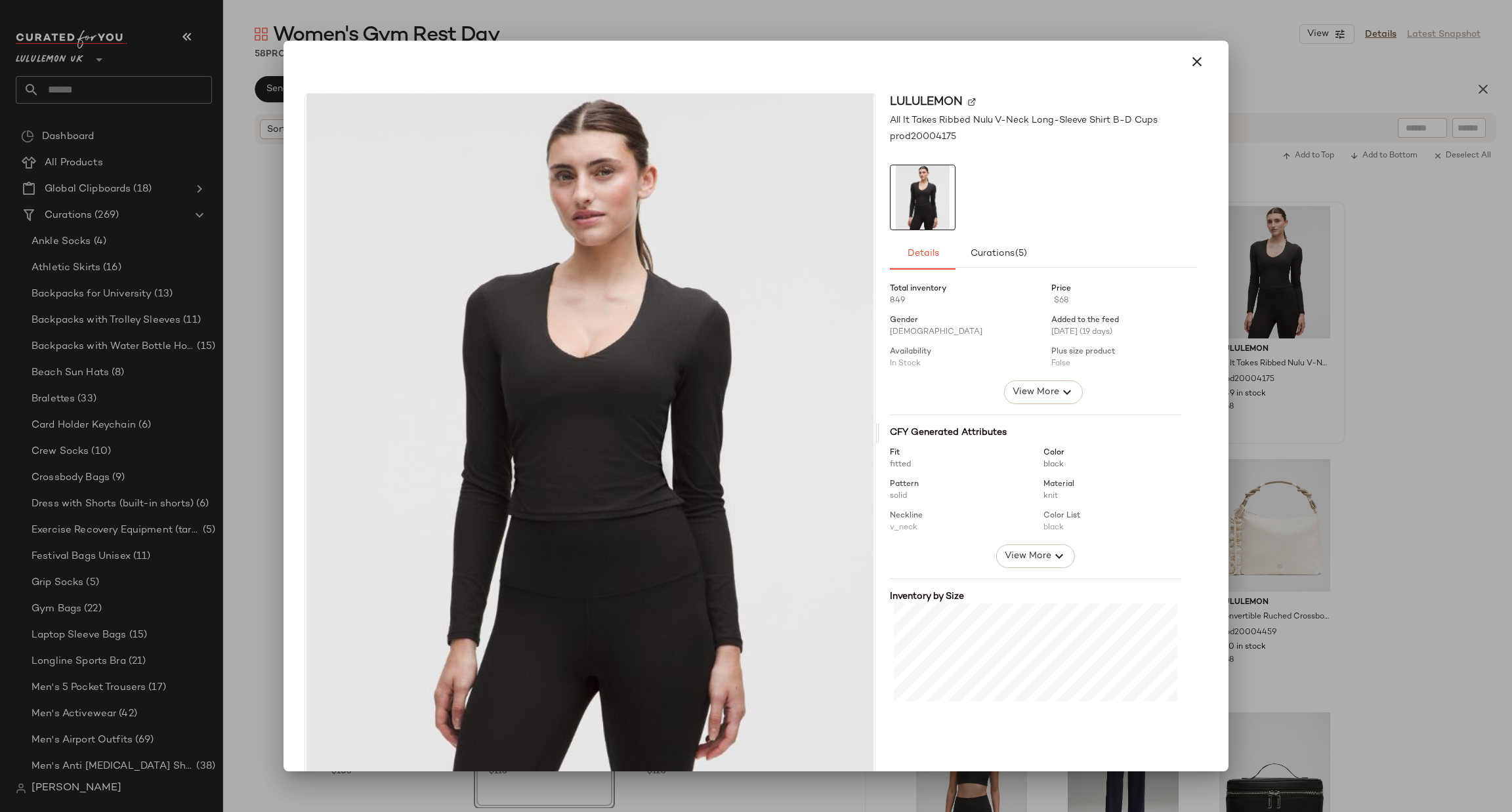
drag, startPoint x: 1376, startPoint y: 313, endPoint x: 1369, endPoint y: 283, distance: 30.8
click at [1377, 313] on div at bounding box center [756, 406] width 1512 height 812
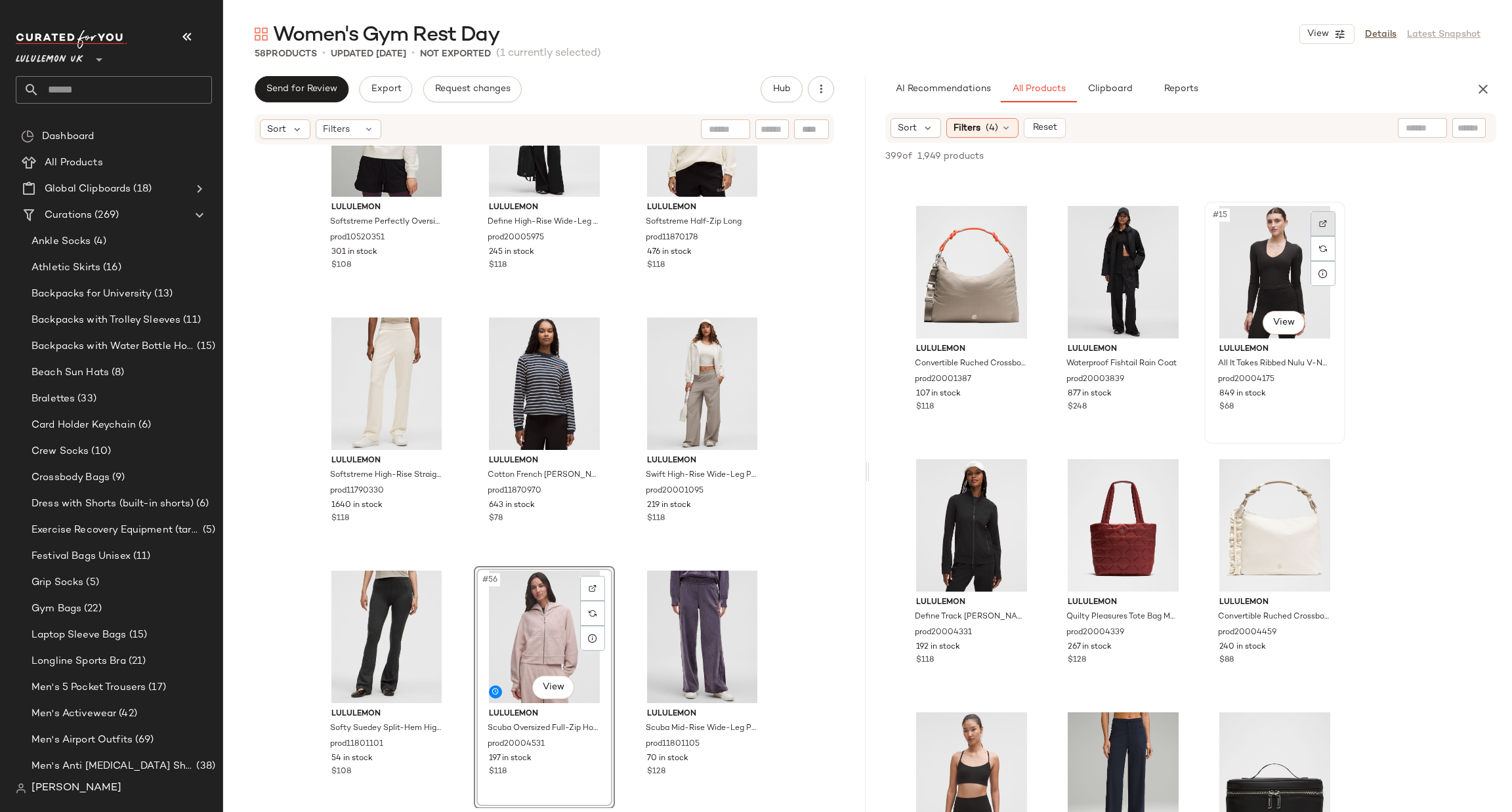
click at [1324, 216] on div at bounding box center [1323, 224] width 25 height 25
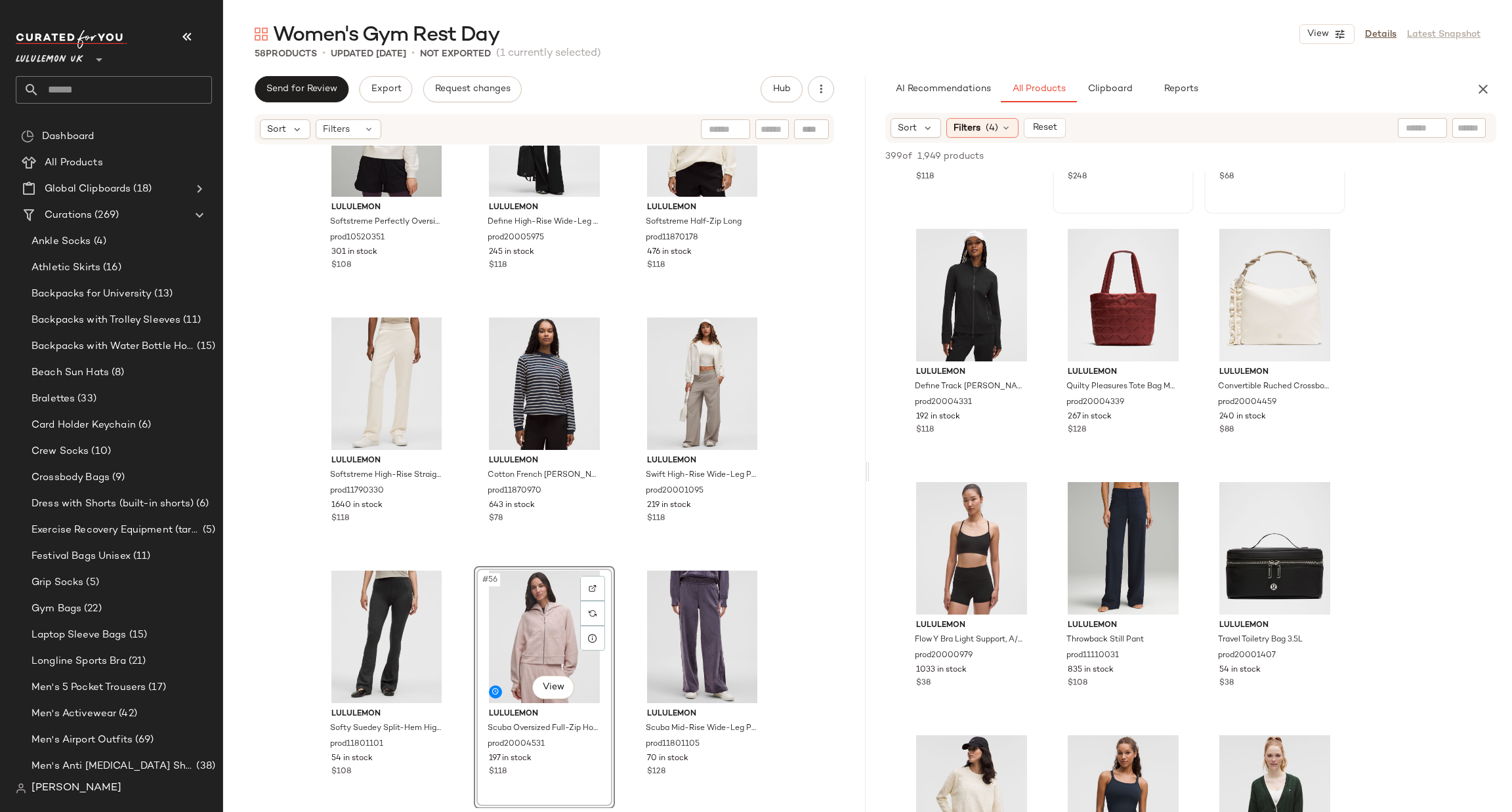
scroll to position [1378, 0]
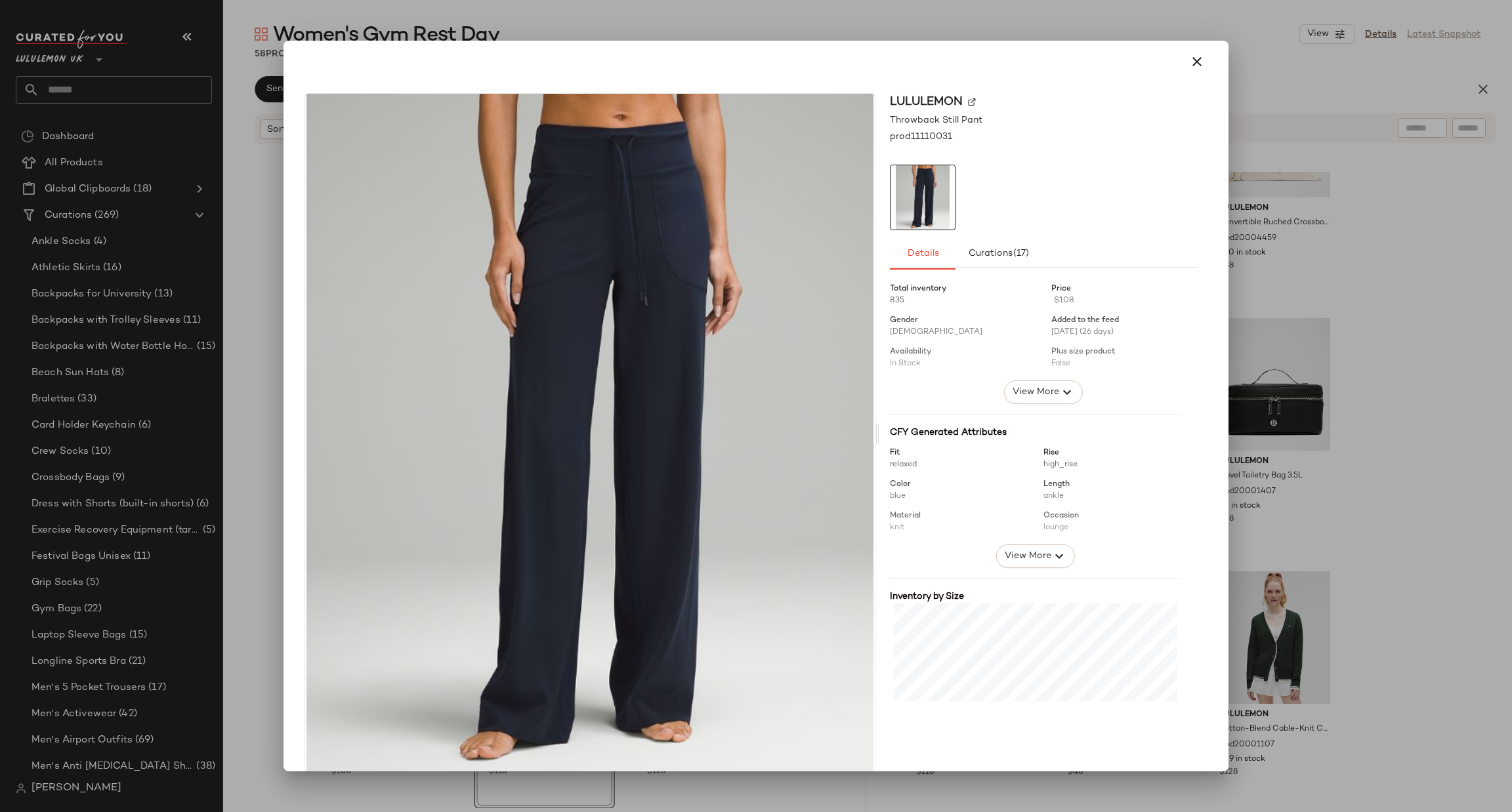
click at [1356, 405] on div at bounding box center [756, 406] width 1512 height 812
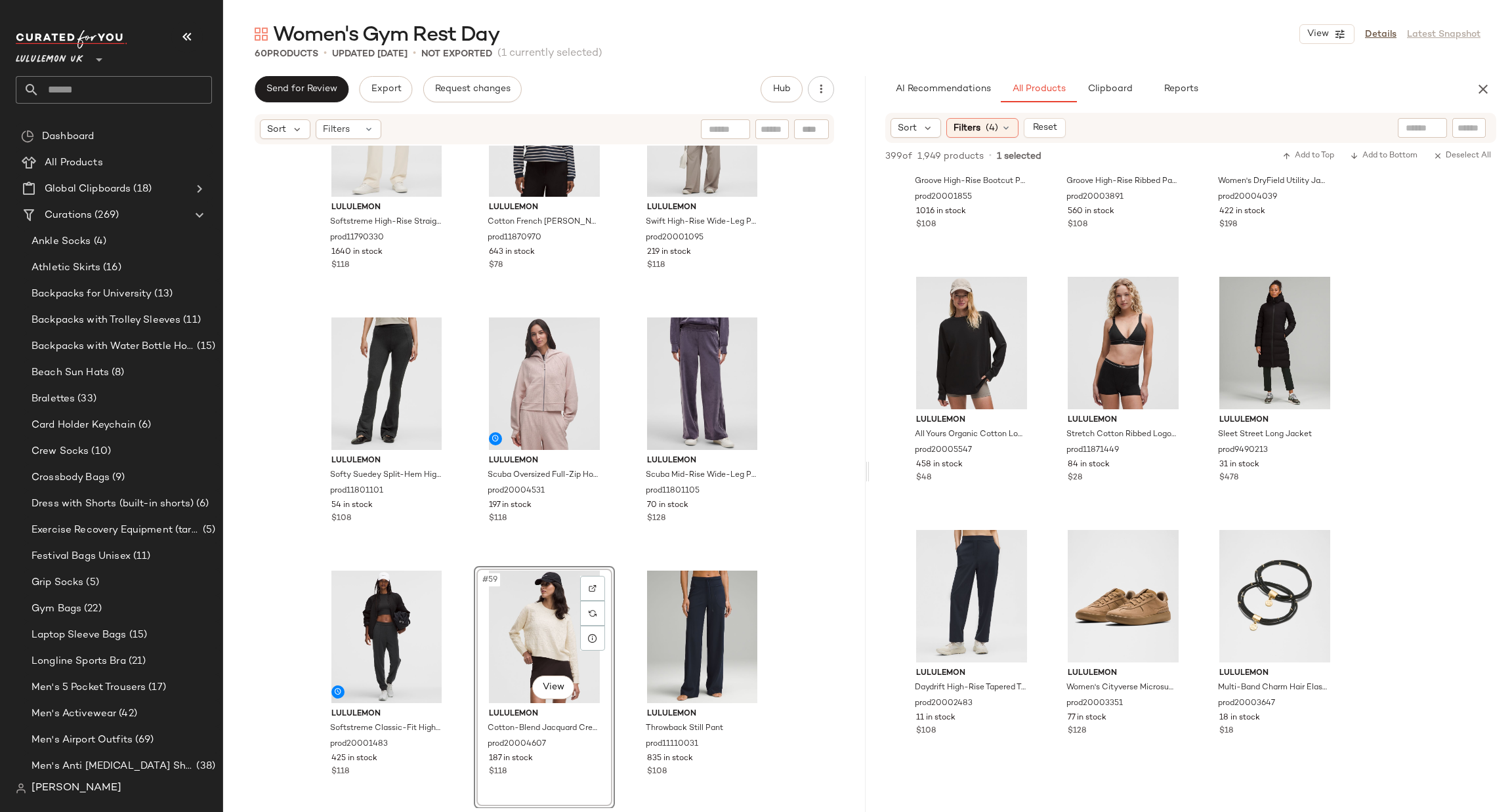
scroll to position [2361, 0]
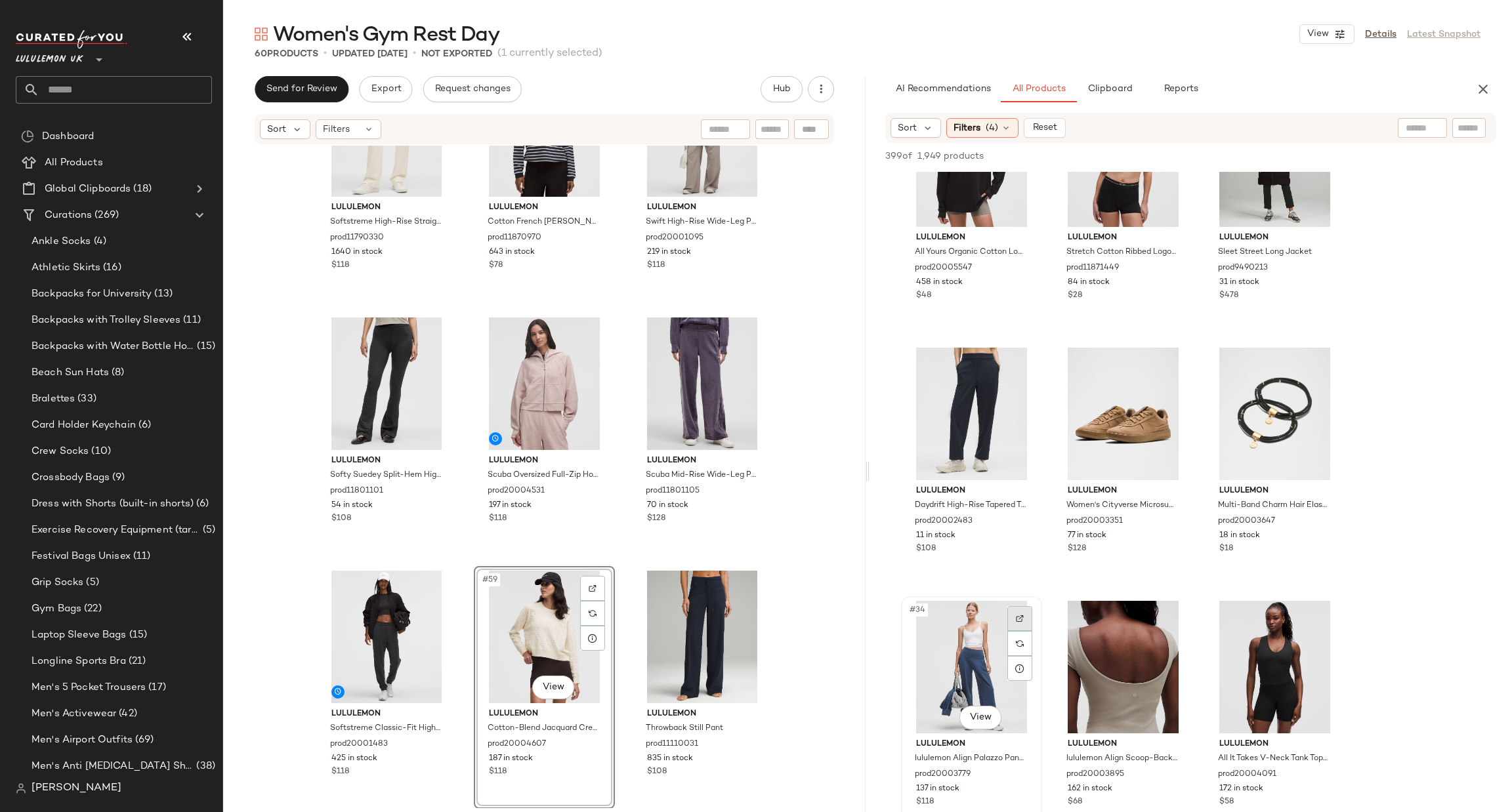
click at [1018, 619] on img at bounding box center [1020, 618] width 8 height 8
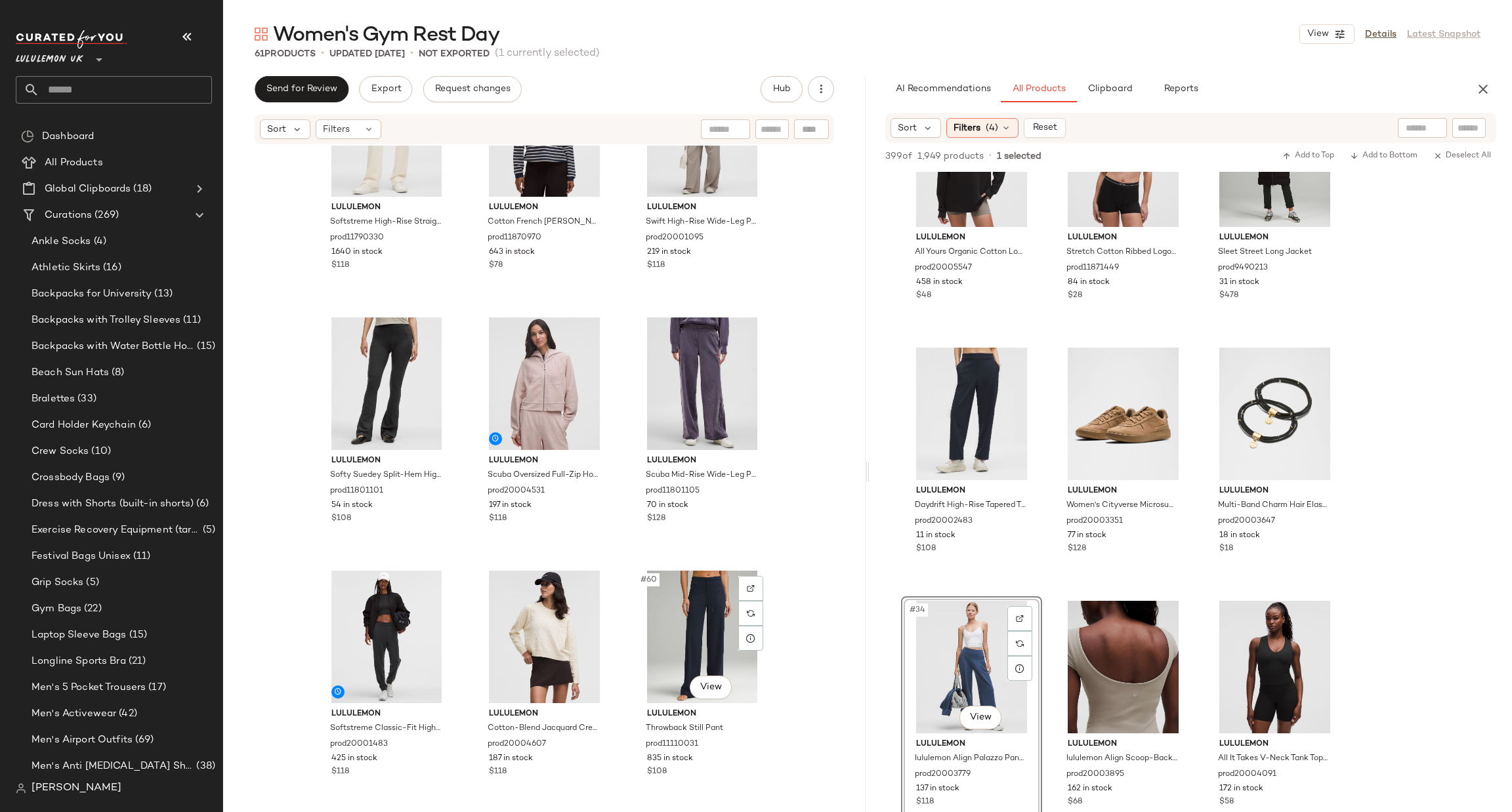
scroll to position [4658, 0]
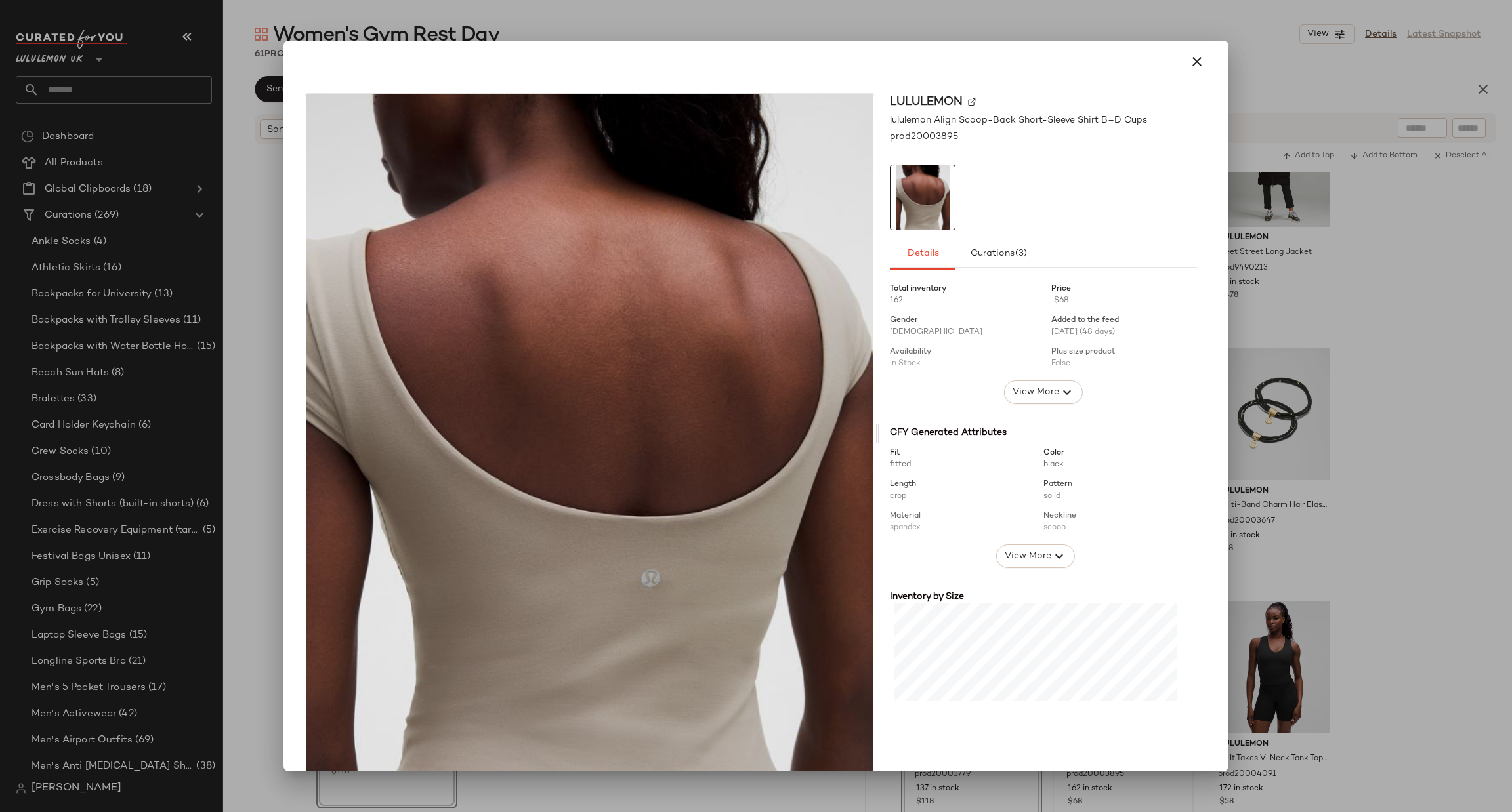
click at [1387, 524] on div at bounding box center [756, 406] width 1512 height 812
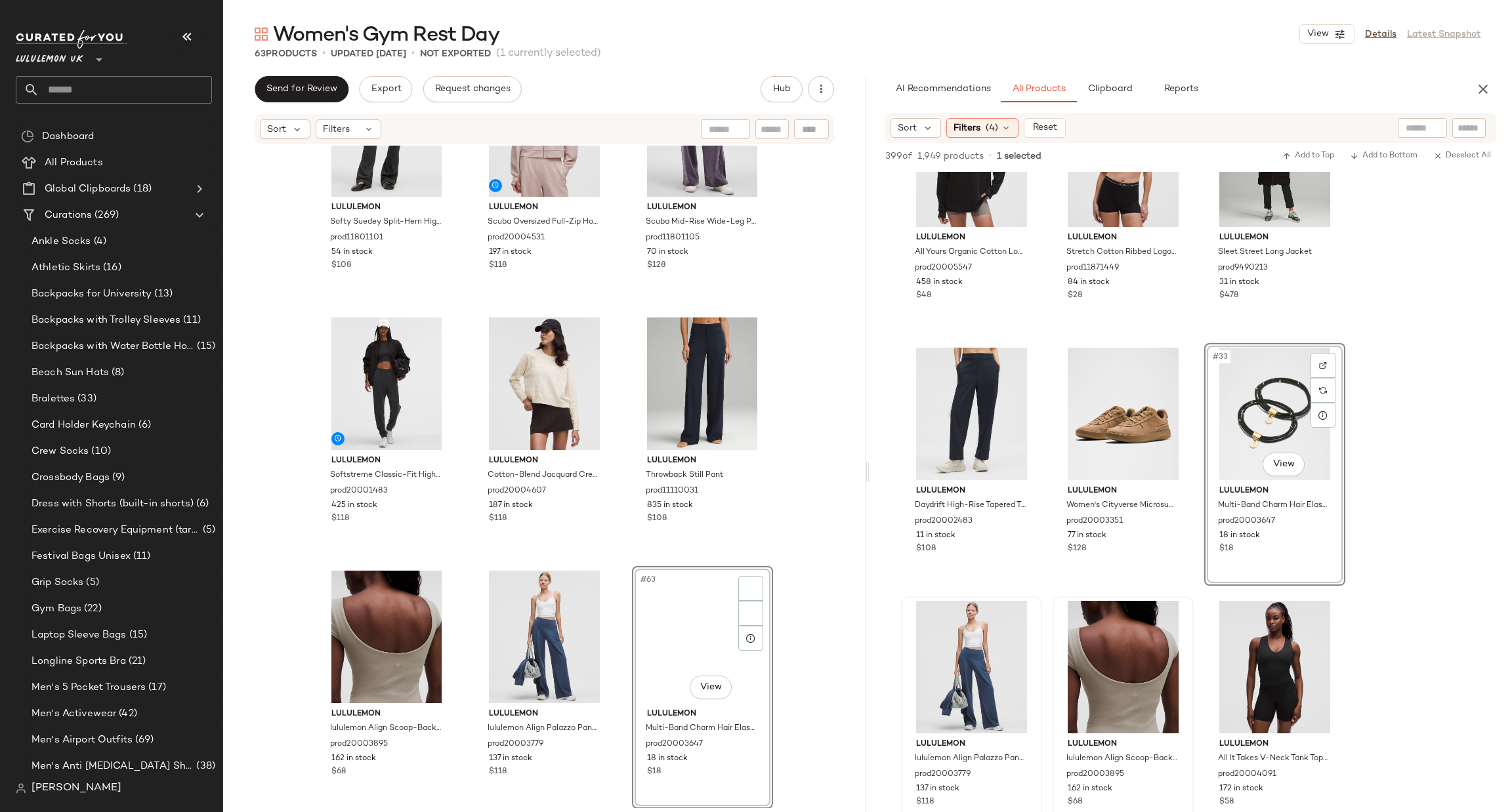
scroll to position [2952, 0]
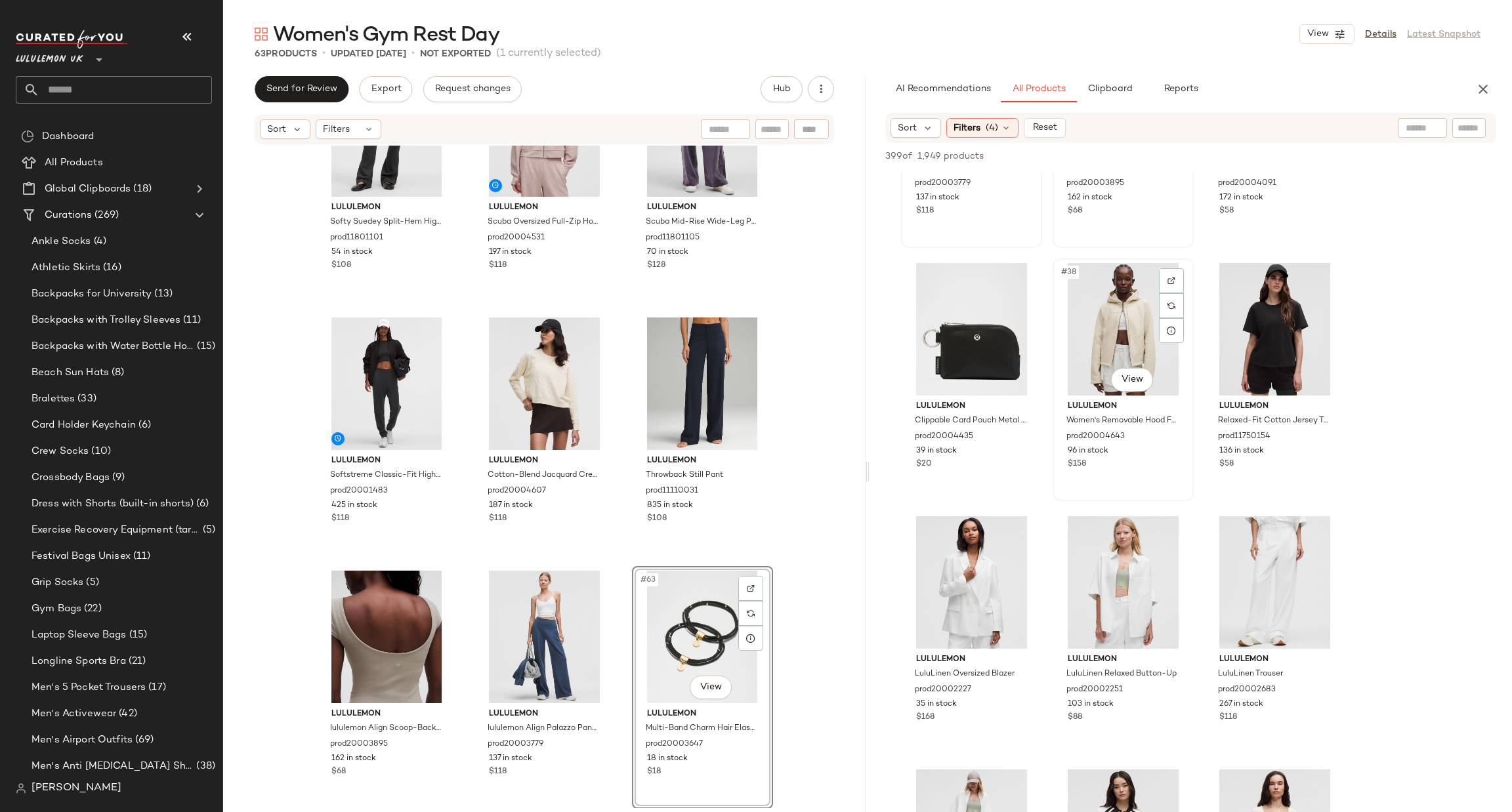
click at [1185, 272] on div "#38 View" at bounding box center [1123, 329] width 132 height 133
click at [1176, 271] on div at bounding box center [1172, 281] width 25 height 25
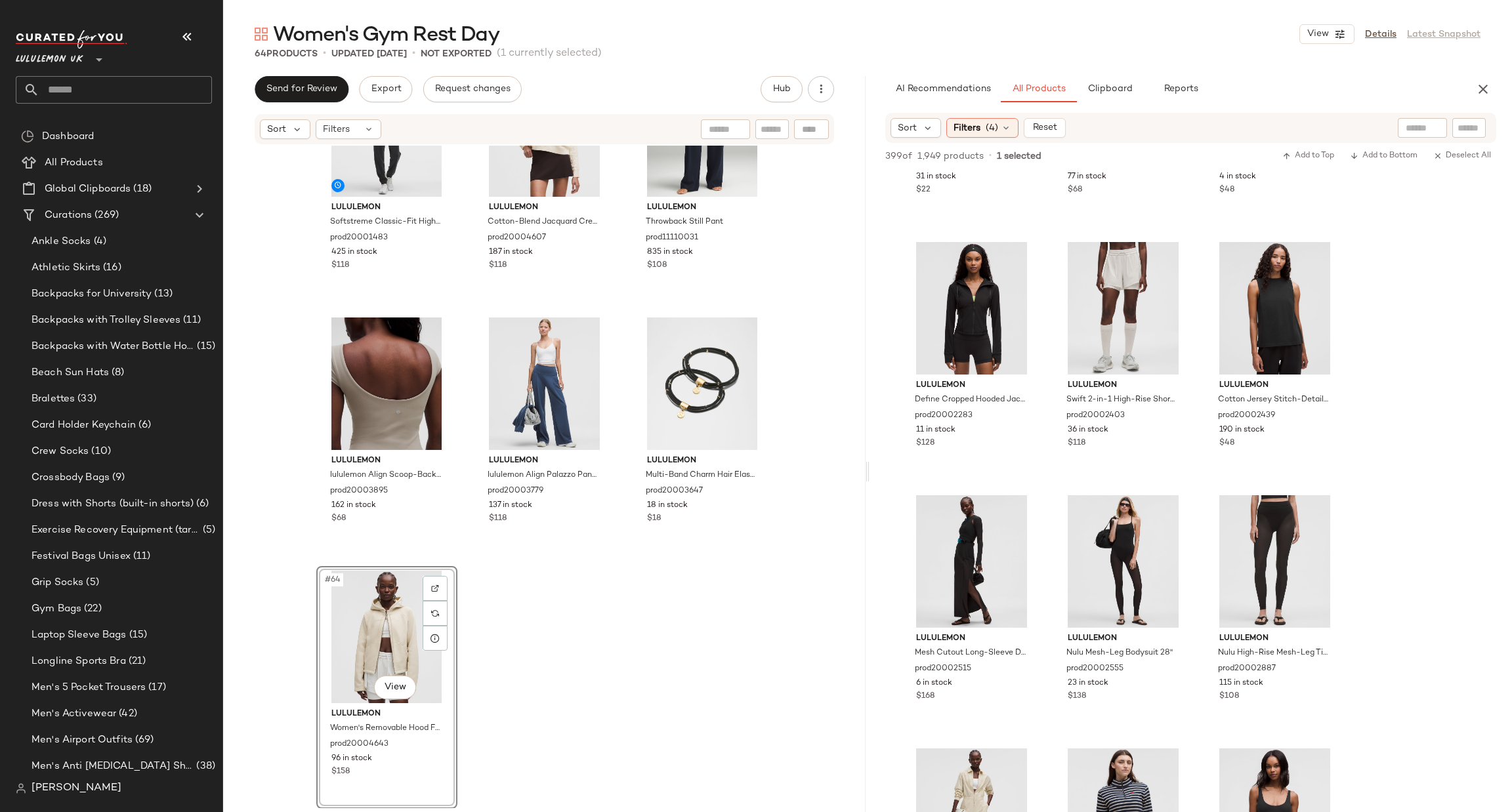
scroll to position [4527, 0]
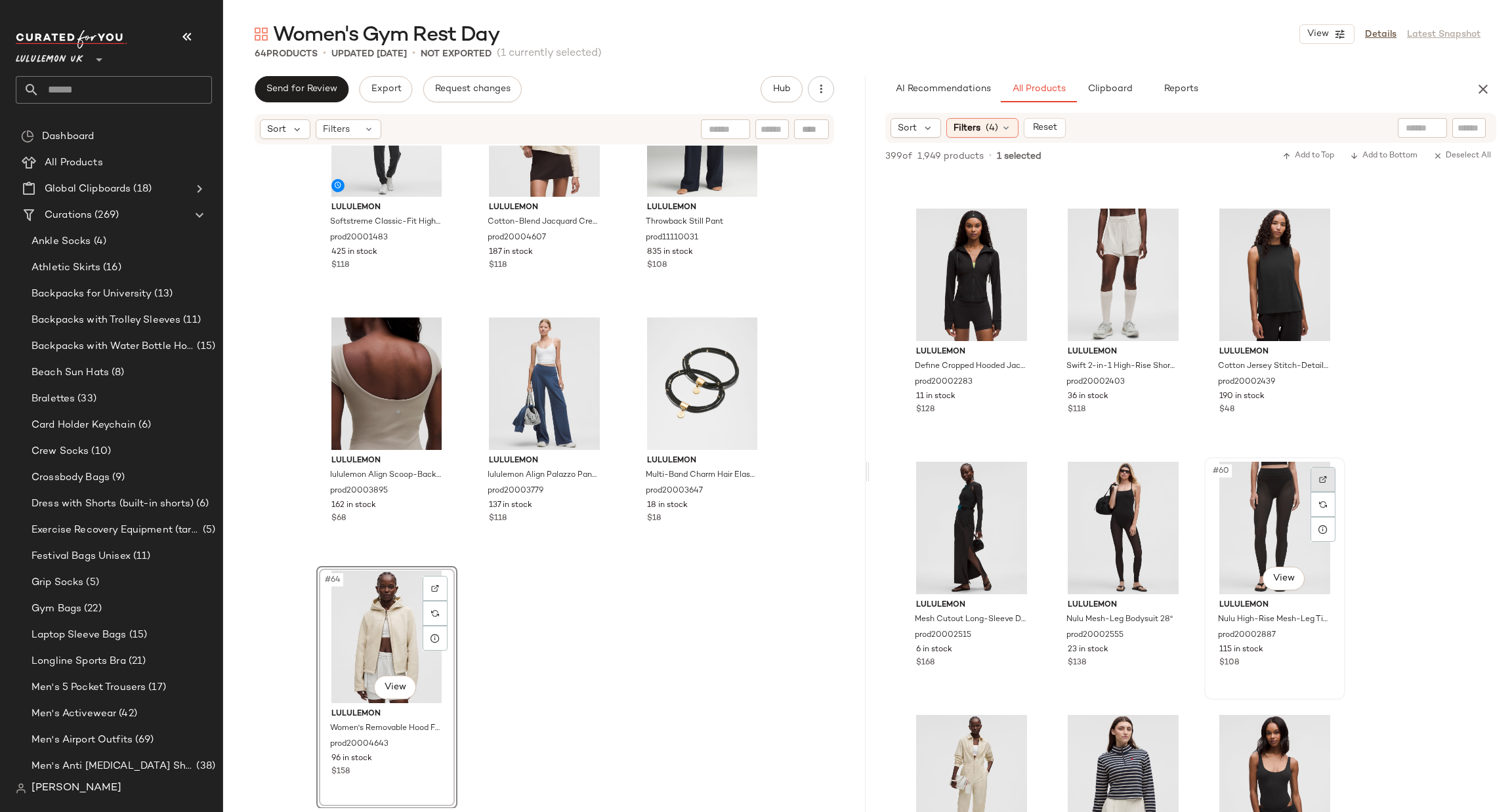
click at [1332, 477] on div at bounding box center [1323, 480] width 25 height 25
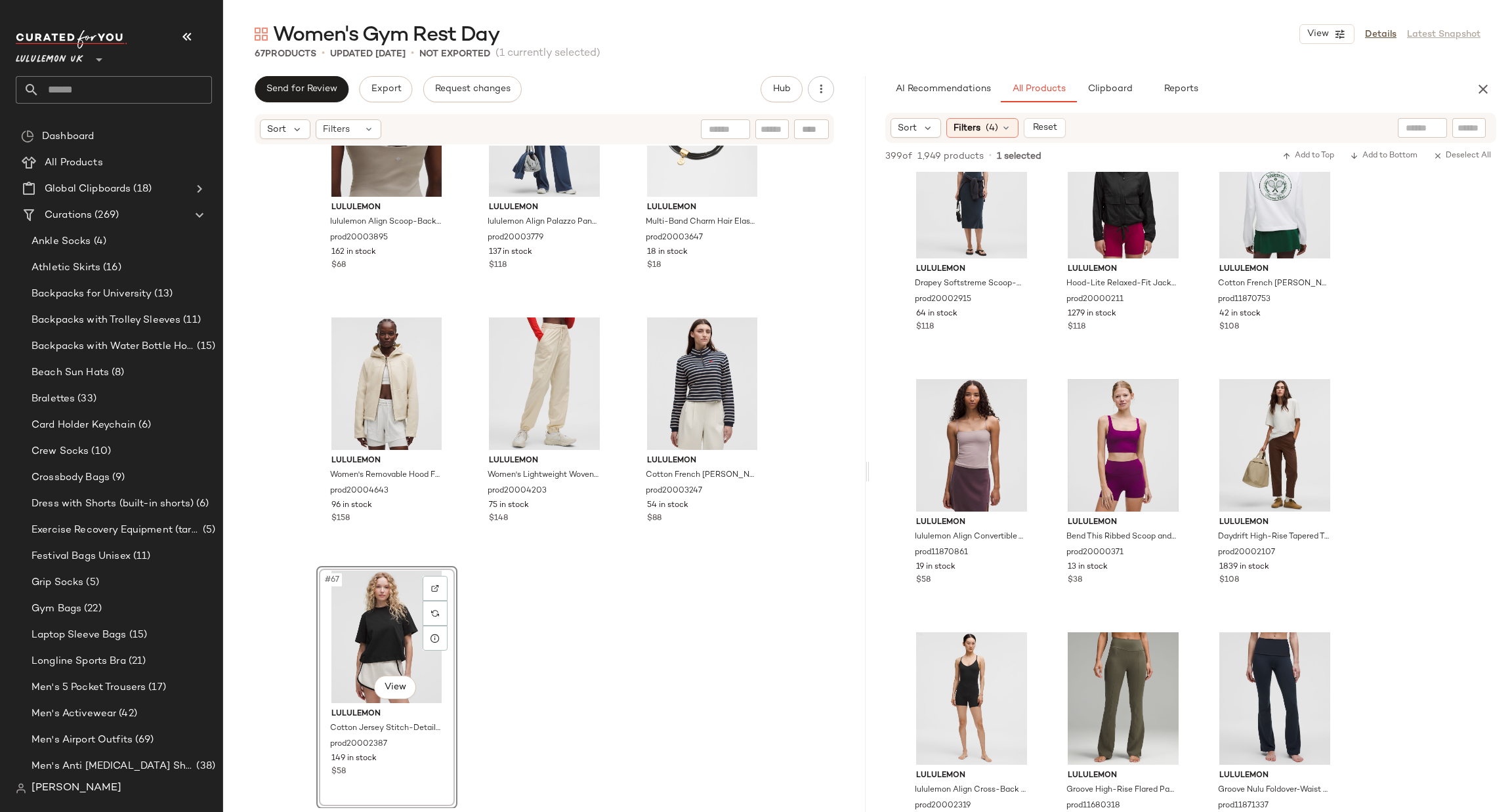
scroll to position [7086, 0]
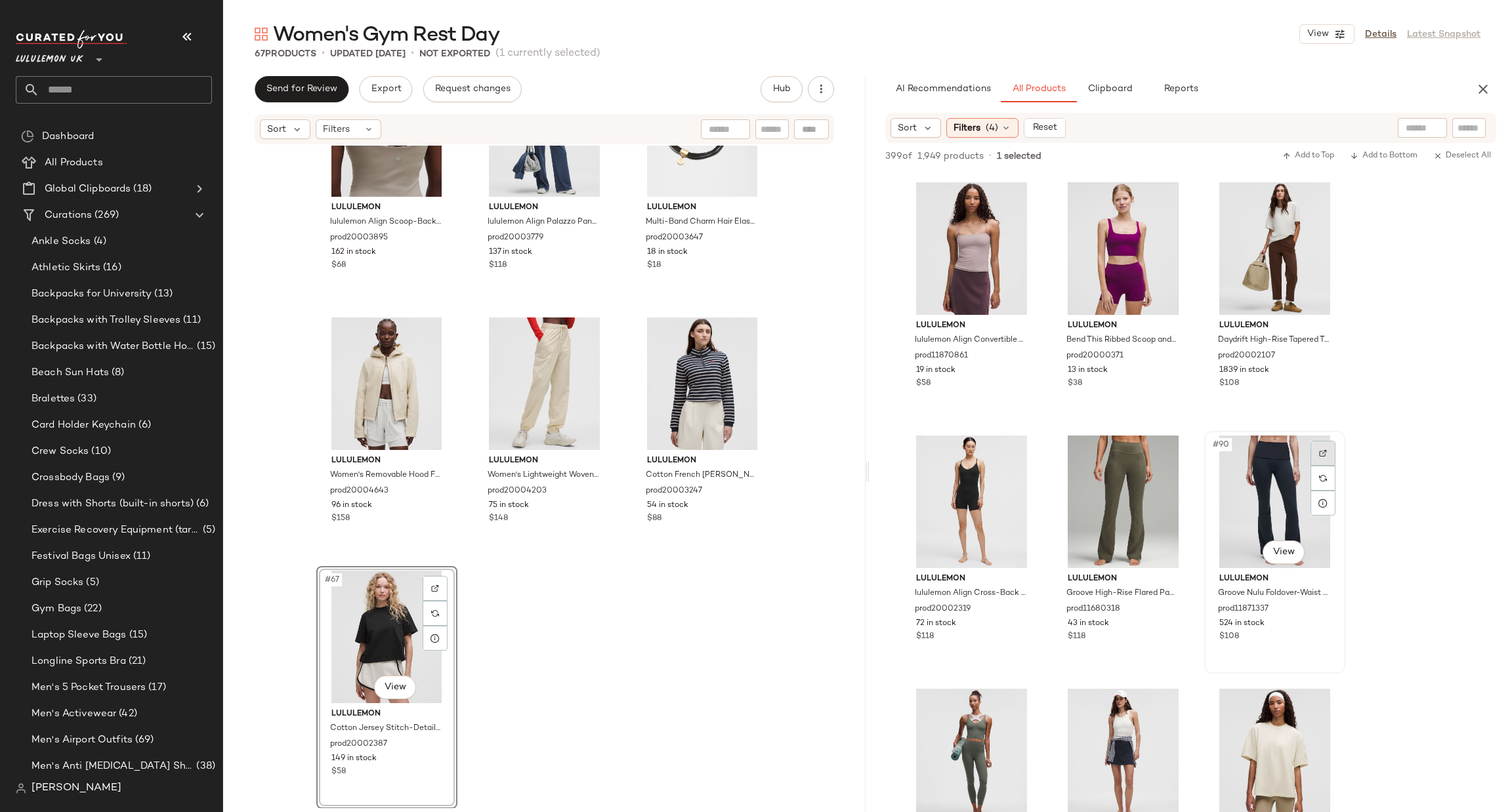
click at [1324, 442] on div at bounding box center [1323, 453] width 25 height 25
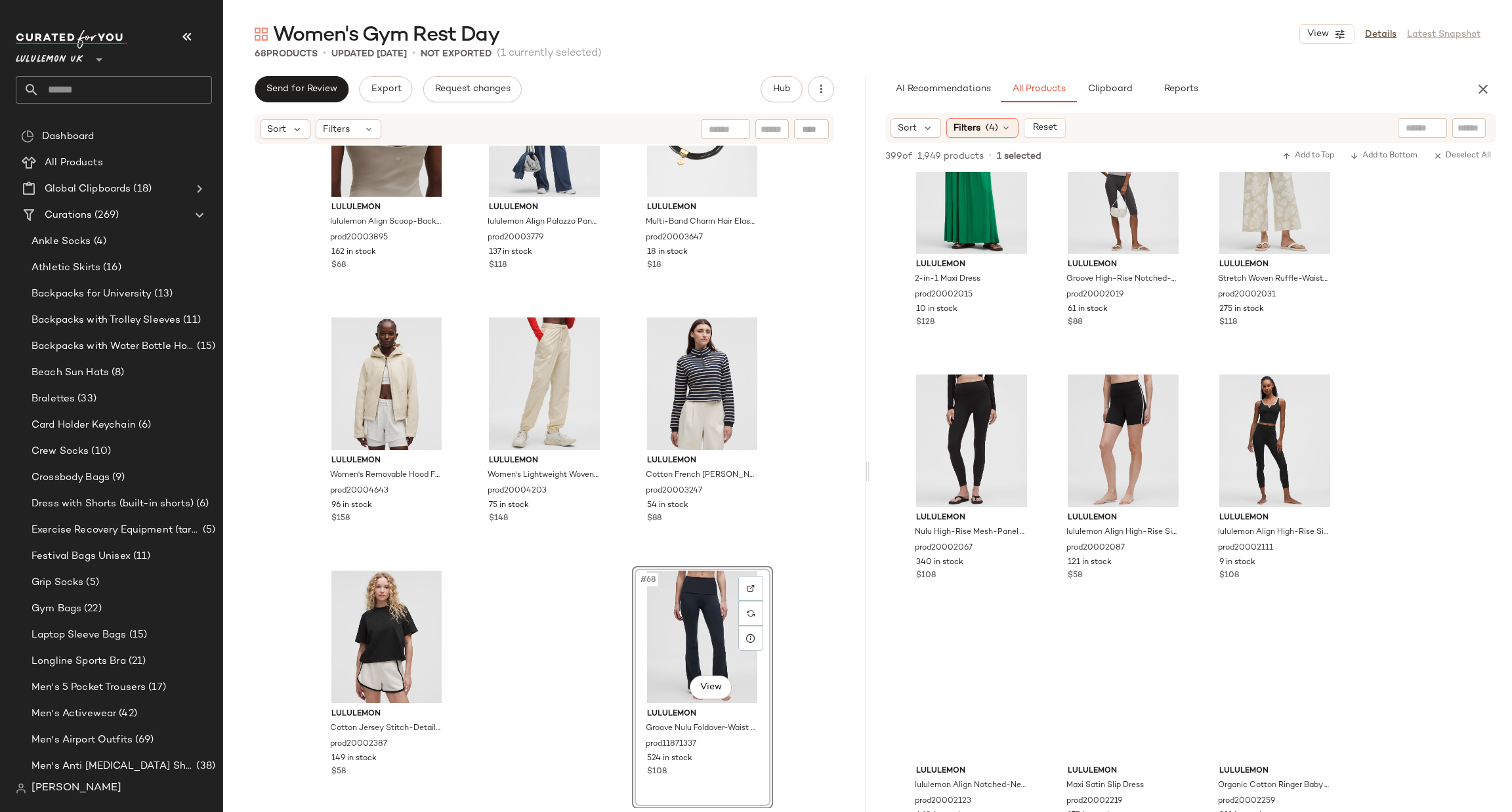
scroll to position [8070, 0]
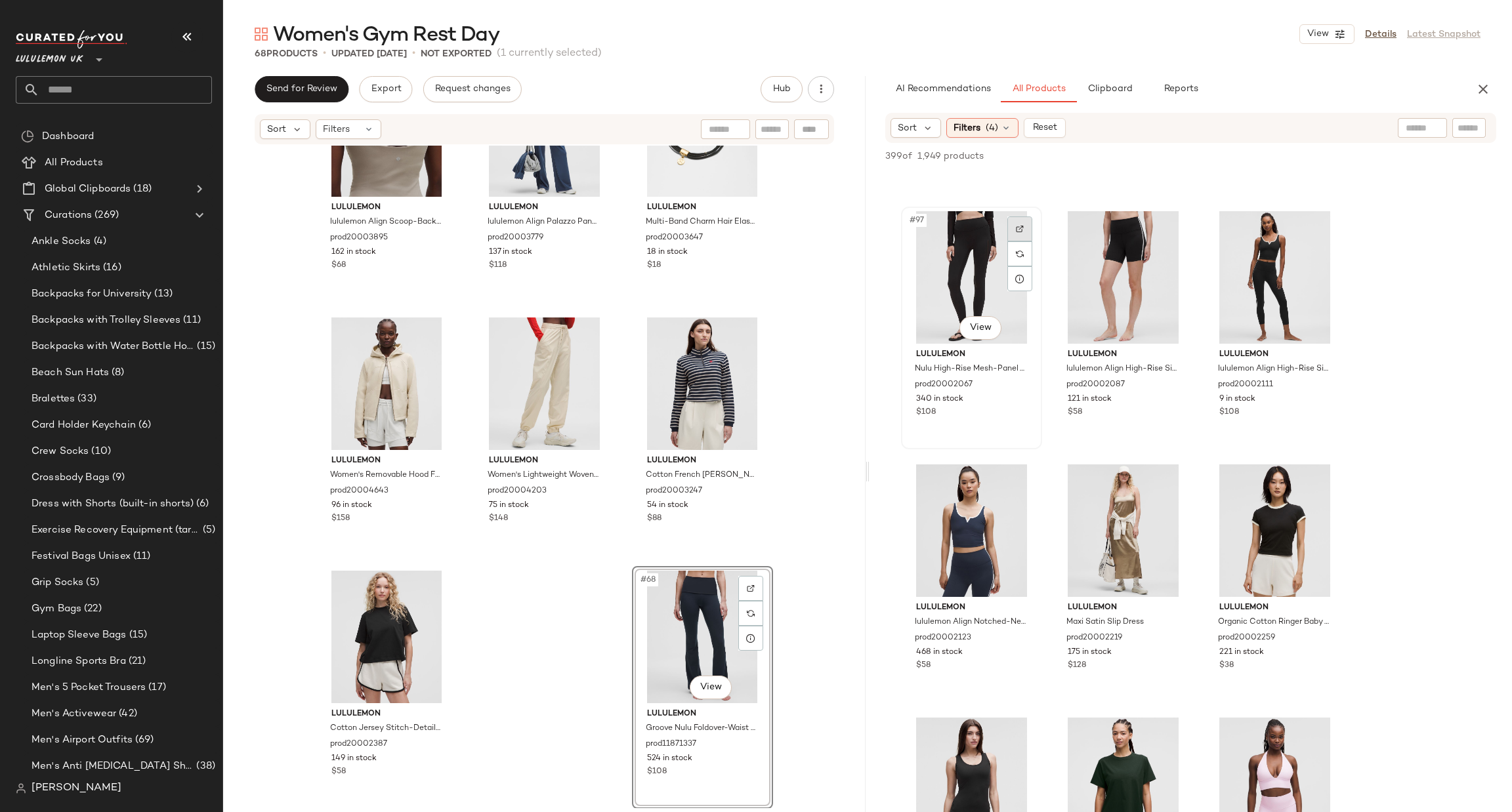
click at [1027, 226] on div at bounding box center [1020, 229] width 25 height 25
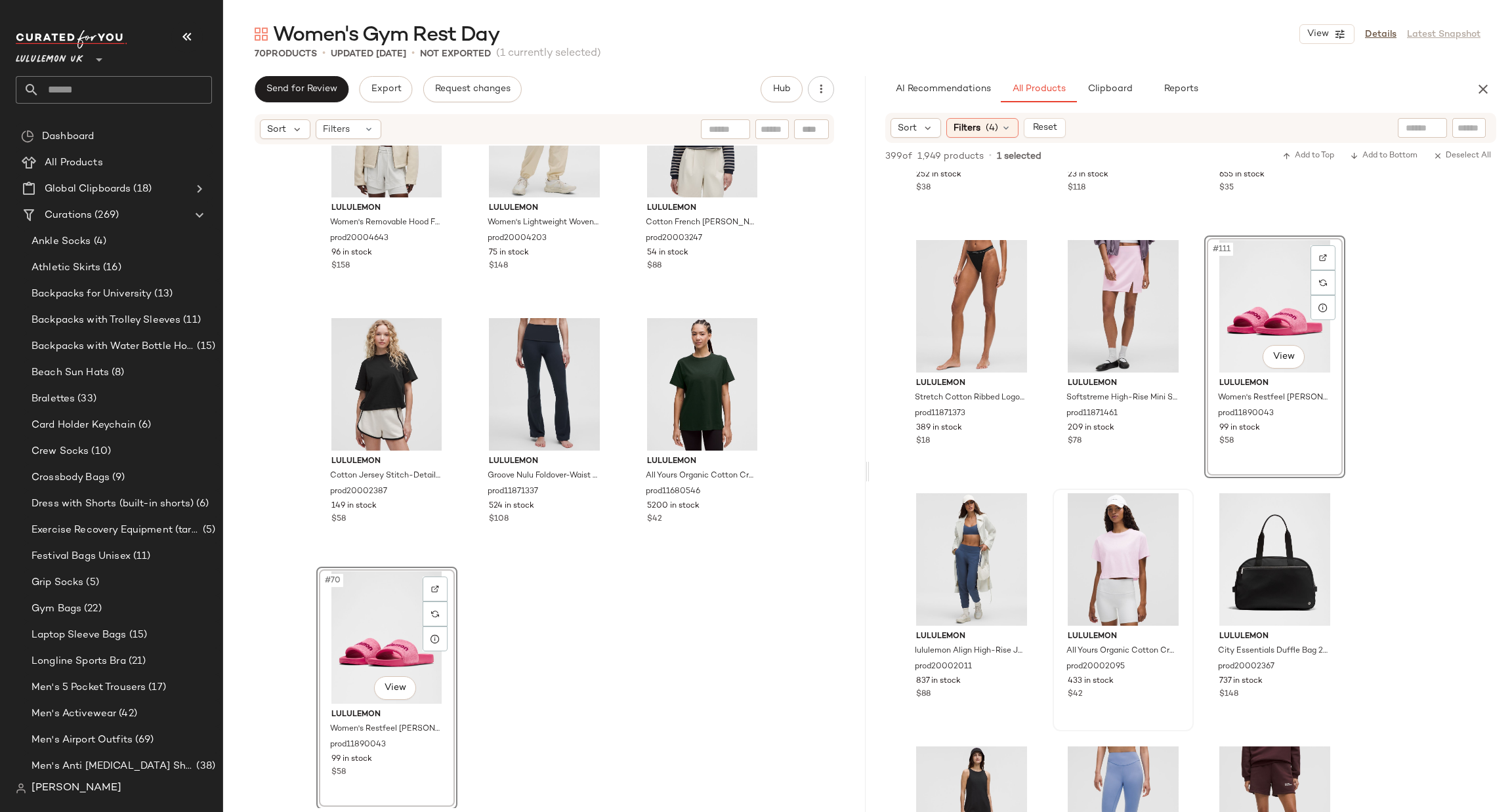
scroll to position [5418, 0]
click at [1018, 507] on img at bounding box center [1020, 511] width 8 height 8
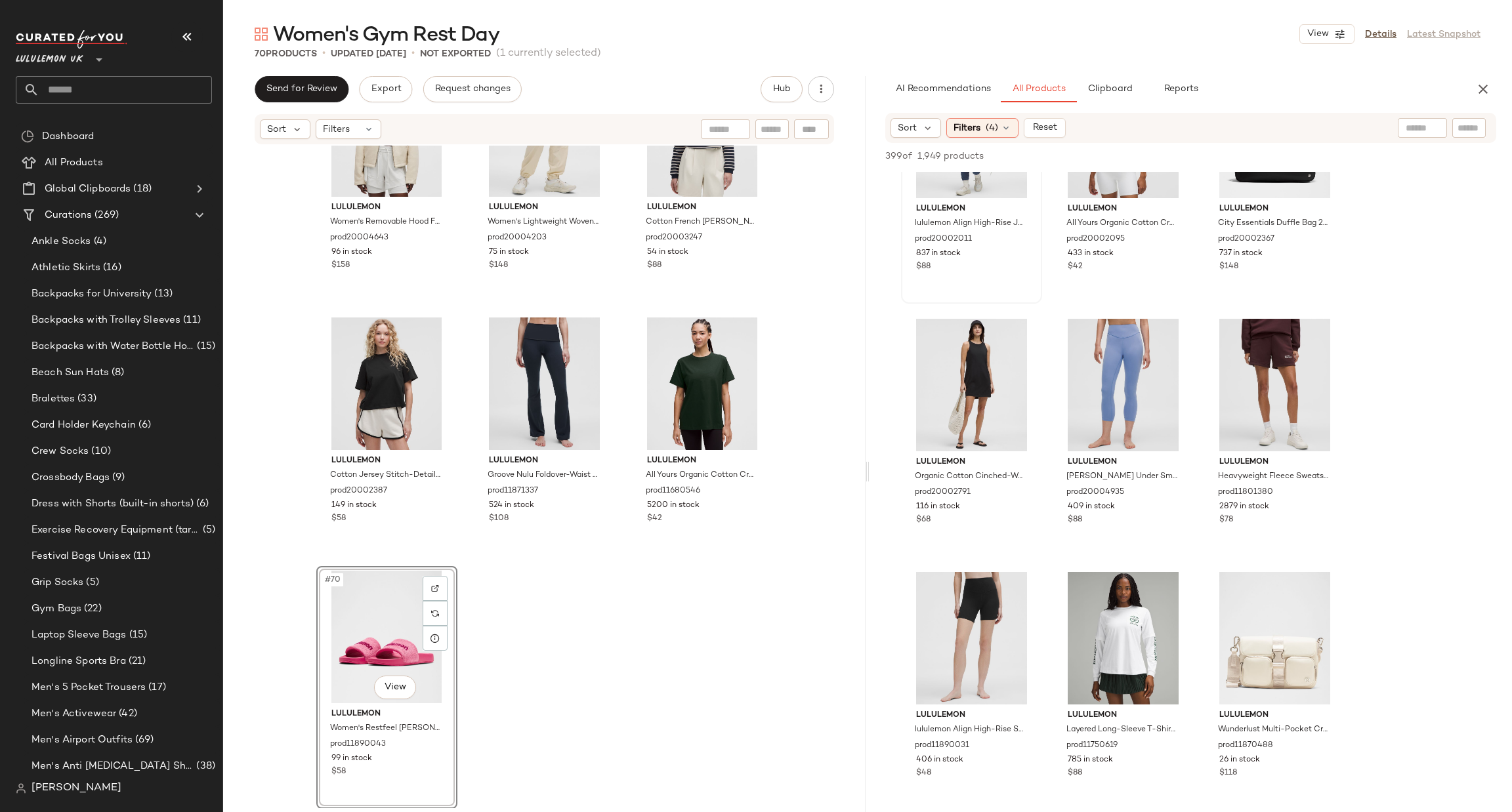
scroll to position [9448, 0]
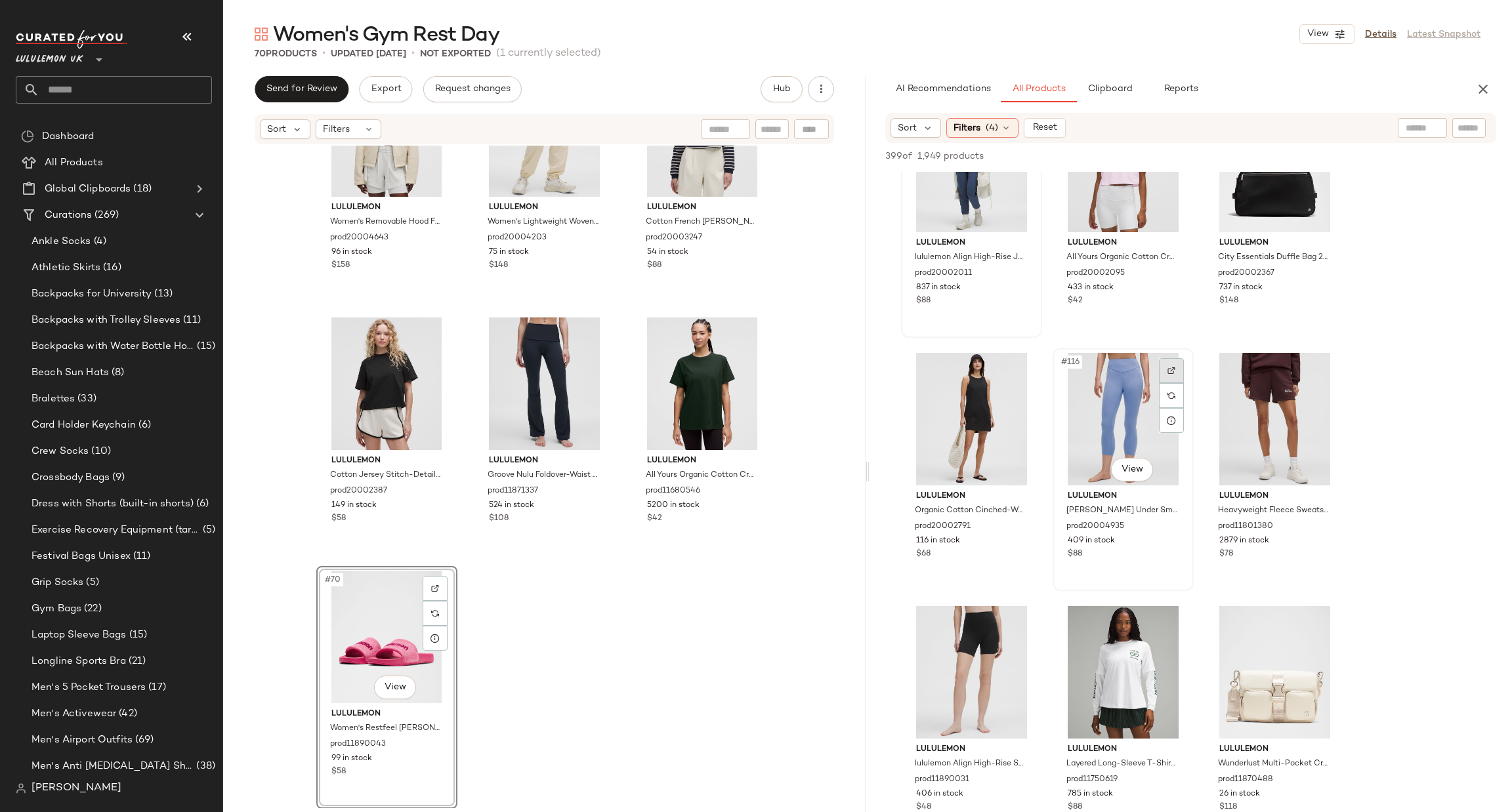
click at [1175, 363] on div at bounding box center [1172, 370] width 25 height 25
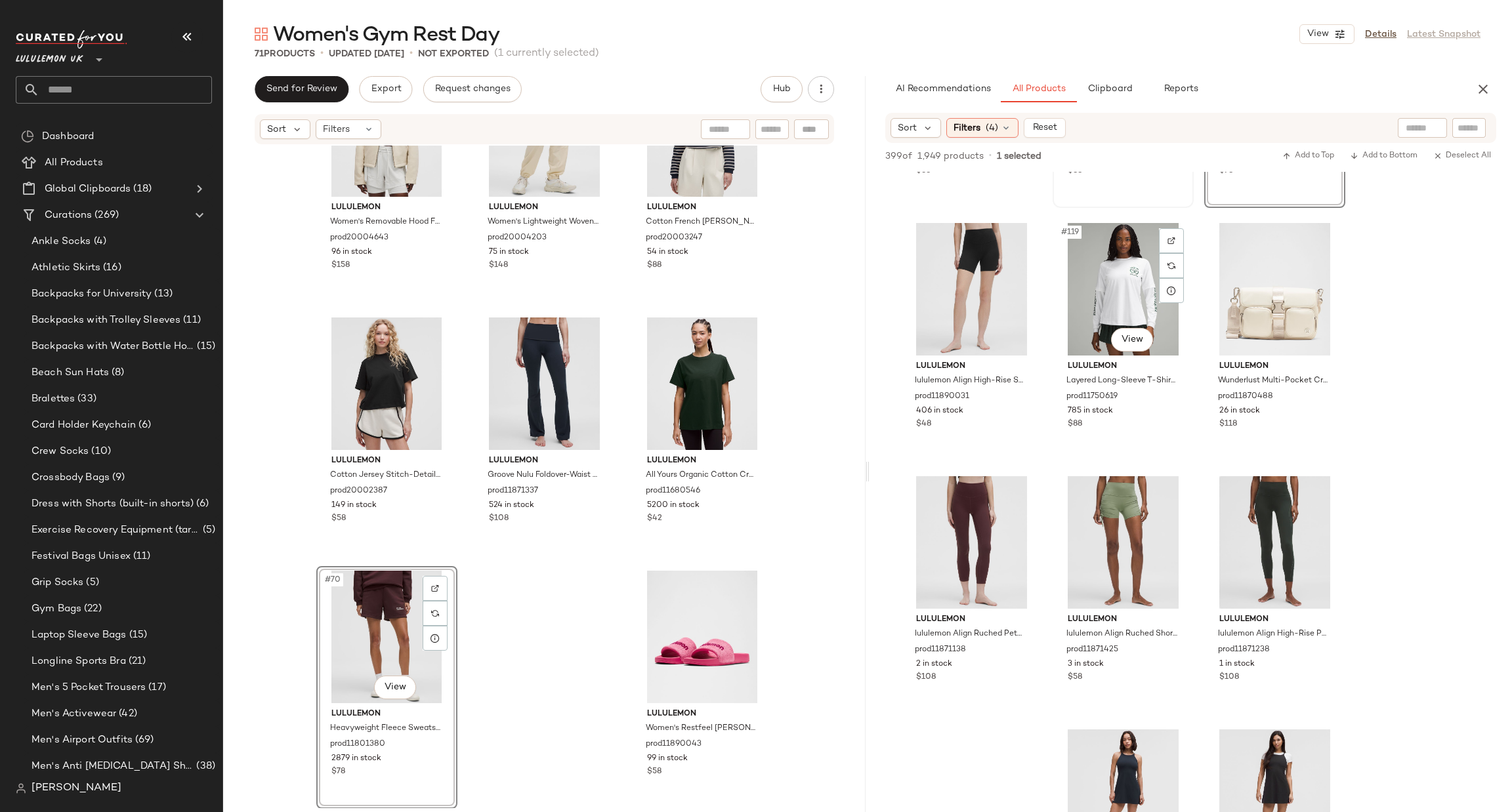
scroll to position [9842, 0]
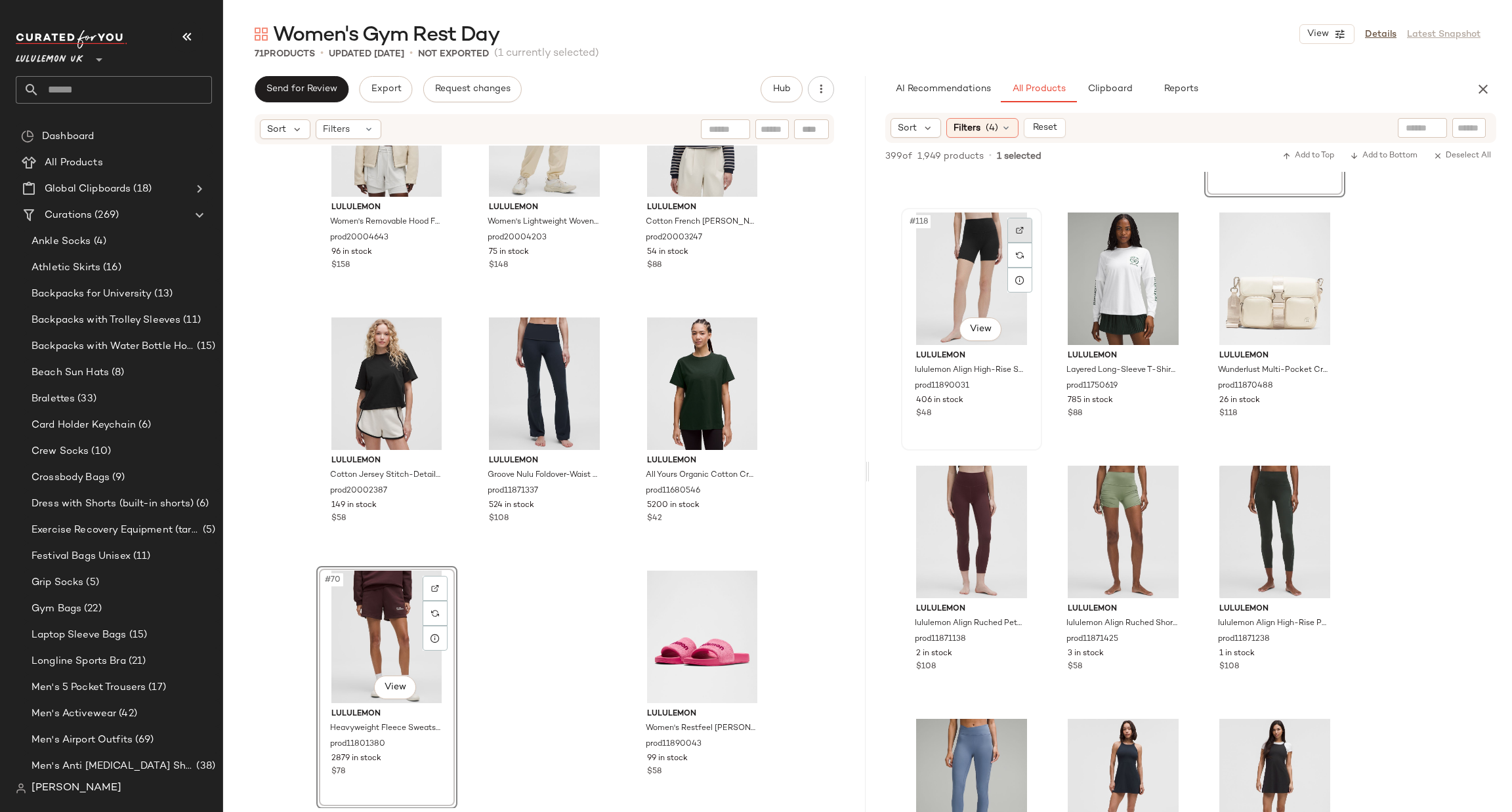
click at [1023, 227] on img at bounding box center [1020, 230] width 8 height 8
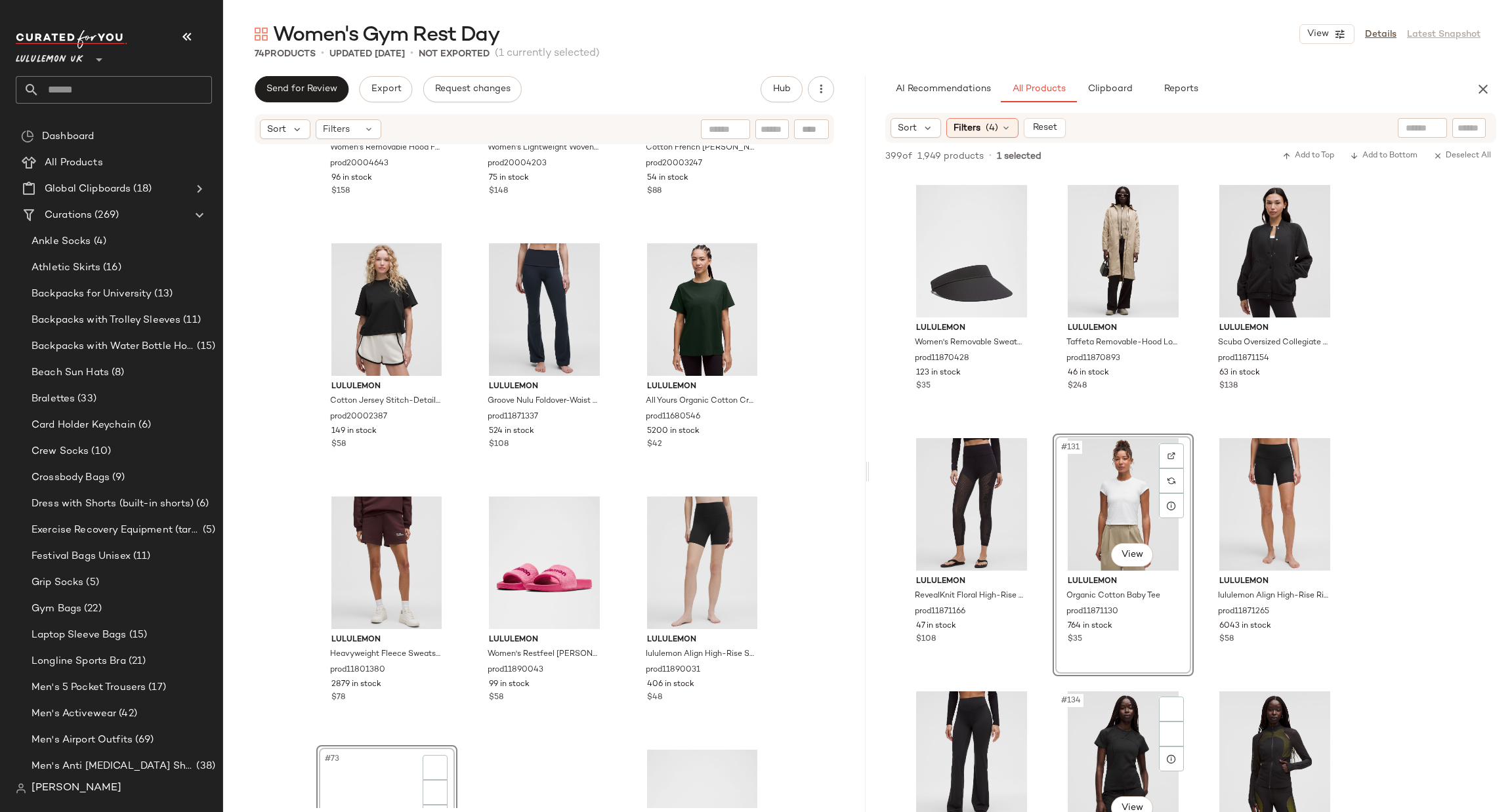
scroll to position [10827, 0]
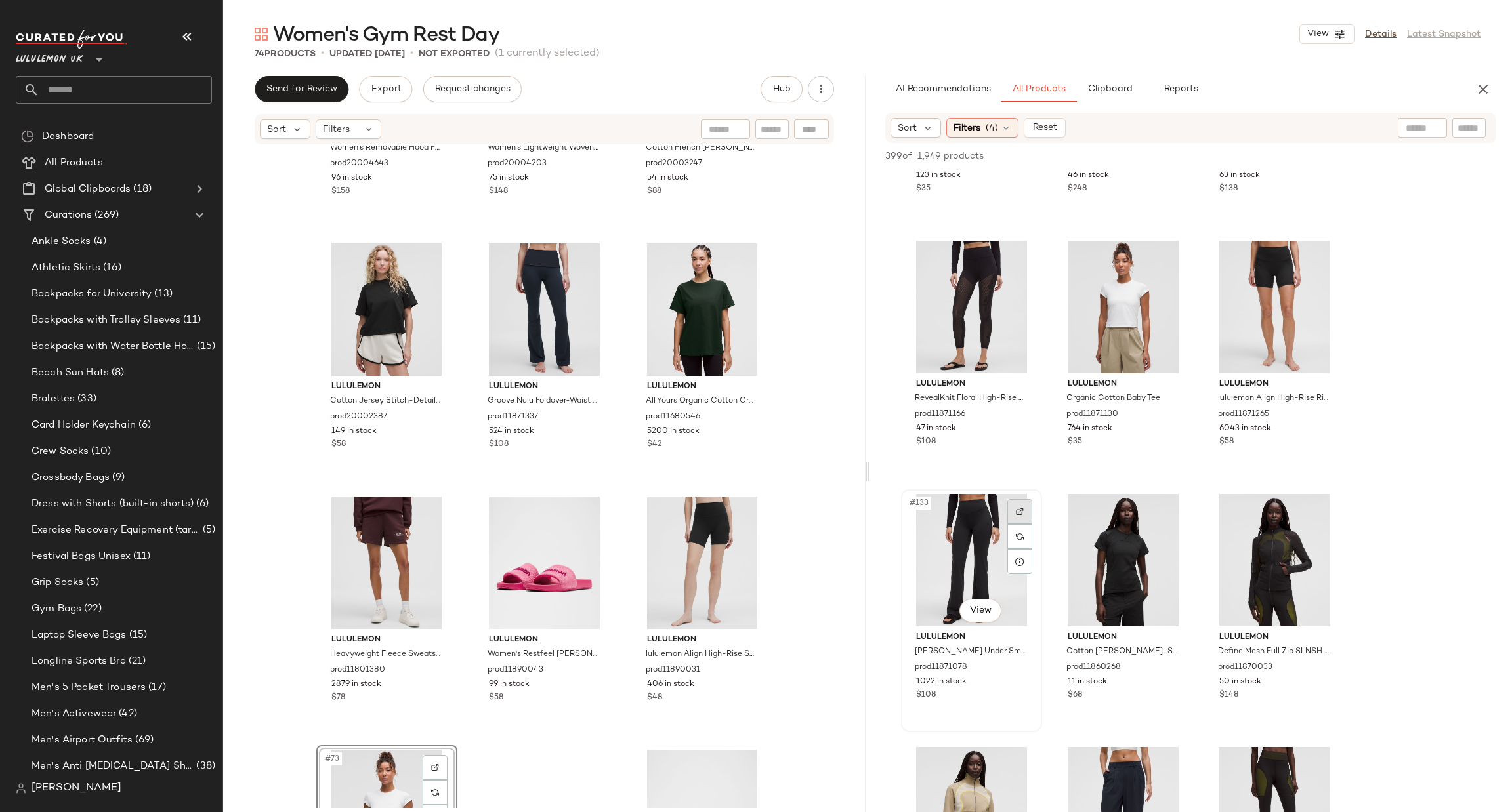
click at [1007, 515] on div at bounding box center [1020, 512] width 25 height 25
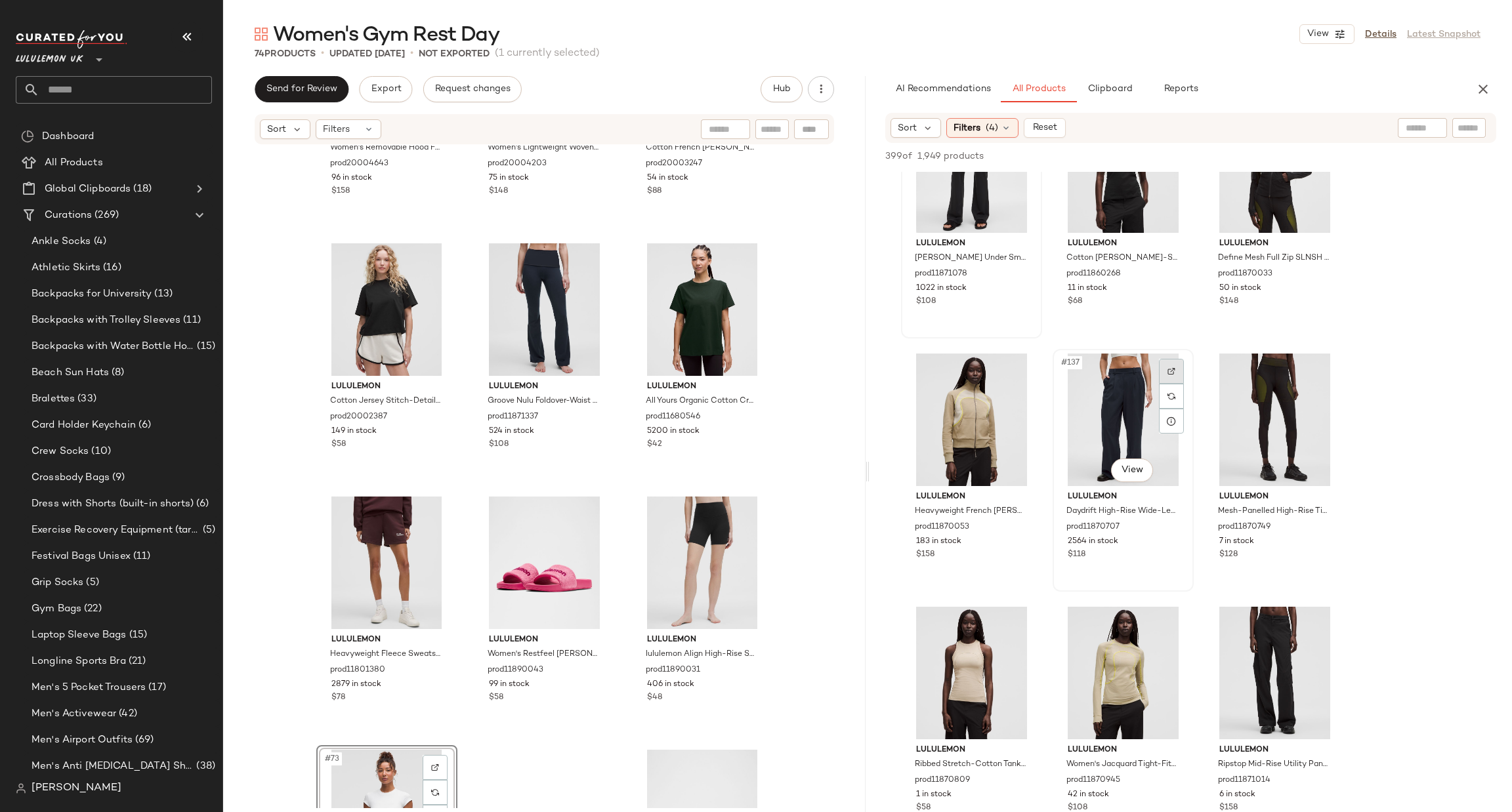
click at [1166, 360] on div at bounding box center [1172, 371] width 25 height 25
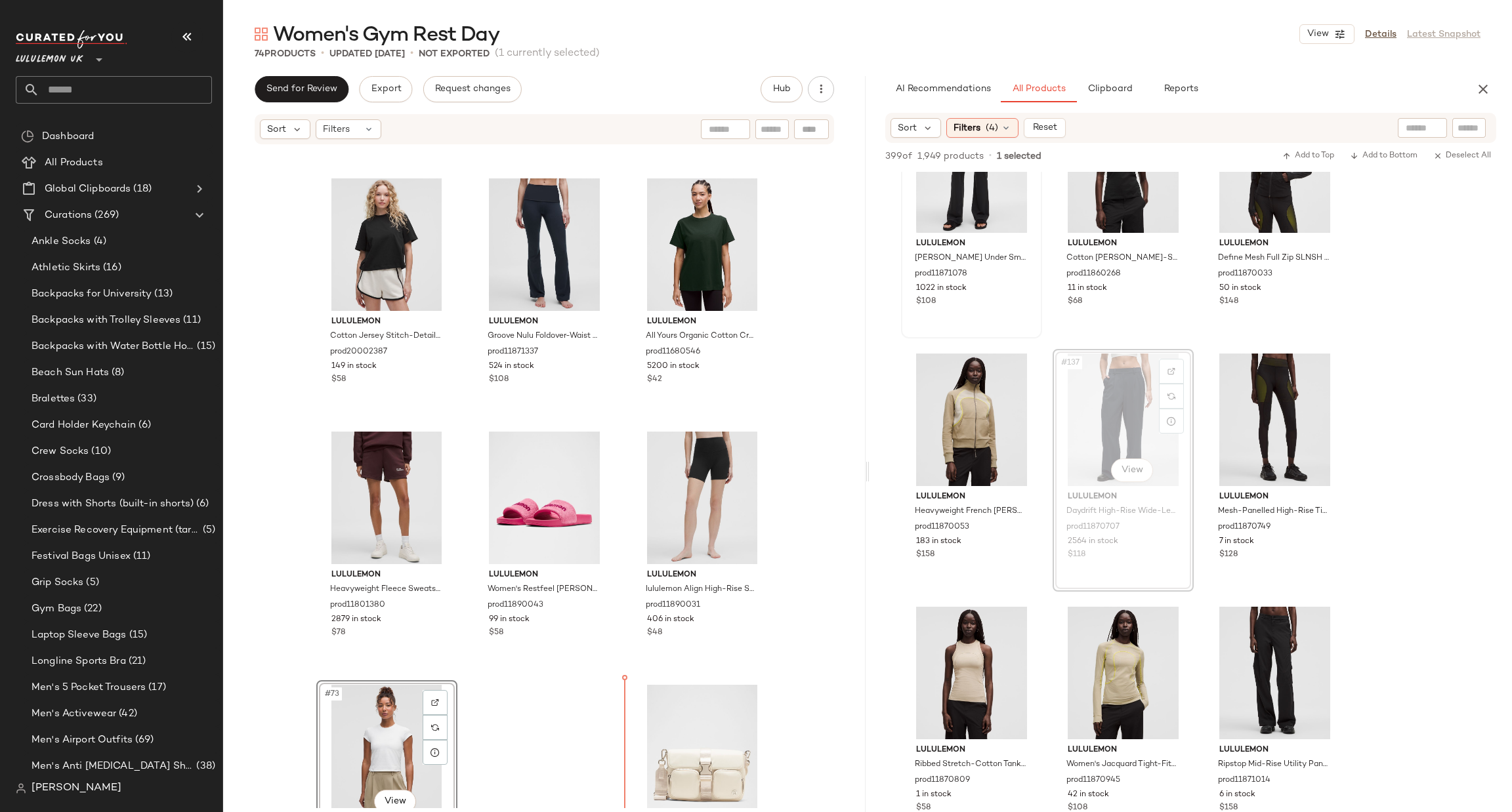
scroll to position [5671, 0]
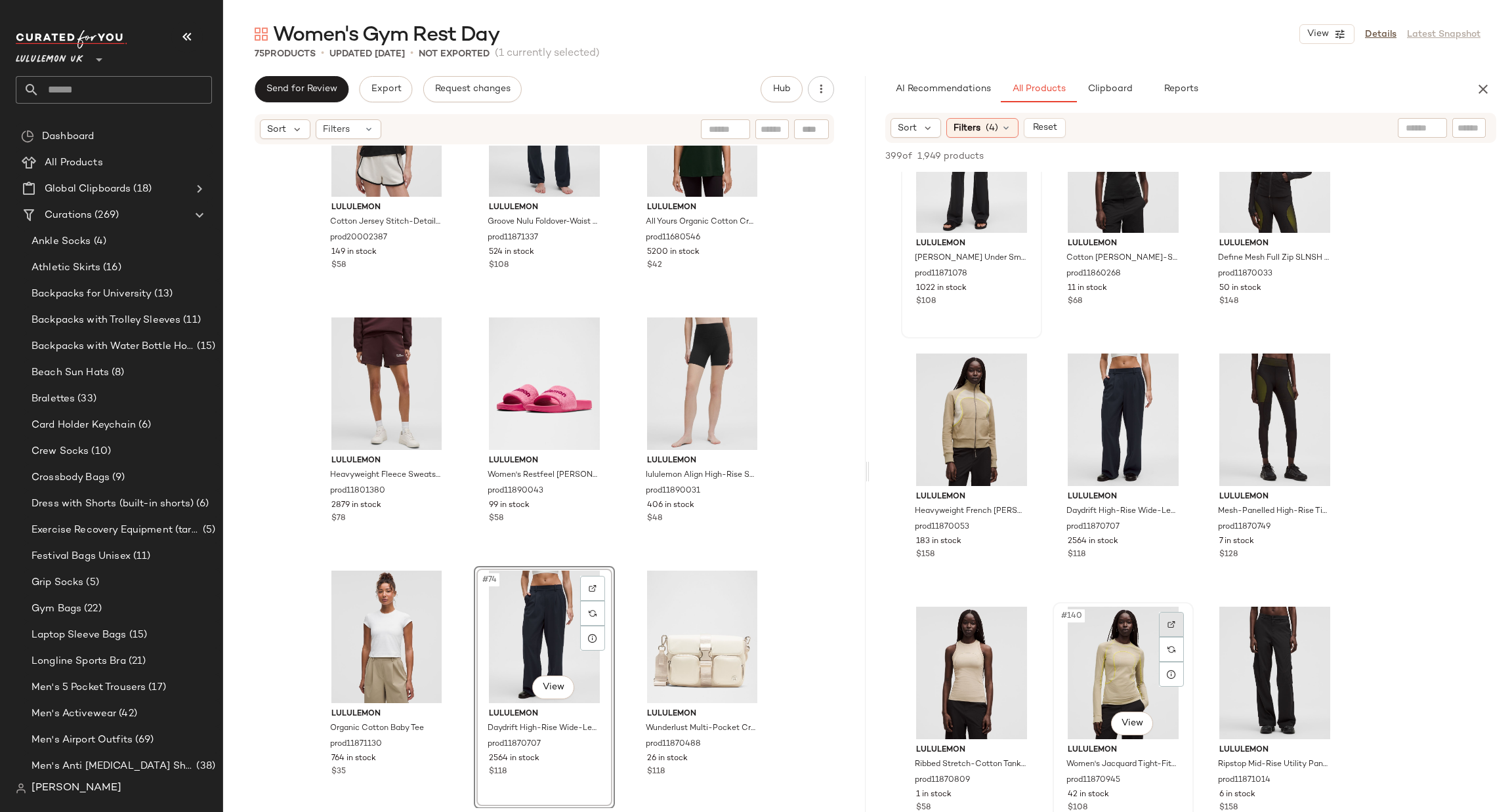
click at [1170, 621] on img at bounding box center [1171, 624] width 8 height 8
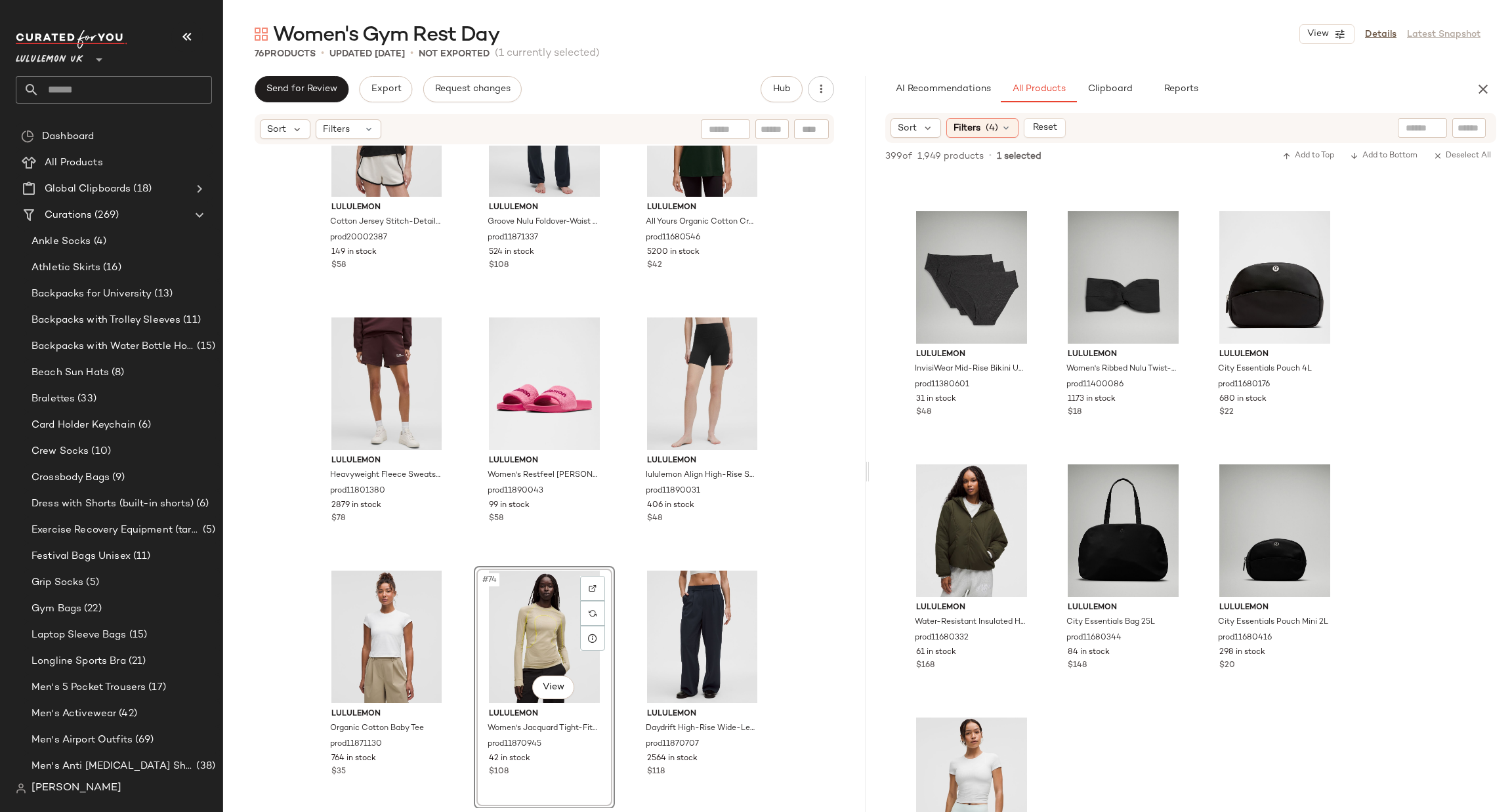
scroll to position [12402, 0]
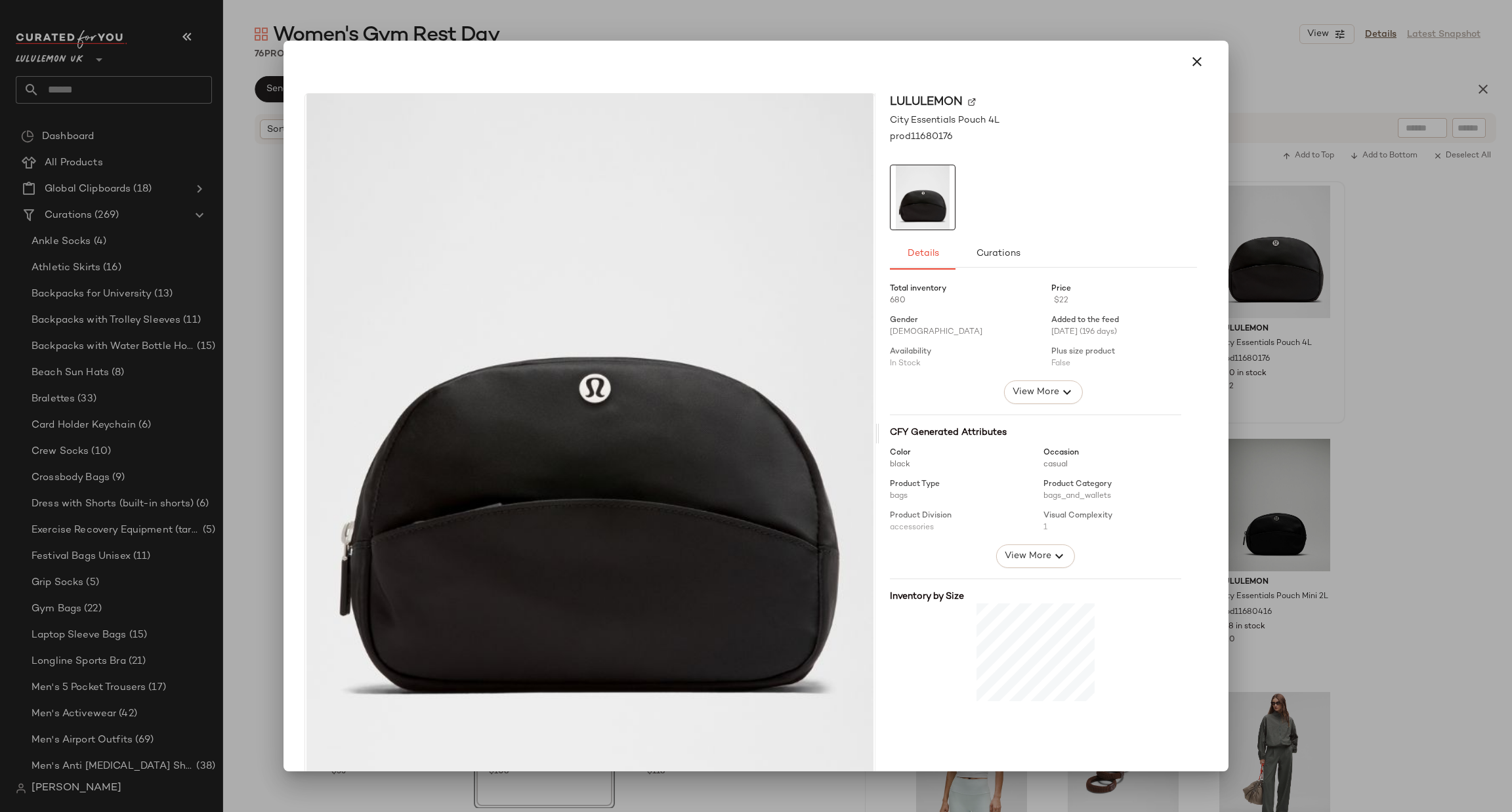
drag, startPoint x: 1254, startPoint y: 293, endPoint x: 926, endPoint y: 584, distance: 438.5
click at [1275, 421] on div at bounding box center [756, 406] width 1512 height 812
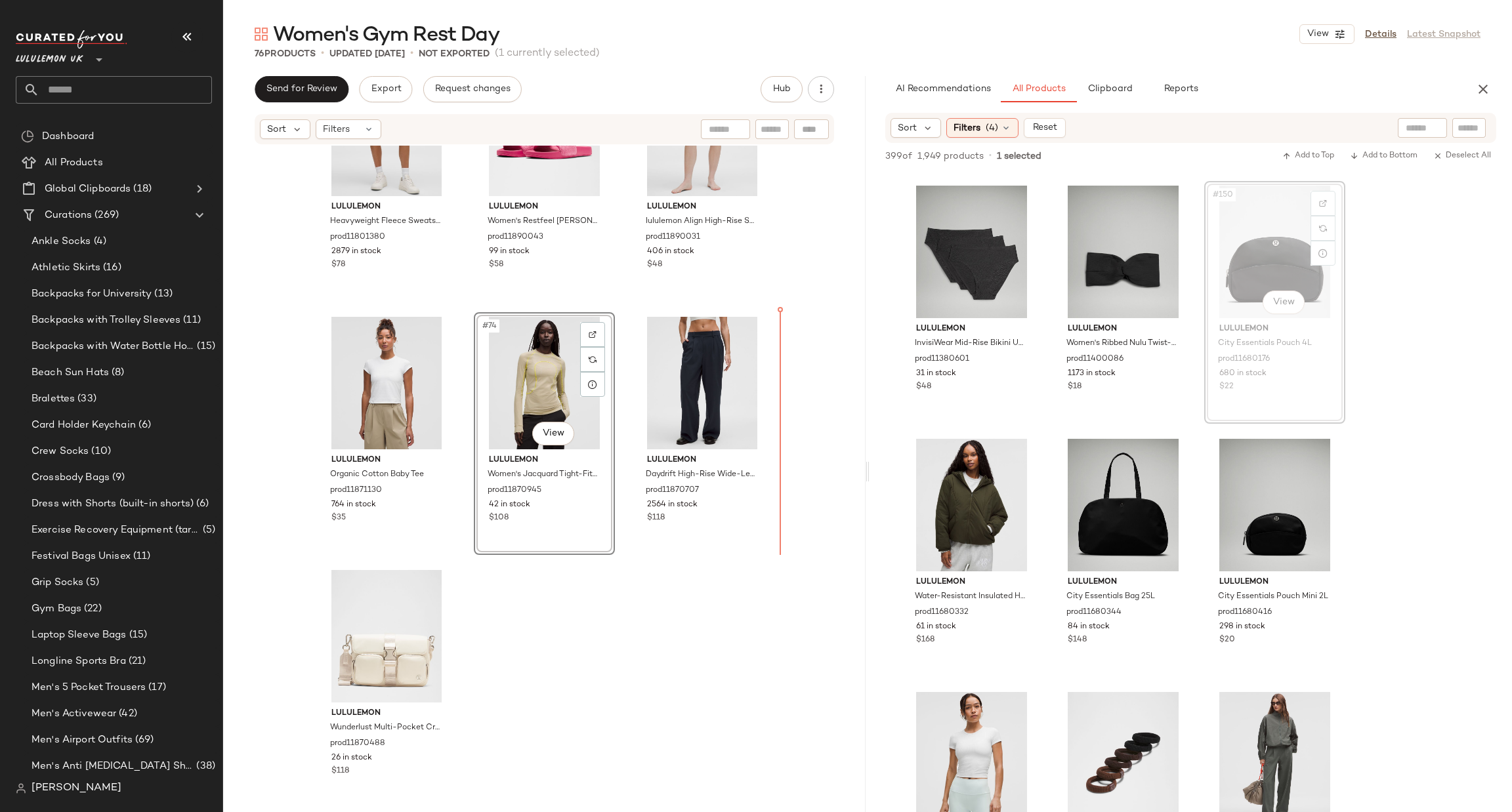
scroll to position [5925, 0]
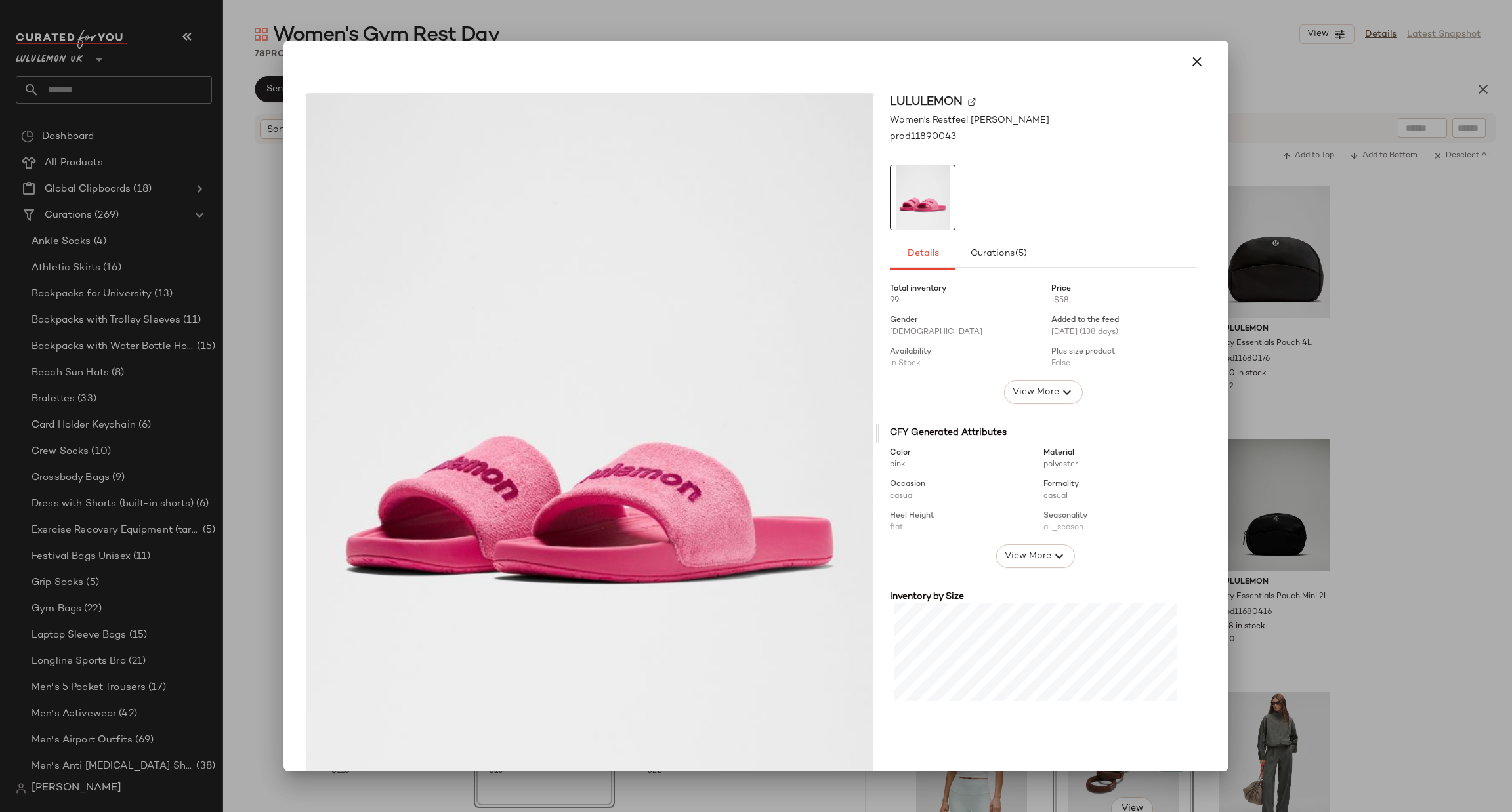
click at [1332, 469] on div at bounding box center [756, 406] width 1512 height 812
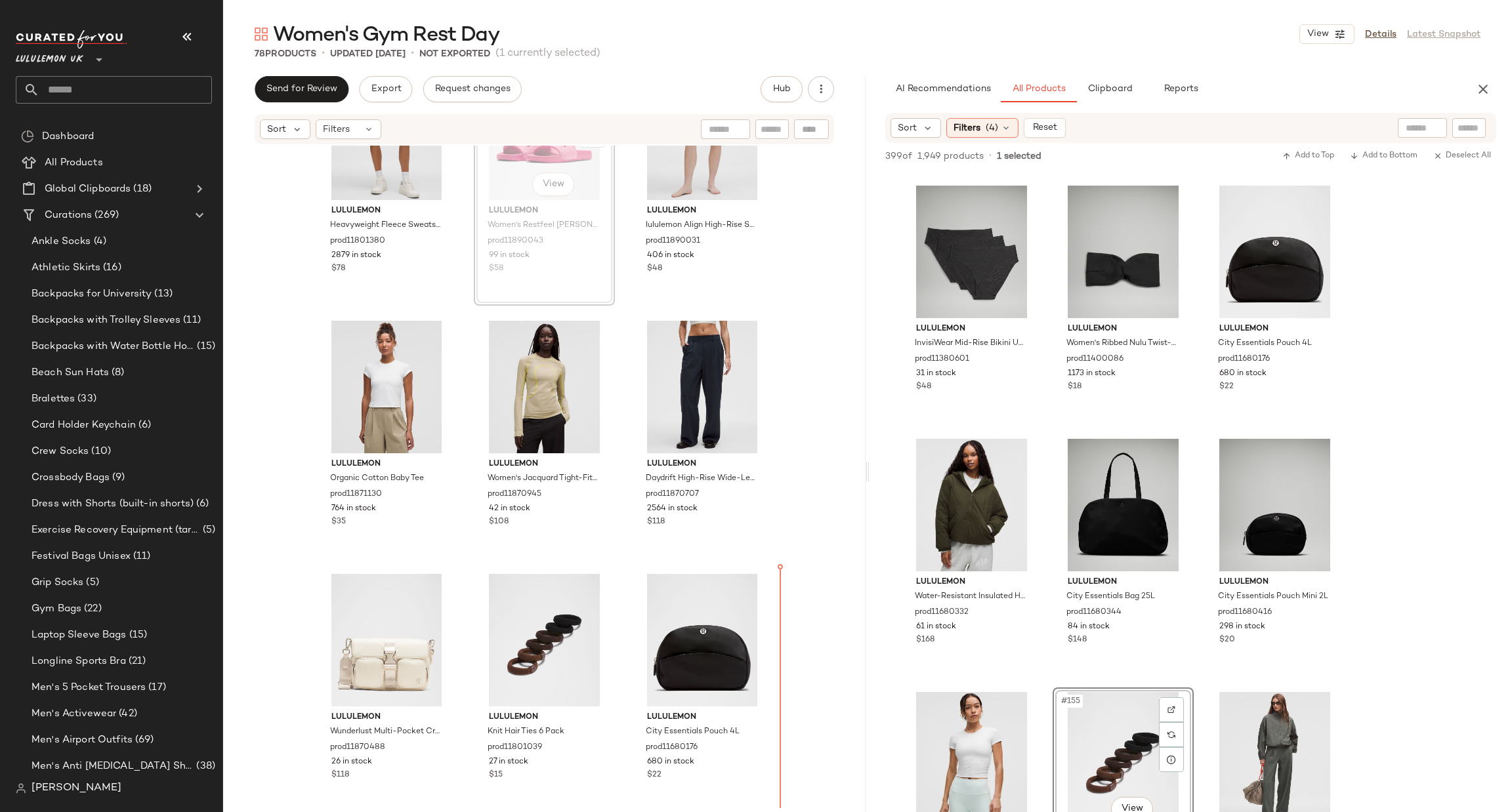
scroll to position [5925, 0]
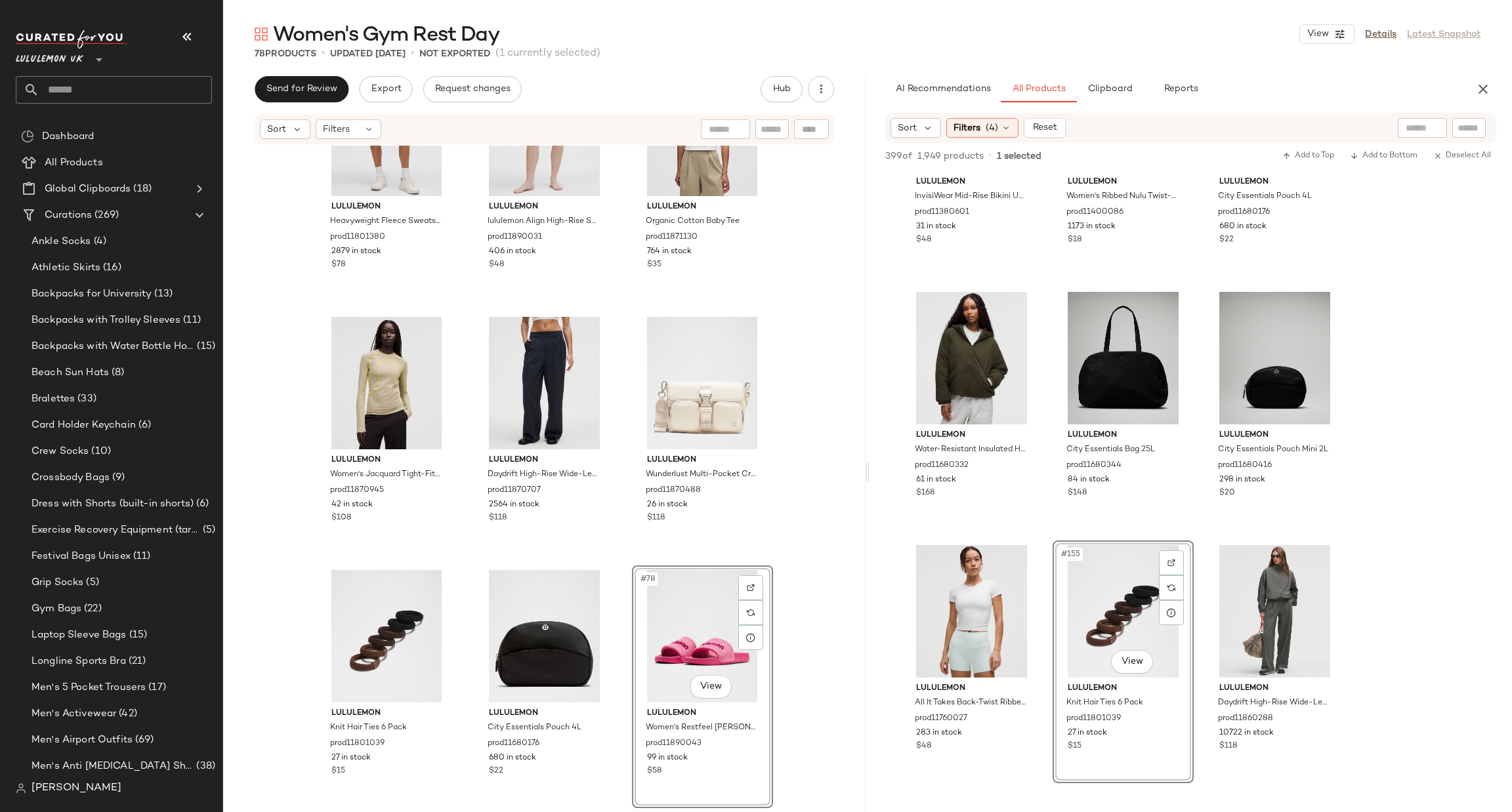
scroll to position [12598, 0]
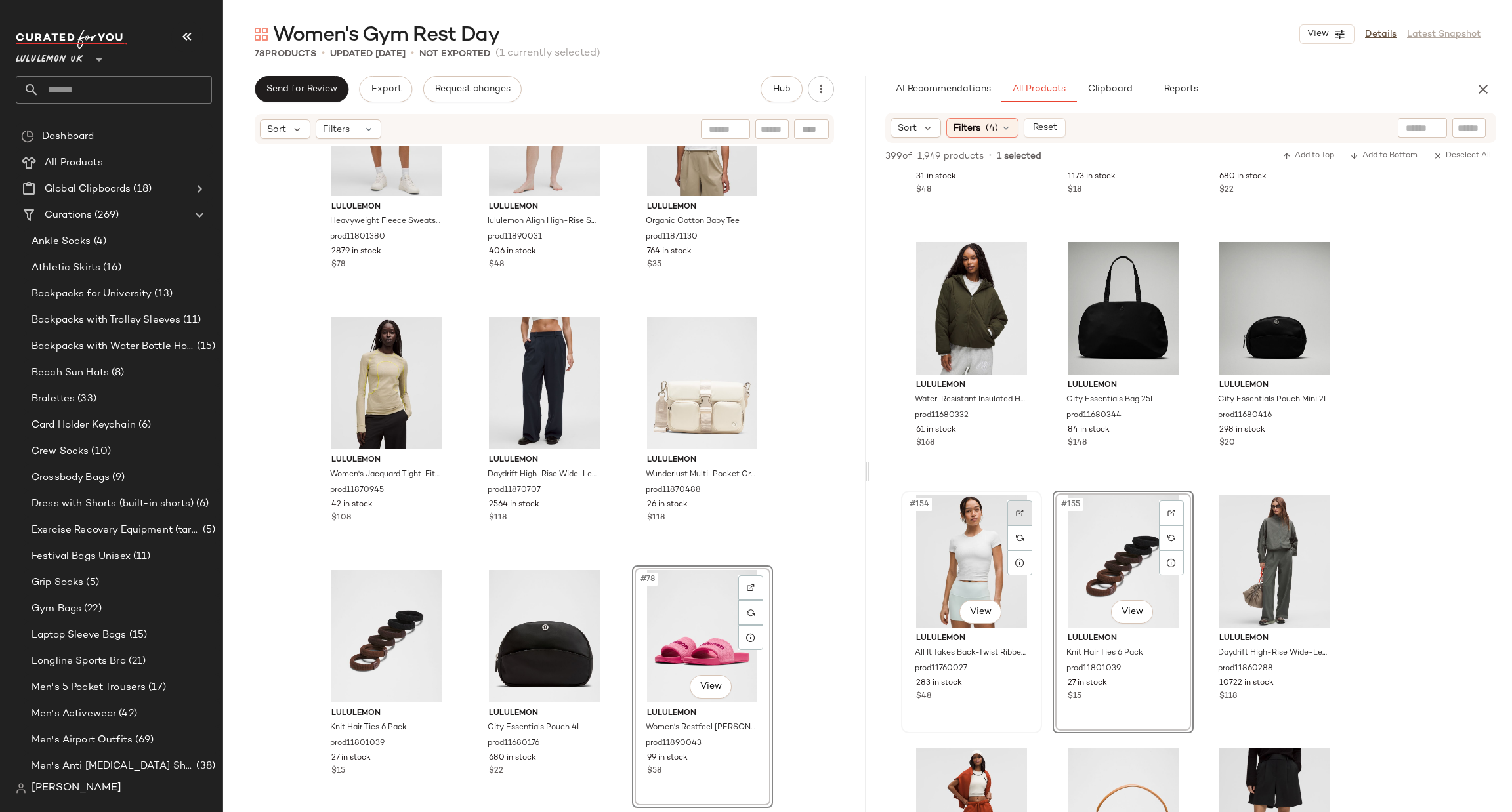
click at [1018, 509] on img at bounding box center [1020, 513] width 8 height 8
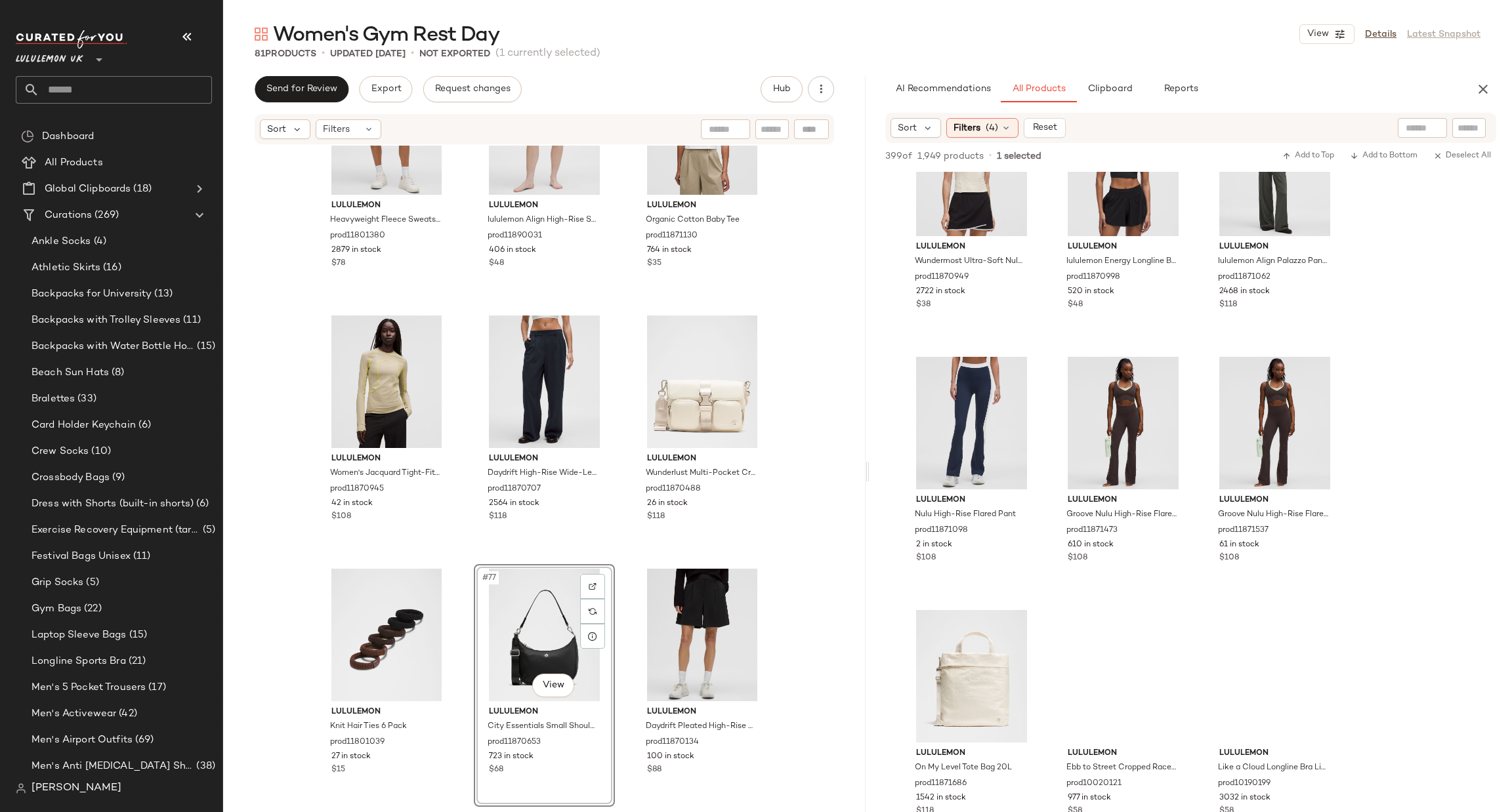
scroll to position [13750, 0]
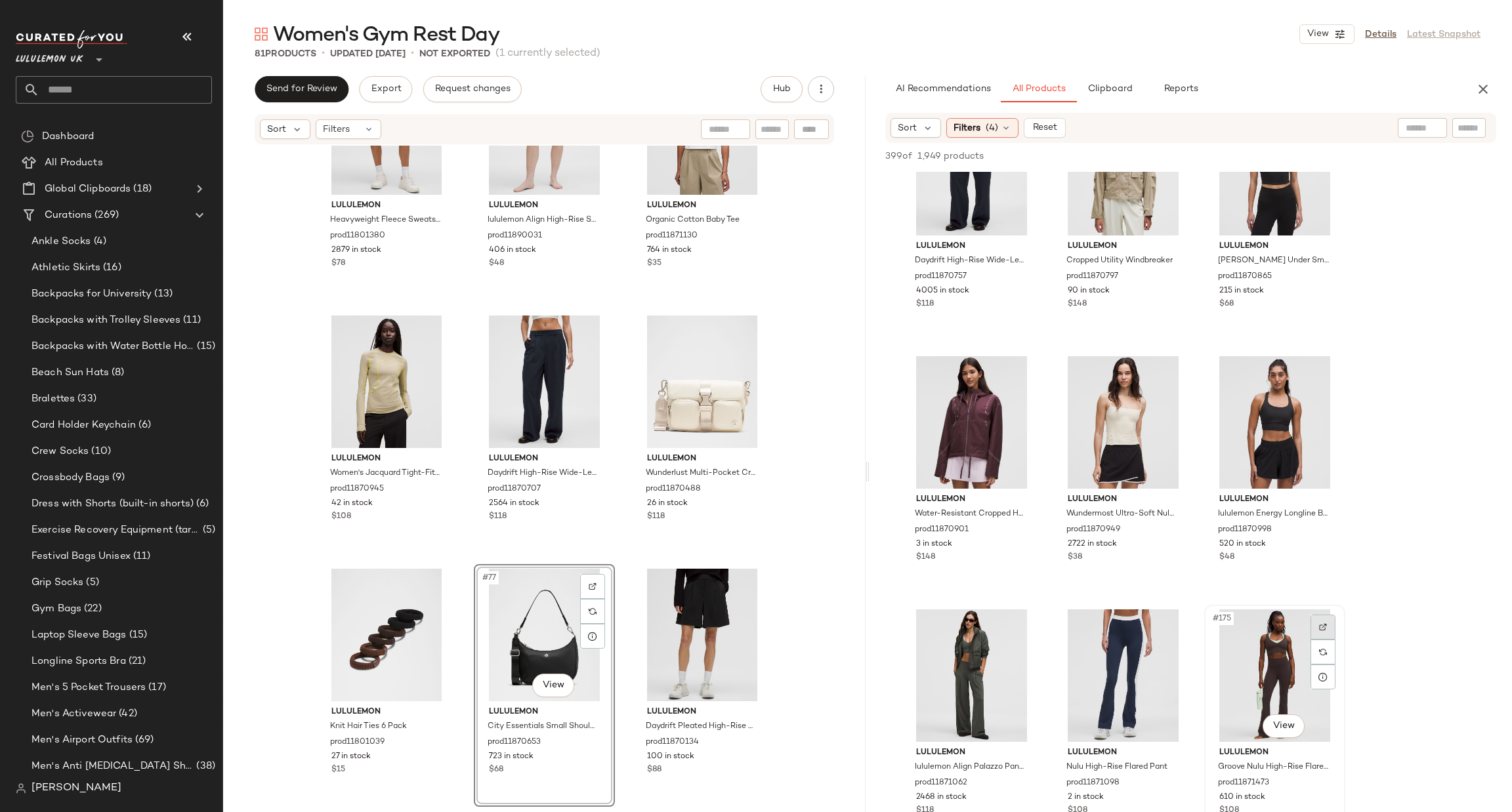
click at [1319, 623] on img at bounding box center [1323, 627] width 8 height 8
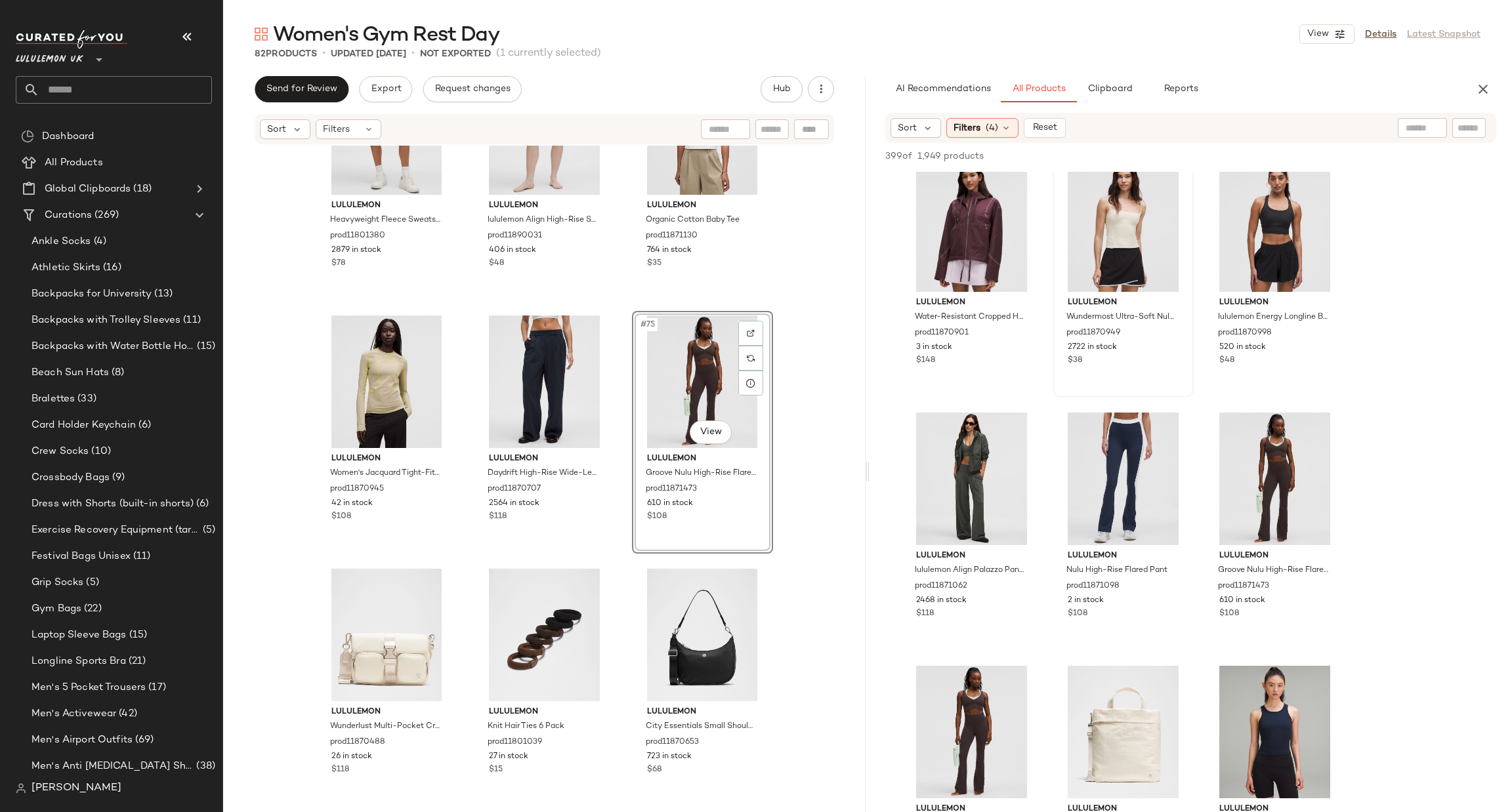
scroll to position [13695, 0]
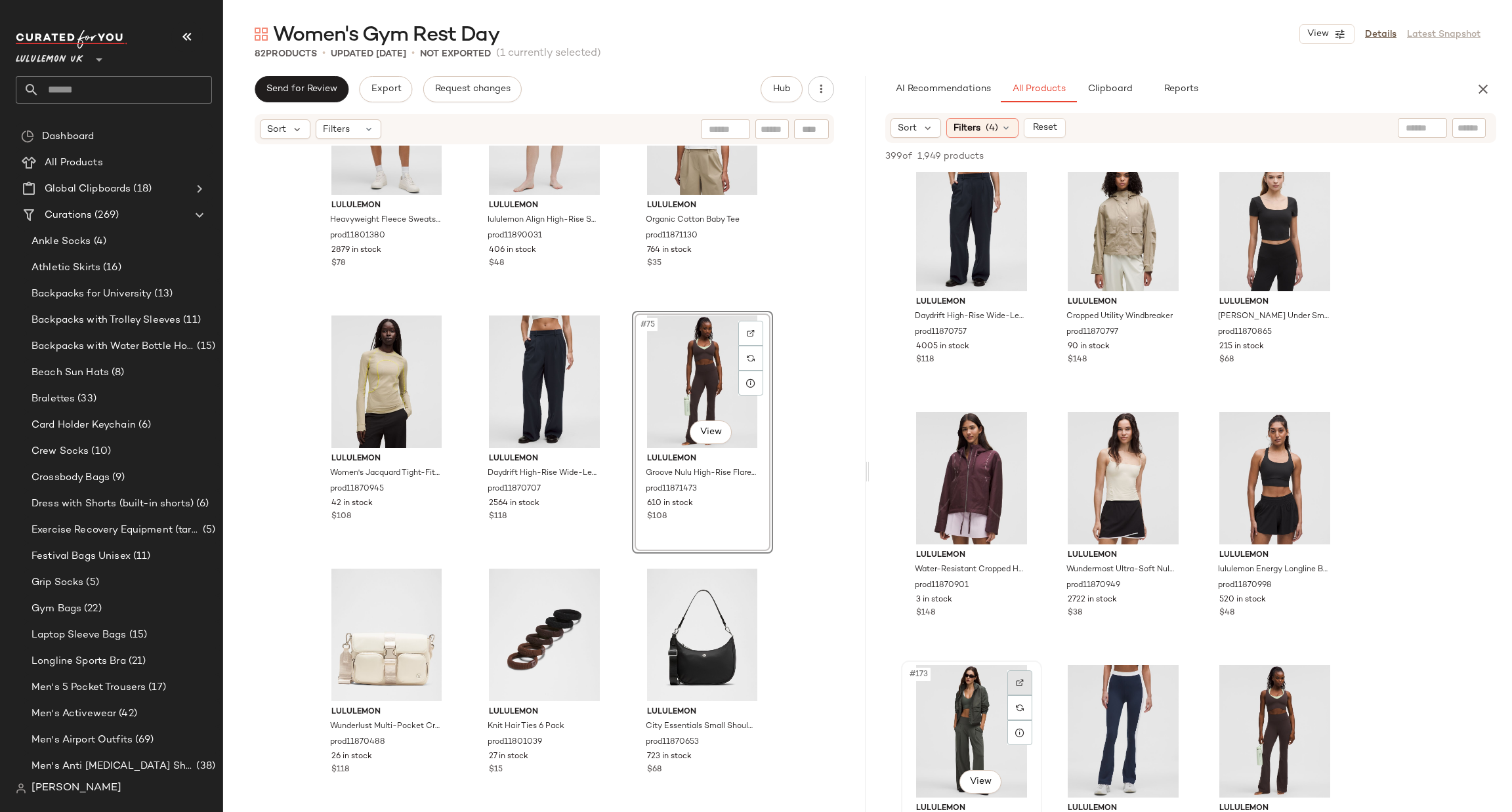
click at [1015, 684] on div at bounding box center [1020, 683] width 25 height 25
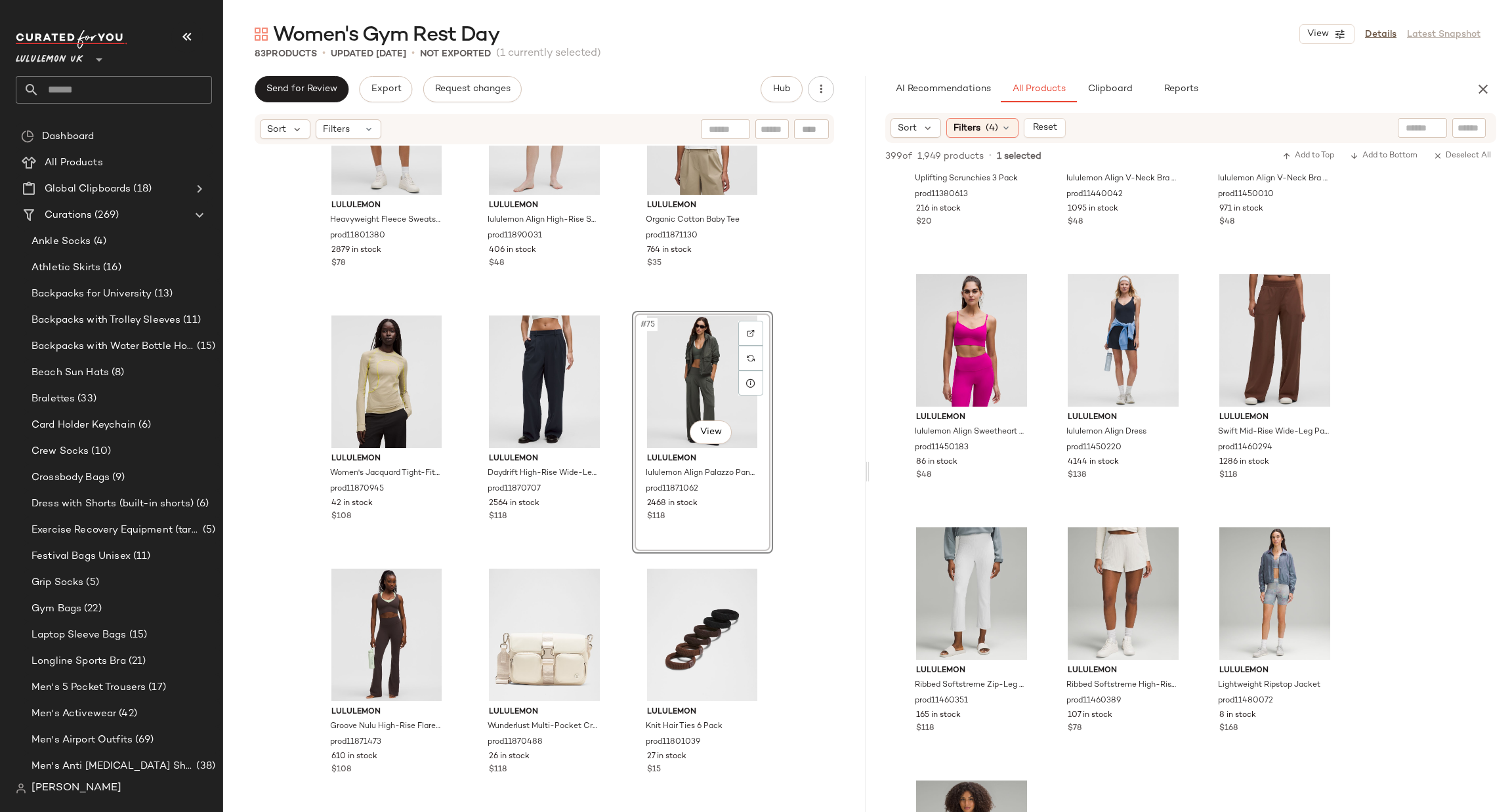
scroll to position [17125, 0]
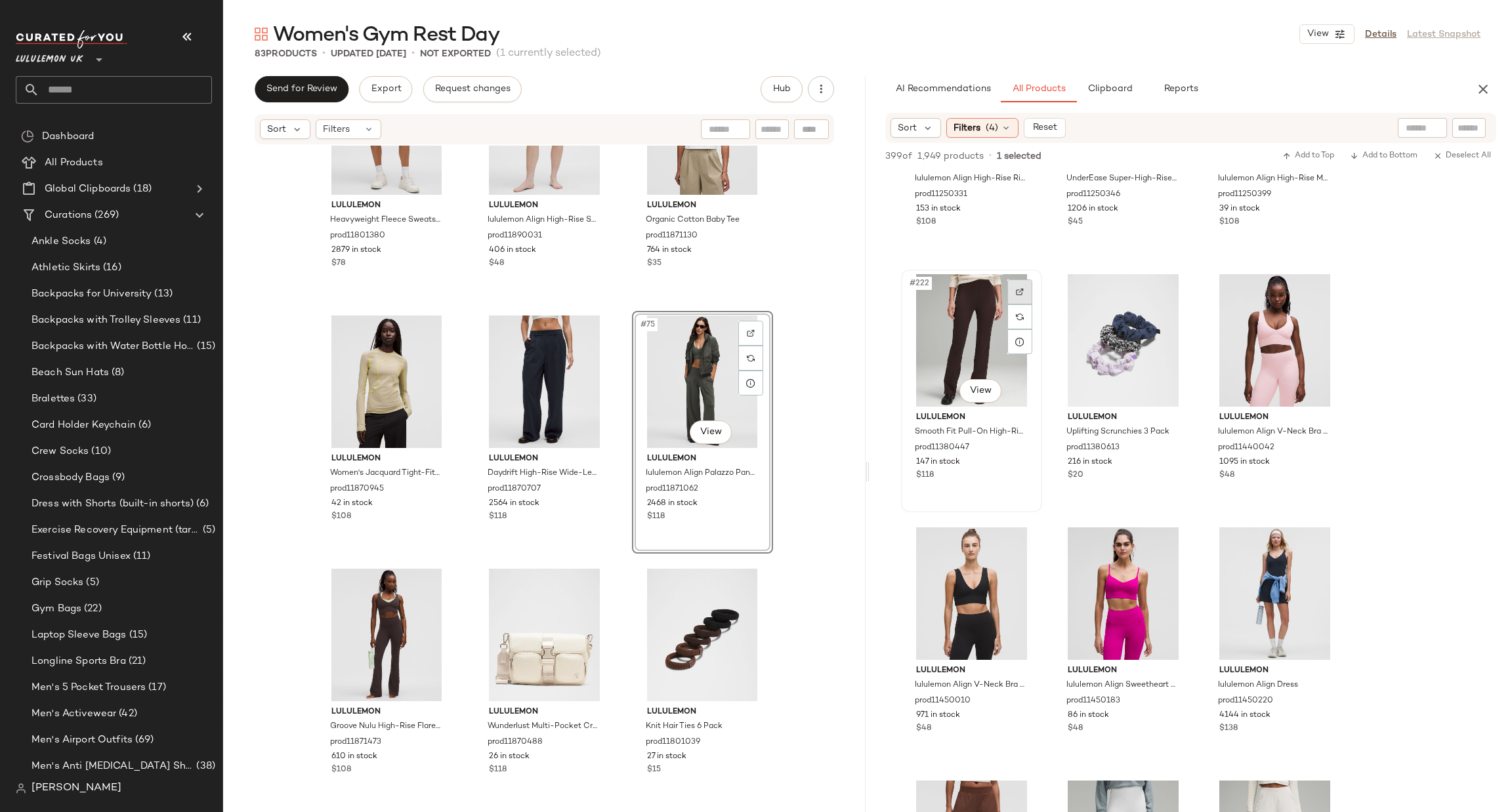
click at [1018, 292] on img at bounding box center [1020, 292] width 8 height 8
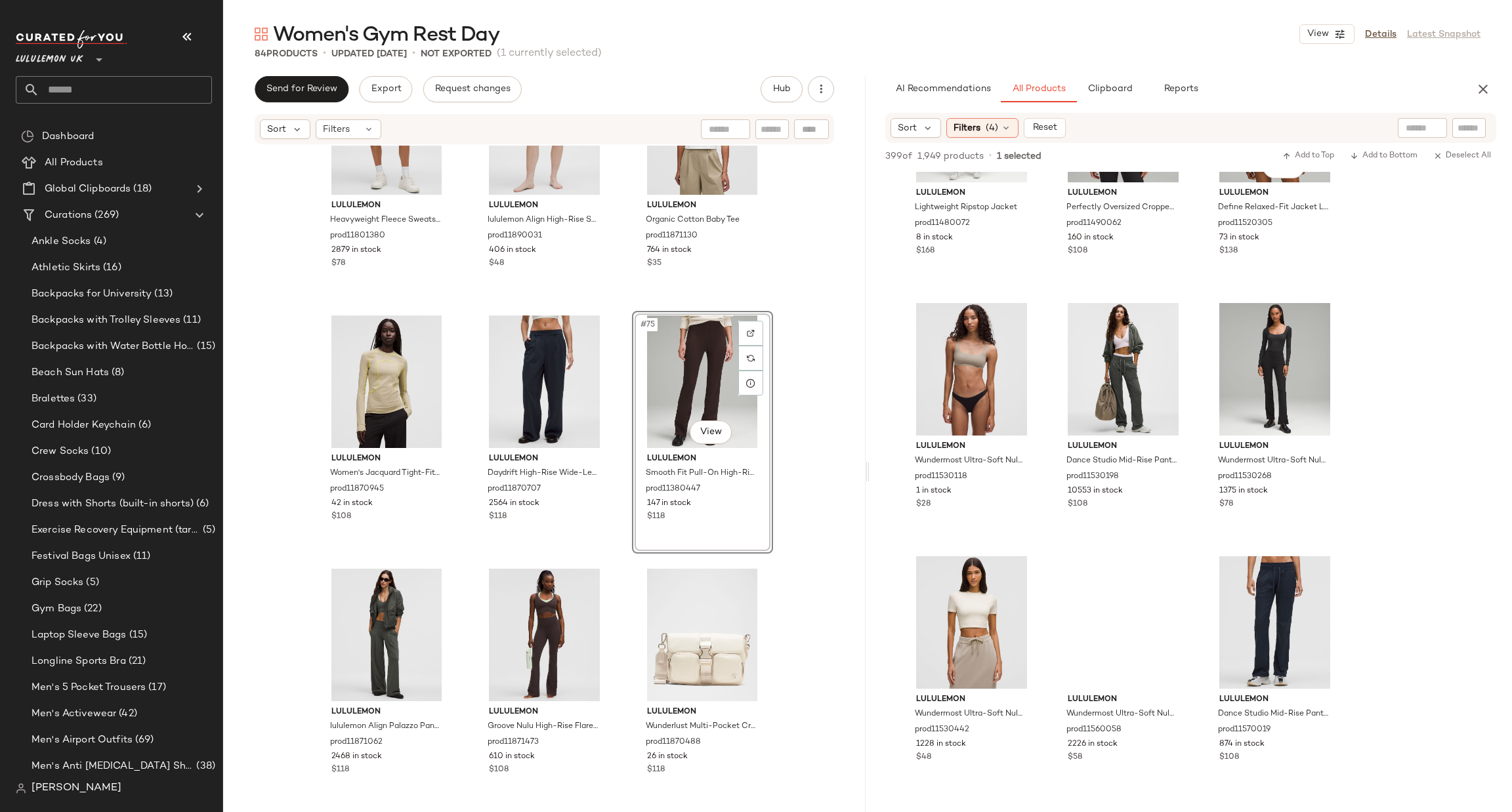
scroll to position [17604, 0]
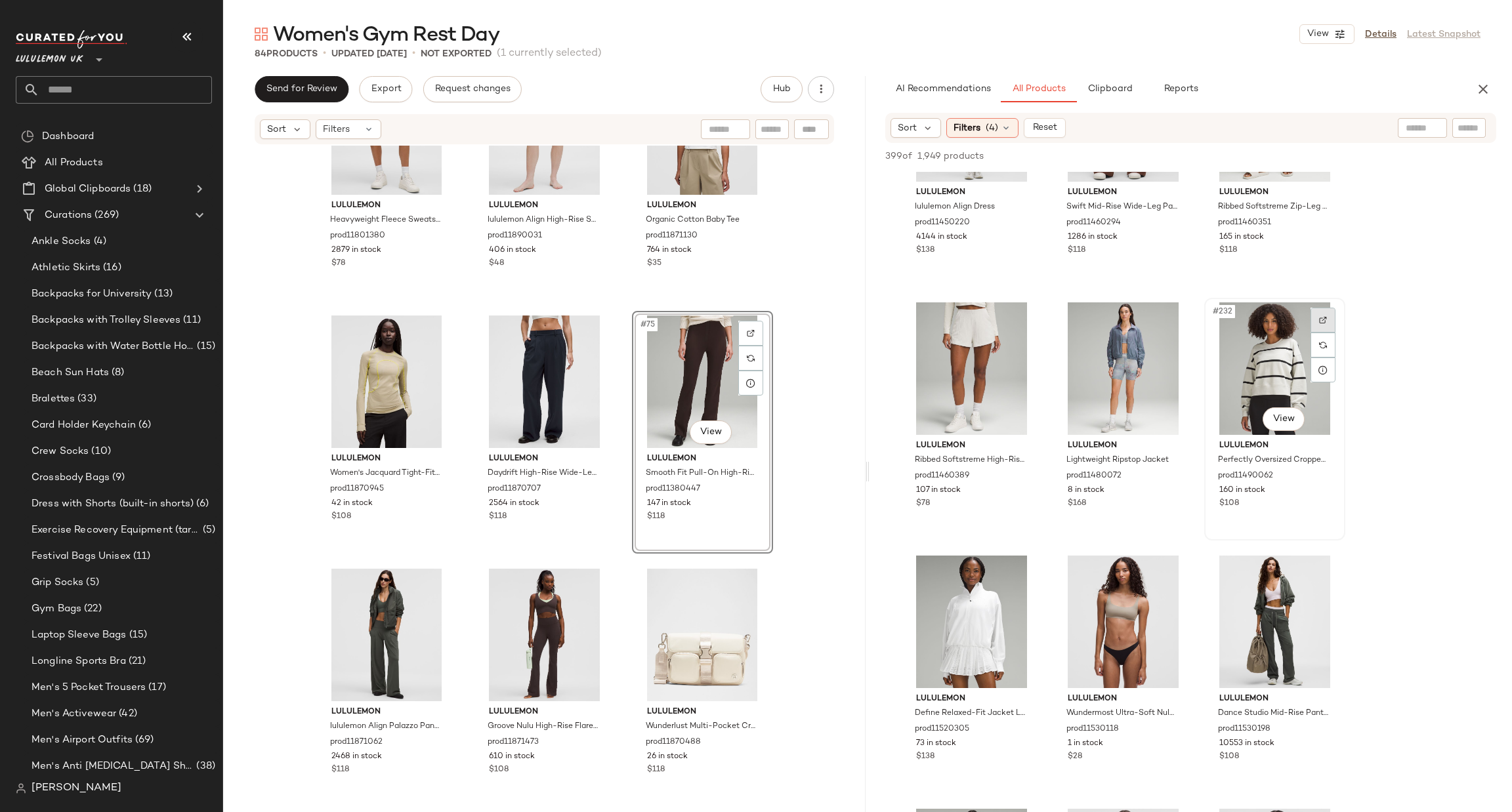
click at [1317, 320] on div at bounding box center [1323, 321] width 25 height 25
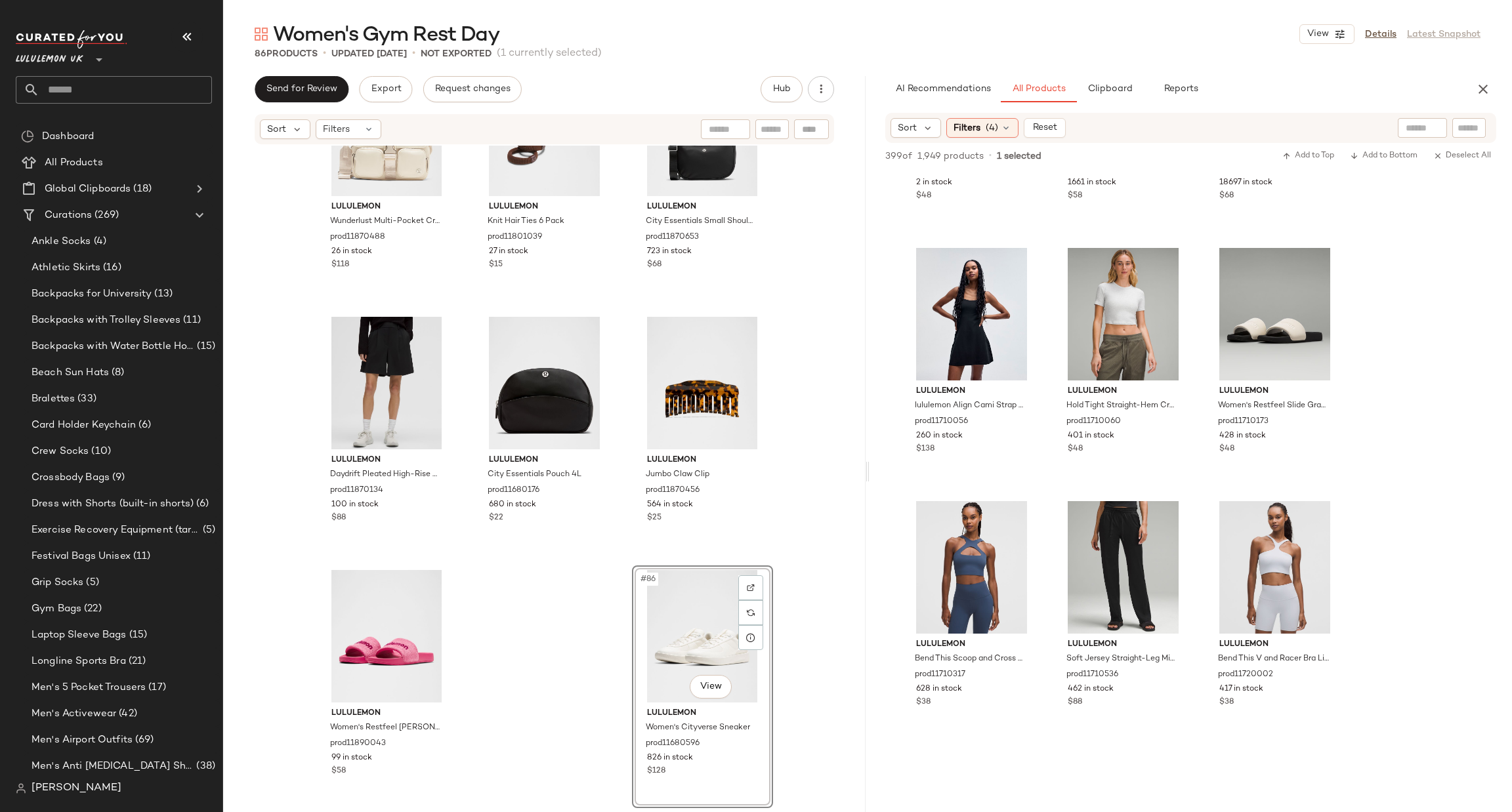
scroll to position [19683, 0]
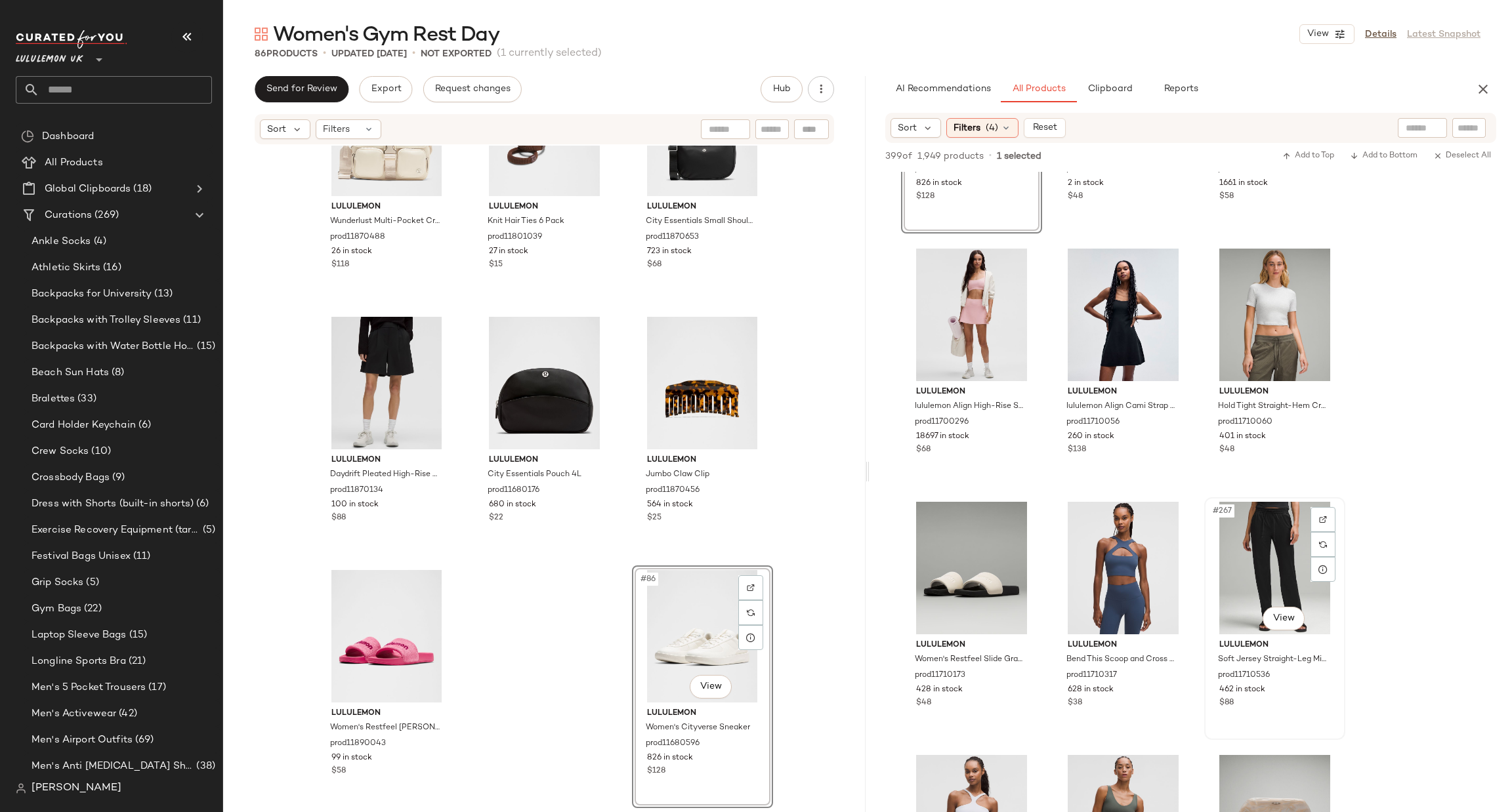
click at [1324, 513] on div at bounding box center [1323, 519] width 25 height 25
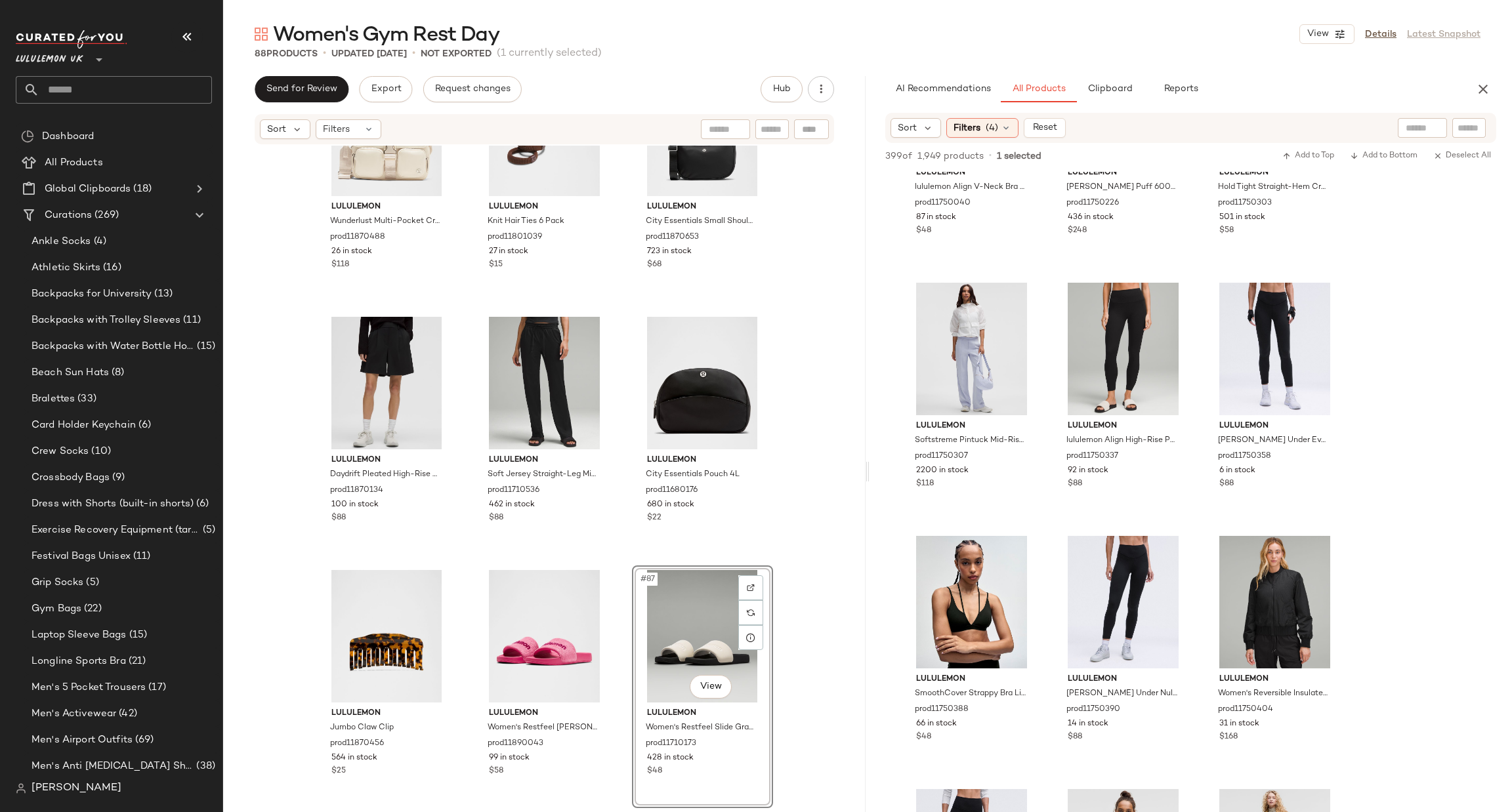
scroll to position [20840, 0]
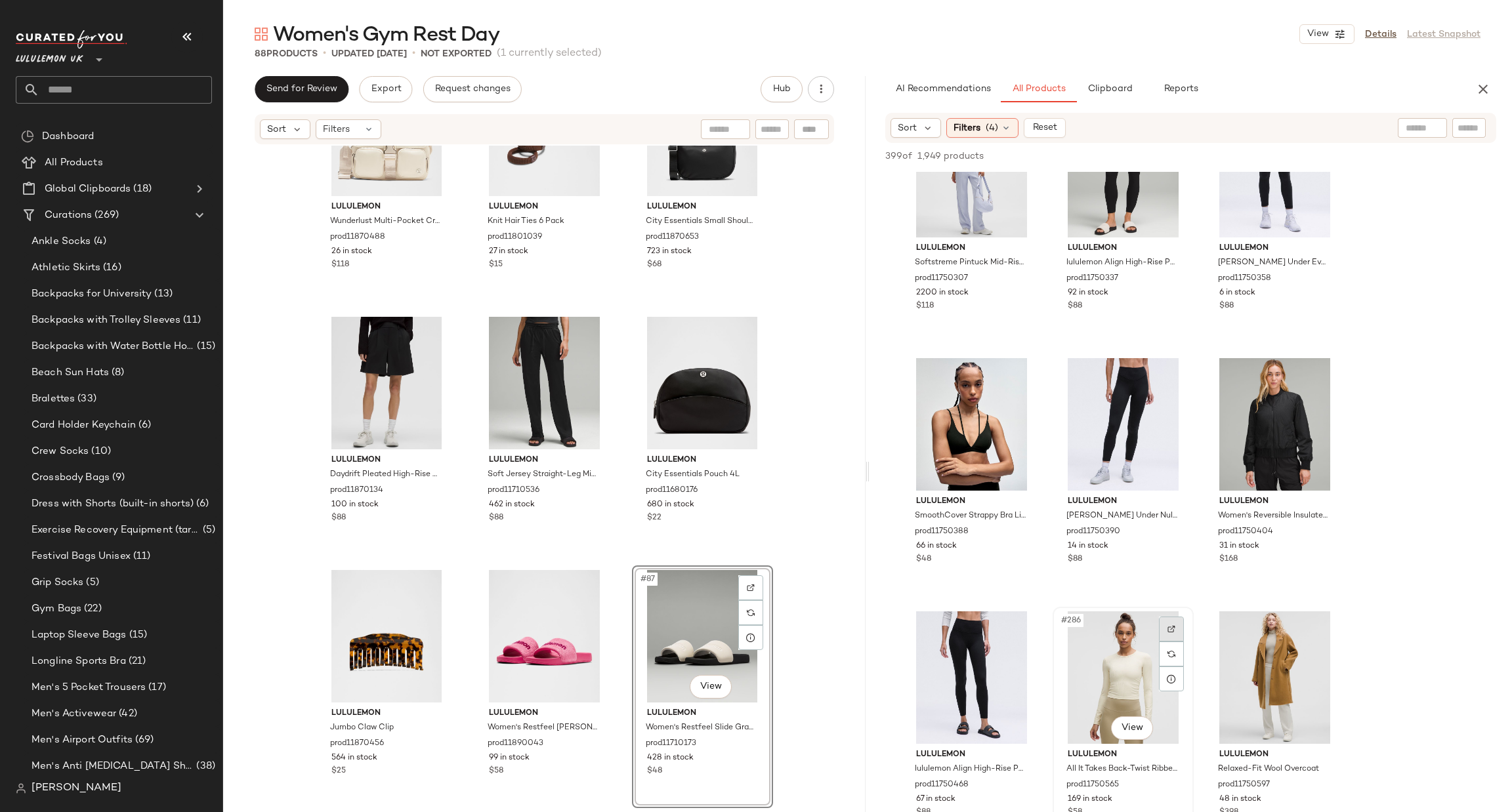
click at [1167, 629] on img at bounding box center [1171, 629] width 8 height 8
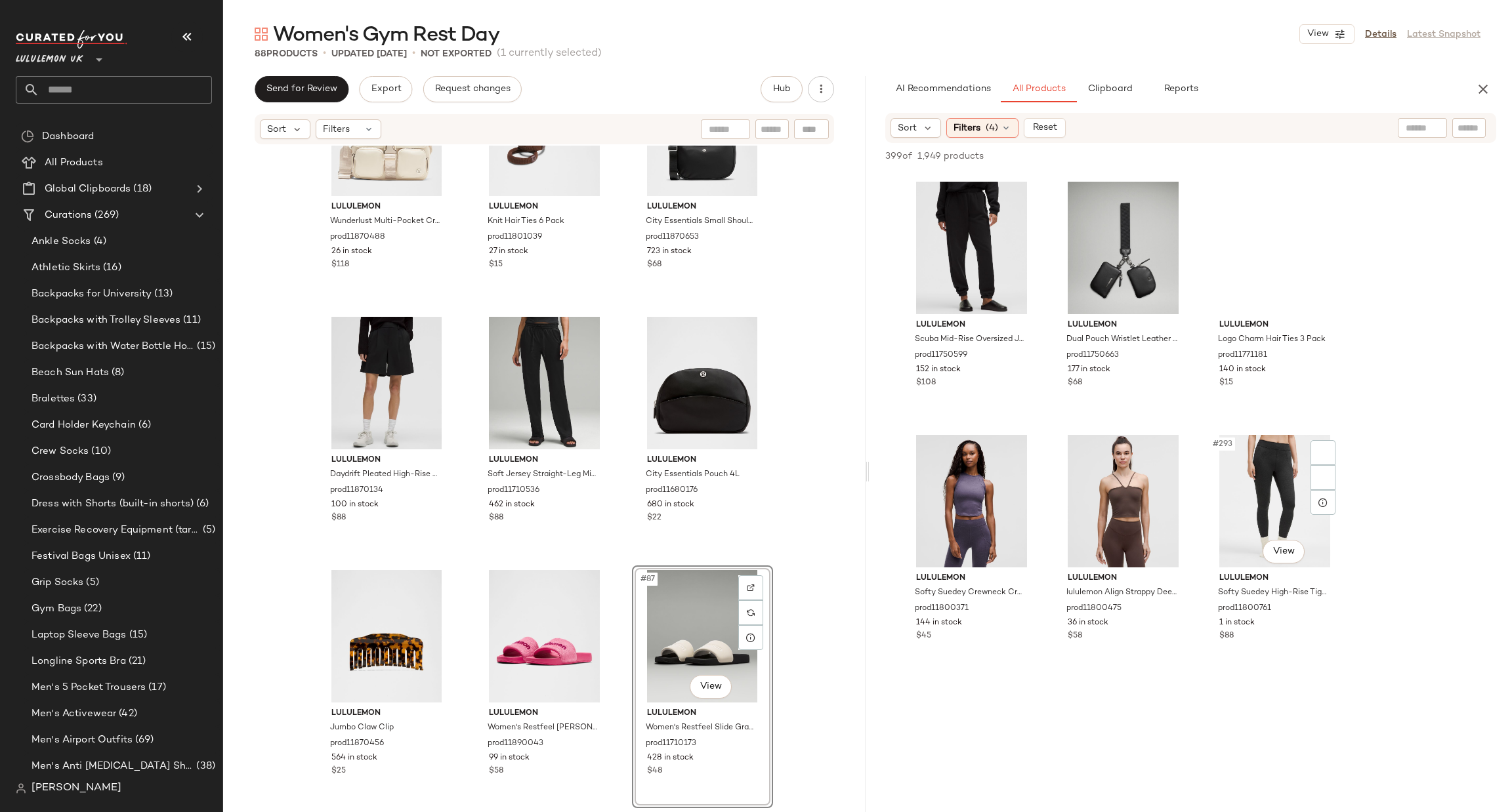
scroll to position [21375, 0]
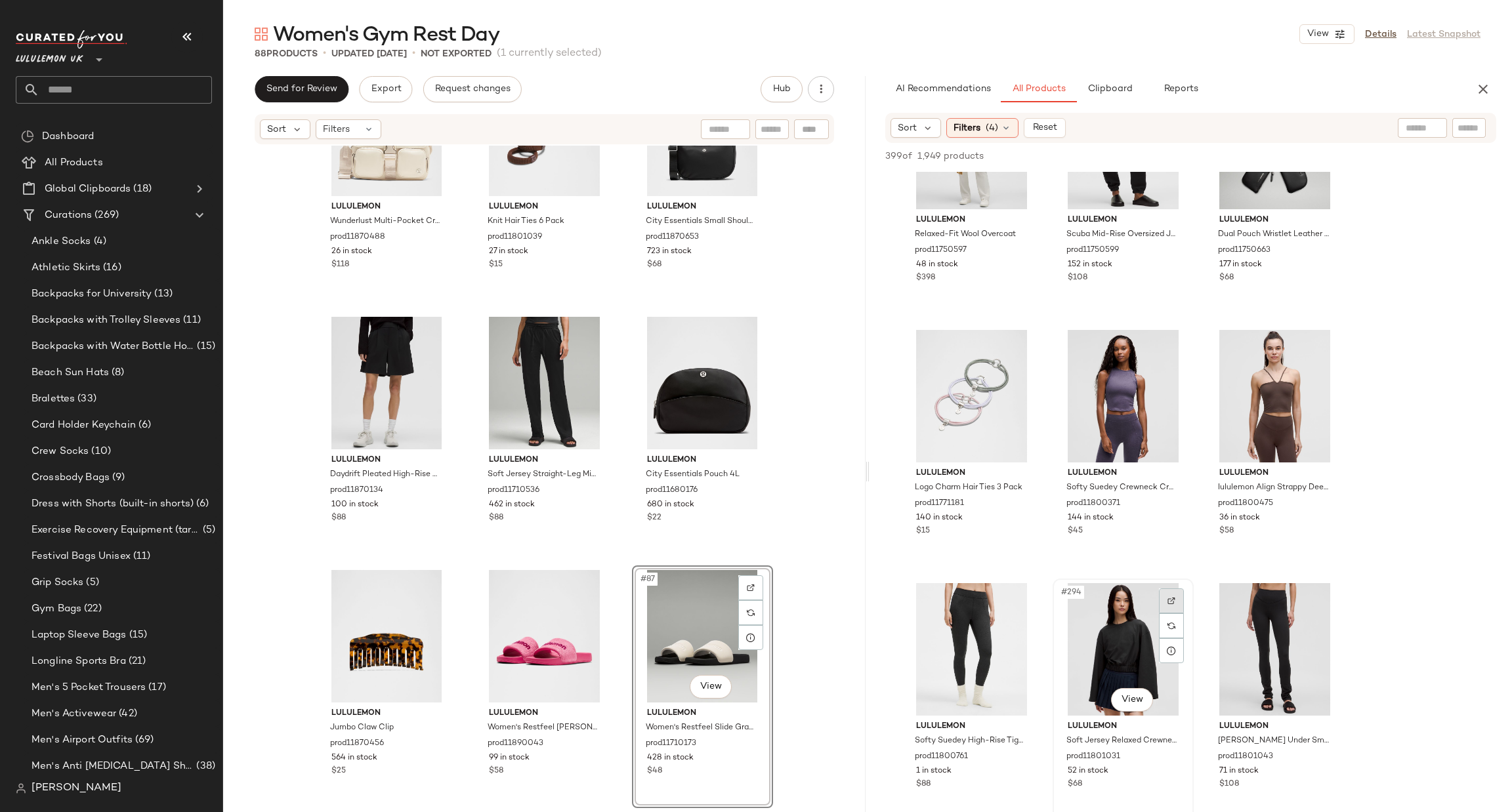
click at [1172, 601] on img at bounding box center [1171, 601] width 8 height 8
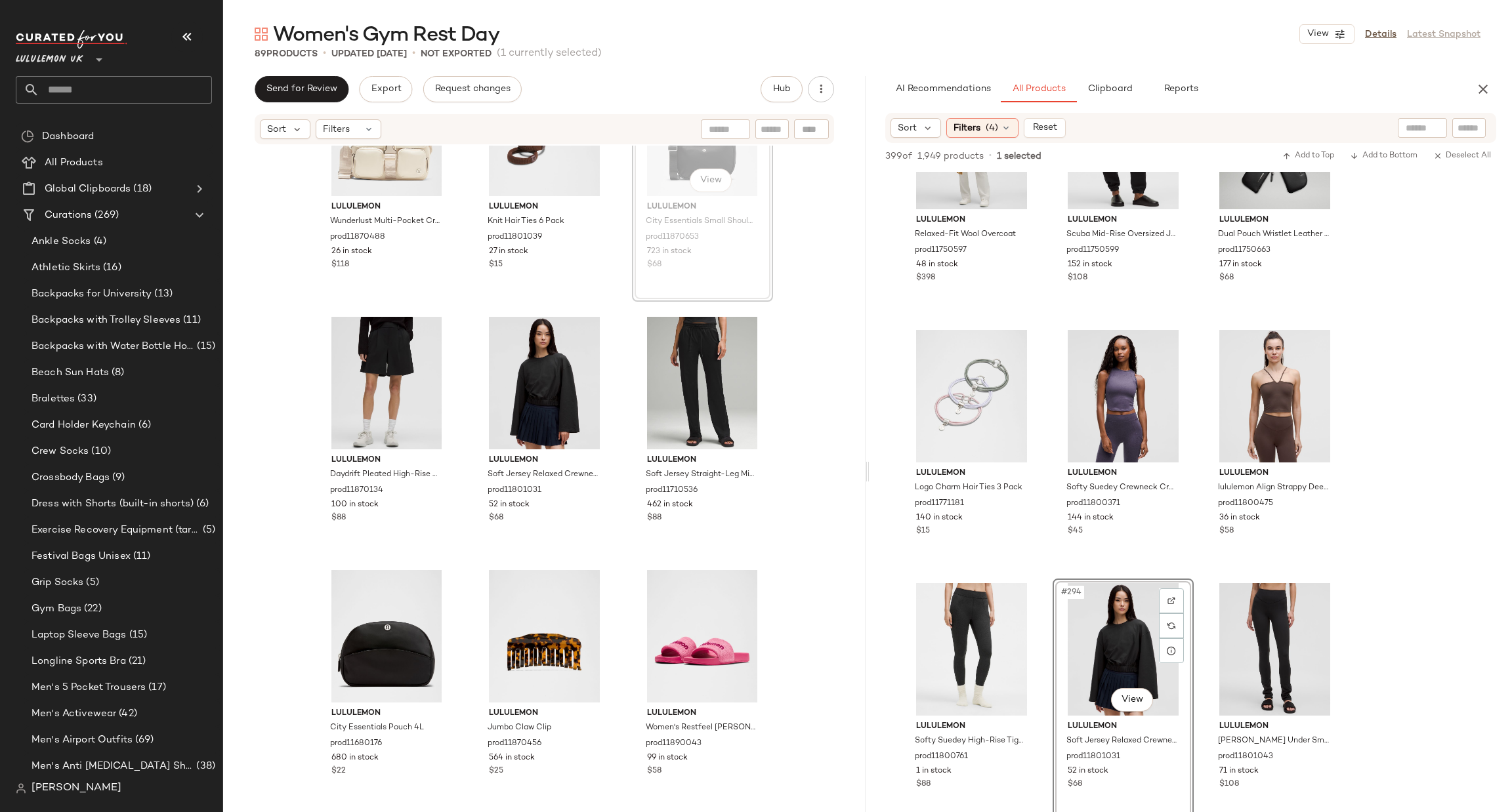
scroll to position [6683, 0]
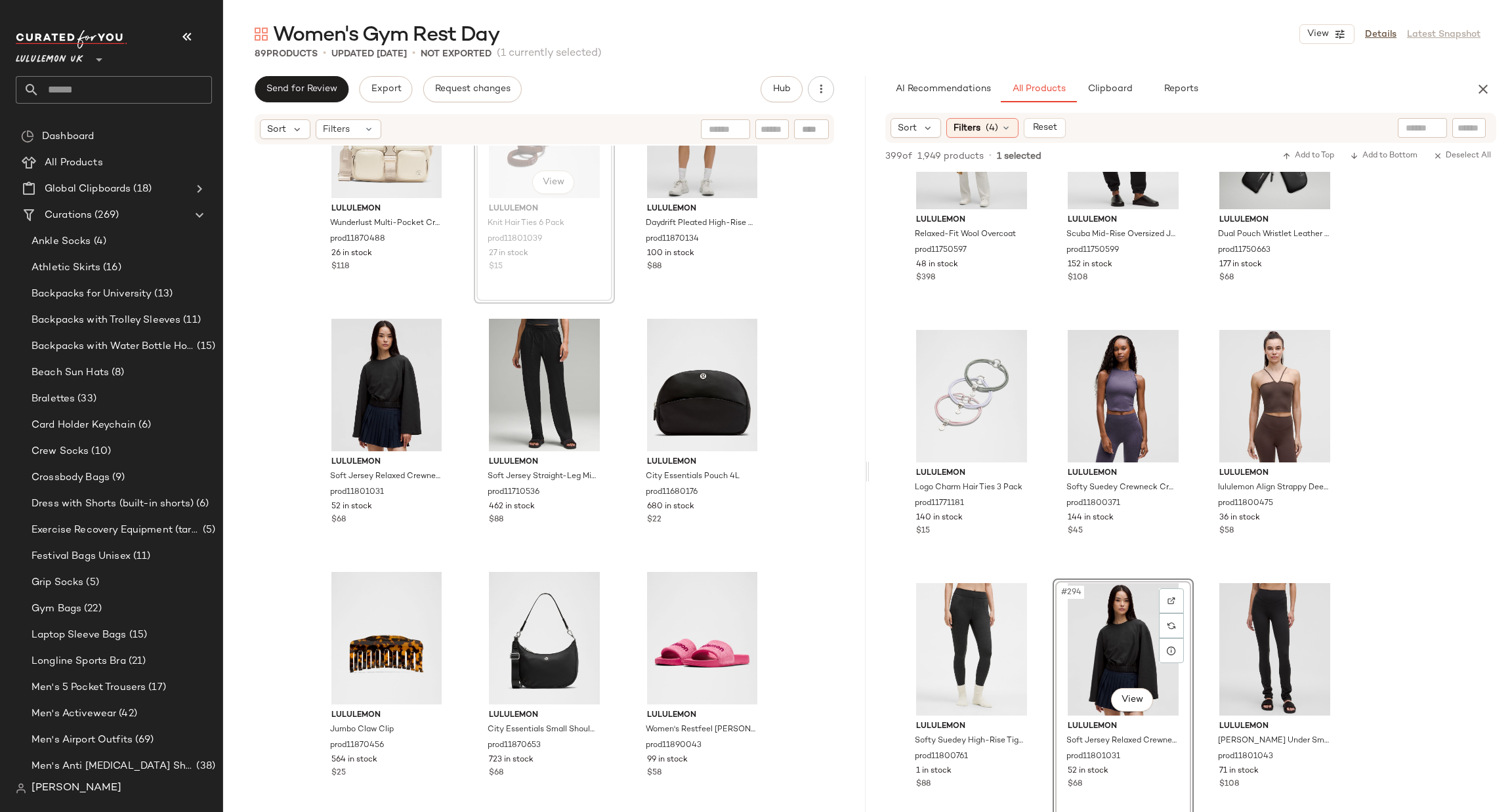
scroll to position [6679, 0]
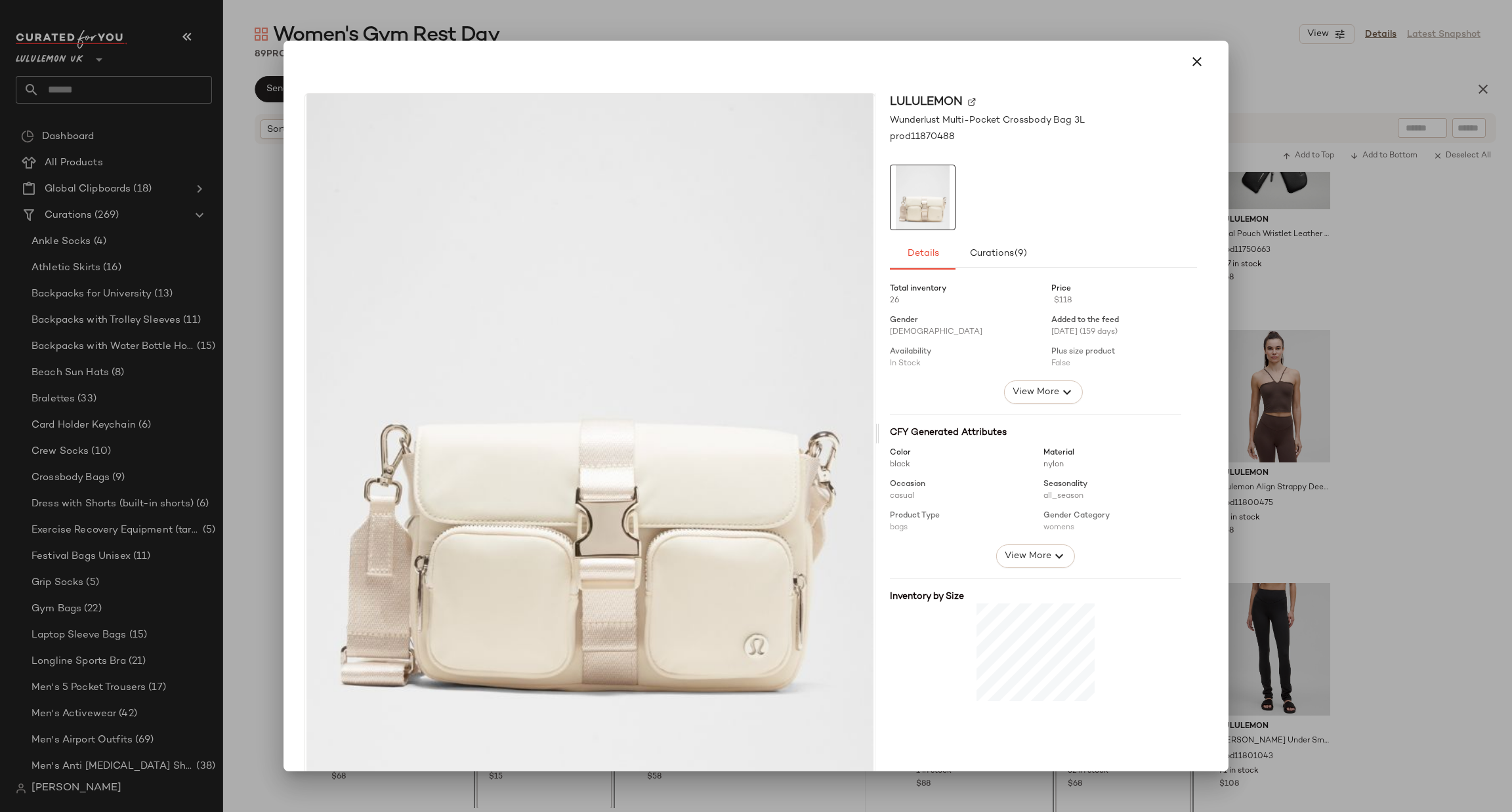
click at [246, 344] on div at bounding box center [756, 406] width 1512 height 812
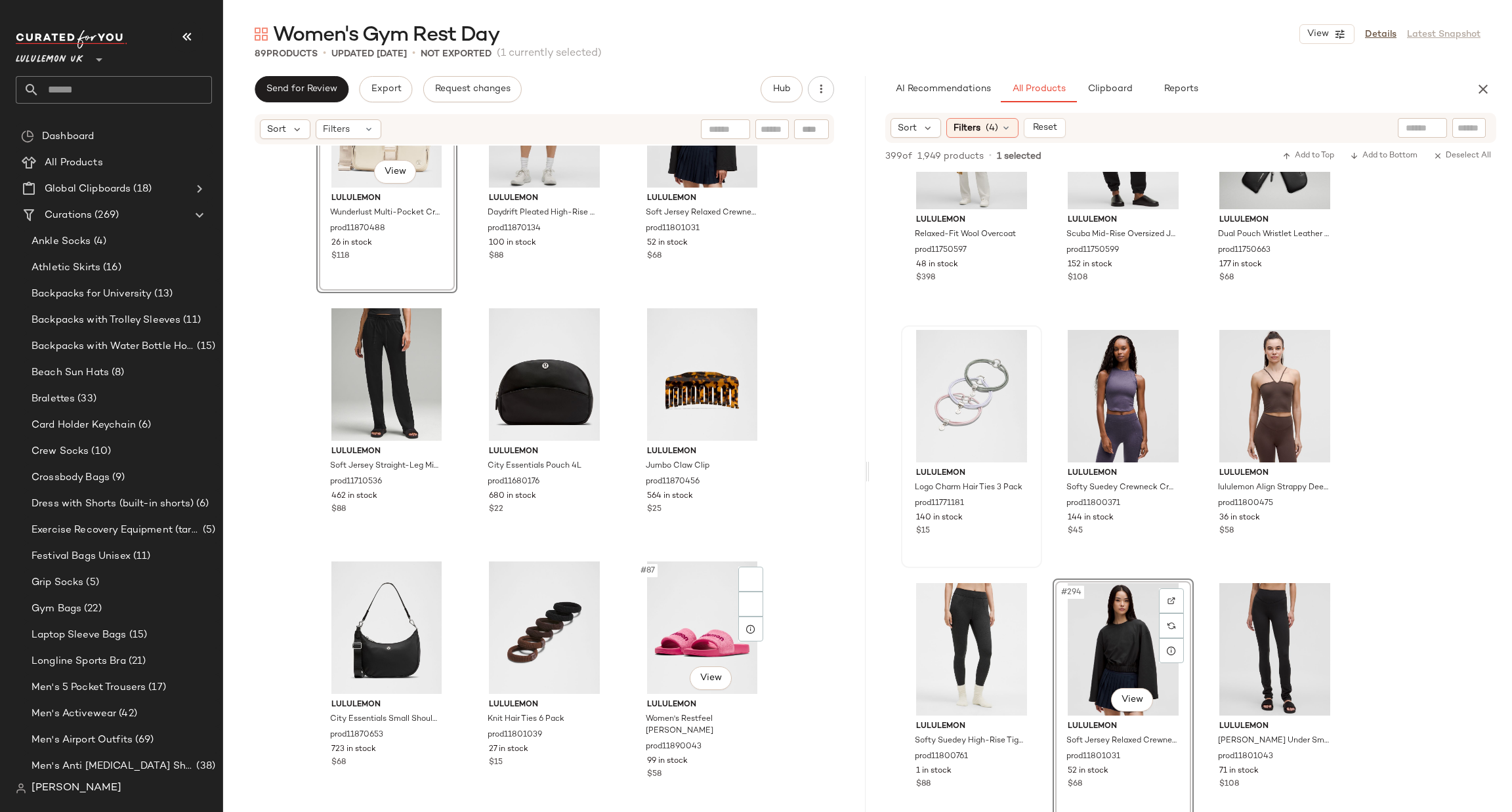
scroll to position [6701, 0]
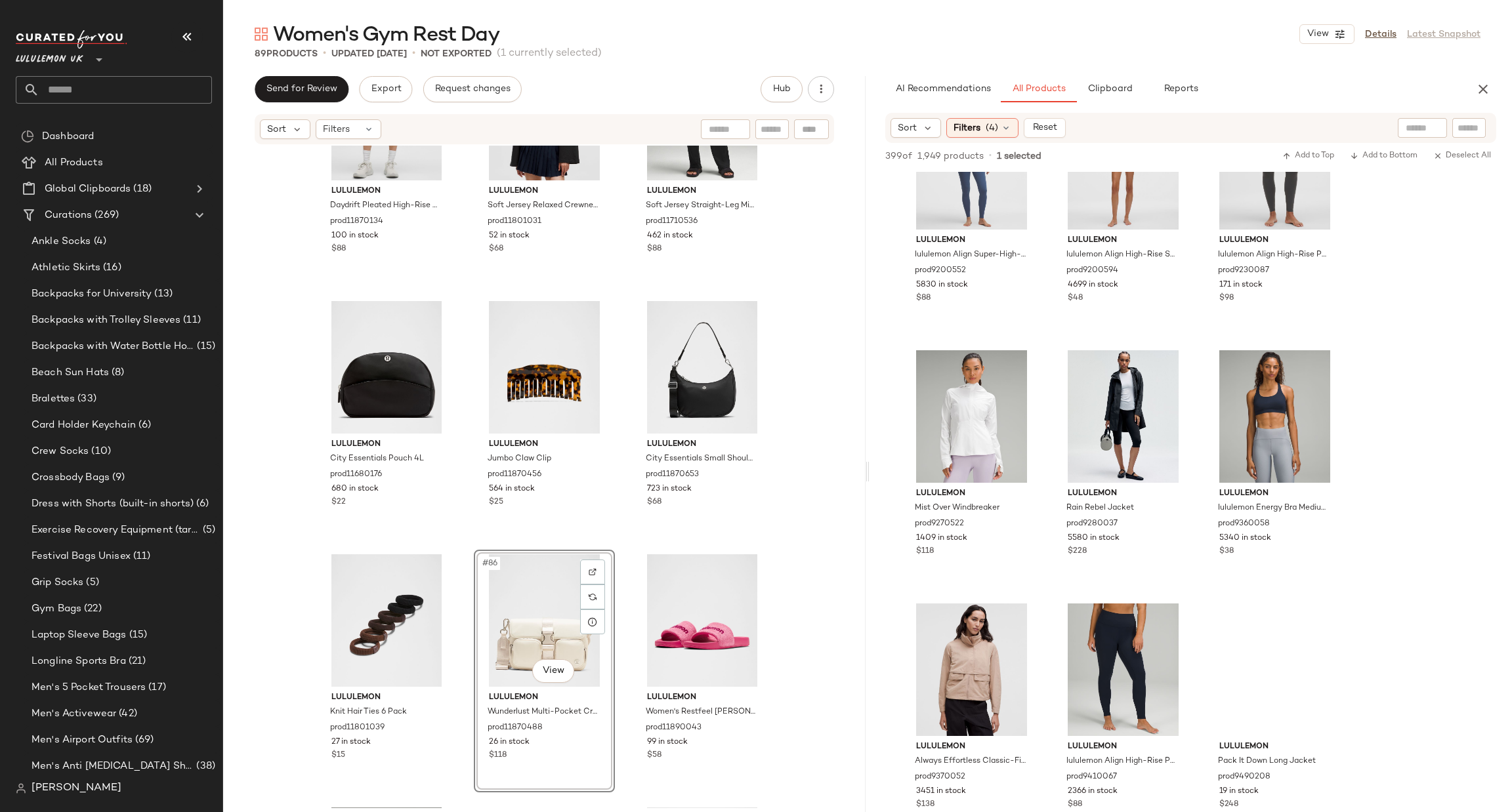
scroll to position [23399, 0]
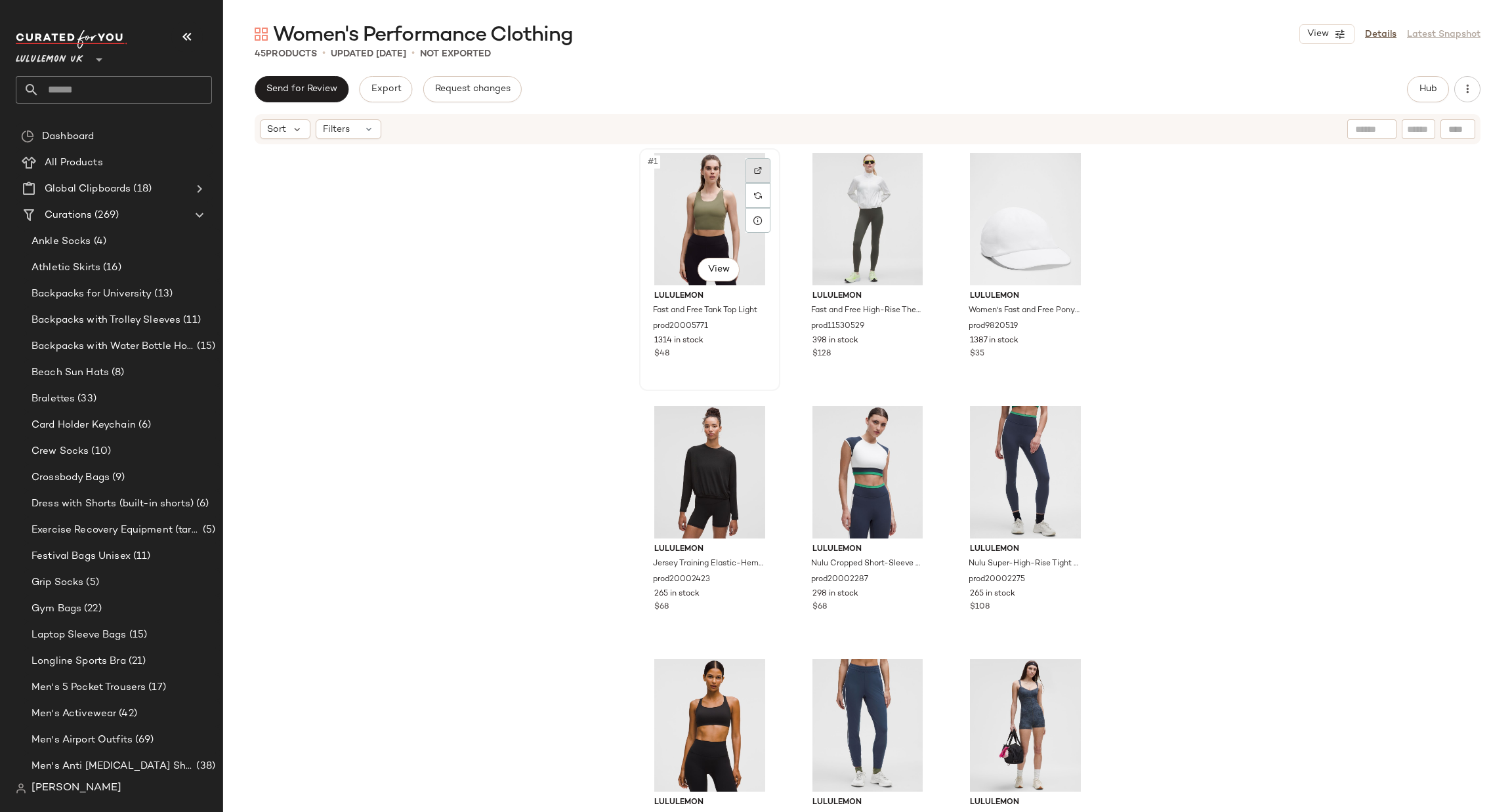
click at [765, 172] on div at bounding box center [758, 171] width 25 height 25
click at [117, 82] on input "text" at bounding box center [125, 90] width 172 height 28
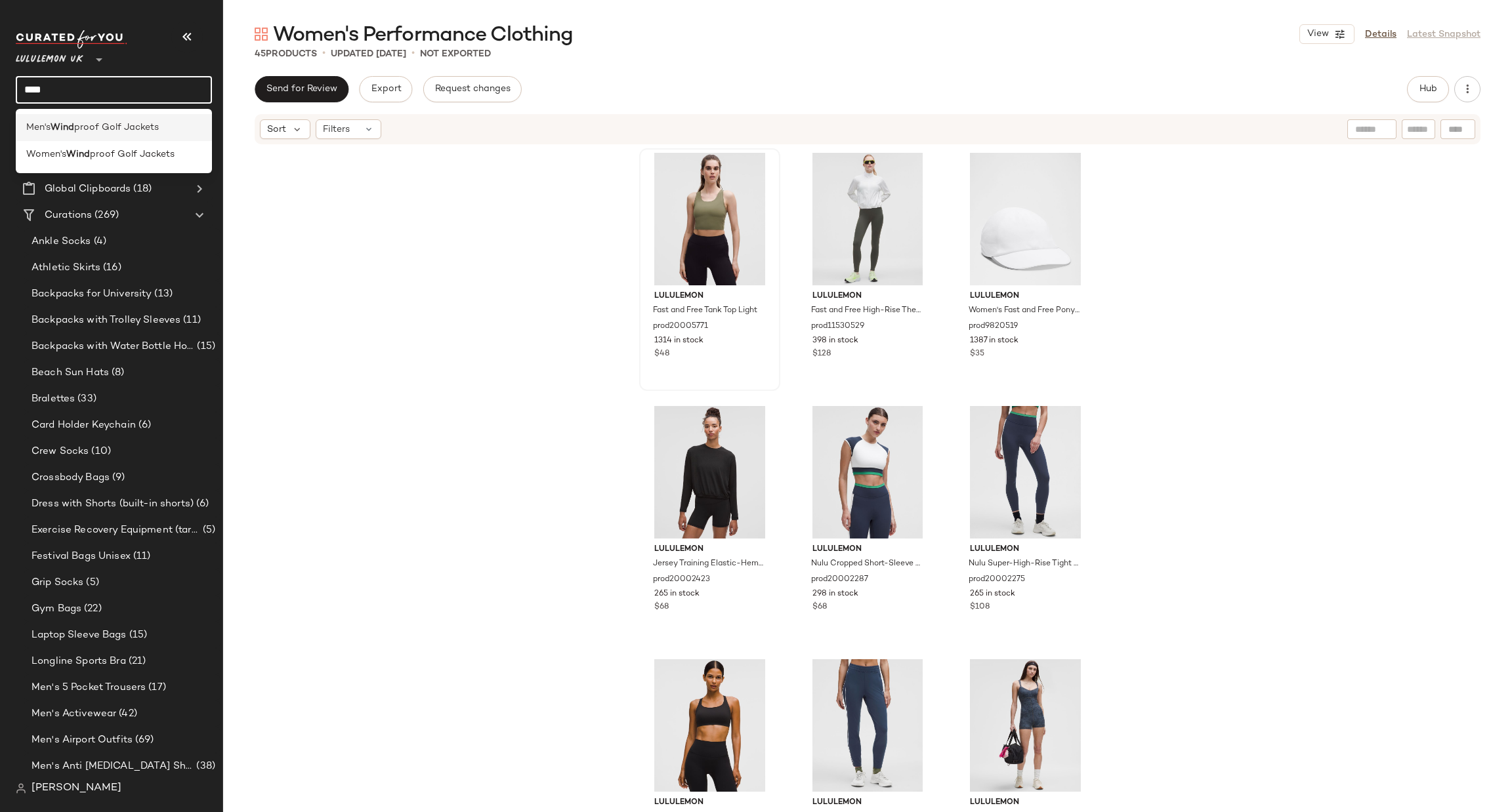
type input "****"
click at [162, 124] on div "Men's Wind proof Golf Jackets" at bounding box center [114, 128] width 175 height 14
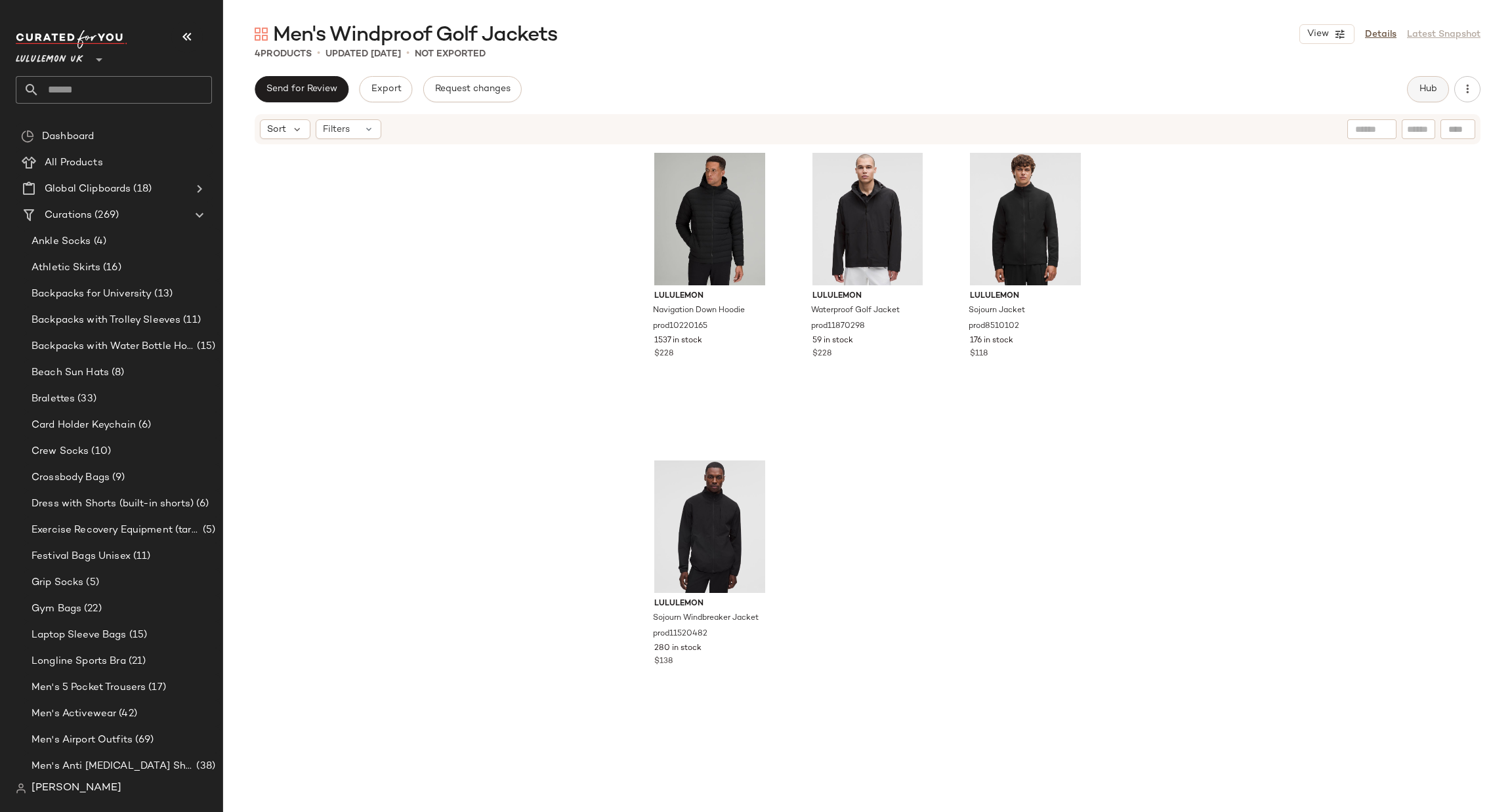
click at [1419, 98] on button "Hub" at bounding box center [1428, 89] width 42 height 26
